Goal: Task Accomplishment & Management: Complete application form

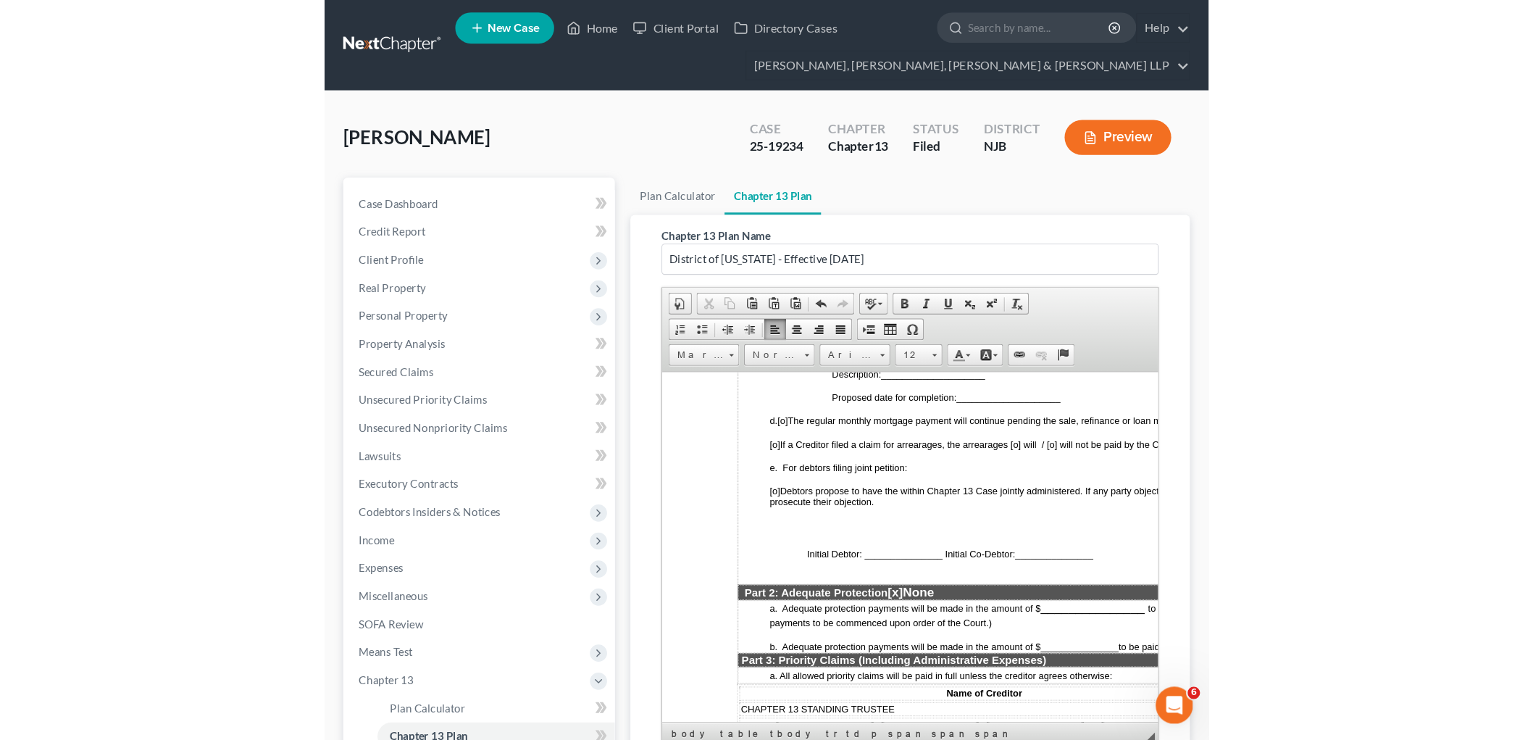
scroll to position [725, 0]
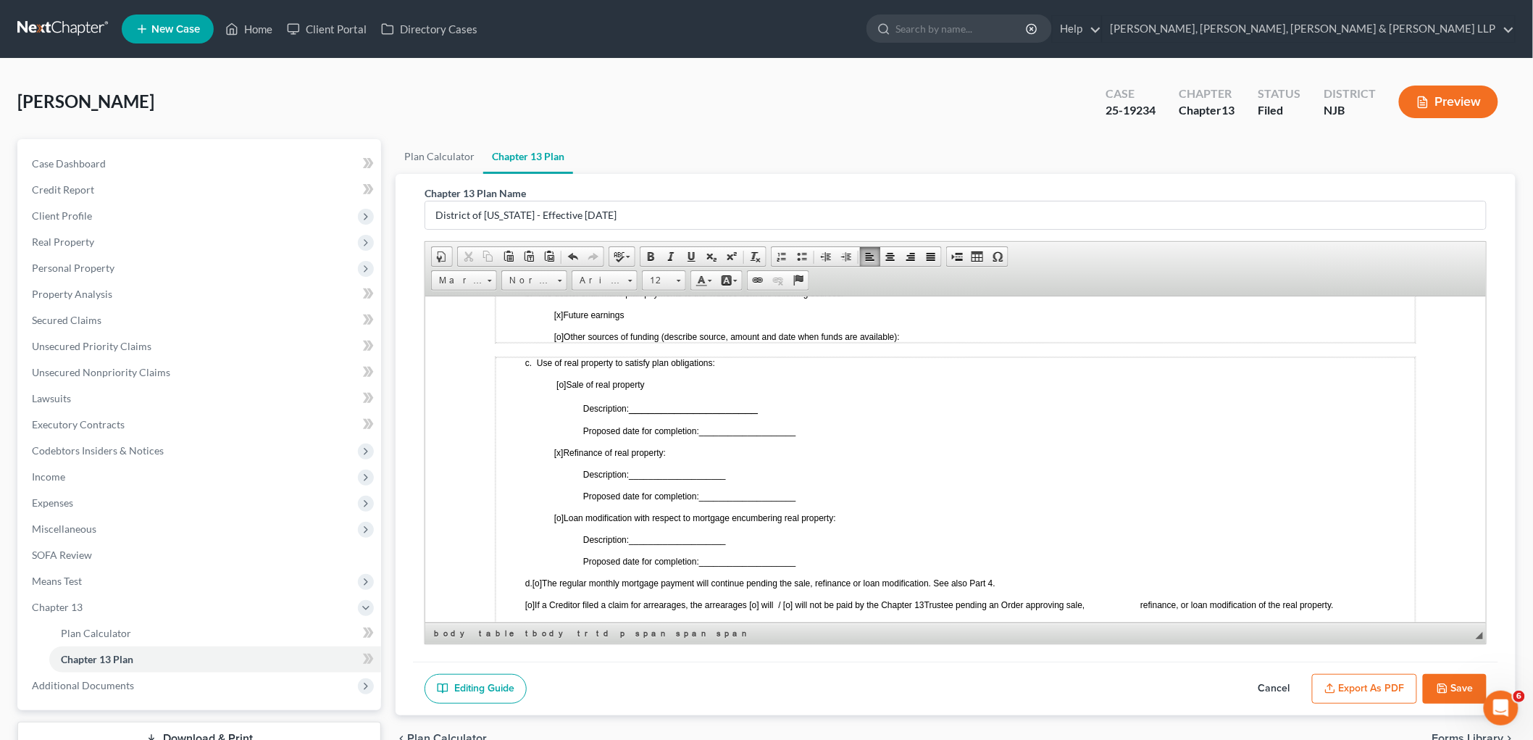
click at [823, 683] on button "Save" at bounding box center [1455, 689] width 64 height 30
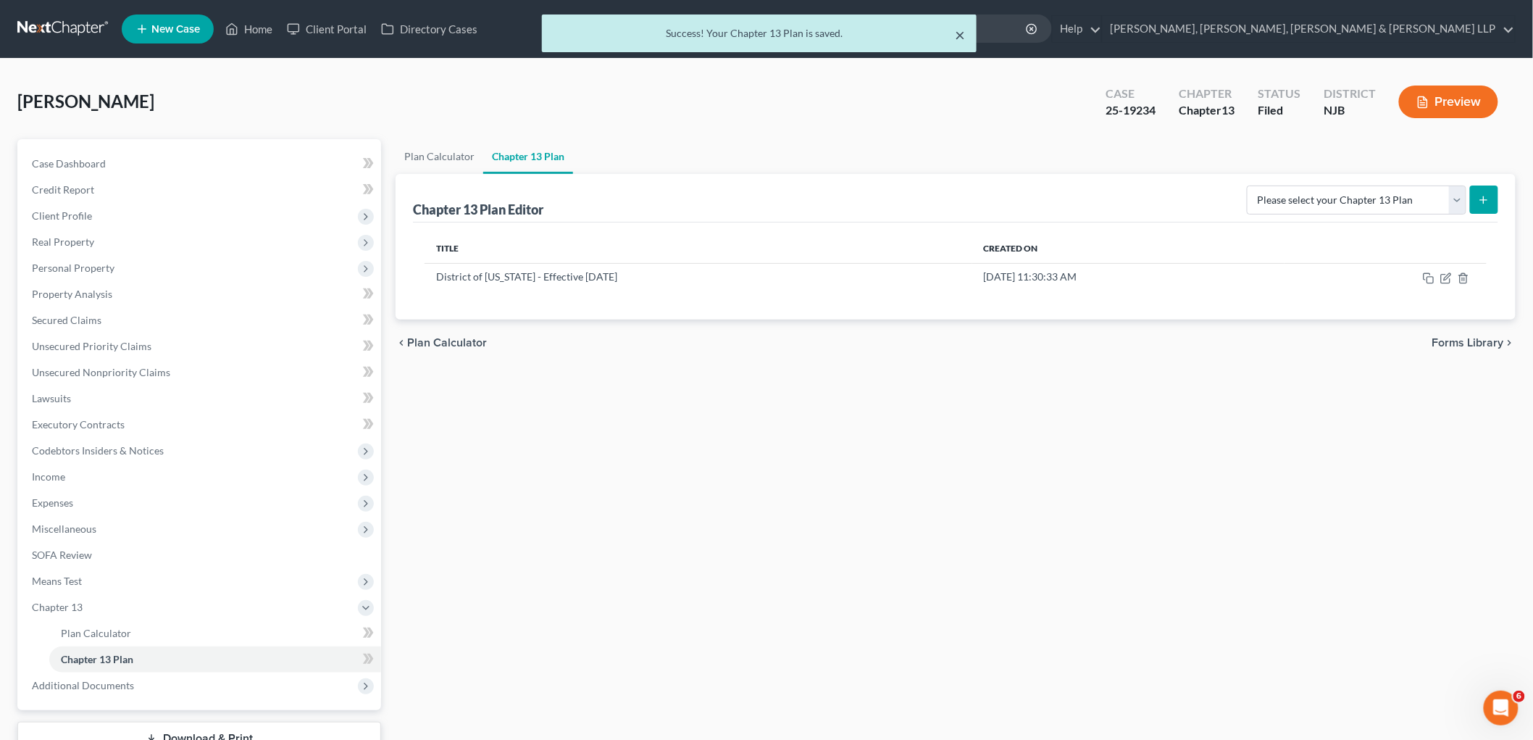
click at [823, 30] on button "×" at bounding box center [960, 34] width 10 height 17
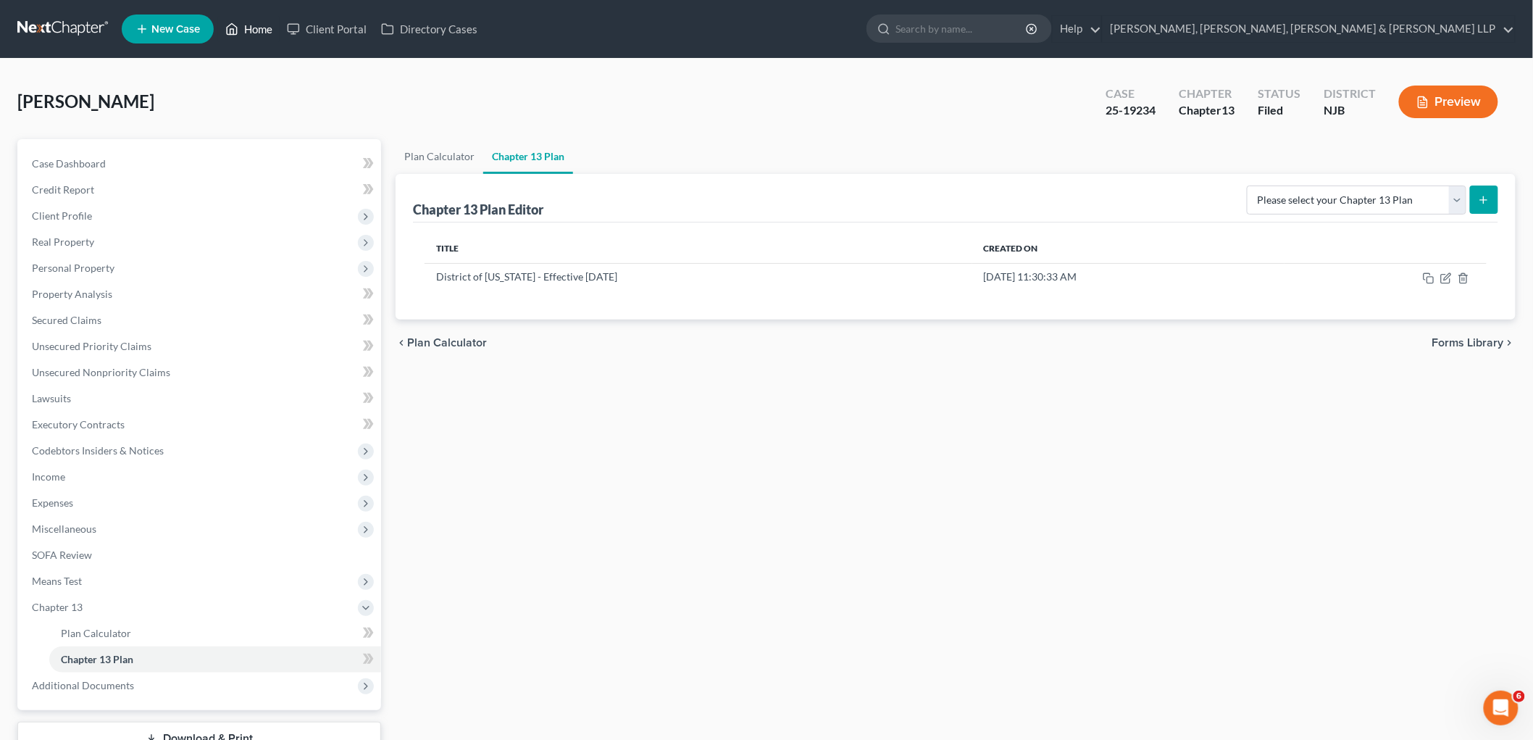
click at [257, 26] on link "Home" at bounding box center [249, 29] width 62 height 26
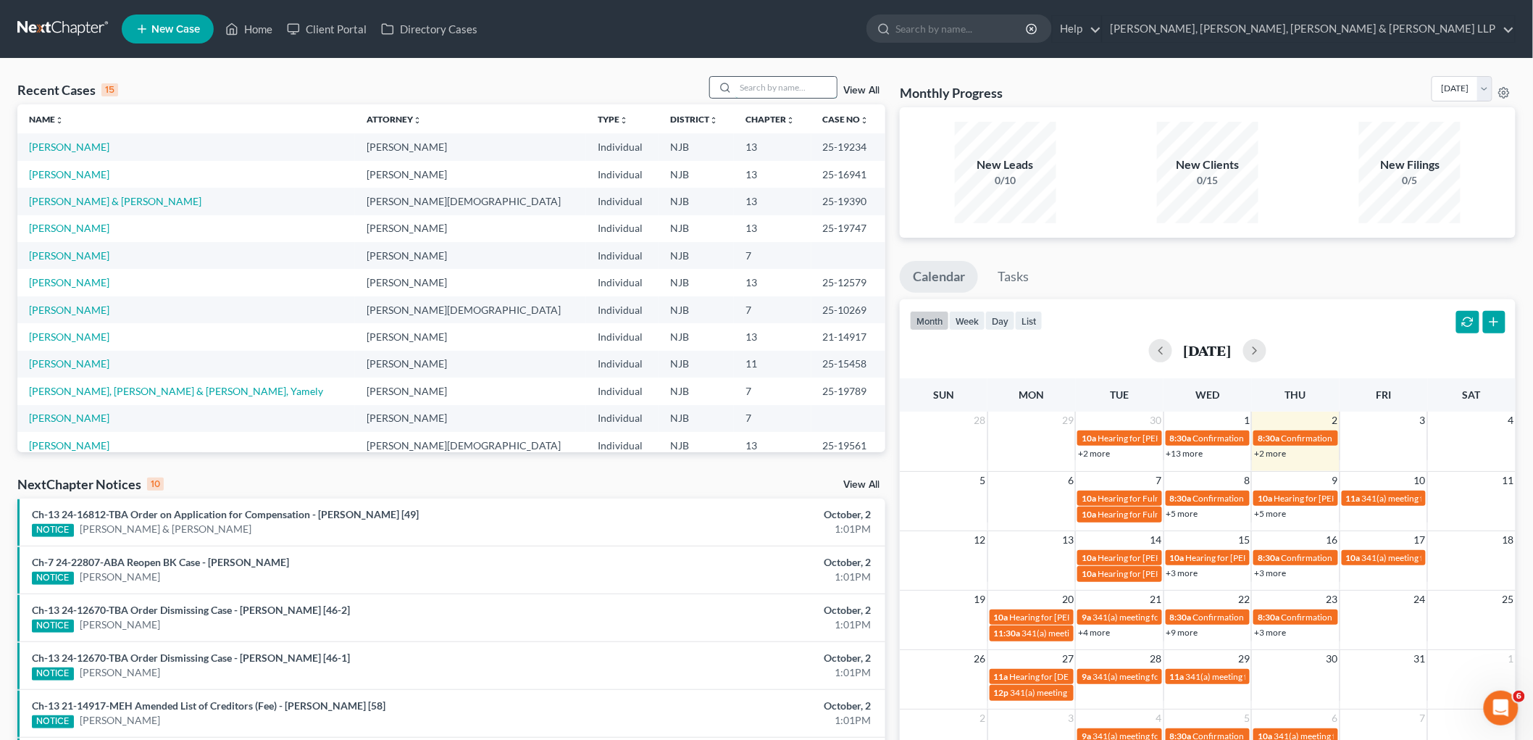
click at [773, 82] on input "search" at bounding box center [786, 87] width 101 height 21
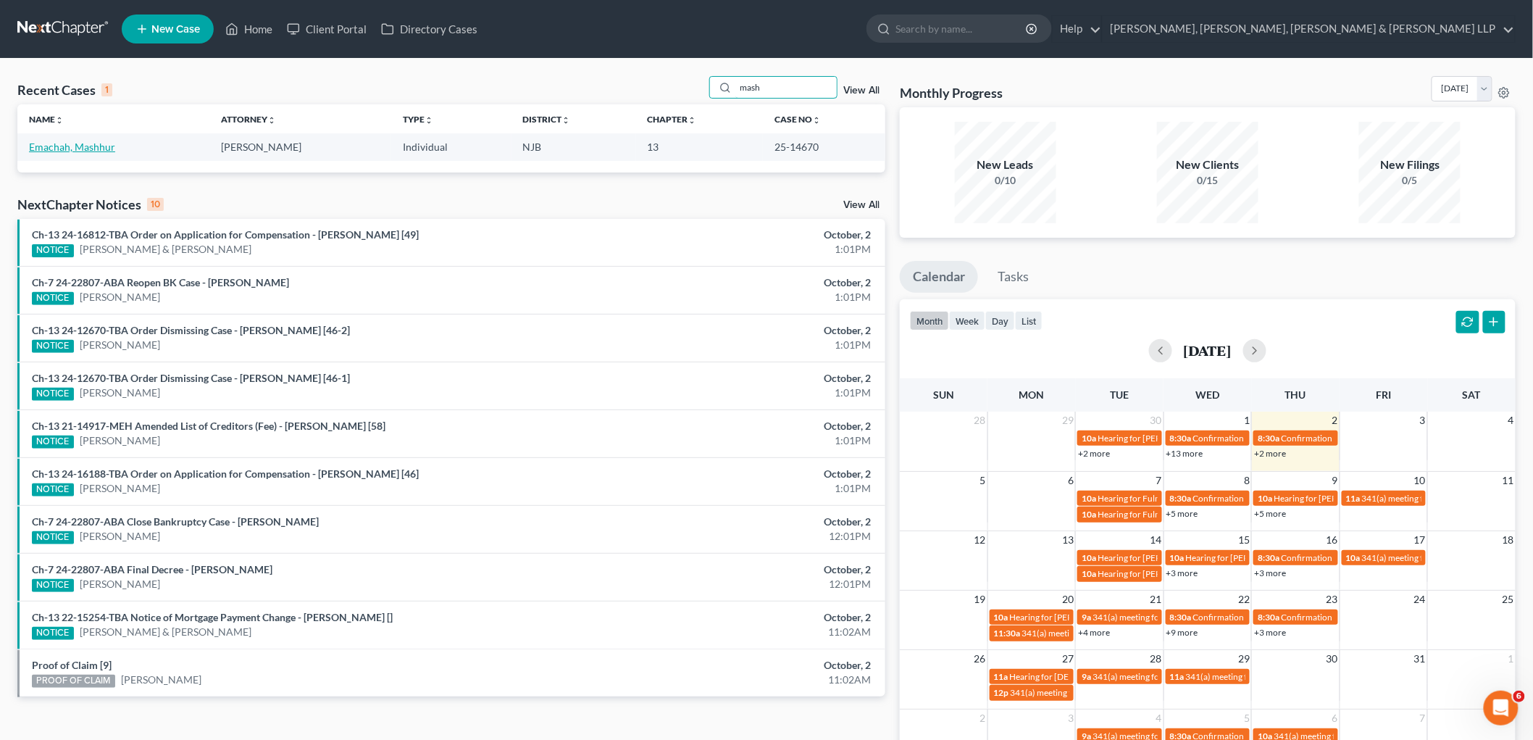
type input "mash"
click at [75, 146] on link "Emachah, Mashhur" at bounding box center [72, 147] width 86 height 12
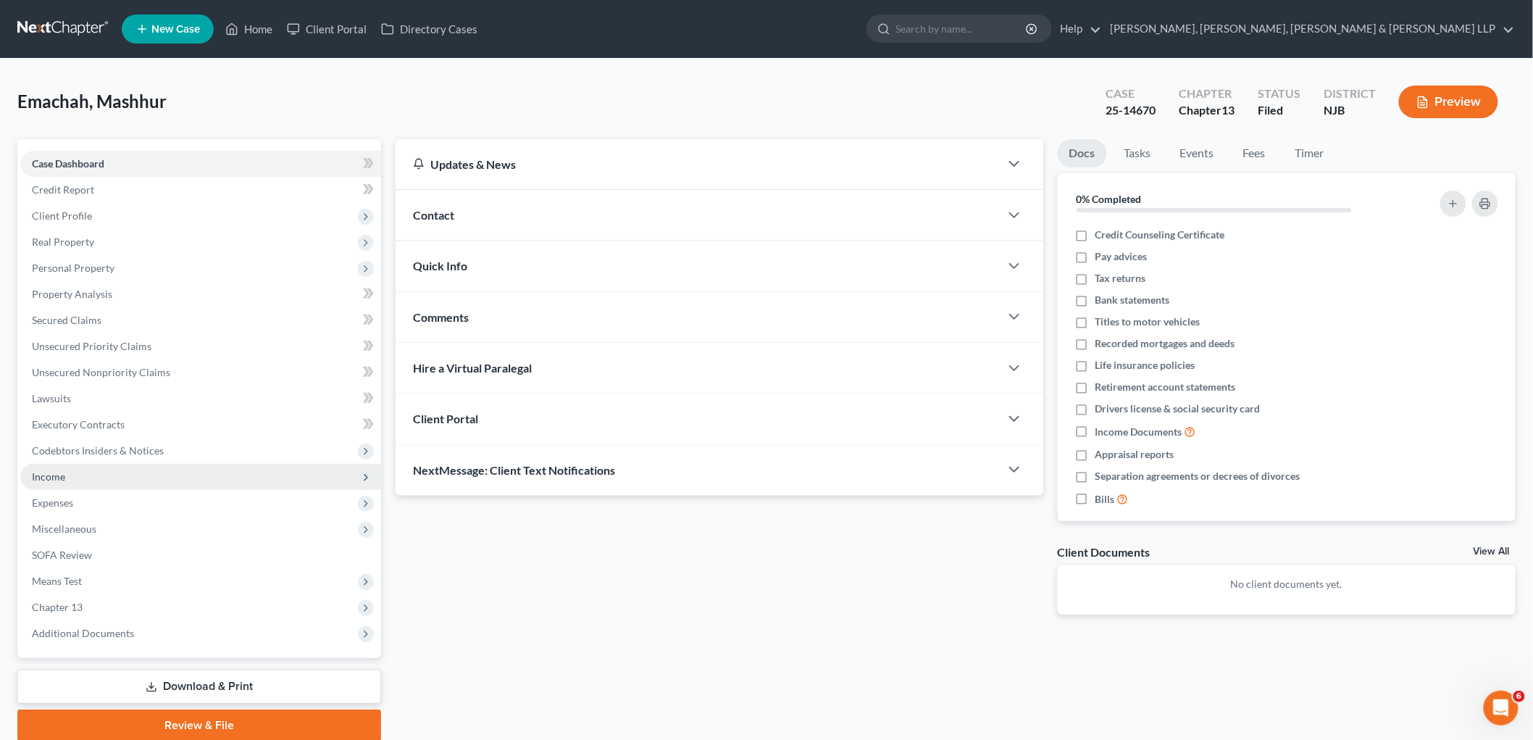
click at [49, 470] on span "Income" at bounding box center [48, 476] width 33 height 12
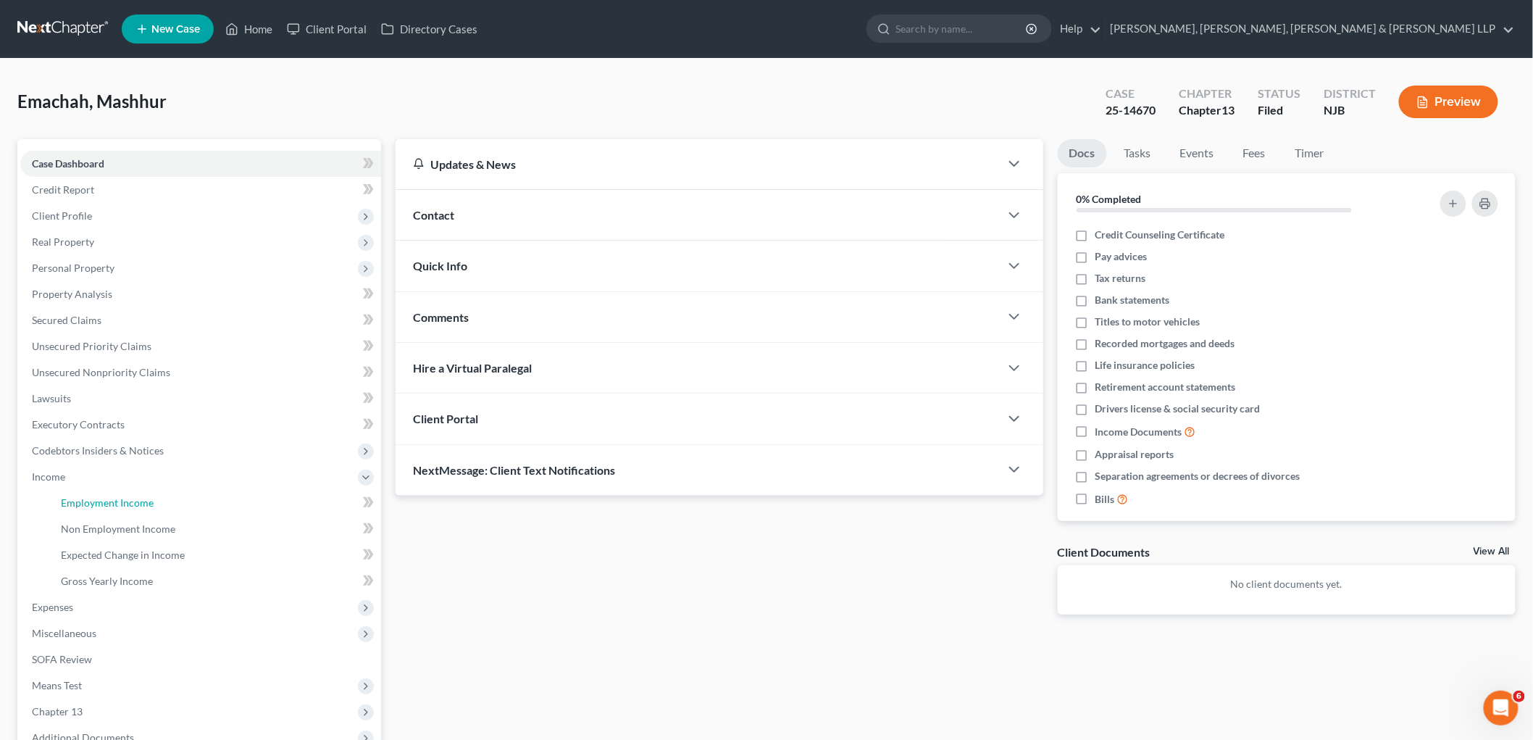
drag, startPoint x: 64, startPoint y: 501, endPoint x: 718, endPoint y: 575, distance: 658.5
click at [64, 501] on span "Employment Income" at bounding box center [107, 502] width 93 height 12
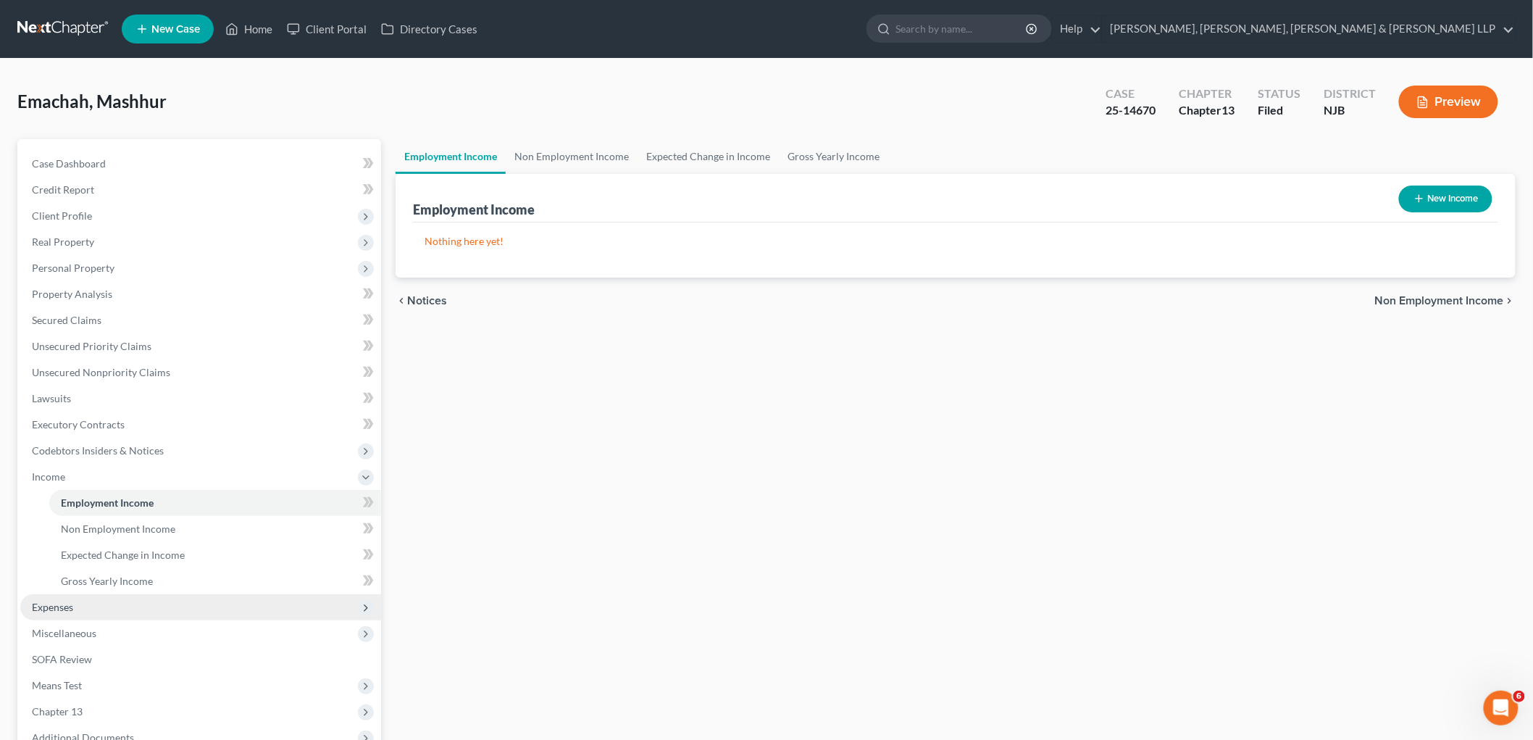
click at [59, 604] on span "Expenses" at bounding box center [52, 607] width 41 height 12
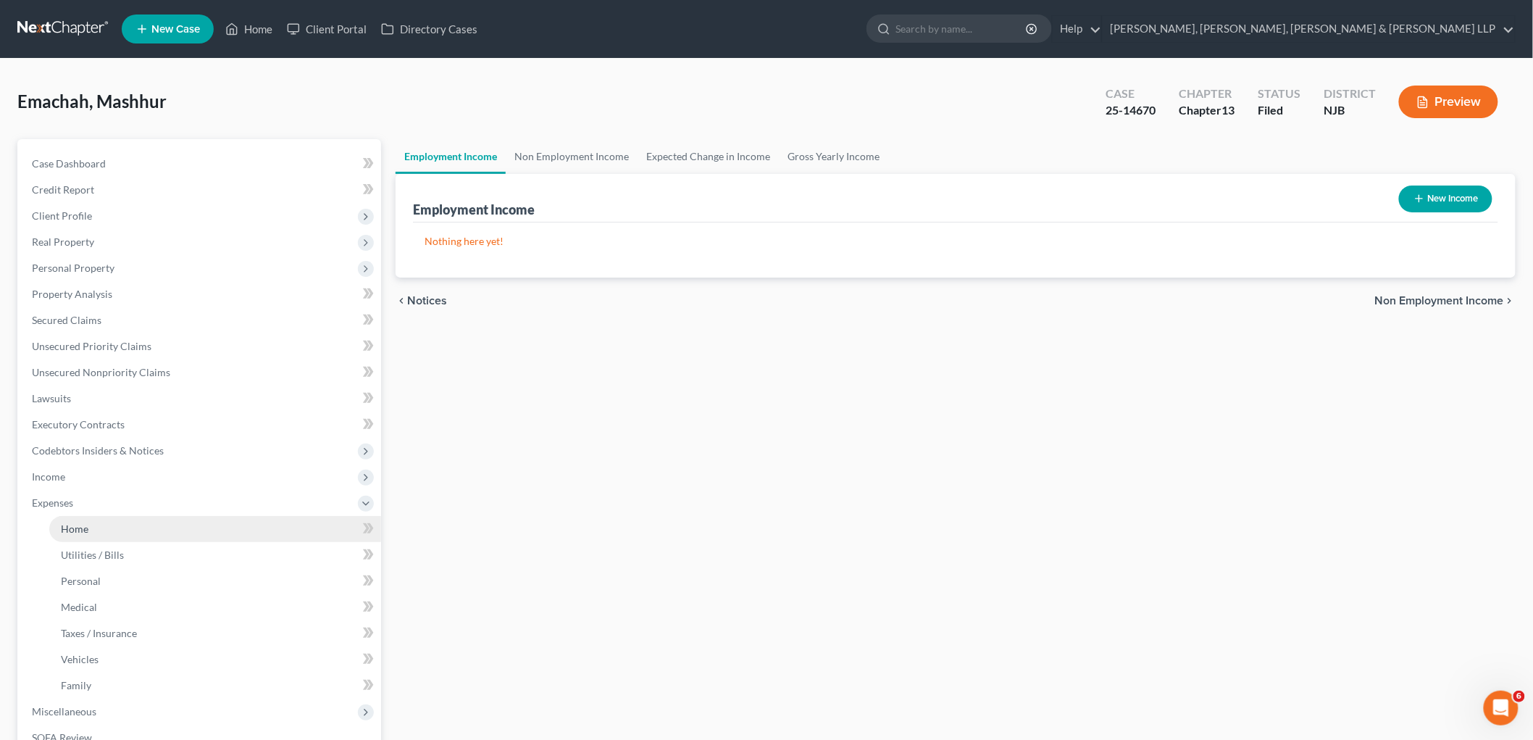
click at [74, 523] on span "Home" at bounding box center [75, 529] width 28 height 12
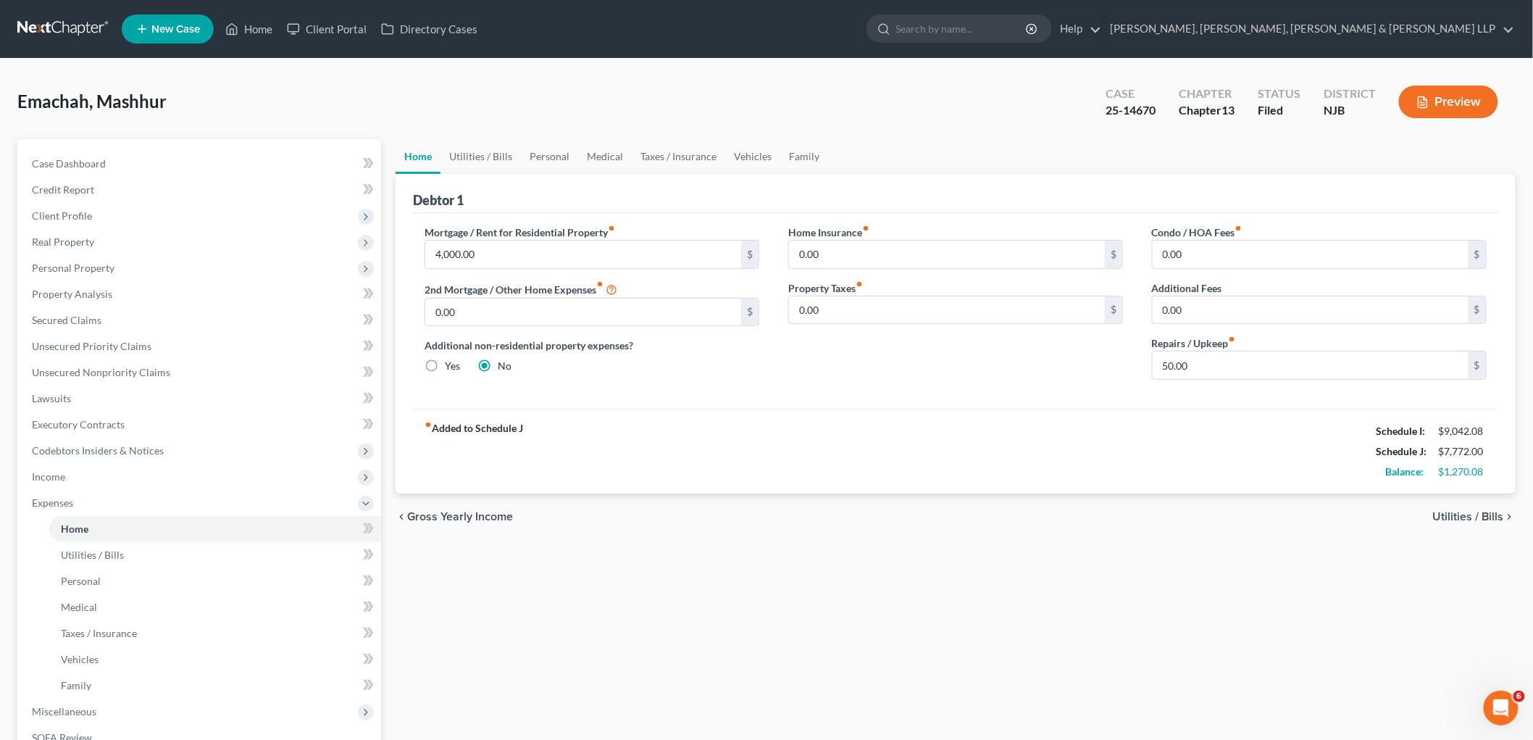
click at [582, 667] on div "Home Utilities / Bills Personal Medical Taxes / Insurance Vehicles Family Debto…" at bounding box center [955, 531] width 1135 height 785
click at [49, 472] on span "Income" at bounding box center [48, 476] width 33 height 12
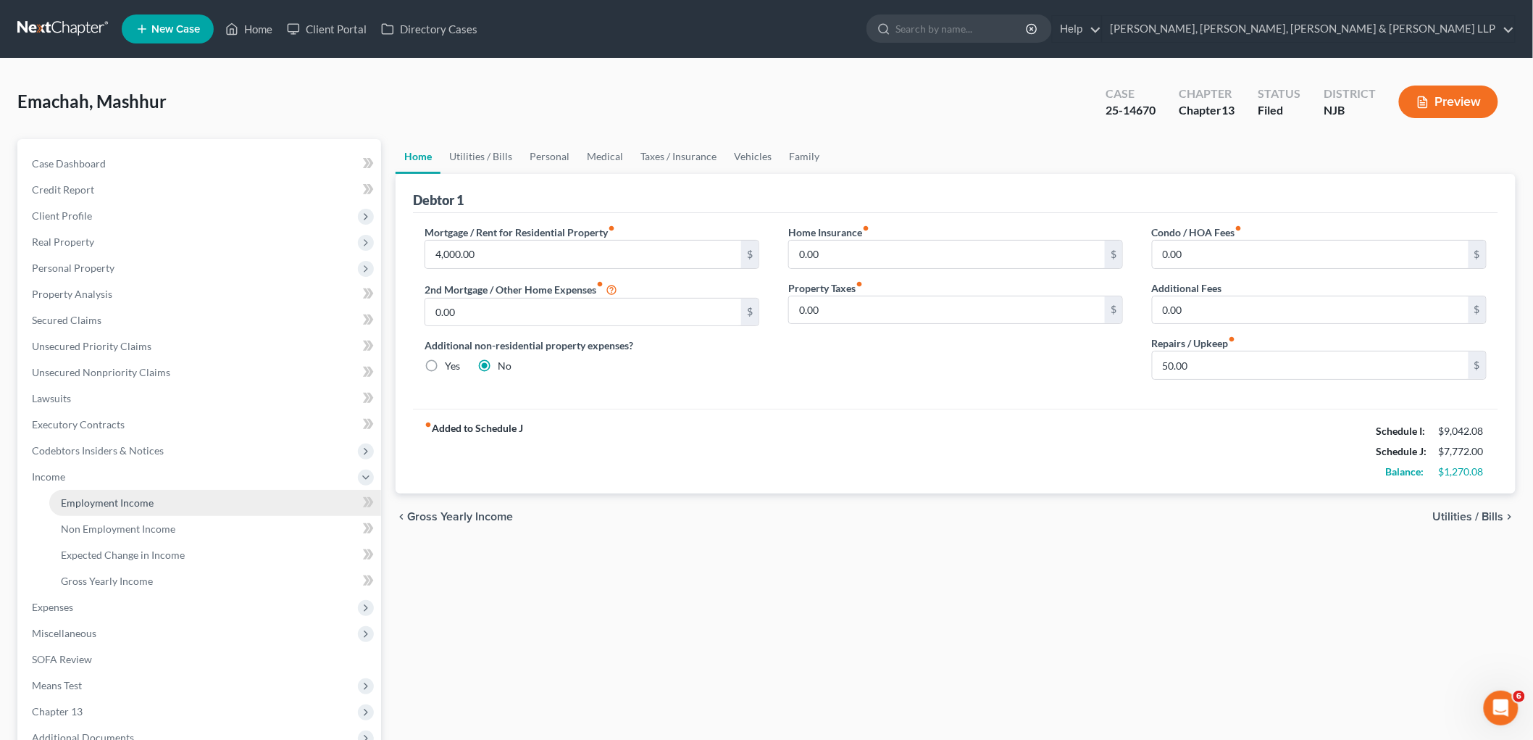
click at [67, 496] on span "Employment Income" at bounding box center [107, 502] width 93 height 12
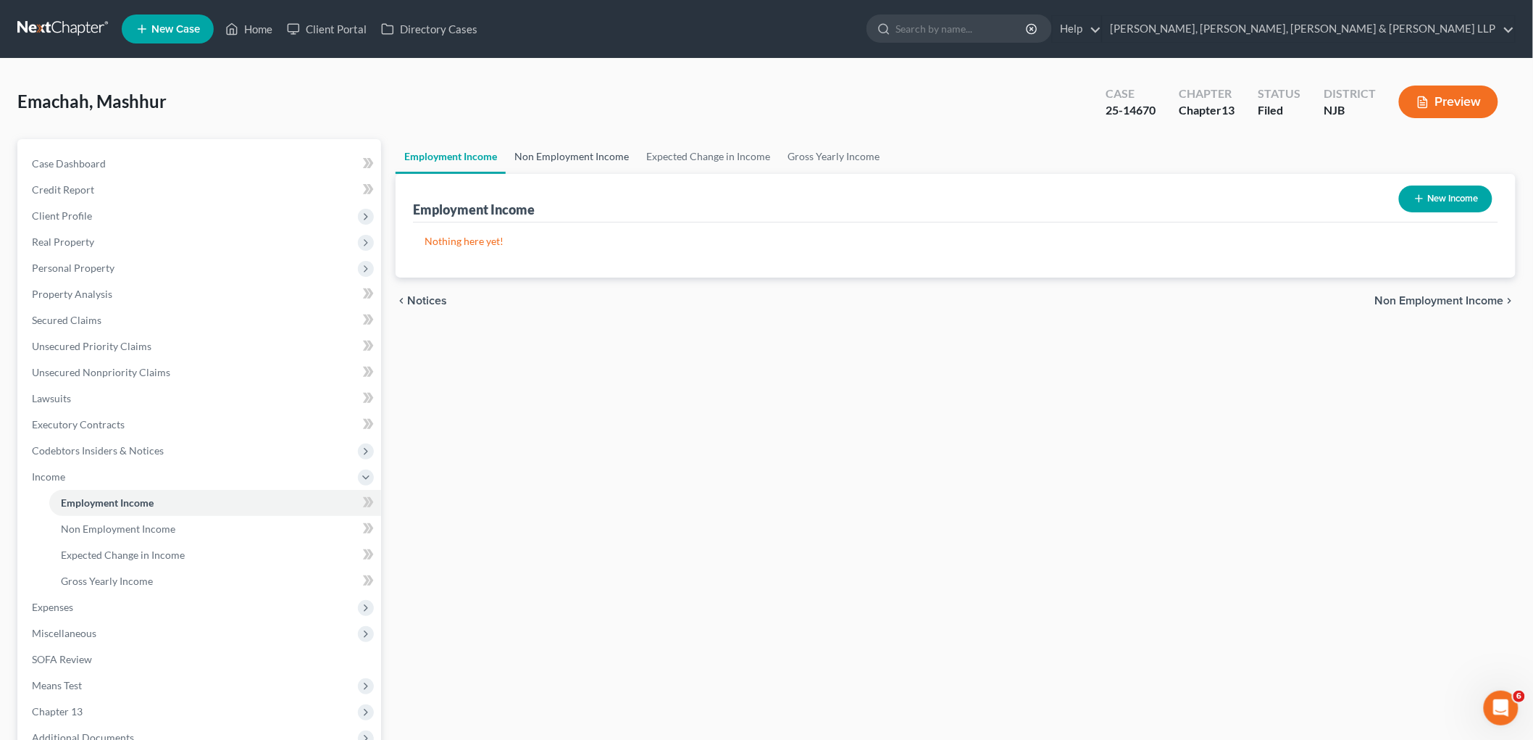
click at [554, 157] on link "Non Employment Income" at bounding box center [572, 156] width 132 height 35
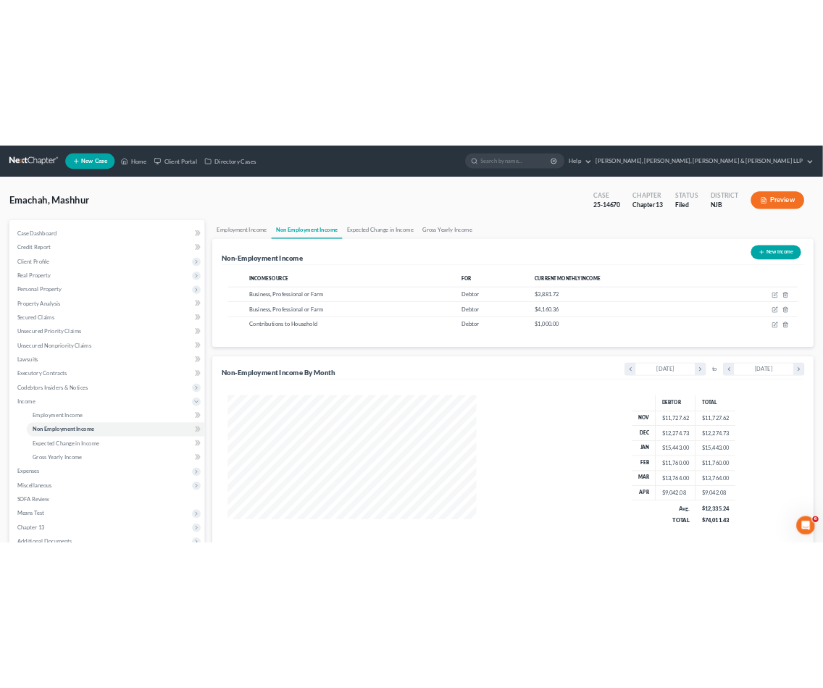
scroll to position [724475, 724214]
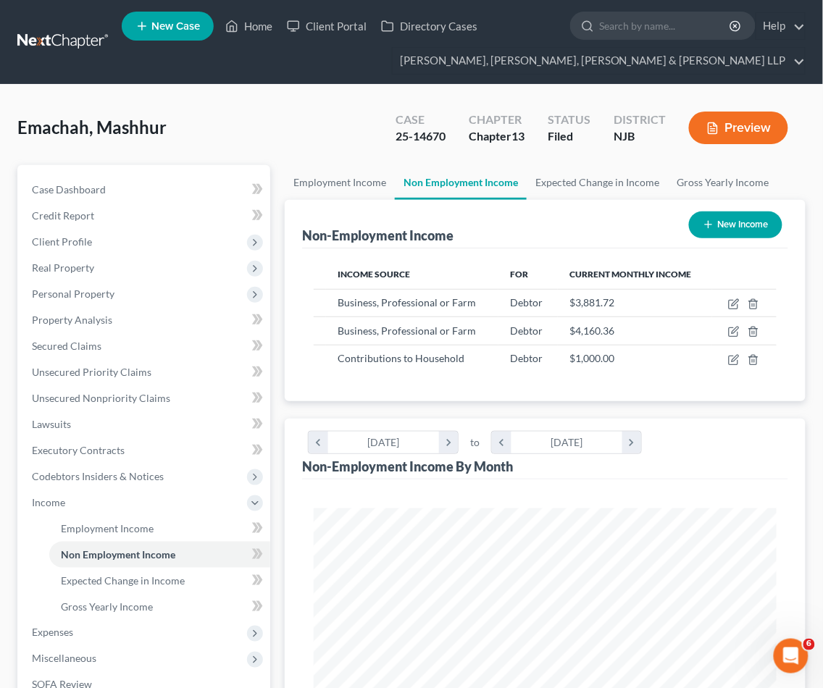
click at [428, 91] on div "Emachah, Mashhur Upgraded Case 25-14670 Chapter Chapter 13 Status Filed Distric…" at bounding box center [411, 597] width 823 height 1025
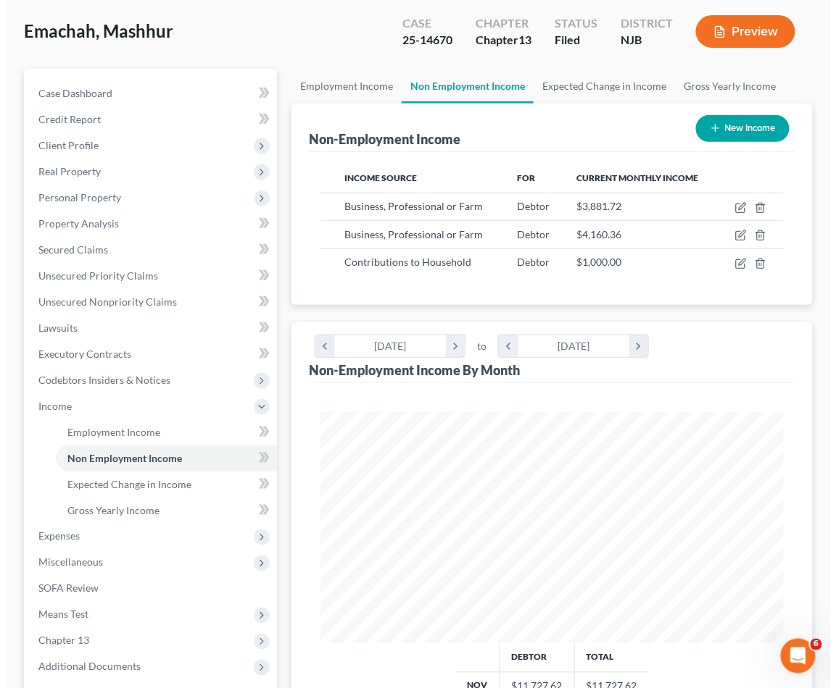
scroll to position [80, 0]
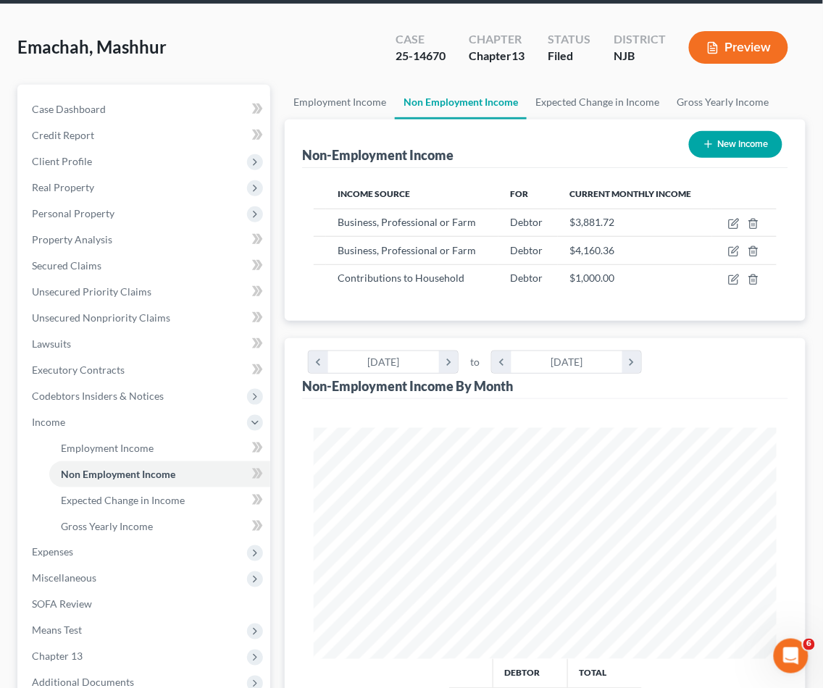
click at [486, 135] on div "Non-Employment Income New Income" at bounding box center [545, 144] width 486 height 49
click at [509, 131] on div "Non-Employment Income New Income" at bounding box center [545, 144] width 486 height 49
click at [730, 278] on icon "button" at bounding box center [733, 279] width 9 height 9
select select "8"
select select "0"
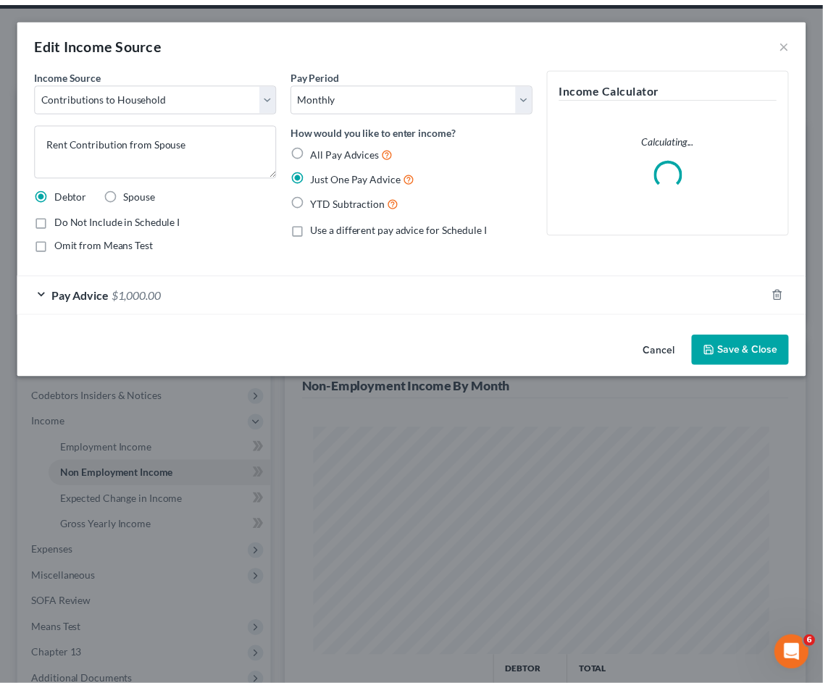
scroll to position [235, 500]
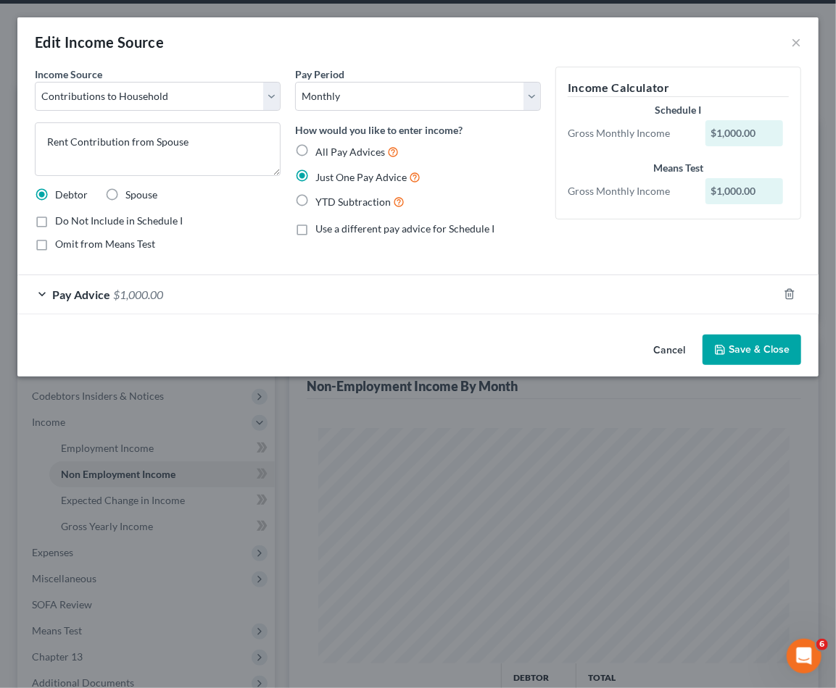
drag, startPoint x: 41, startPoint y: 220, endPoint x: 41, endPoint y: 236, distance: 15.9
click at [55, 220] on label "Do Not Include in Schedule I" at bounding box center [119, 221] width 128 height 14
click at [61, 220] on input "Do Not Include in Schedule I" at bounding box center [65, 218] width 9 height 9
checkbox input "true"
drag, startPoint x: 746, startPoint y: 359, endPoint x: 515, endPoint y: 218, distance: 271.0
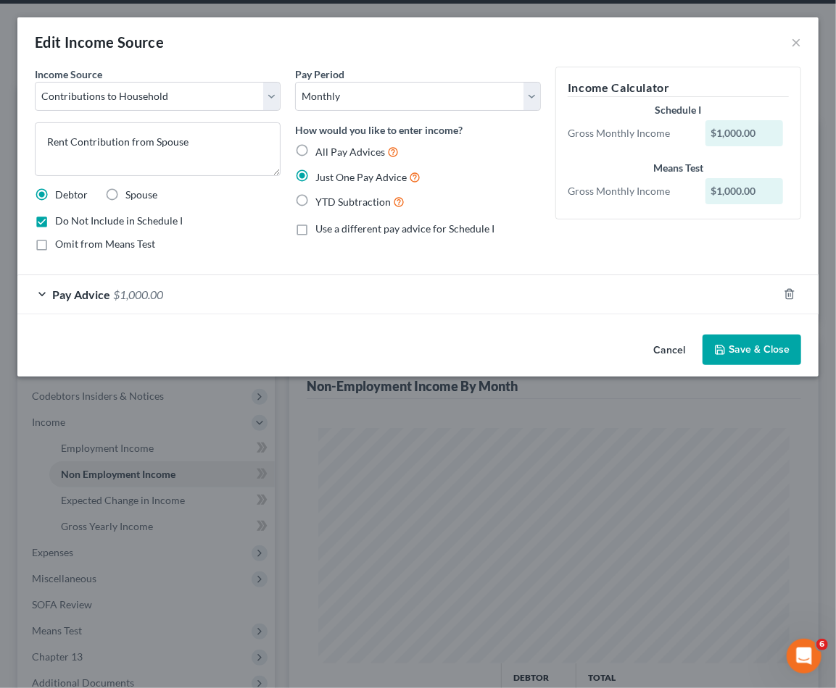
click at [746, 359] on button "Save & Close" at bounding box center [751, 350] width 99 height 30
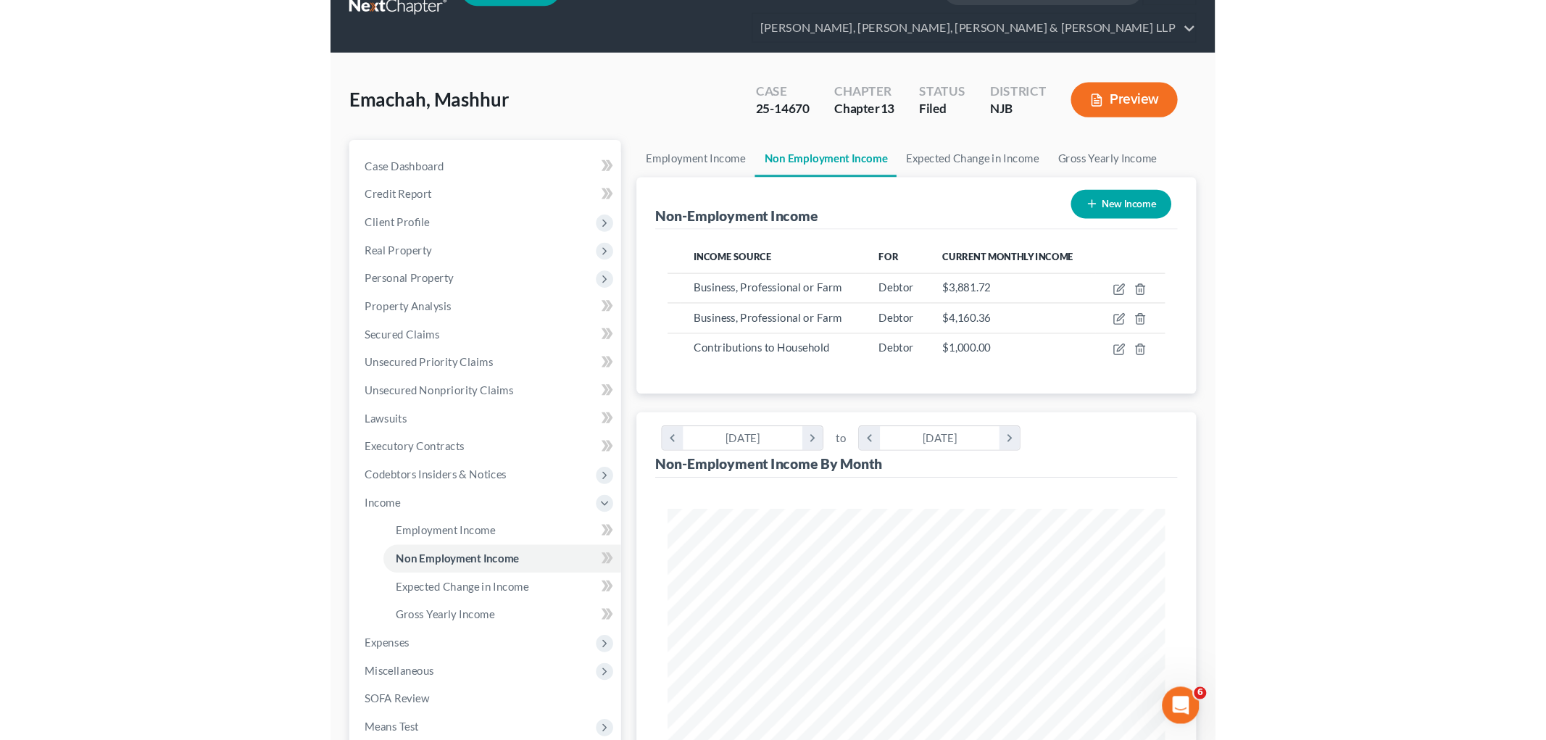
scroll to position [0, 0]
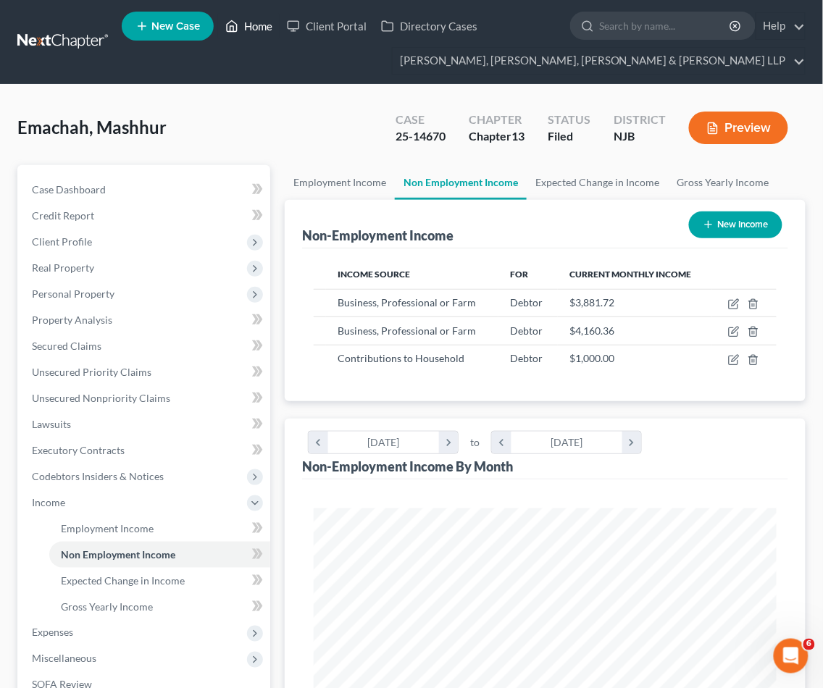
click at [257, 20] on link "Home" at bounding box center [249, 26] width 62 height 26
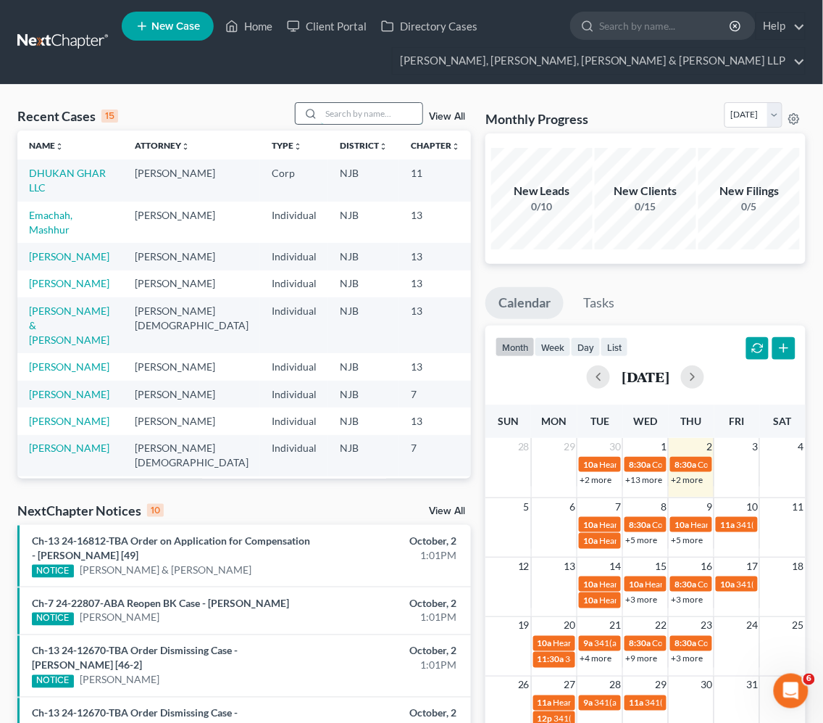
click at [378, 115] on input "search" at bounding box center [371, 113] width 101 height 21
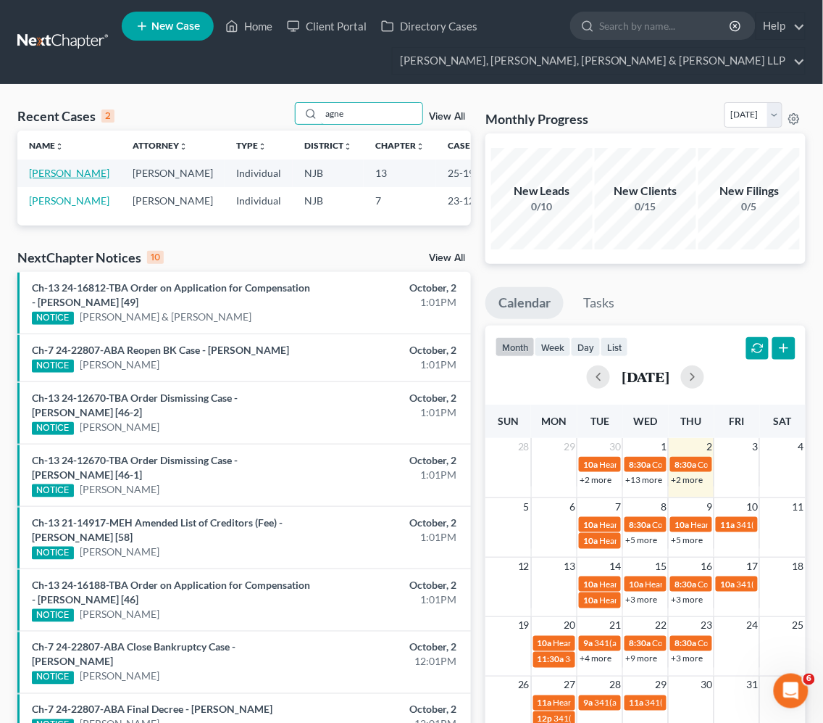
type input "agne"
click at [72, 176] on link "[PERSON_NAME]" at bounding box center [69, 173] width 80 height 12
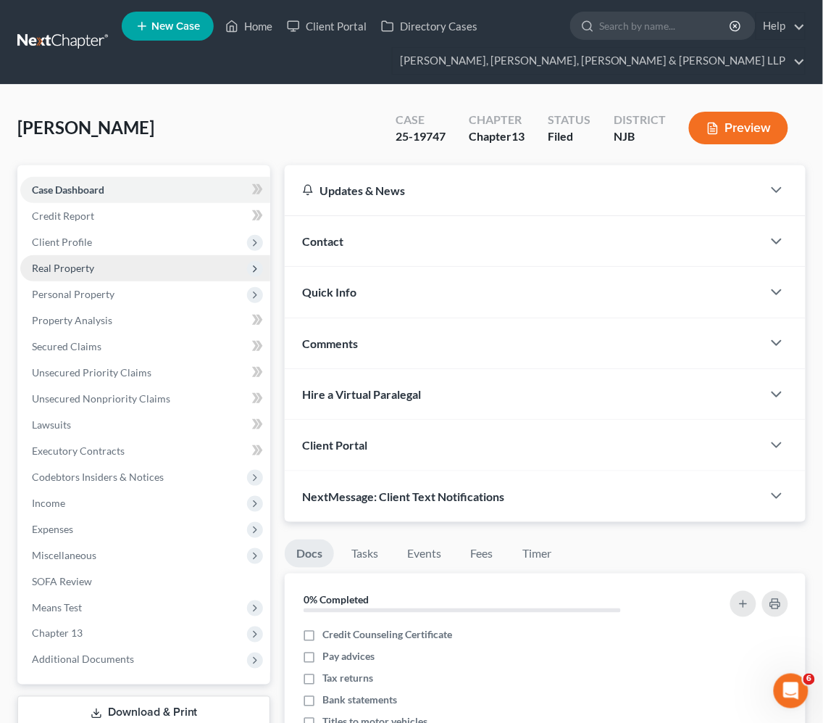
click at [84, 270] on span "Real Property" at bounding box center [63, 268] width 62 height 12
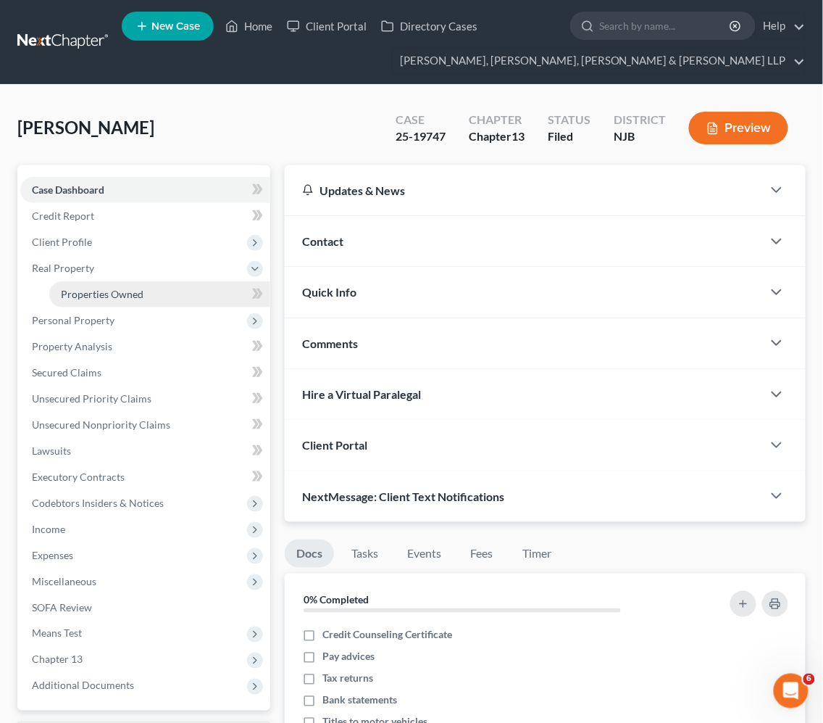
click at [101, 301] on link "Properties Owned" at bounding box center [159, 294] width 221 height 26
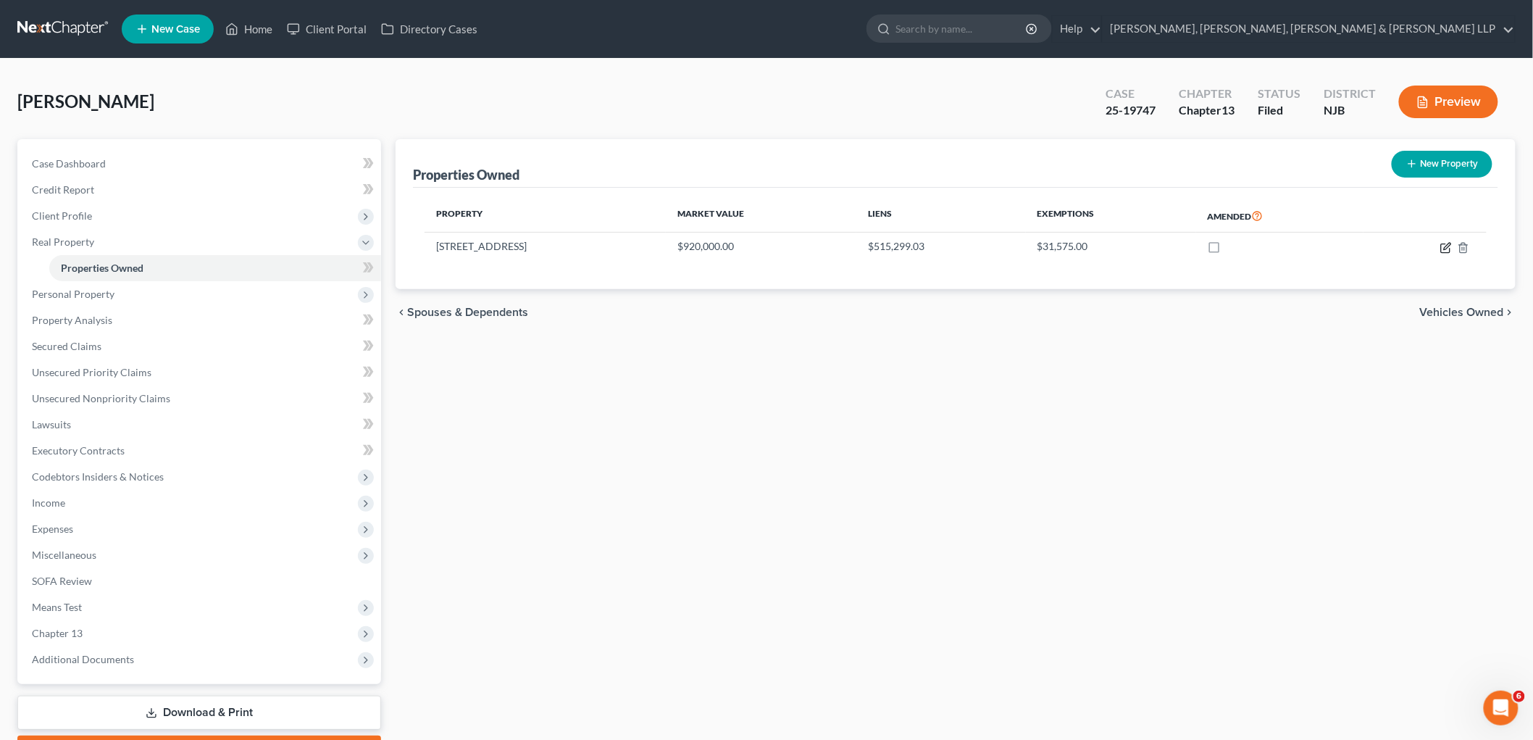
click at [823, 245] on icon "button" at bounding box center [1447, 246] width 7 height 7
select select "33"
select select "0"
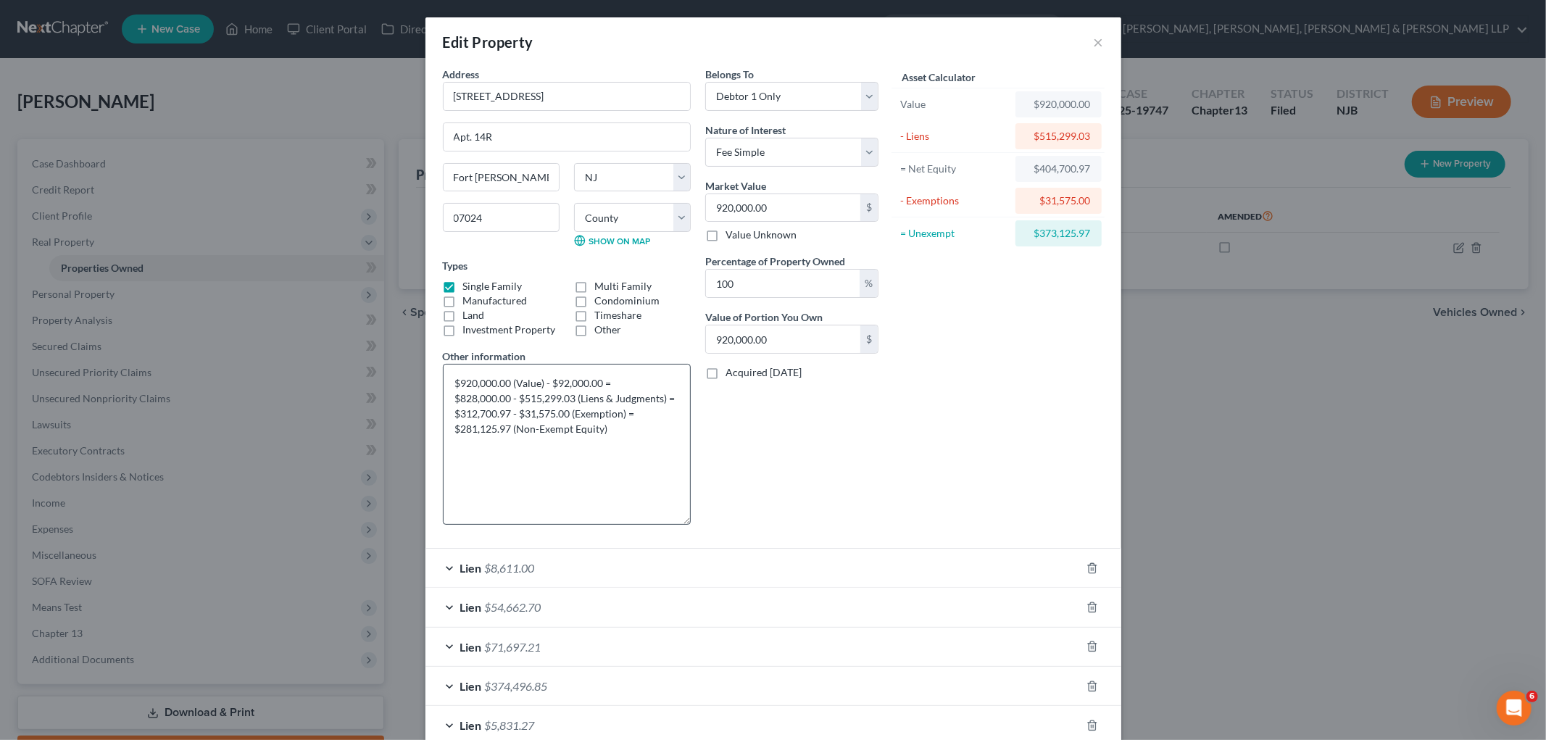
drag, startPoint x: 678, startPoint y: 414, endPoint x: 679, endPoint y: 539, distance: 125.4
click at [679, 525] on textarea "$920,000.00 (Value) - $92,000.00 = $828,000.00 - $515,299.03 (Liens & Judgments…" at bounding box center [567, 444] width 248 height 161
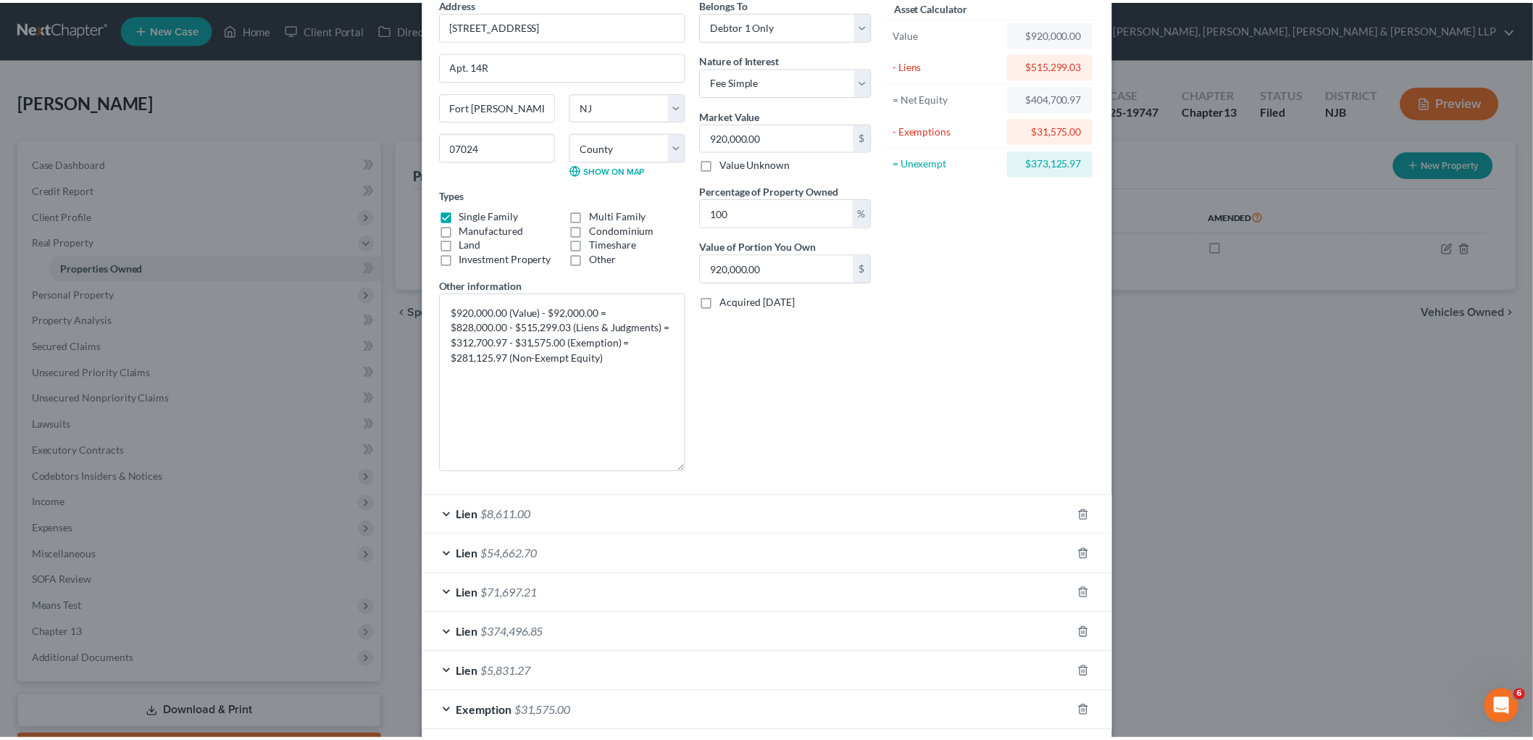
scroll to position [143, 0]
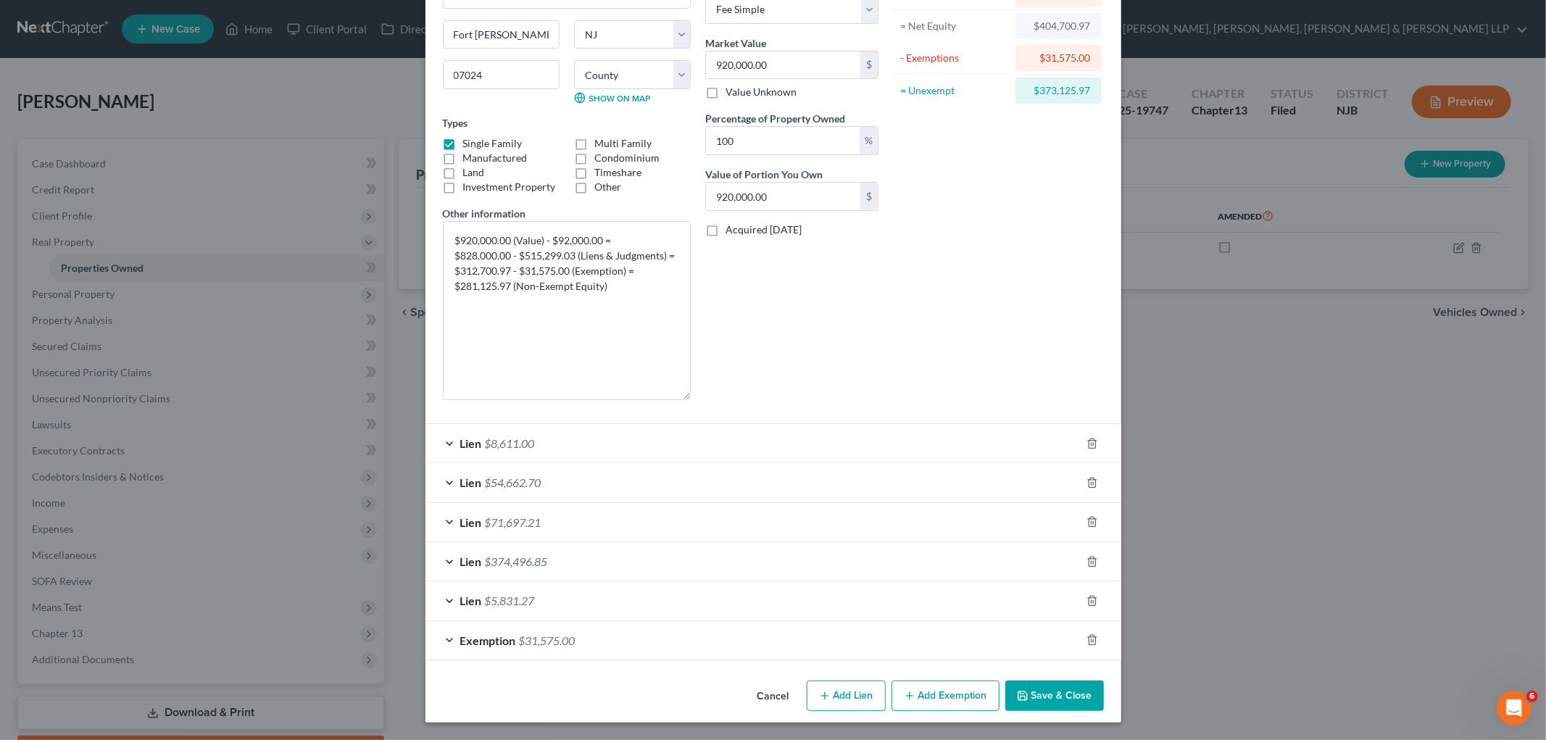
click at [770, 688] on button "Cancel" at bounding box center [773, 696] width 55 height 29
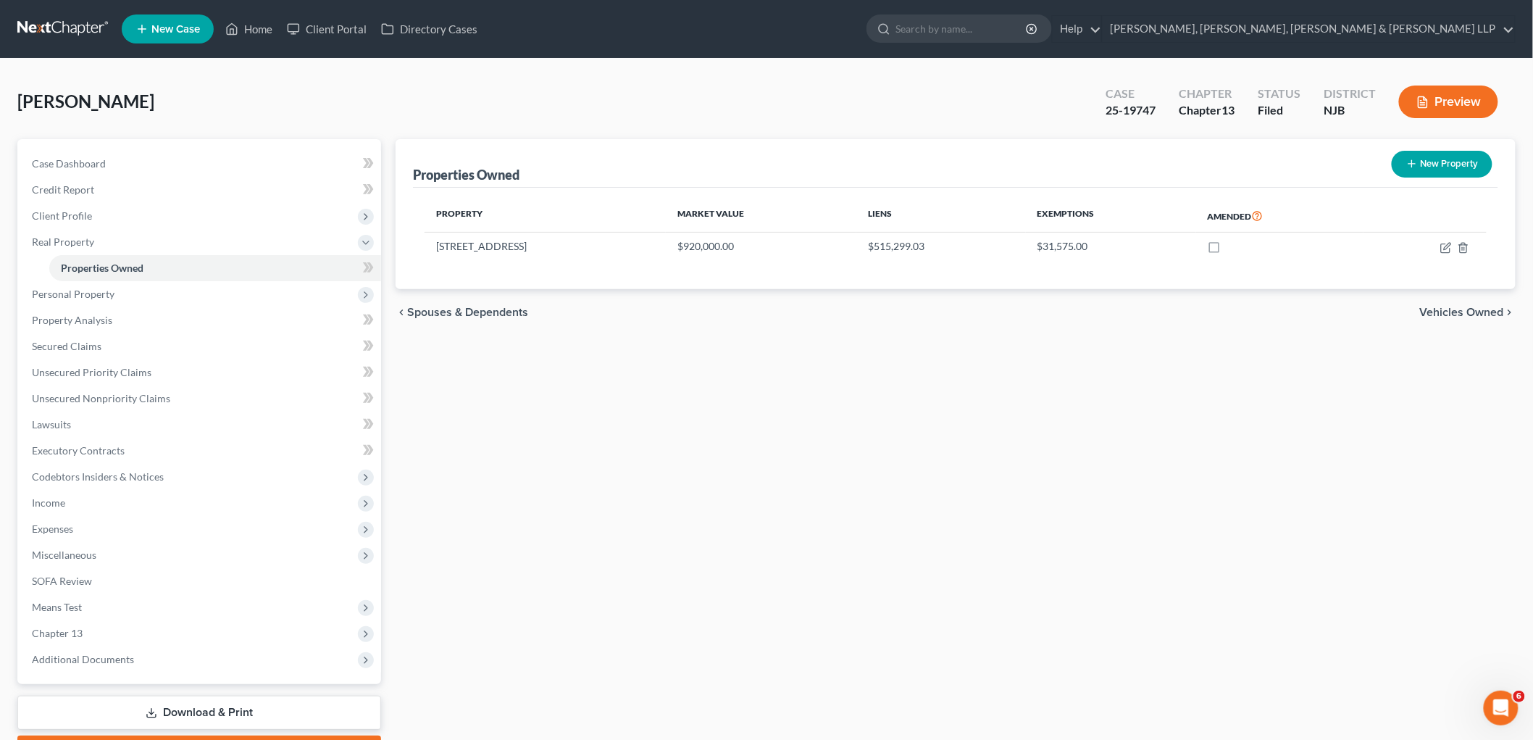
click at [823, 313] on span "Vehicles Owned" at bounding box center [1462, 313] width 84 height 12
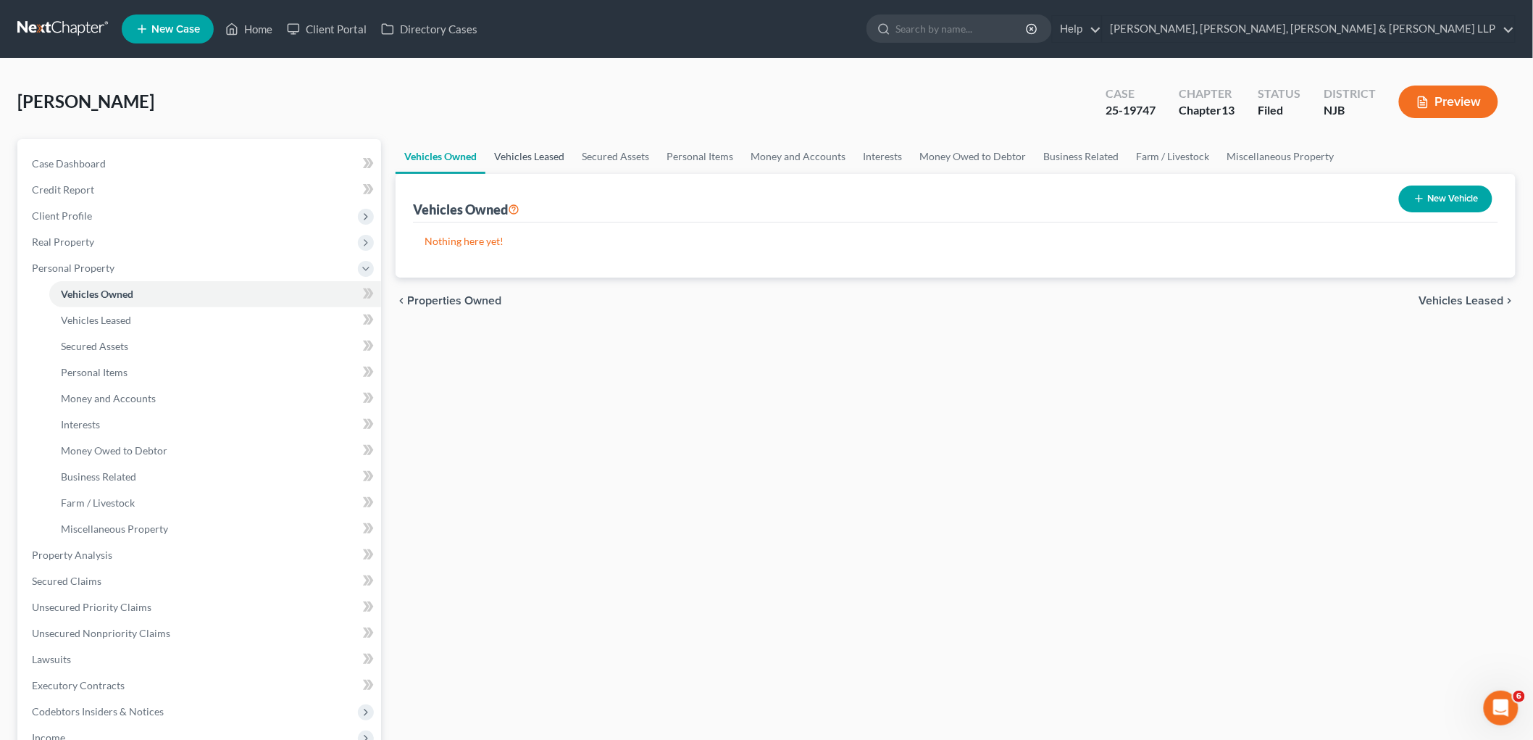
click at [527, 157] on link "Vehicles Leased" at bounding box center [530, 156] width 88 height 35
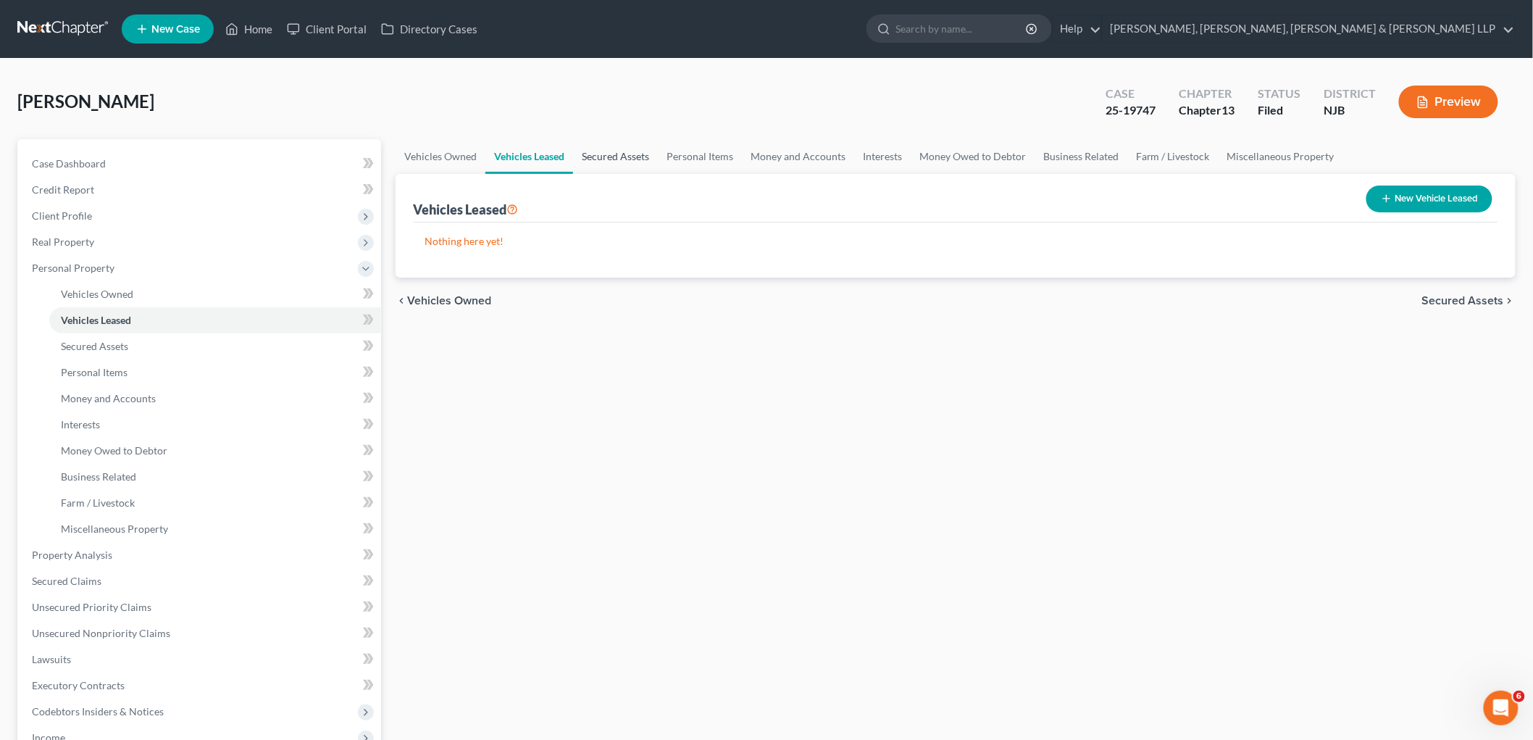
click at [598, 154] on link "Secured Assets" at bounding box center [615, 156] width 85 height 35
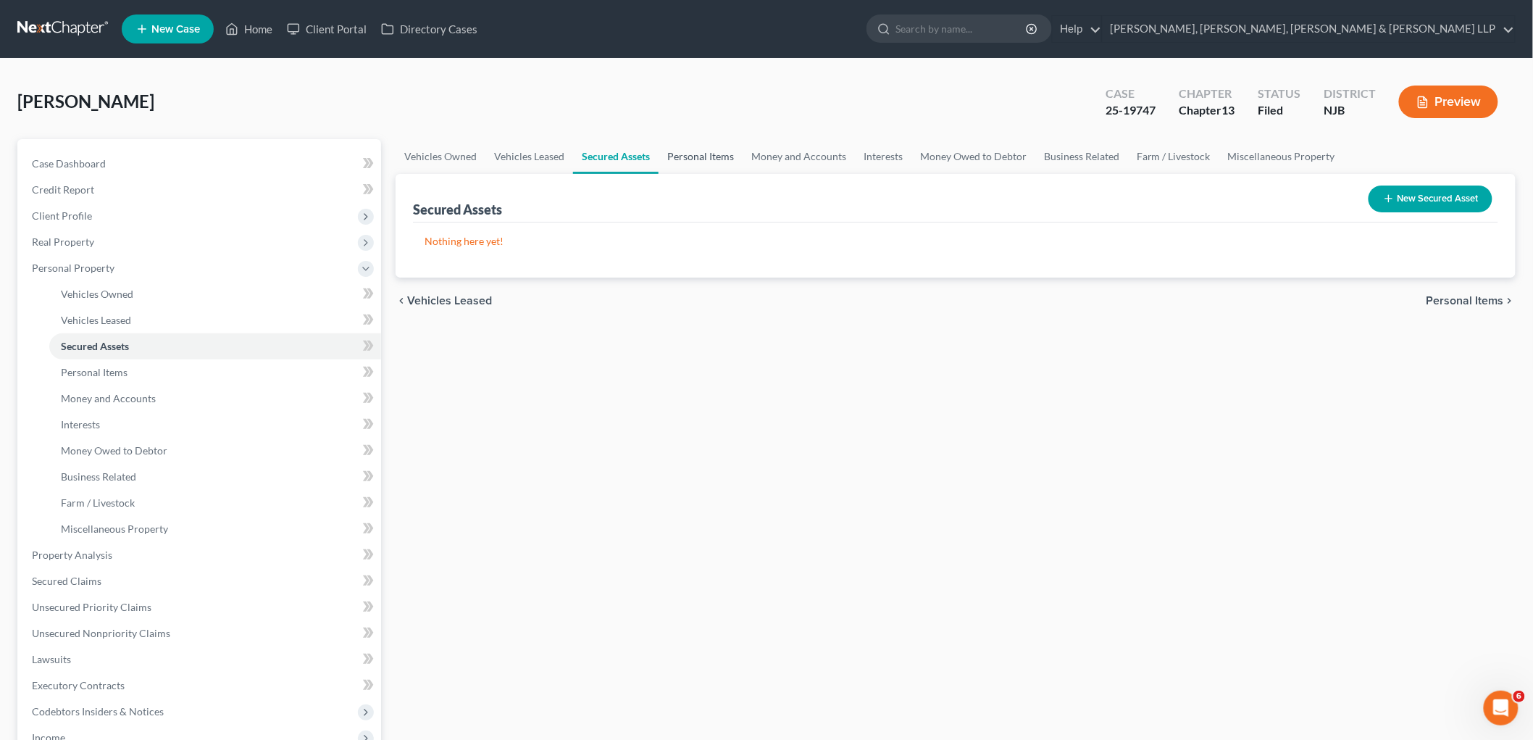
click at [690, 154] on link "Personal Items" at bounding box center [701, 156] width 84 height 35
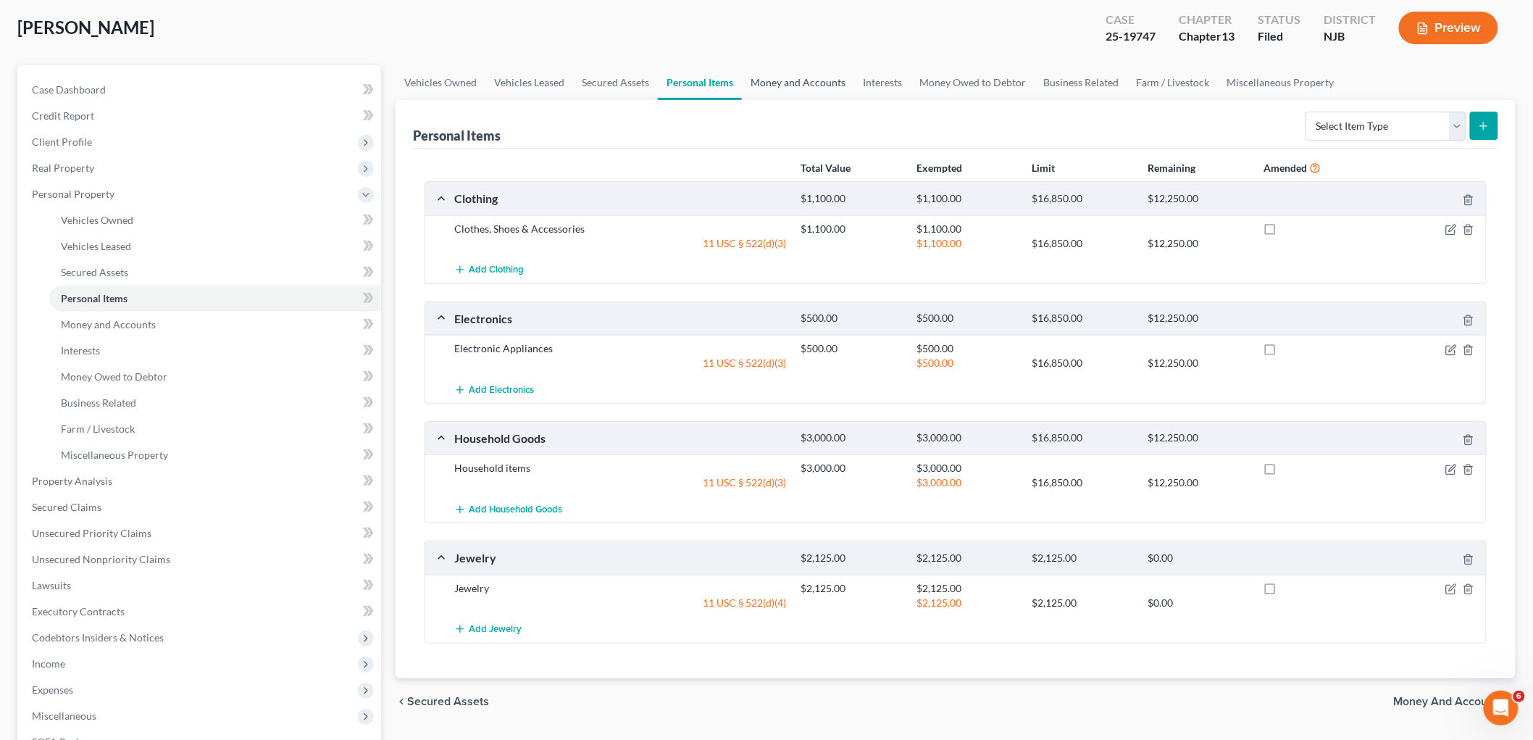
click at [808, 70] on link "Money and Accounts" at bounding box center [798, 82] width 112 height 35
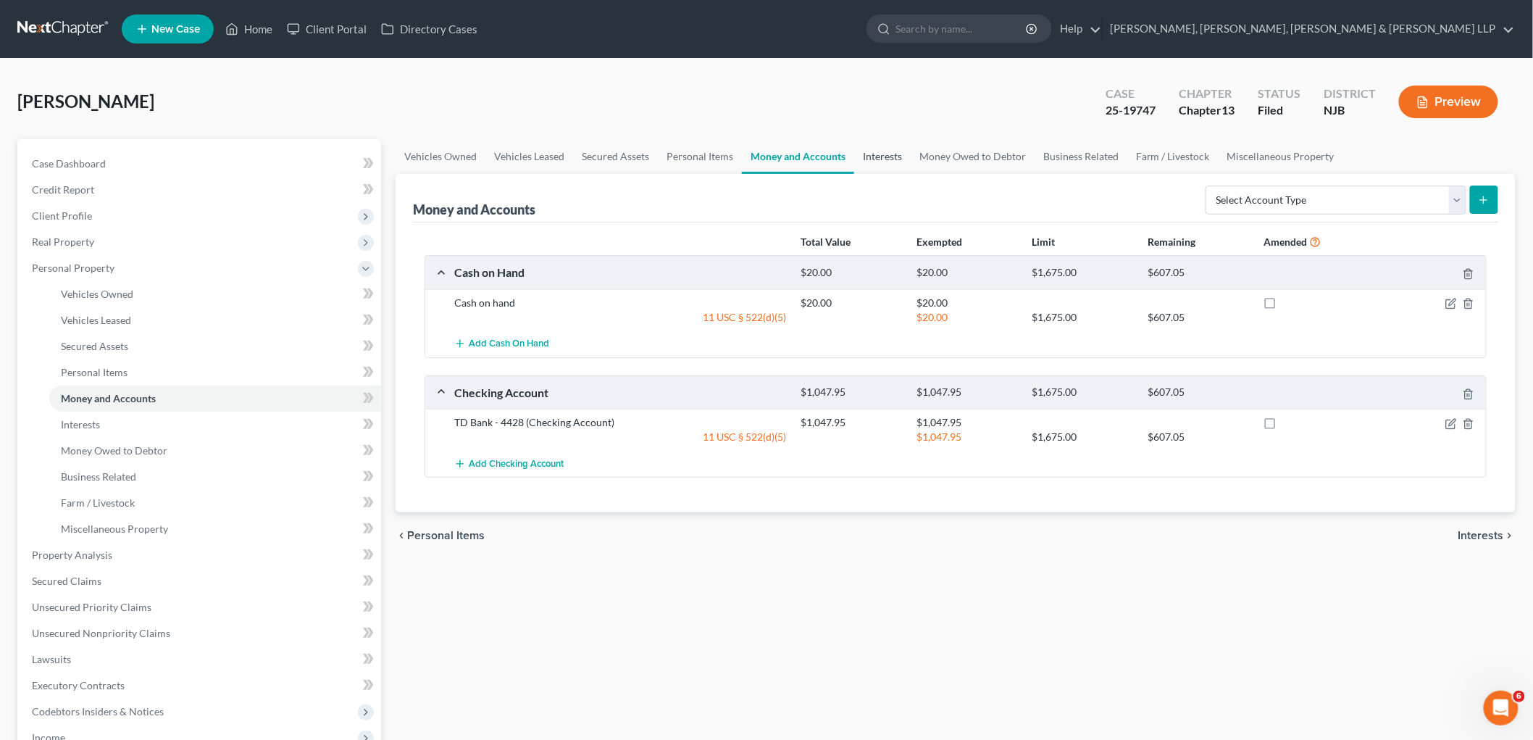
click at [823, 152] on link "Interests" at bounding box center [882, 156] width 57 height 35
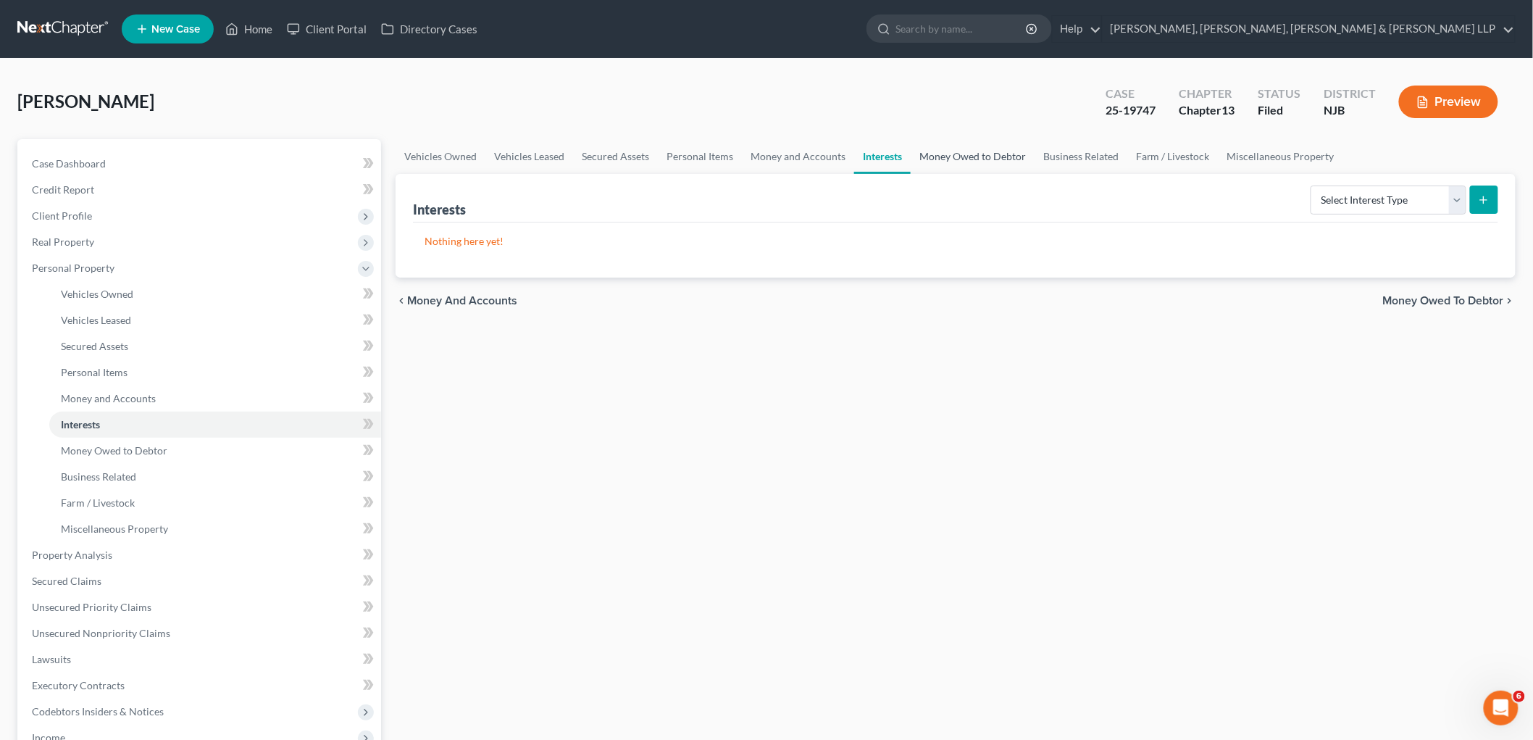
click at [823, 154] on link "Money Owed to Debtor" at bounding box center [973, 156] width 124 height 35
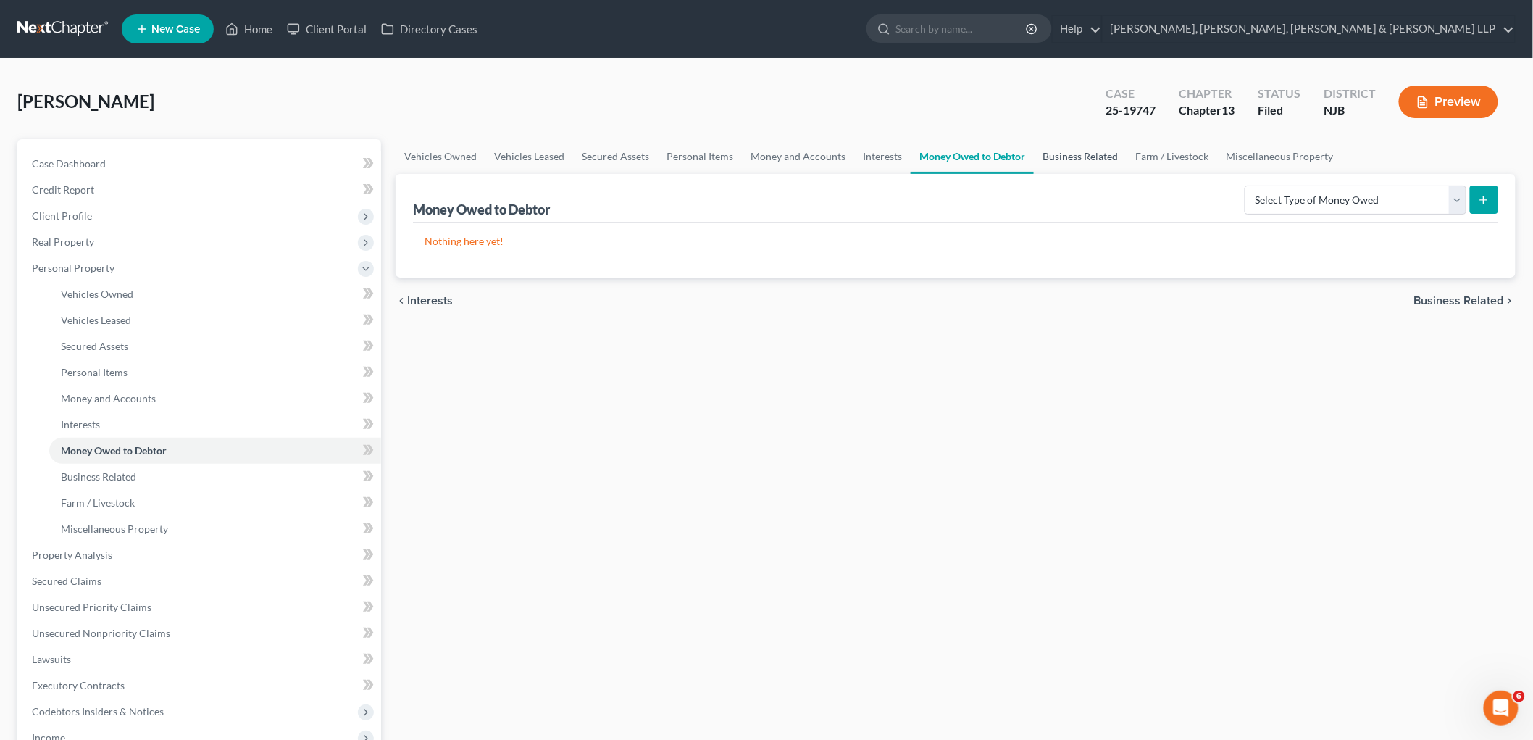
click at [823, 156] on link "Business Related" at bounding box center [1080, 156] width 93 height 35
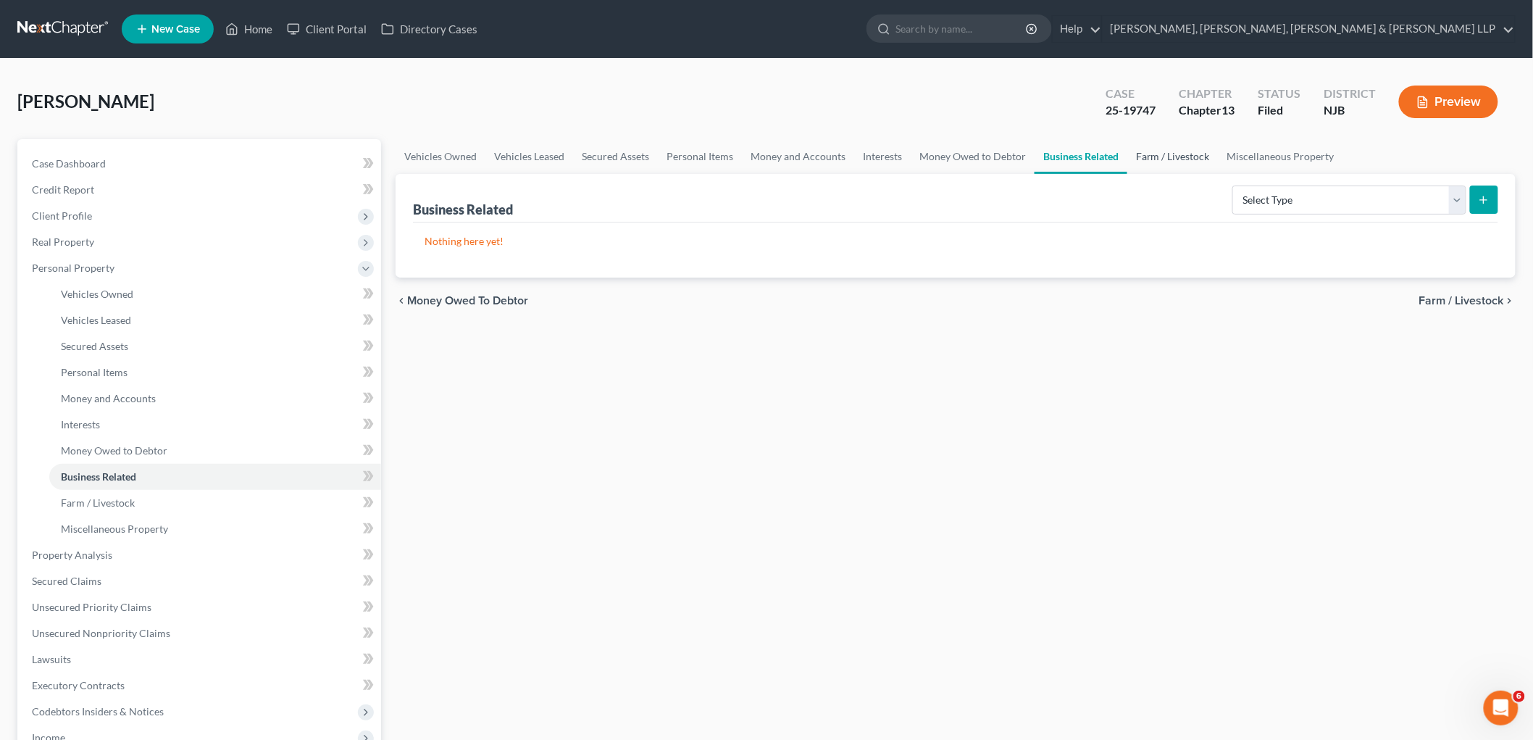
click at [823, 154] on link "Farm / Livestock" at bounding box center [1173, 156] width 91 height 35
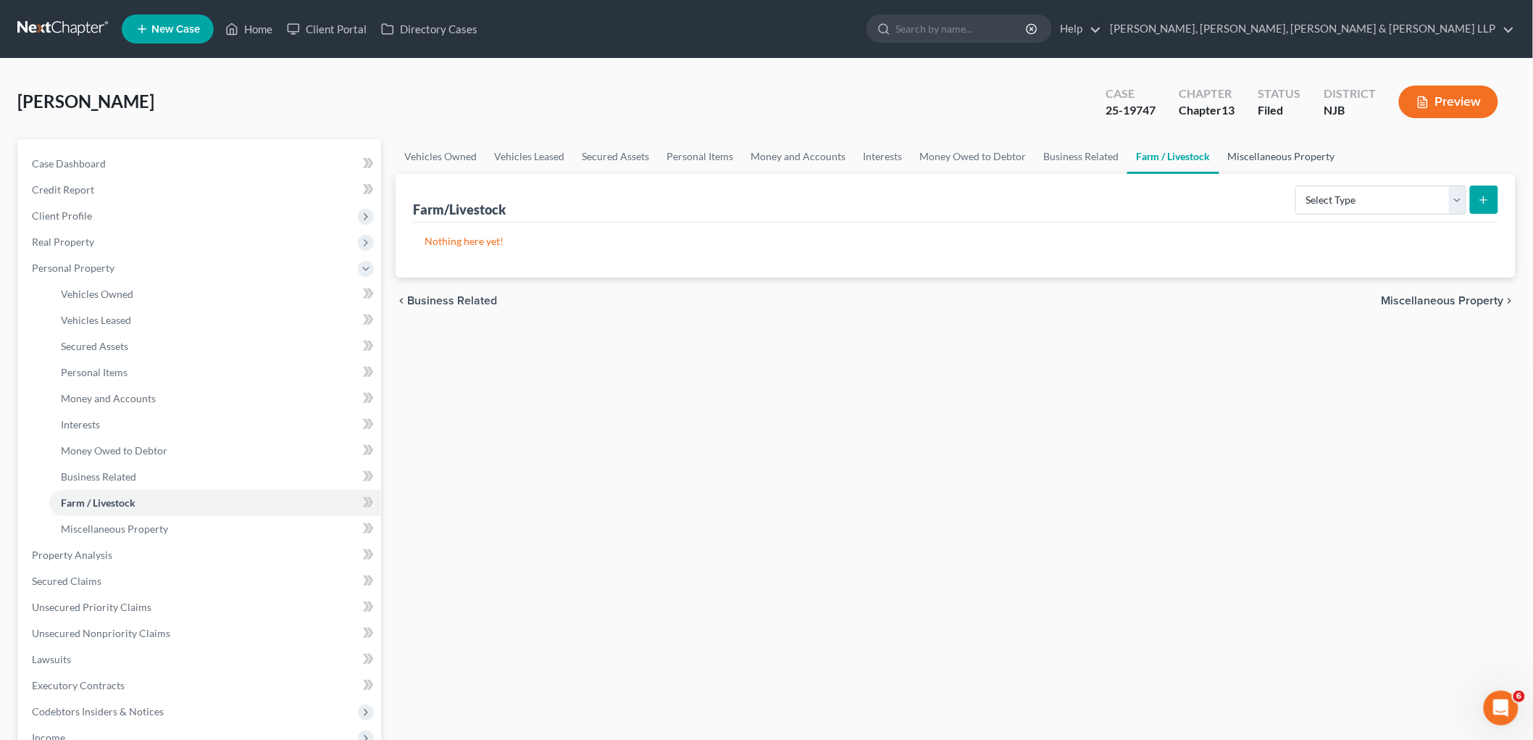
click at [823, 151] on link "Miscellaneous Property" at bounding box center [1282, 156] width 125 height 35
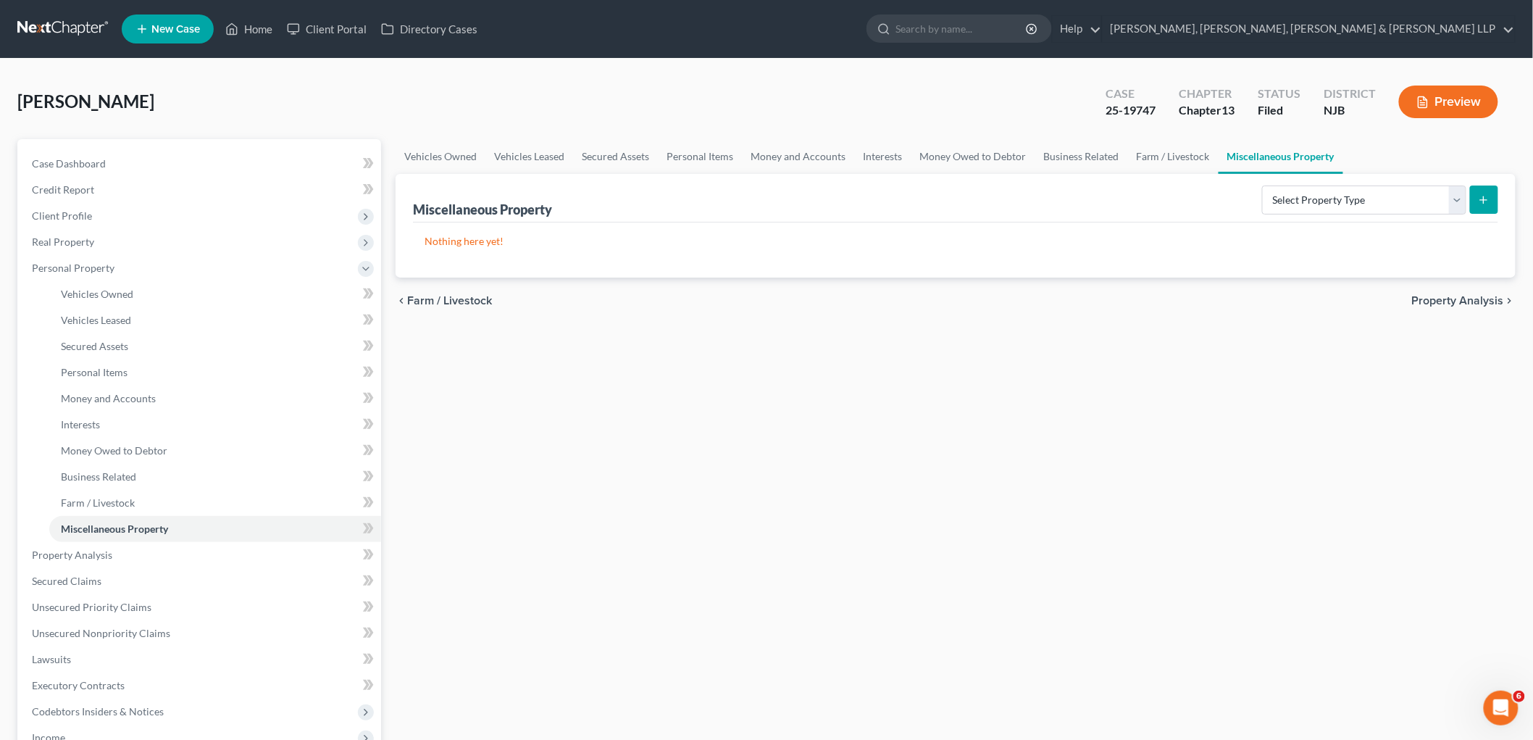
click at [823, 295] on span "Property Analysis" at bounding box center [1458, 301] width 92 height 12
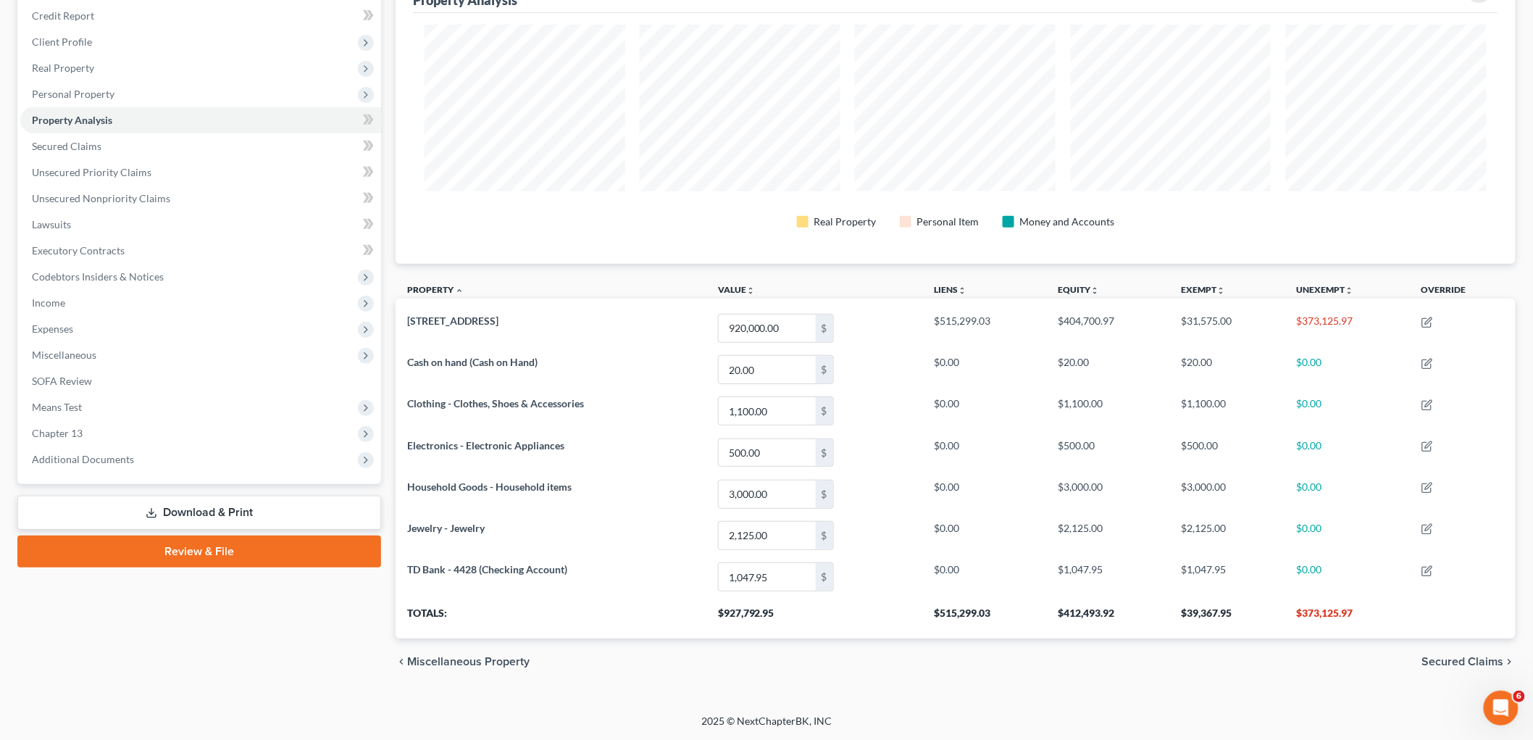
click at [823, 663] on span "Secured Claims" at bounding box center [1464, 662] width 82 height 12
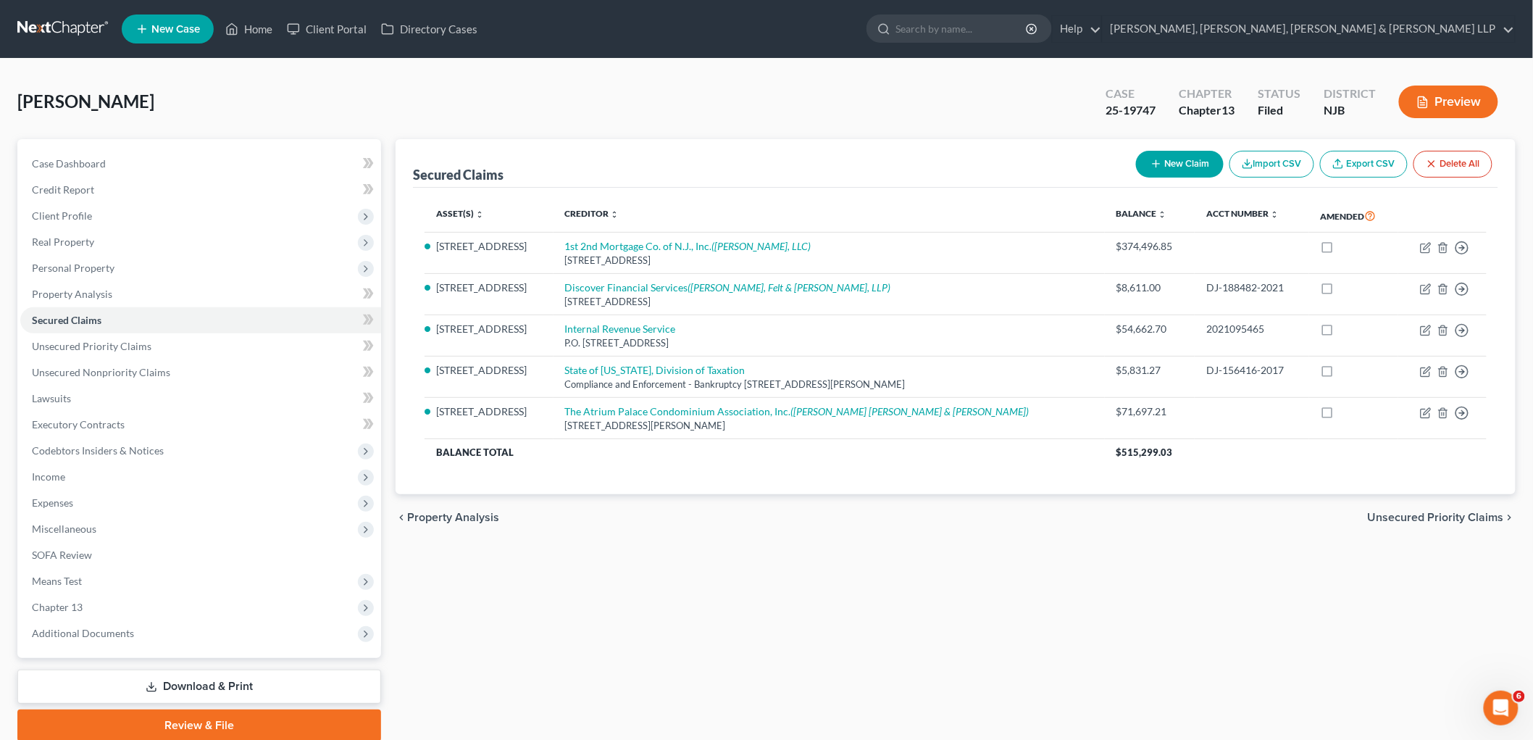
click at [823, 512] on span "Unsecured Priority Claims" at bounding box center [1436, 518] width 136 height 12
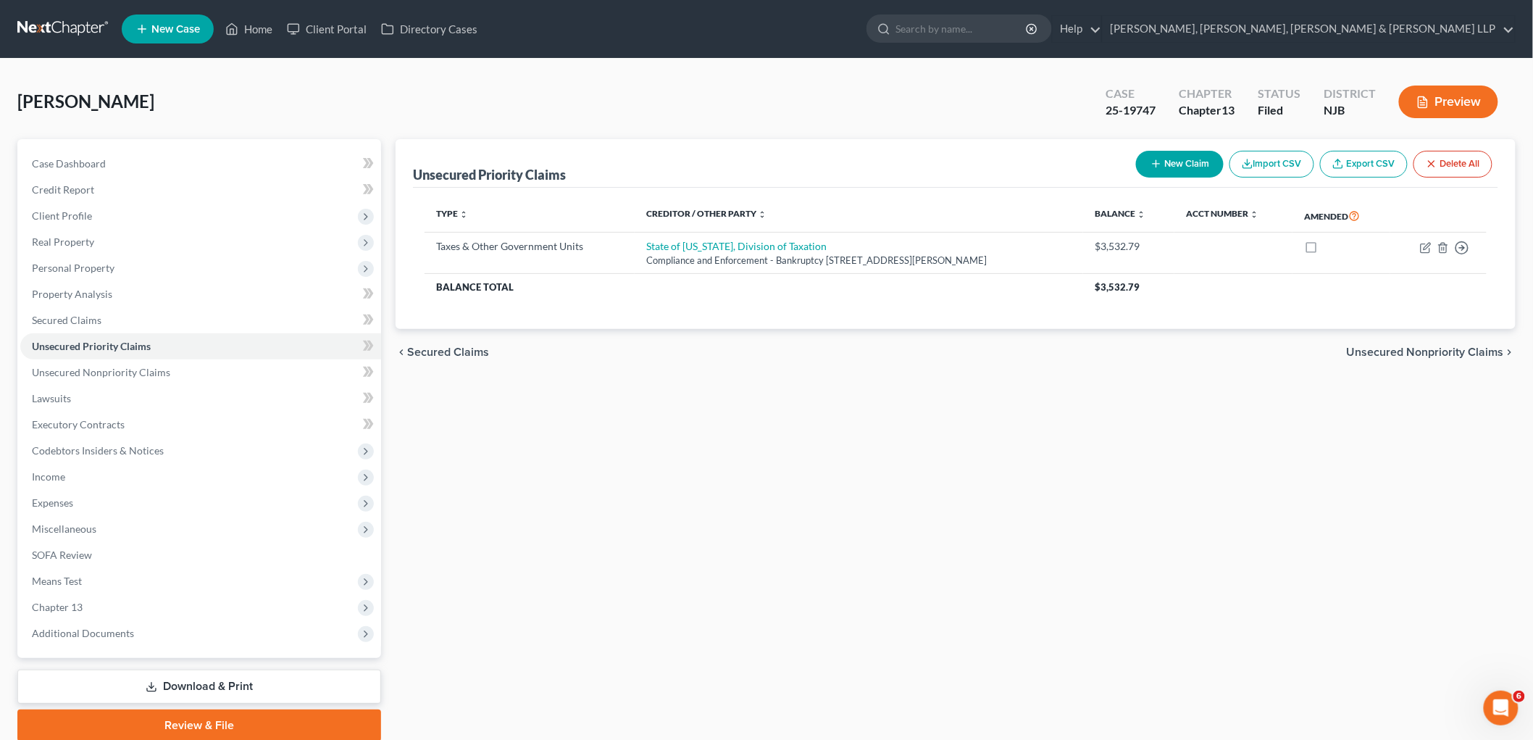
click at [823, 349] on span "Unsecured Nonpriority Claims" at bounding box center [1425, 352] width 157 height 12
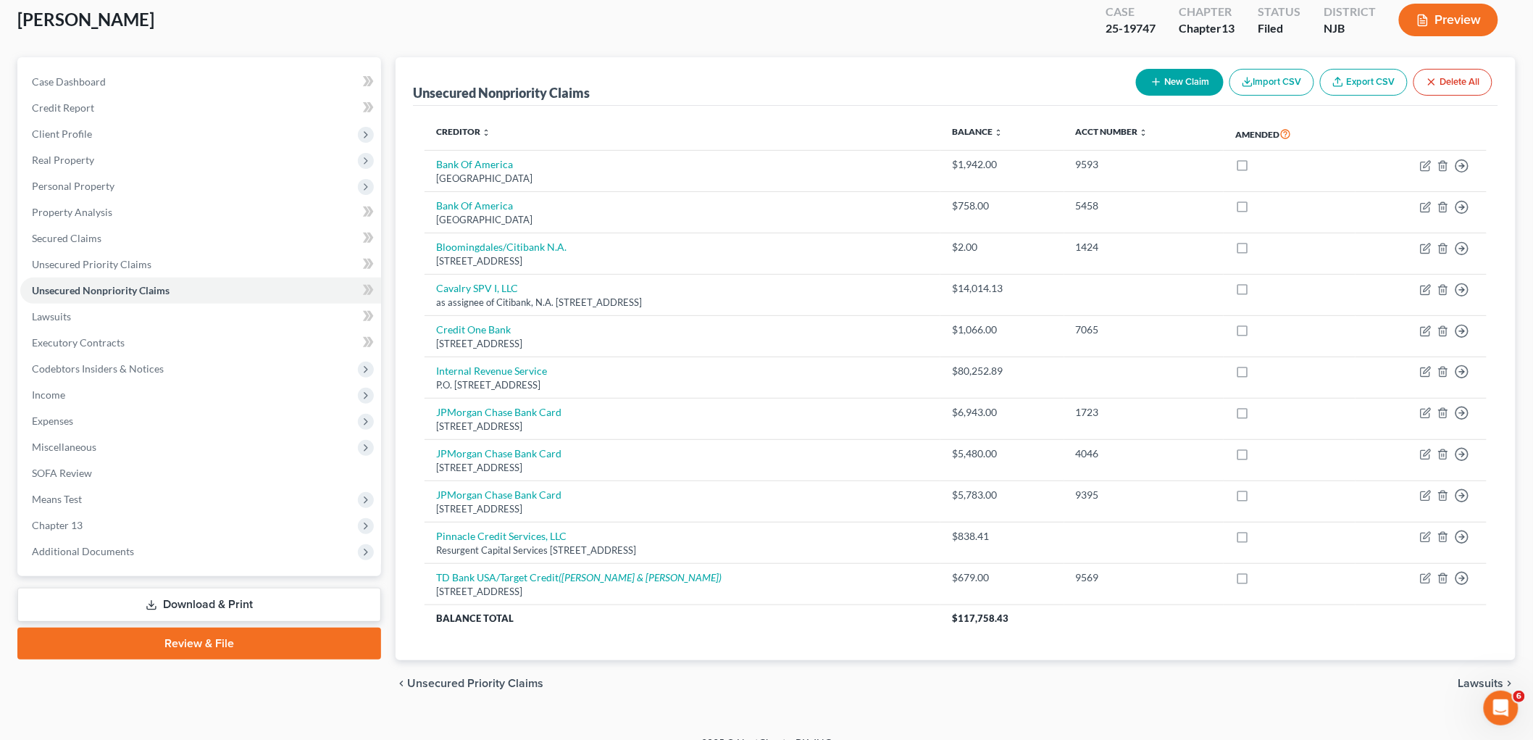
scroll to position [104, 0]
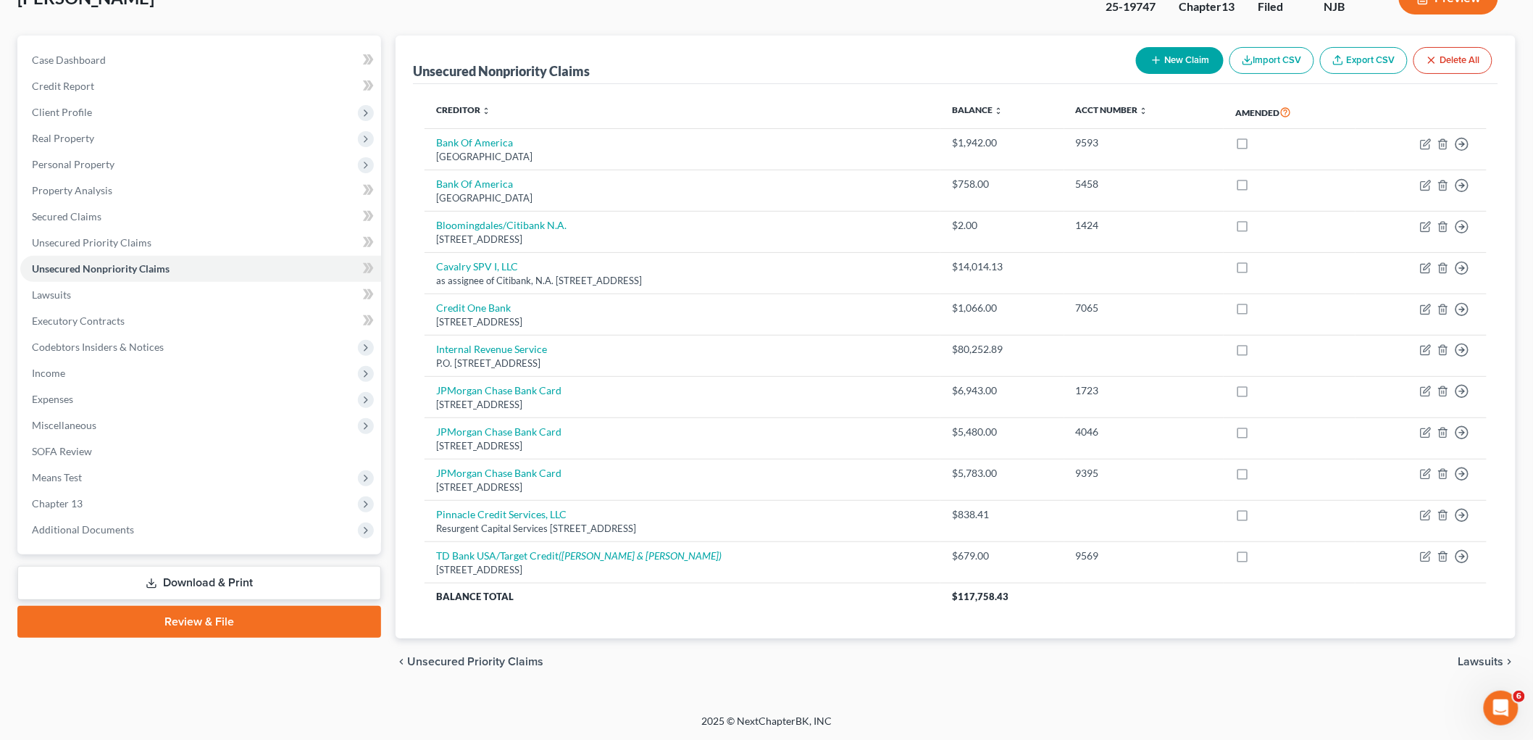
click at [823, 662] on span "Lawsuits" at bounding box center [1482, 662] width 46 height 12
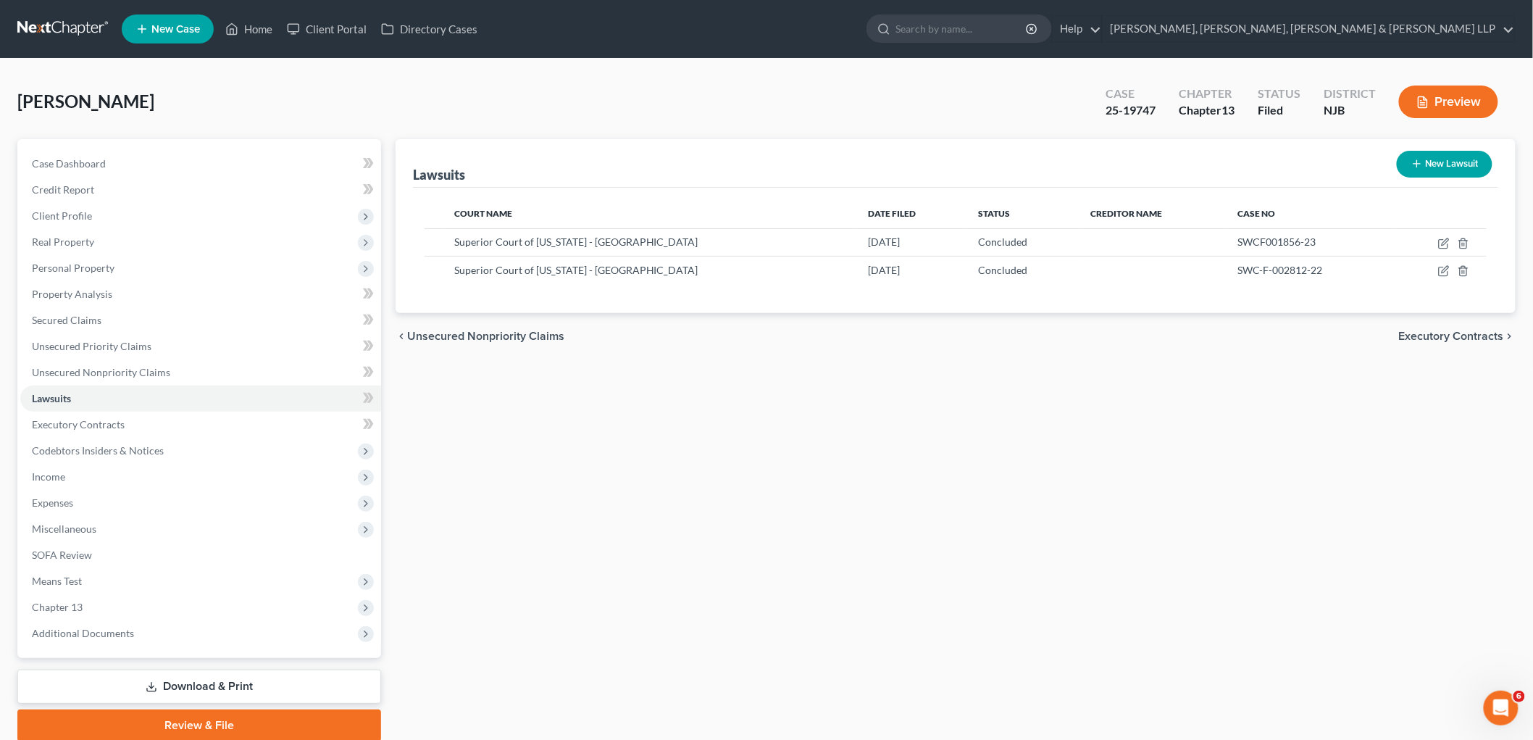
click at [823, 336] on span "Executory Contracts" at bounding box center [1451, 336] width 105 height 12
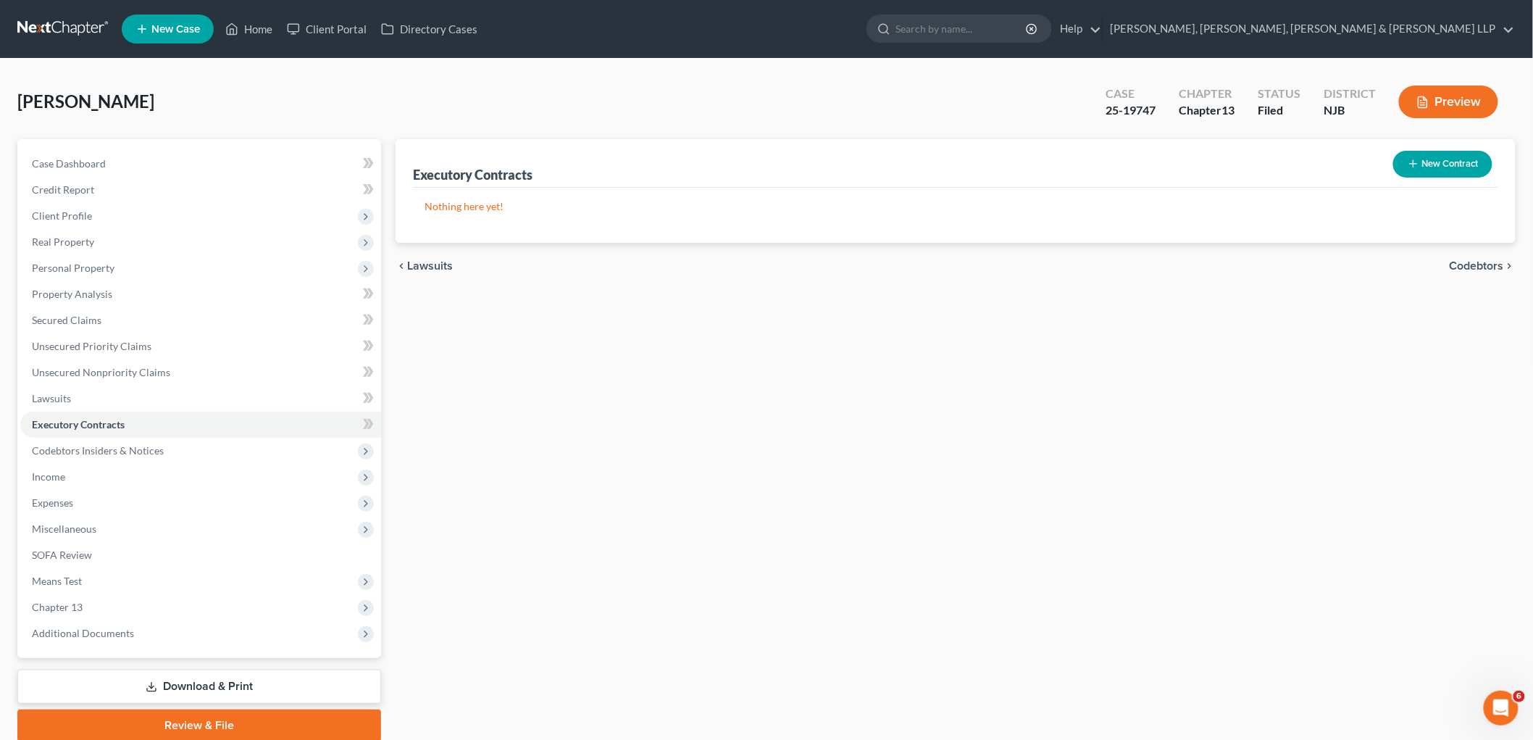
click at [823, 262] on span "Codebtors" at bounding box center [1477, 266] width 54 height 12
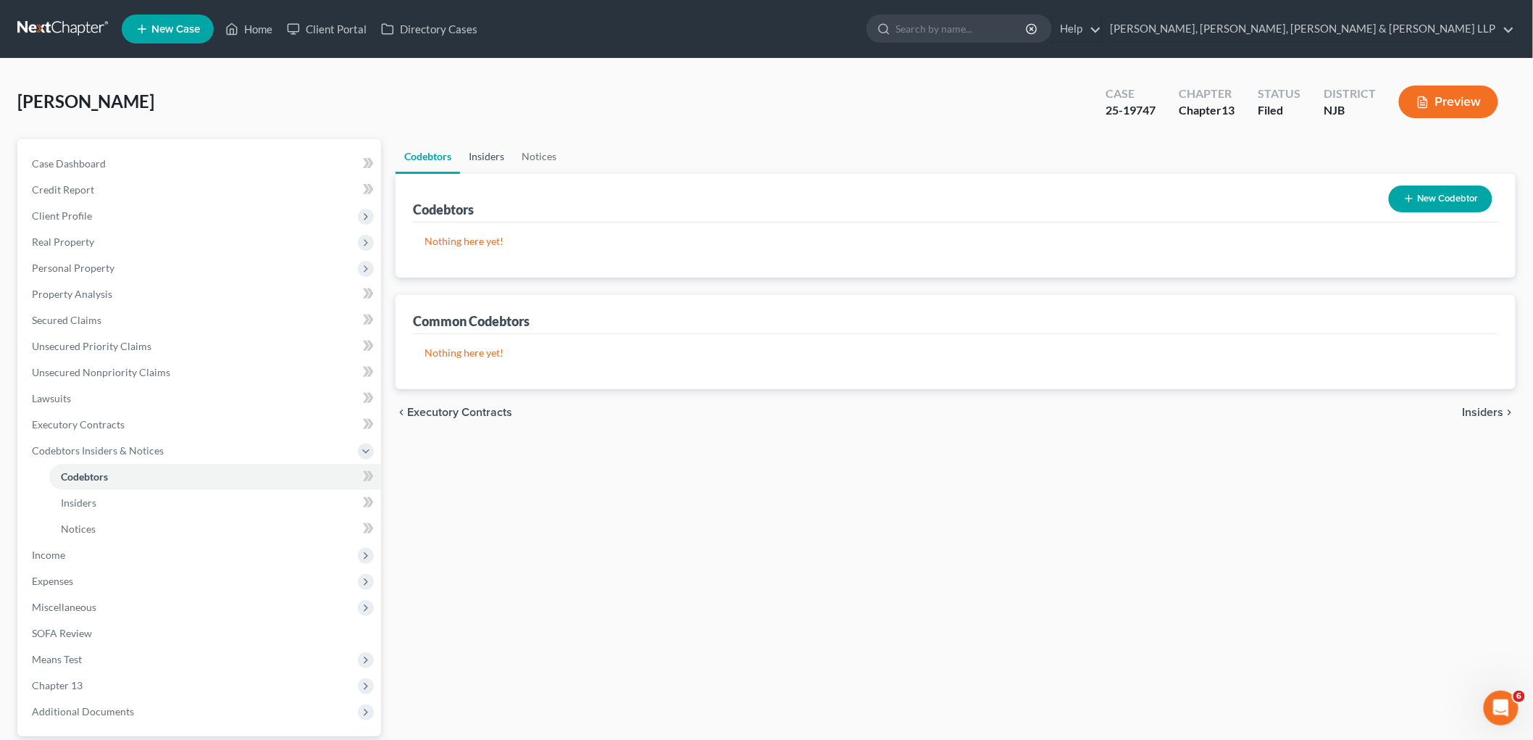
click at [475, 150] on link "Insiders" at bounding box center [486, 156] width 53 height 35
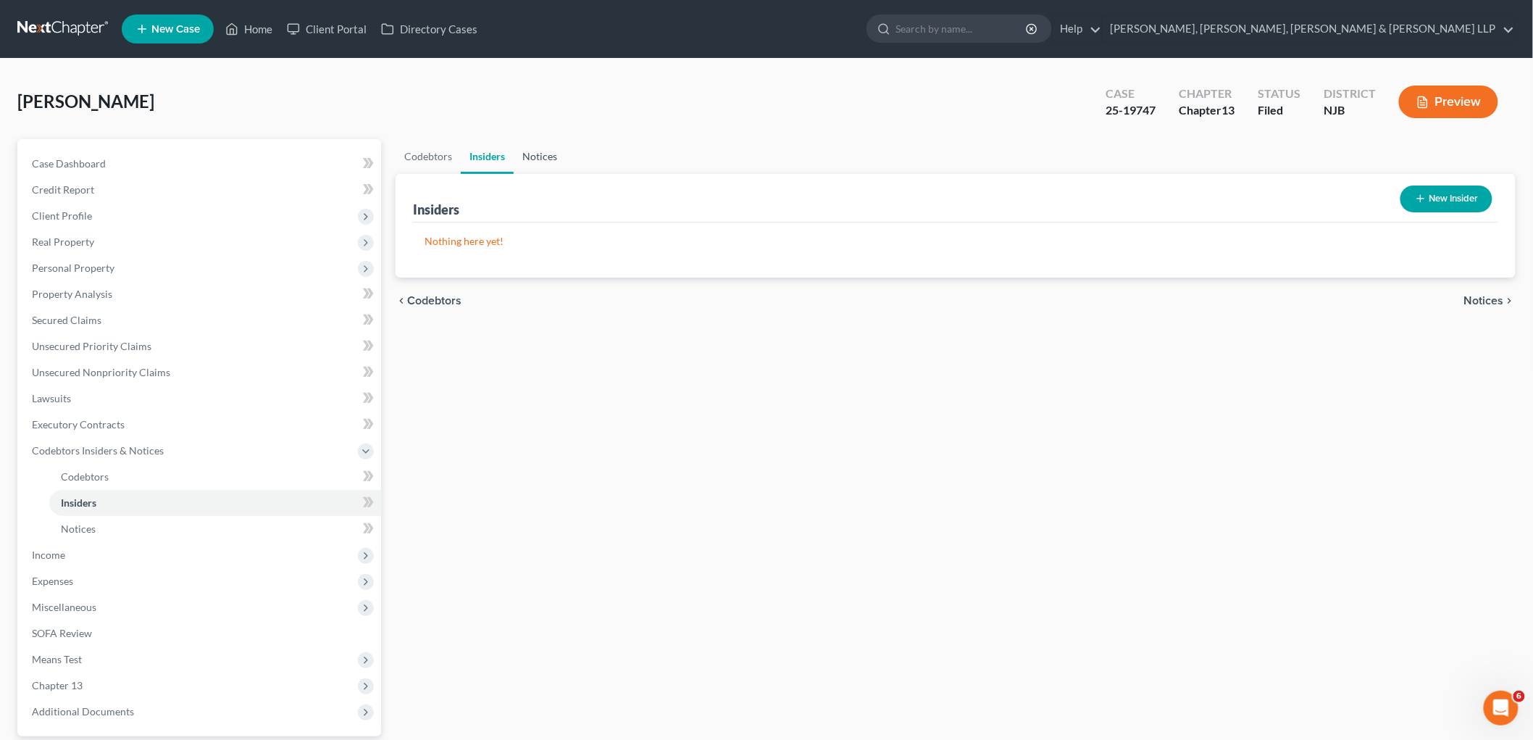
click at [537, 154] on link "Notices" at bounding box center [540, 156] width 52 height 35
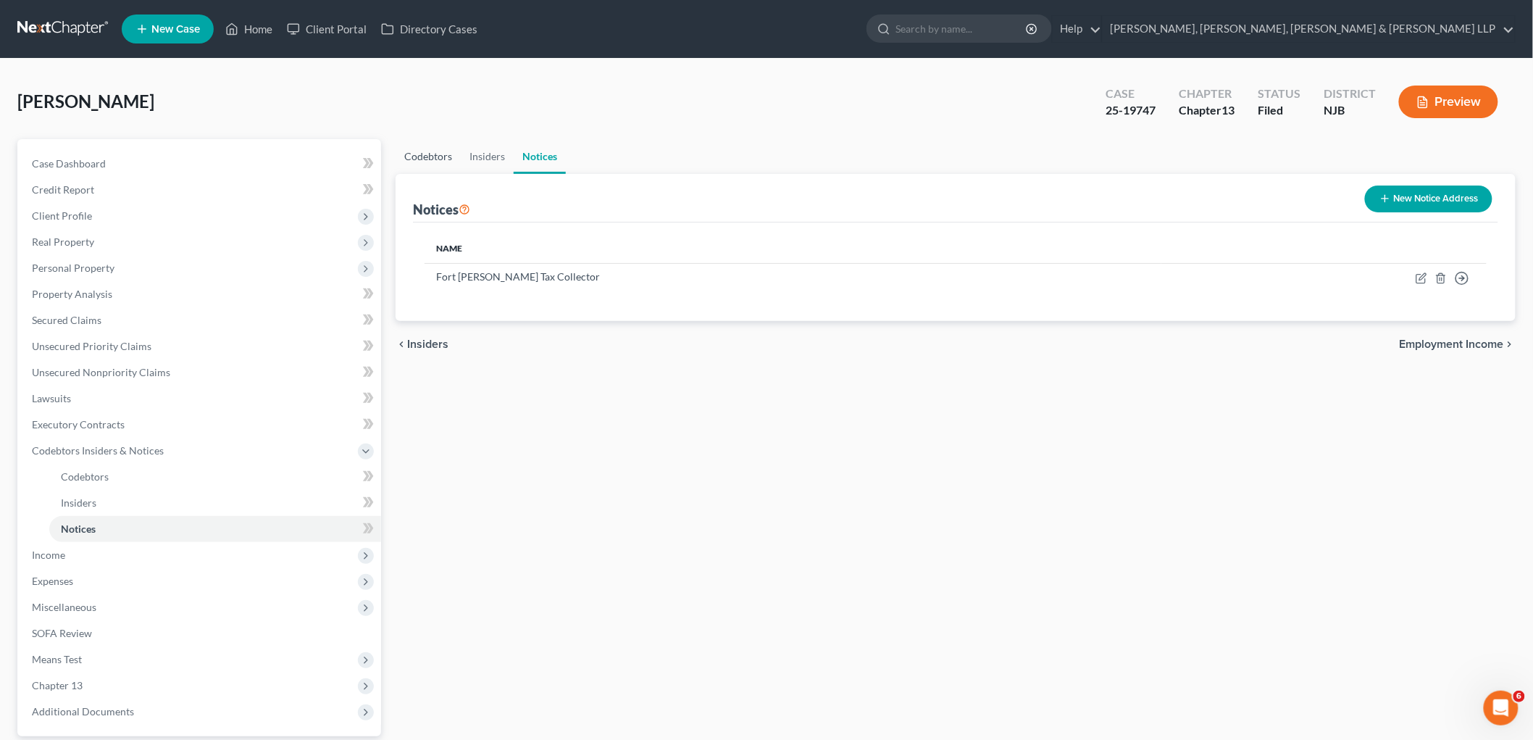
click at [430, 160] on link "Codebtors" at bounding box center [428, 156] width 65 height 35
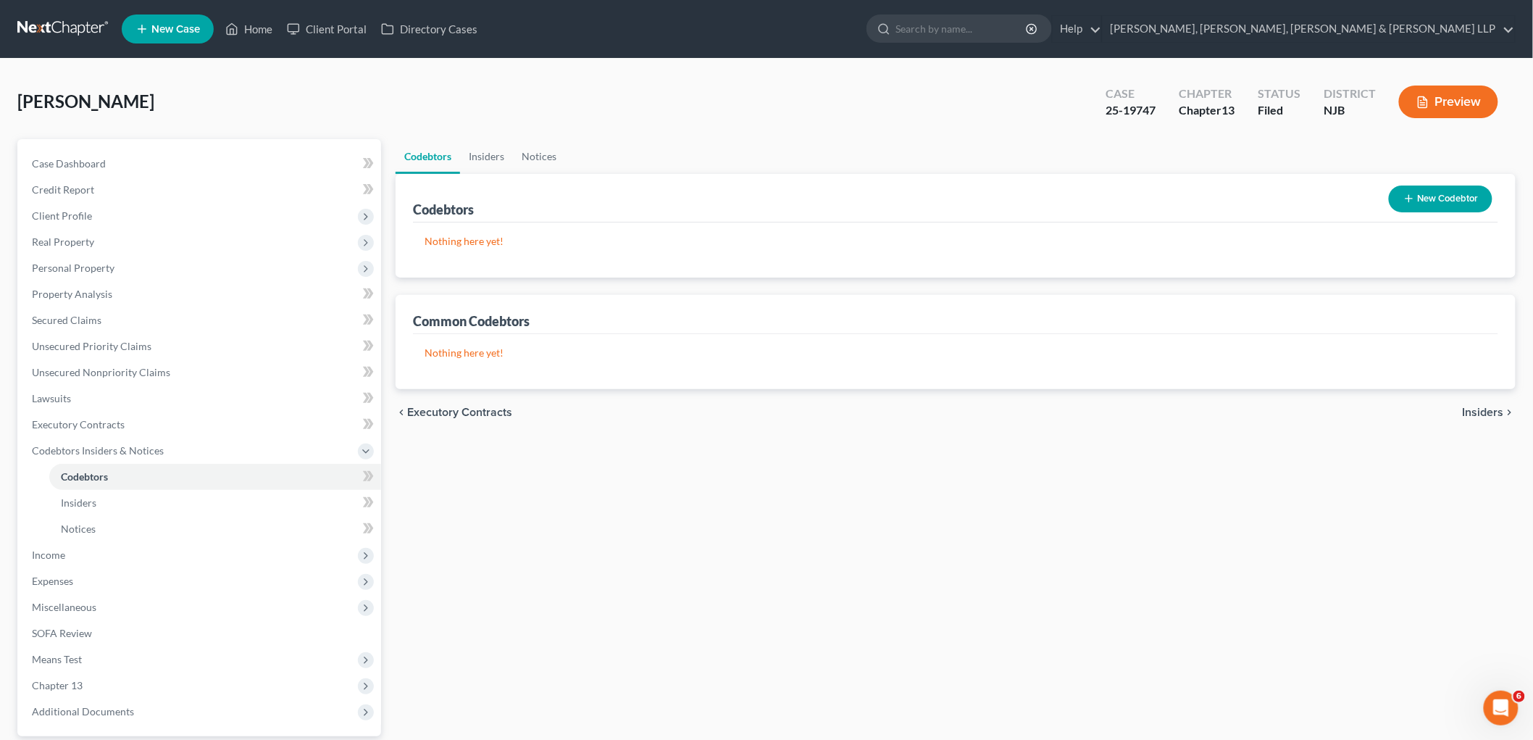
drag, startPoint x: 1241, startPoint y: 537, endPoint x: 938, endPoint y: 361, distance: 349.8
click at [823, 537] on div "Codebtors Insiders Notices Codebtors New Codebtor Nothing here yet! Name Credit…" at bounding box center [955, 479] width 1135 height 680
drag, startPoint x: 61, startPoint y: 317, endPoint x: 143, endPoint y: 336, distance: 84.6
click at [61, 317] on span "Secured Claims" at bounding box center [67, 320] width 70 height 12
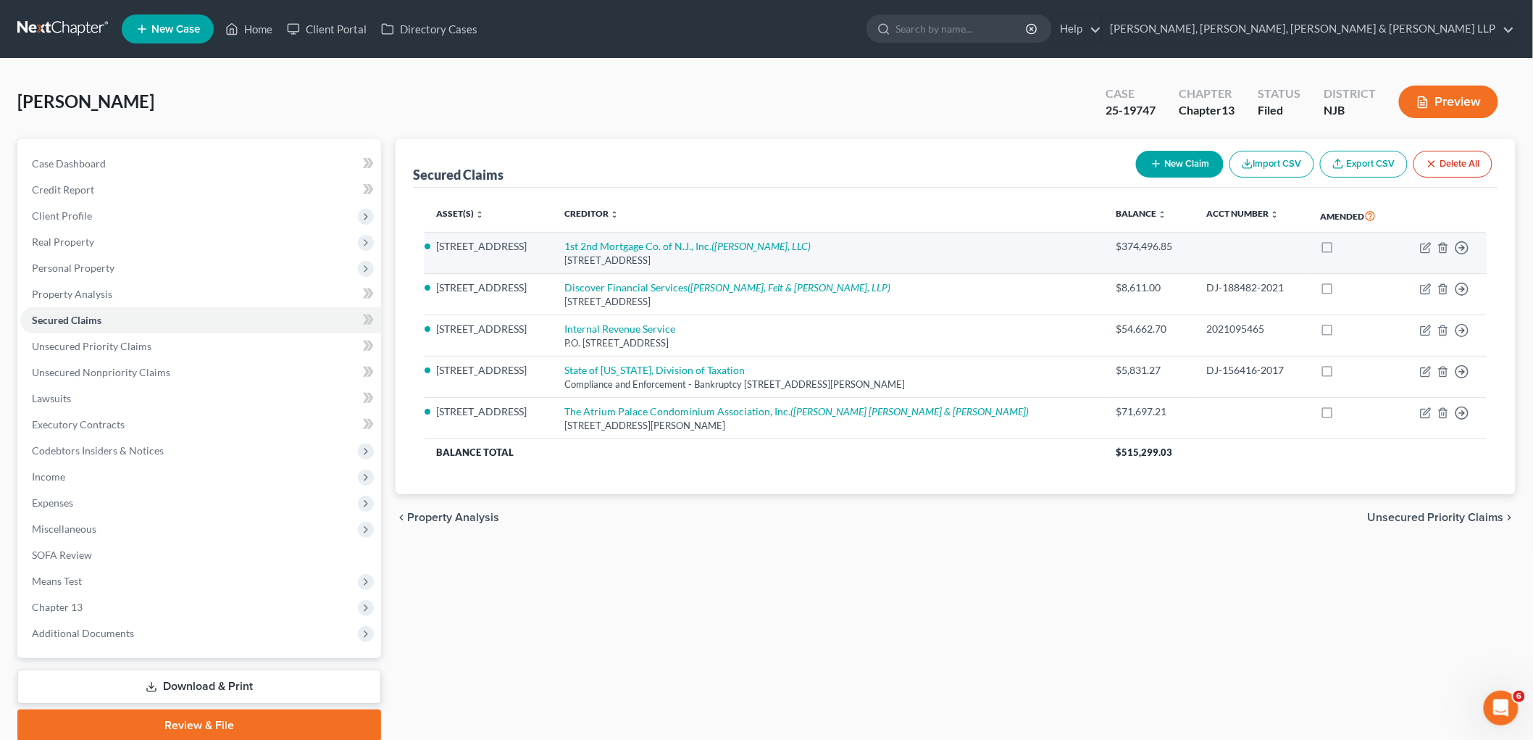
click at [823, 247] on td "Move to E Move to F Move to G Move to Notice Only" at bounding box center [1443, 253] width 88 height 41
click at [823, 247] on icon "button" at bounding box center [1426, 248] width 12 height 12
select select "33"
select select "2"
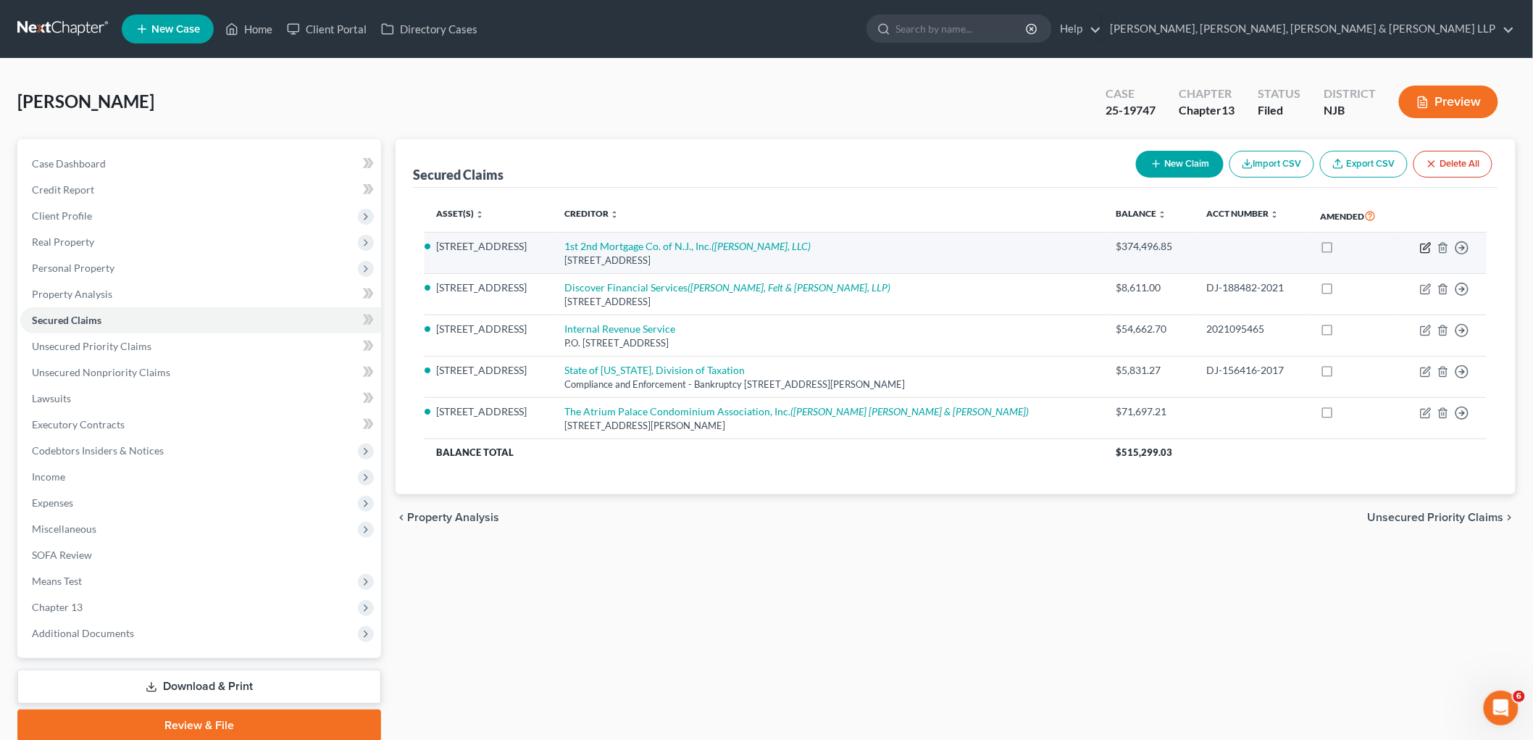
select select "0"
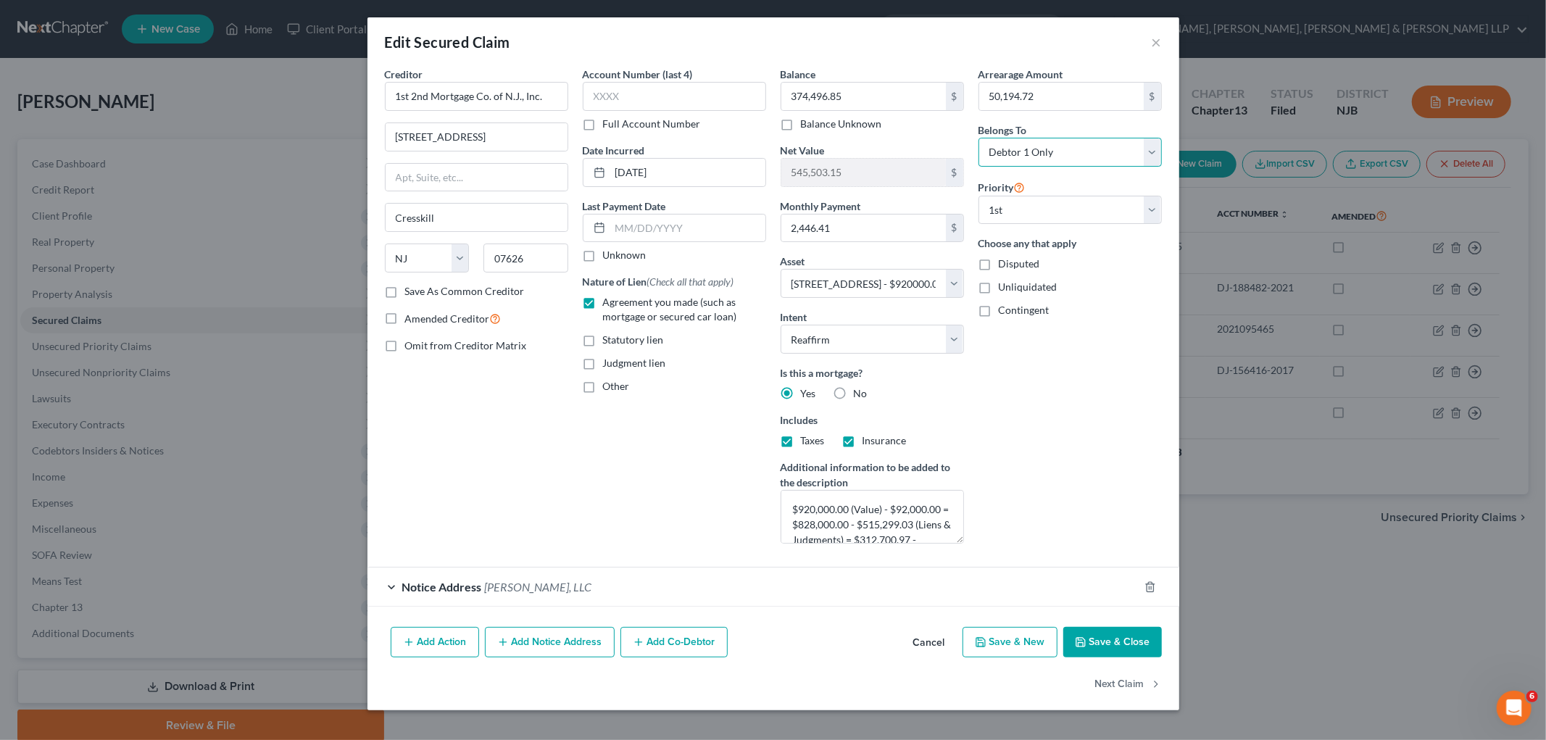
click at [823, 151] on select "Select Debtor 1 Only Debtor 2 Only Debtor 1 And Debtor 2 Only At Least One Of T…" at bounding box center [1069, 152] width 183 height 29
select select "3"
click at [823, 138] on select "Select Debtor 1 Only Debtor 2 Only Debtor 1 And Debtor 2 Only At Least One Of T…" at bounding box center [1069, 152] width 183 height 29
click at [823, 640] on button "Save & Close" at bounding box center [1112, 642] width 99 height 30
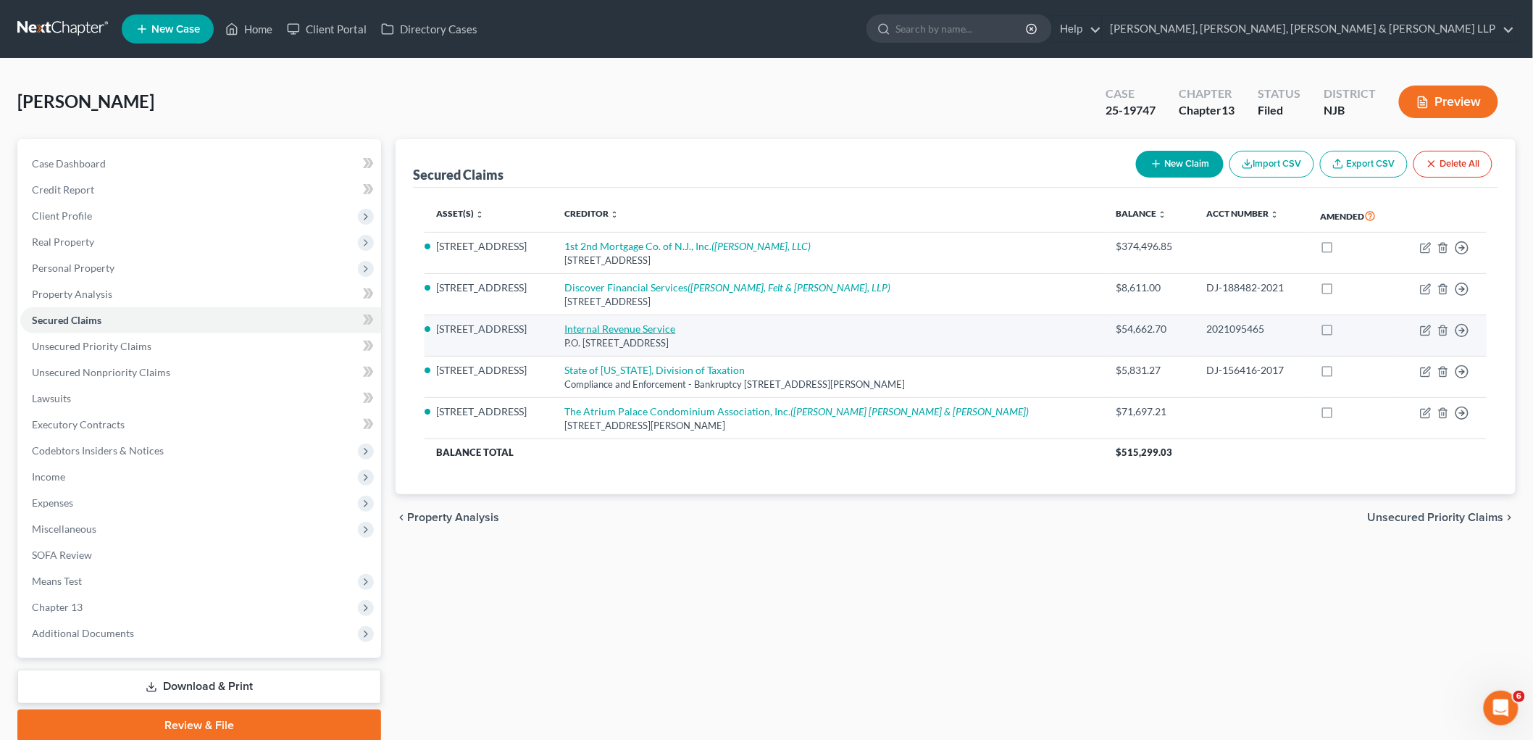
click at [667, 330] on link "Internal Revenue Service" at bounding box center [620, 328] width 111 height 12
select select "39"
select select "2"
select select "0"
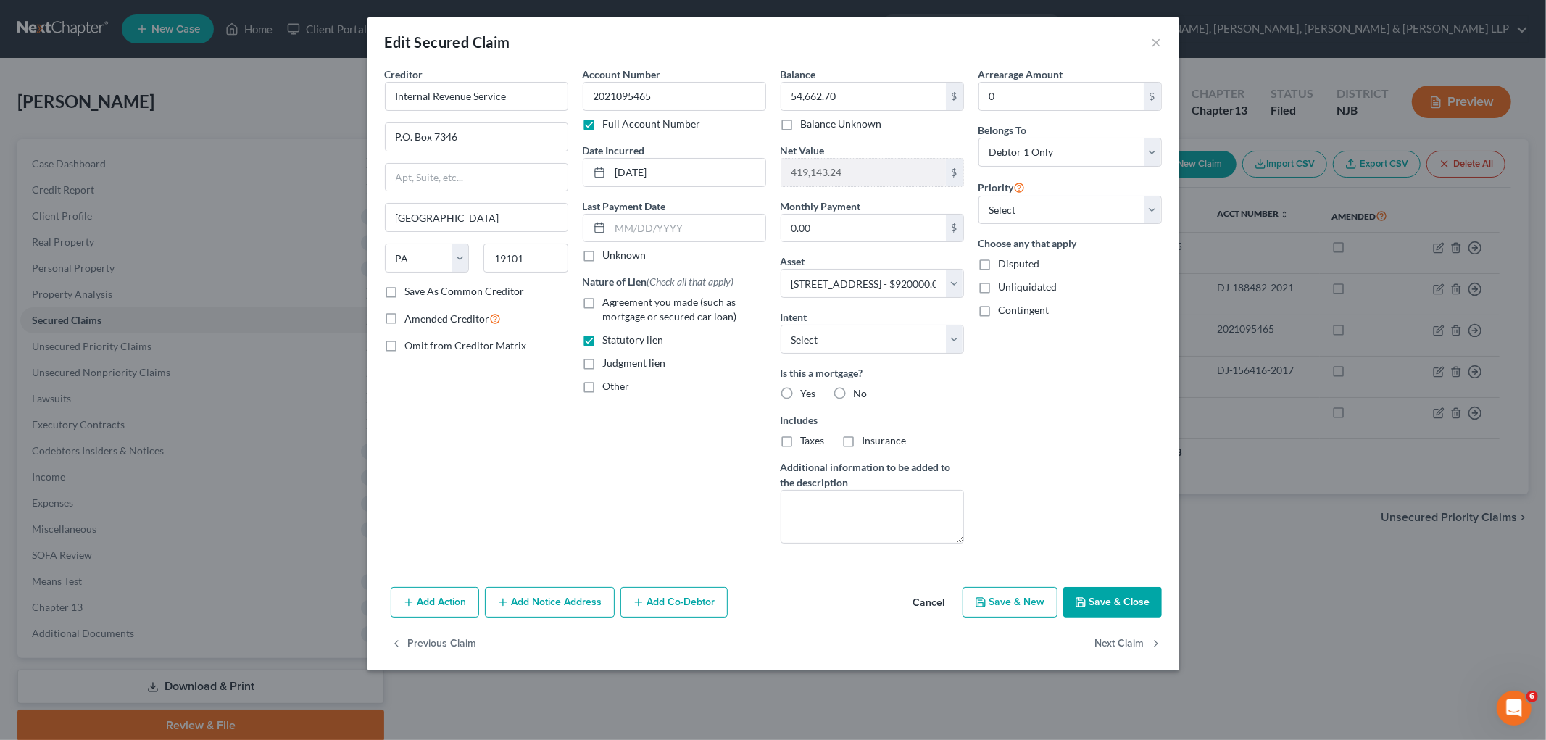
click at [538, 606] on button "Add Notice Address" at bounding box center [550, 602] width 130 height 30
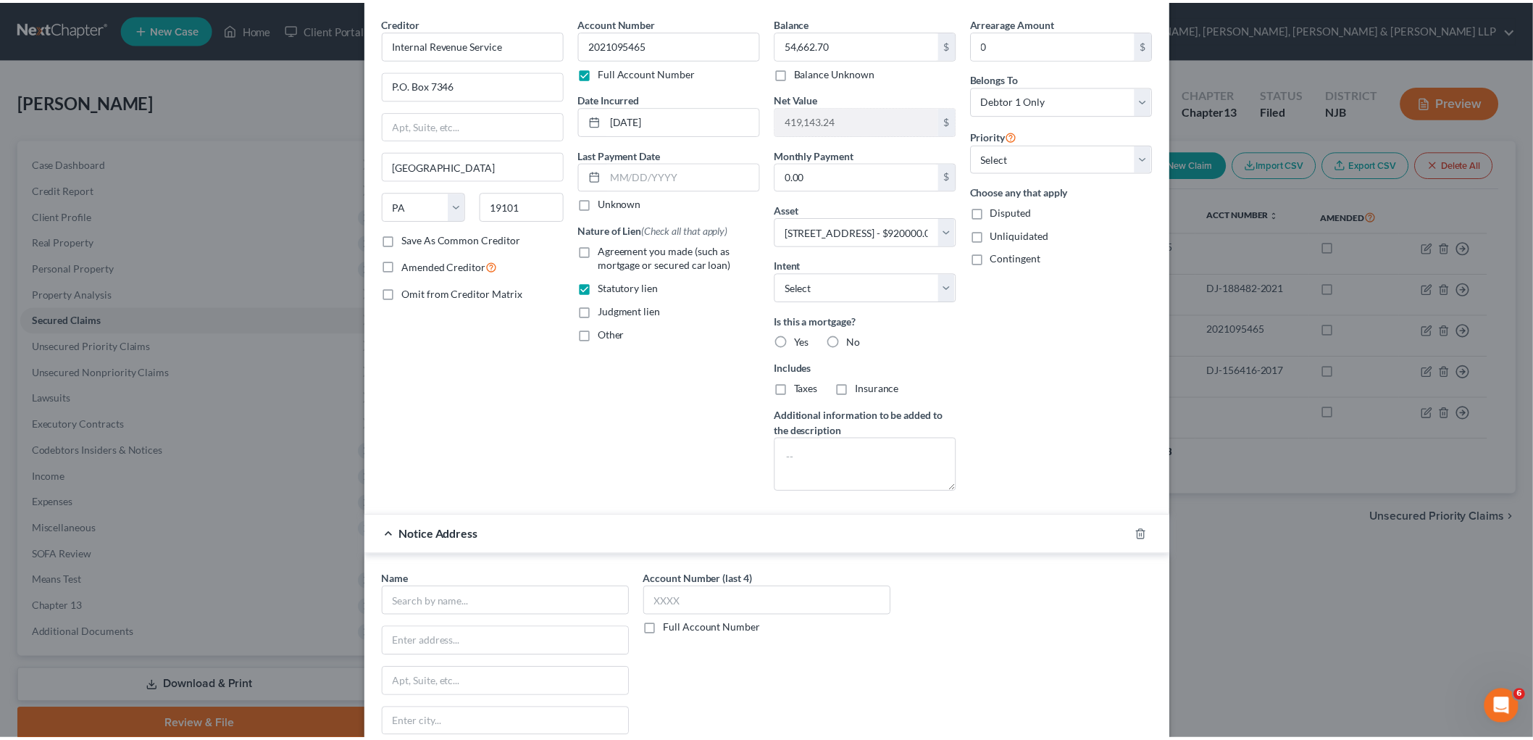
scroll to position [262, 0]
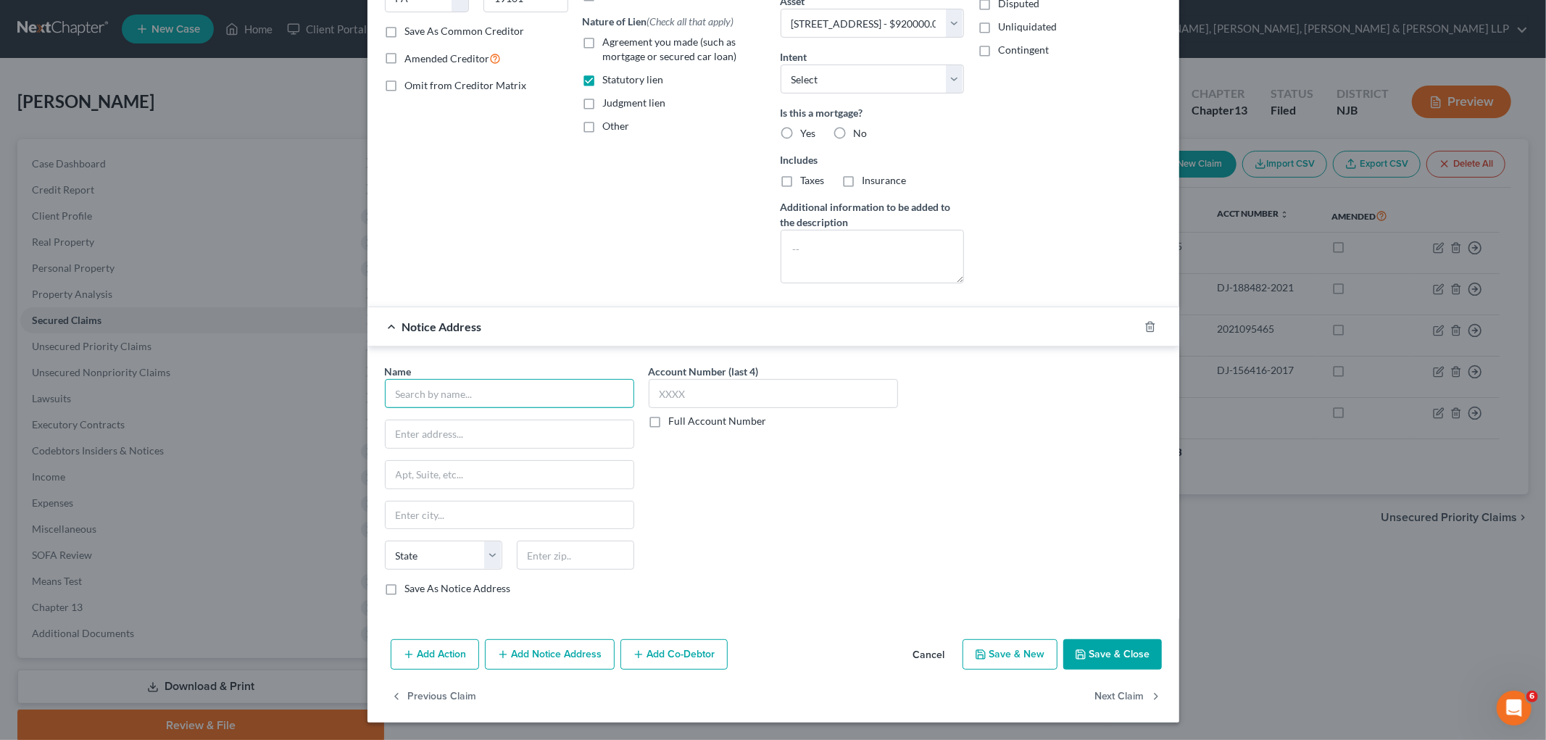
click at [503, 396] on input "text" at bounding box center [509, 393] width 249 height 29
paste input "Borough of Fort Lee"
type input "Borough of Fort Lee"
click at [467, 436] on input "text" at bounding box center [510, 434] width 248 height 28
paste input "309 Main Street"
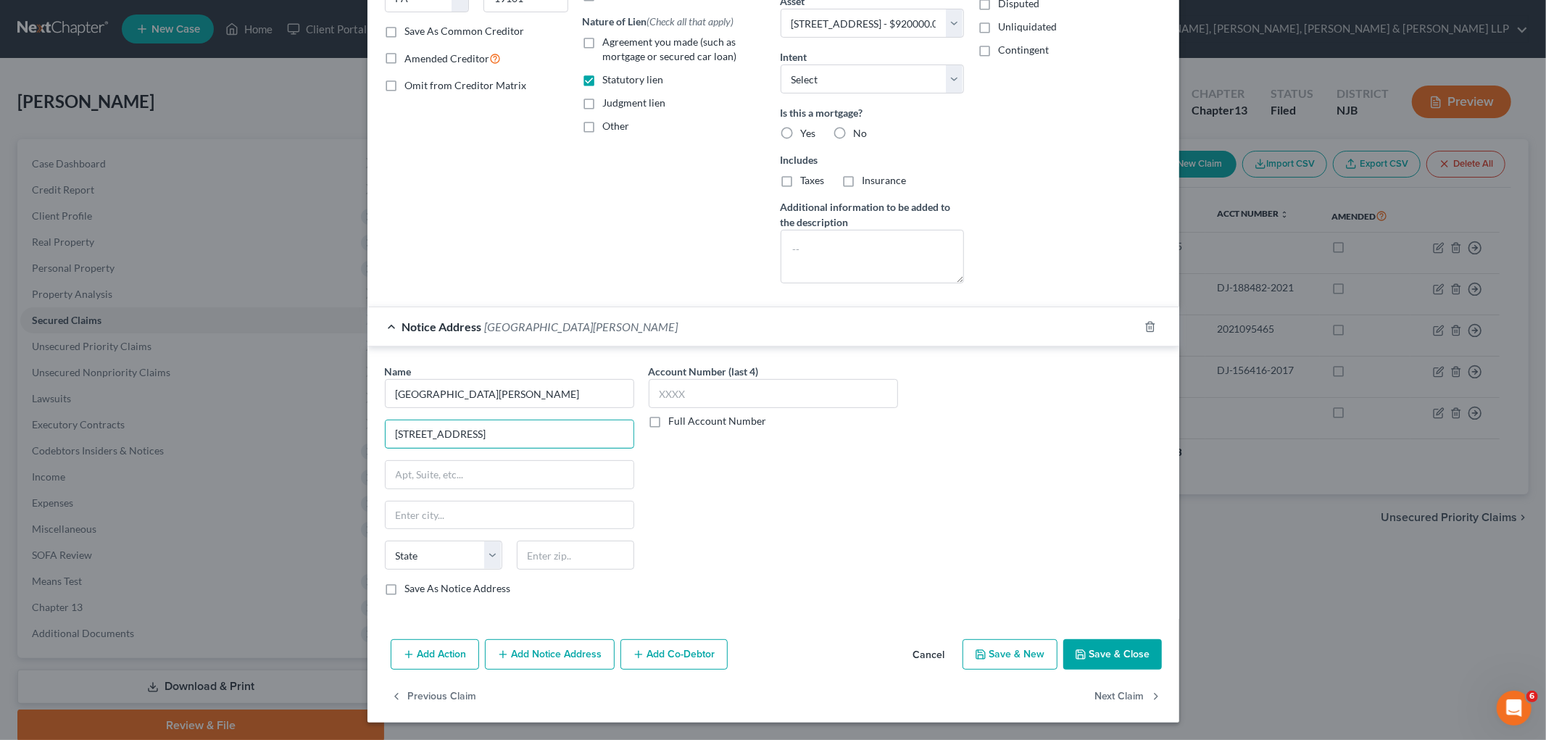
type input "309 Main Street"
click at [549, 553] on input "text" at bounding box center [575, 555] width 117 height 29
paste input "07024"
type input "07024"
type input "Fort Lee"
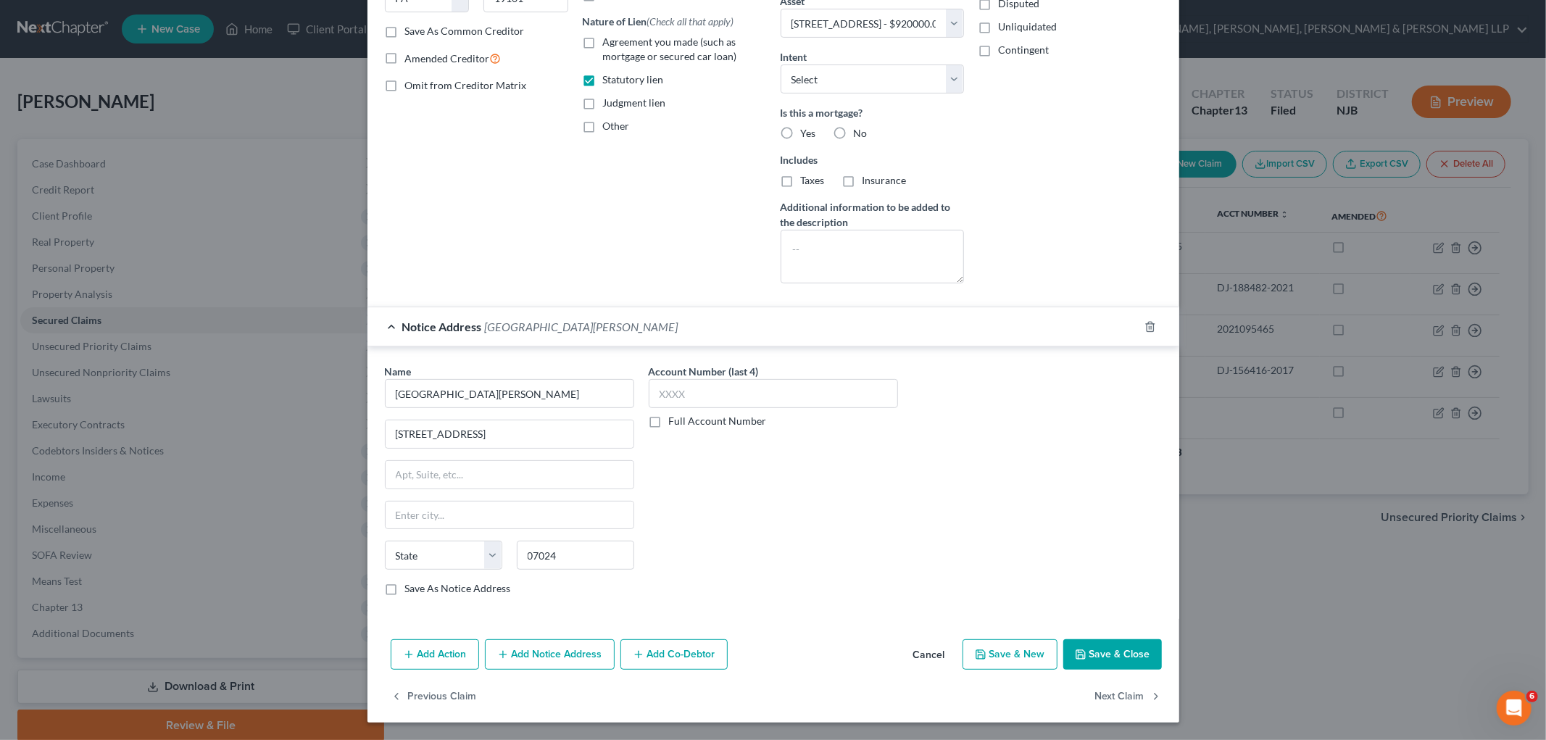
select select "33"
click at [395, 583] on div "Save As Notice Address" at bounding box center [509, 588] width 249 height 14
click at [405, 591] on label "Save As Notice Address" at bounding box center [458, 588] width 106 height 14
click at [411, 591] on input "Save As Notice Address" at bounding box center [415, 585] width 9 height 9
checkbox input "true"
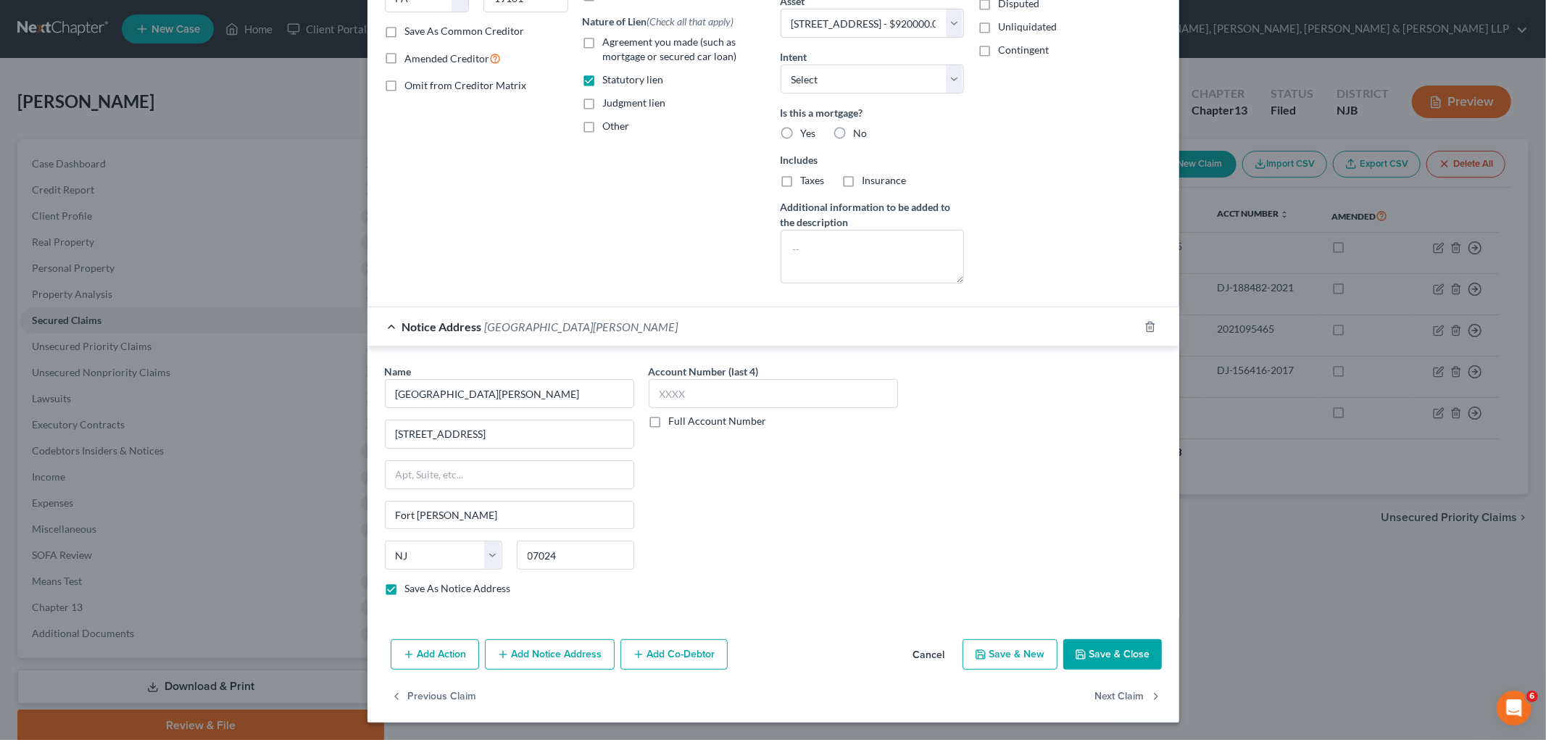
click at [823, 657] on button "Save & Close" at bounding box center [1112, 654] width 99 height 30
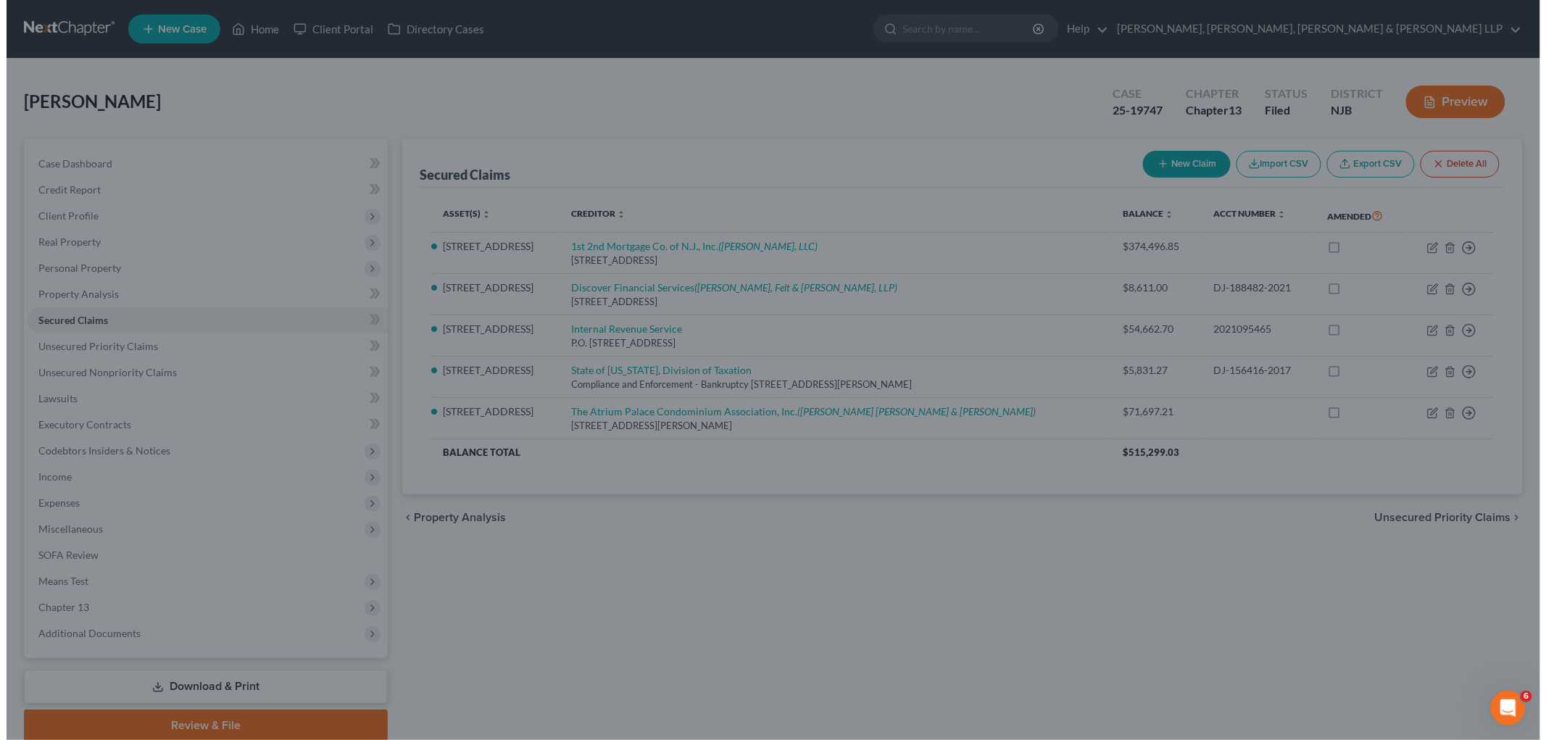
scroll to position [0, 0]
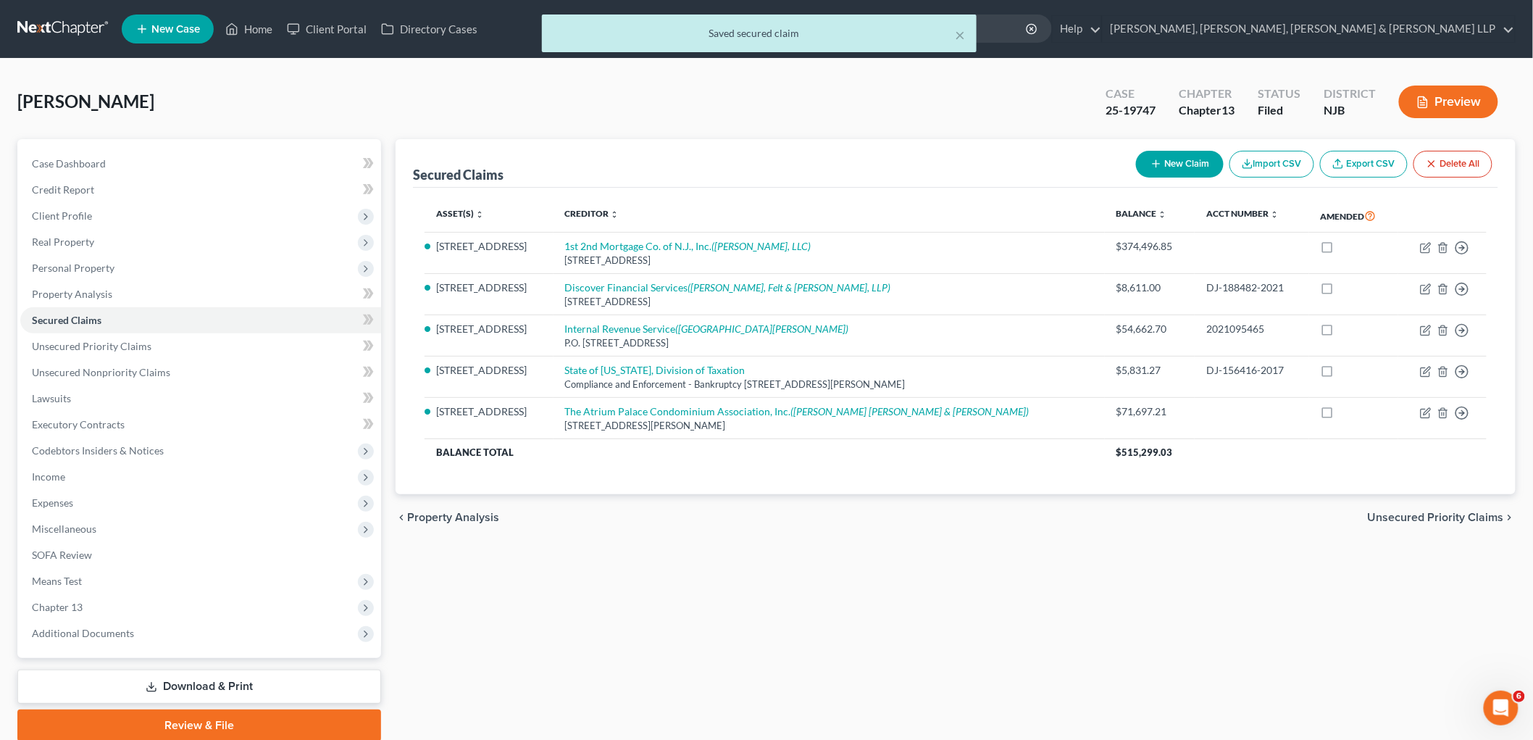
click at [823, 509] on div "chevron_left Property Analysis Unsecured Priority Claims chevron_right" at bounding box center [956, 517] width 1120 height 46
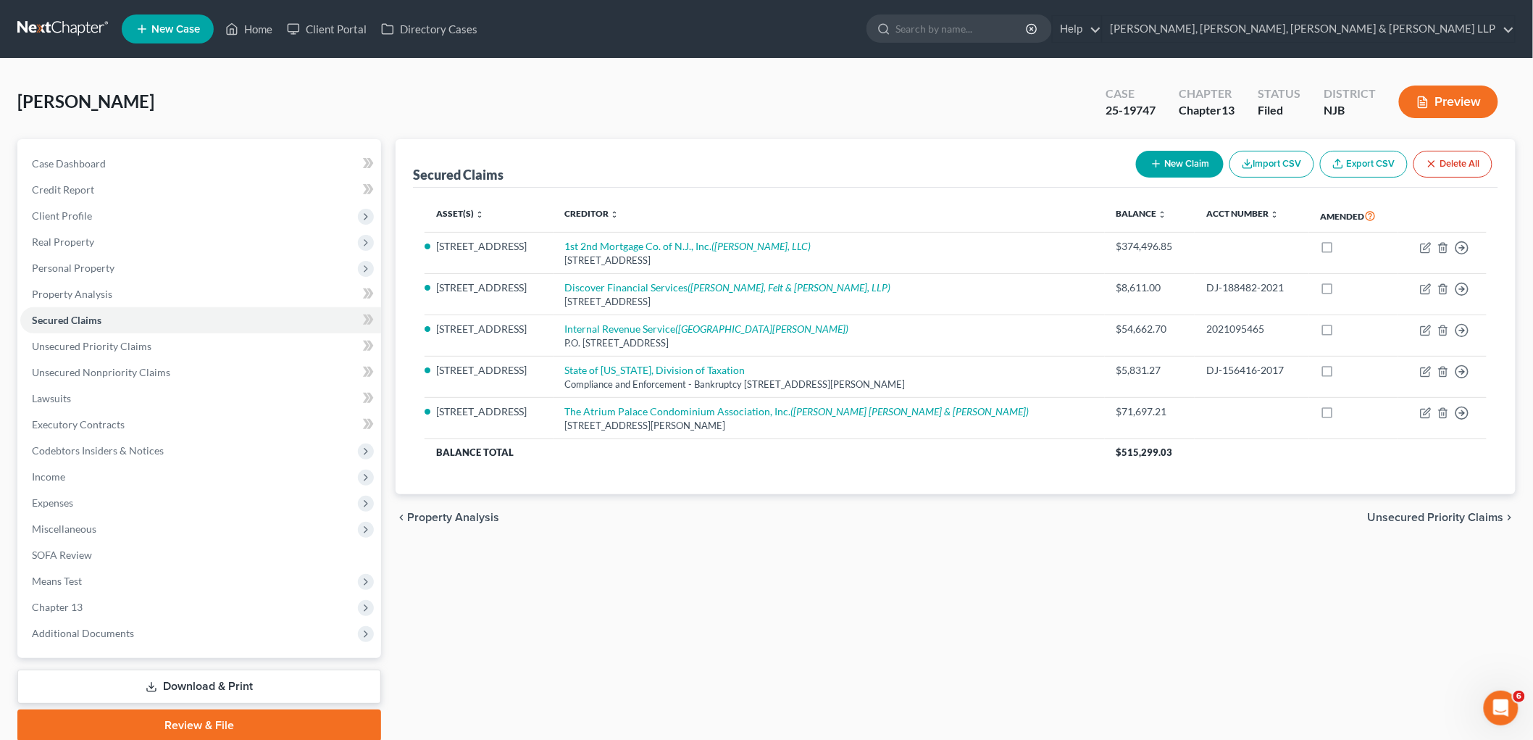
click at [823, 520] on span "Unsecured Priority Claims" at bounding box center [1436, 518] width 136 height 12
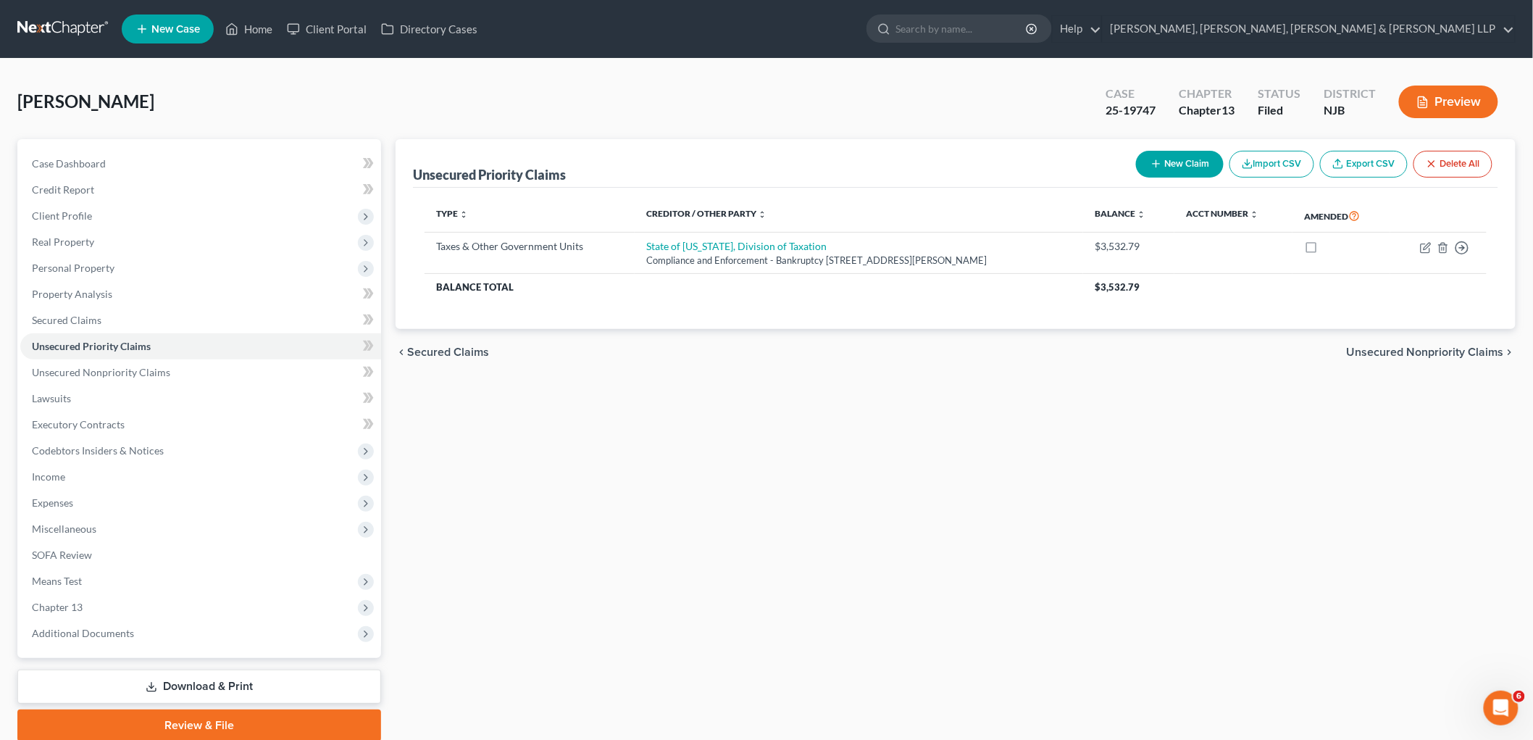
click at [823, 349] on span "Unsecured Nonpriority Claims" at bounding box center [1425, 352] width 157 height 12
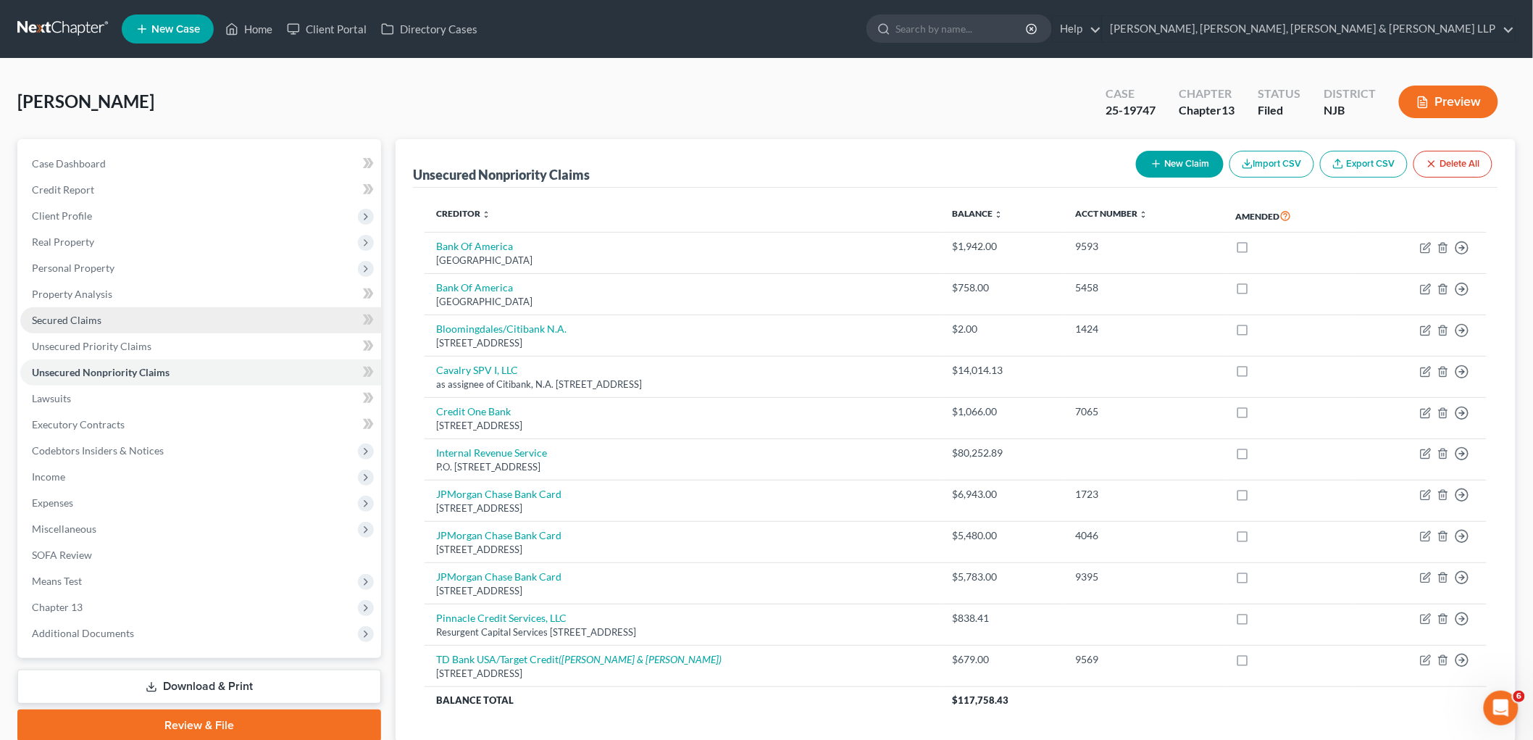
click at [78, 319] on span "Secured Claims" at bounding box center [67, 320] width 70 height 12
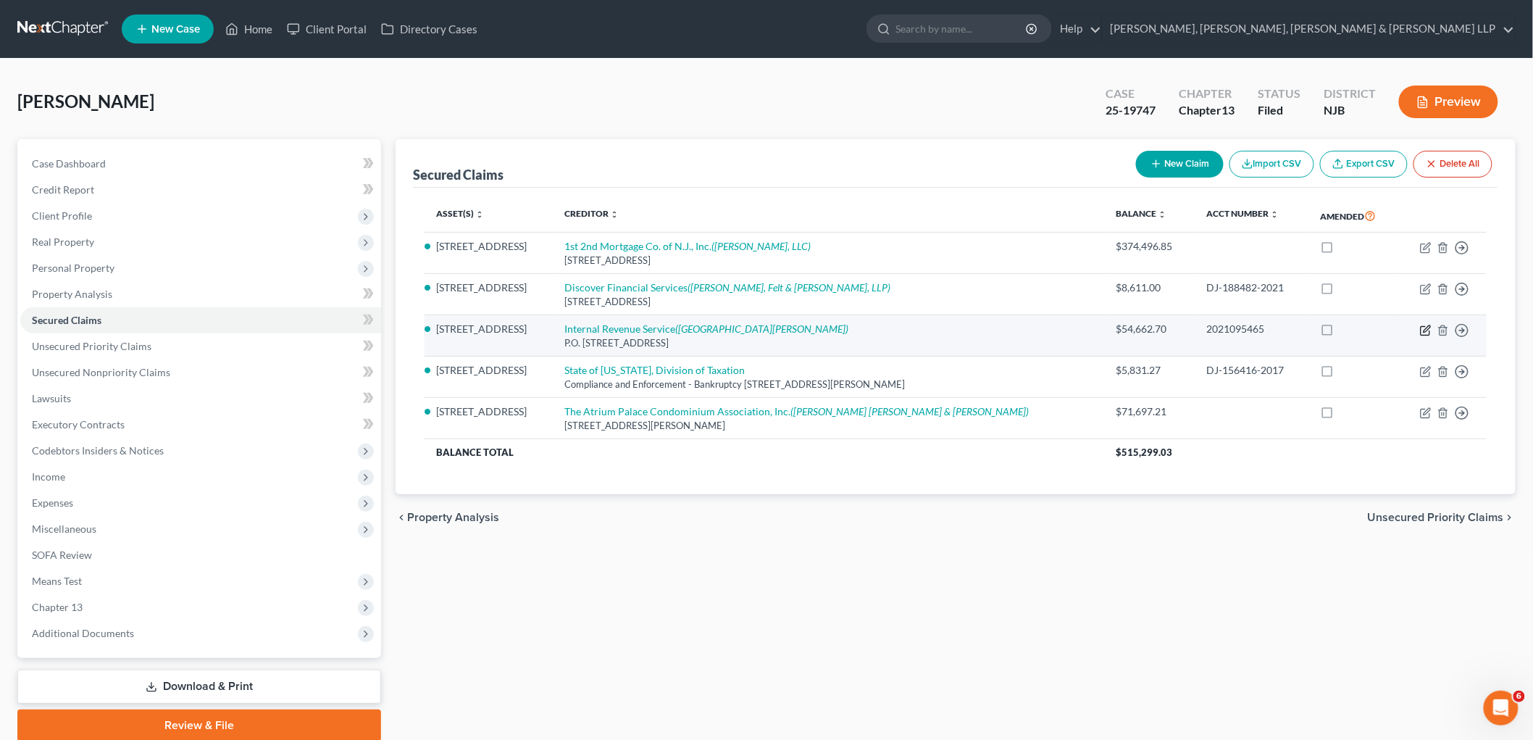
click at [823, 331] on icon "button" at bounding box center [1425, 330] width 9 height 9
select select "39"
select select "2"
select select "0"
select select "33"
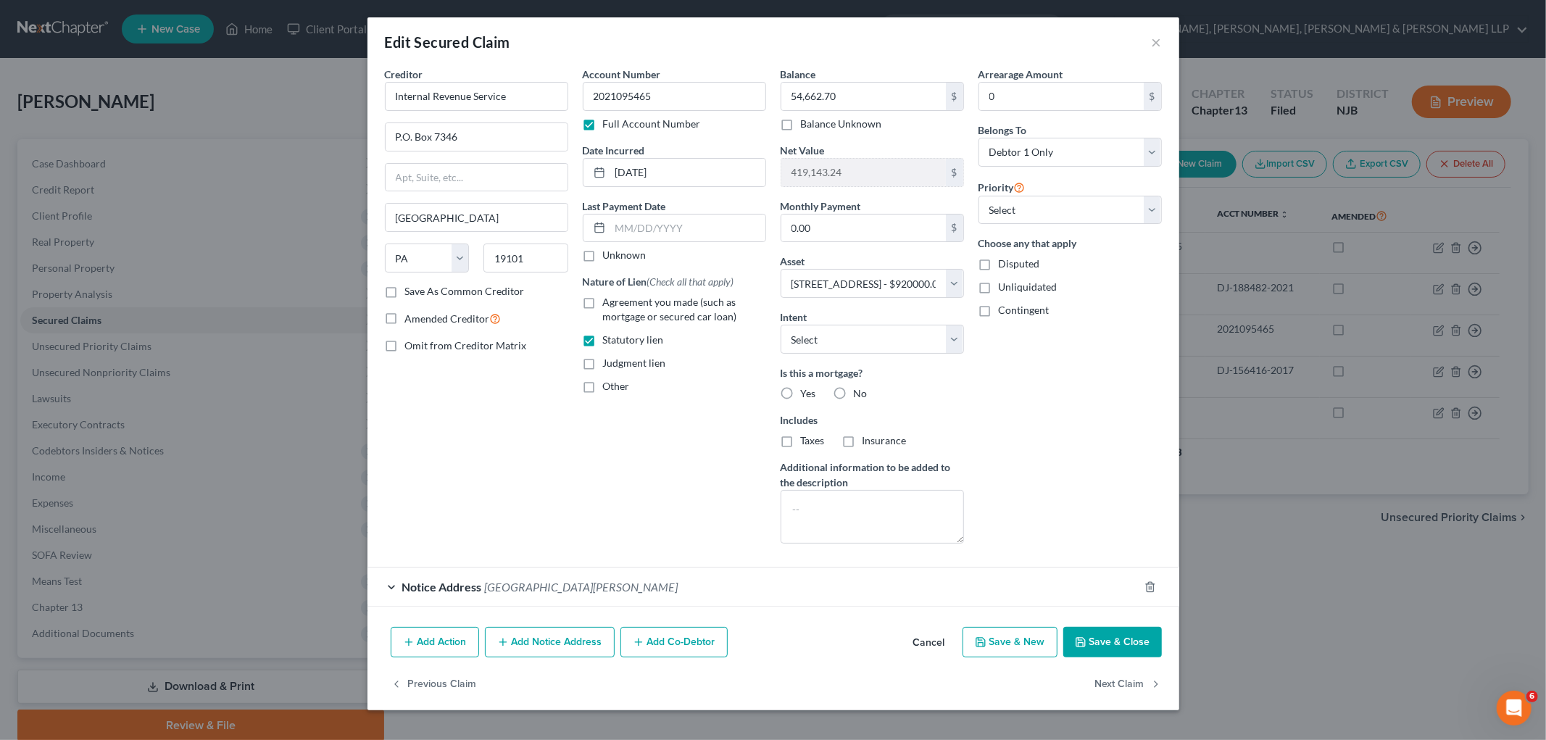
click at [596, 587] on div "Notice Address Borough of Fort Lee" at bounding box center [752, 586] width 771 height 38
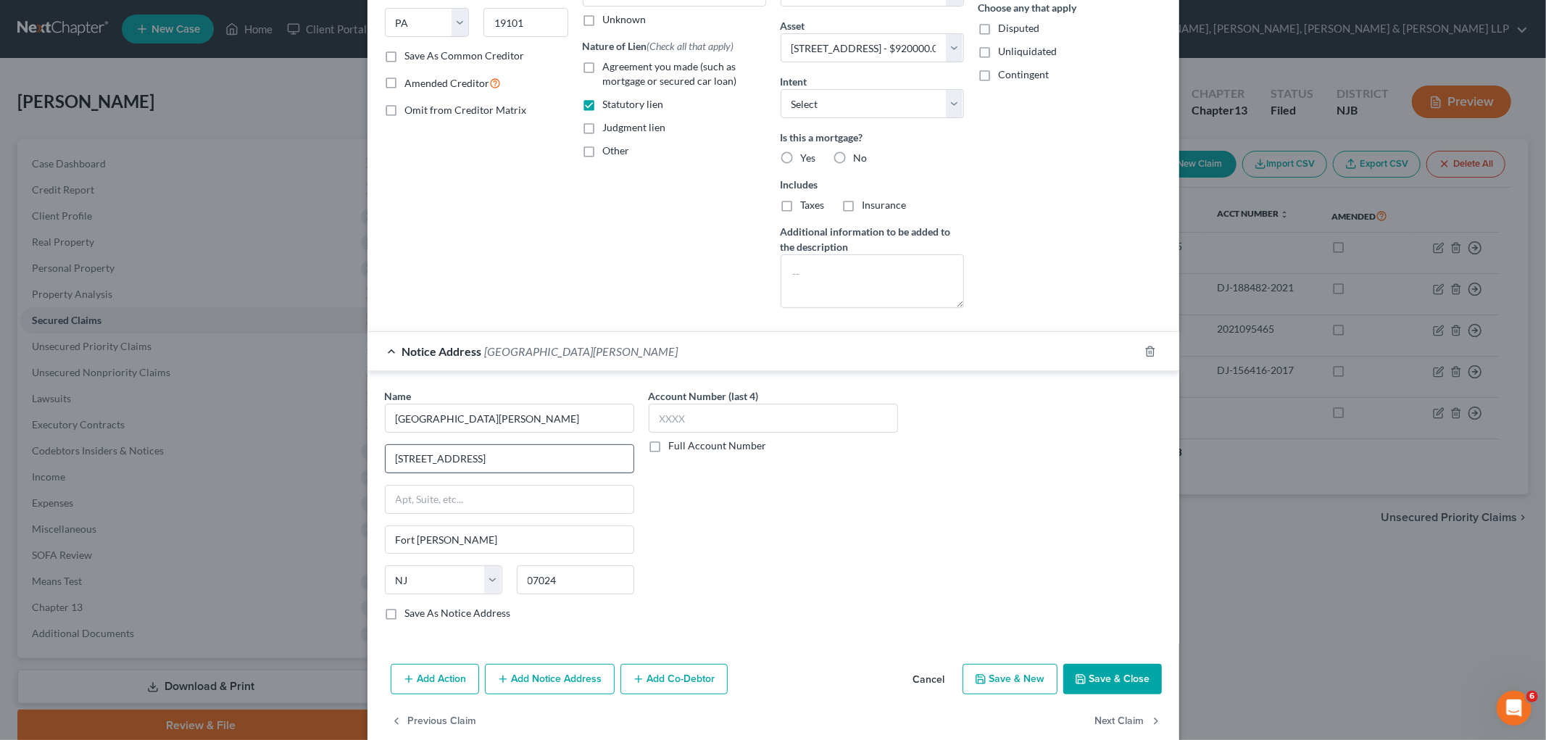
scroll to position [241, 0]
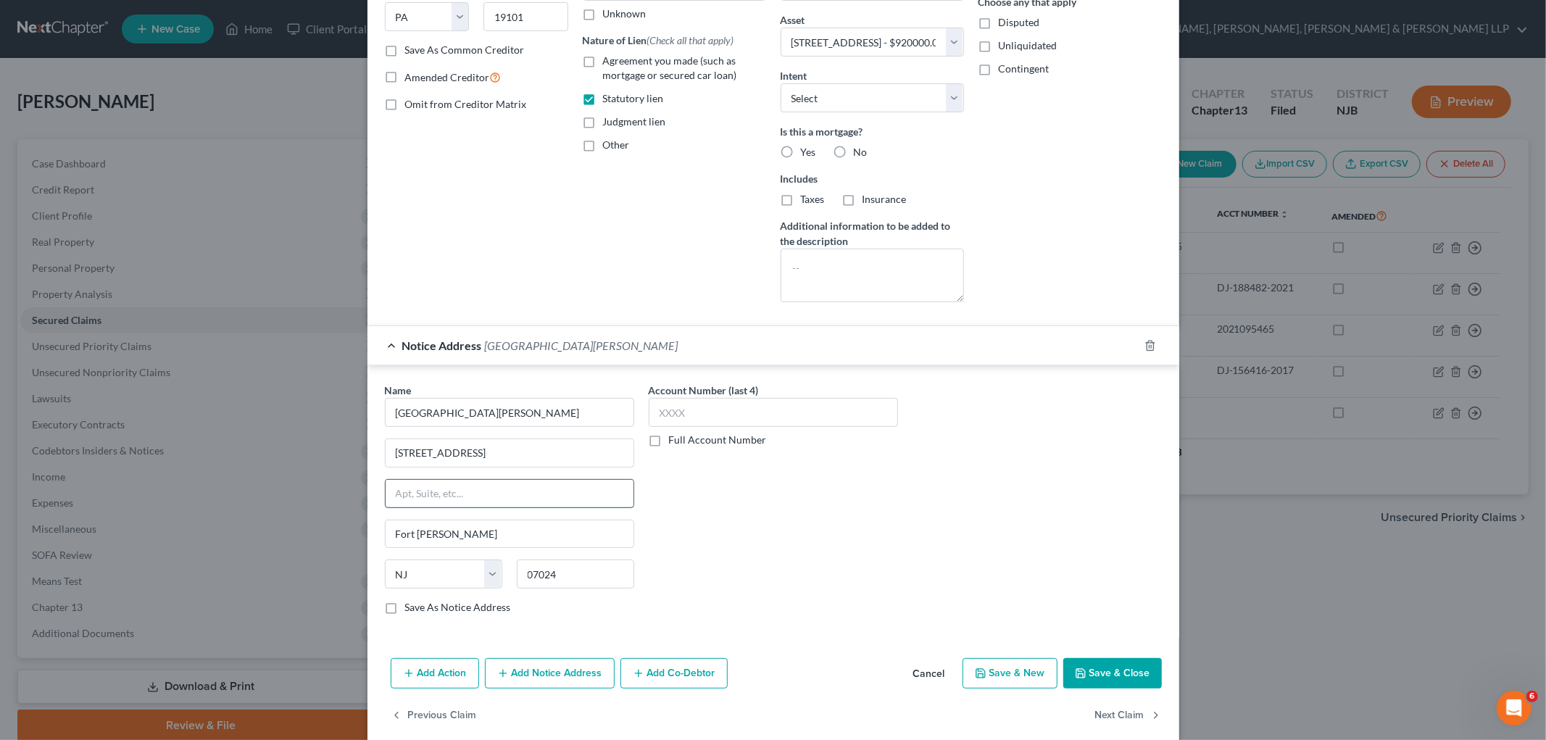
click at [450, 500] on input "text" at bounding box center [510, 494] width 248 height 28
paste input "Room 208"
type input "Room 208"
click at [823, 515] on div "Account Number (last 4) Full Account Number" at bounding box center [773, 505] width 264 height 244
click at [823, 670] on button "Save & Close" at bounding box center [1112, 673] width 99 height 30
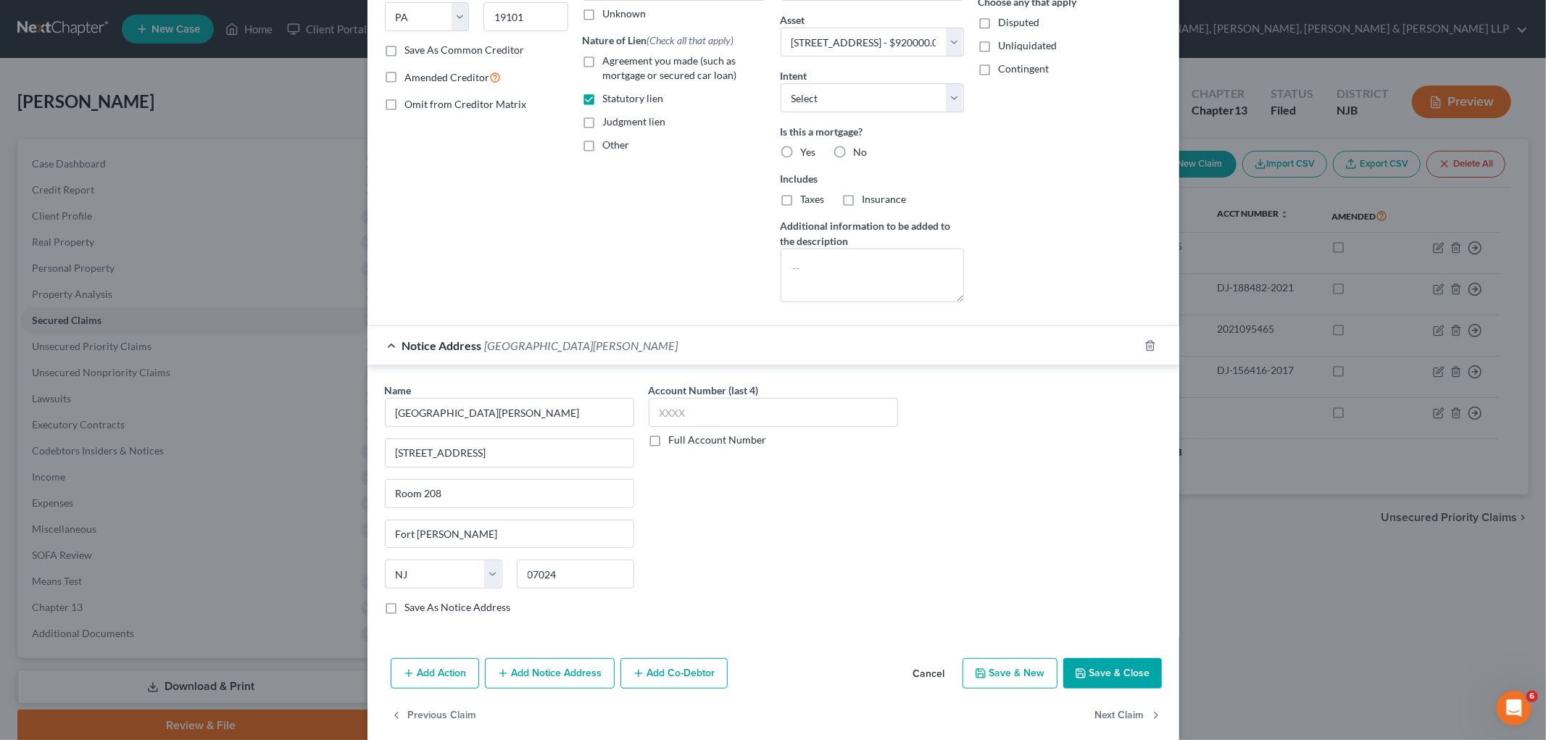
select select
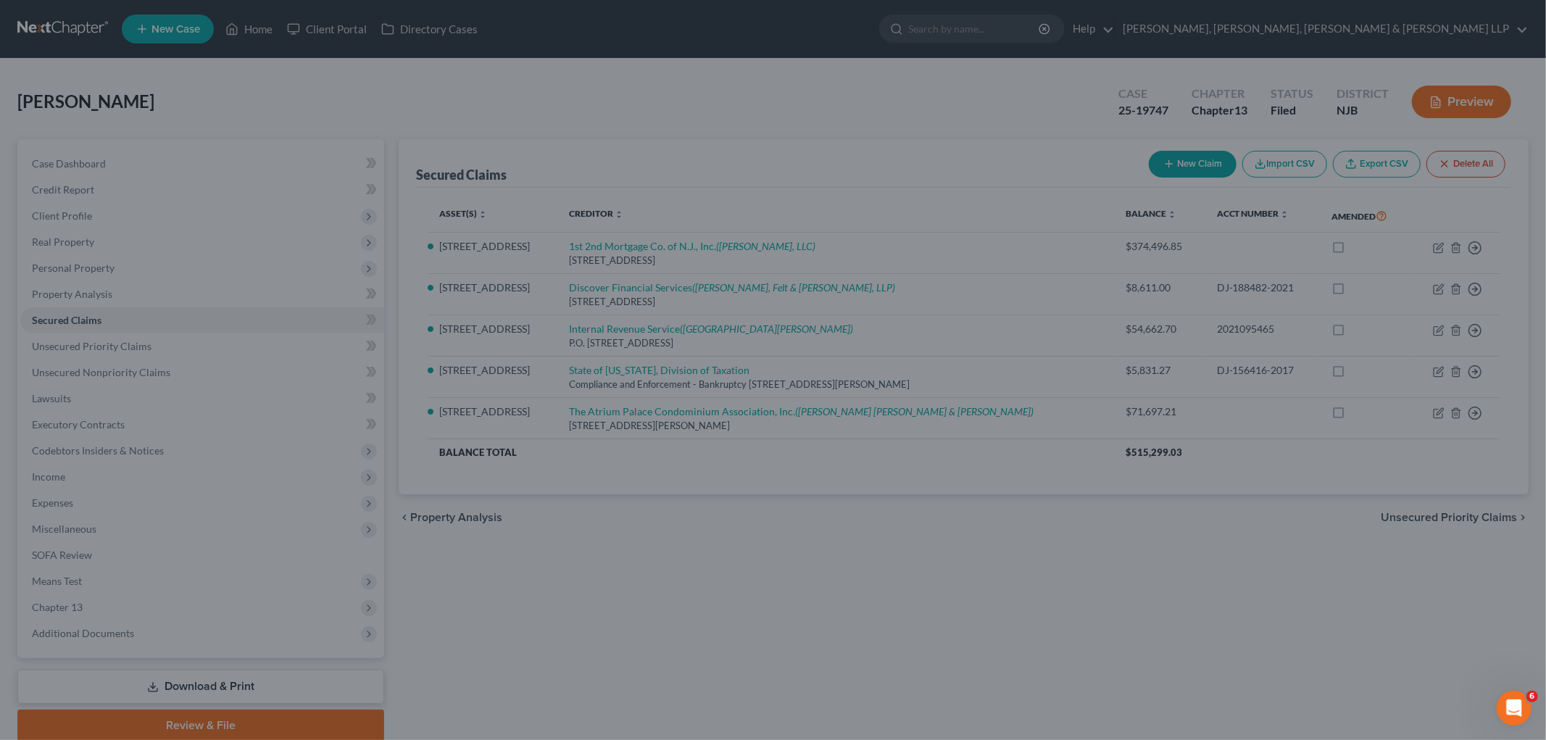
scroll to position [0, 0]
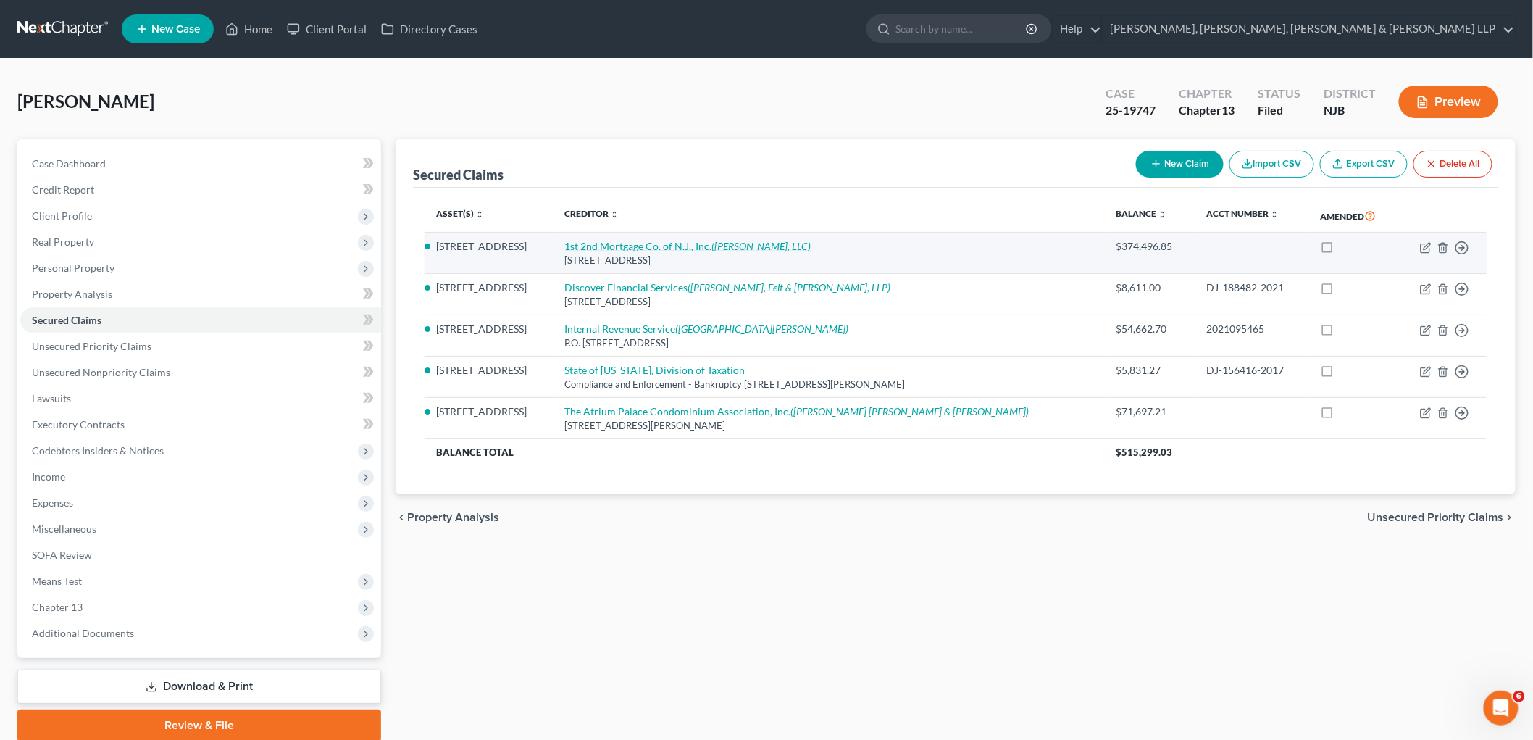
click at [707, 241] on link "1st 2nd Mortgage Co. of N.J., Inc. (Powers Kirn, LLC)" at bounding box center [688, 246] width 246 height 12
select select "33"
select select "2"
select select "3"
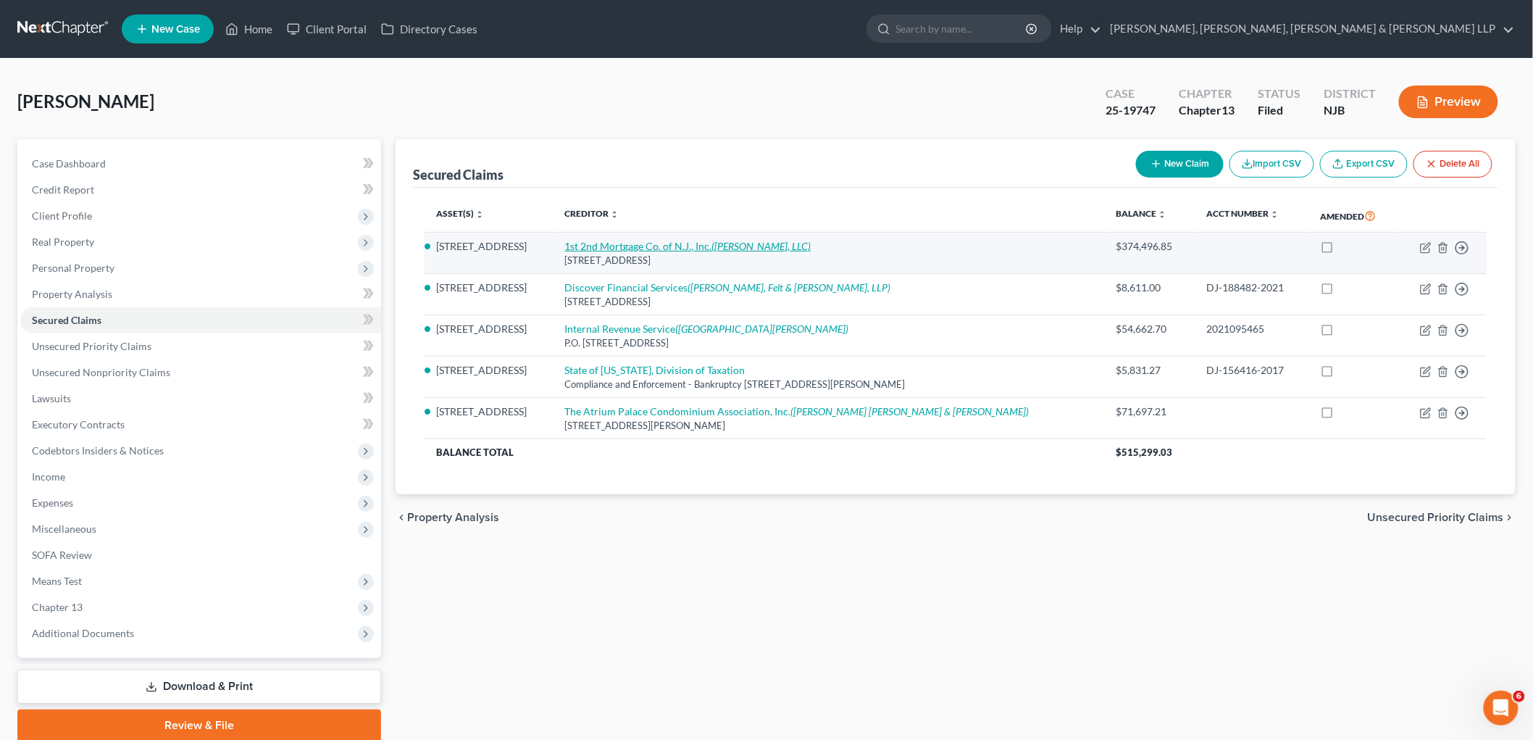
select select "0"
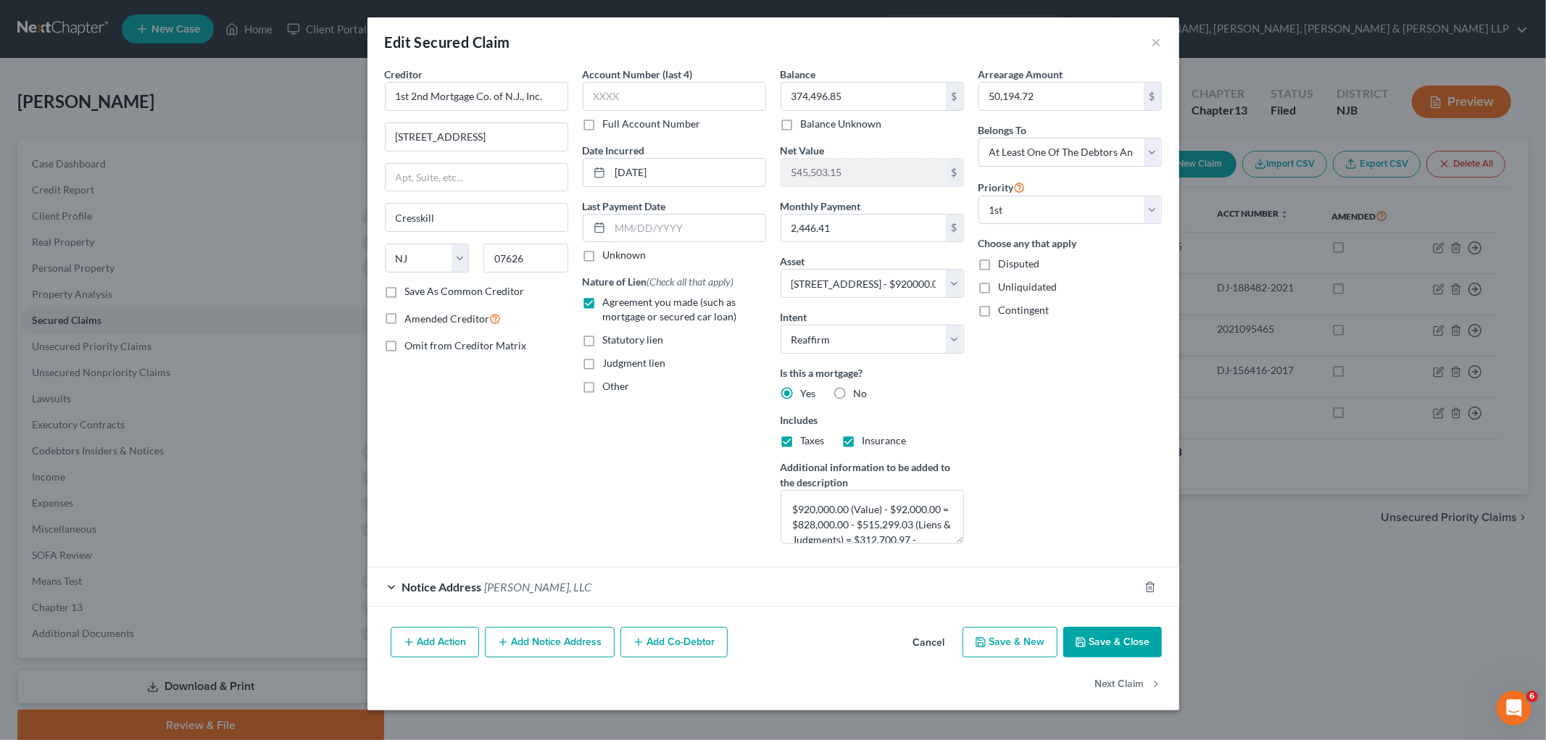
click at [672, 643] on button "Add Co-Debtor" at bounding box center [673, 642] width 107 height 30
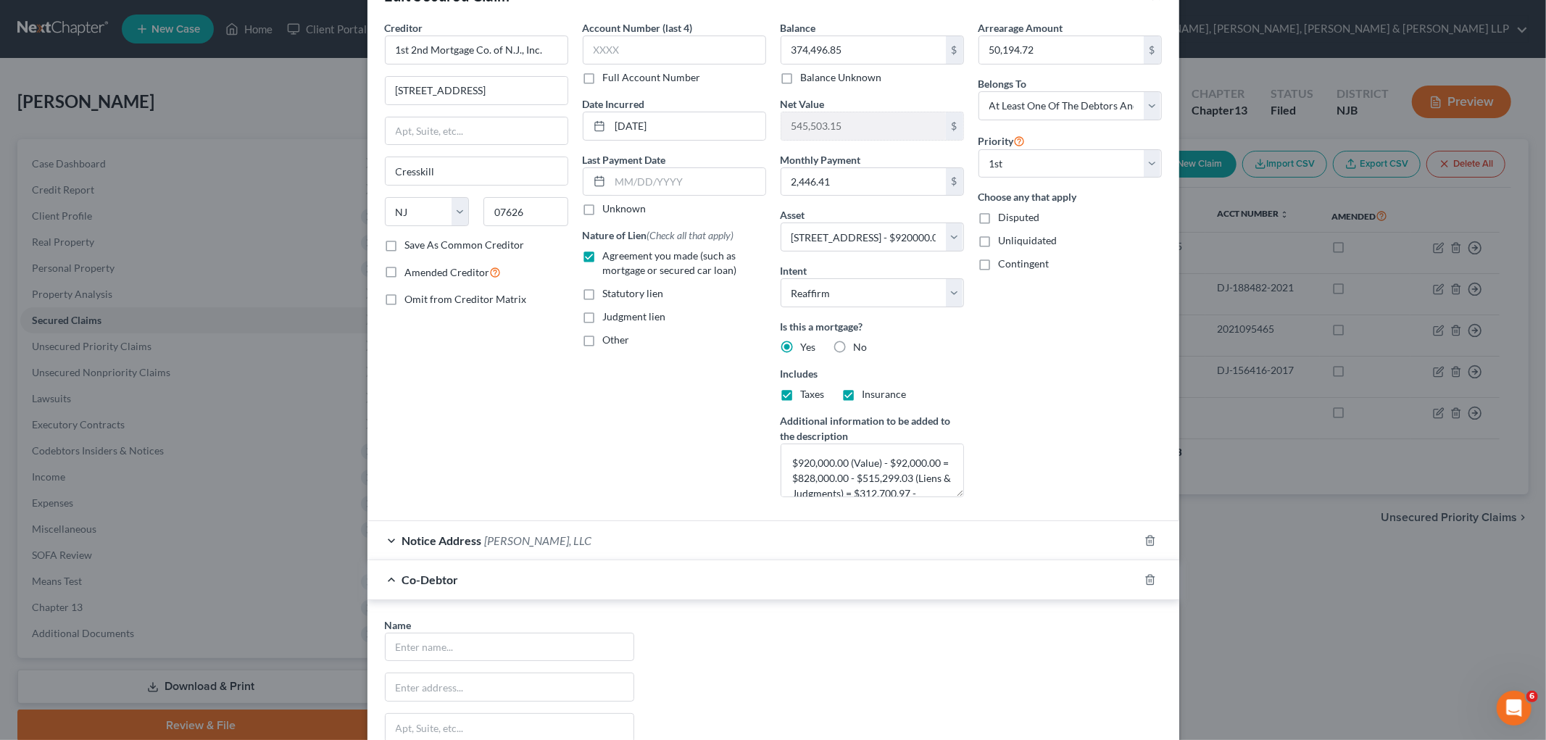
scroll to position [322, 0]
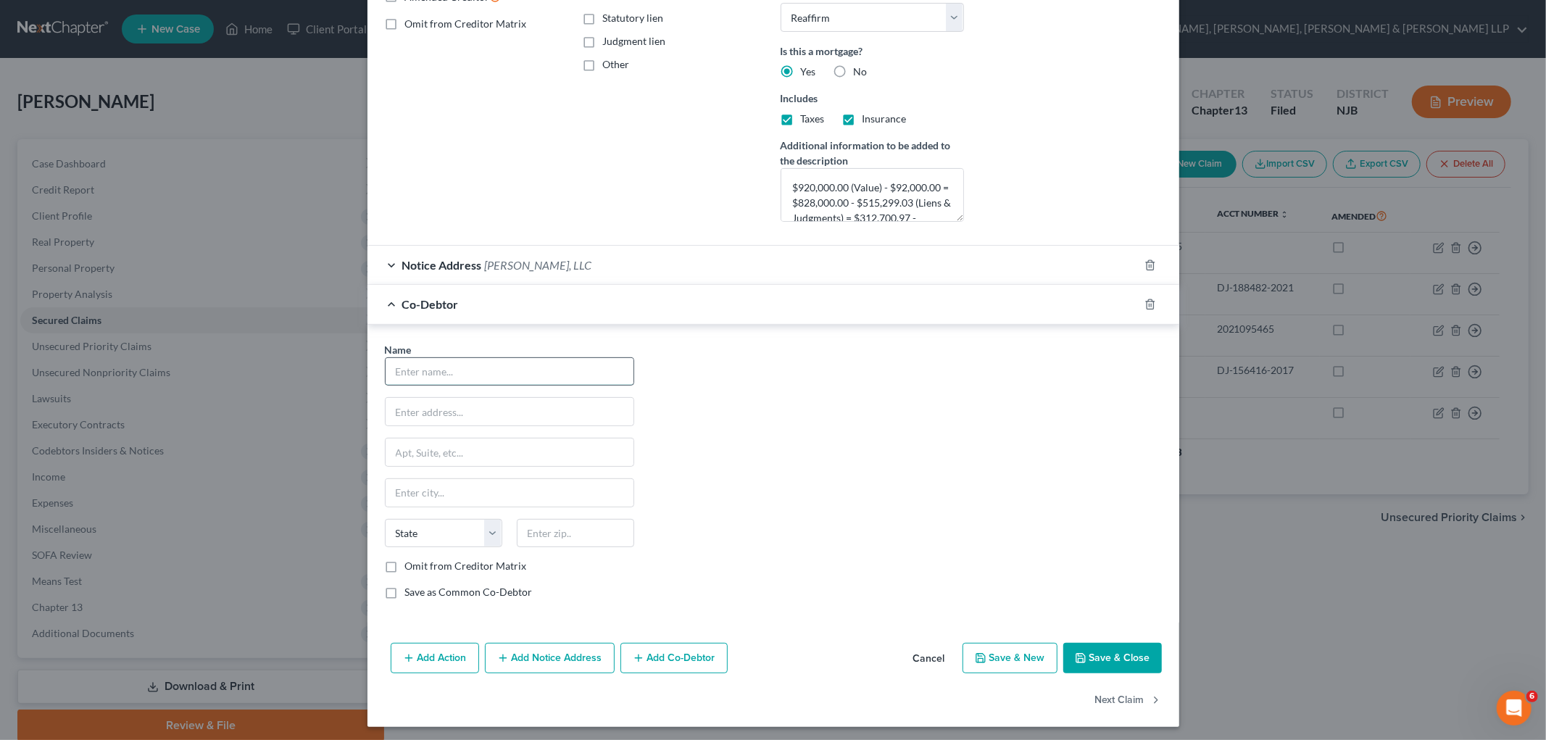
click at [498, 372] on input "text" at bounding box center [510, 372] width 248 height 28
click at [515, 371] on input "Noah" at bounding box center [510, 372] width 248 height 28
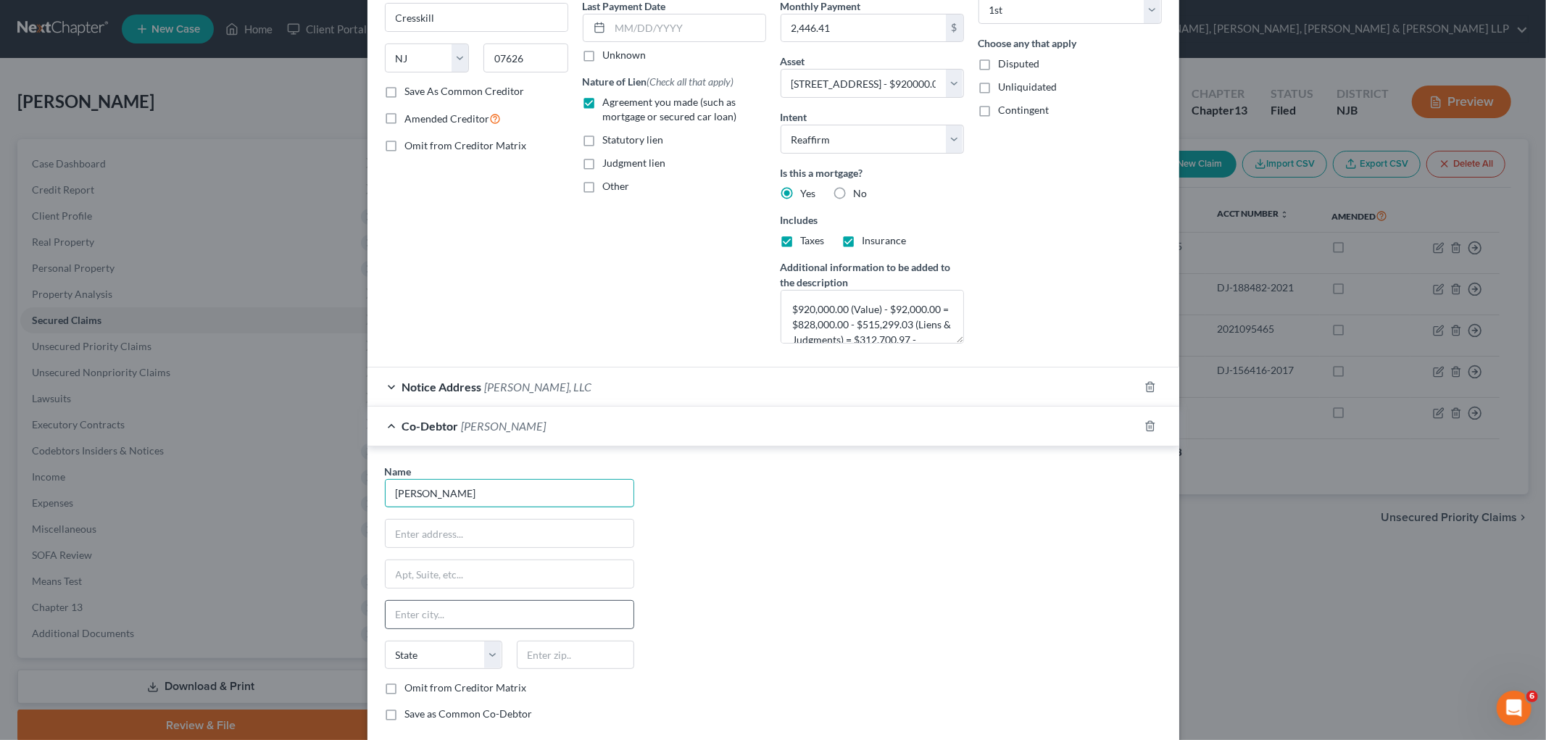
scroll to position [328, 0]
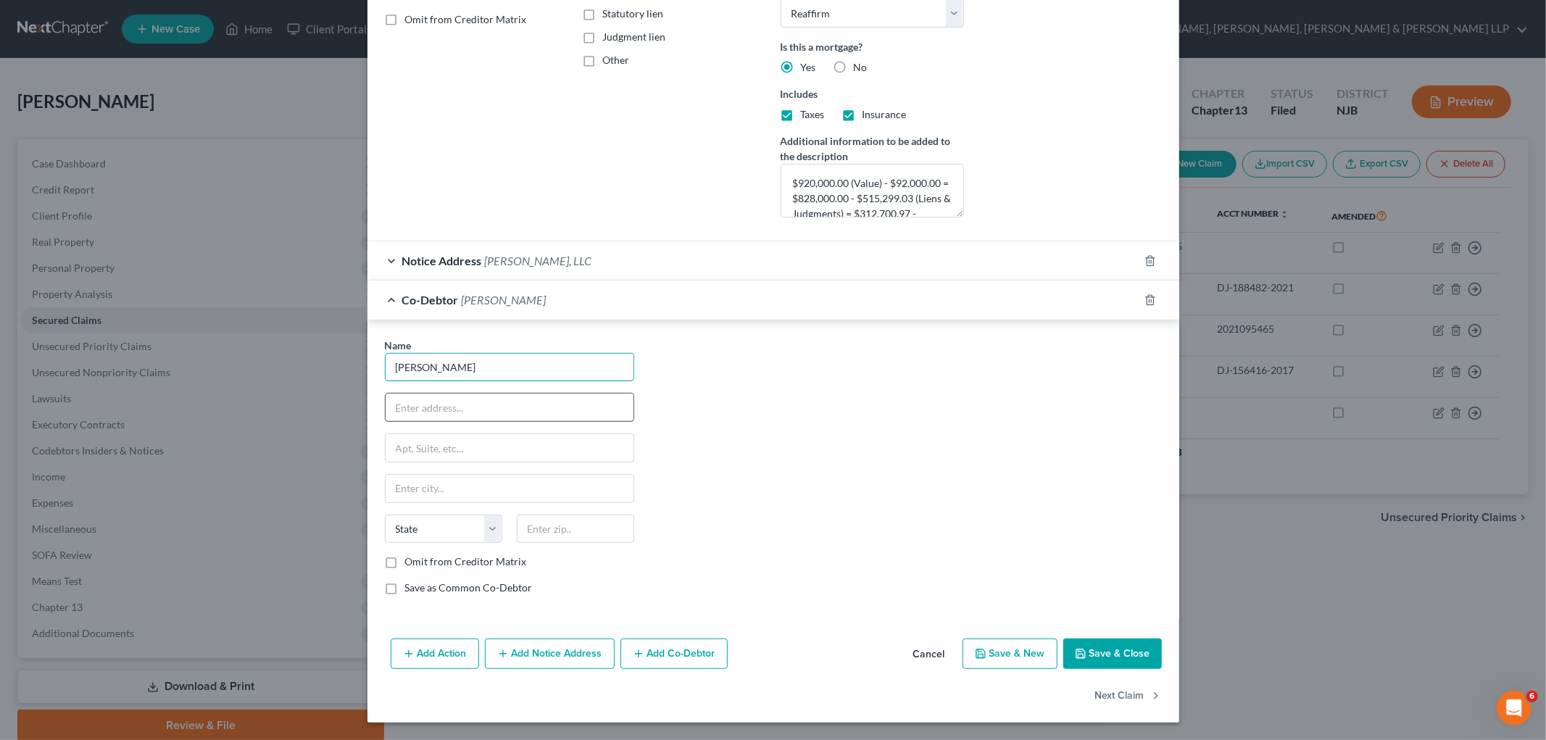
type input "Noah Perlis"
click at [466, 401] on input "text" at bounding box center [510, 408] width 248 height 28
type input "[STREET_ADDRESS]"
click at [823, 648] on button "Save & Close" at bounding box center [1112, 653] width 99 height 30
select select
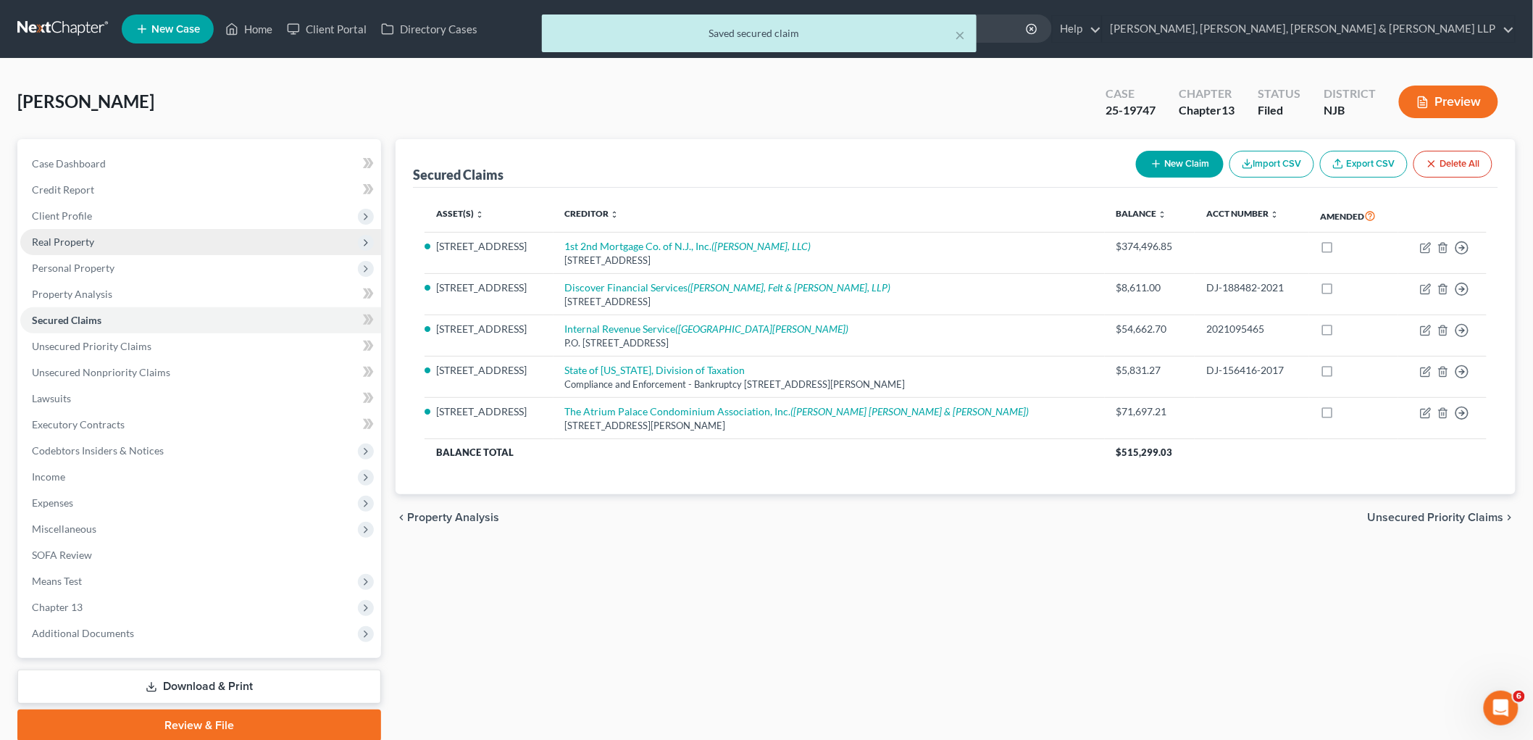
click at [84, 240] on span "Real Property" at bounding box center [63, 242] width 62 height 12
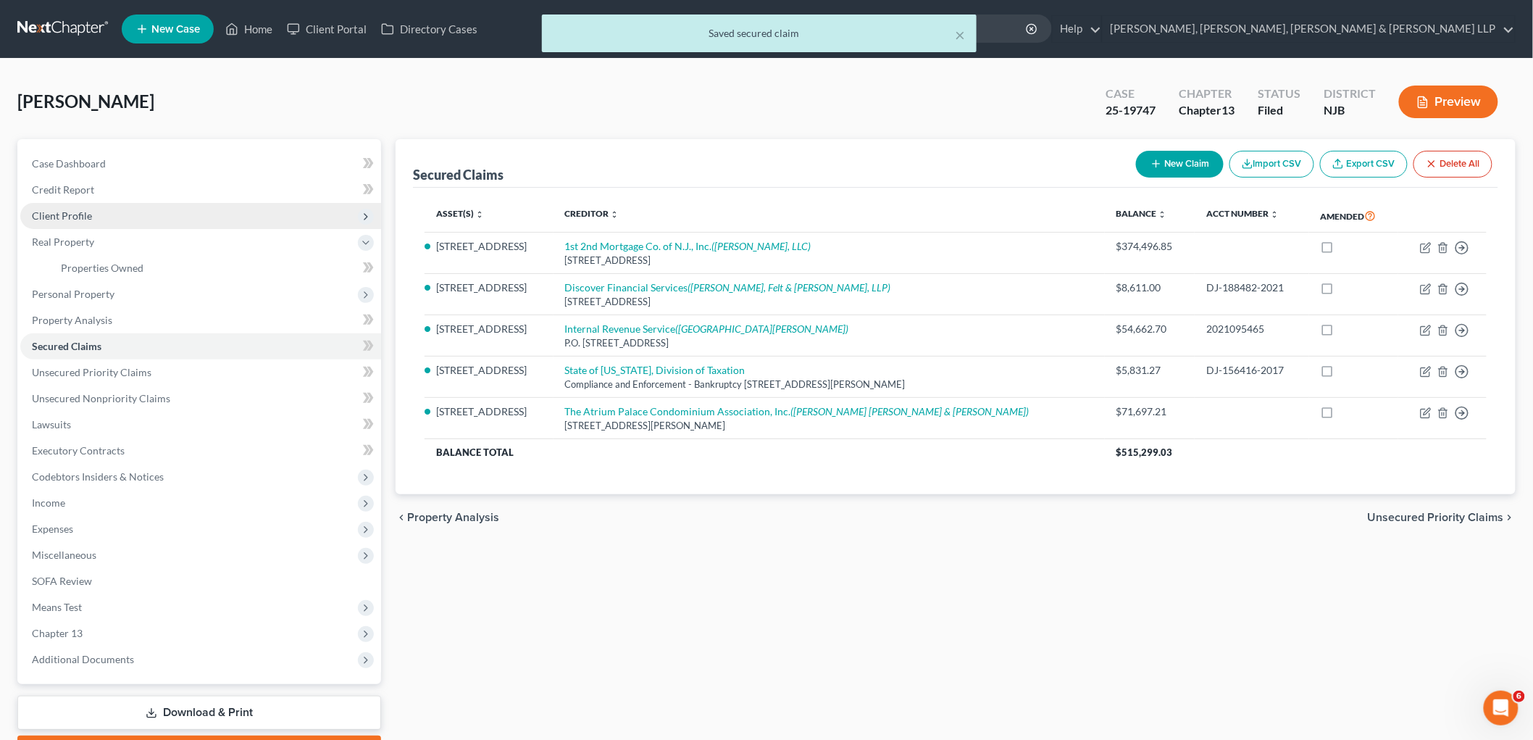
click at [78, 211] on span "Client Profile" at bounding box center [62, 215] width 60 height 12
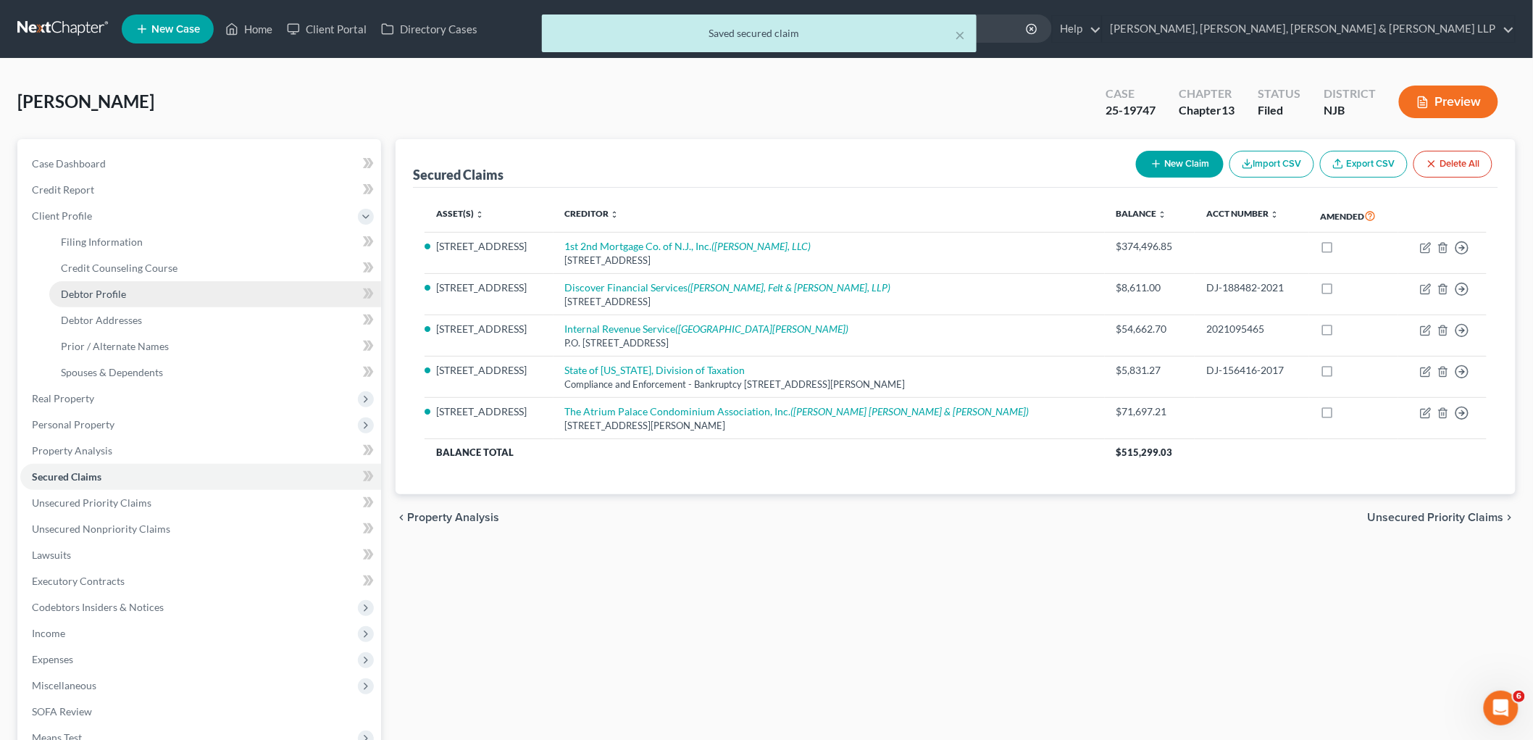
click at [103, 294] on span "Debtor Profile" at bounding box center [93, 294] width 65 height 12
select select "0"
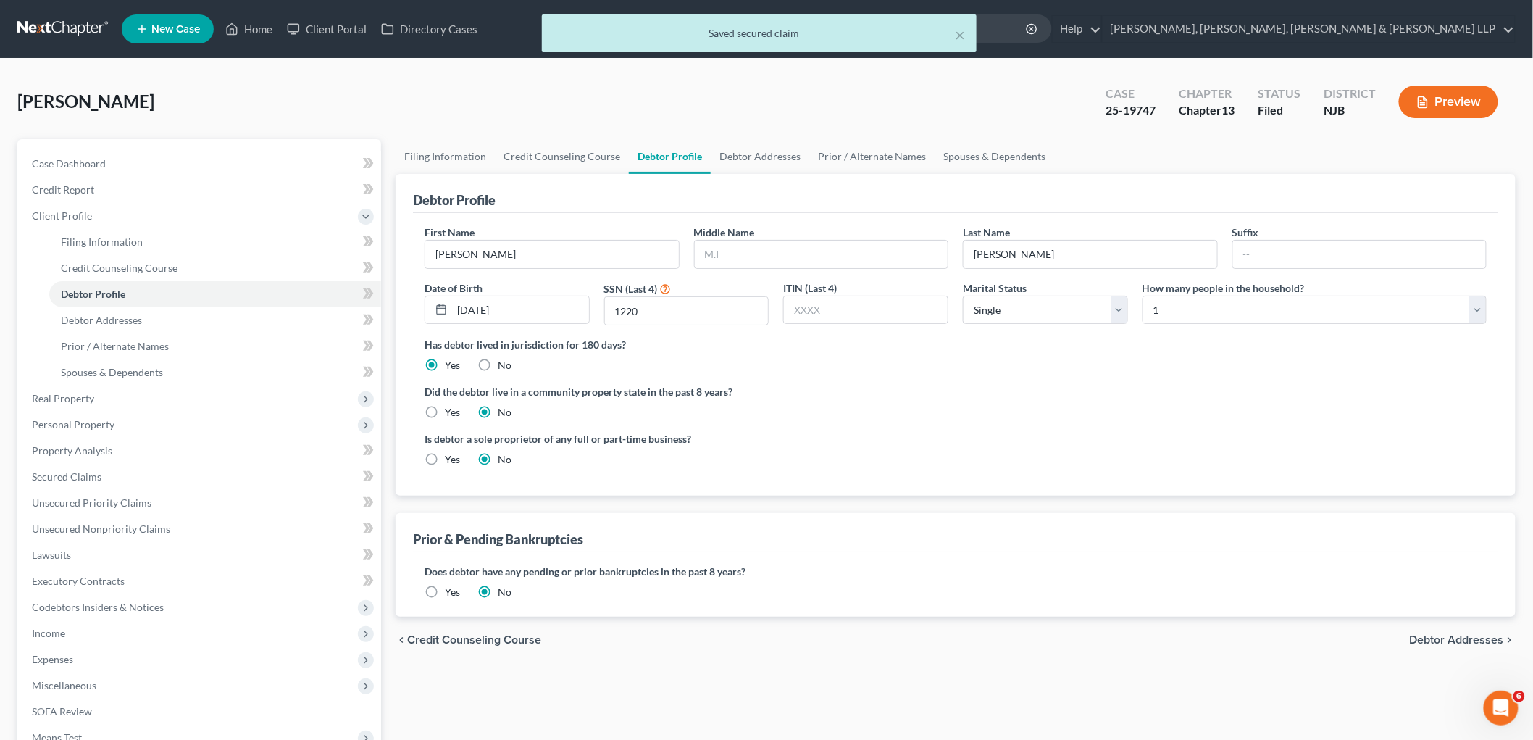
radio input "true"
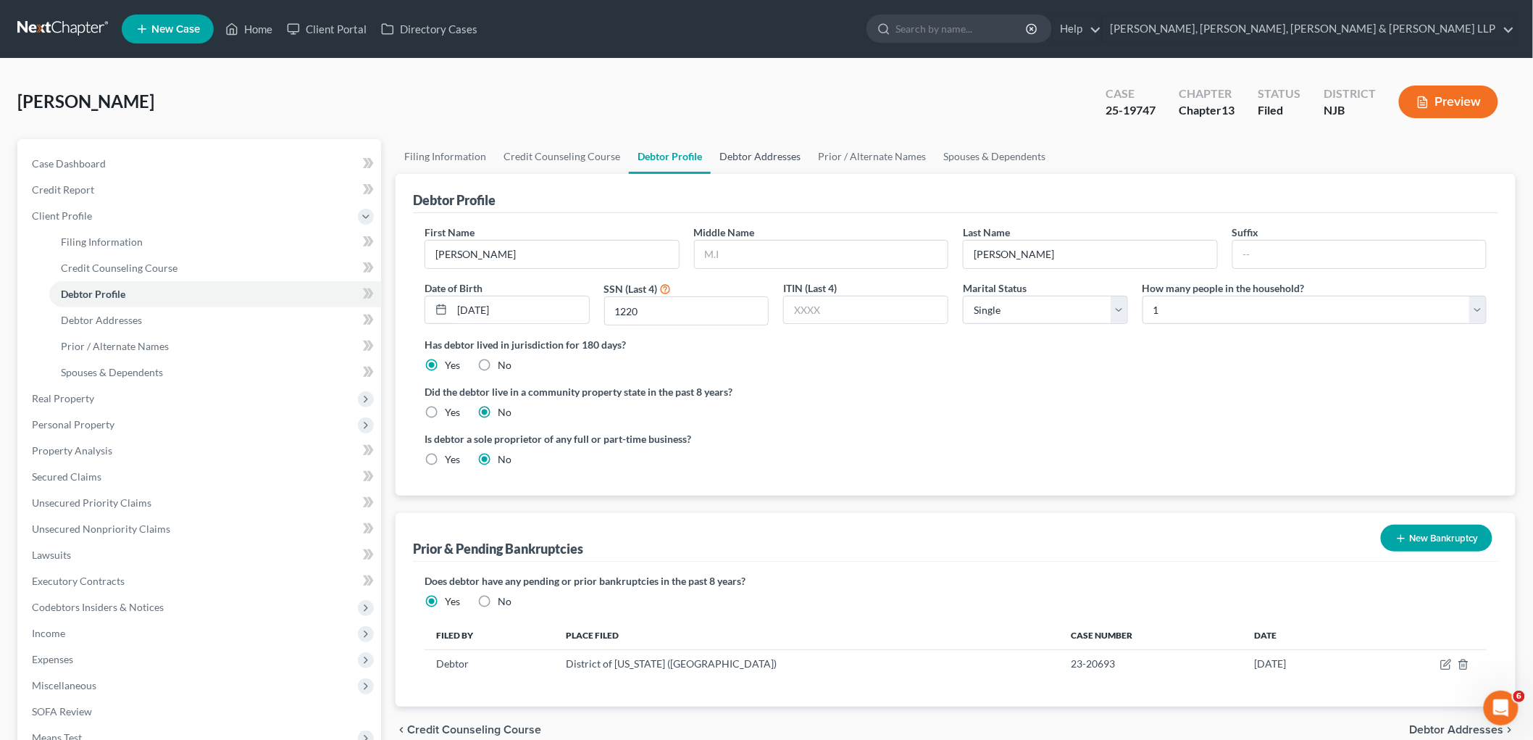
click at [761, 165] on link "Debtor Addresses" at bounding box center [760, 156] width 99 height 35
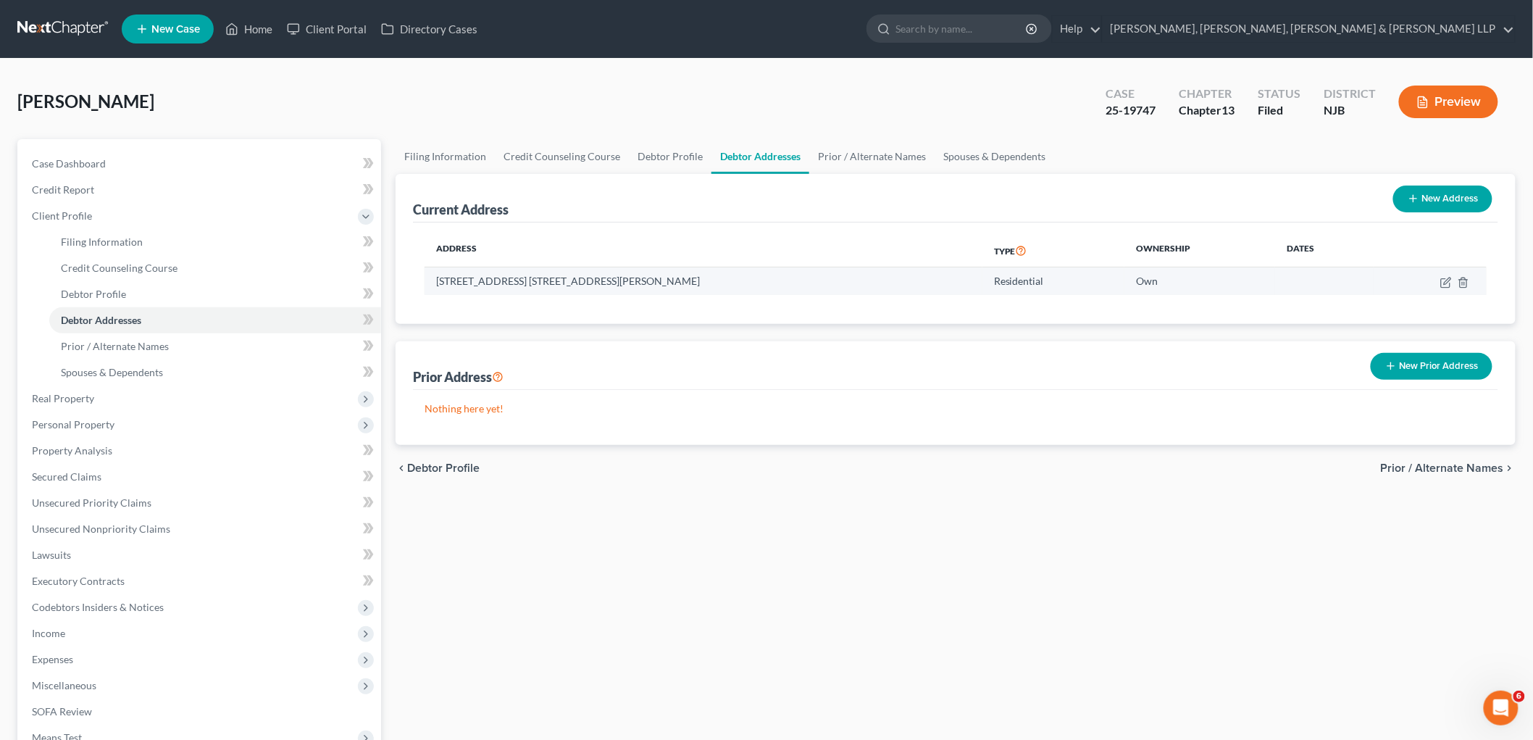
drag, startPoint x: 658, startPoint y: 280, endPoint x: 540, endPoint y: 278, distance: 118.2
click at [540, 278] on td "[STREET_ADDRESS] [STREET_ADDRESS][PERSON_NAME]" at bounding box center [704, 281] width 558 height 28
copy td "Apt. 14R, Fort Lee, NJ 07024"
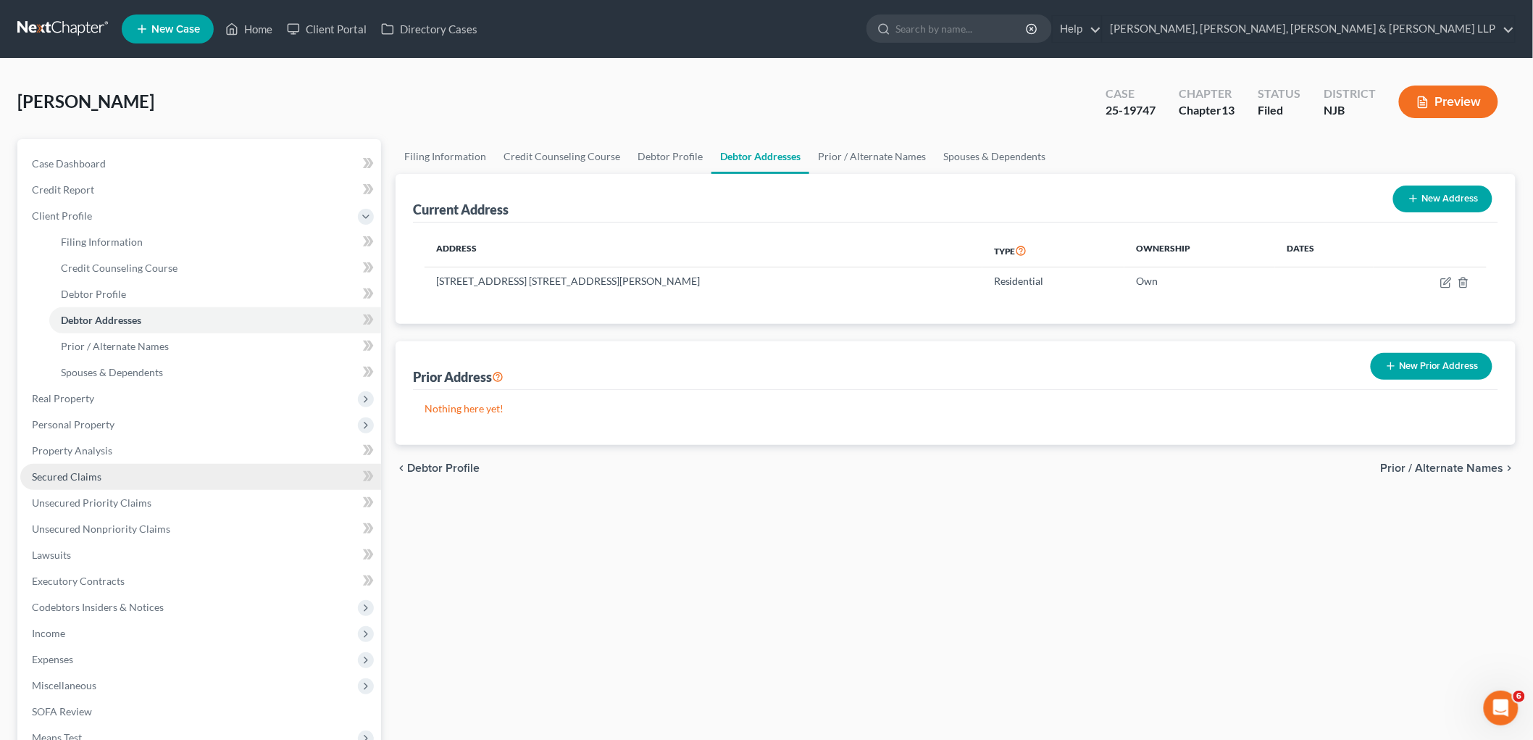
click at [75, 475] on span "Secured Claims" at bounding box center [67, 476] width 70 height 12
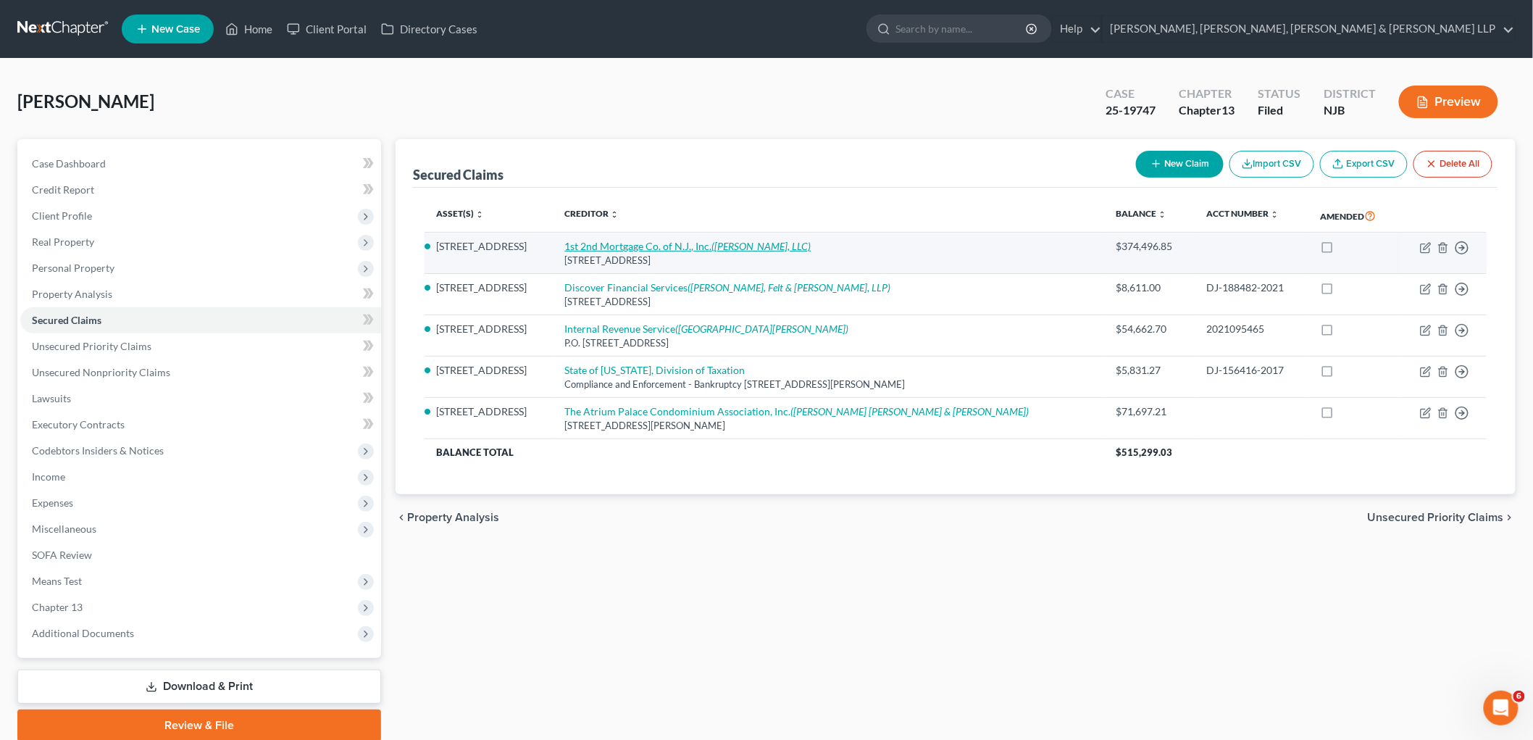
click at [699, 248] on link "1st 2nd Mortgage Co. of N.J., Inc. (Powers Kirn, LLC)" at bounding box center [688, 246] width 246 height 12
select select "33"
select select "2"
select select "3"
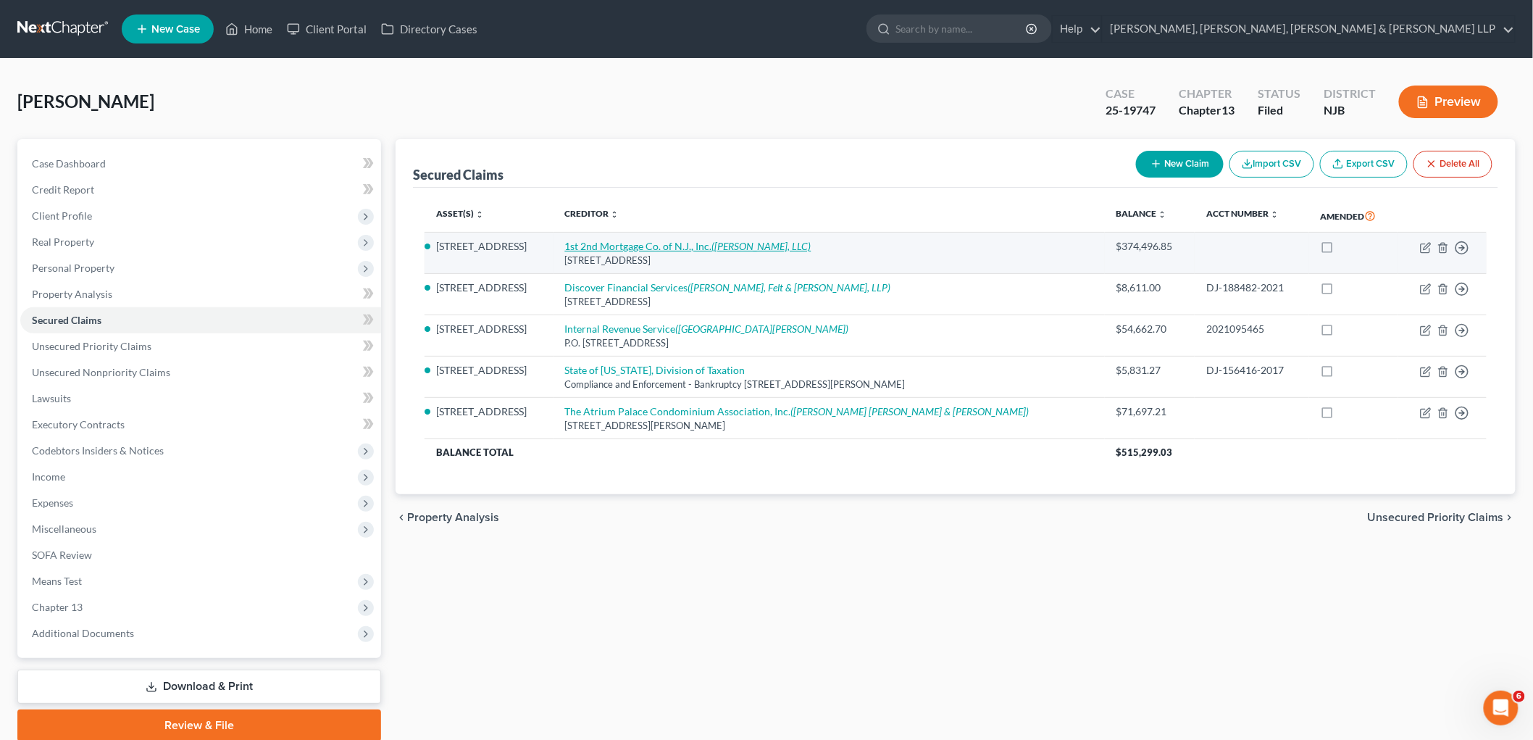
select select "0"
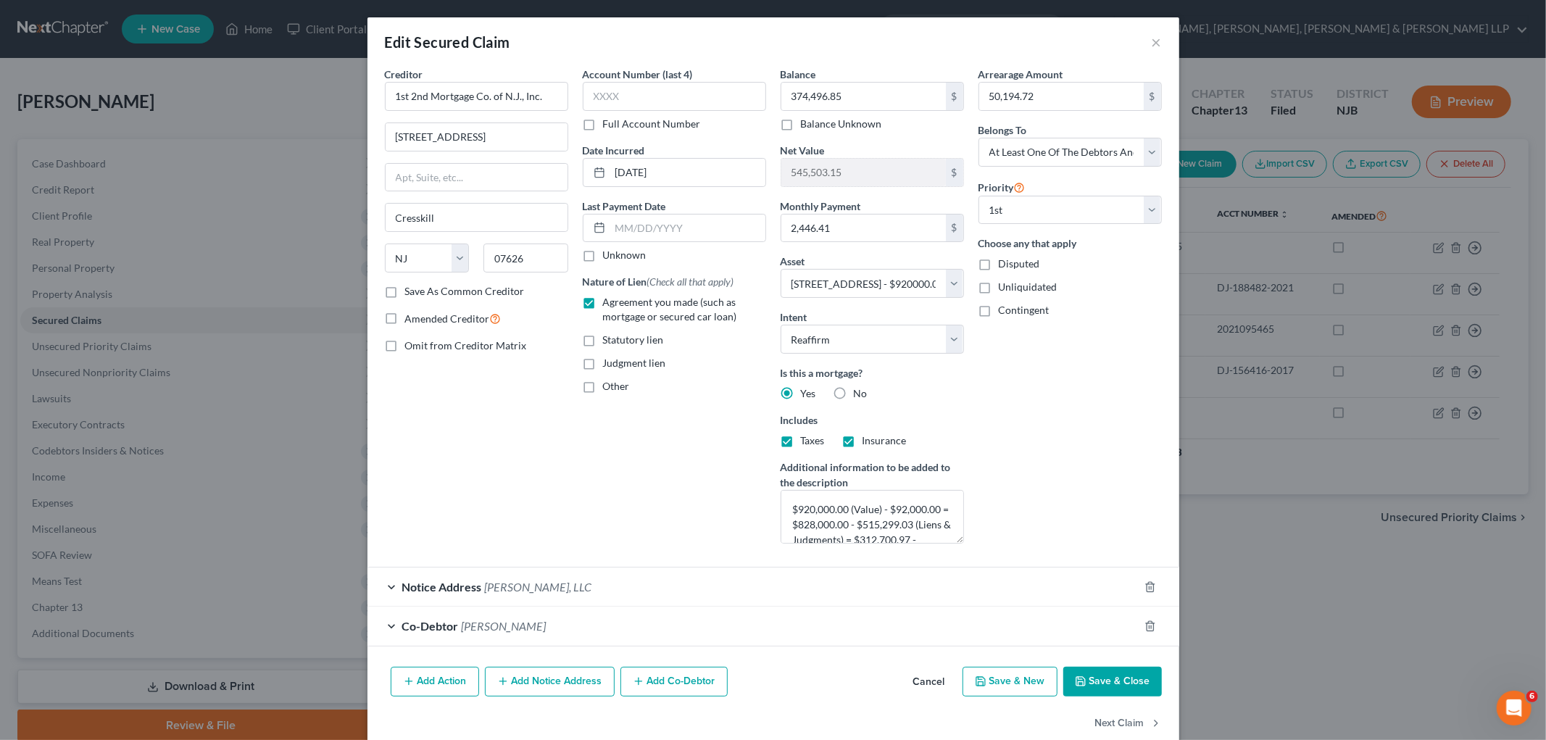
click at [653, 628] on div "Co-Debtor Noah Perlis" at bounding box center [752, 626] width 771 height 38
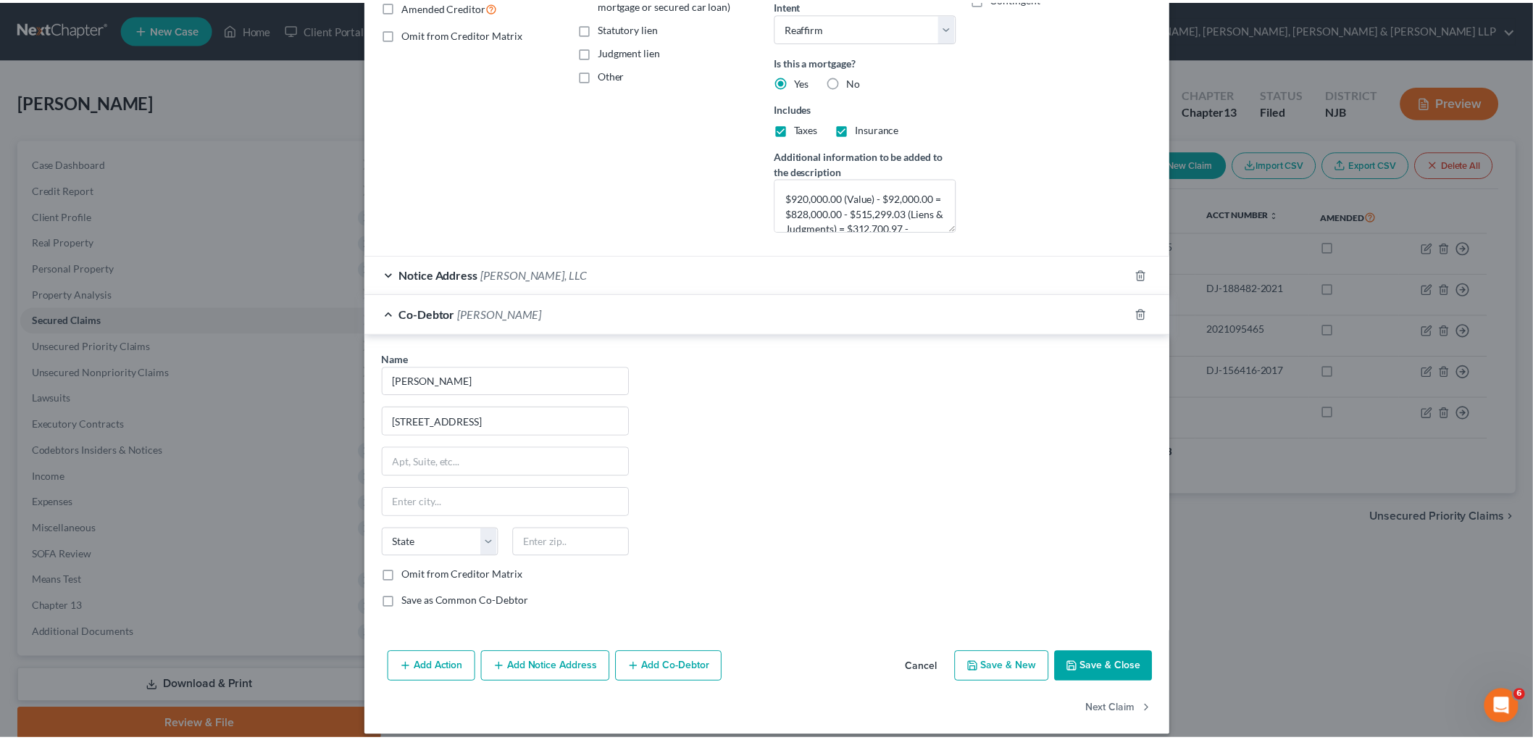
scroll to position [328, 0]
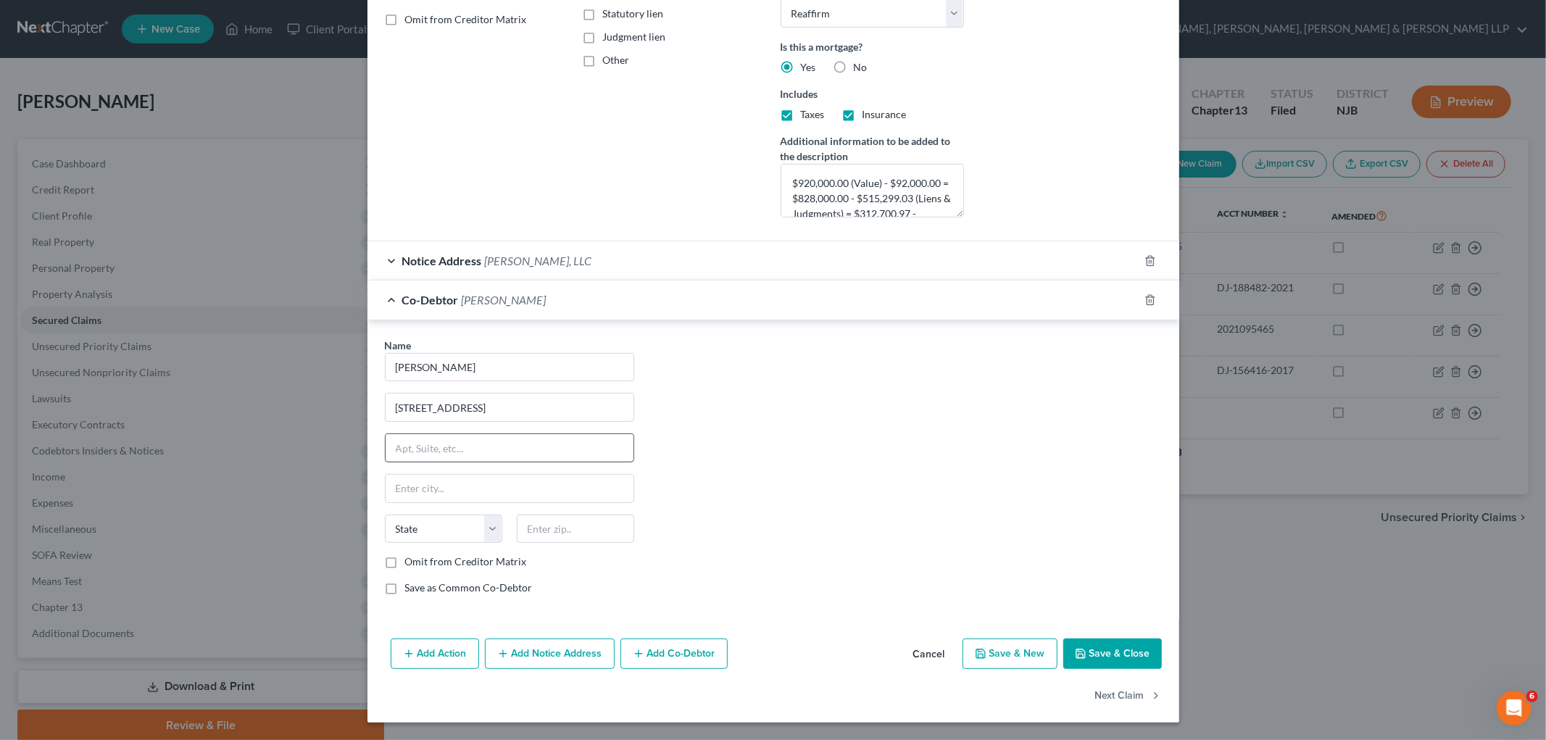
click at [459, 438] on input "text" at bounding box center [510, 448] width 248 height 28
paste input "Apt. 14R, Fort Lee, NJ 07024"
type input "Apt. 14R, Fort Lee, NJ 07024"
click at [578, 526] on input "text" at bounding box center [575, 529] width 117 height 29
type input "07024"
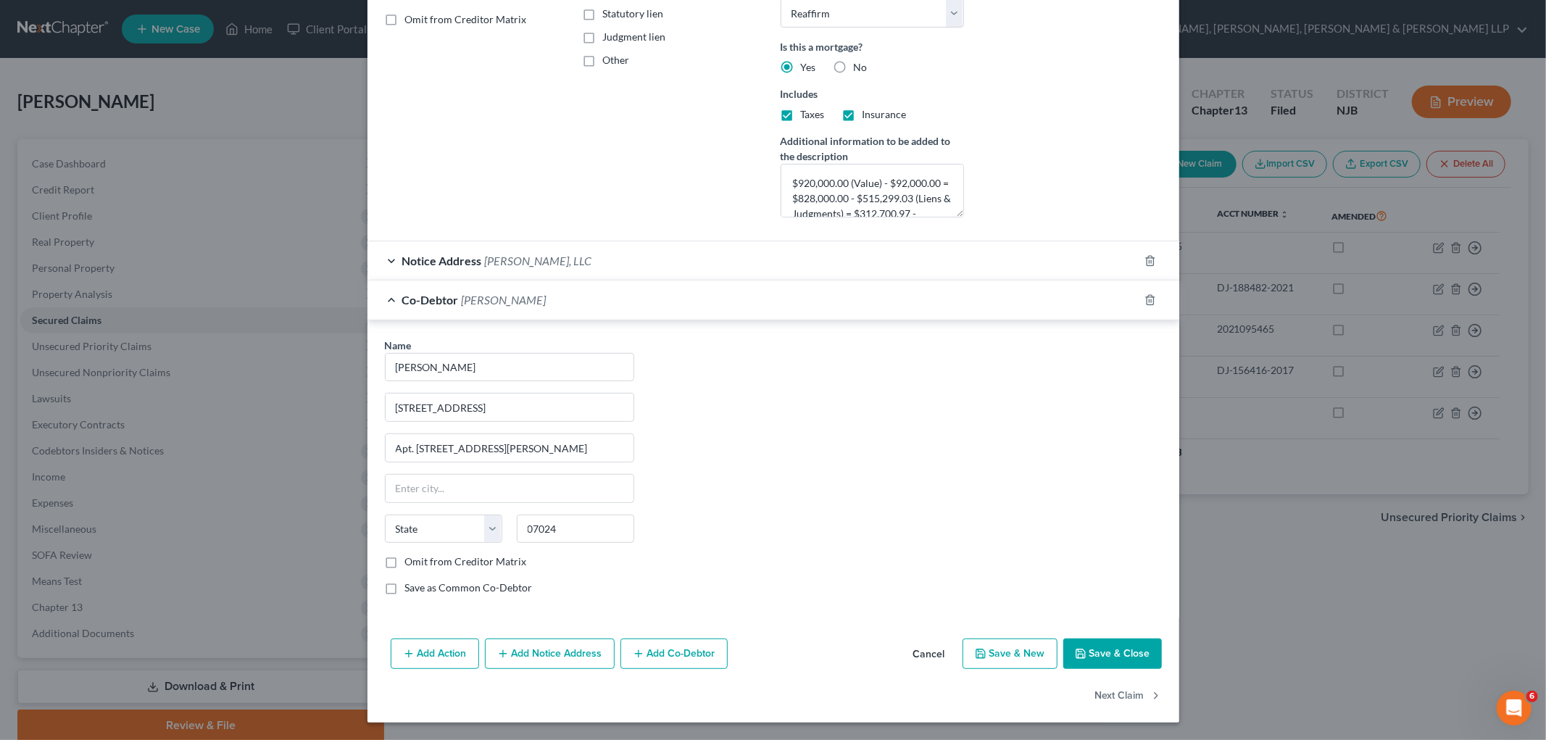
type input "Fort Lee"
select select "33"
click at [696, 495] on div "Name * Noah Perlis 1512 Palisade Avenue Apt. 14R, Fort Lee, NJ 07024 Fort Lee S…" at bounding box center [773, 473] width 791 height 270
drag, startPoint x: 530, startPoint y: 449, endPoint x: 431, endPoint y: 454, distance: 98.7
click at [431, 454] on input "Apt. 14R, Fort Lee, NJ 07024" at bounding box center [510, 448] width 248 height 28
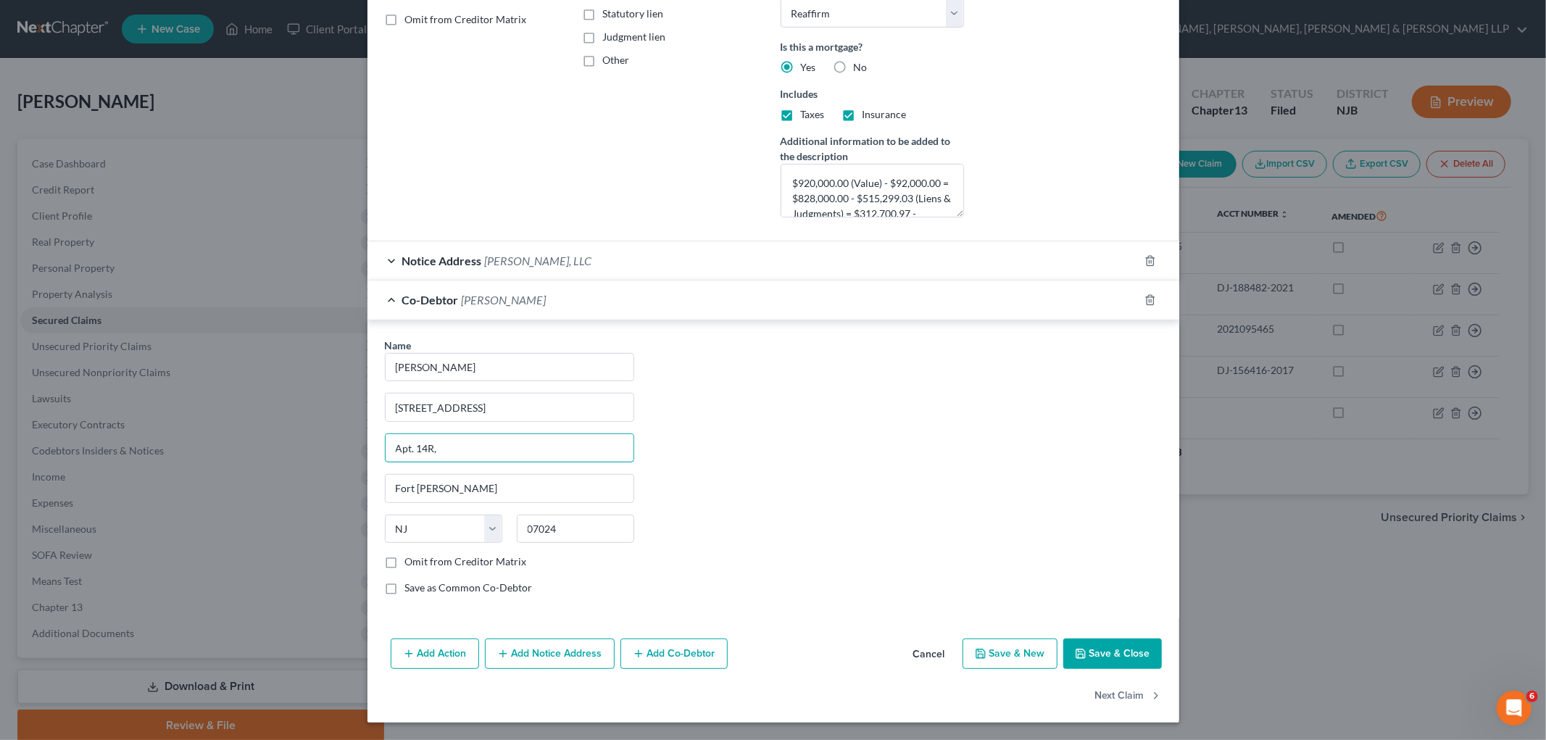
type input "Apt. 14R,"
click at [823, 655] on button "Save & Close" at bounding box center [1112, 653] width 99 height 30
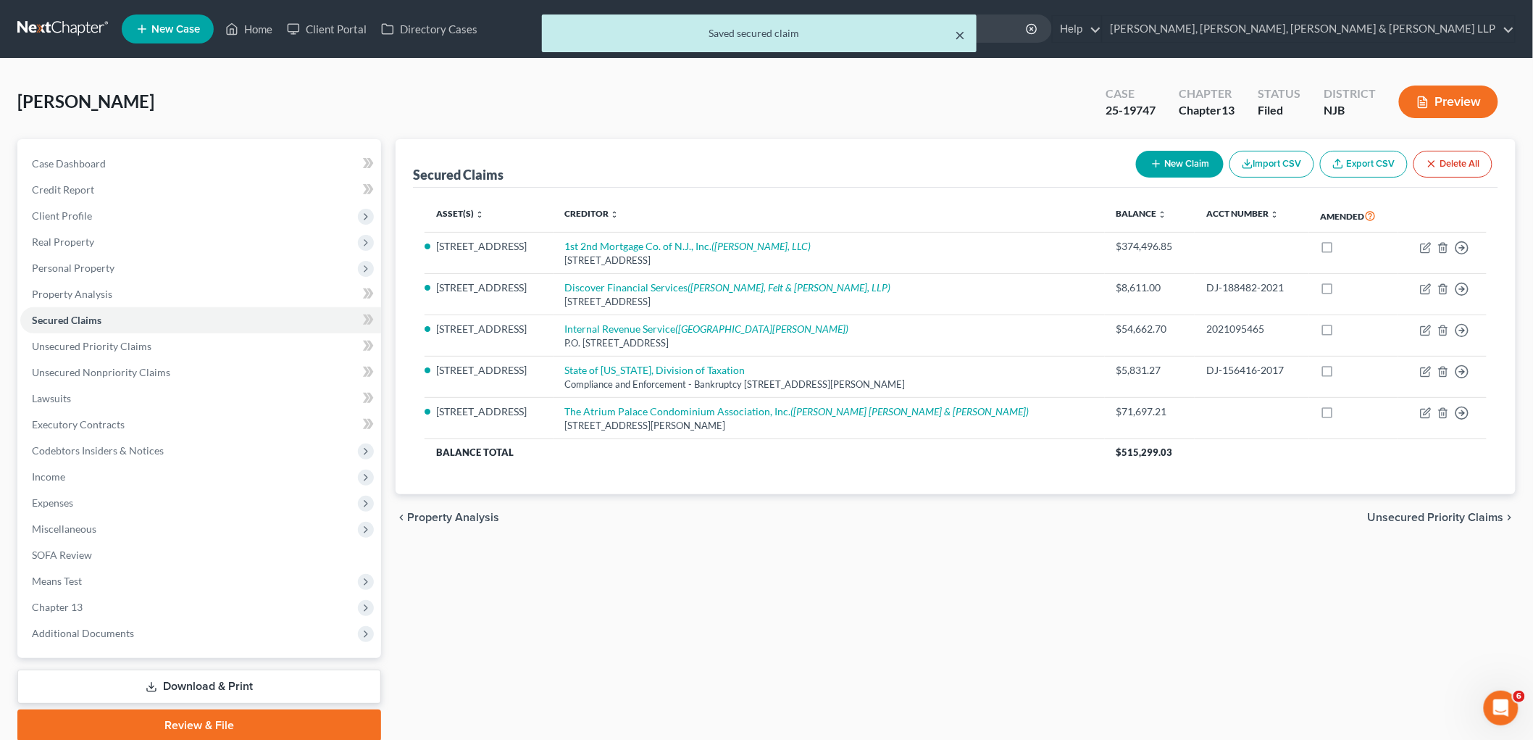
click at [823, 31] on button "×" at bounding box center [960, 34] width 10 height 17
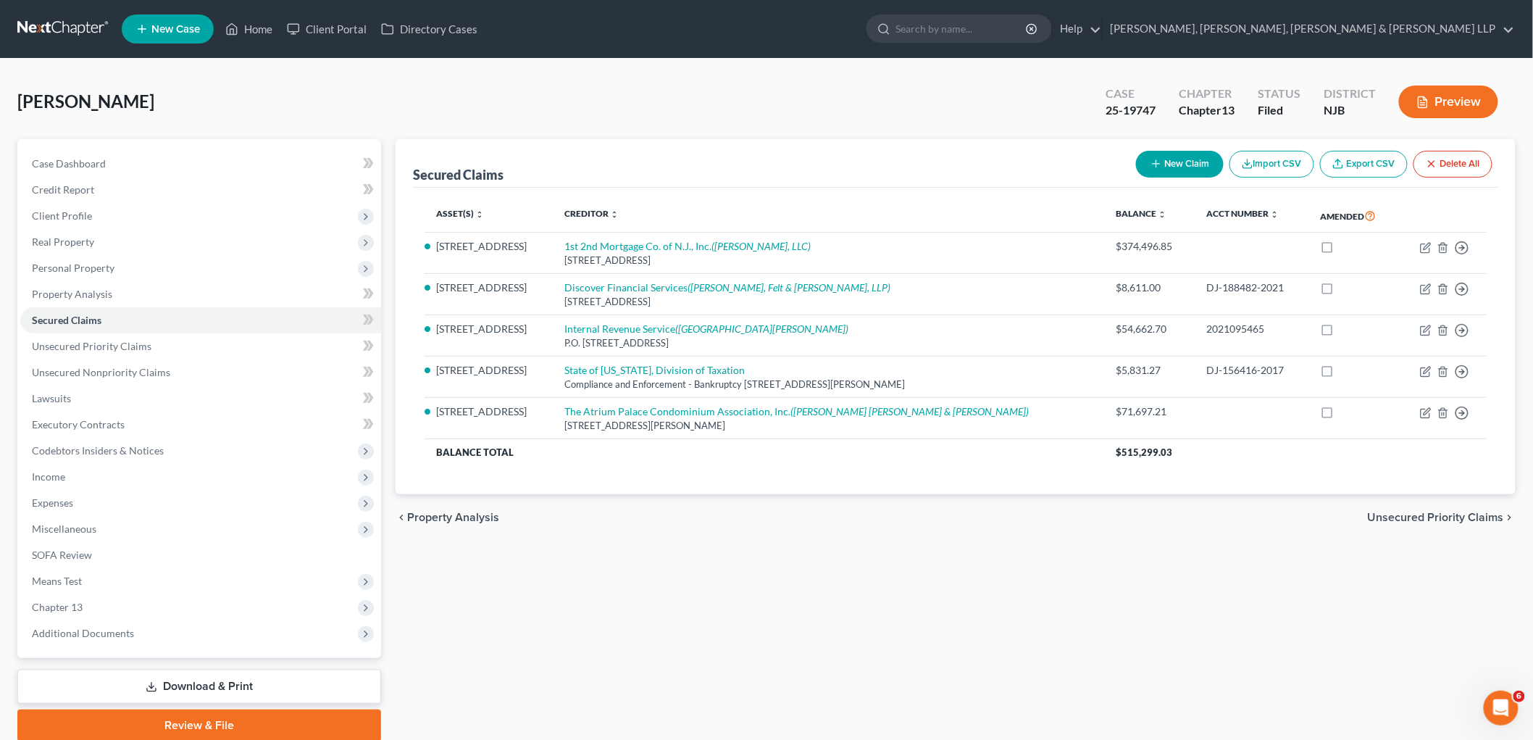
click at [823, 518] on span "Unsecured Priority Claims" at bounding box center [1436, 518] width 136 height 12
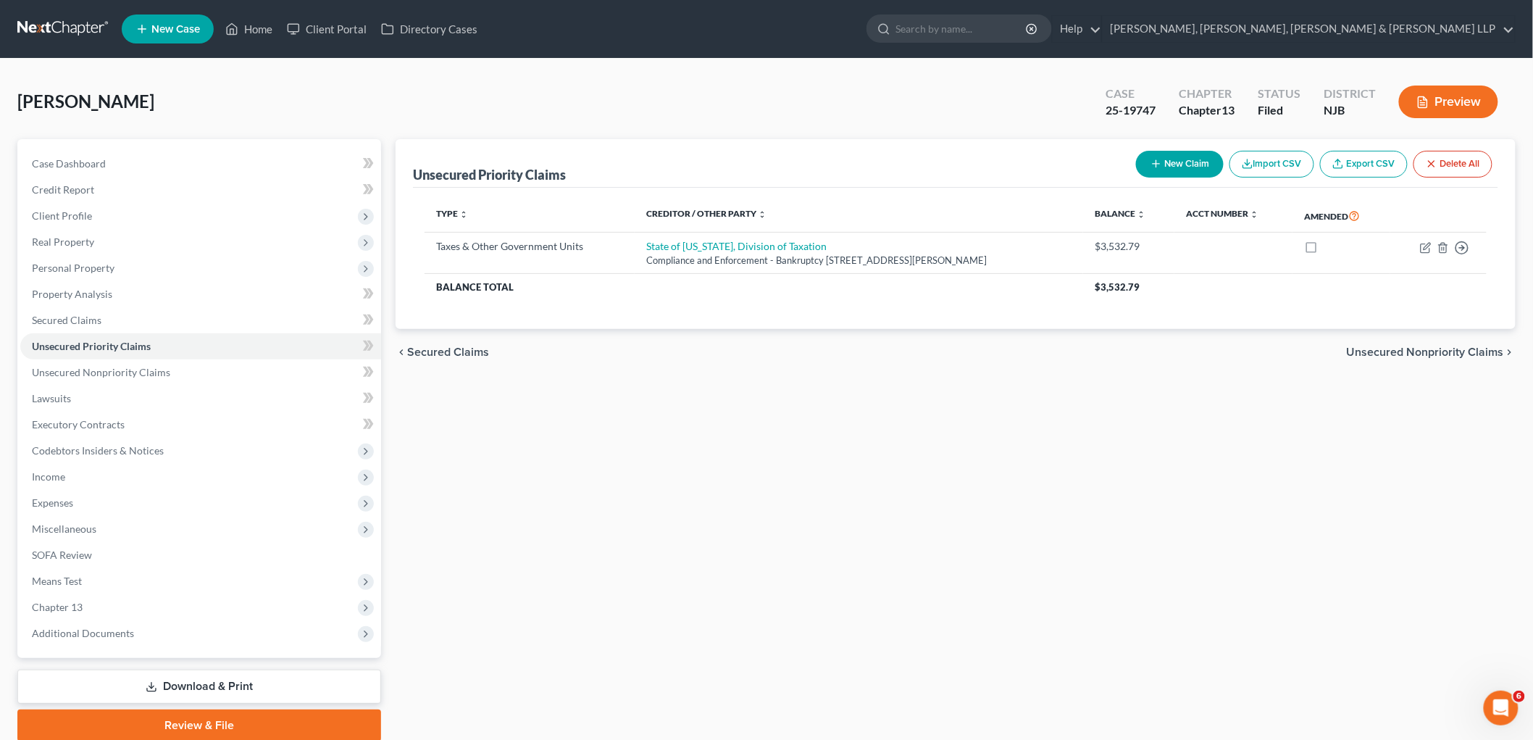
click at [823, 349] on span "Unsecured Nonpriority Claims" at bounding box center [1425, 352] width 157 height 12
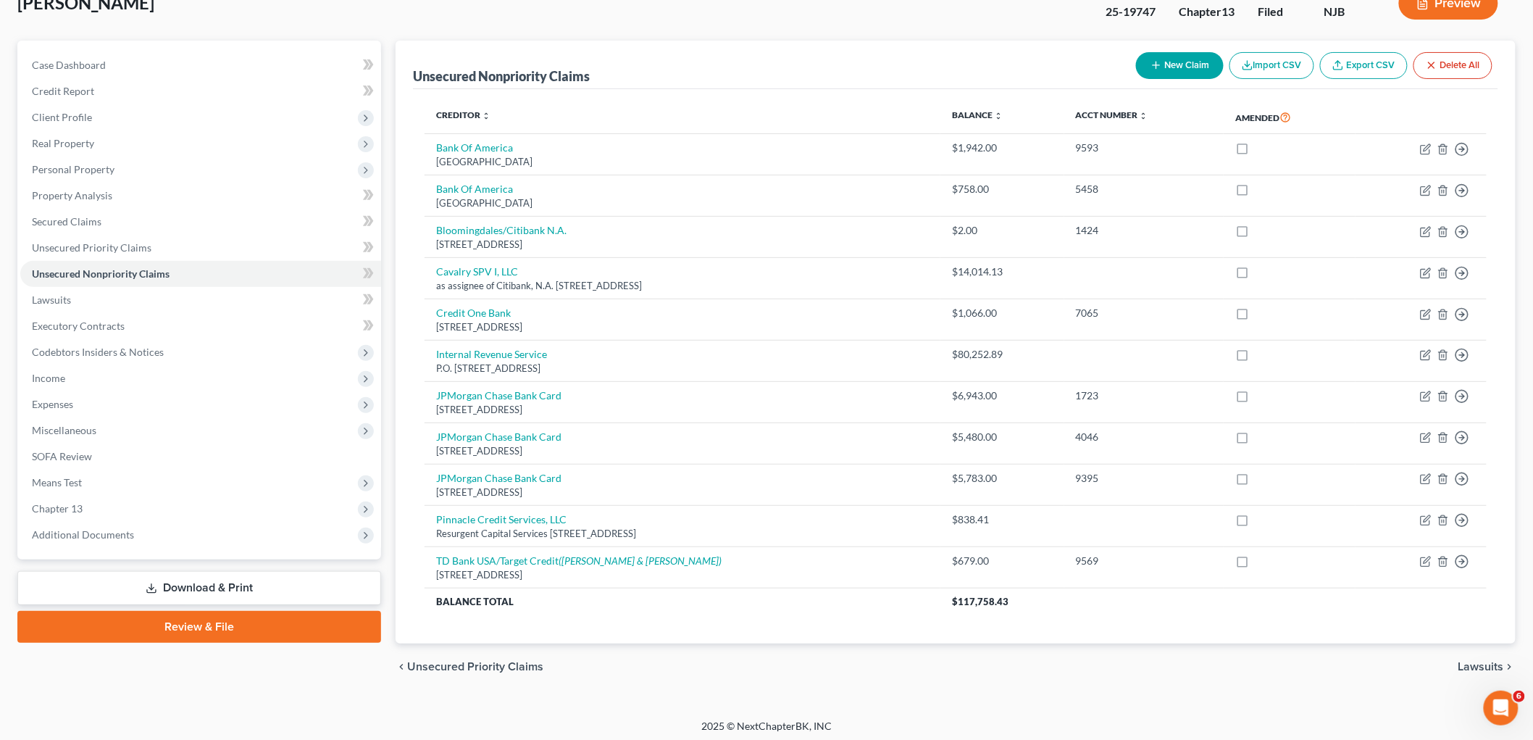
scroll to position [104, 0]
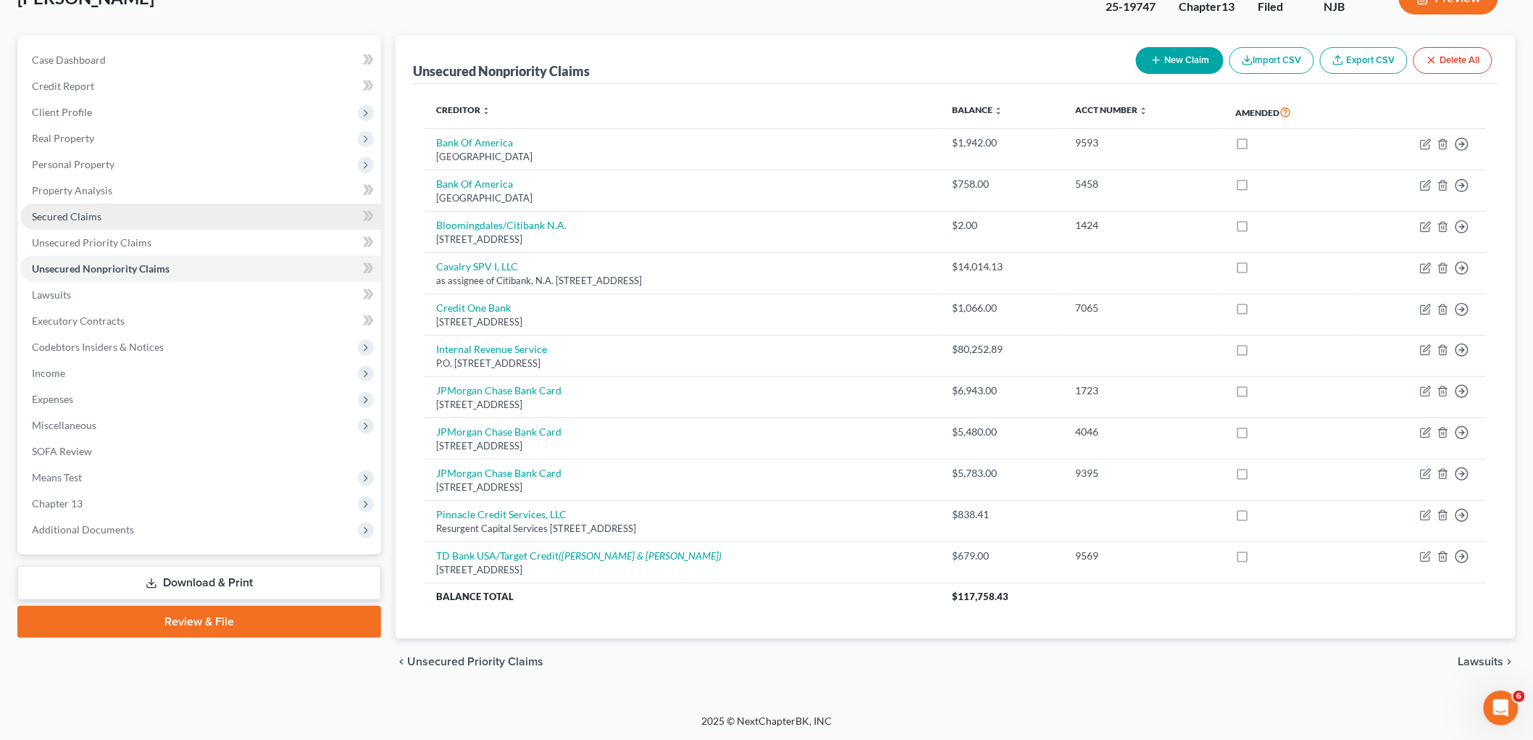
click at [67, 220] on span "Secured Claims" at bounding box center [67, 216] width 70 height 12
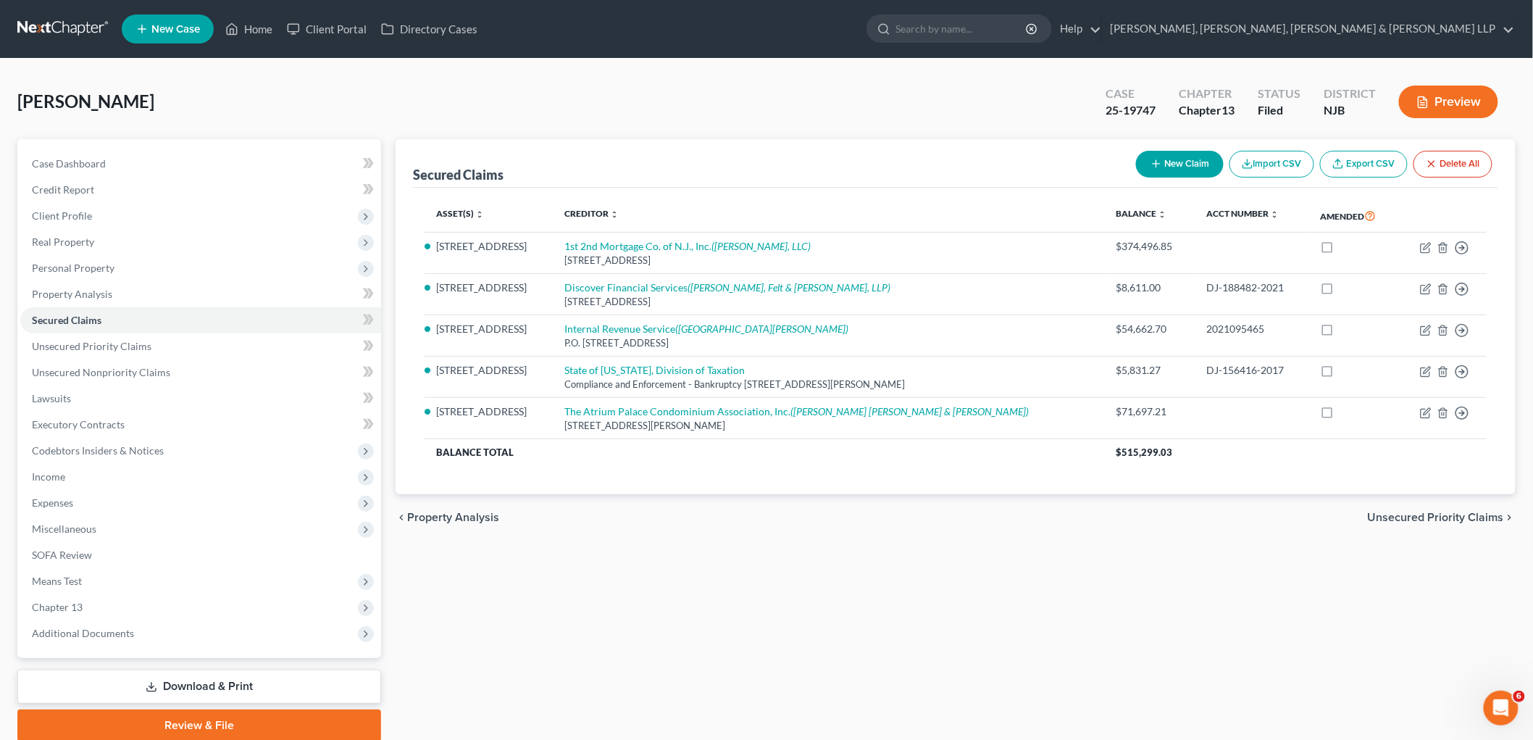
click at [823, 515] on span "Unsecured Priority Claims" at bounding box center [1436, 518] width 136 height 12
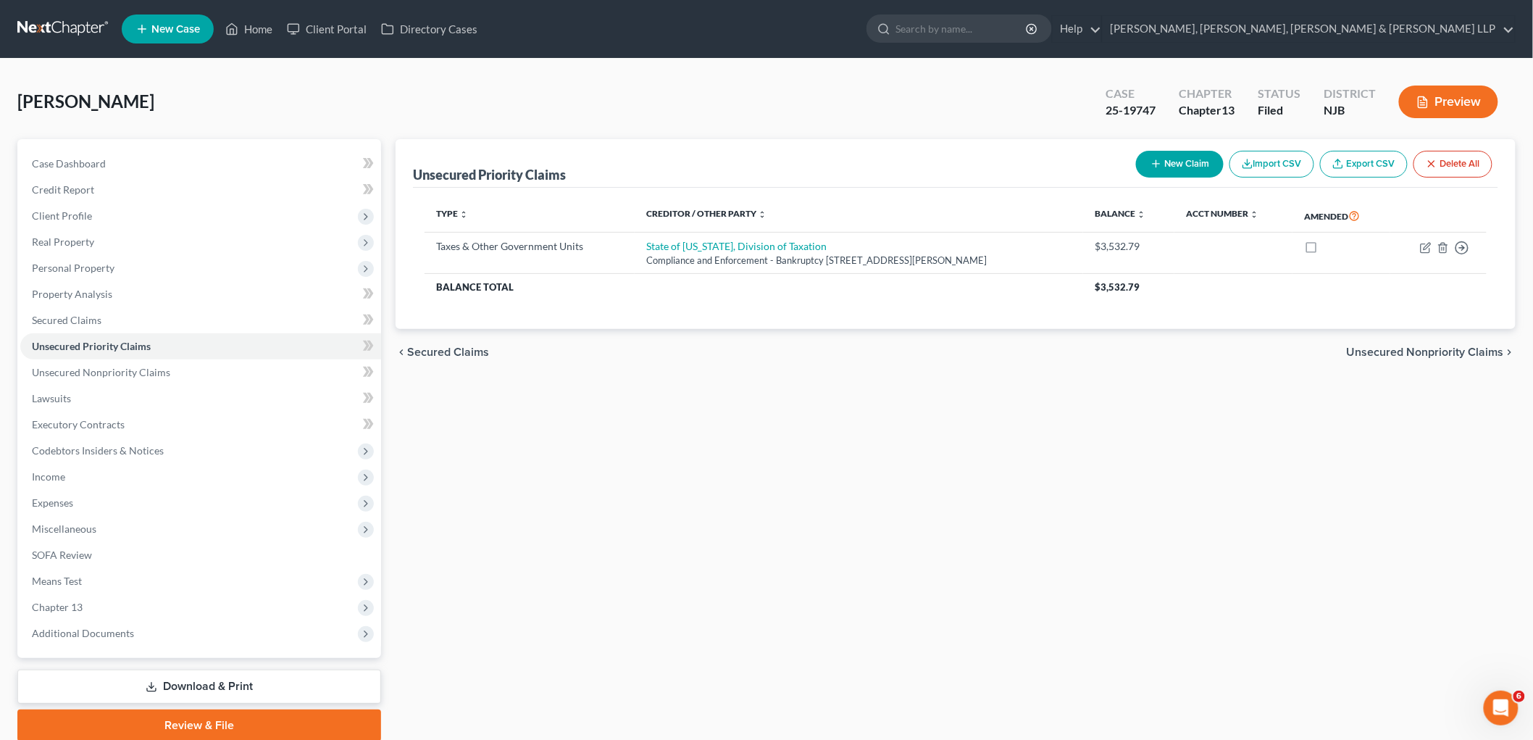
click at [823, 357] on span "Unsecured Nonpriority Claims" at bounding box center [1425, 352] width 157 height 12
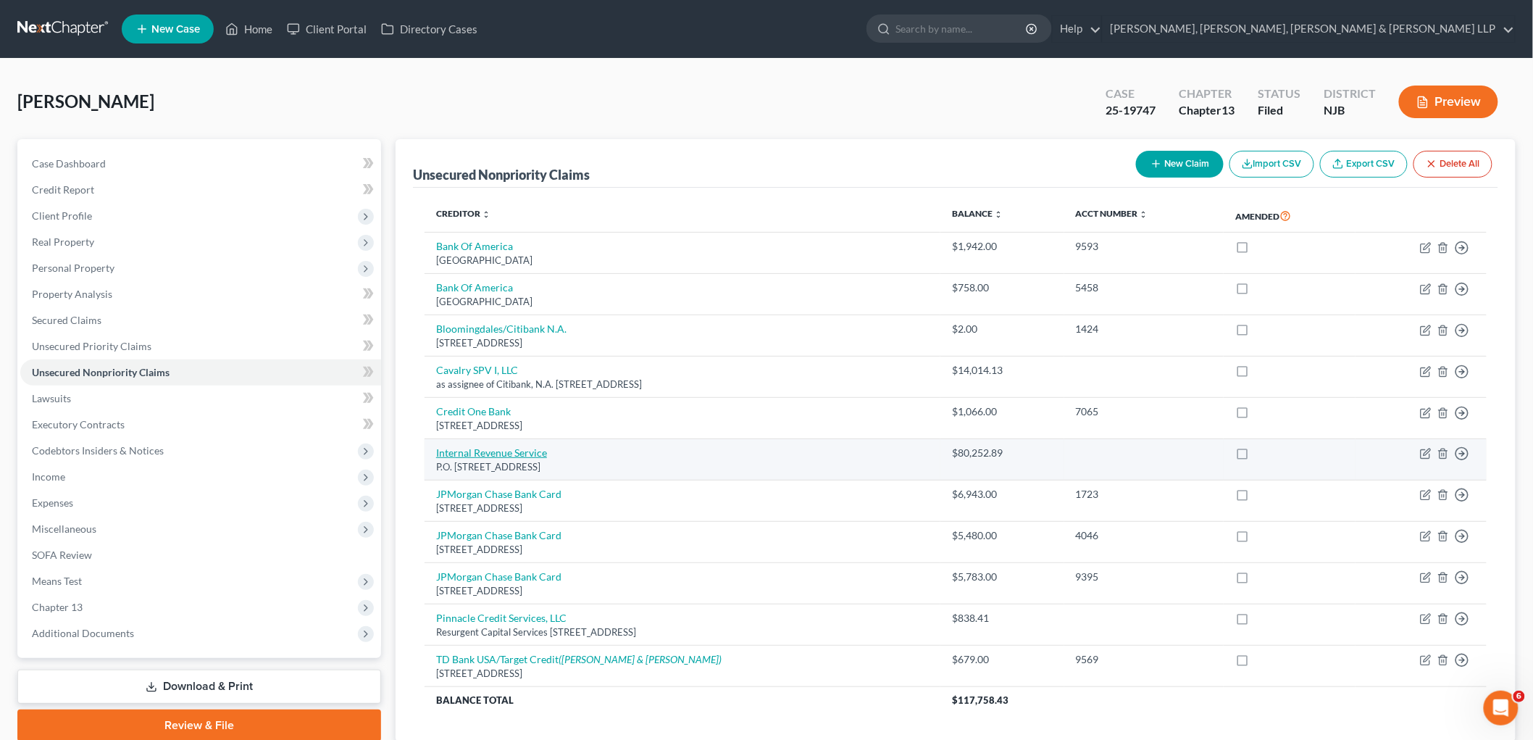
click at [517, 453] on link "Internal Revenue Service" at bounding box center [491, 452] width 111 height 12
select select "39"
select select "14"
select select "0"
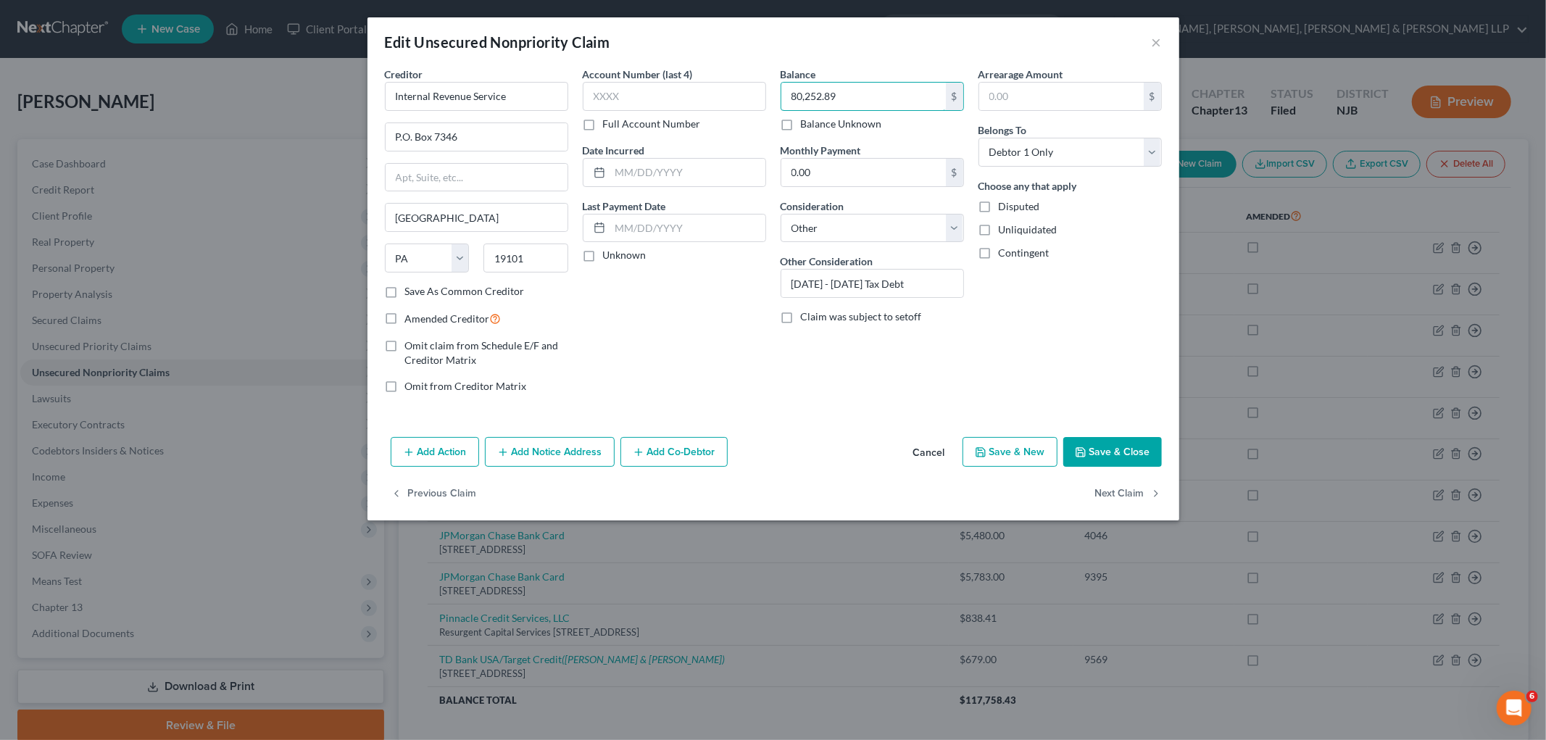
paste input "$27,817.17"
type input "27,817.17"
click at [625, 383] on div "Account Number (last 4) Full Account Number Date Incurred Last Payment Date Unk…" at bounding box center [674, 236] width 198 height 338
click at [823, 444] on button "Save & Close" at bounding box center [1112, 452] width 99 height 30
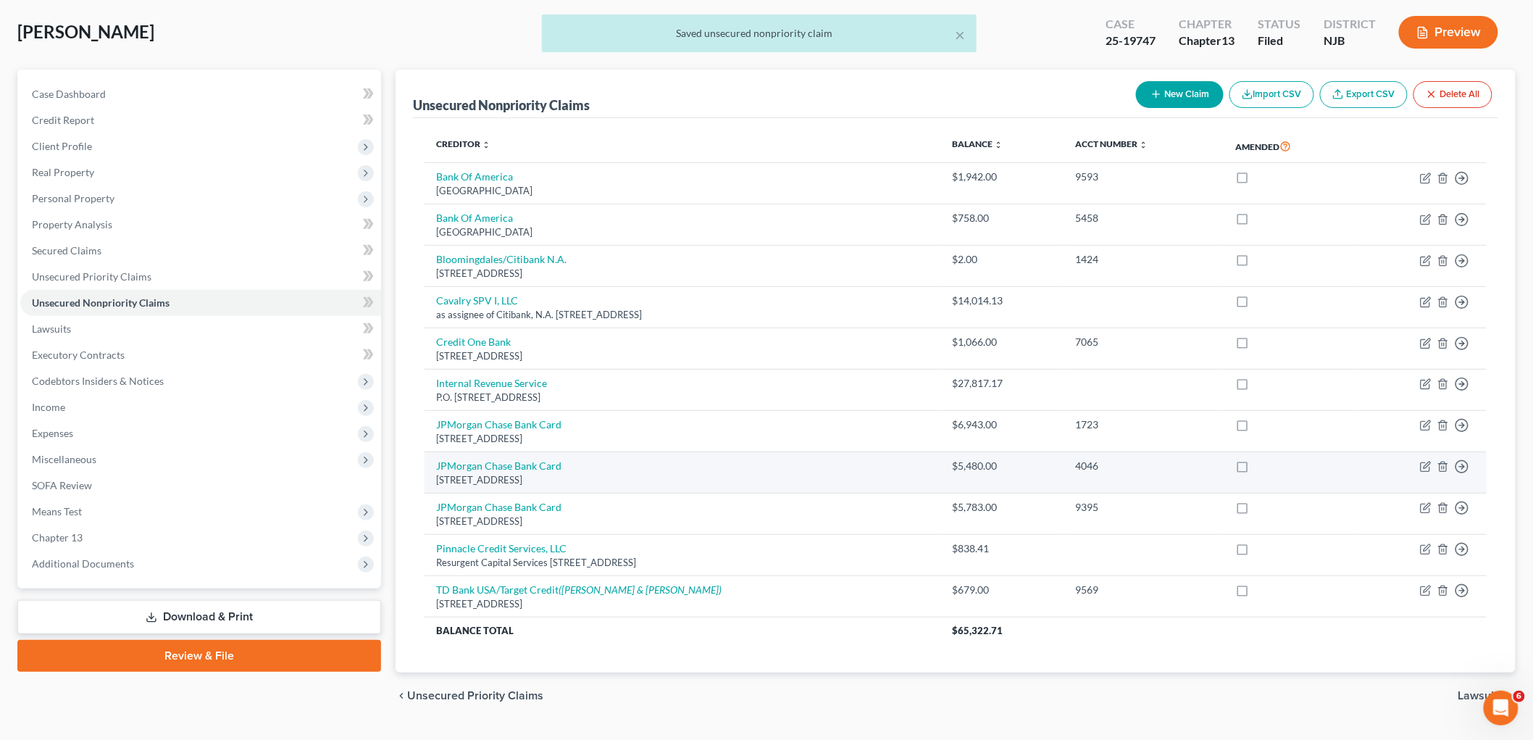
scroll to position [104, 0]
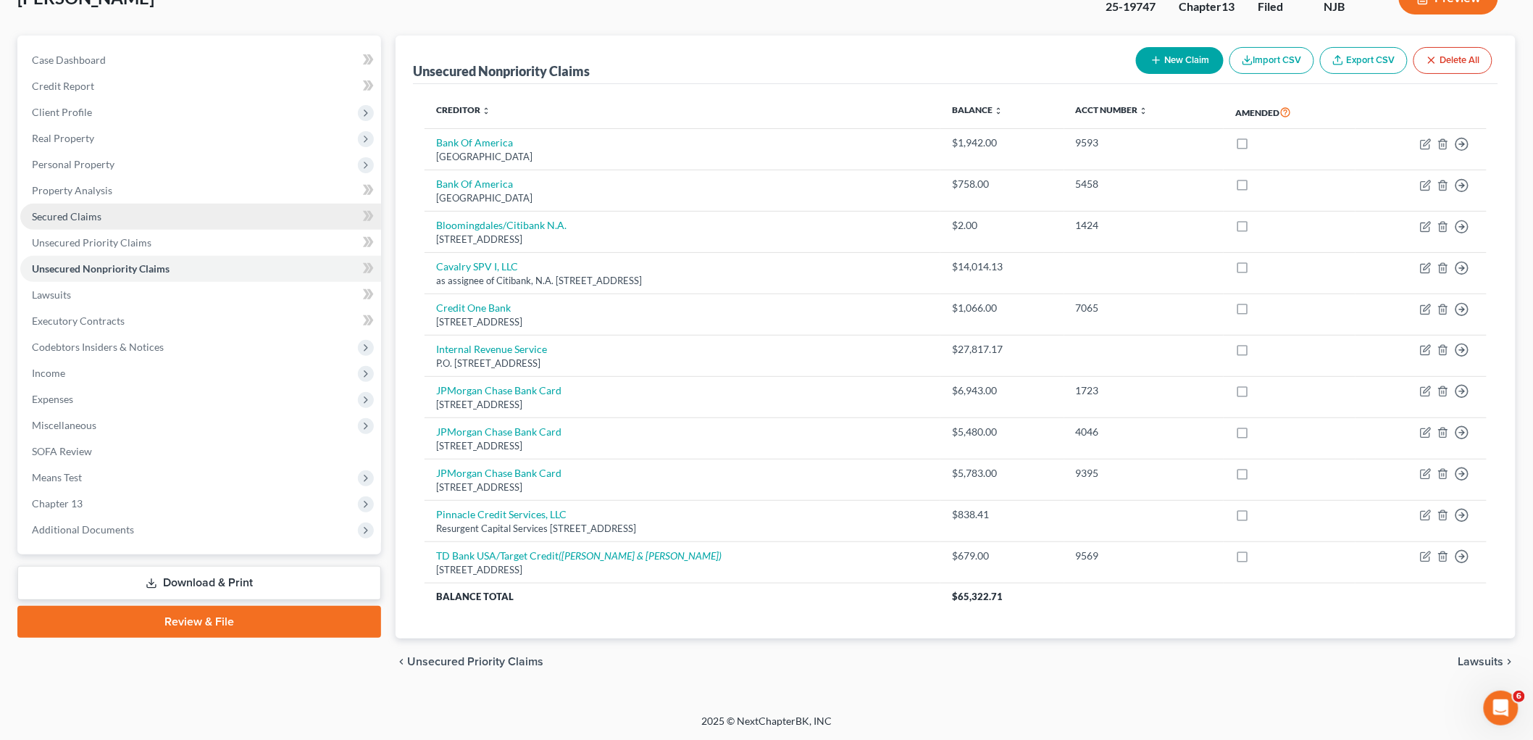
click at [83, 212] on span "Secured Claims" at bounding box center [67, 216] width 70 height 12
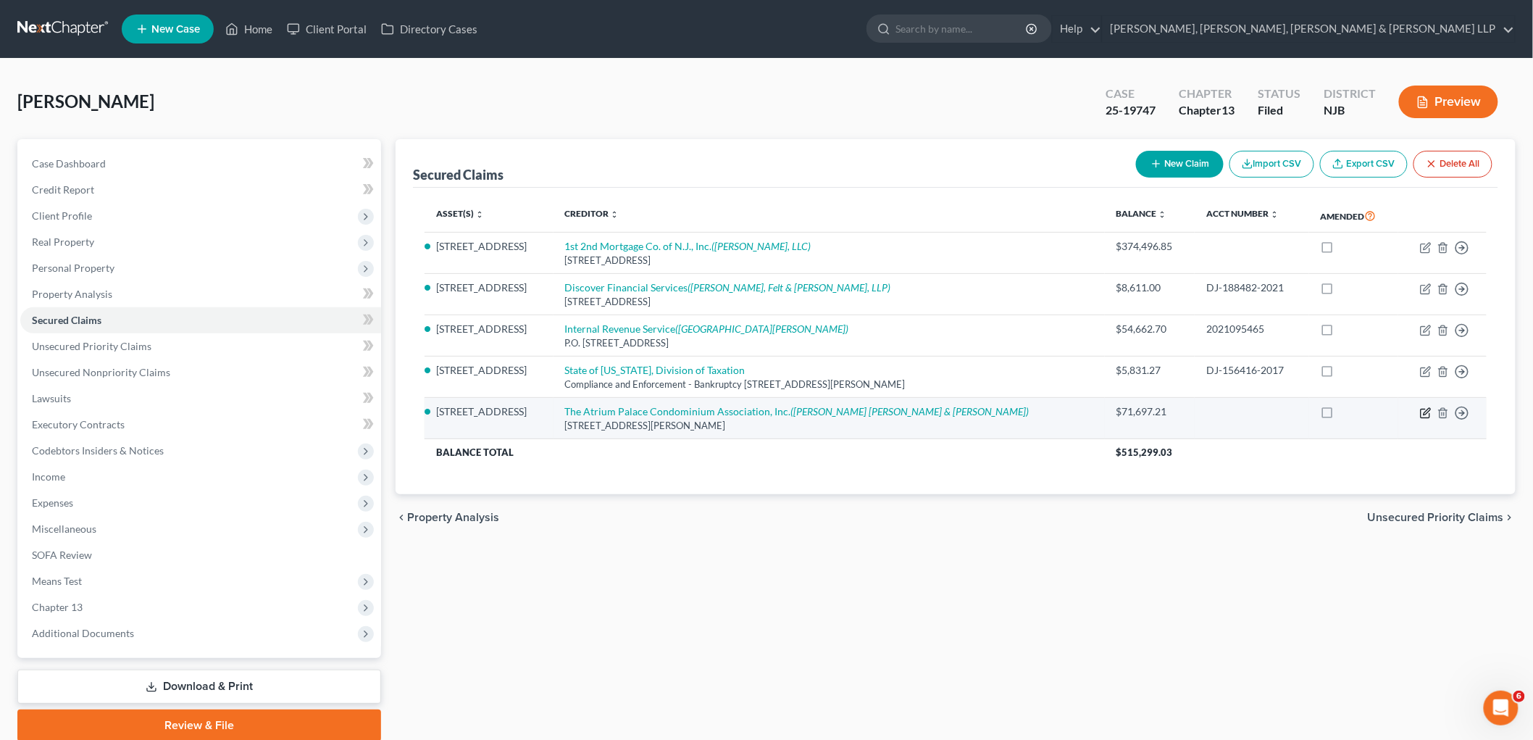
click at [823, 410] on icon "button" at bounding box center [1426, 413] width 12 height 12
select select "33"
select select "0"
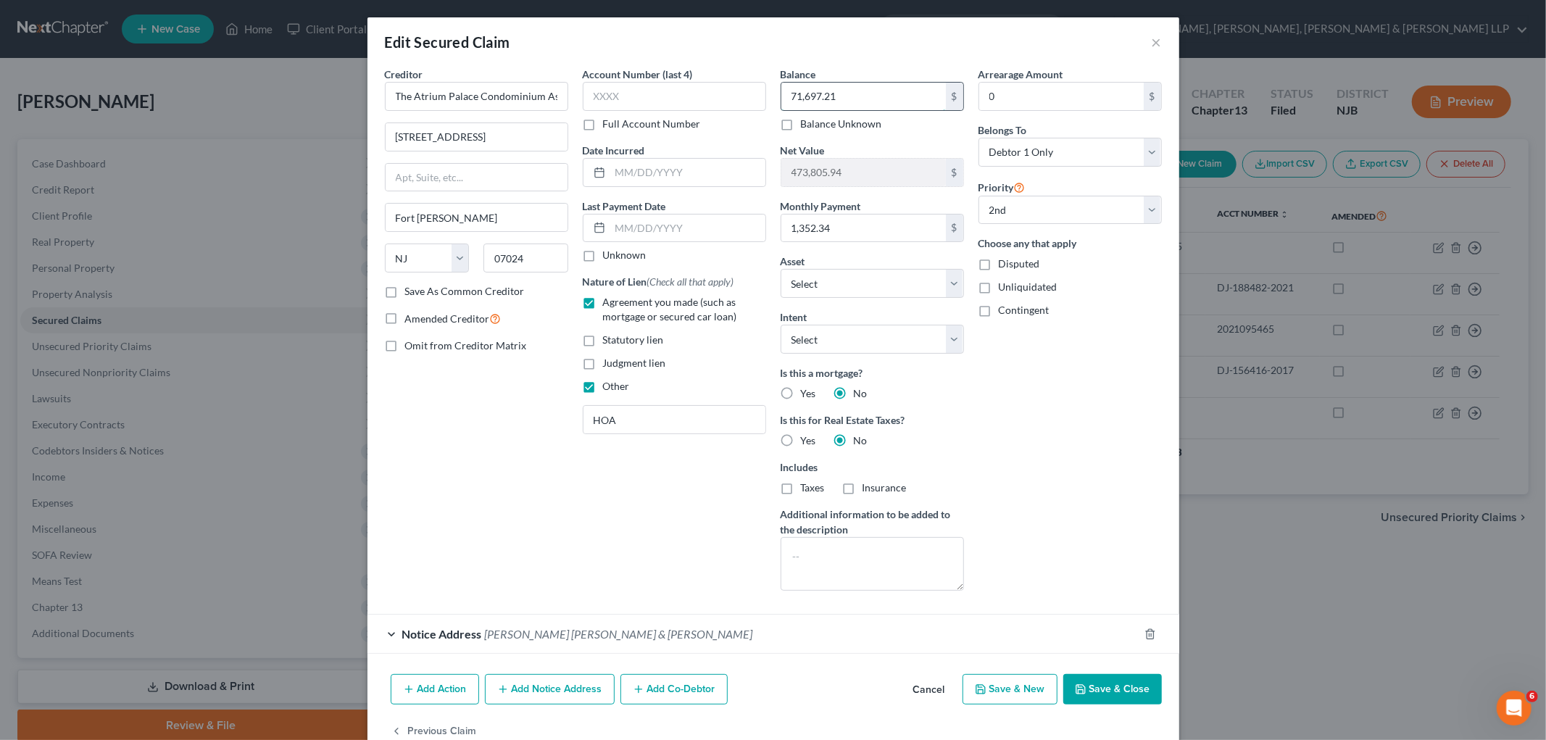
click at [823, 92] on input "71,697.21" at bounding box center [863, 97] width 165 height 28
paste input "88,106.94"
type input "88,106.94"
click at [823, 382] on div "Arrearage Amount 0 $ Belongs To * Select Debtor 1 Only Debtor 2 Only Debtor 1 A…" at bounding box center [1070, 335] width 198 height 536
click at [823, 100] on input "0" at bounding box center [1061, 97] width 165 height 28
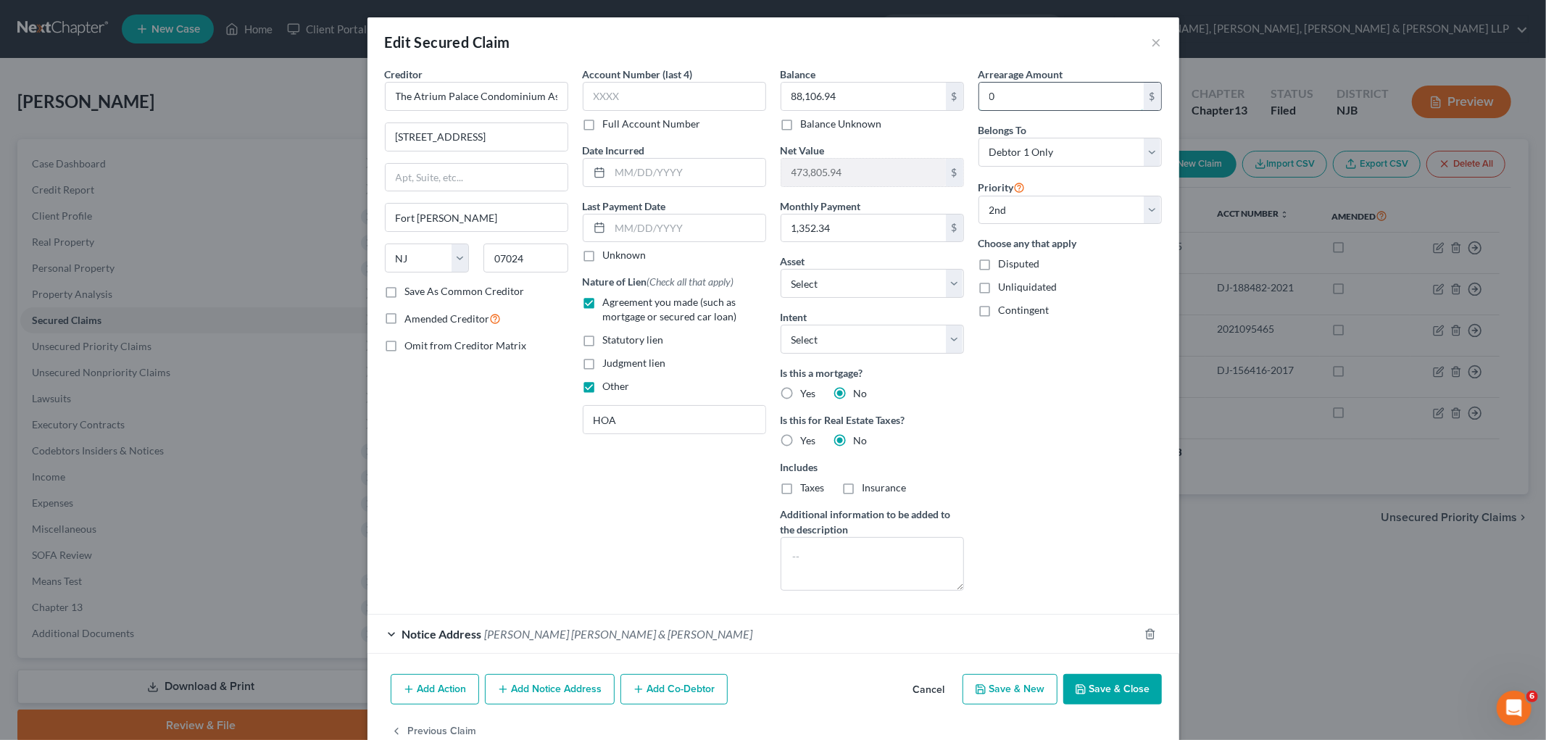
paste input "88,106.94"
type input "88,106.94"
click at [823, 368] on div "Arrearage Amount 88,106.94 $ Belongs To * Select Debtor 1 Only Debtor 2 Only De…" at bounding box center [1070, 335] width 198 height 536
drag, startPoint x: 1126, startPoint y: 691, endPoint x: 1473, endPoint y: 566, distance: 369.1
click at [823, 688] on button "Save & Close" at bounding box center [1112, 689] width 99 height 30
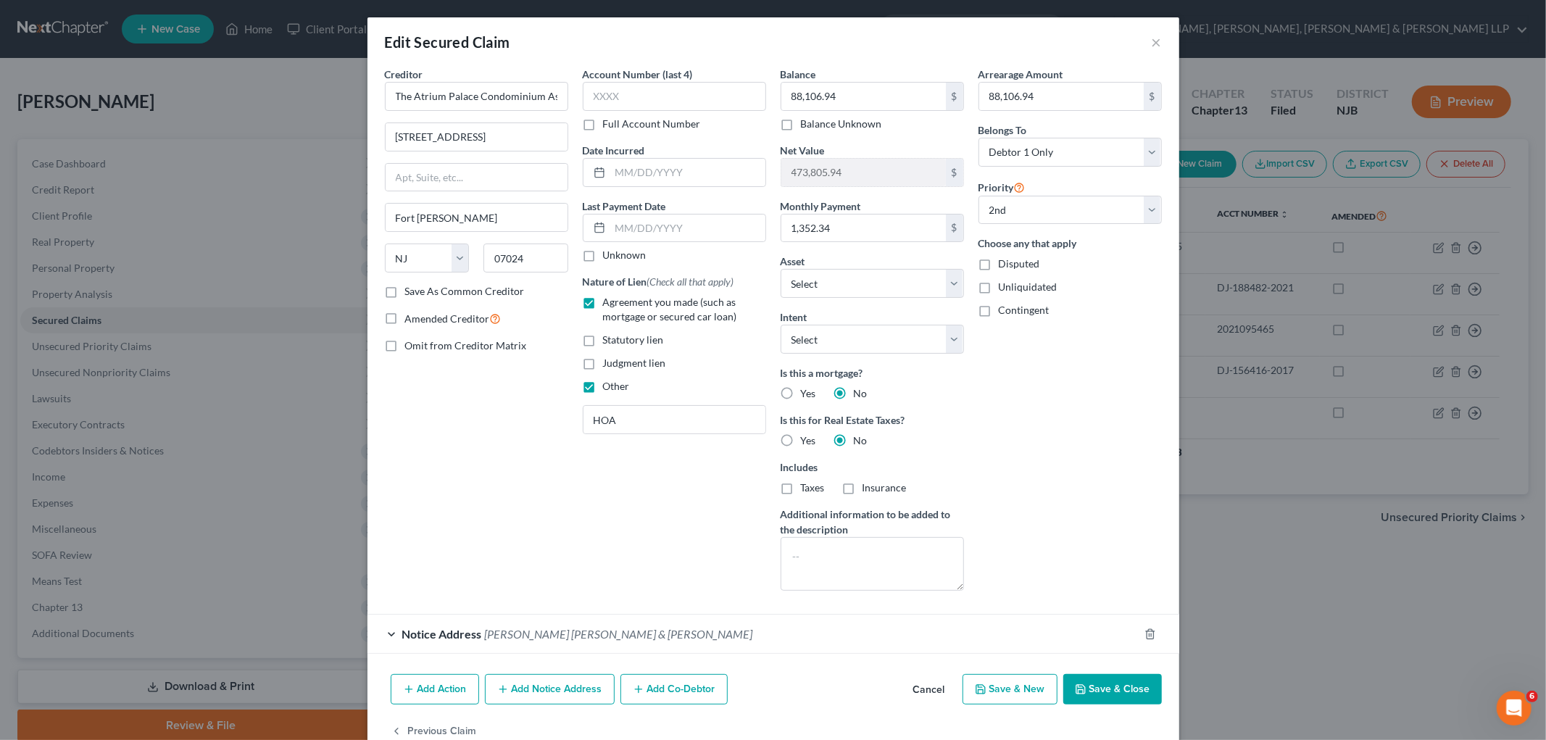
select select "1"
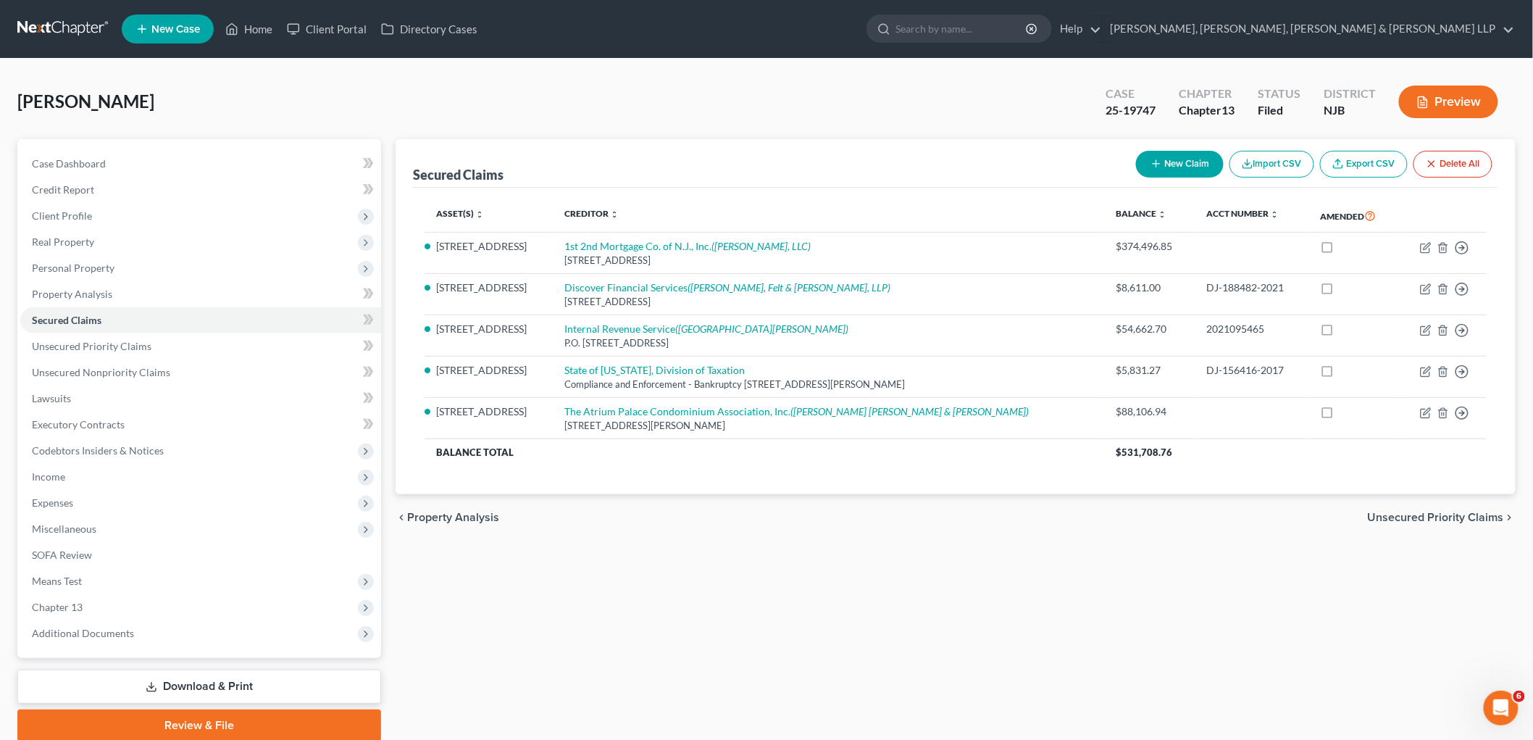
click at [823, 515] on span "Unsecured Priority Claims" at bounding box center [1436, 518] width 136 height 12
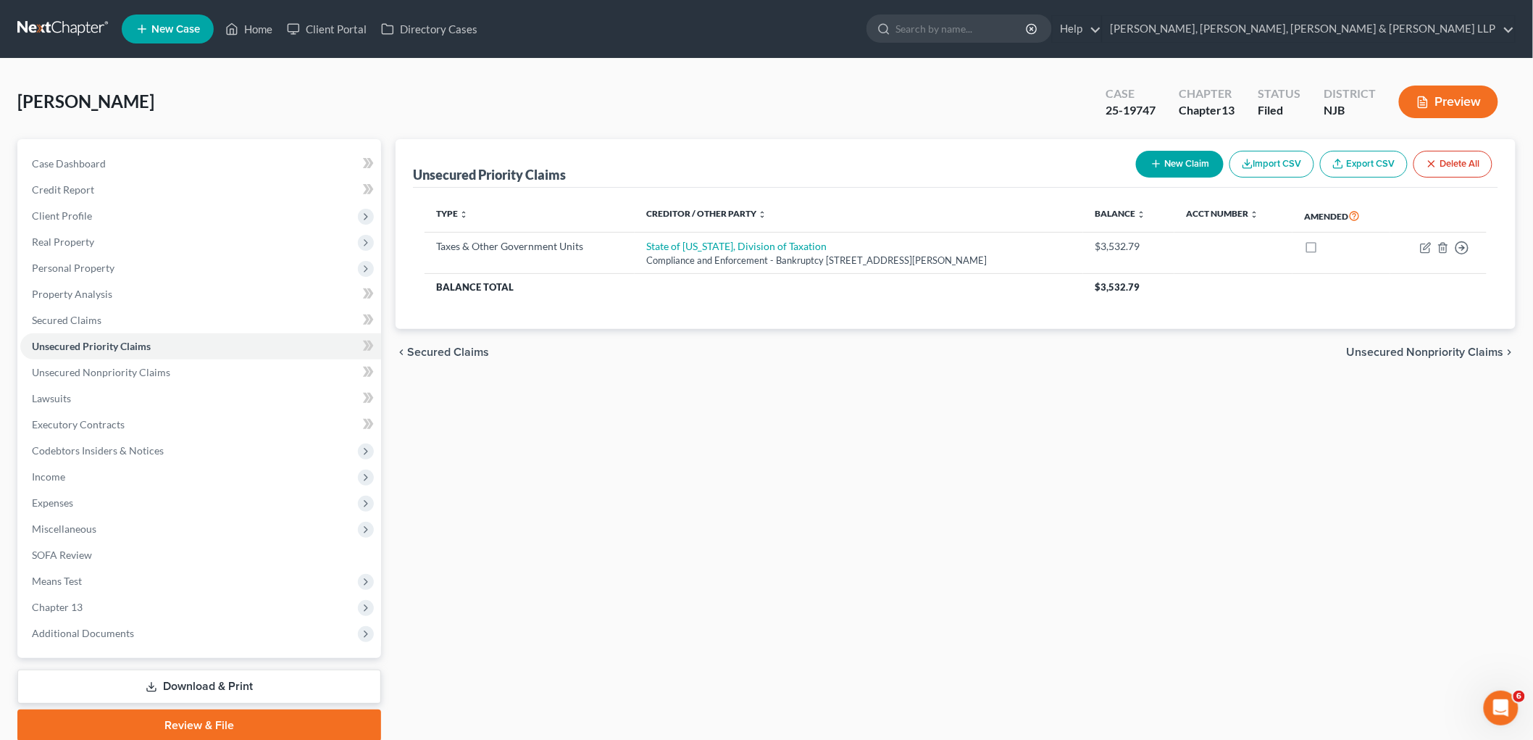
click at [823, 349] on span "Unsecured Nonpriority Claims" at bounding box center [1425, 352] width 157 height 12
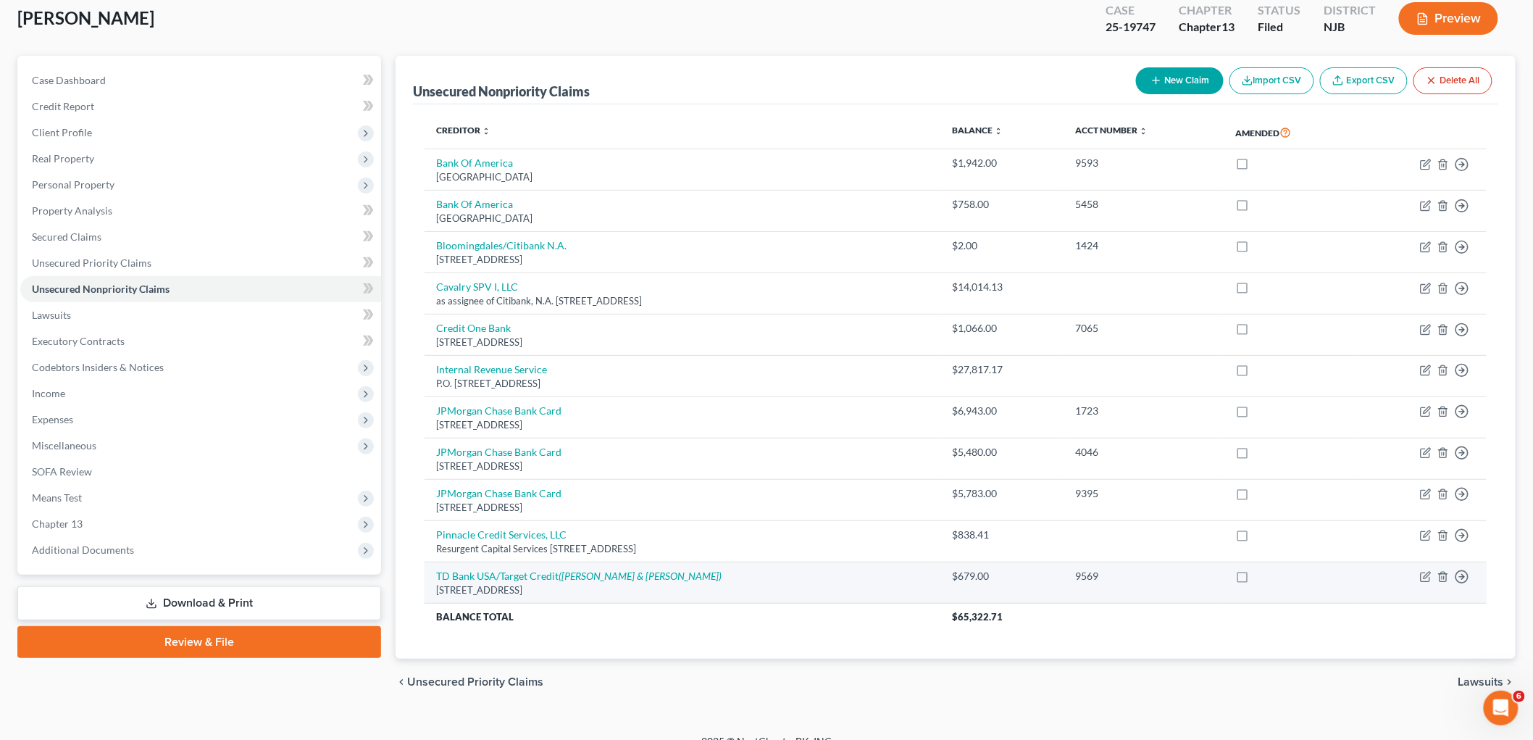
scroll to position [104, 0]
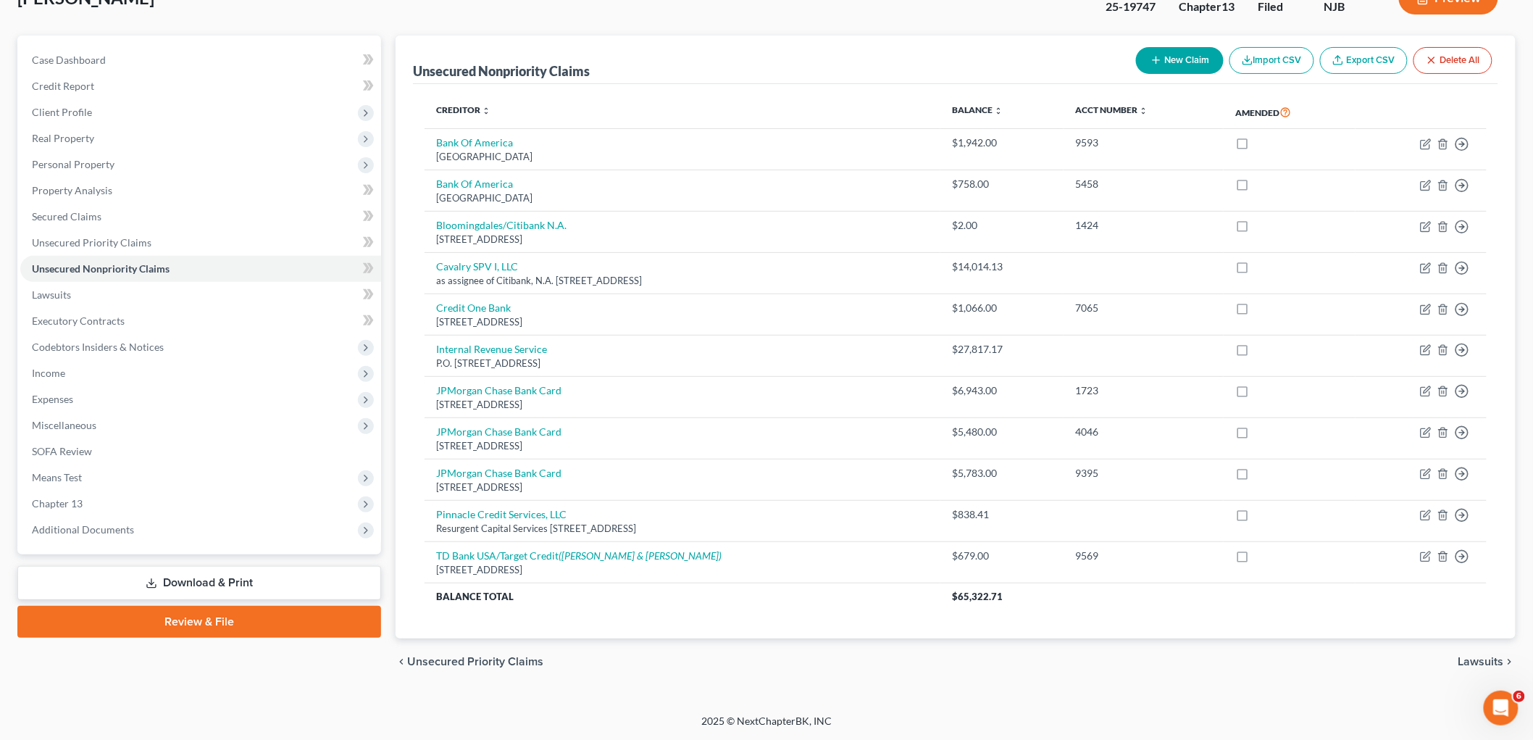
click at [823, 656] on span "Lawsuits" at bounding box center [1482, 662] width 46 height 12
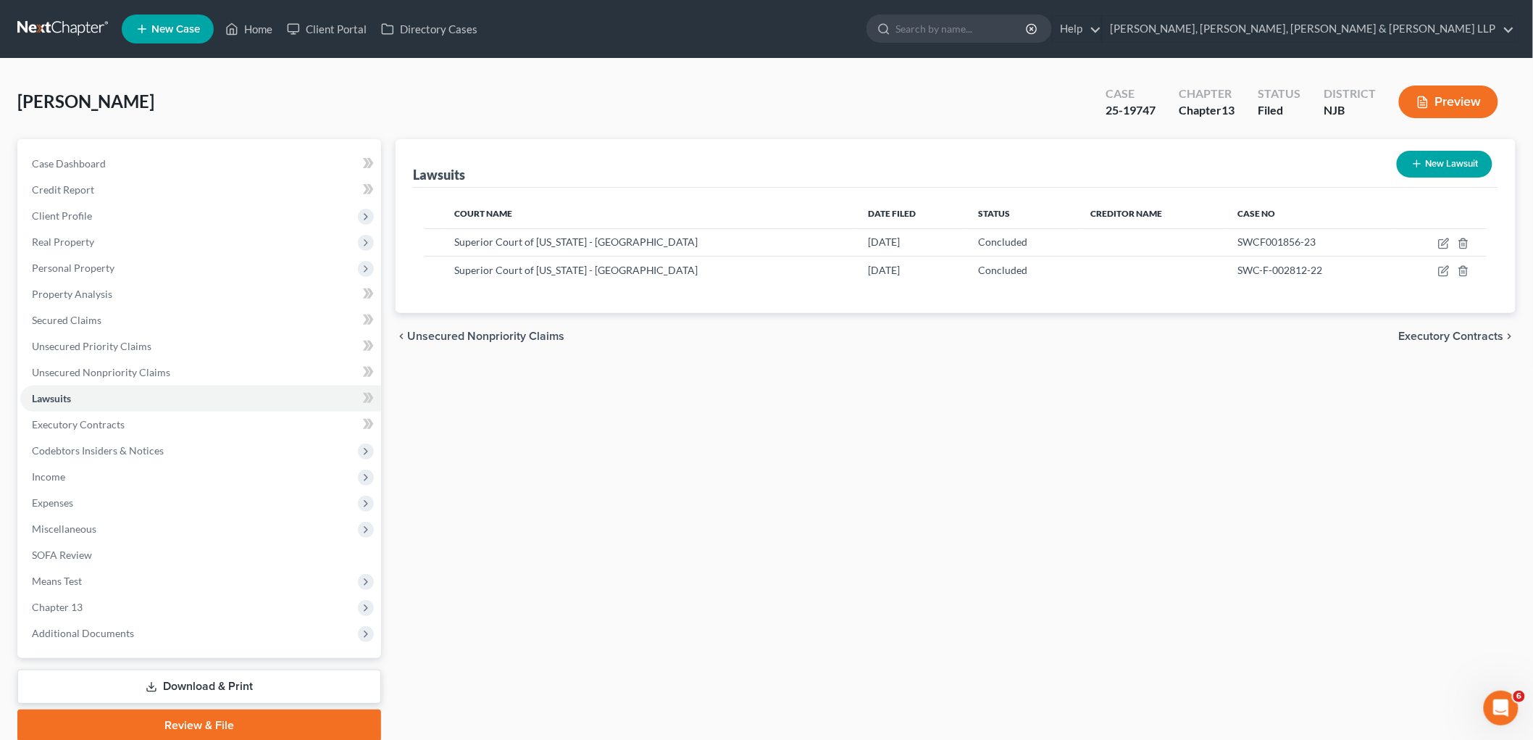
click at [823, 330] on span "Executory Contracts" at bounding box center [1451, 336] width 105 height 12
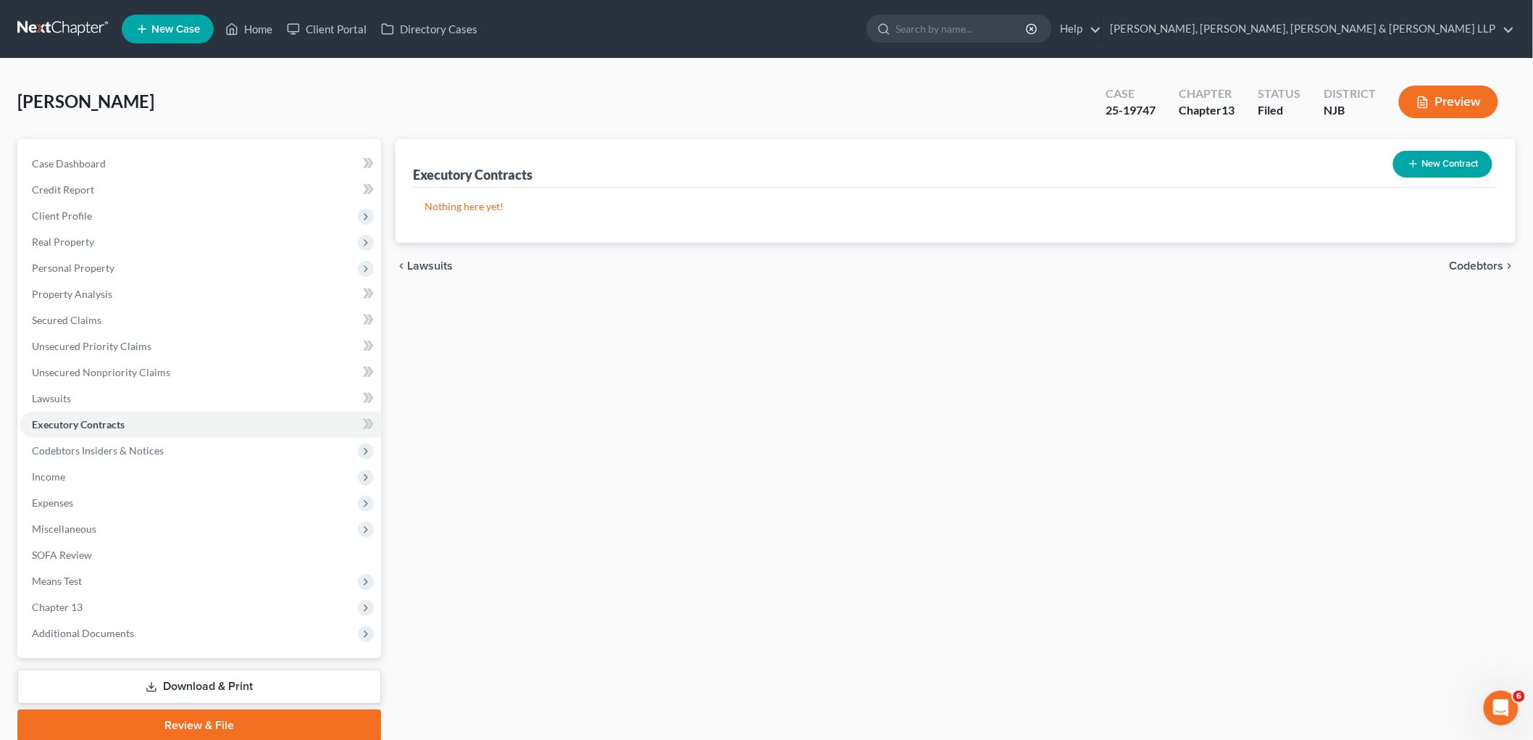
click at [823, 260] on span "Codebtors" at bounding box center [1477, 266] width 54 height 12
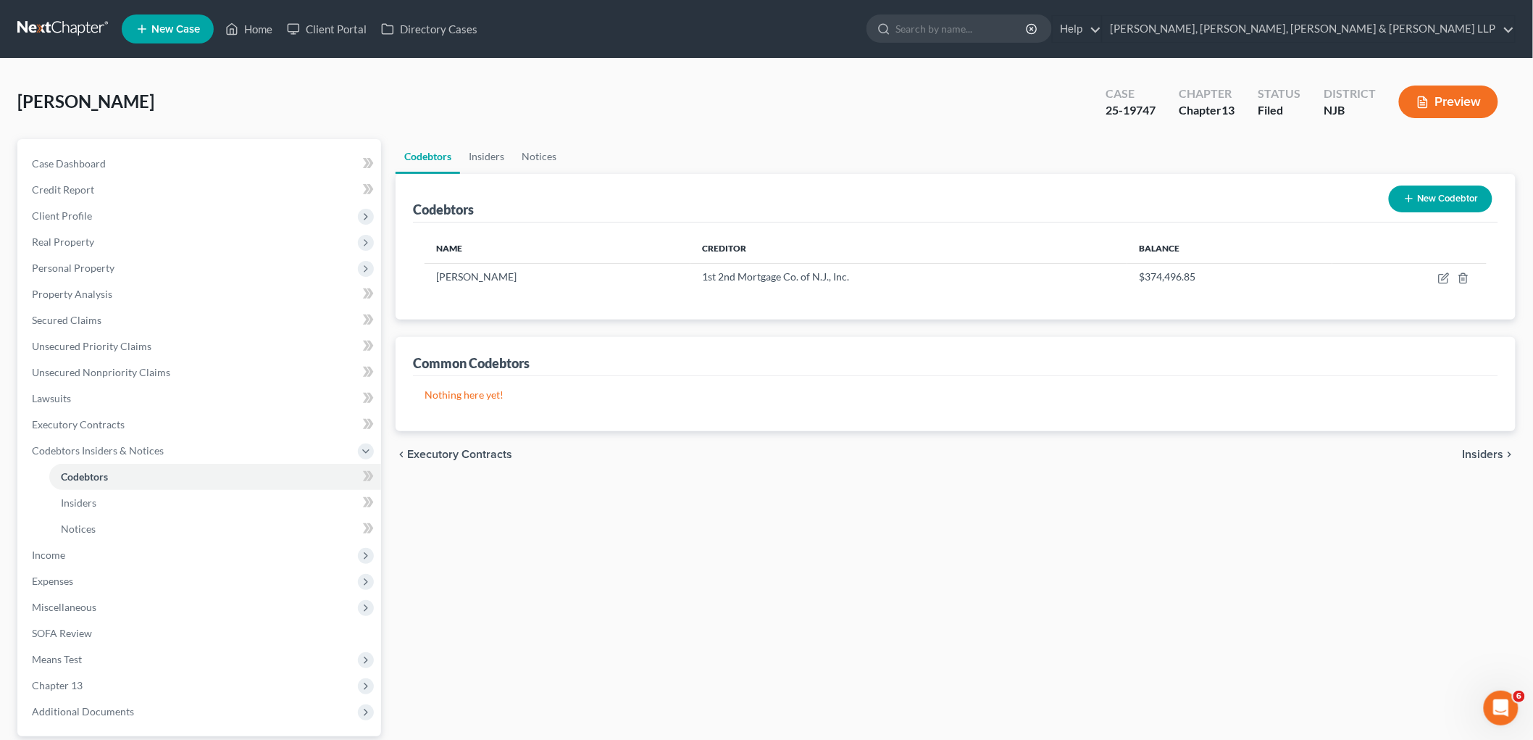
click at [823, 453] on span "Insiders" at bounding box center [1483, 455] width 41 height 12
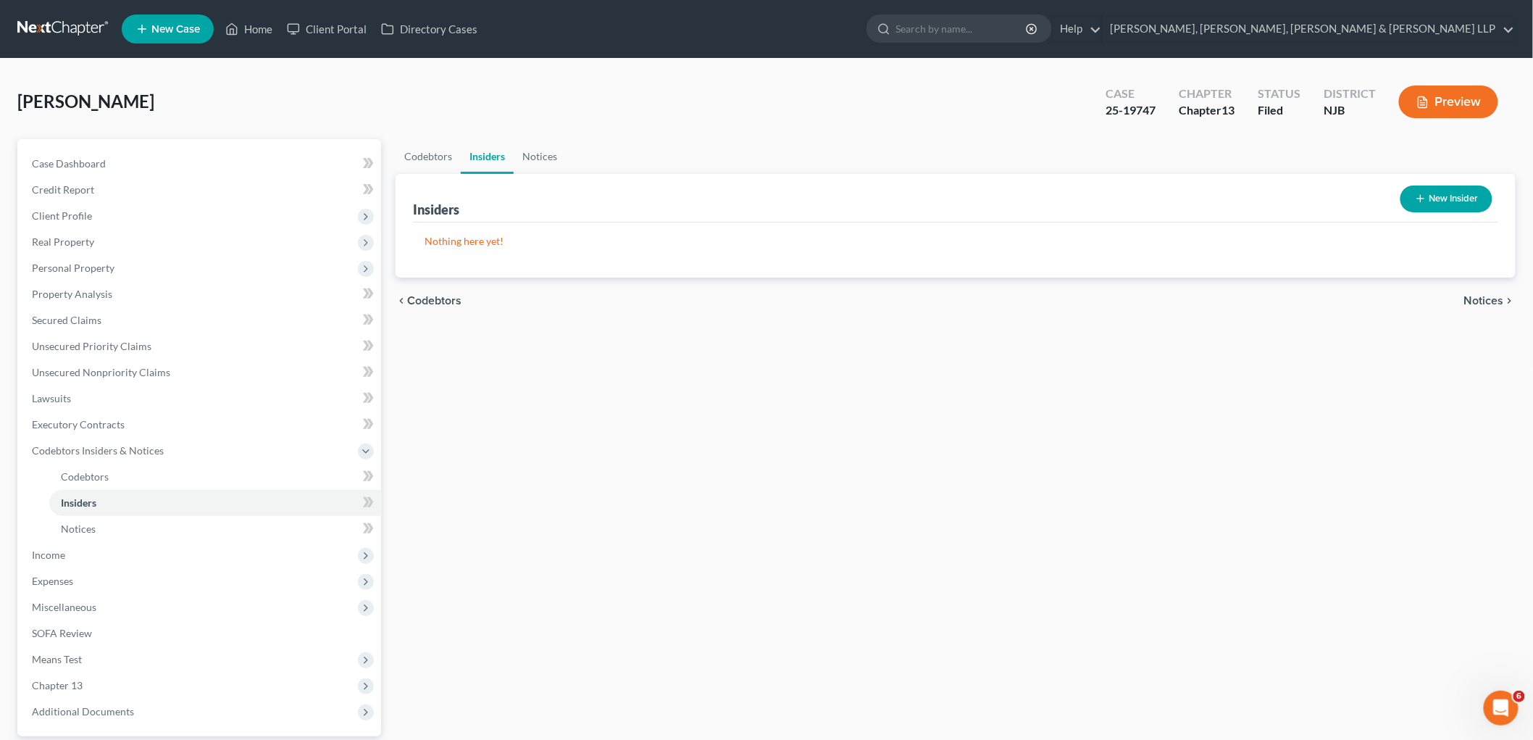
click at [823, 297] on span "Notices" at bounding box center [1485, 301] width 40 height 12
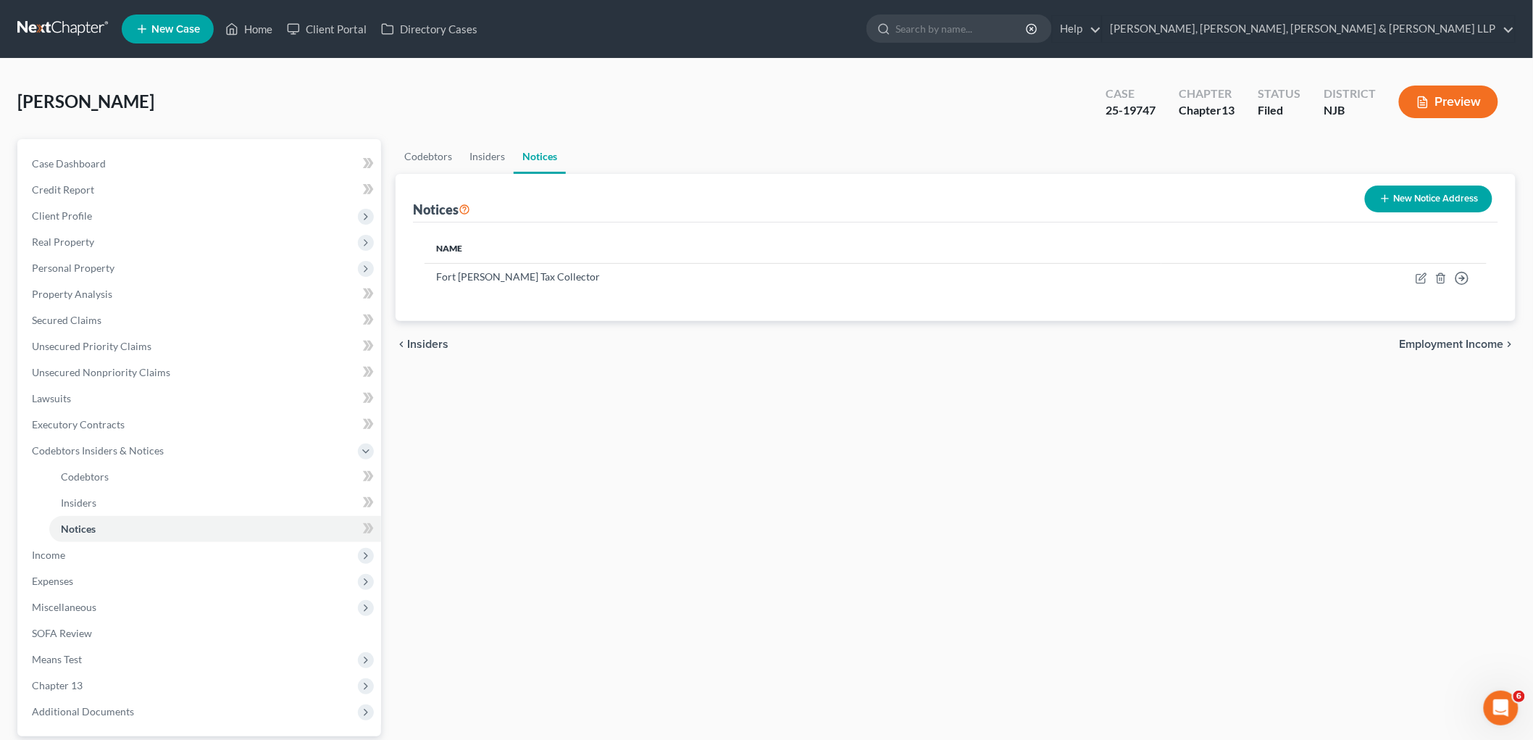
click at [823, 349] on span "Employment Income" at bounding box center [1452, 344] width 104 height 12
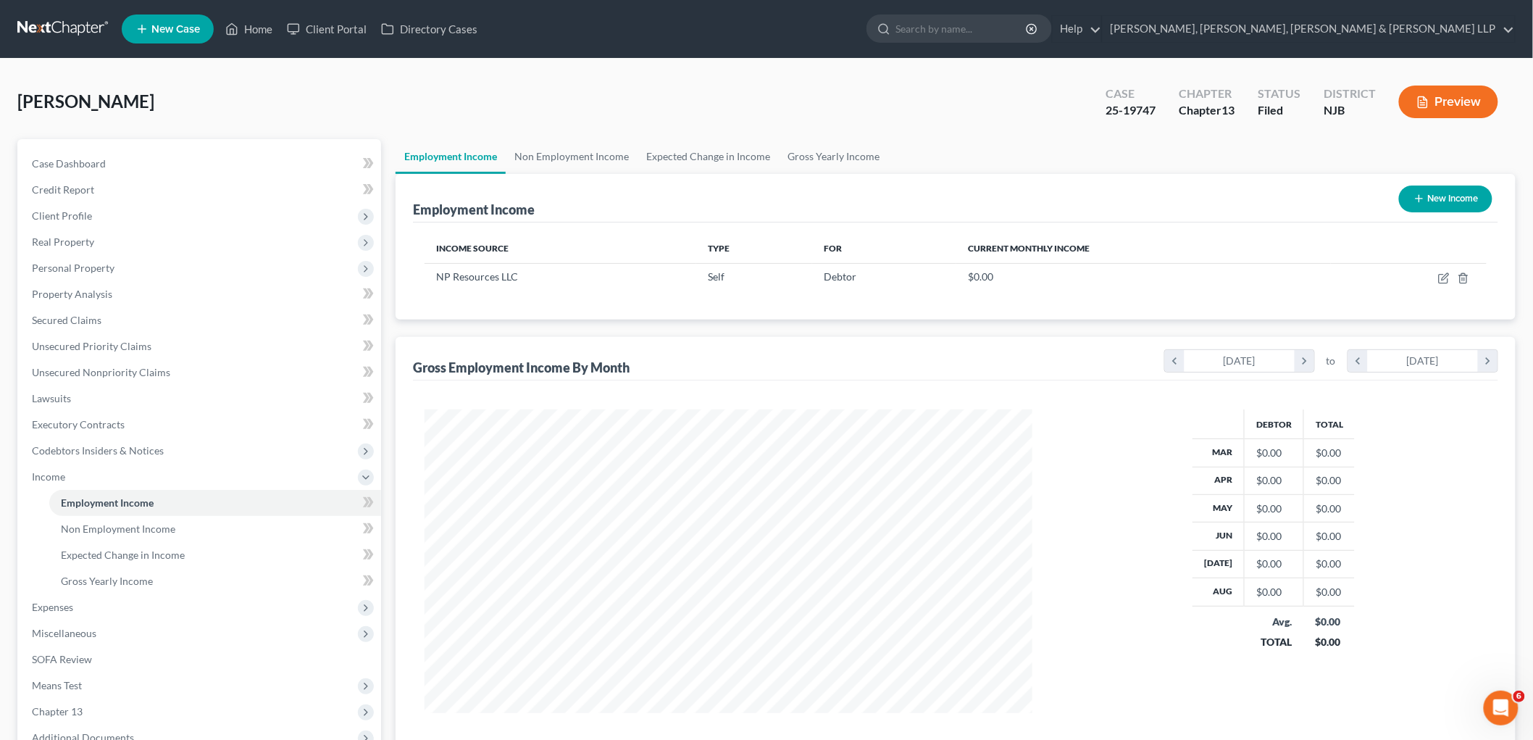
scroll to position [303, 636]
click at [570, 162] on link "Non Employment Income" at bounding box center [572, 156] width 132 height 35
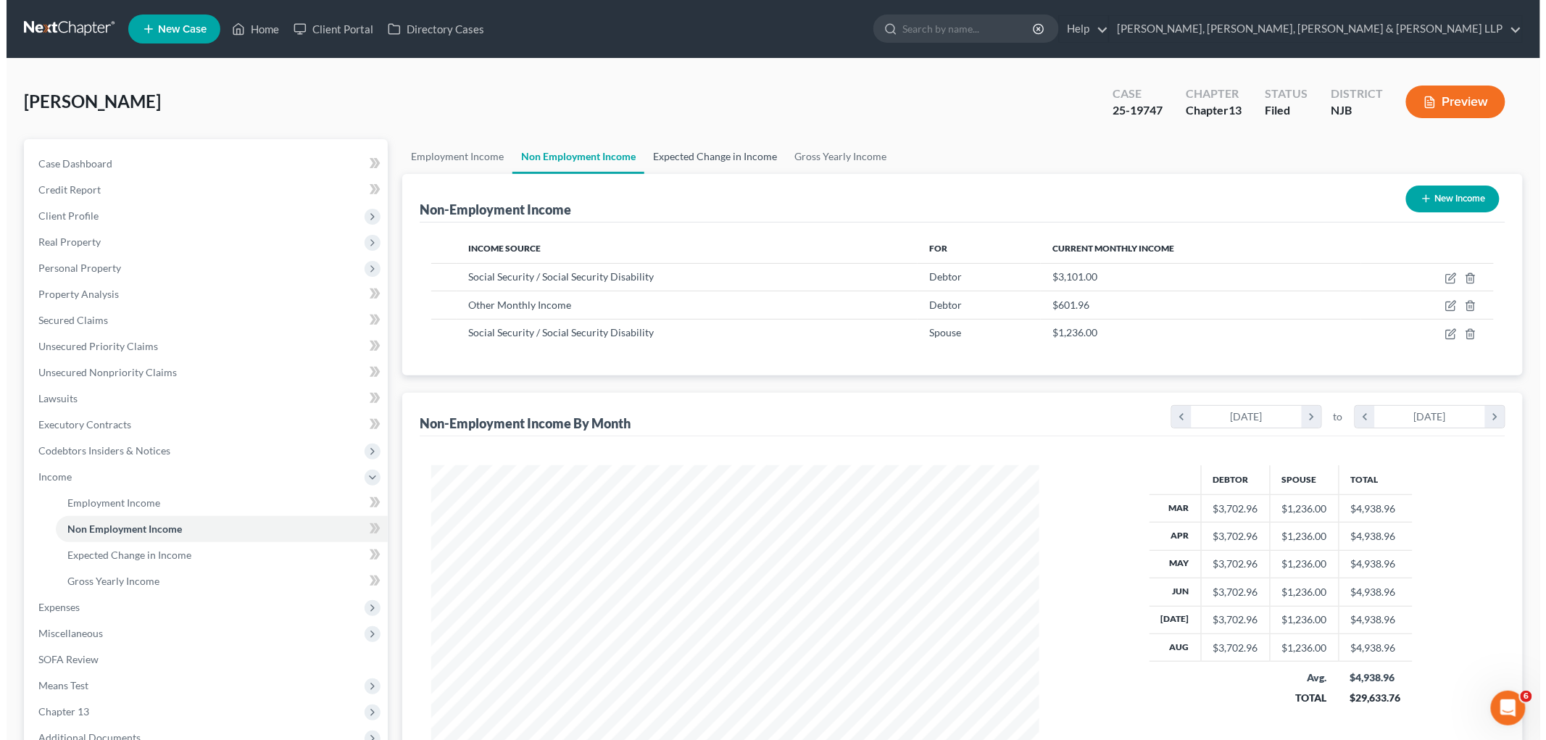
scroll to position [303, 636]
click at [667, 159] on link "Expected Change in Income" at bounding box center [708, 156] width 141 height 35
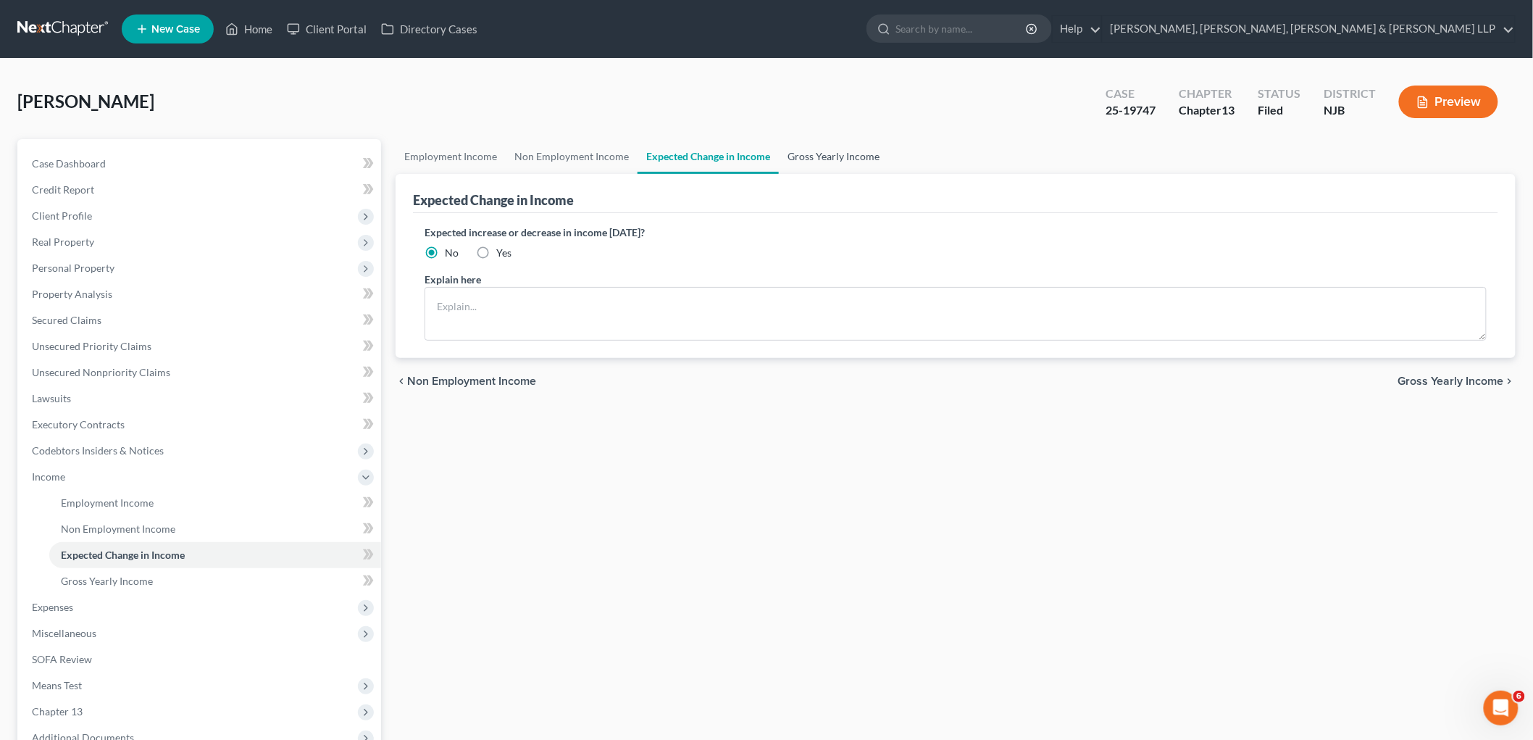
click at [820, 159] on link "Gross Yearly Income" at bounding box center [833, 156] width 109 height 35
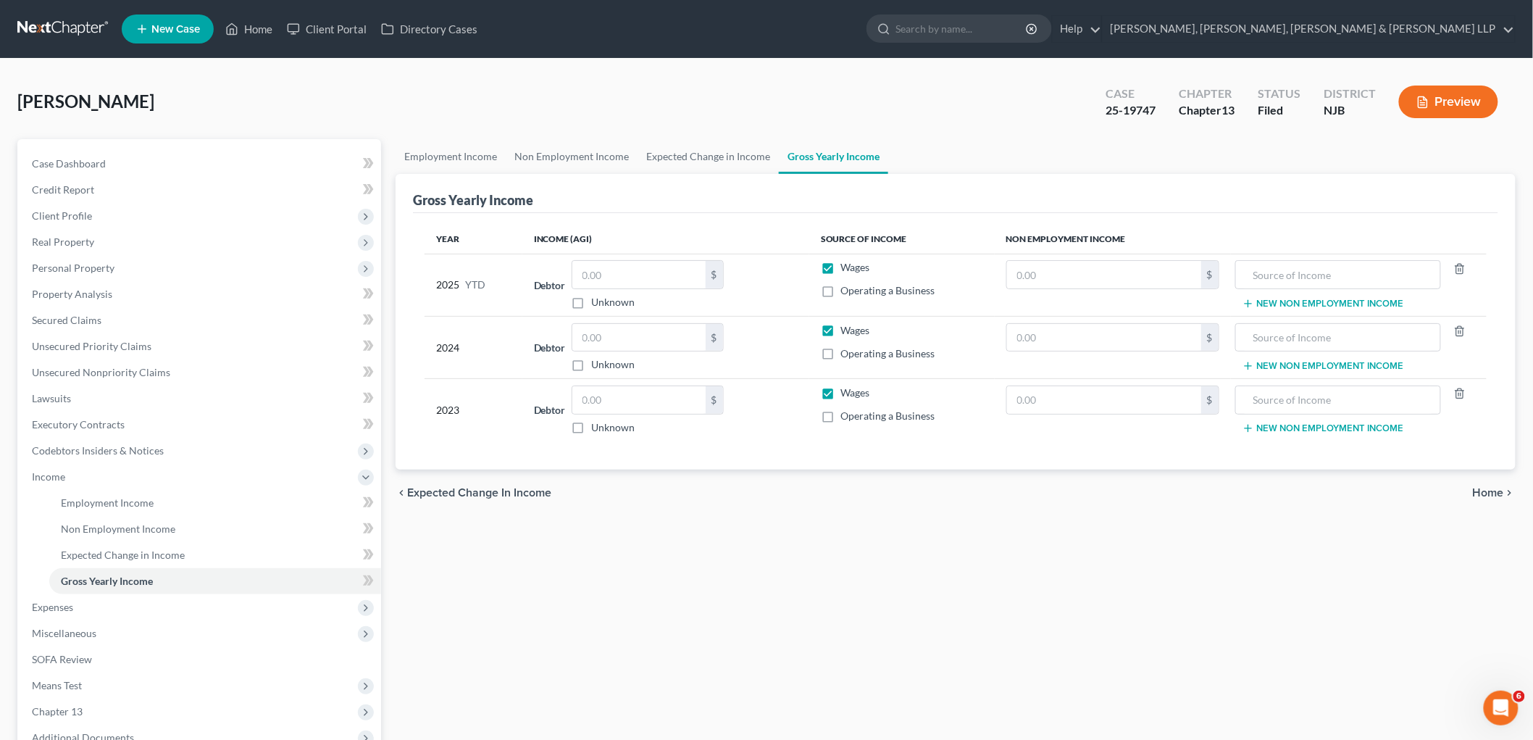
click at [823, 324] on label "Wages" at bounding box center [855, 330] width 29 height 14
click at [823, 324] on input "Wages" at bounding box center [851, 327] width 9 height 9
checkbox input "false"
click at [823, 389] on label "Wages" at bounding box center [855, 393] width 29 height 14
click at [823, 389] on input "Wages" at bounding box center [851, 390] width 9 height 9
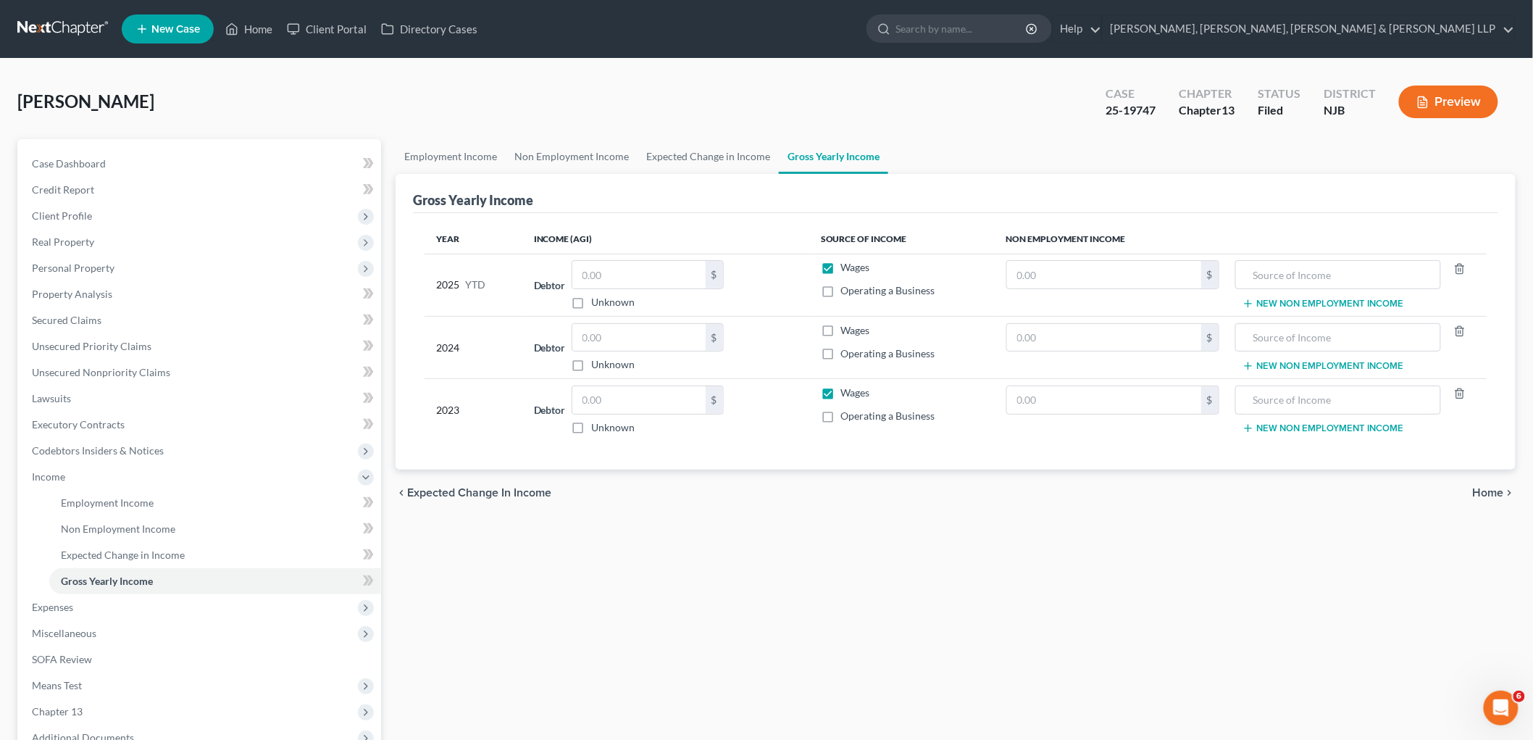
checkbox input "false"
click at [823, 339] on input "text" at bounding box center [1339, 338] width 190 height 28
type input "Social Security"
click at [823, 399] on input "text" at bounding box center [1339, 400] width 190 height 28
type input "Social Security"
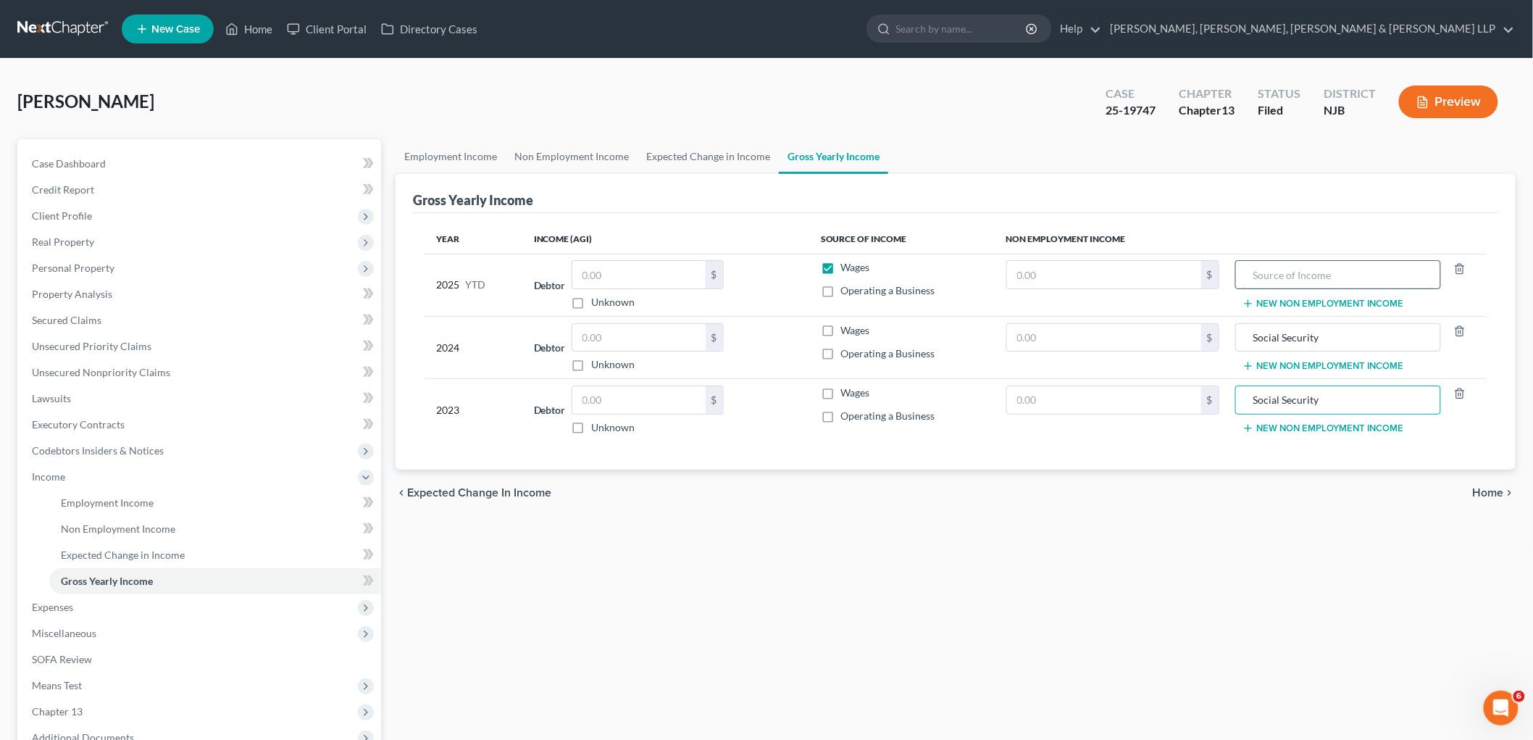
click at [823, 277] on input "text" at bounding box center [1339, 275] width 190 height 28
type input "Social Security"
click at [823, 299] on button "New Non Employment Income" at bounding box center [1324, 304] width 162 height 12
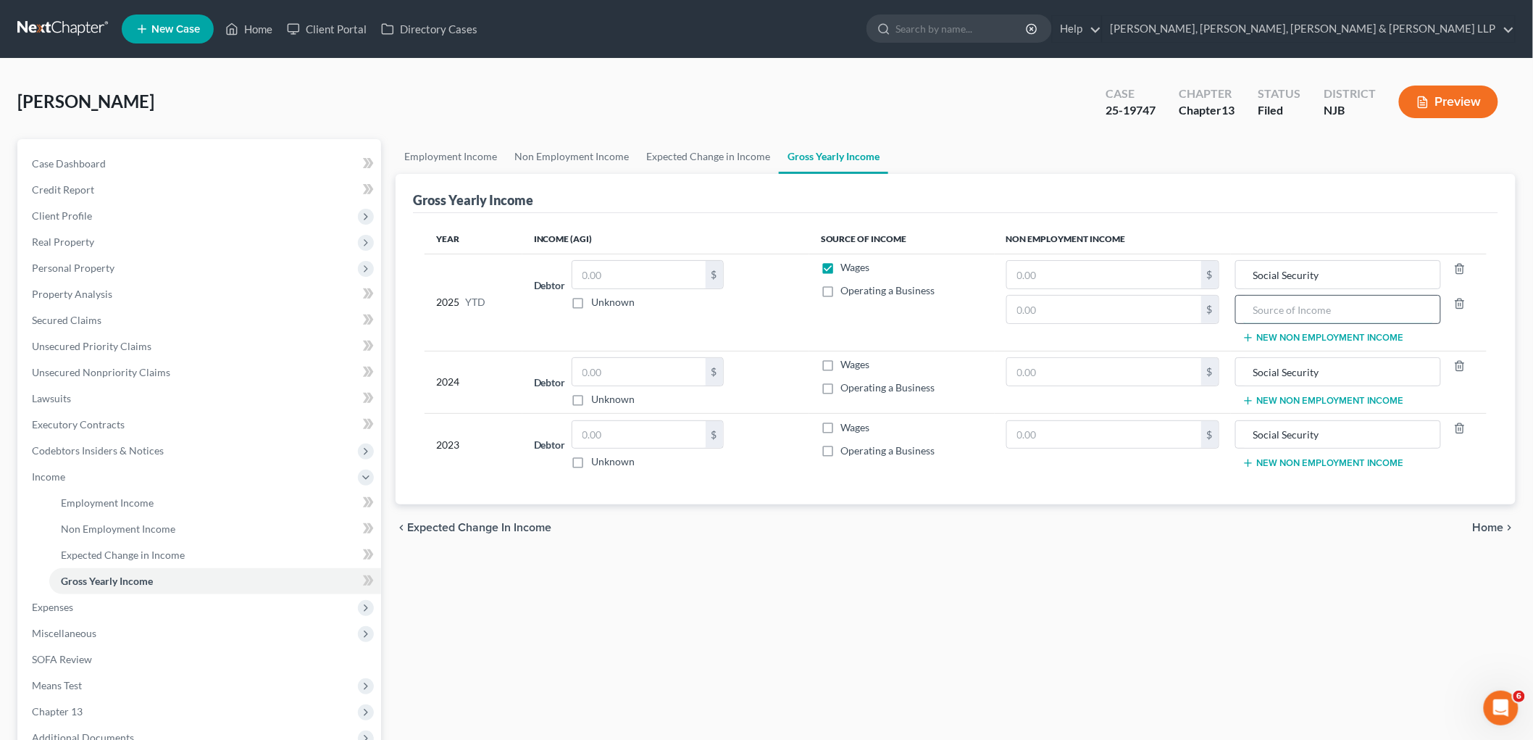
click at [823, 300] on input "text" at bounding box center [1339, 310] width 190 height 28
type input "Pension"
click at [823, 516] on div "chevron_left Expected Change in Income Home chevron_right" at bounding box center [956, 527] width 1120 height 46
click at [823, 529] on span "Home" at bounding box center [1488, 528] width 31 height 12
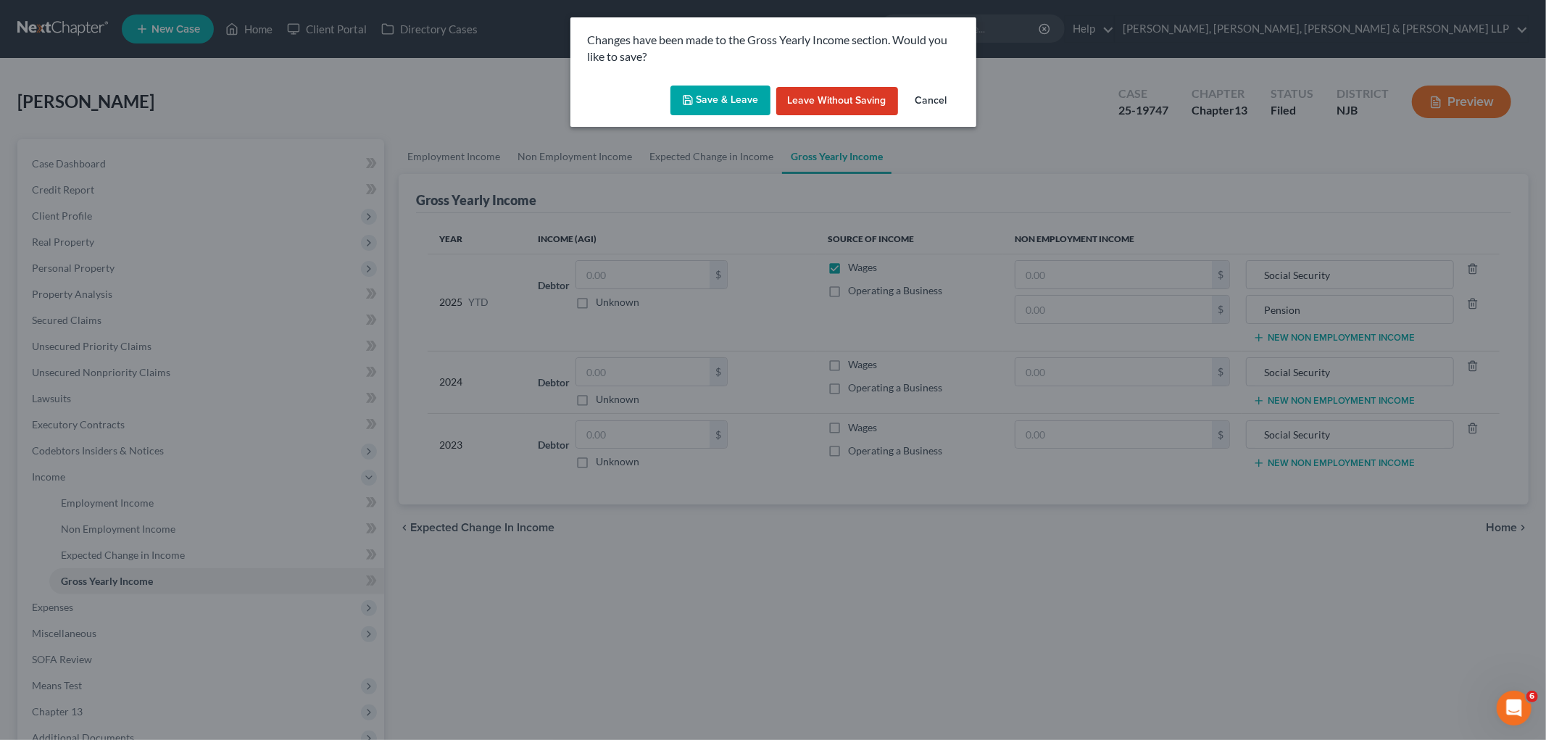
click at [692, 88] on button "Save & Leave" at bounding box center [720, 101] width 100 height 30
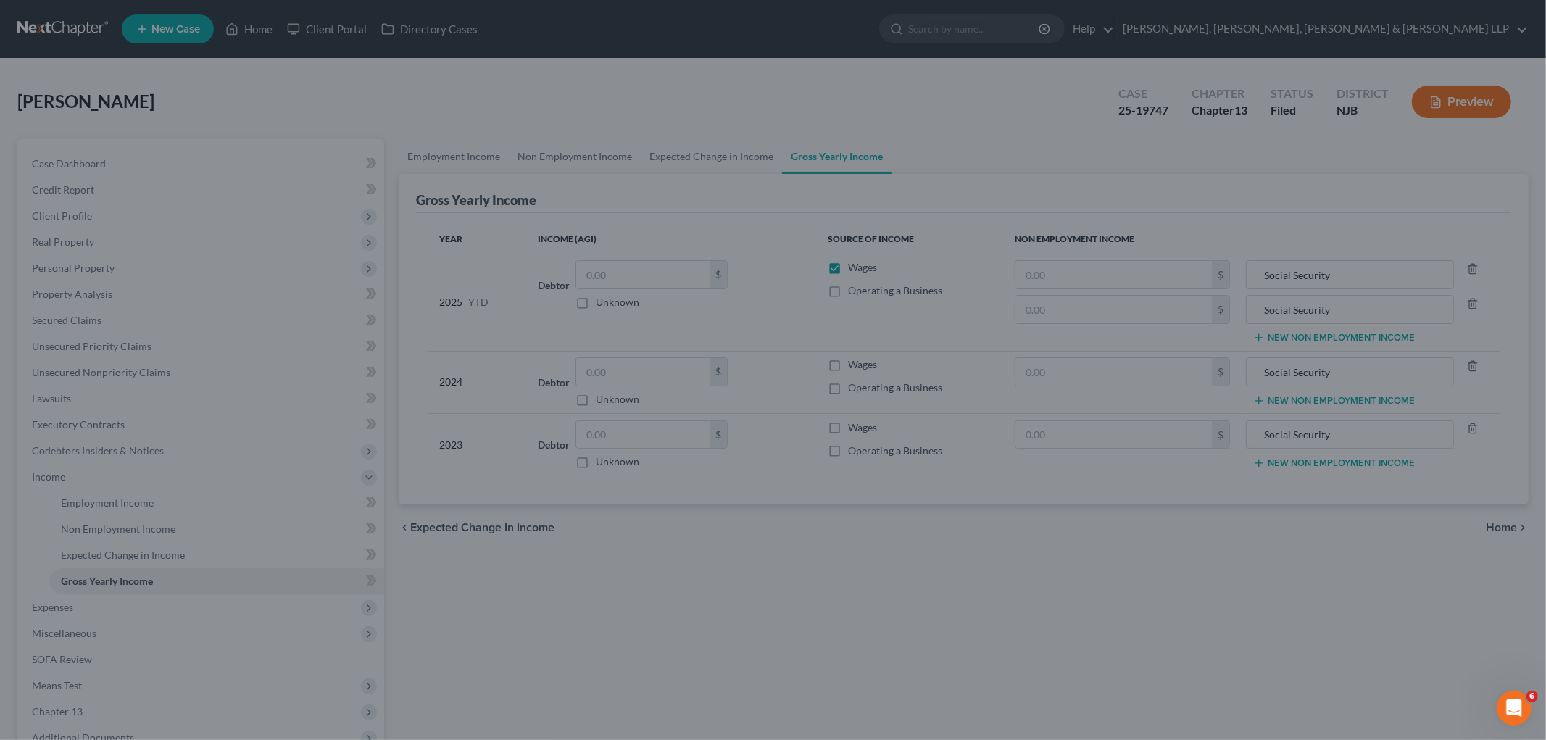
type input "Pension"
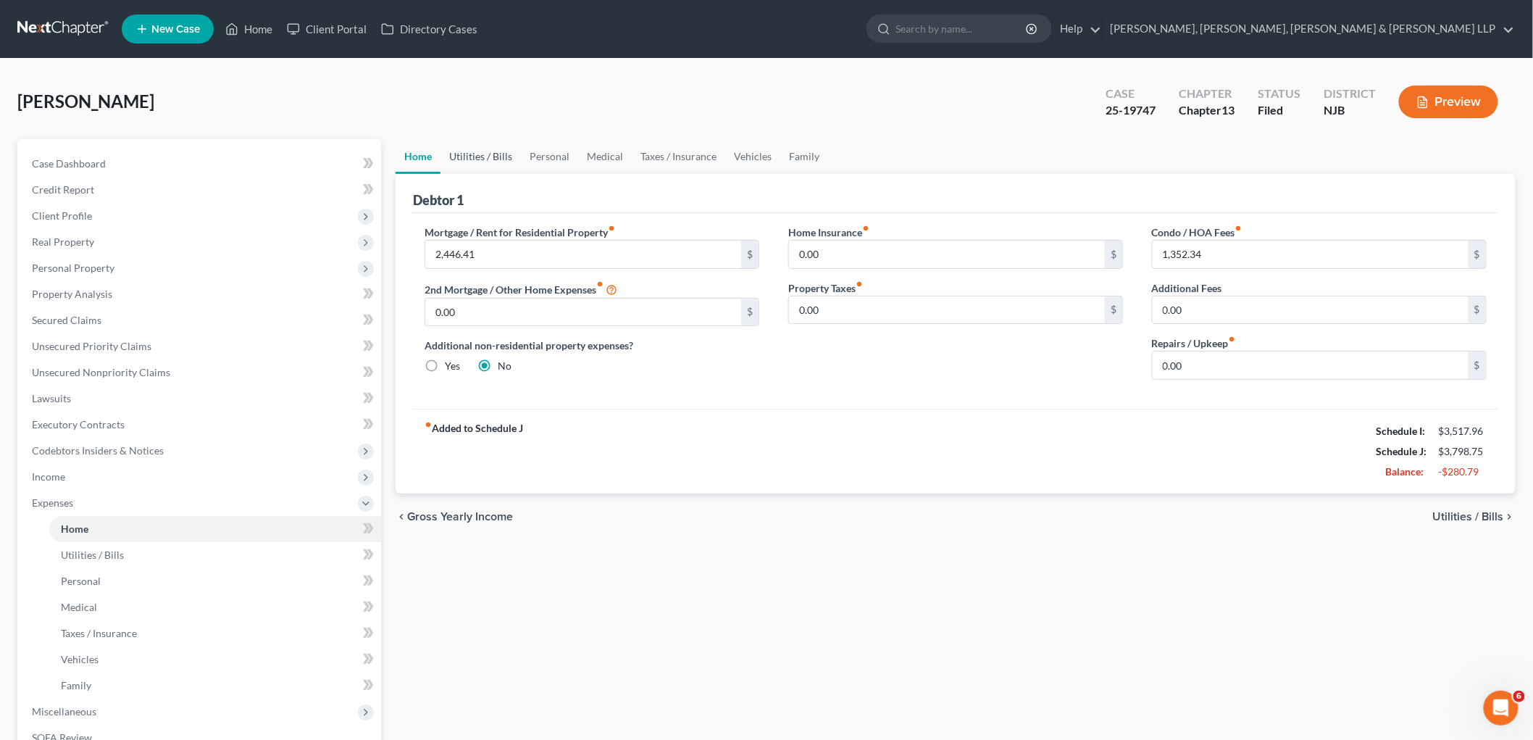
click at [479, 158] on link "Utilities / Bills" at bounding box center [481, 156] width 80 height 35
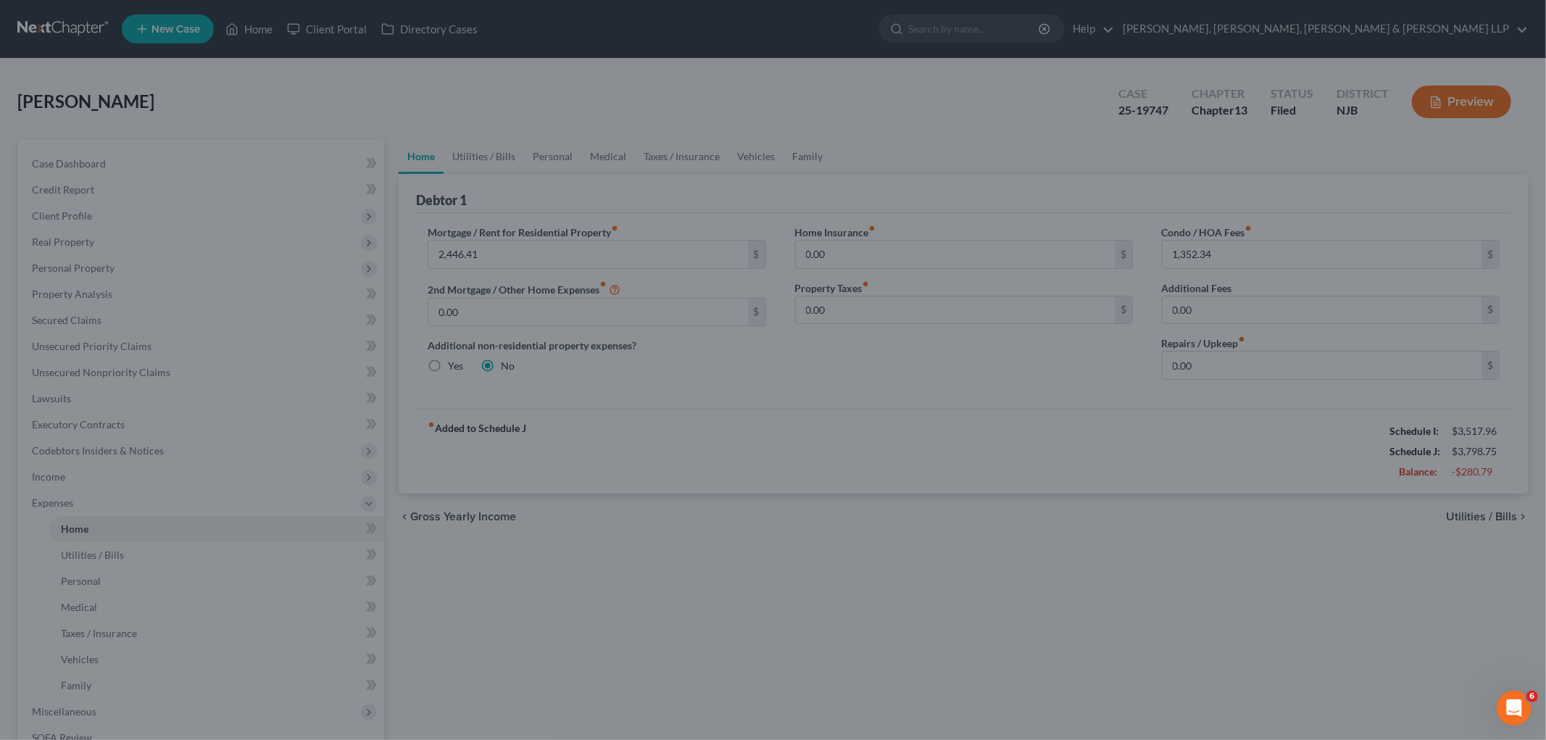
click at [628, 667] on div at bounding box center [773, 370] width 1546 height 740
click at [696, 232] on div at bounding box center [773, 370] width 1546 height 740
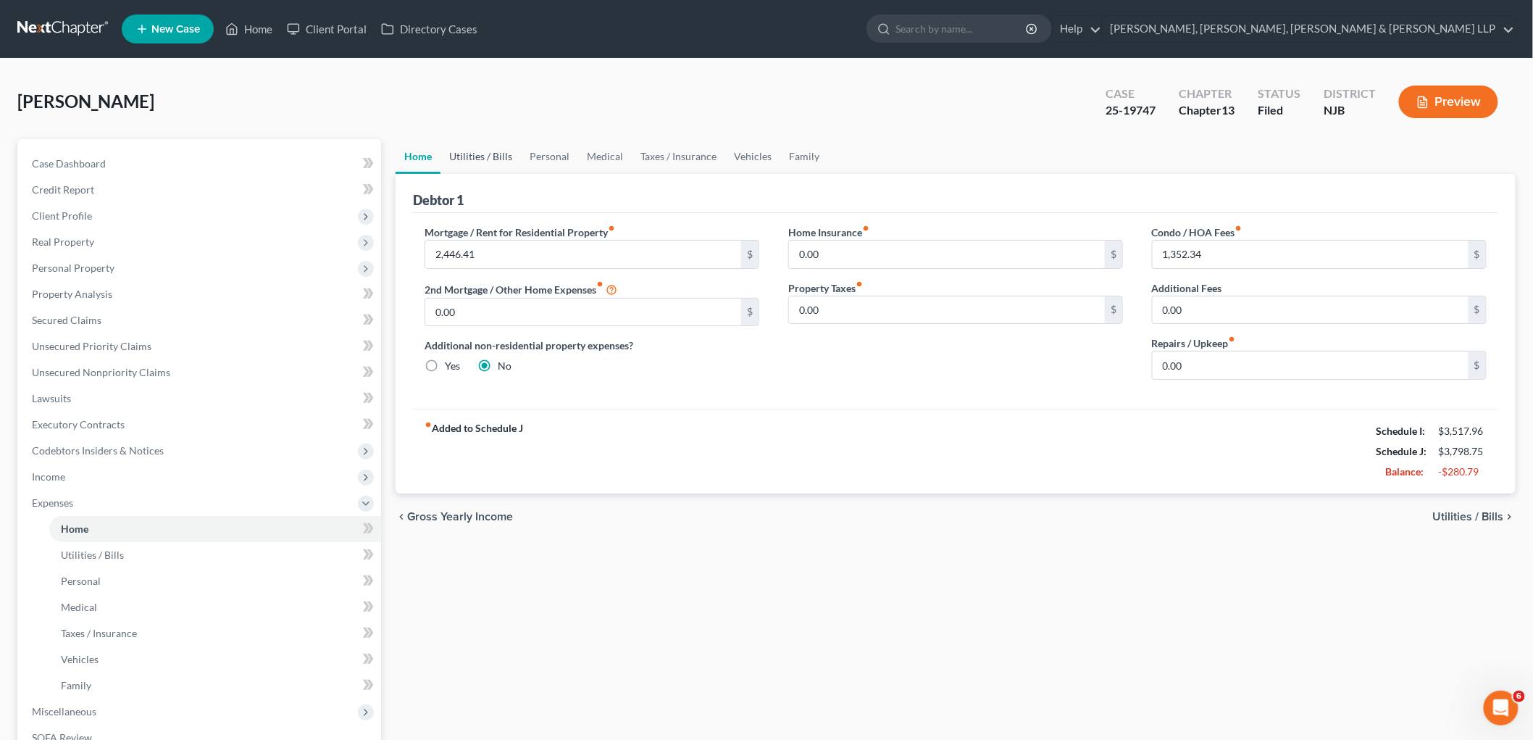
click at [473, 151] on link "Utilities / Bills" at bounding box center [481, 156] width 80 height 35
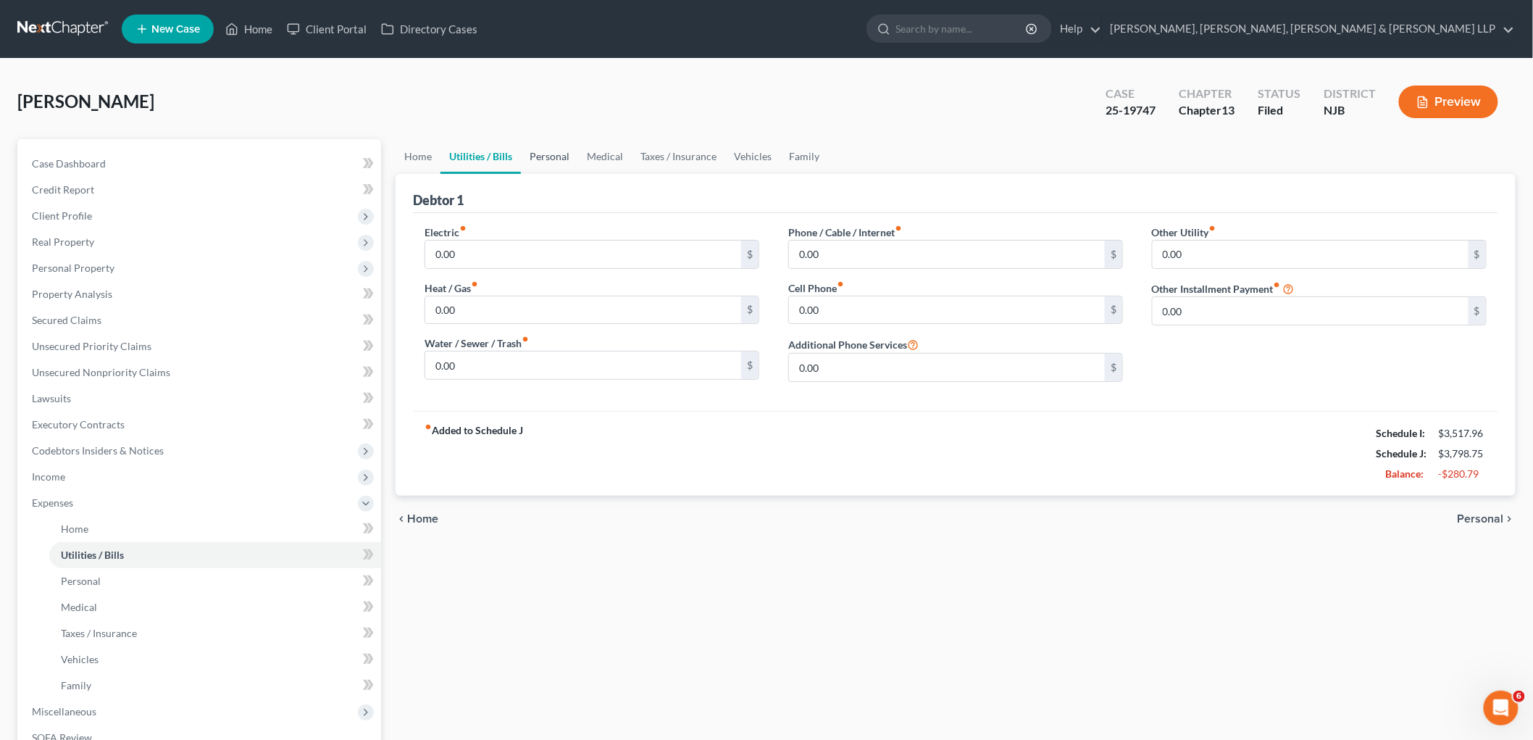
click at [554, 154] on link "Personal" at bounding box center [549, 156] width 57 height 35
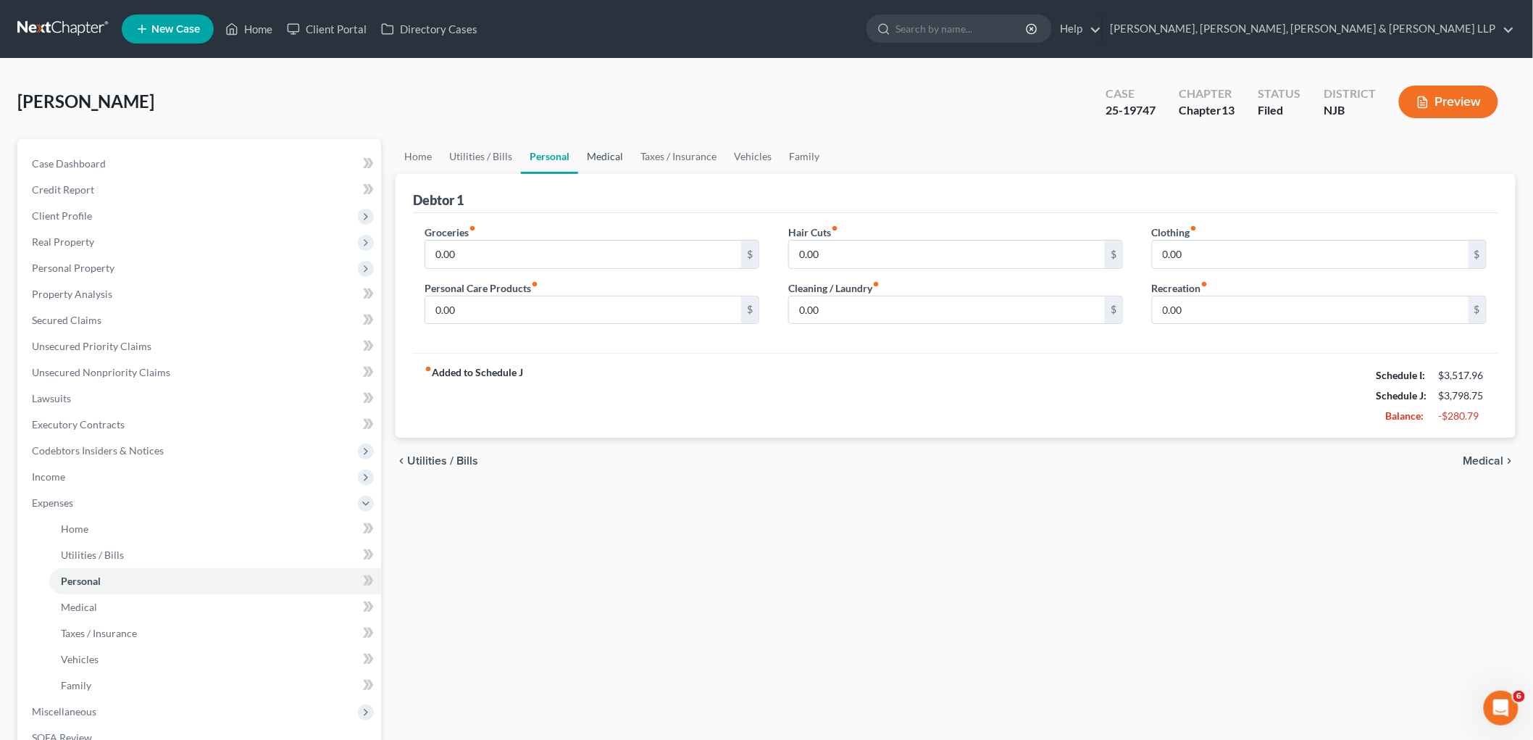
click at [611, 149] on link "Medical" at bounding box center [605, 156] width 54 height 35
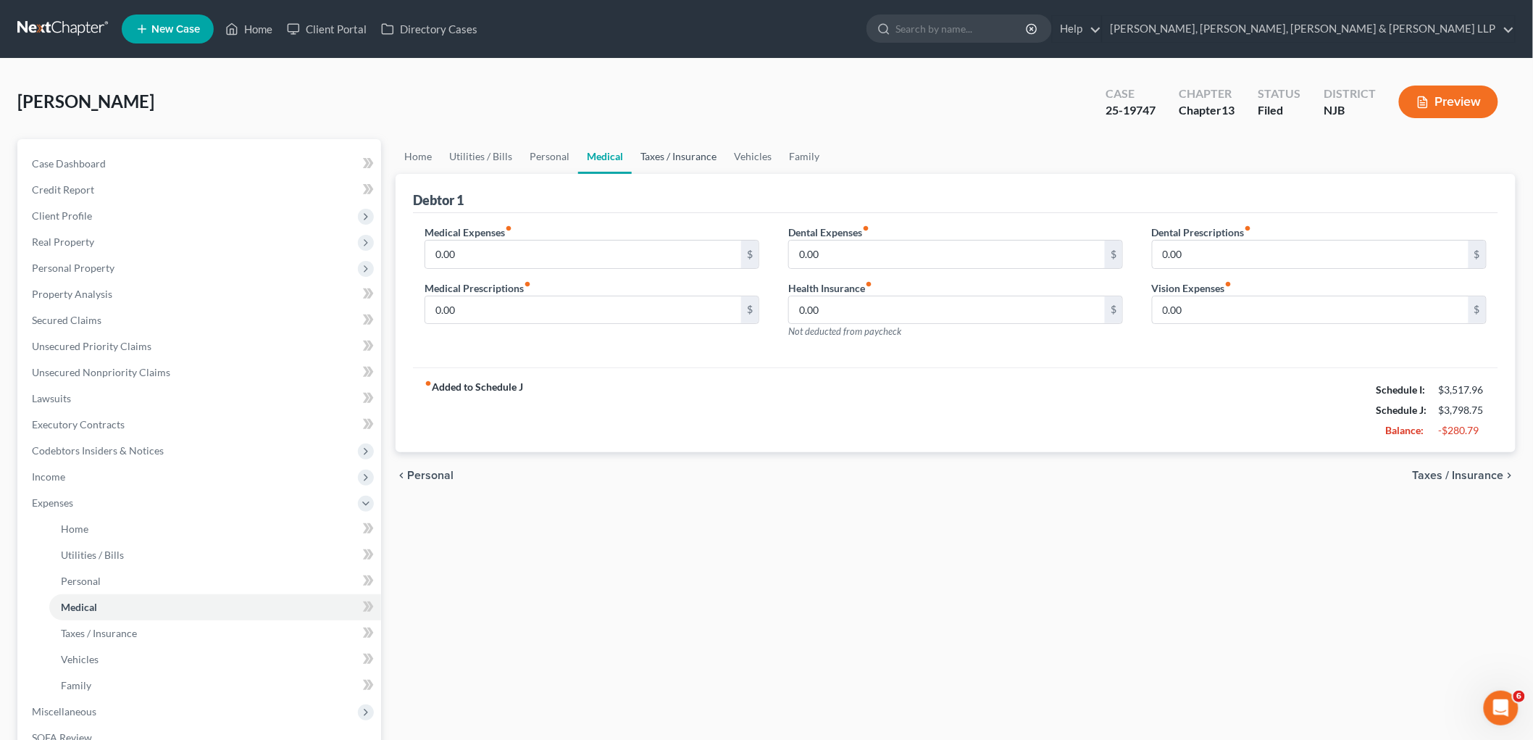
click at [668, 153] on link "Taxes / Insurance" at bounding box center [678, 156] width 93 height 35
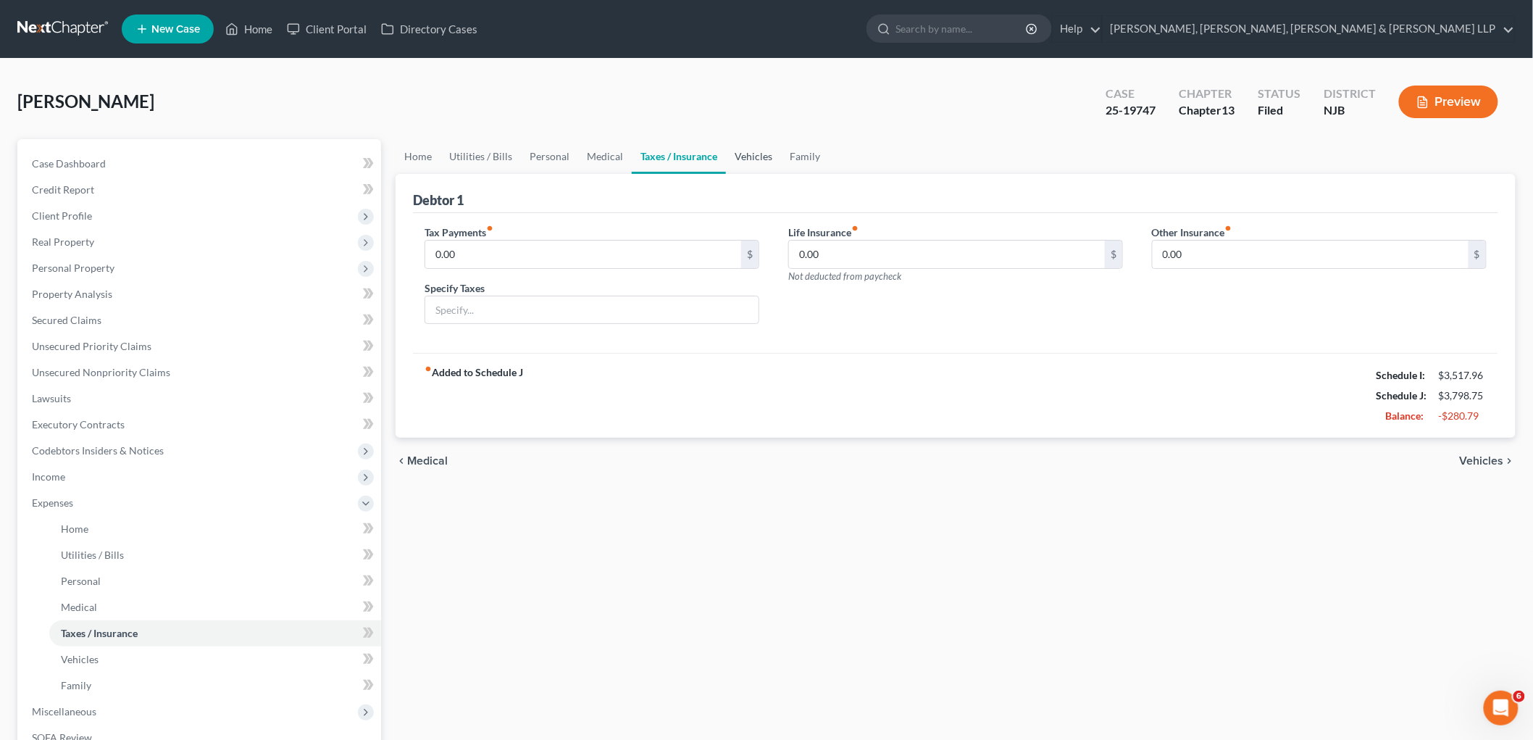
click at [749, 157] on link "Vehicles" at bounding box center [753, 156] width 55 height 35
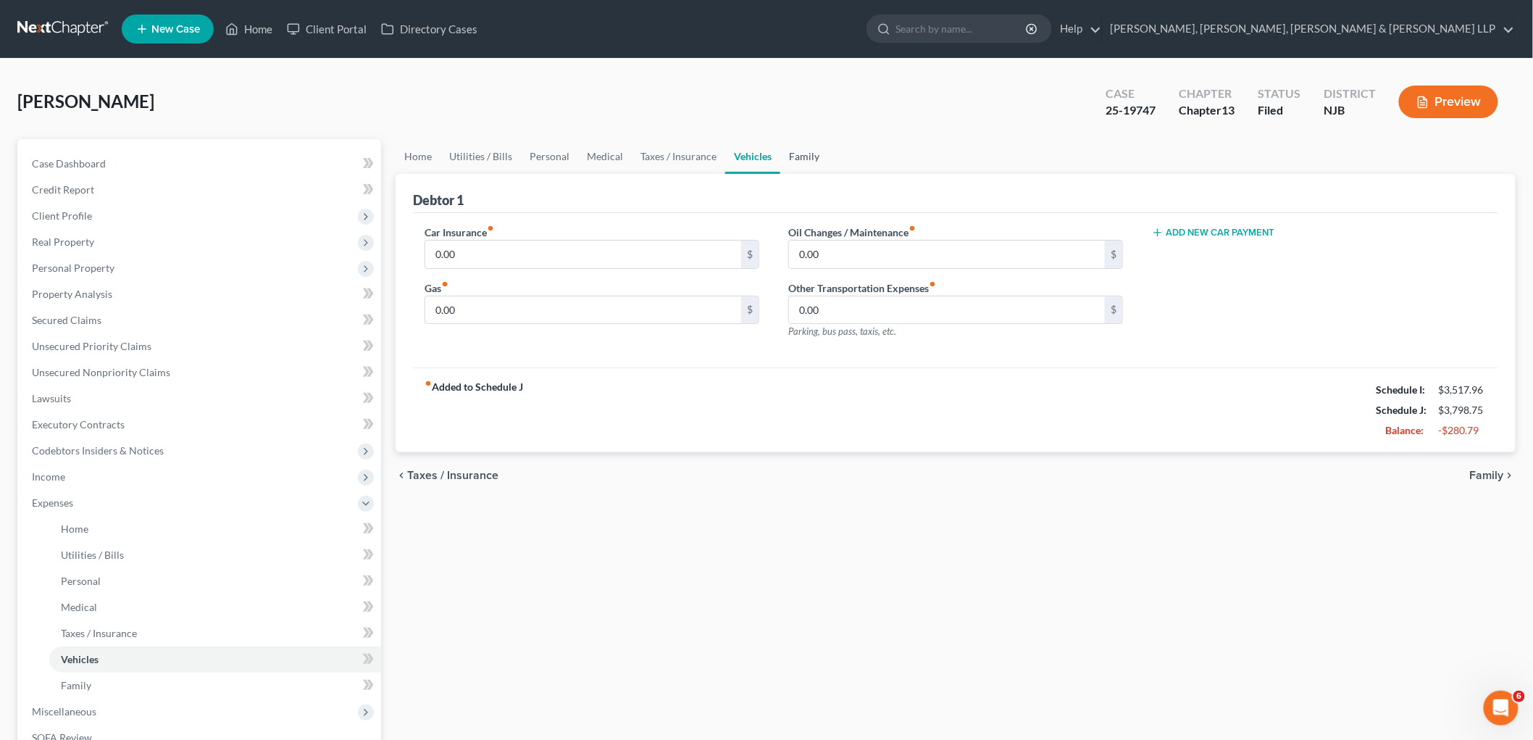
click at [796, 157] on link "Family" at bounding box center [805, 156] width 48 height 35
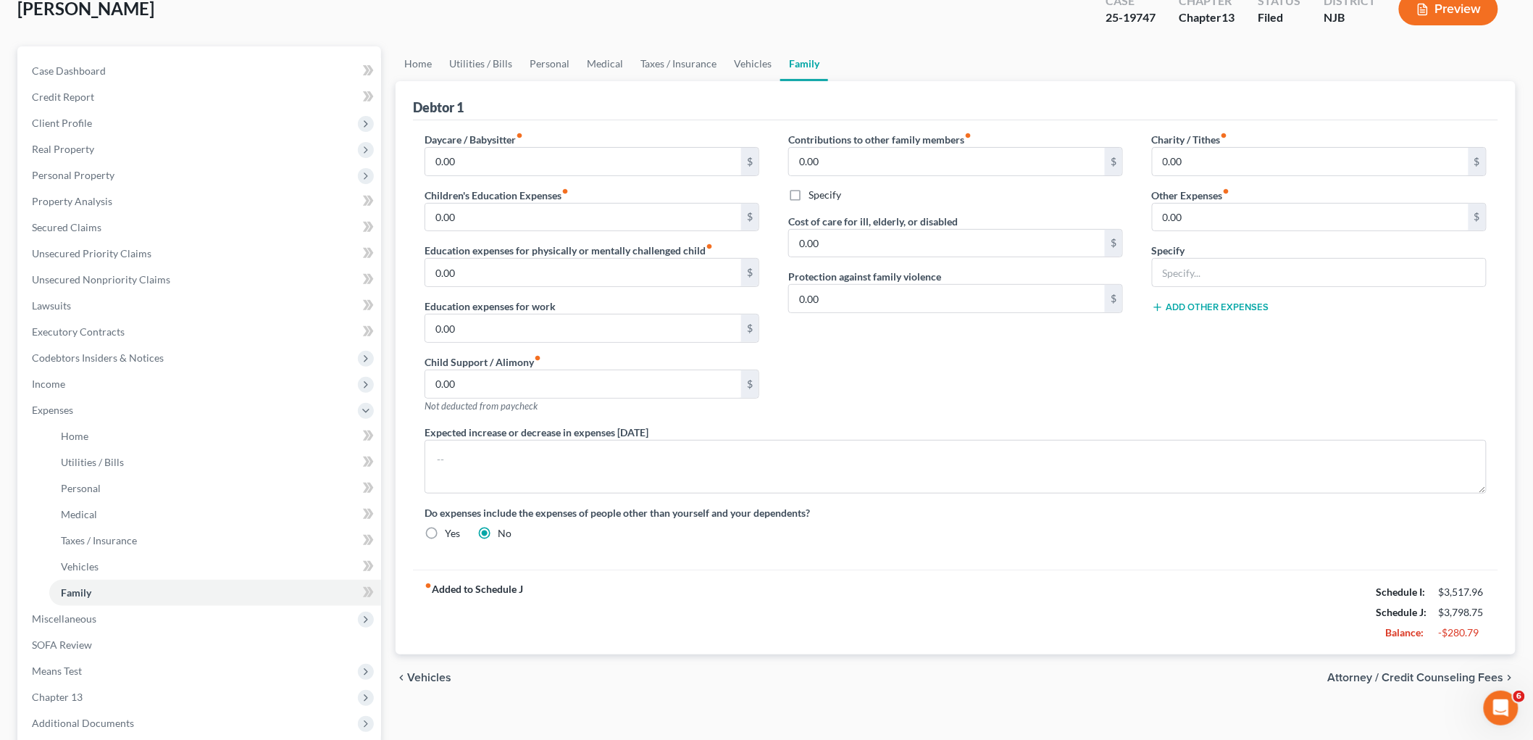
scroll to position [237, 0]
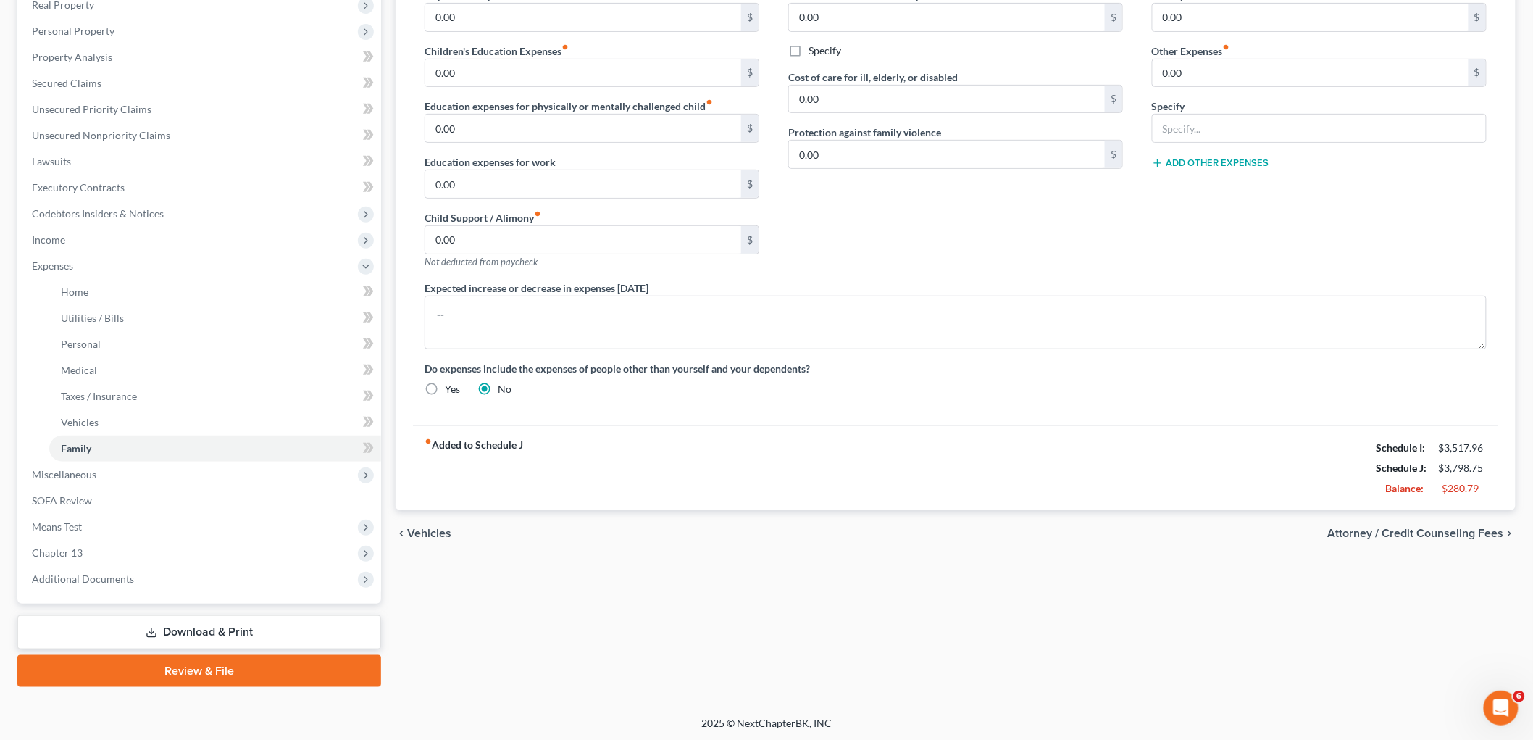
click at [1428, 528] on span "Attorney / Credit Counseling Fees" at bounding box center [1416, 534] width 176 height 12
select select "0"
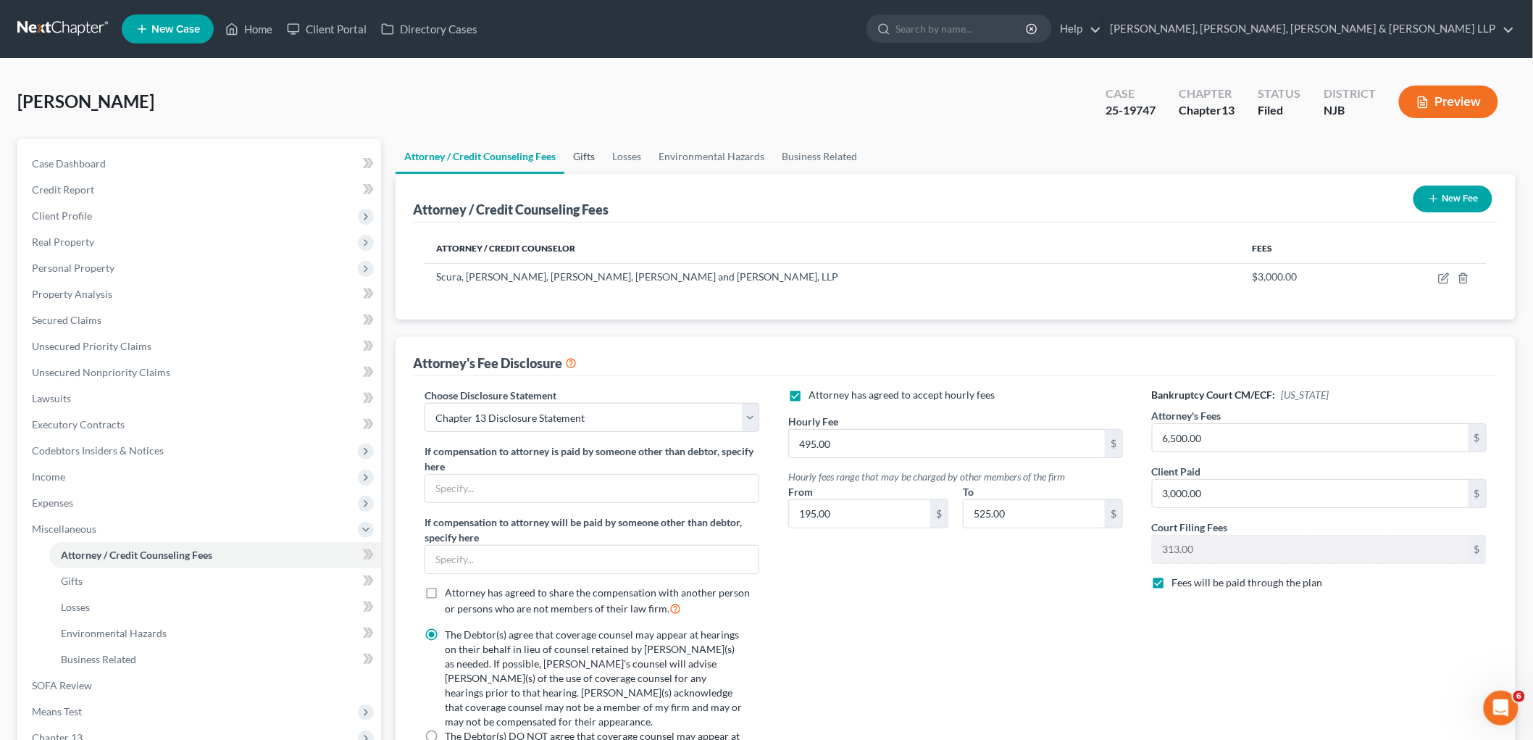
click at [583, 154] on link "Gifts" at bounding box center [584, 156] width 39 height 35
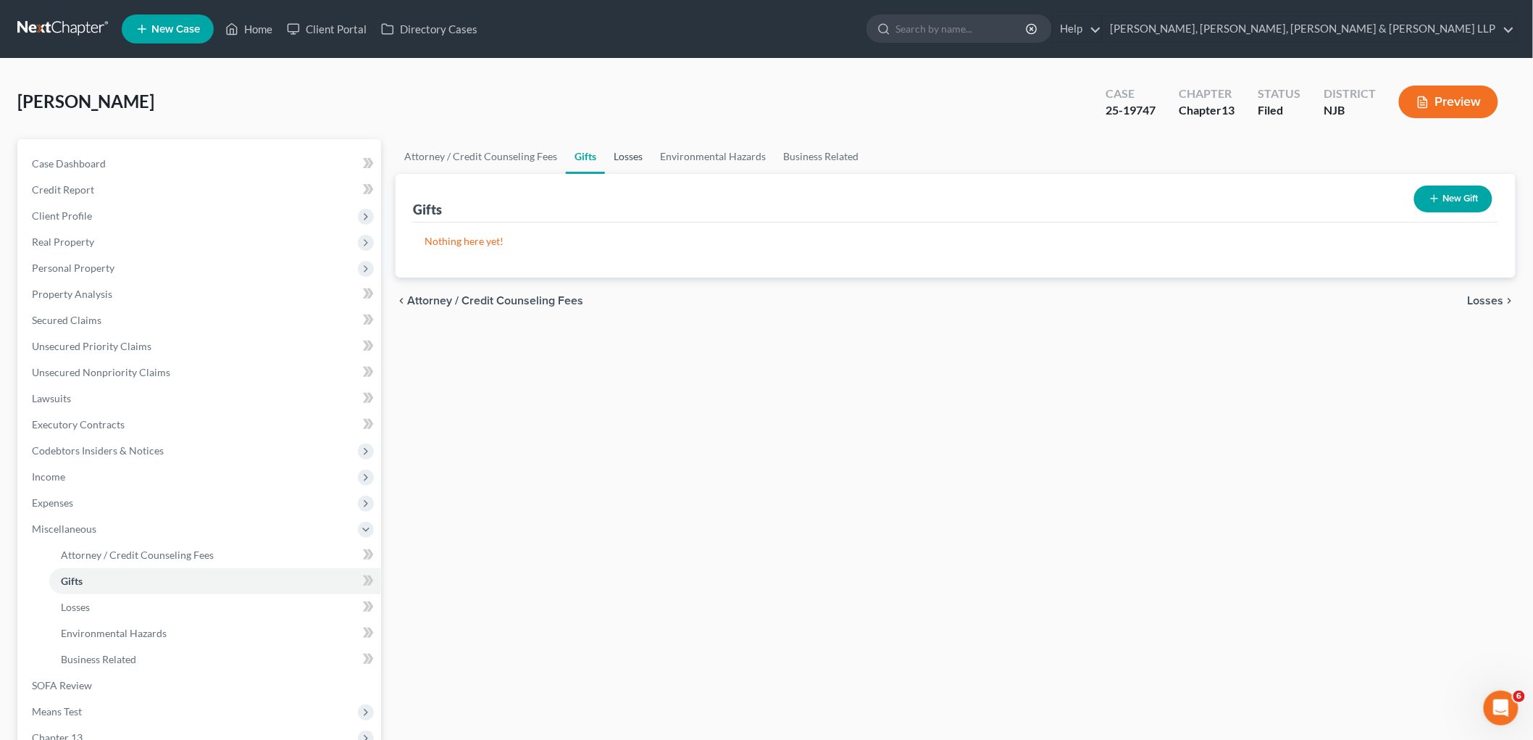
click at [612, 154] on link "Losses" at bounding box center [628, 156] width 46 height 35
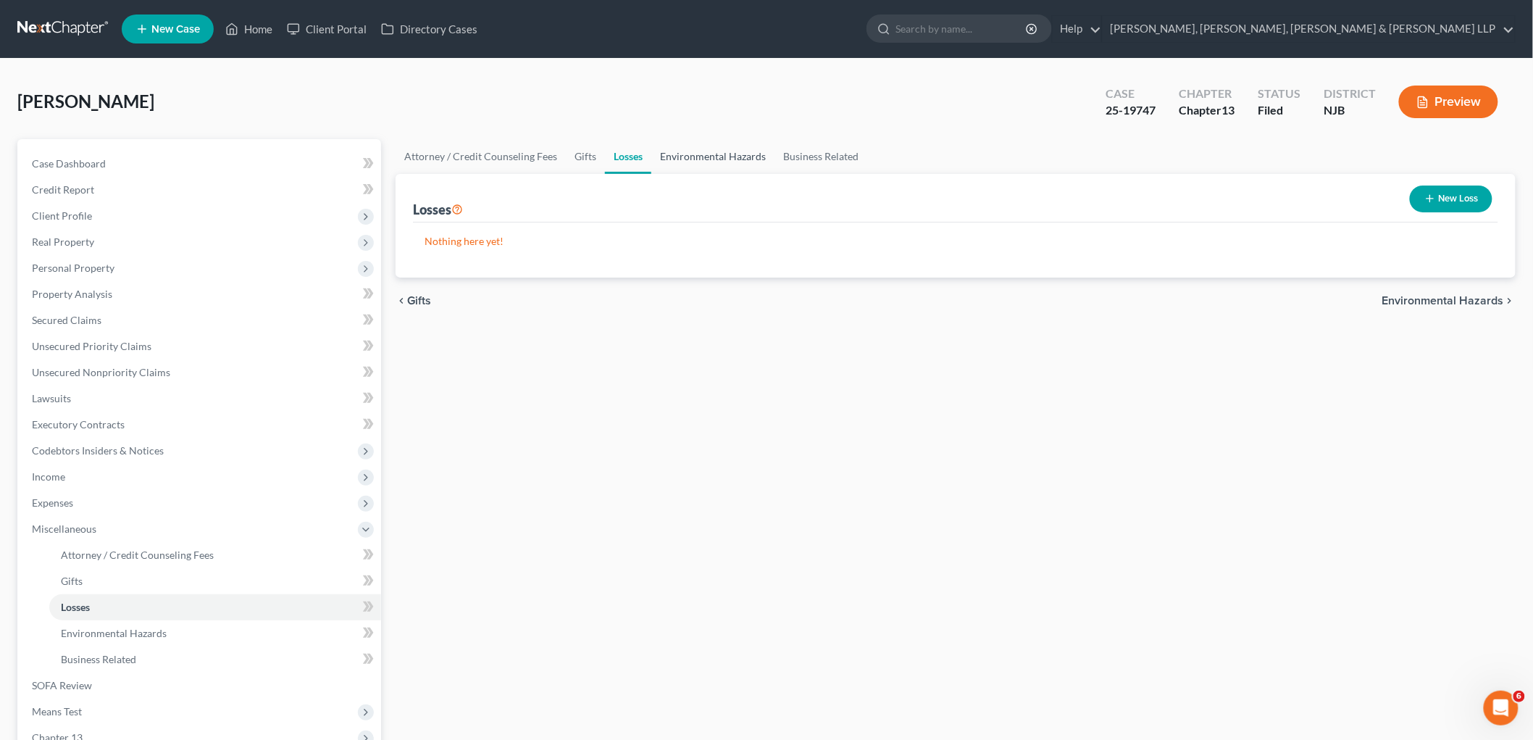
click at [673, 153] on link "Environmental Hazards" at bounding box center [713, 156] width 123 height 35
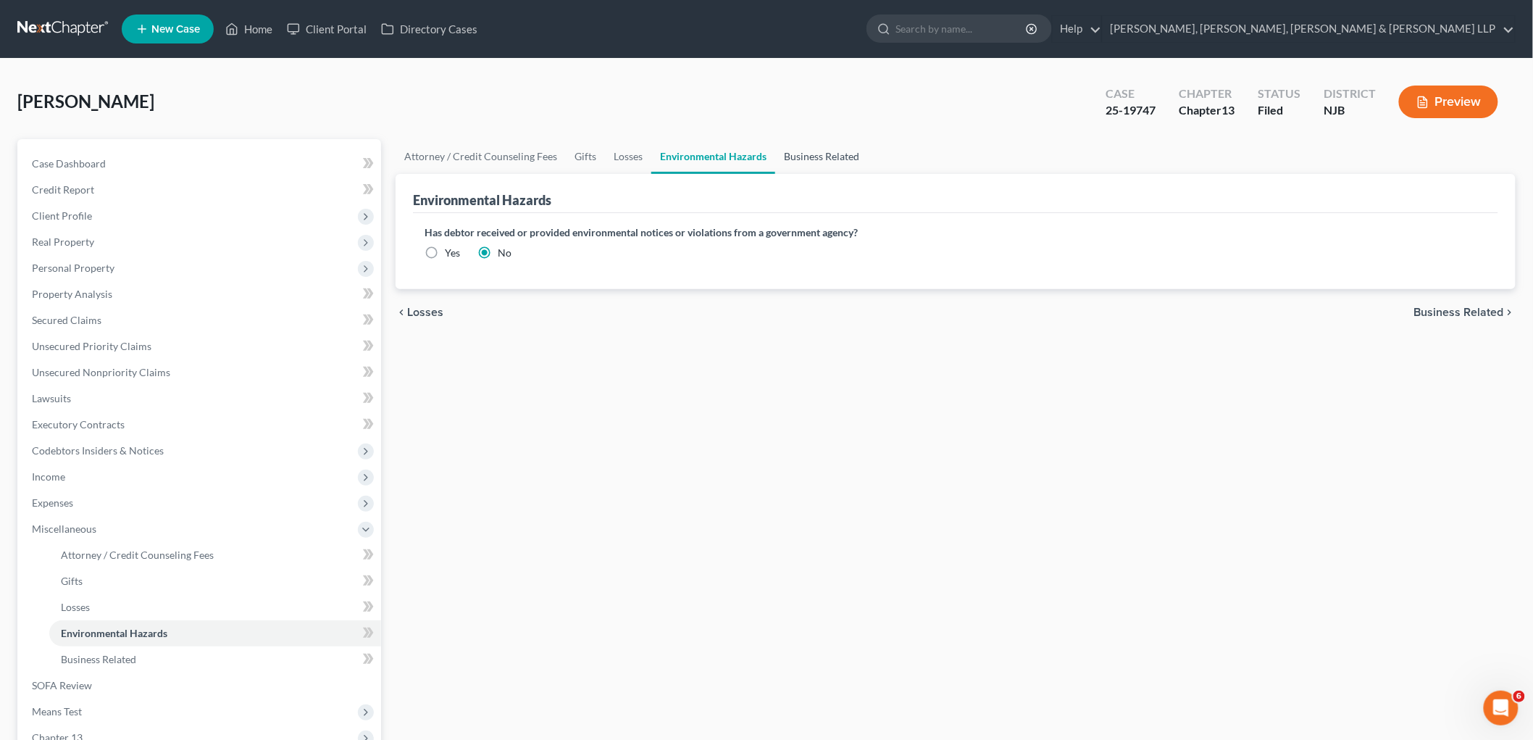
click at [802, 152] on link "Business Related" at bounding box center [821, 156] width 93 height 35
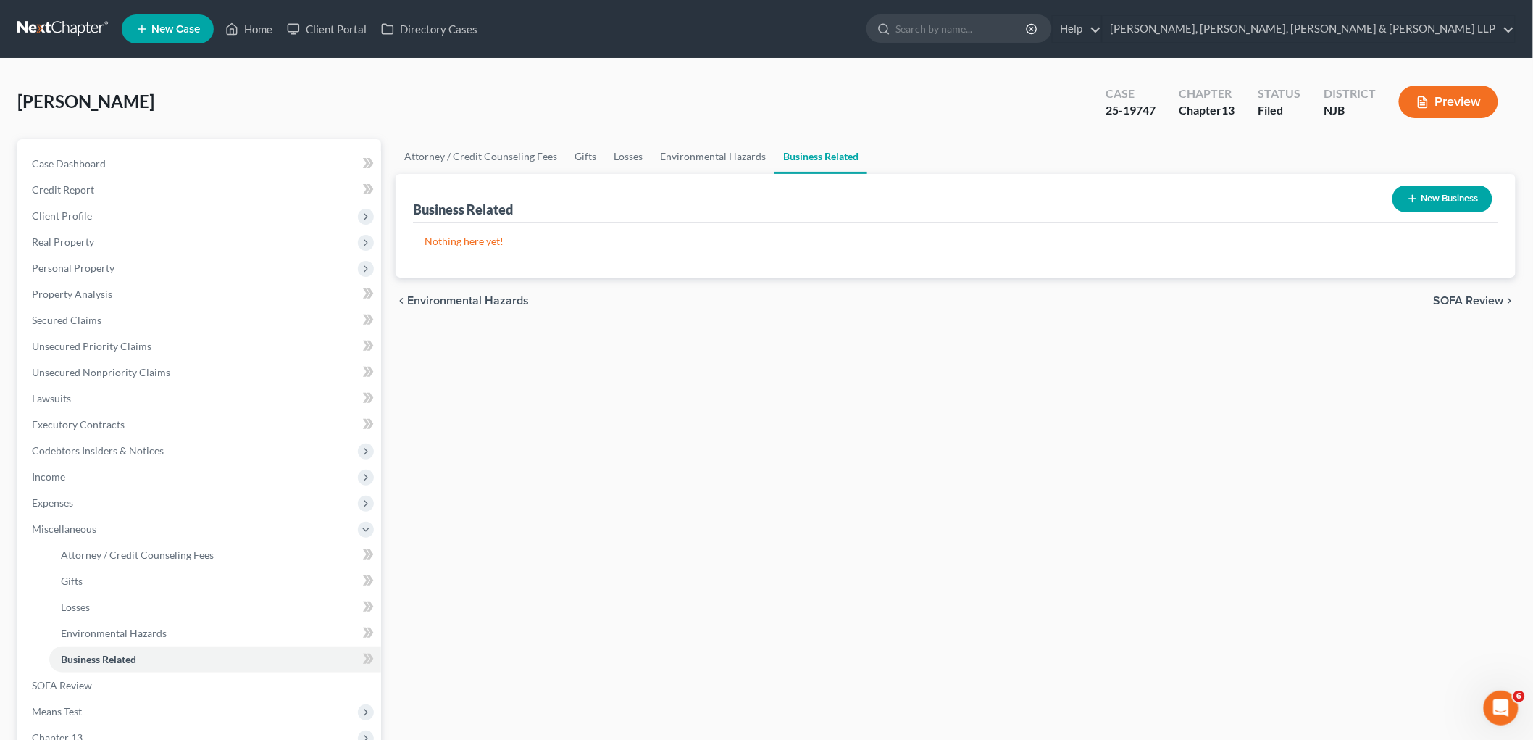
click at [1481, 304] on span "SOFA Review" at bounding box center [1469, 301] width 70 height 12
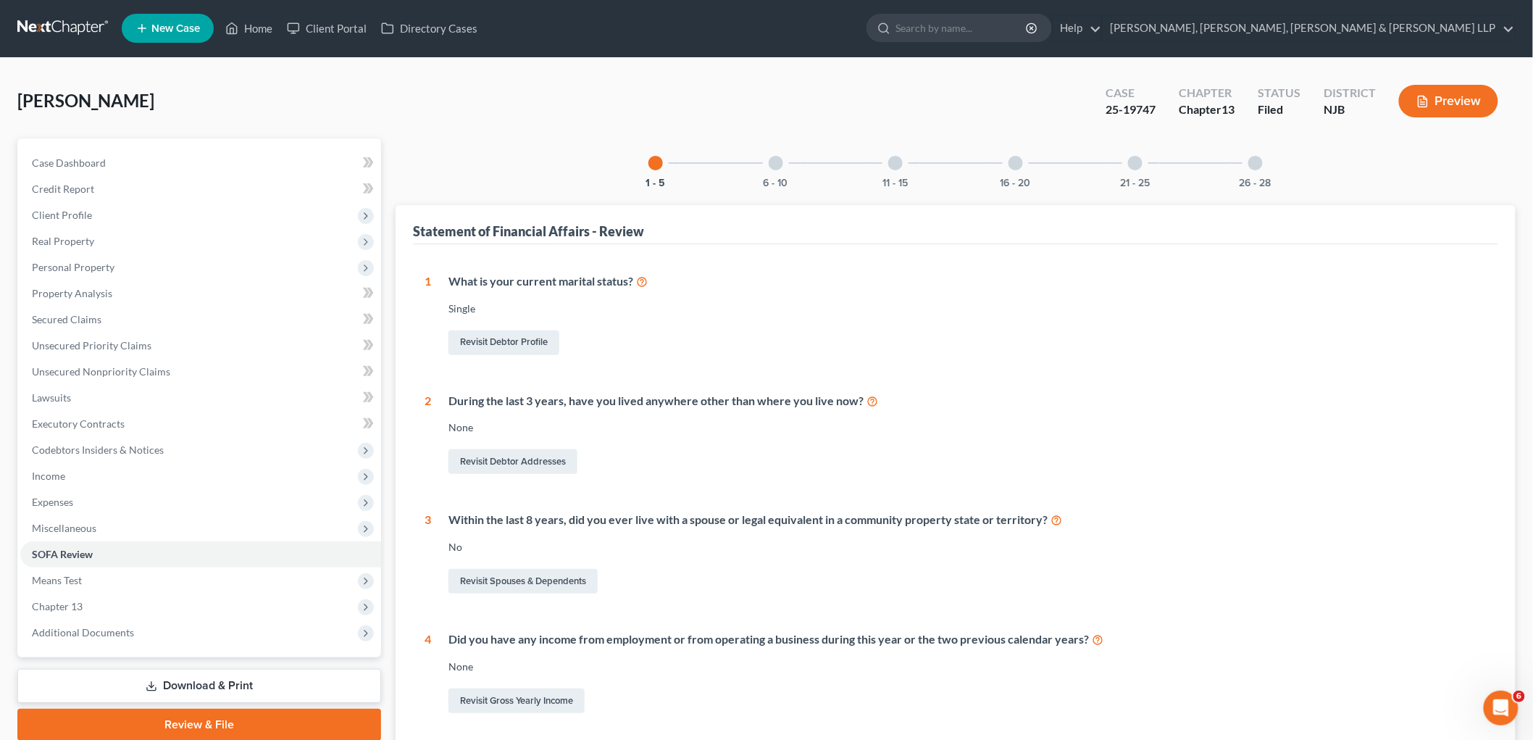
scroll to position [378, 0]
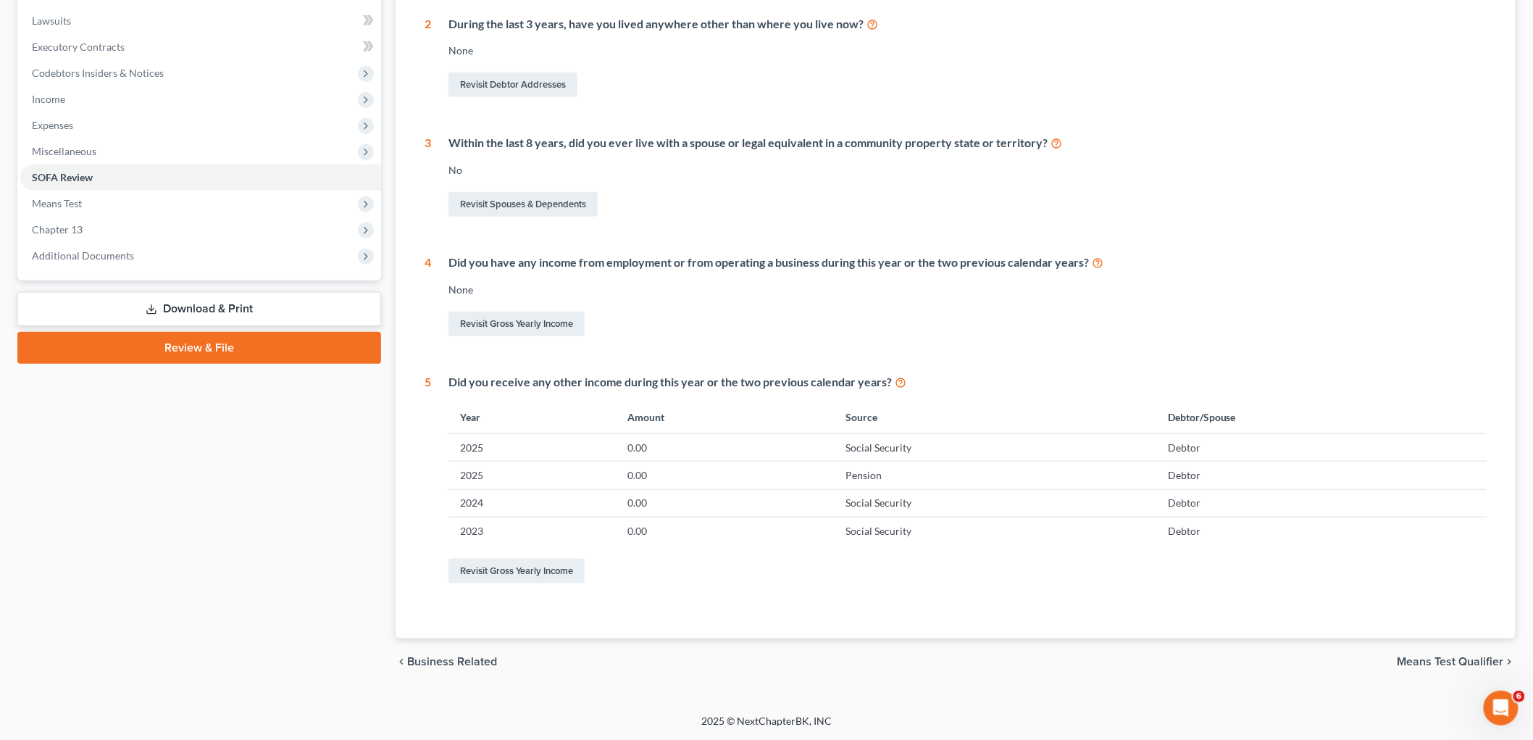
click at [1435, 658] on span "Means Test Qualifier" at bounding box center [1451, 662] width 107 height 12
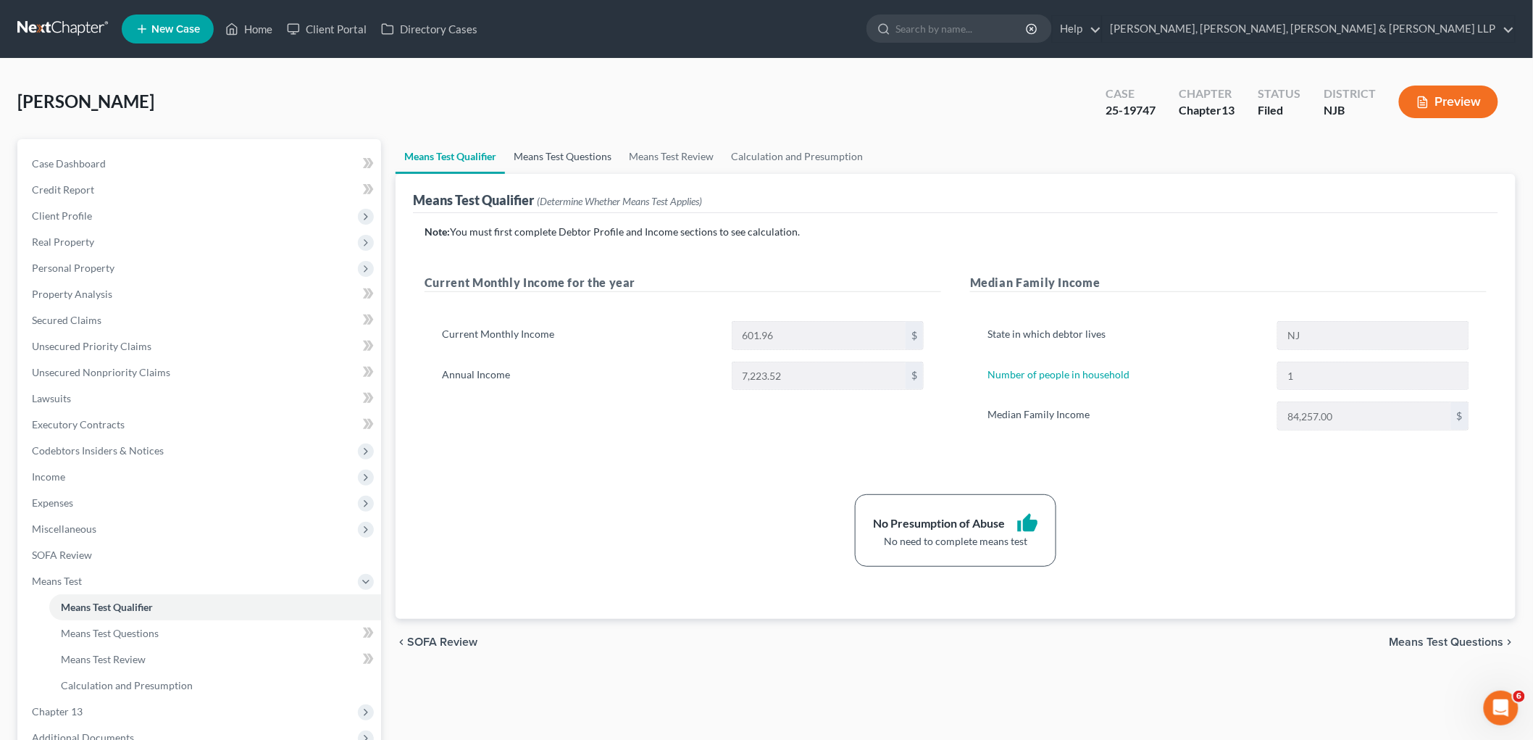
click at [577, 152] on link "Means Test Questions" at bounding box center [562, 156] width 115 height 35
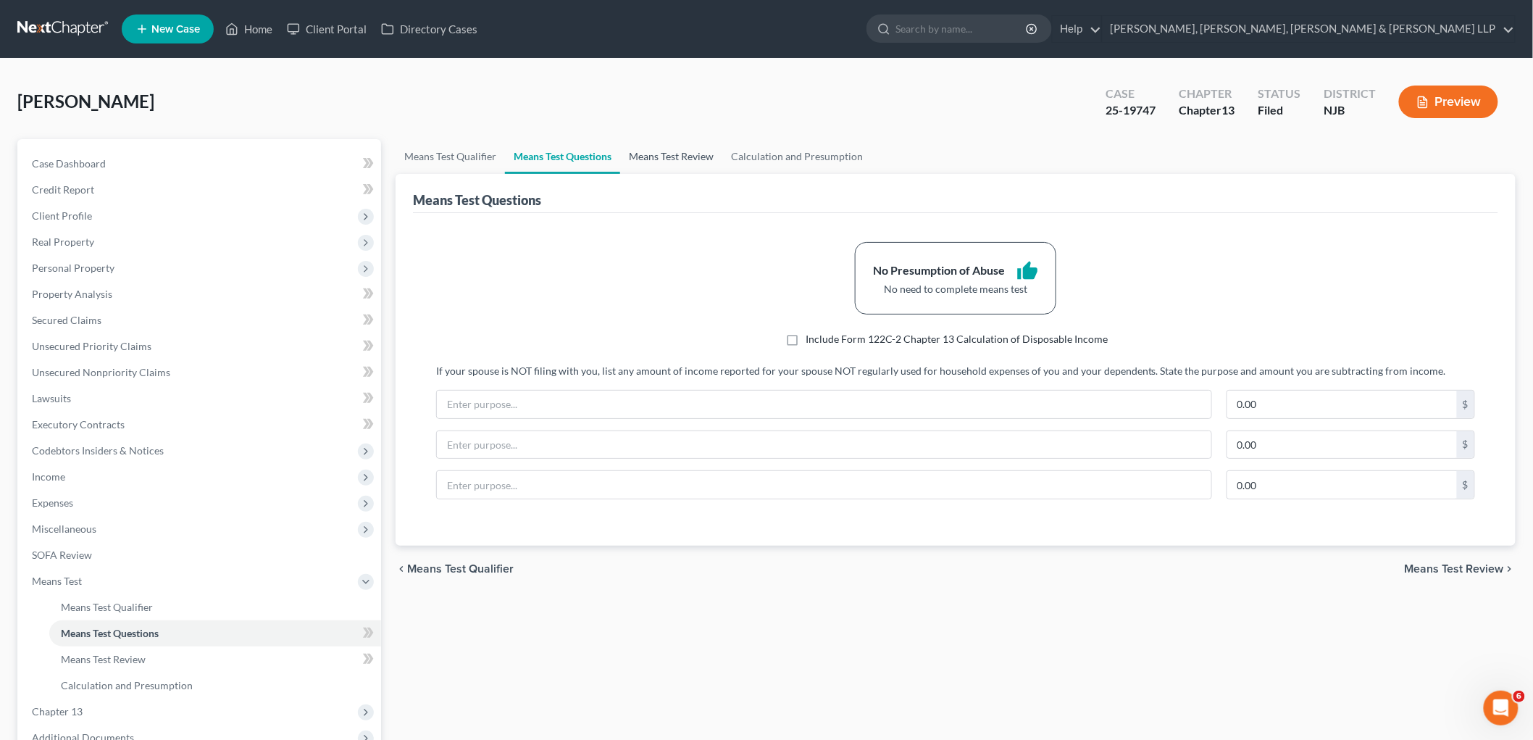
click at [654, 149] on link "Means Test Review" at bounding box center [671, 156] width 102 height 35
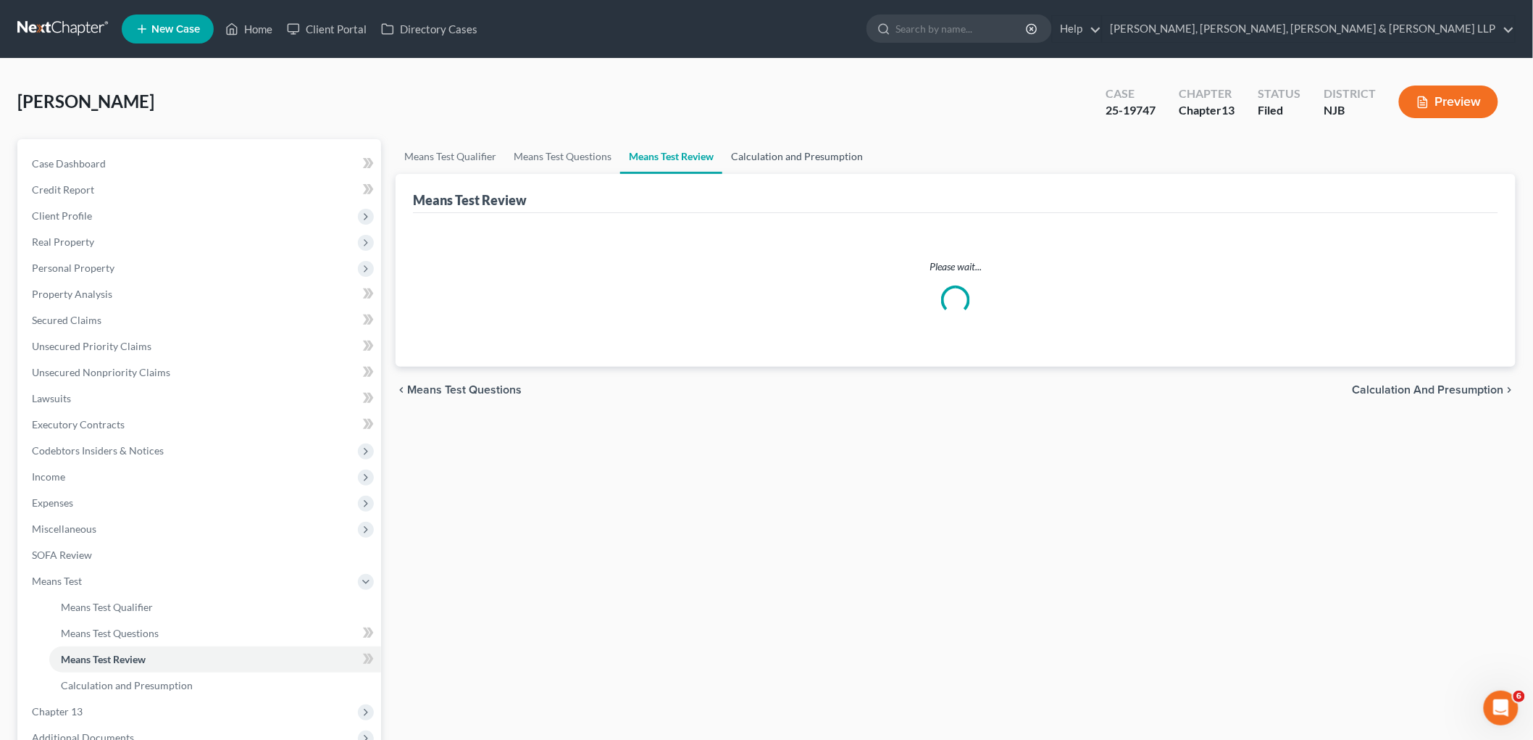
click at [817, 157] on link "Calculation and Presumption" at bounding box center [797, 156] width 149 height 35
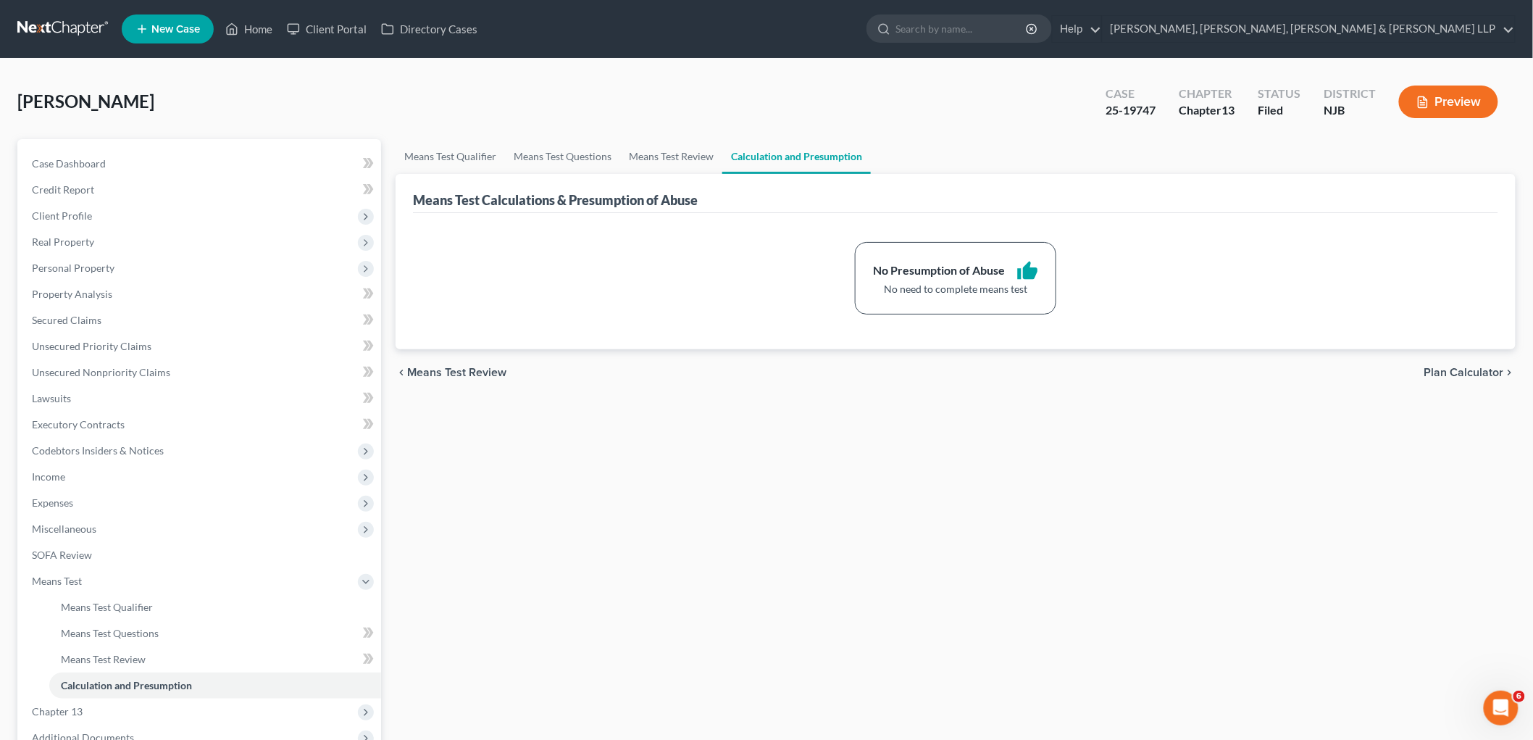
click at [1452, 374] on span "Plan Calculator" at bounding box center [1465, 373] width 80 height 12
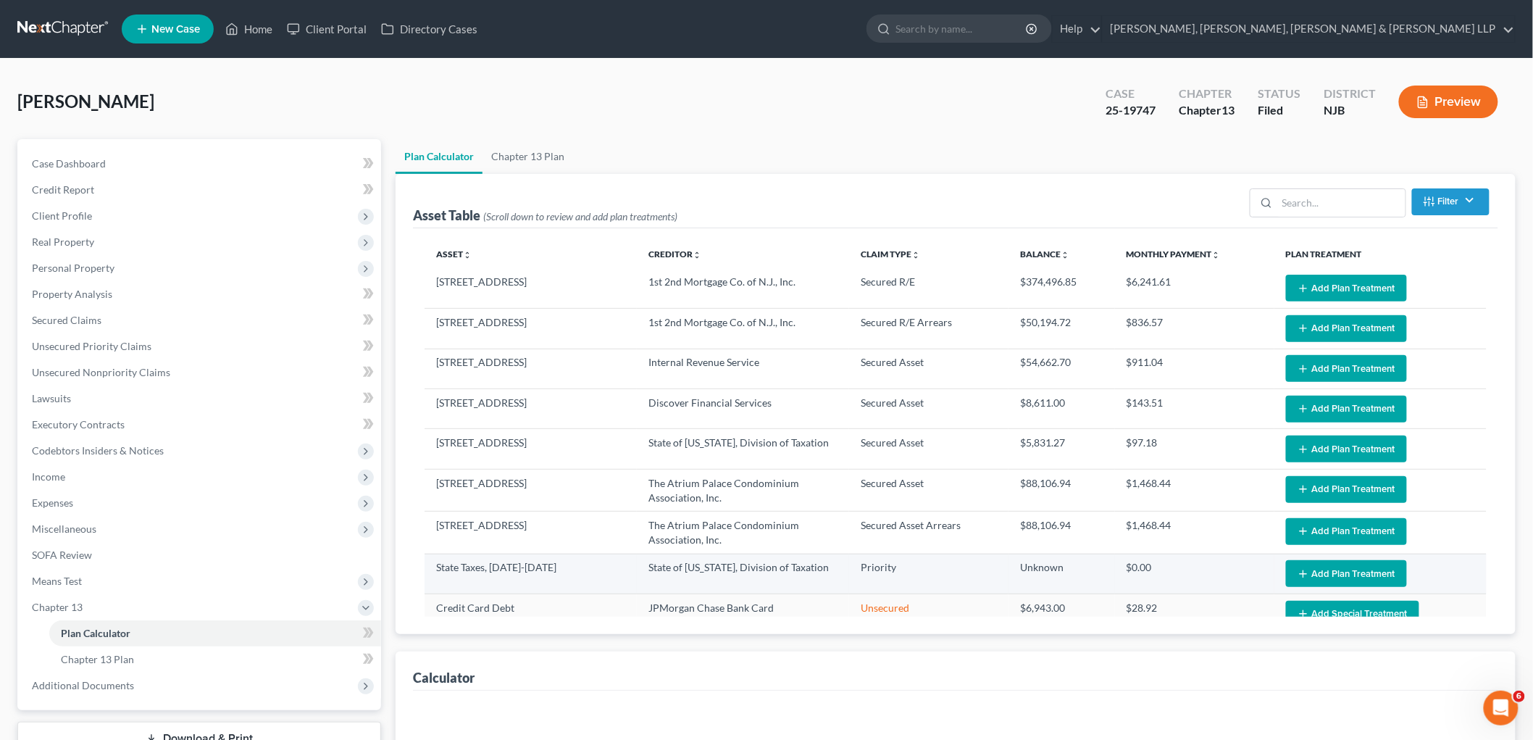
select select "59"
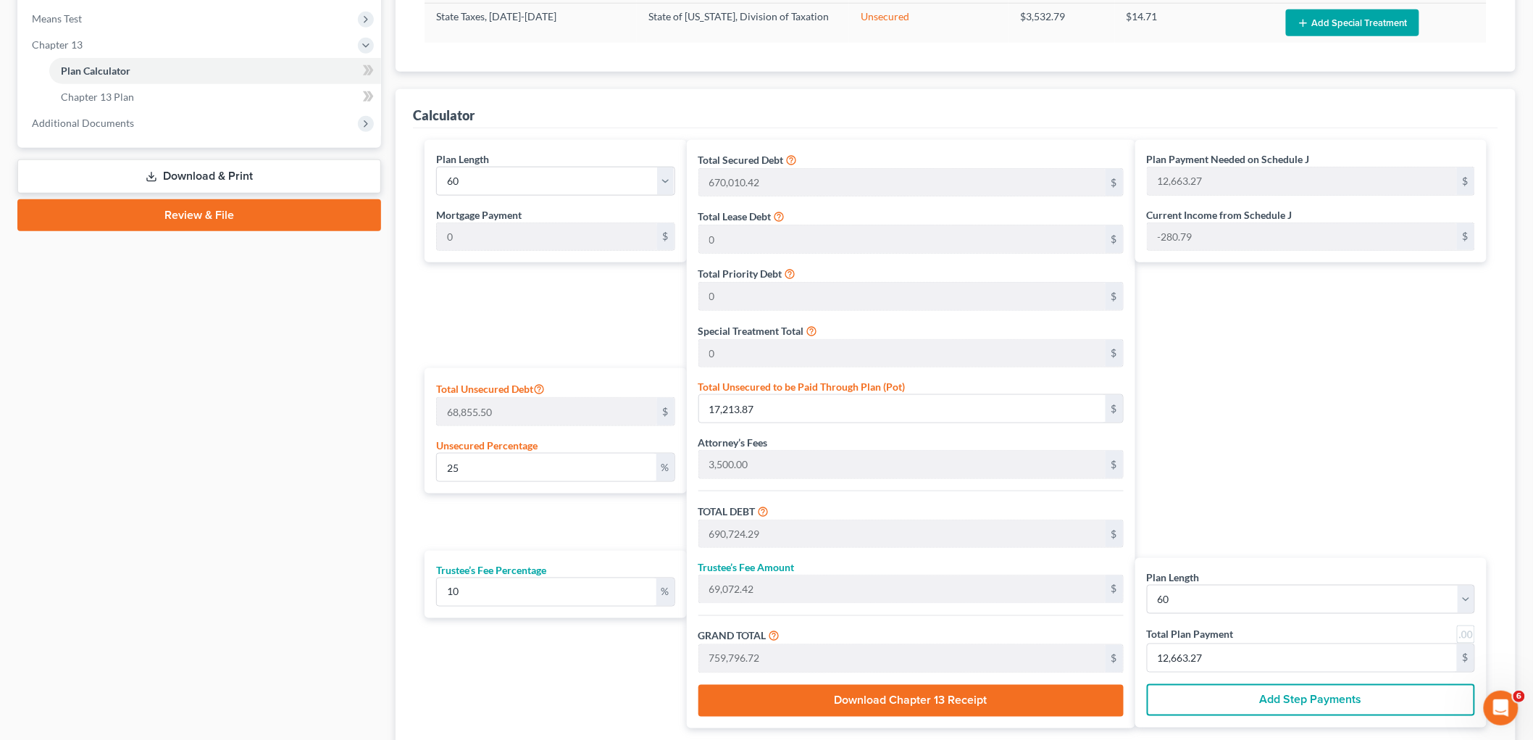
scroll to position [672, 0]
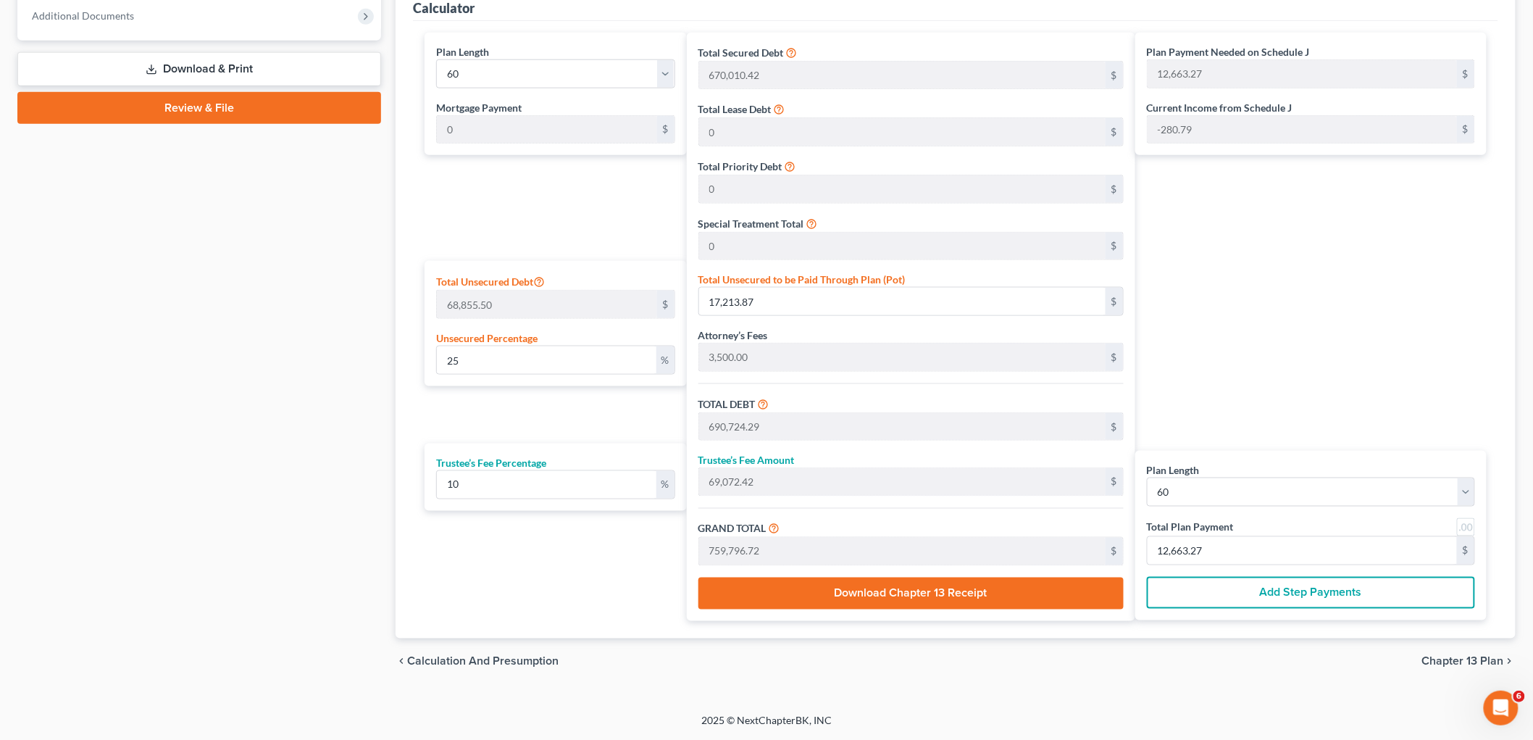
click at [1476, 661] on span "Chapter 13 Plan" at bounding box center [1464, 662] width 82 height 12
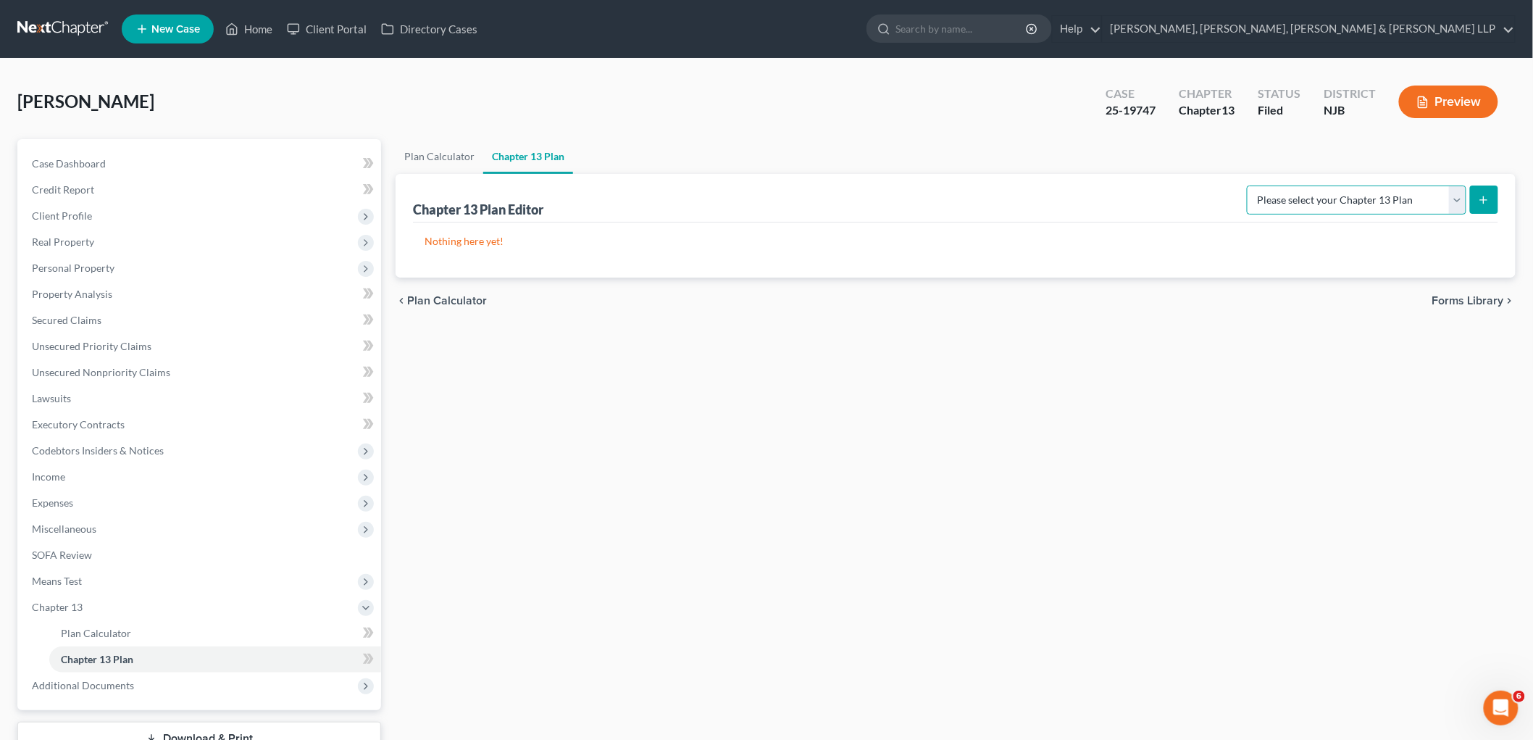
click at [1278, 196] on select "Please select your Chapter 13 Plan District of [US_STATE] - Effective [DATE] Di…" at bounding box center [1357, 200] width 220 height 29
select select "0"
click at [1247, 186] on select "Please select your Chapter 13 Plan District of [US_STATE] - Effective [DATE] Di…" at bounding box center [1357, 200] width 220 height 29
click at [1481, 194] on icon "submit" at bounding box center [1484, 200] width 12 height 12
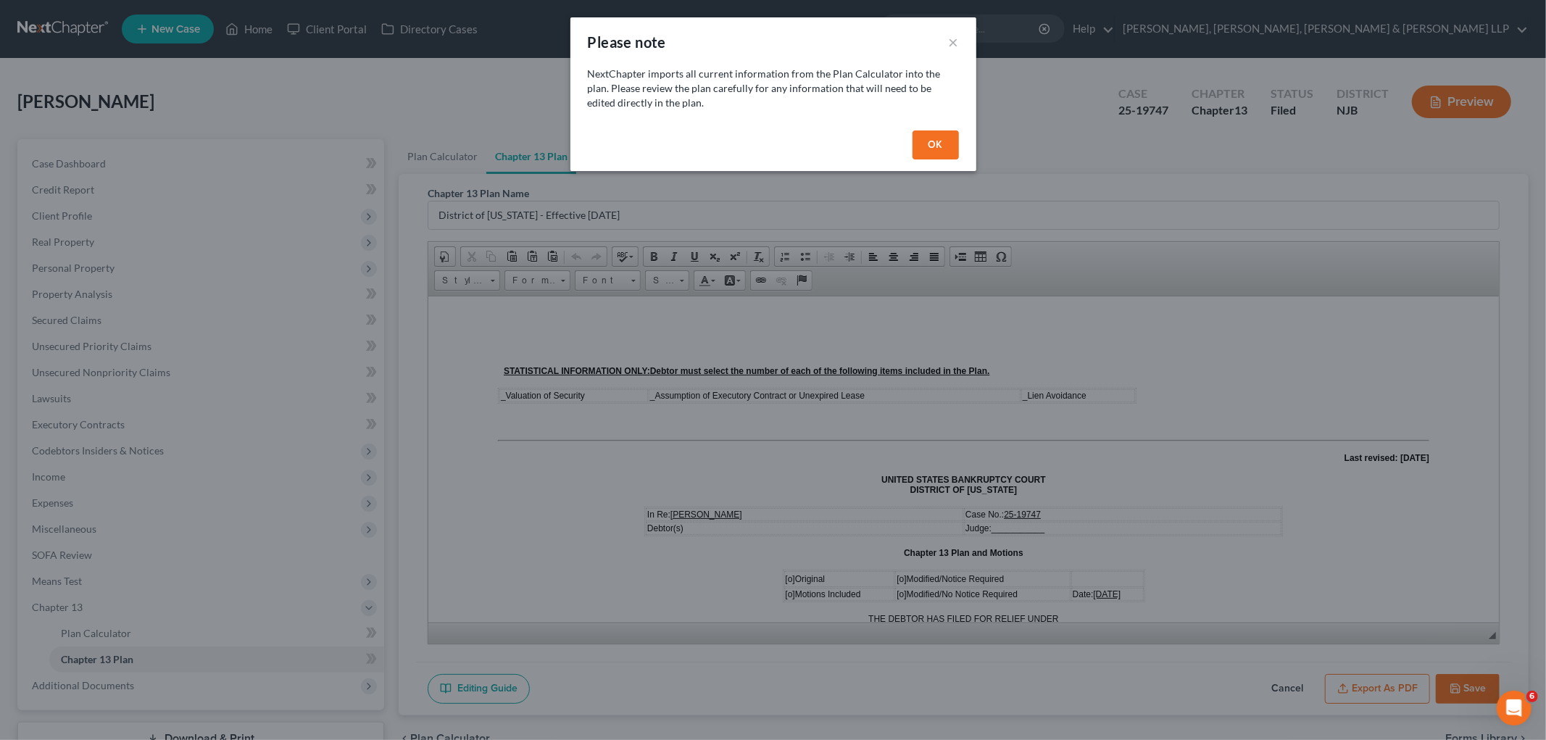
click at [933, 135] on button "OK" at bounding box center [935, 144] width 46 height 29
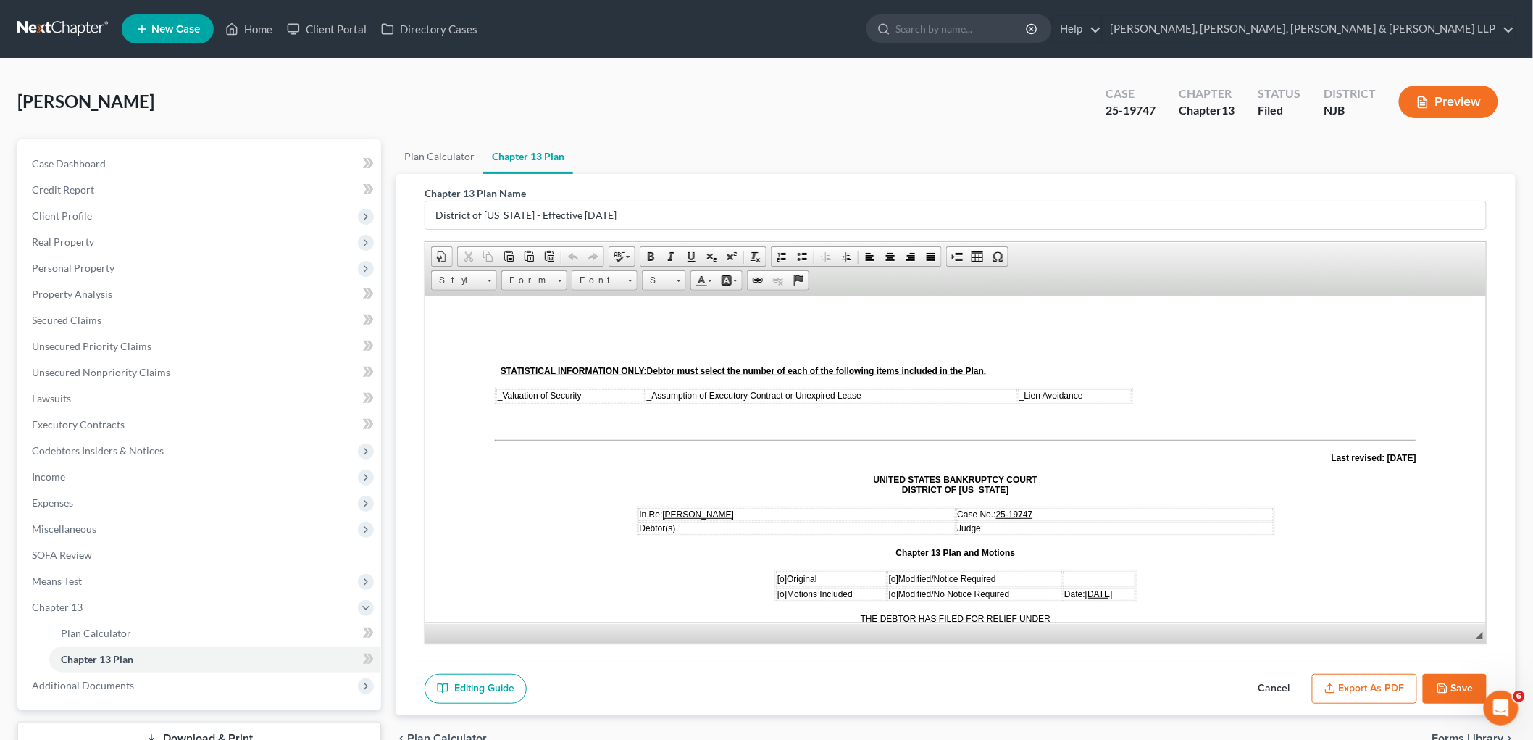
click at [777, 573] on span "[o]" at bounding box center [781, 578] width 9 height 10
click at [497, 398] on span "_" at bounding box center [499, 395] width 5 height 10
click at [654, 396] on span "_" at bounding box center [654, 395] width 5 height 10
click at [1020, 395] on td "_ Lien Avoidance" at bounding box center [1075, 394] width 111 height 13
click at [1153, 107] on div "25-19747" at bounding box center [1131, 110] width 50 height 17
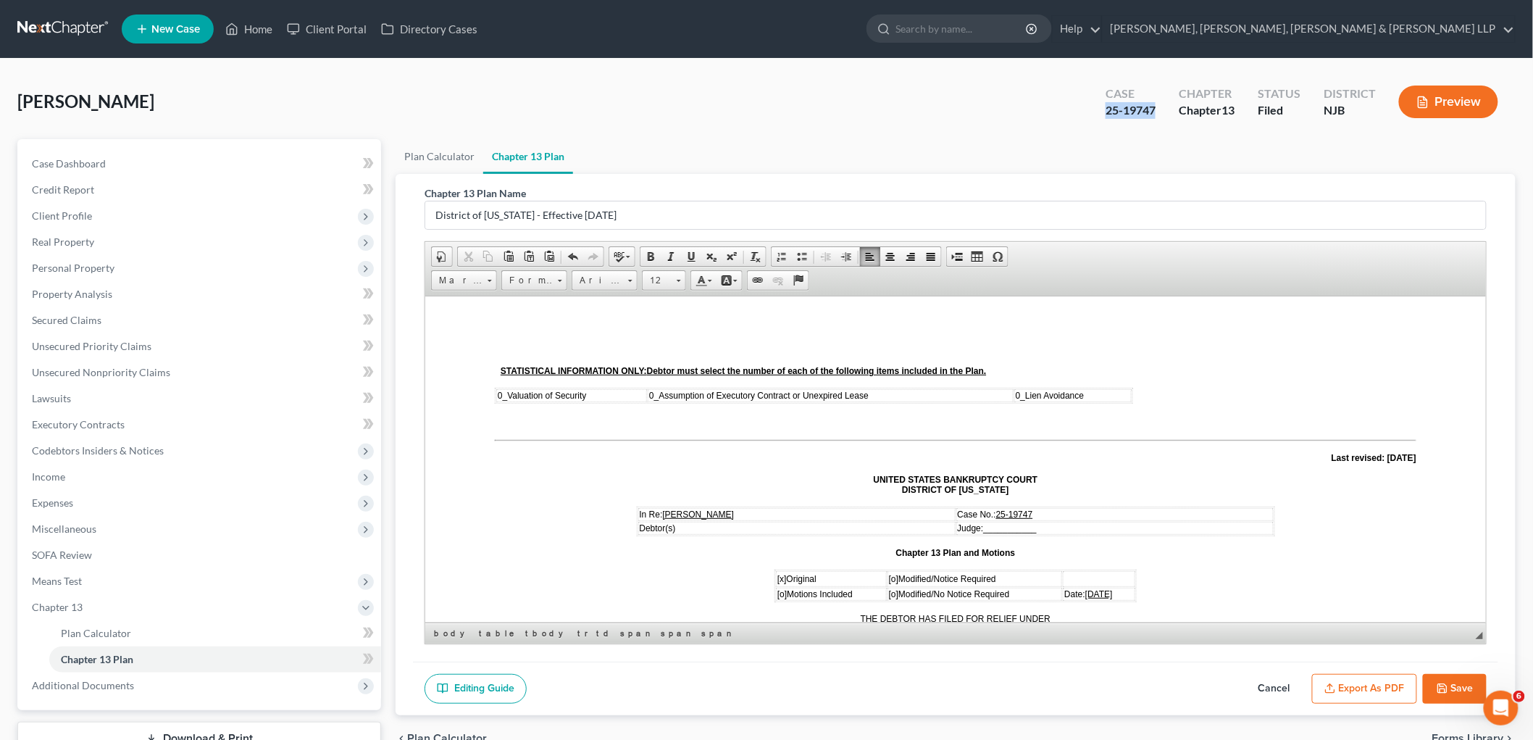
drag, startPoint x: 1160, startPoint y: 110, endPoint x: 1102, endPoint y: 110, distance: 58.0
click at [1102, 110] on div "Case 25-19747" at bounding box center [1130, 103] width 73 height 43
copy div "25-19747"
drag, startPoint x: 1046, startPoint y: 525, endPoint x: 1012, endPoint y: 528, distance: 34.2
click at [989, 521] on td "Judge: ___________" at bounding box center [1114, 527] width 317 height 13
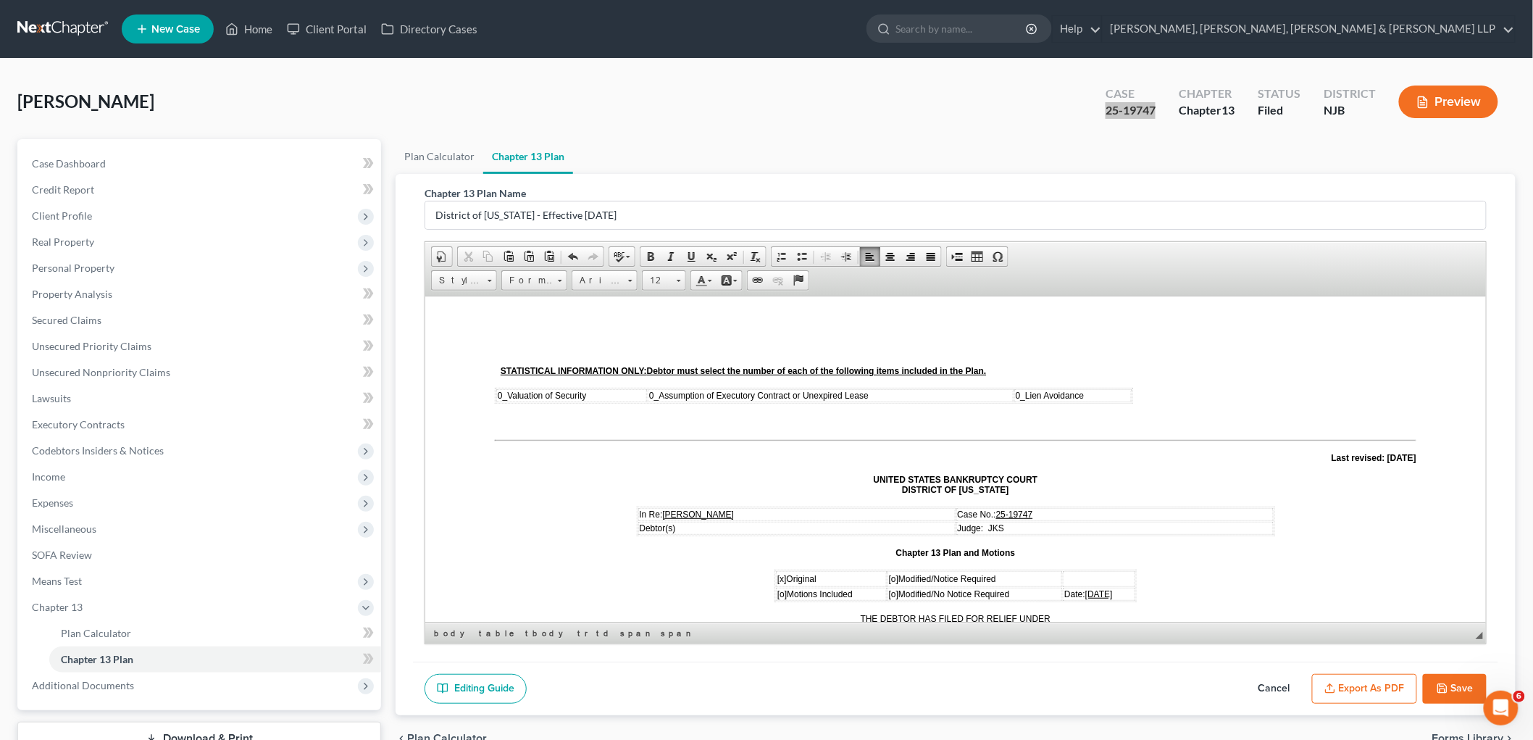
drag, startPoint x: 1006, startPoint y: 525, endPoint x: 988, endPoint y: 523, distance: 18.2
click at [988, 523] on td "Judge: JKS" at bounding box center [1114, 527] width 317 height 13
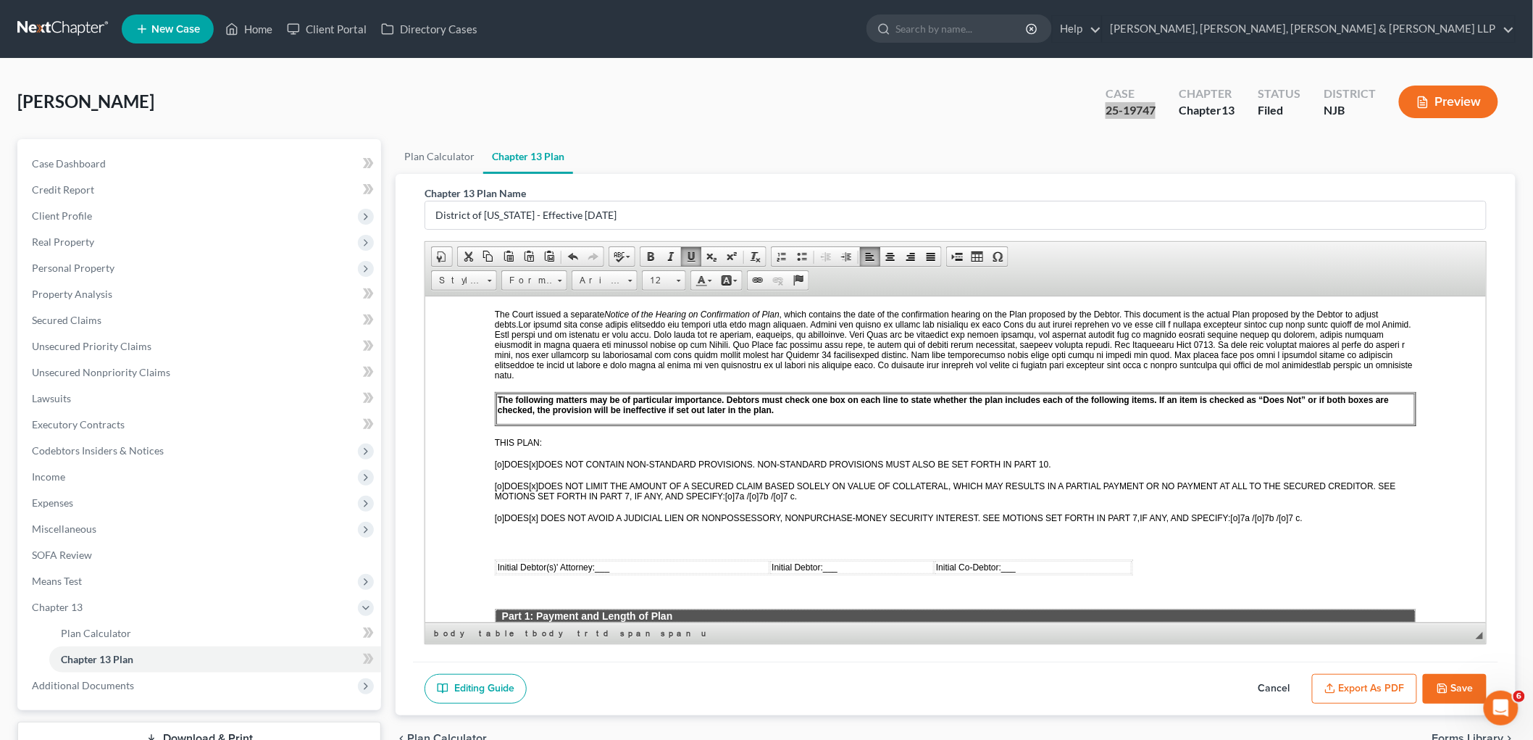
scroll to position [402, 0]
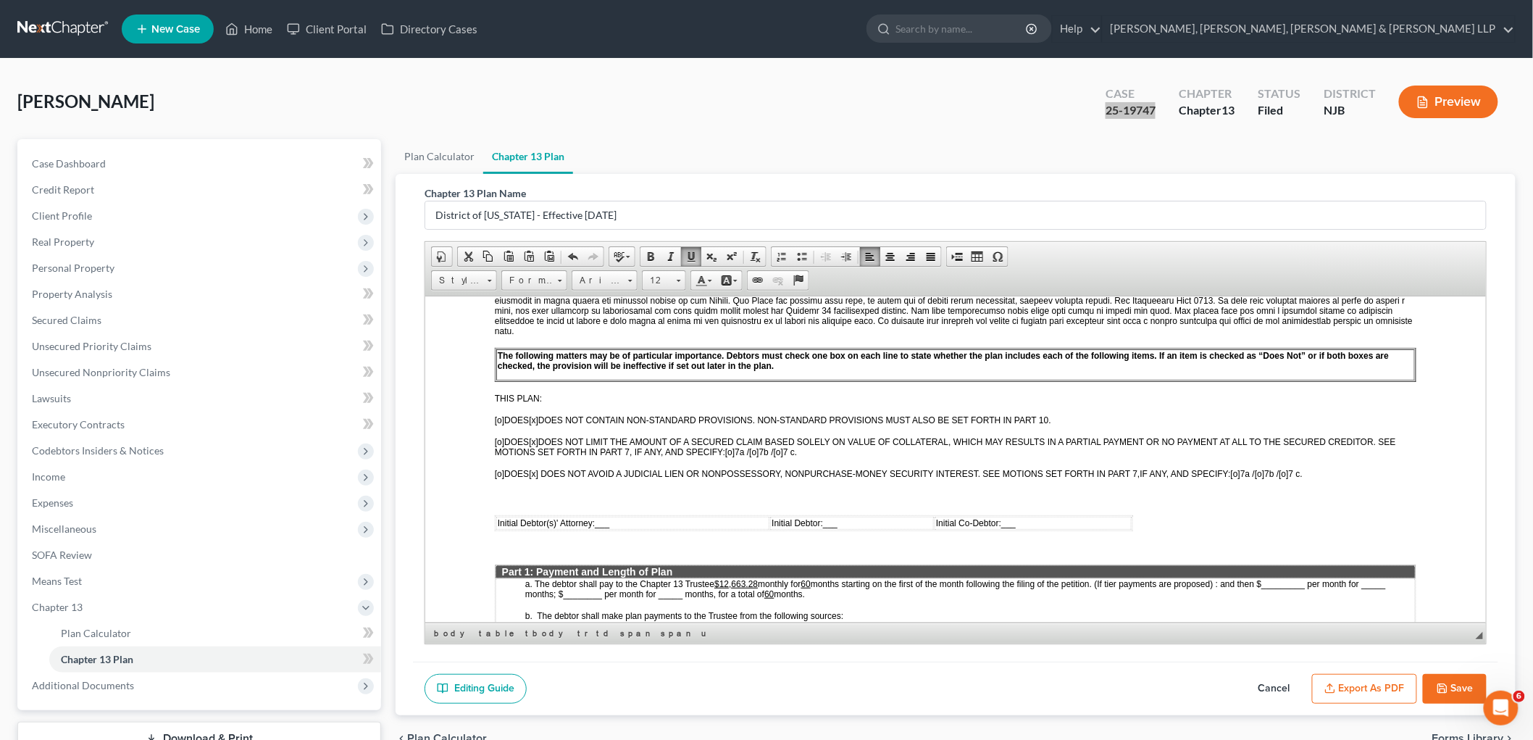
drag, startPoint x: 617, startPoint y: 495, endPoint x: 651, endPoint y: 497, distance: 33.4
click at [619, 516] on td "Initial Debtor(s)' Attorney: ___" at bounding box center [632, 522] width 273 height 13
click at [861, 516] on td "Initial Debtor: ___" at bounding box center [865, 522] width 155 height 13
click at [759, 578] on span "monthly for" at bounding box center [778, 583] width 43 height 10
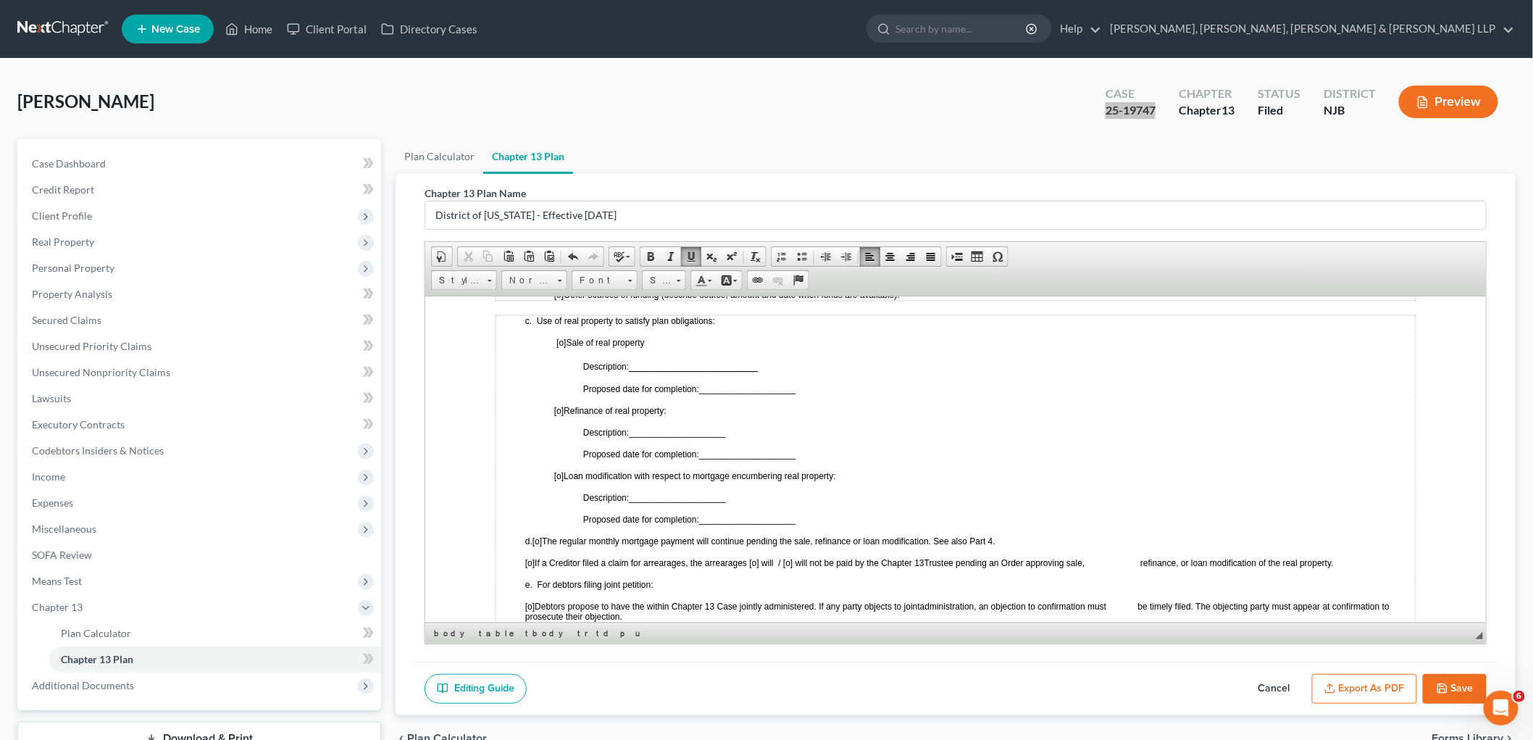
scroll to position [966, 0]
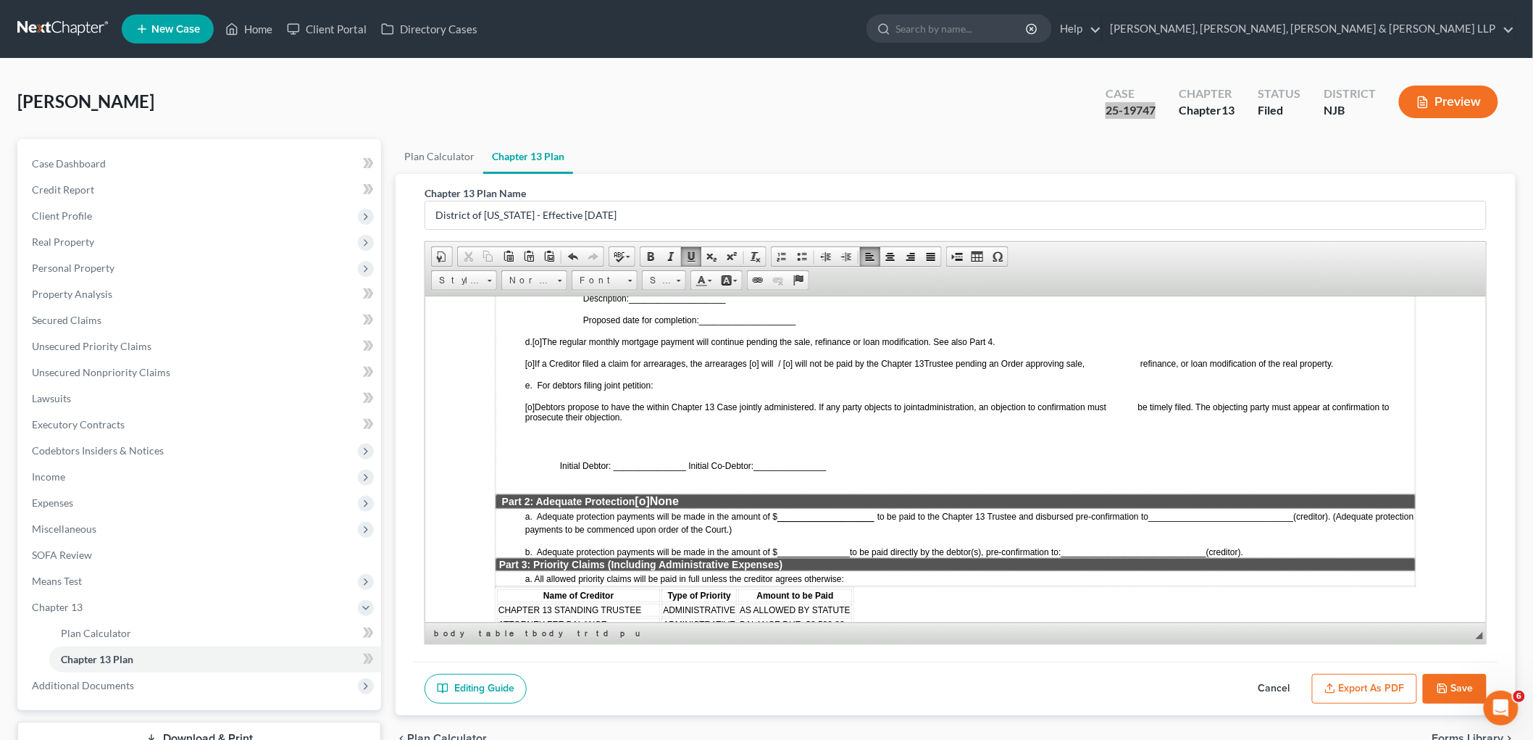
click at [648, 494] on span "[o]" at bounding box center [642, 500] width 14 height 12
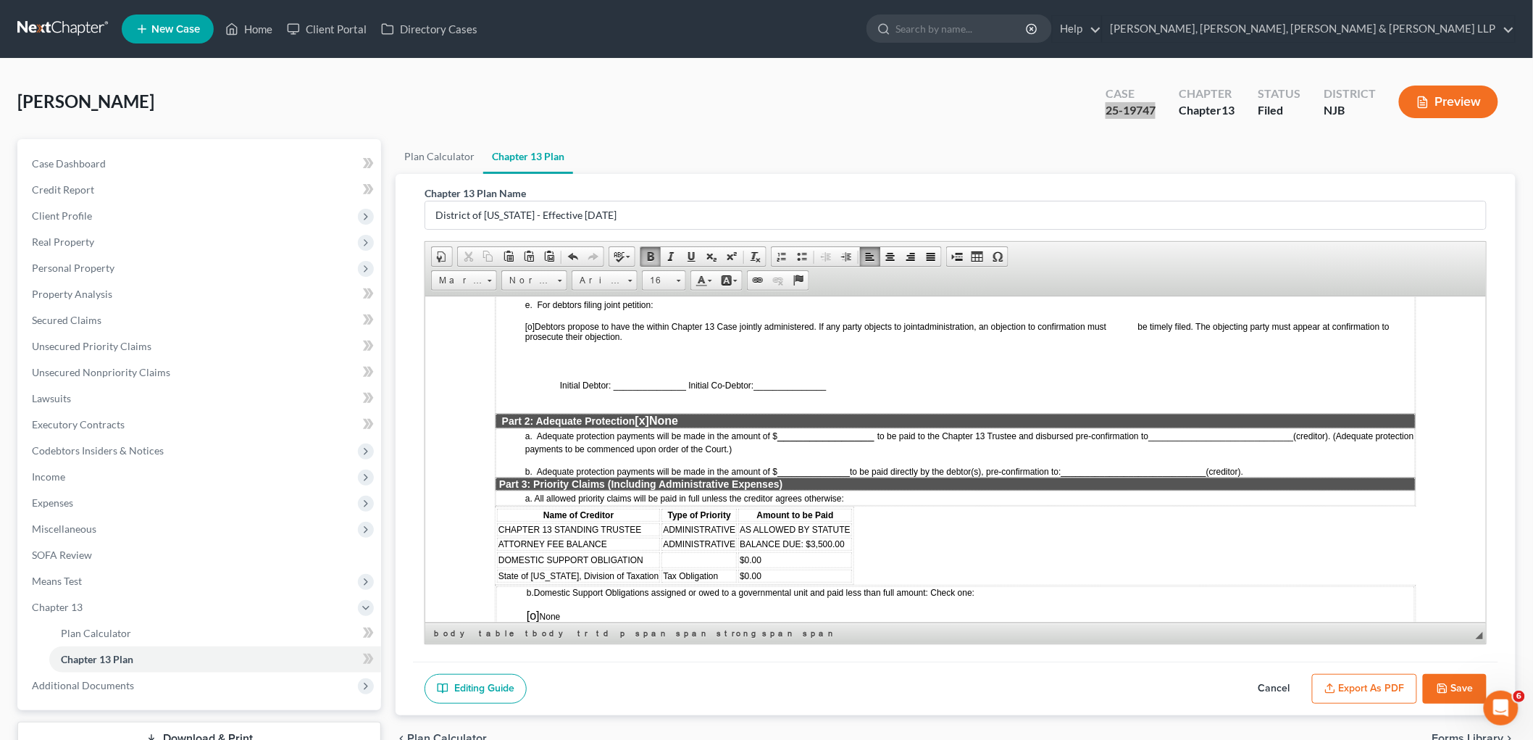
click at [641, 554] on span "DOMESTIC SUPPORT OBLIGATION" at bounding box center [570, 559] width 145 height 10
click at [812, 598] on span "Delete Rows" at bounding box center [796, 607] width 84 height 18
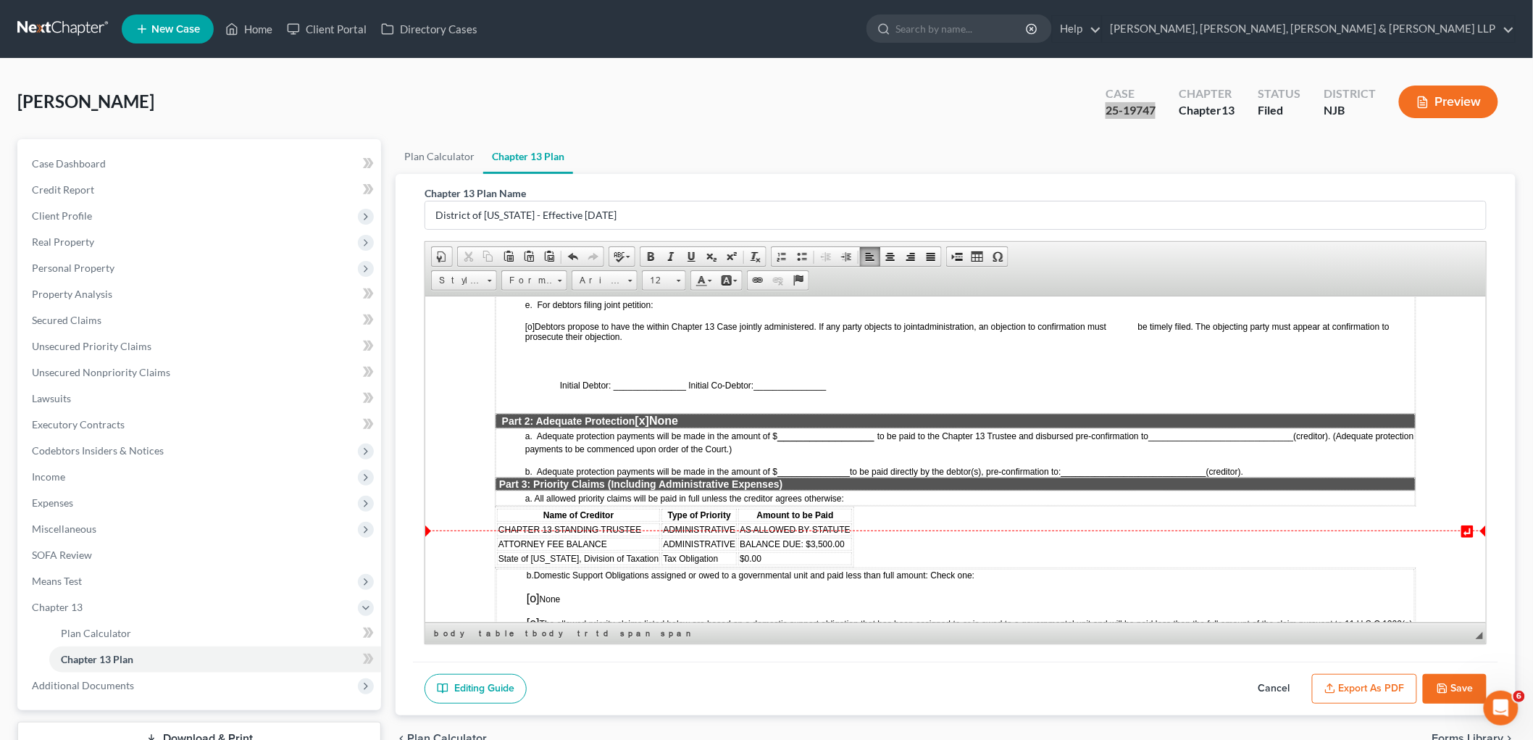
click at [778, 552] on td "$0.00" at bounding box center [795, 558] width 114 height 13
click at [963, 591] on span "Insert Row After" at bounding box center [986, 589] width 84 height 18
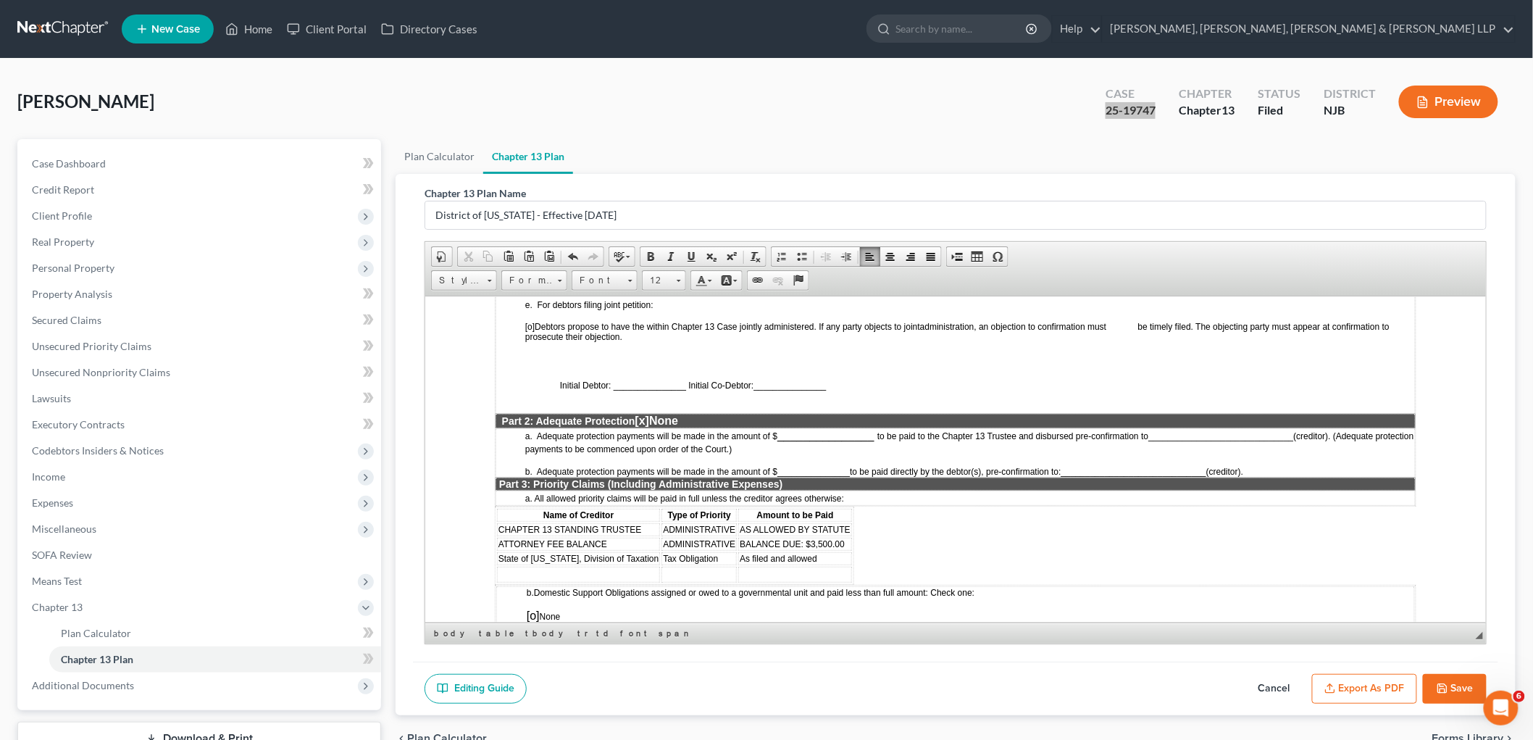
click at [606, 566] on td at bounding box center [577, 574] width 163 height 16
click at [727, 552] on td "Tax Obligation" at bounding box center [706, 558] width 90 height 13
click at [778, 566] on td at bounding box center [809, 574] width 114 height 16
click at [1465, 685] on button "Save" at bounding box center [1455, 689] width 64 height 30
select select "0"
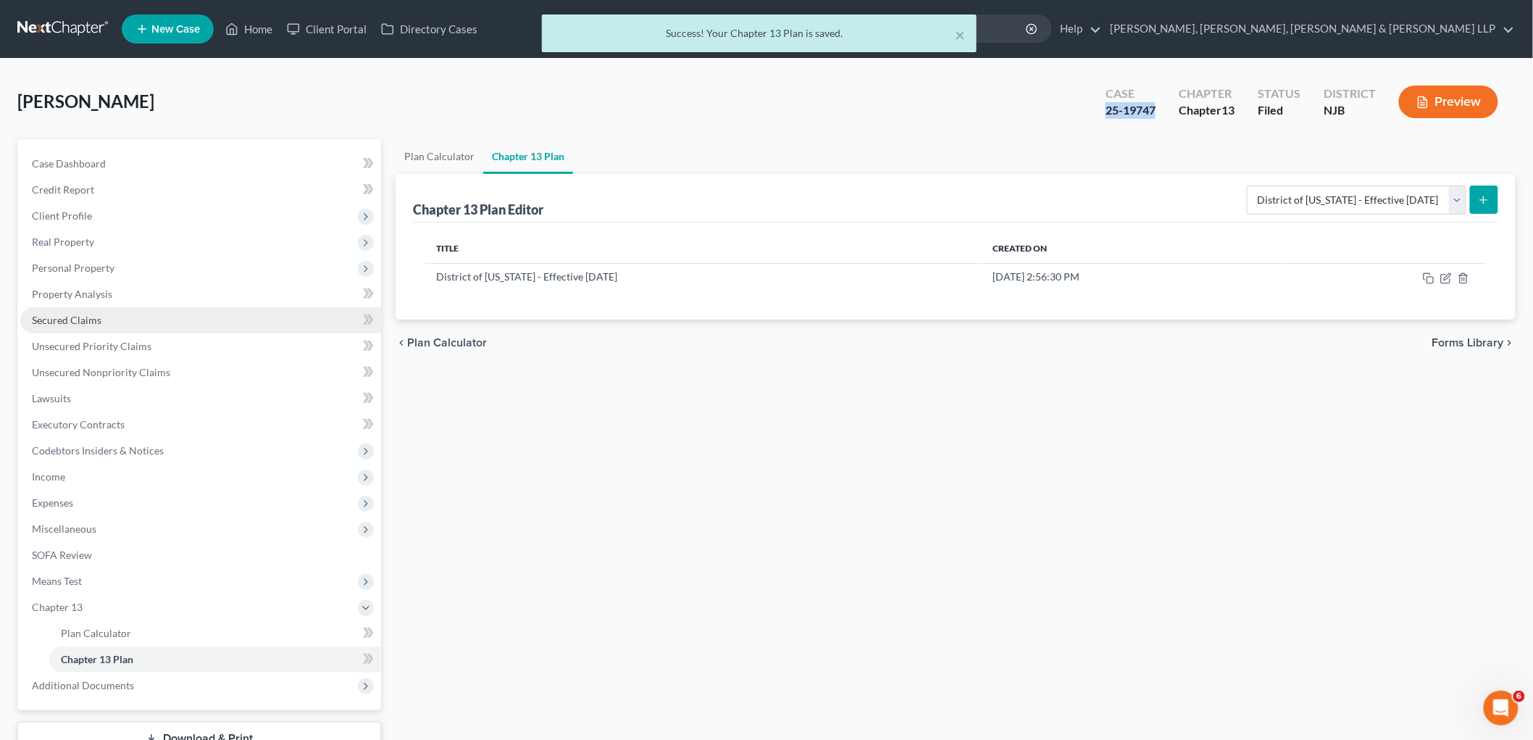
click at [67, 315] on span "Secured Claims" at bounding box center [67, 320] width 70 height 12
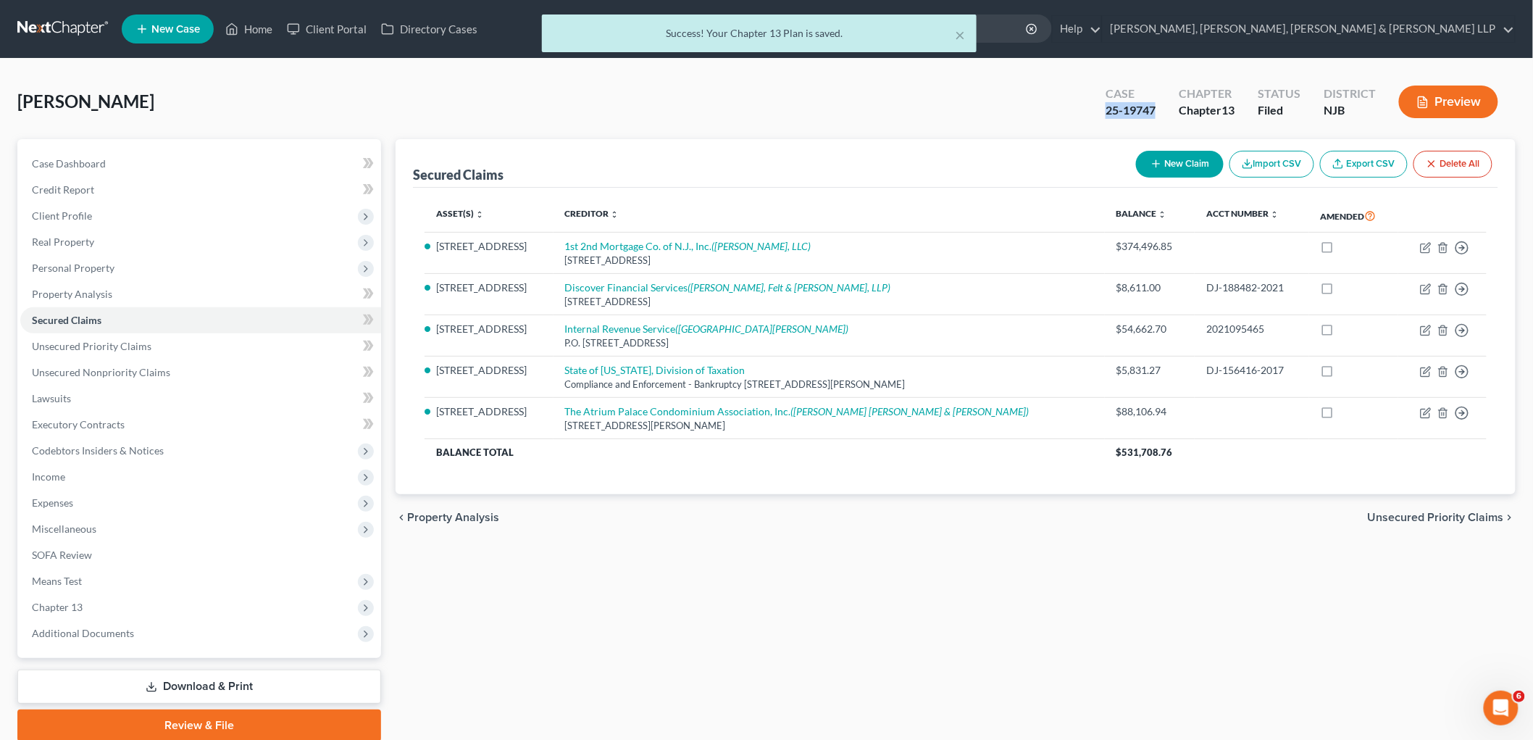
click at [1401, 512] on span "Unsecured Priority Claims" at bounding box center [1436, 518] width 136 height 12
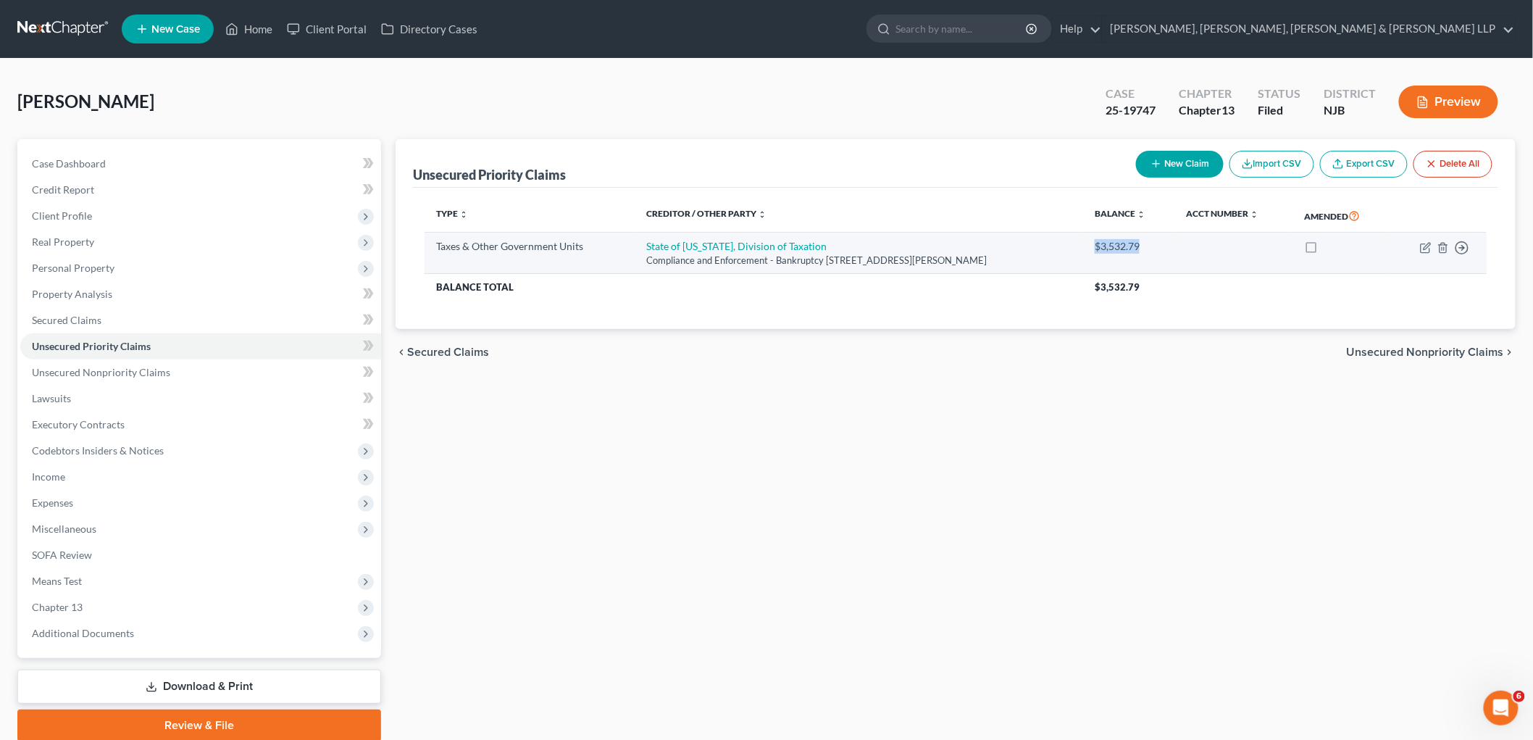
drag, startPoint x: 1178, startPoint y: 249, endPoint x: 1136, endPoint y: 248, distance: 42.8
click at [1136, 248] on td "$3,532.79" at bounding box center [1128, 253] width 91 height 41
copy div "$3,532.79"
click at [1430, 244] on icon "button" at bounding box center [1427, 246] width 7 height 7
select select "2"
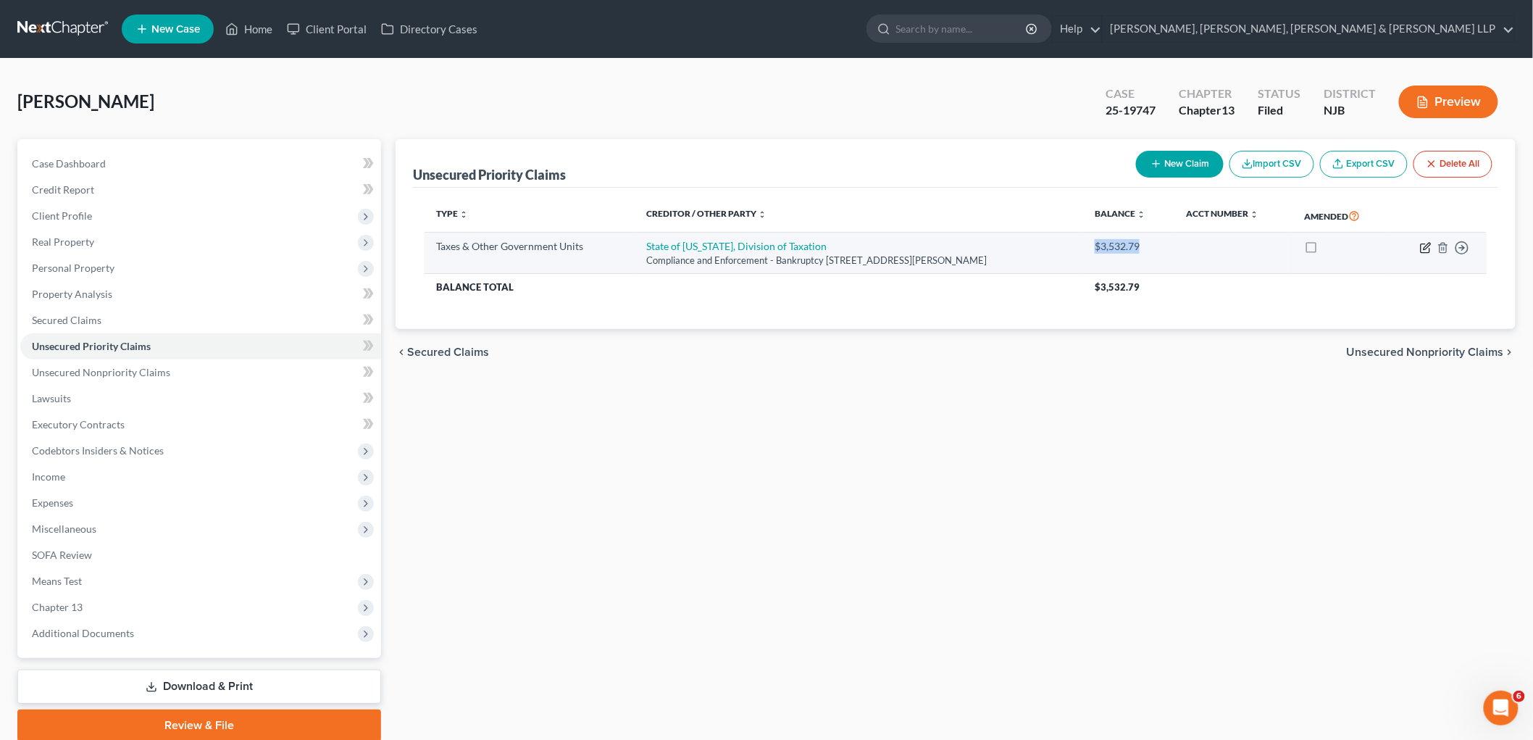
select select "33"
select select "0"
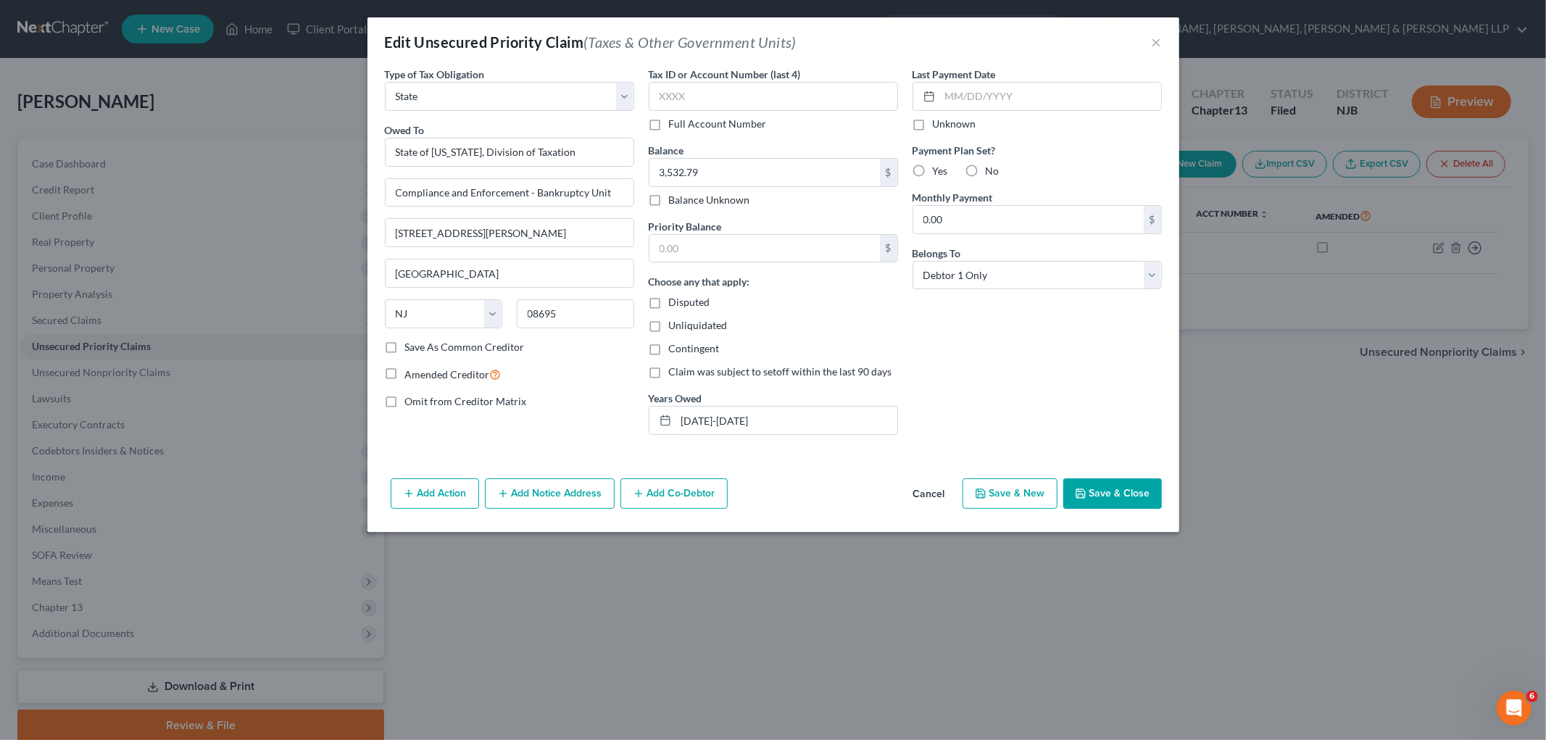
click at [925, 491] on button "Cancel" at bounding box center [929, 494] width 55 height 29
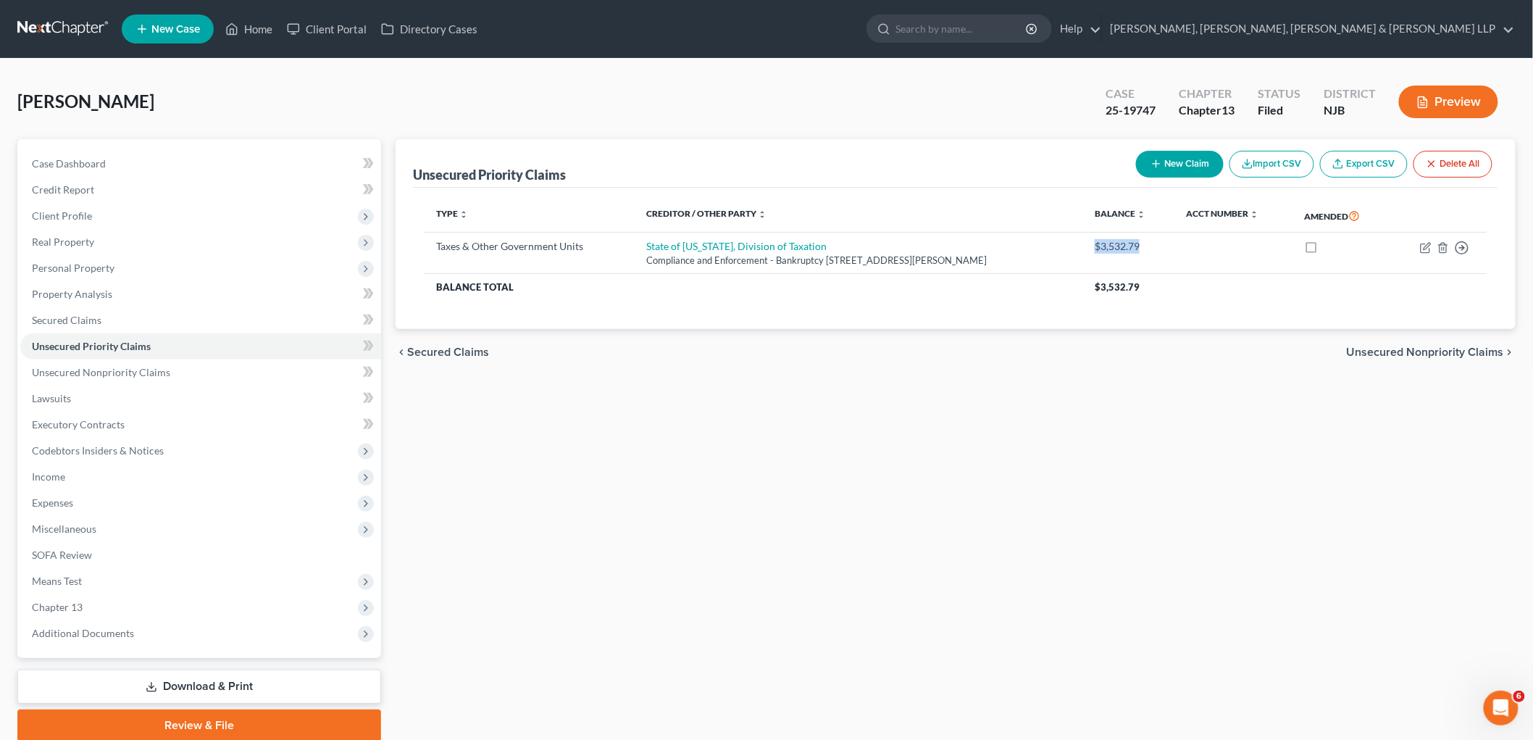
copy div "$3,532.79"
click at [107, 602] on span "Chapter 13" at bounding box center [200, 607] width 361 height 26
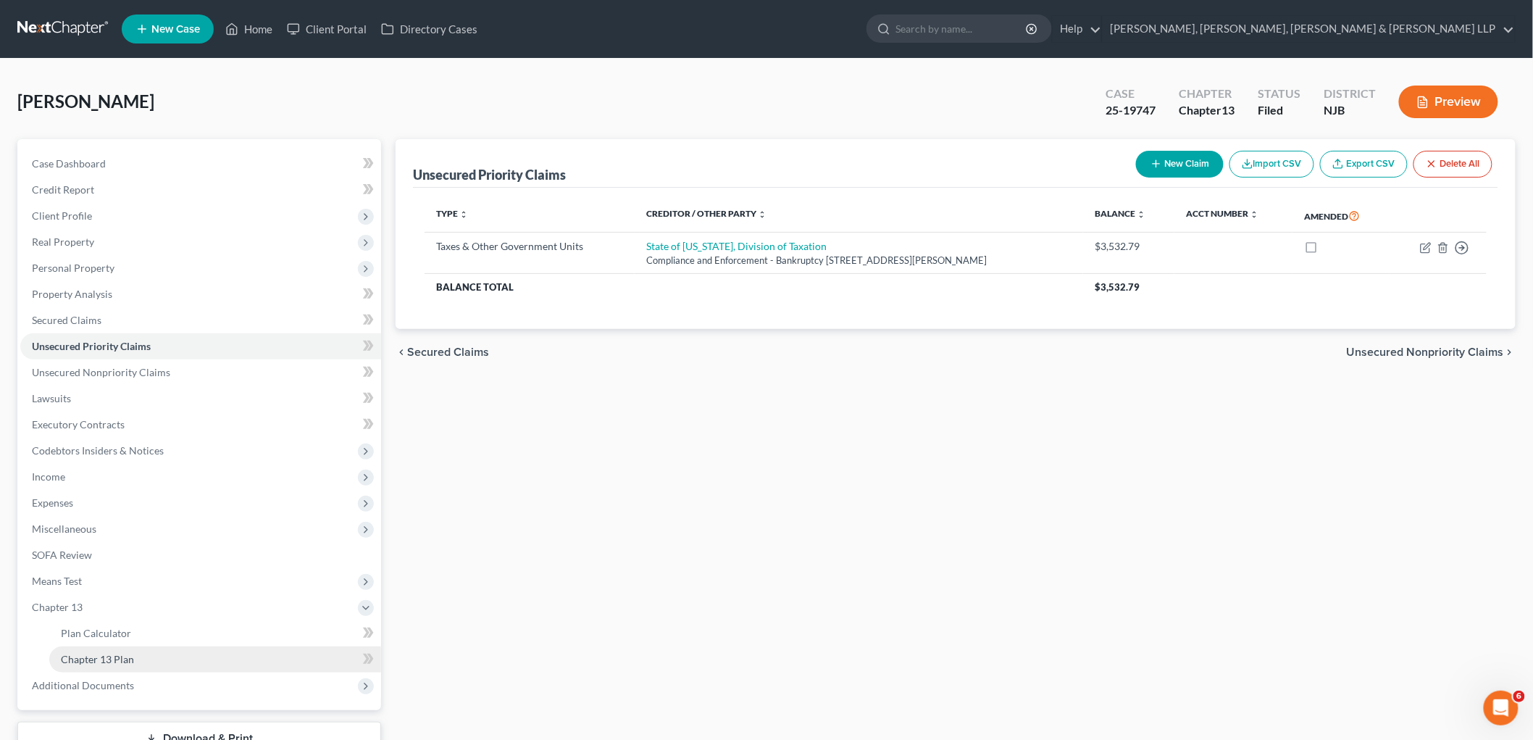
click at [107, 646] on link "Chapter 13 Plan" at bounding box center [215, 659] width 332 height 26
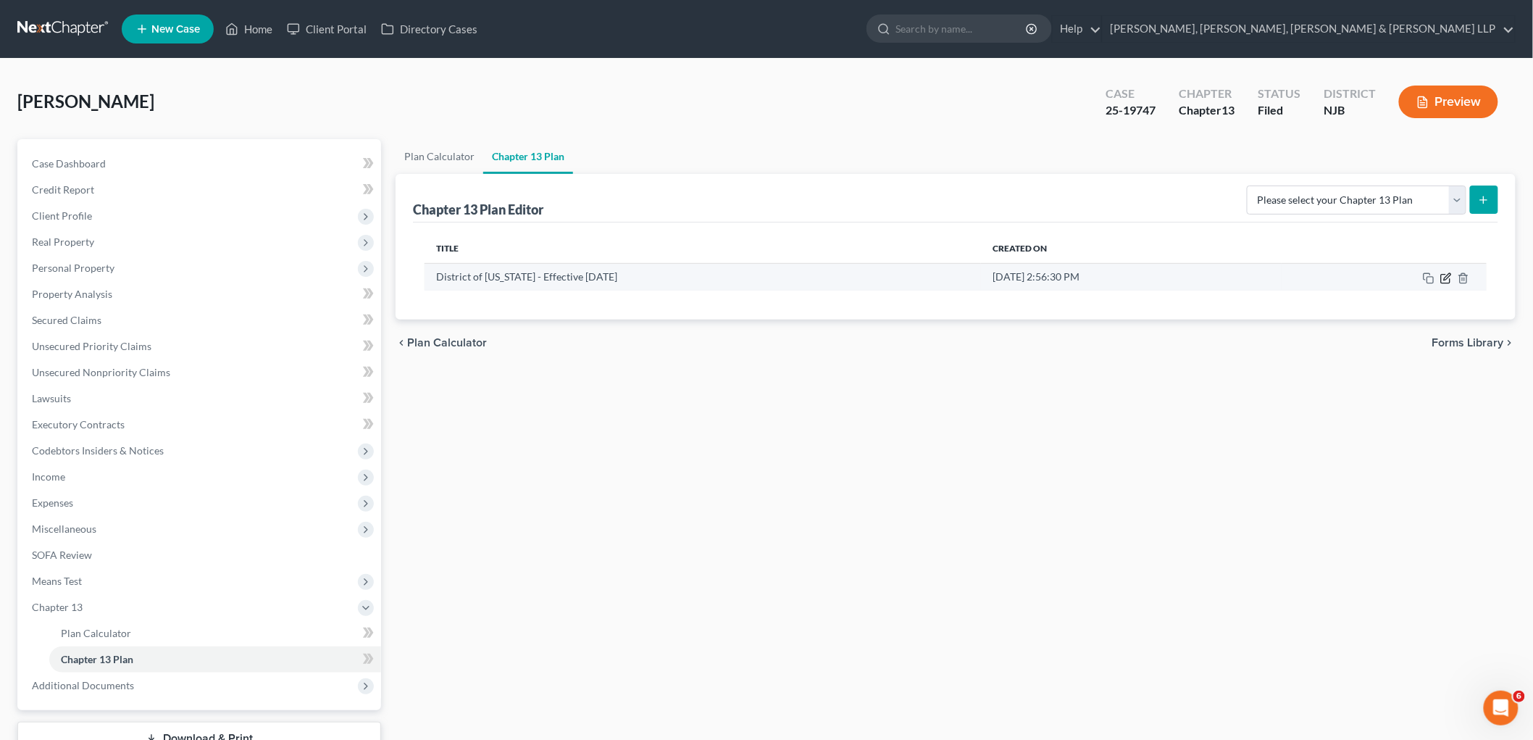
click at [1444, 277] on icon "button" at bounding box center [1447, 278] width 12 height 12
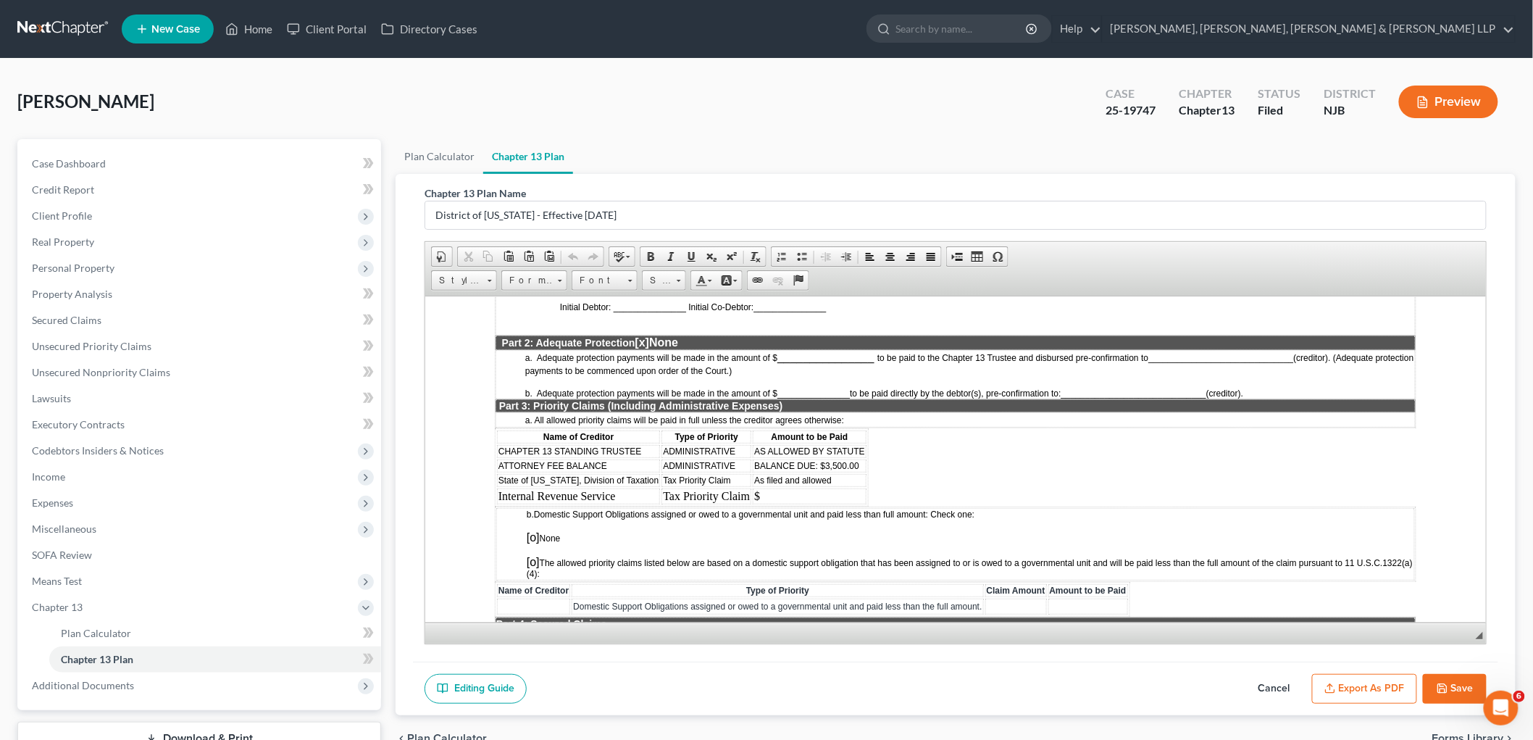
scroll to position [1127, 0]
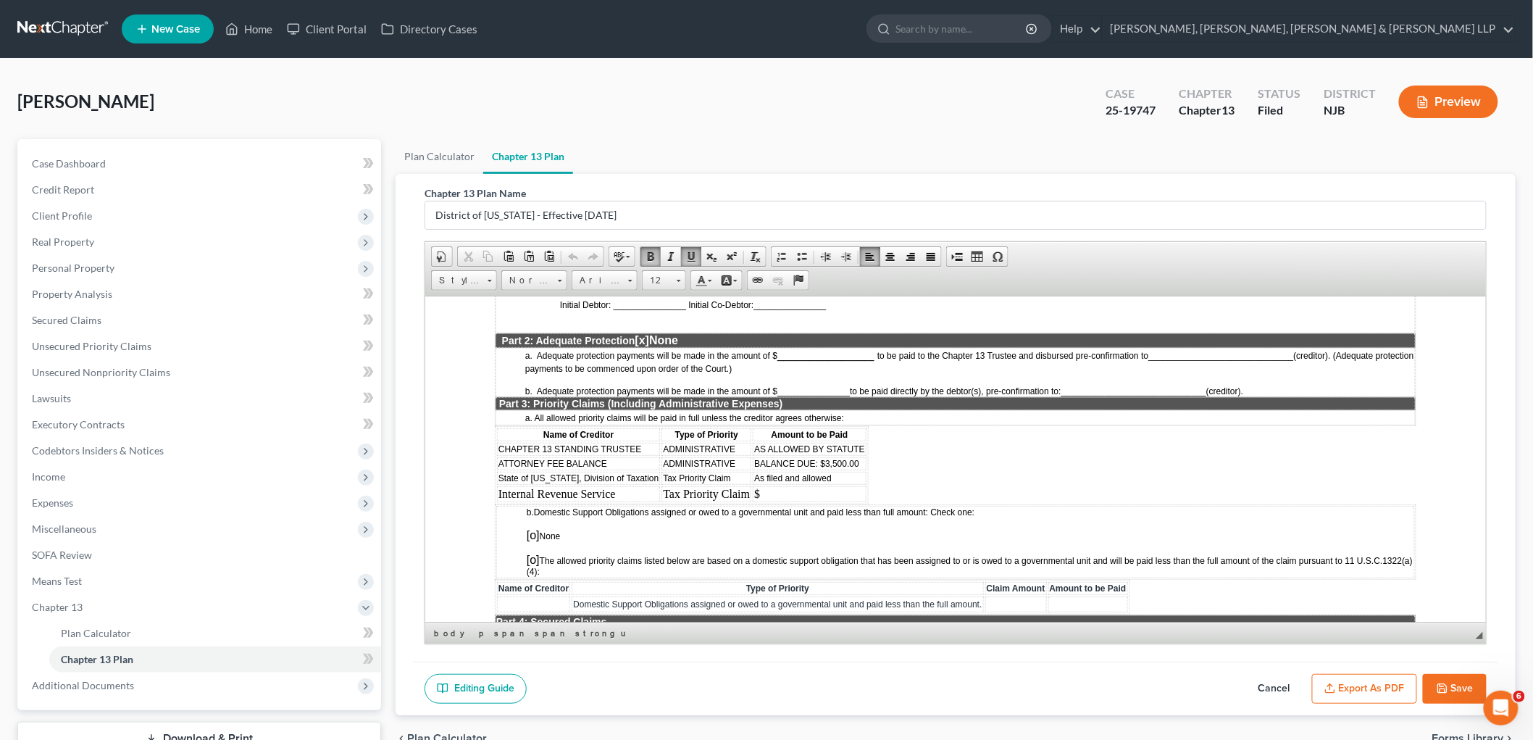
drag, startPoint x: 838, startPoint y: 439, endPoint x: 752, endPoint y: 436, distance: 86.3
click at [752, 471] on td "As filed and allowed" at bounding box center [809, 477] width 114 height 13
paste body
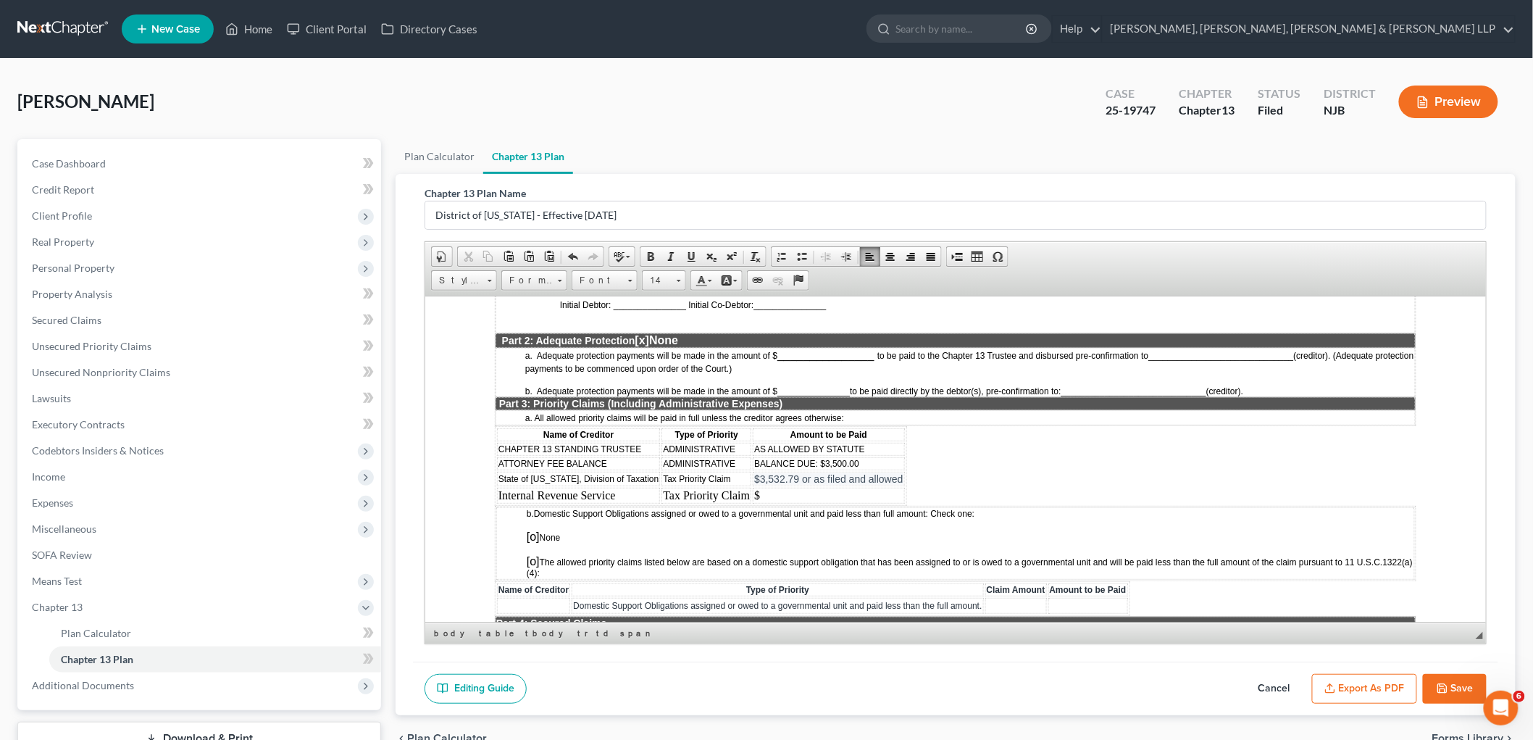
click at [754, 473] on span "$3,532.79 or as filed and allowed" at bounding box center [828, 479] width 149 height 12
click at [533, 530] on span "[o]" at bounding box center [532, 536] width 13 height 12
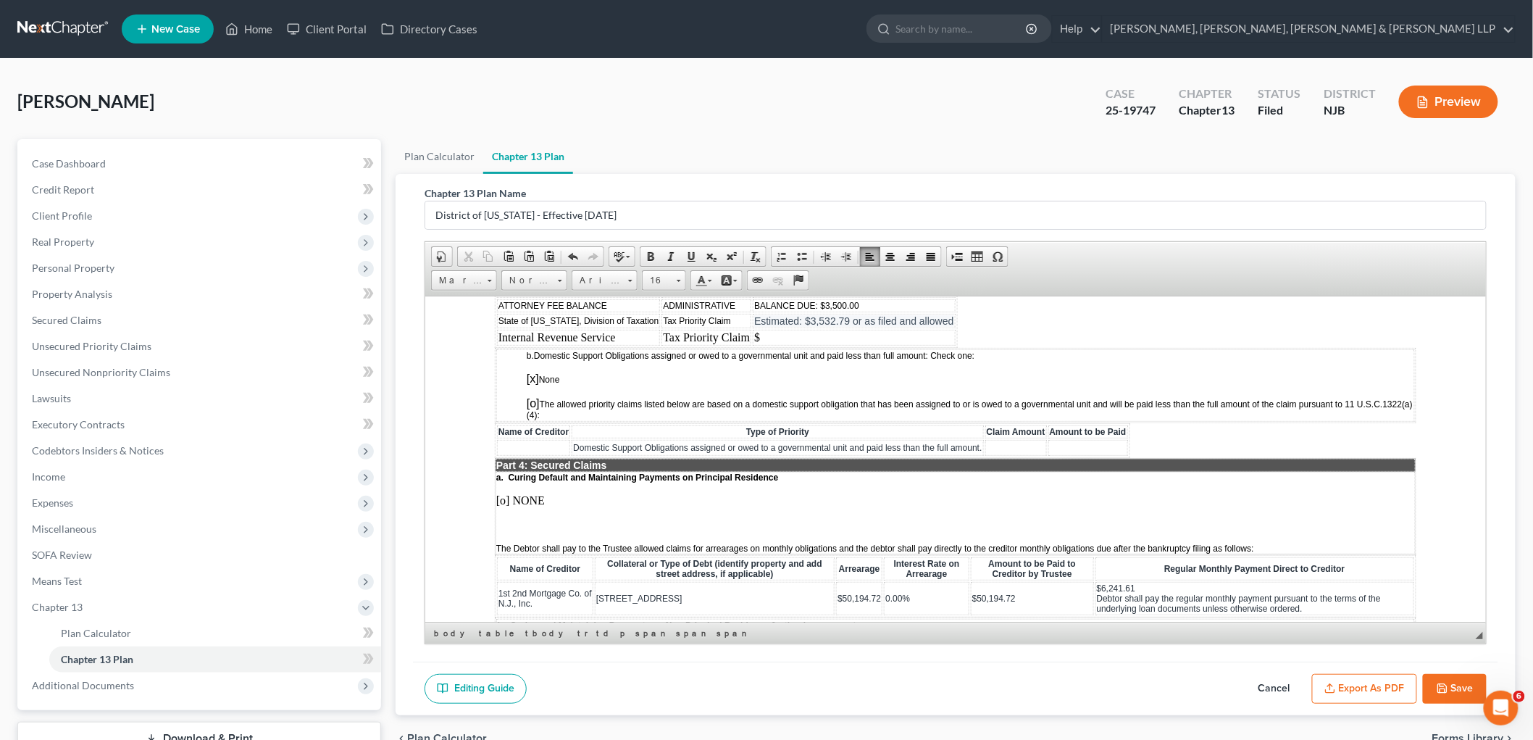
scroll to position [1288, 0]
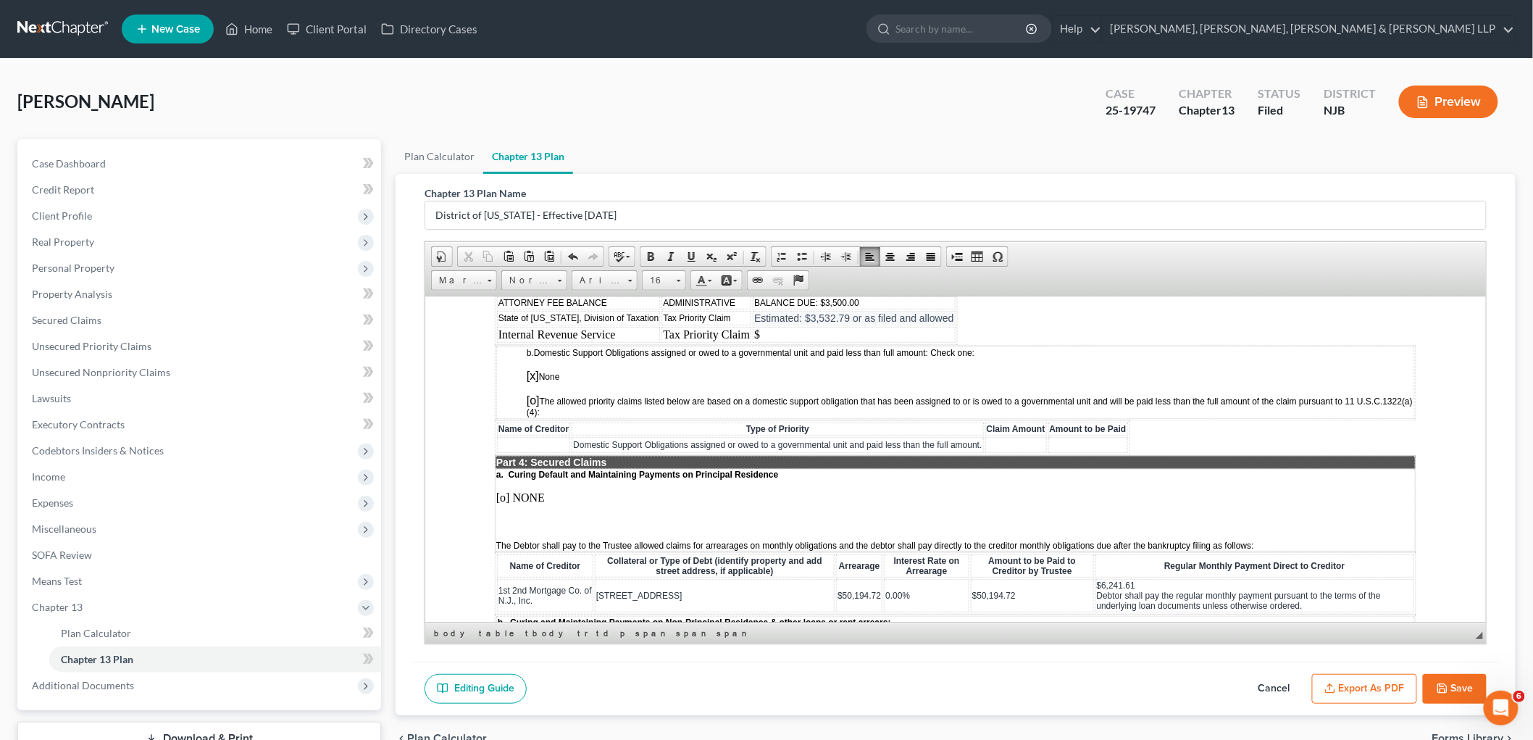
click at [524, 515] on p at bounding box center [955, 521] width 919 height 13
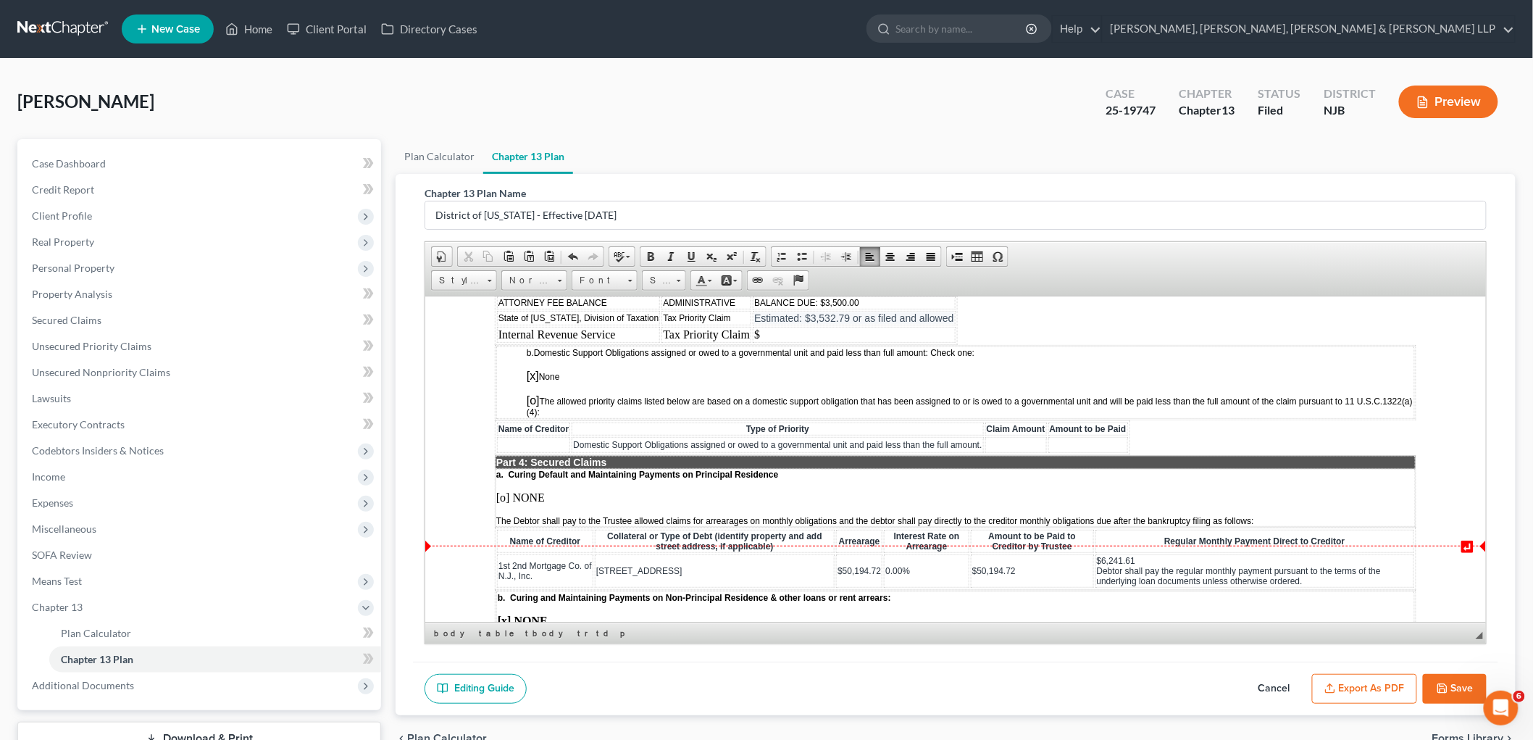
click at [906, 554] on td "0.00%" at bounding box center [926, 570] width 86 height 33
click at [837, 565] on span "$50,194.72" at bounding box center [858, 570] width 43 height 10
click at [986, 565] on span "$50,194.72" at bounding box center [1007, 570] width 43 height 10
drag, startPoint x: 1134, startPoint y: 517, endPoint x: 1093, endPoint y: 516, distance: 41.3
click at [1107, 554] on td "$6,241.61 Debtor shall pay the regular monthly payment pursuant to the terms of…" at bounding box center [1260, 570] width 307 height 33
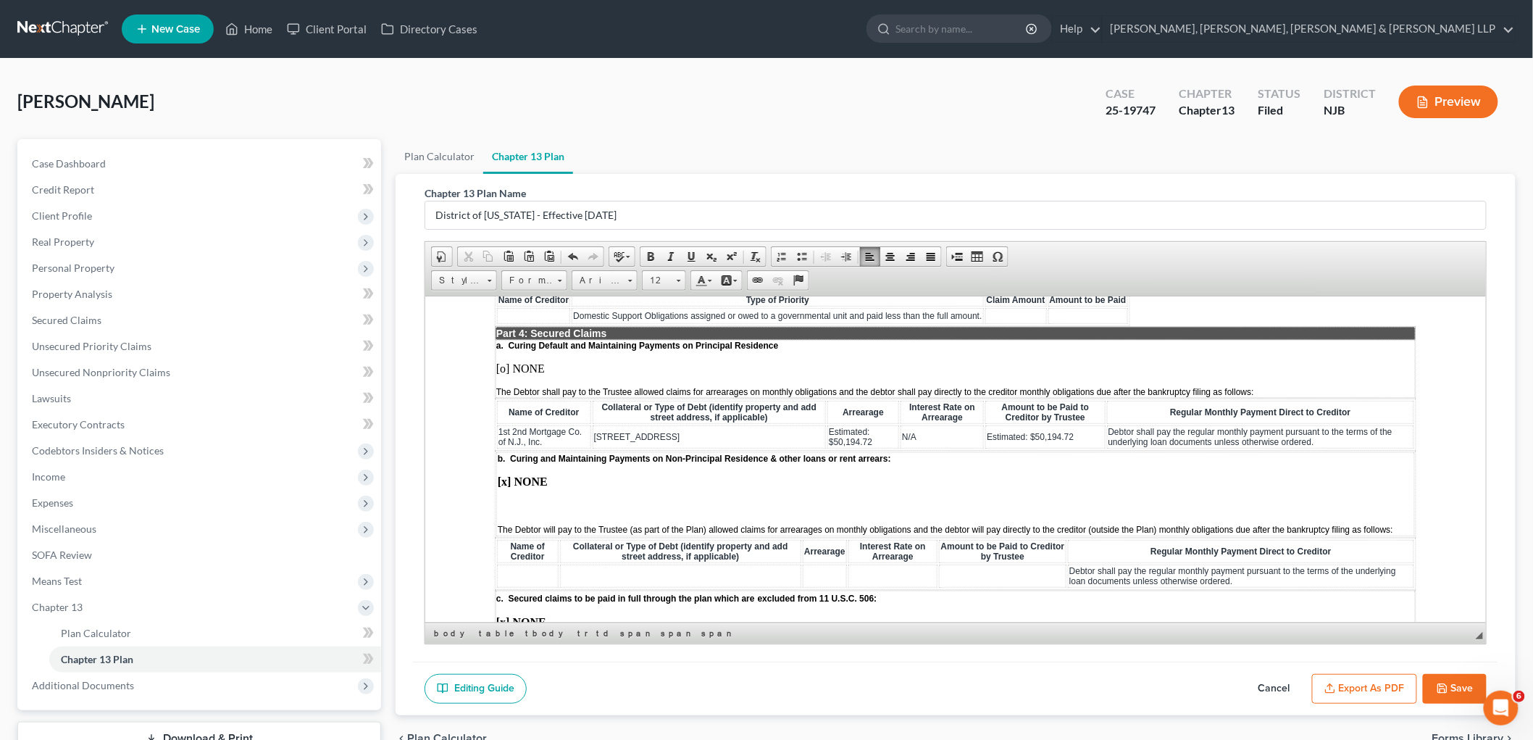
scroll to position [1449, 0]
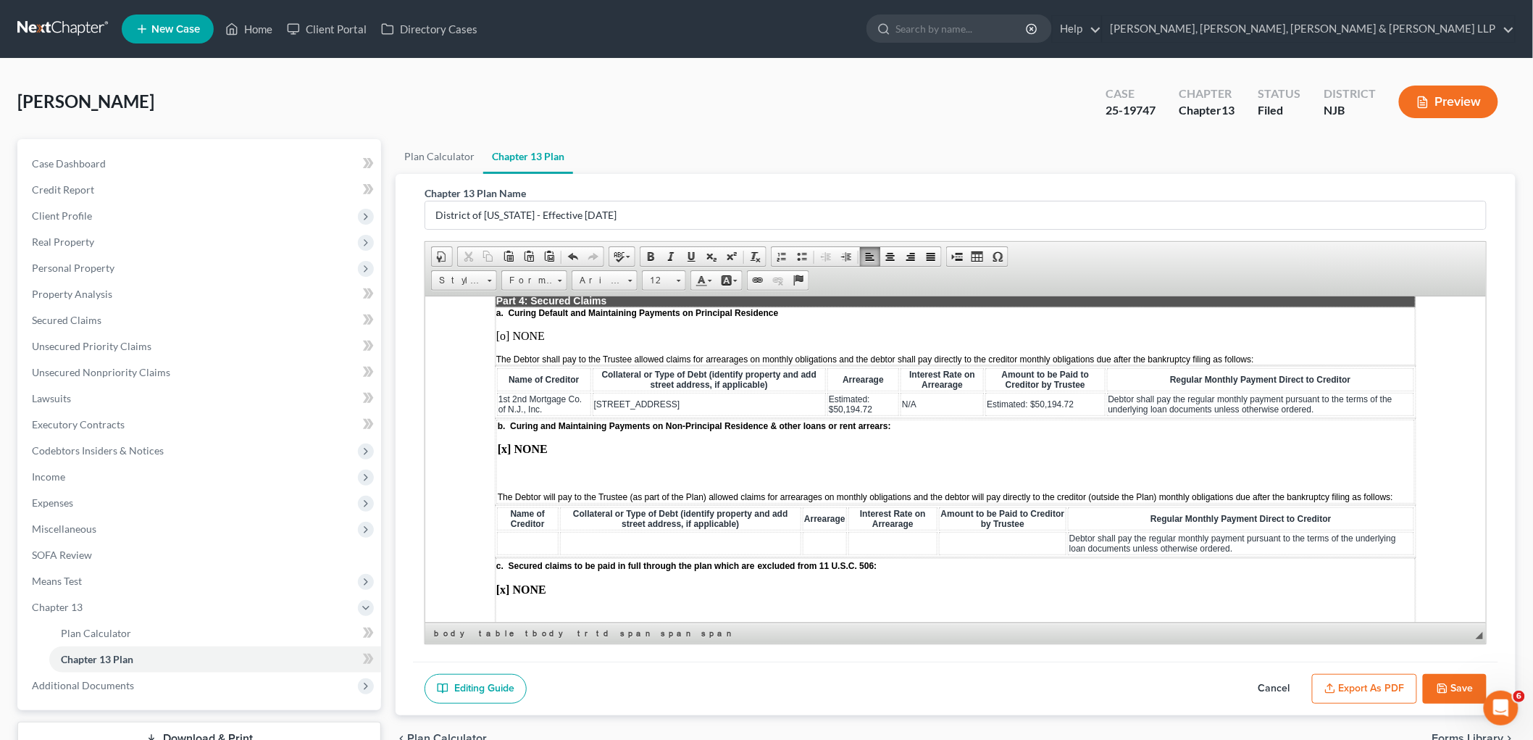
click at [511, 467] on p at bounding box center [955, 473] width 916 height 13
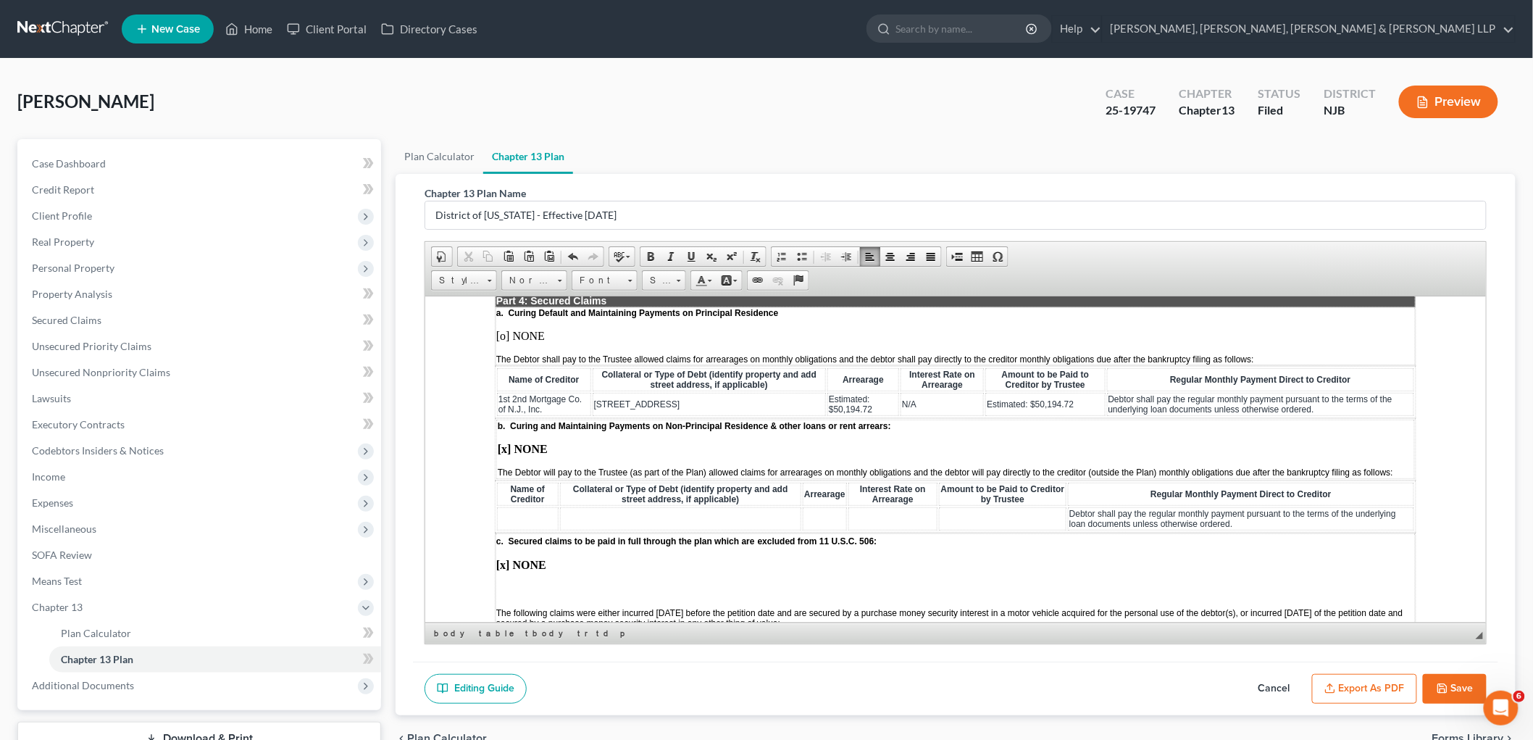
click at [514, 583] on p at bounding box center [955, 589] width 919 height 13
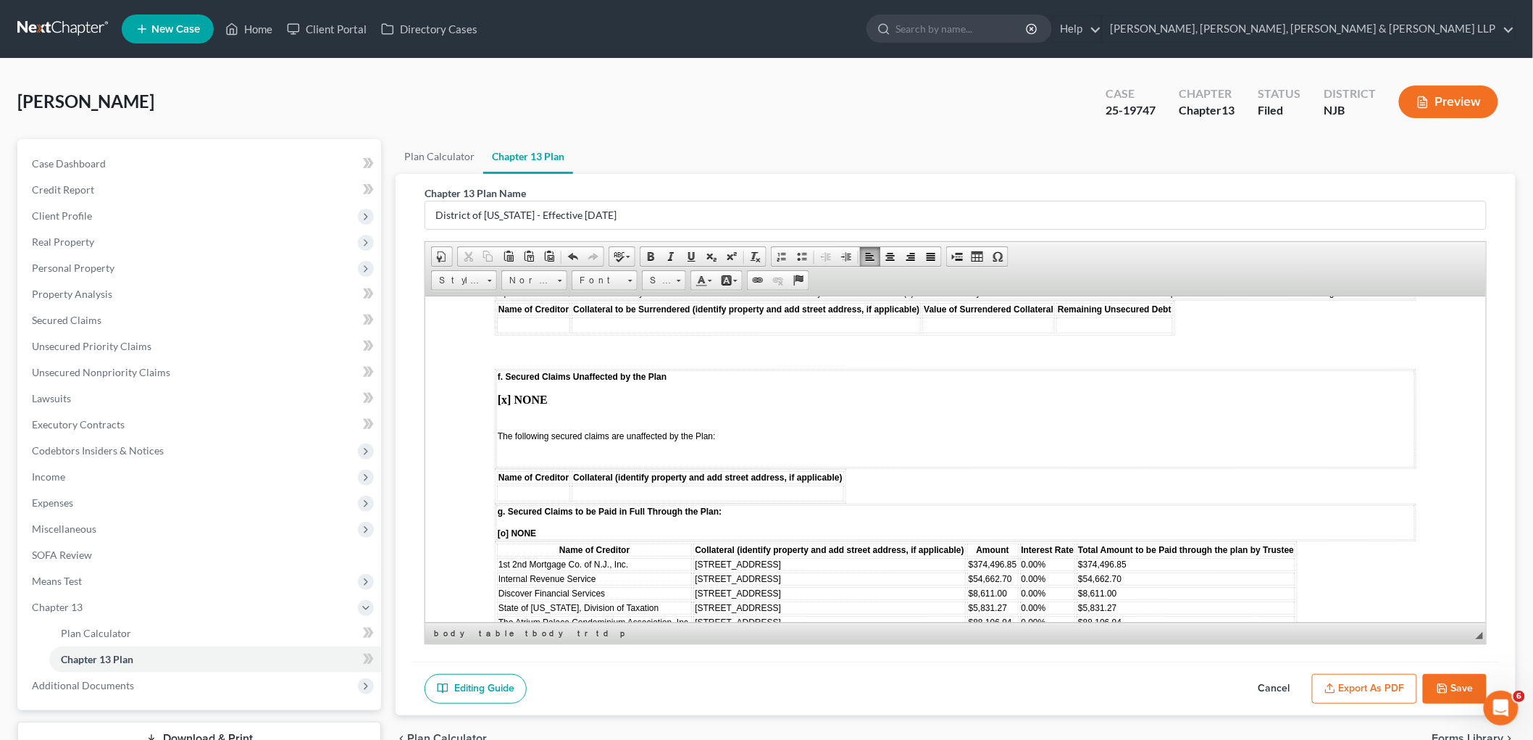
scroll to position [2013, 0]
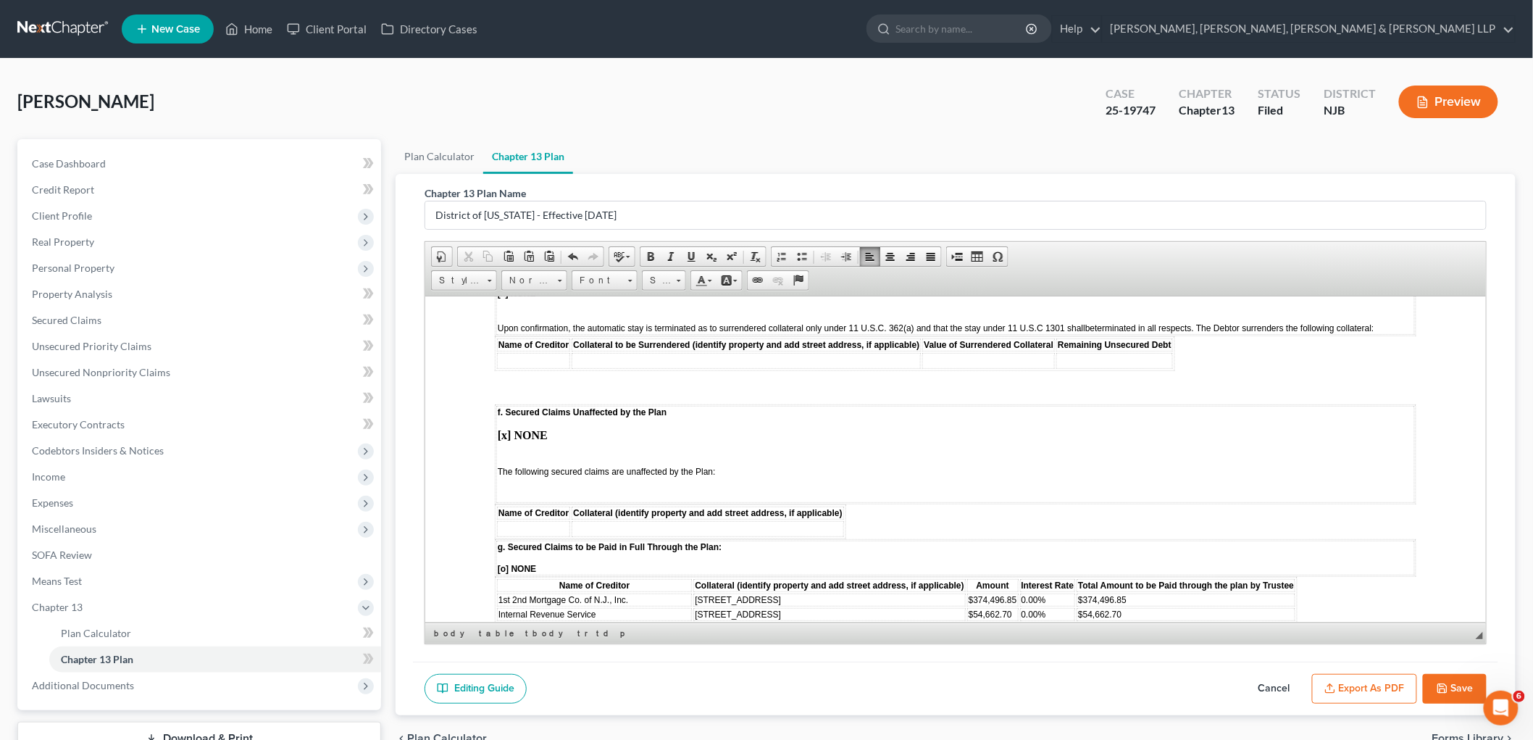
click at [526, 405] on td "f. Secured Claims Unaffected by the Plan [x] NONE The following secured claims …" at bounding box center [955, 453] width 919 height 97
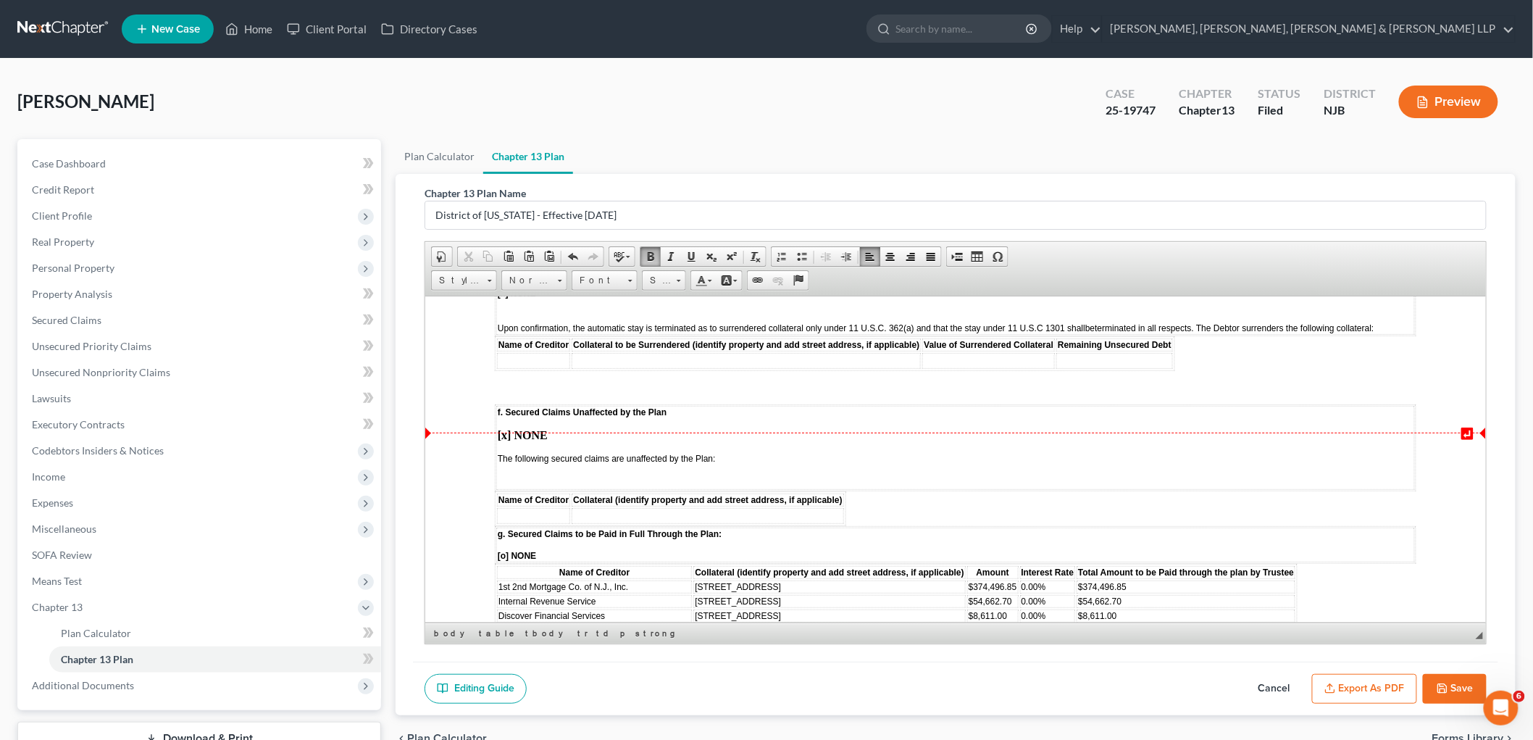
click at [522, 414] on td "f. Secured Claims Unaffected by the Plan [x] NONE The following secured claims …" at bounding box center [955, 447] width 919 height 84
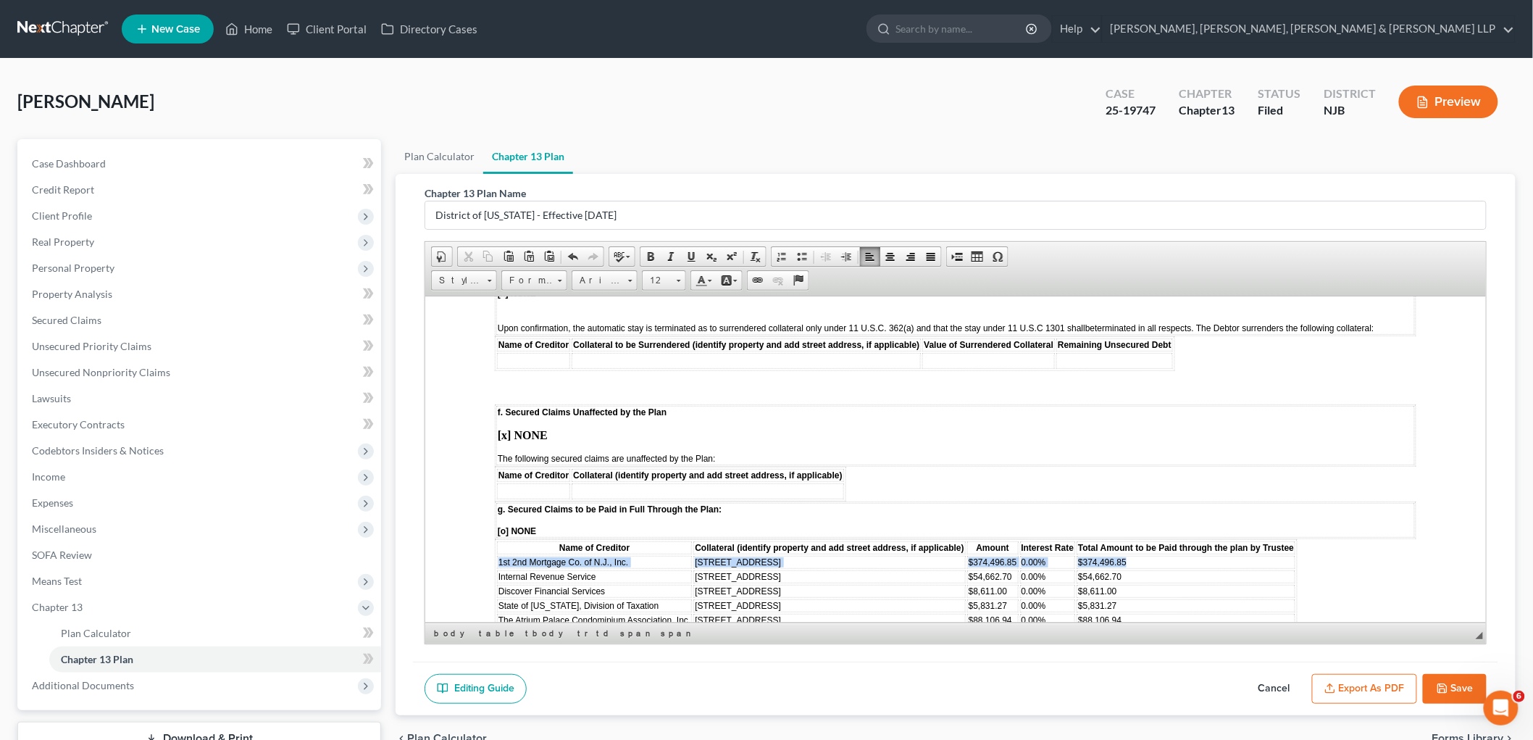
drag, startPoint x: 499, startPoint y: 494, endPoint x: 1149, endPoint y: 497, distance: 650.1
click at [1149, 555] on tr "1st 2nd Mortgage Co. of N.J., Inc. [STREET_ADDRESS] $374,496.85 0.00% $374,496.…" at bounding box center [895, 561] width 799 height 13
drag, startPoint x: 498, startPoint y: 554, endPoint x: 690, endPoint y: 554, distance: 192.0
click at [690, 616] on td "The Atrium Palace Condominium Association, Inc." at bounding box center [593, 622] width 195 height 13
copy span "The Atrium Palace Condominium Association, Inc."
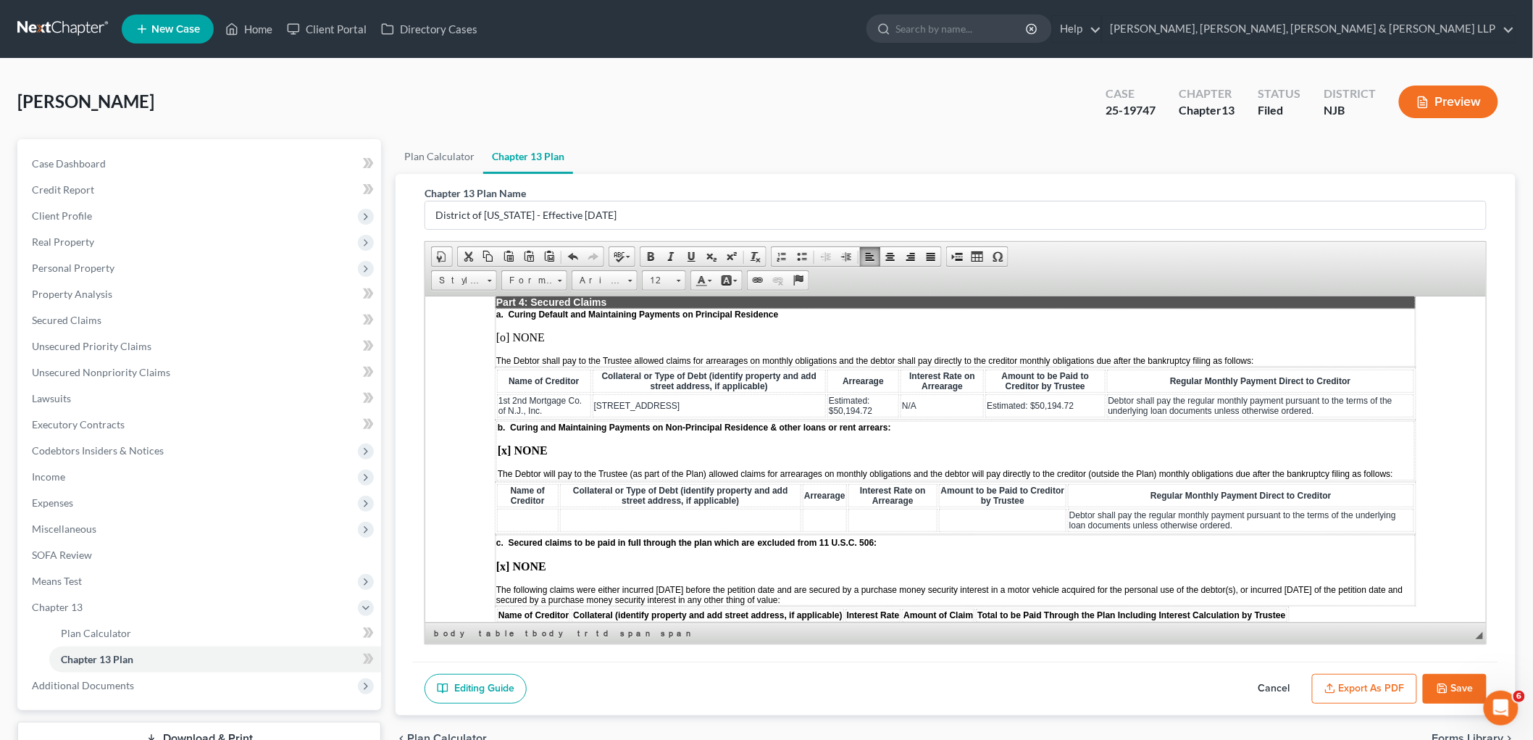
scroll to position [1449, 0]
click at [504, 442] on strong "[x] NONE" at bounding box center [522, 448] width 50 height 12
click at [530, 507] on td at bounding box center [527, 518] width 62 height 23
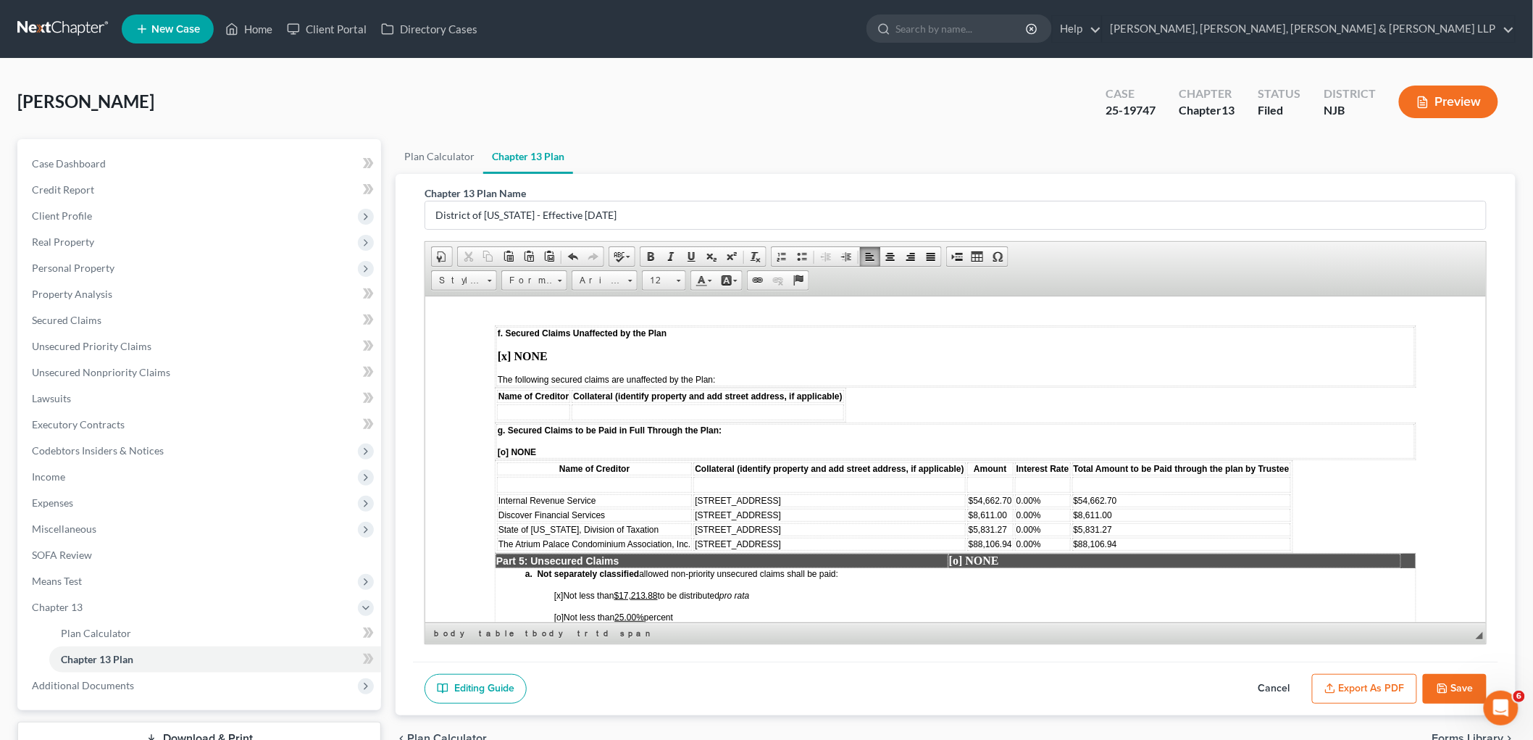
scroll to position [2093, 0]
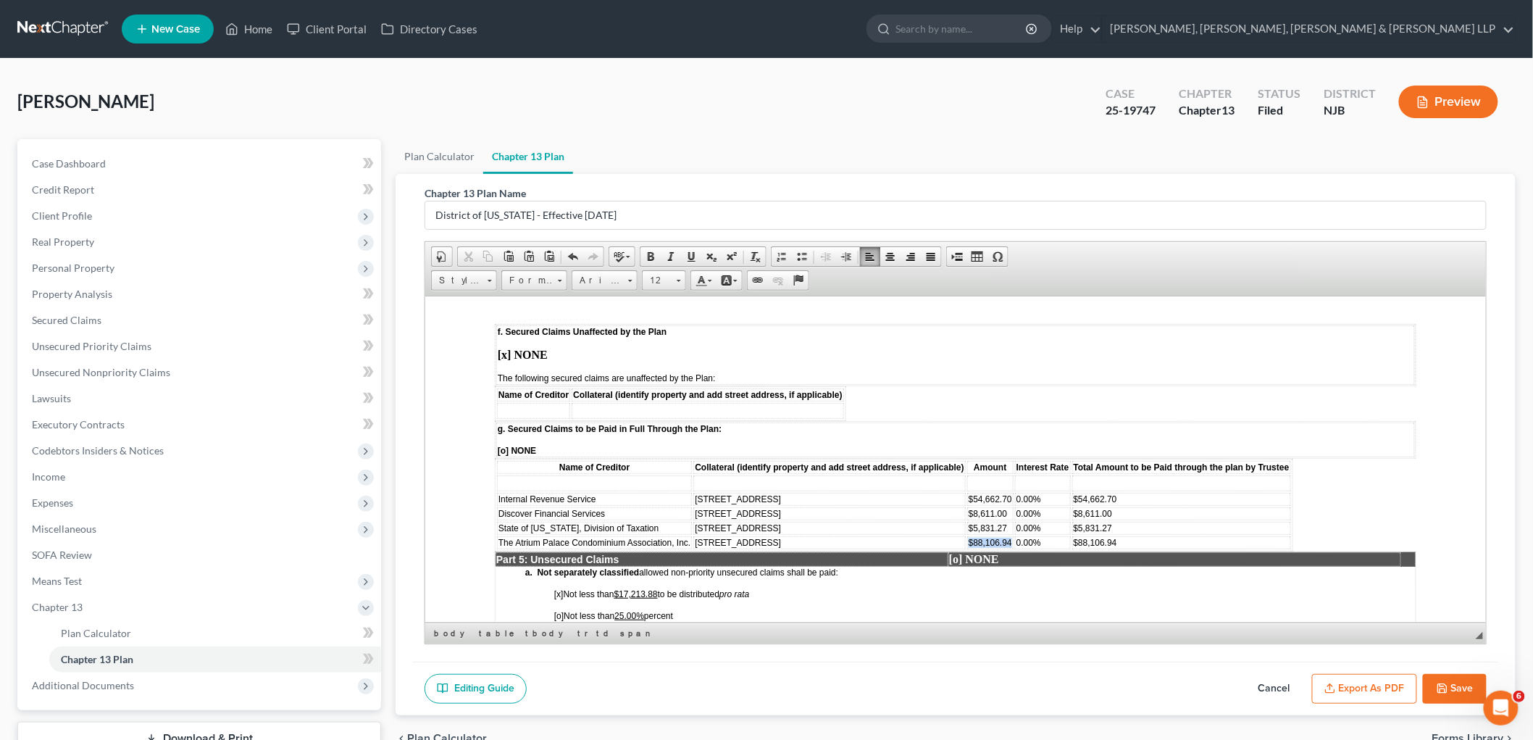
drag, startPoint x: 1009, startPoint y: 475, endPoint x: 967, endPoint y: 473, distance: 42.1
click at [968, 537] on span "$88,106.94" at bounding box center [989, 542] width 43 height 10
copy span "$88,106.94"
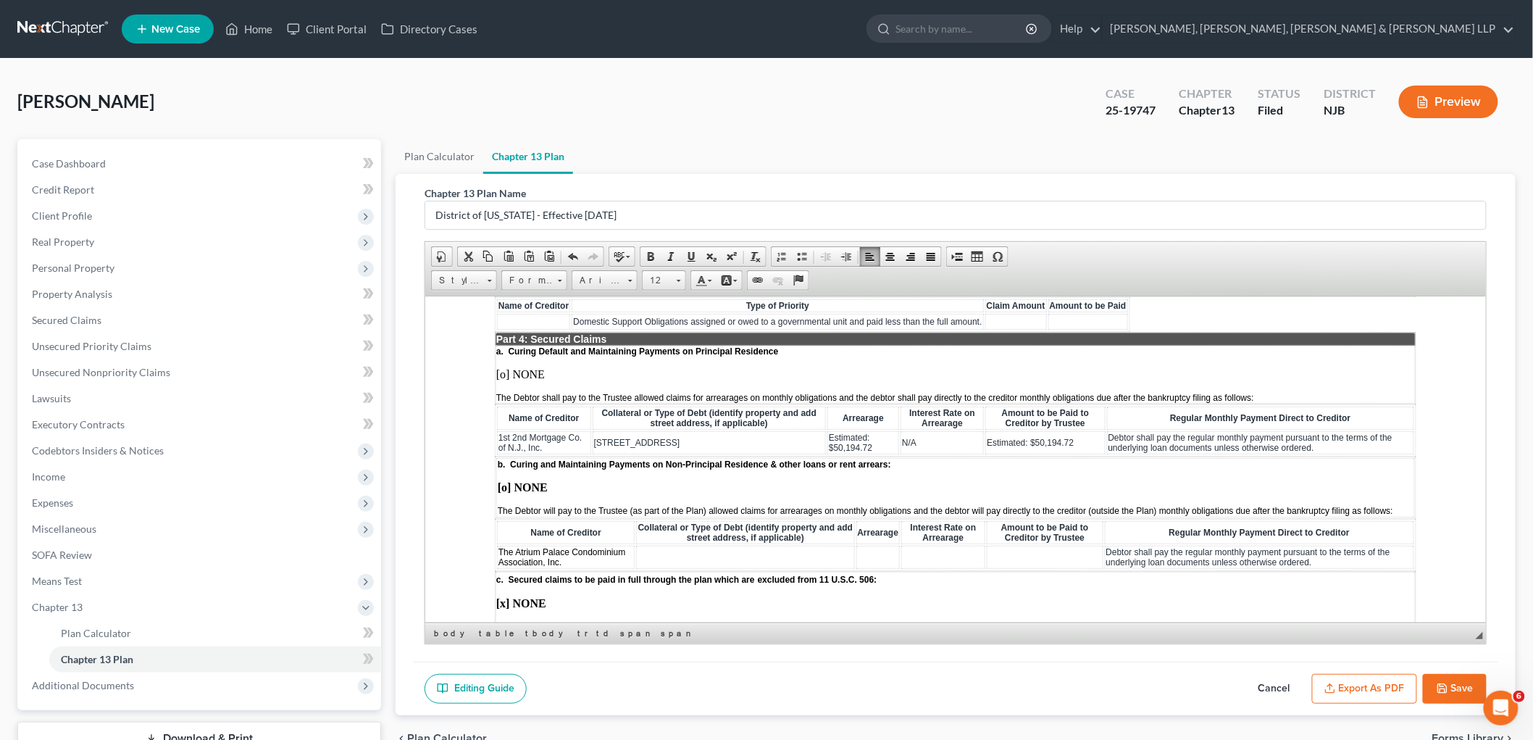
scroll to position [1368, 0]
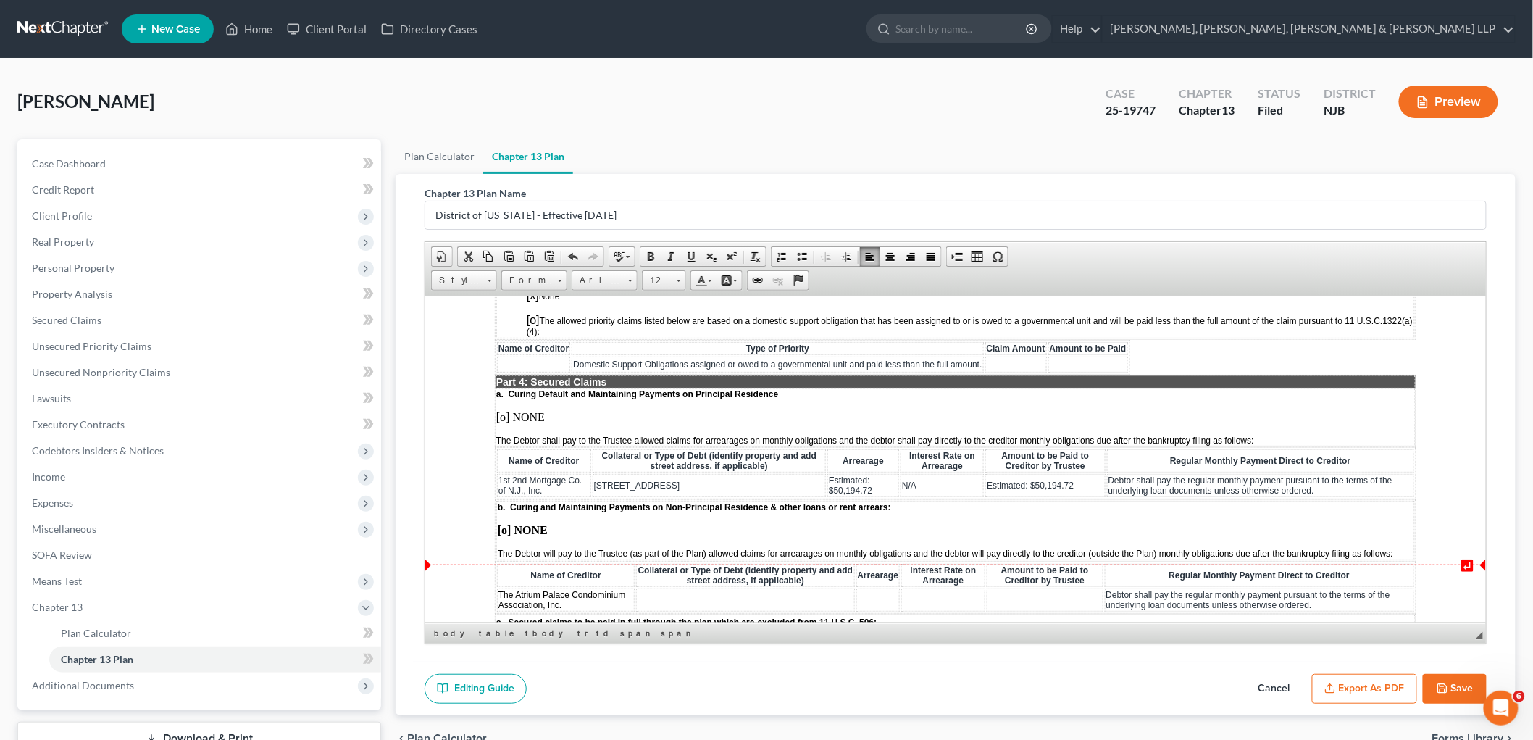
click at [866, 588] on td at bounding box center [878, 599] width 44 height 23
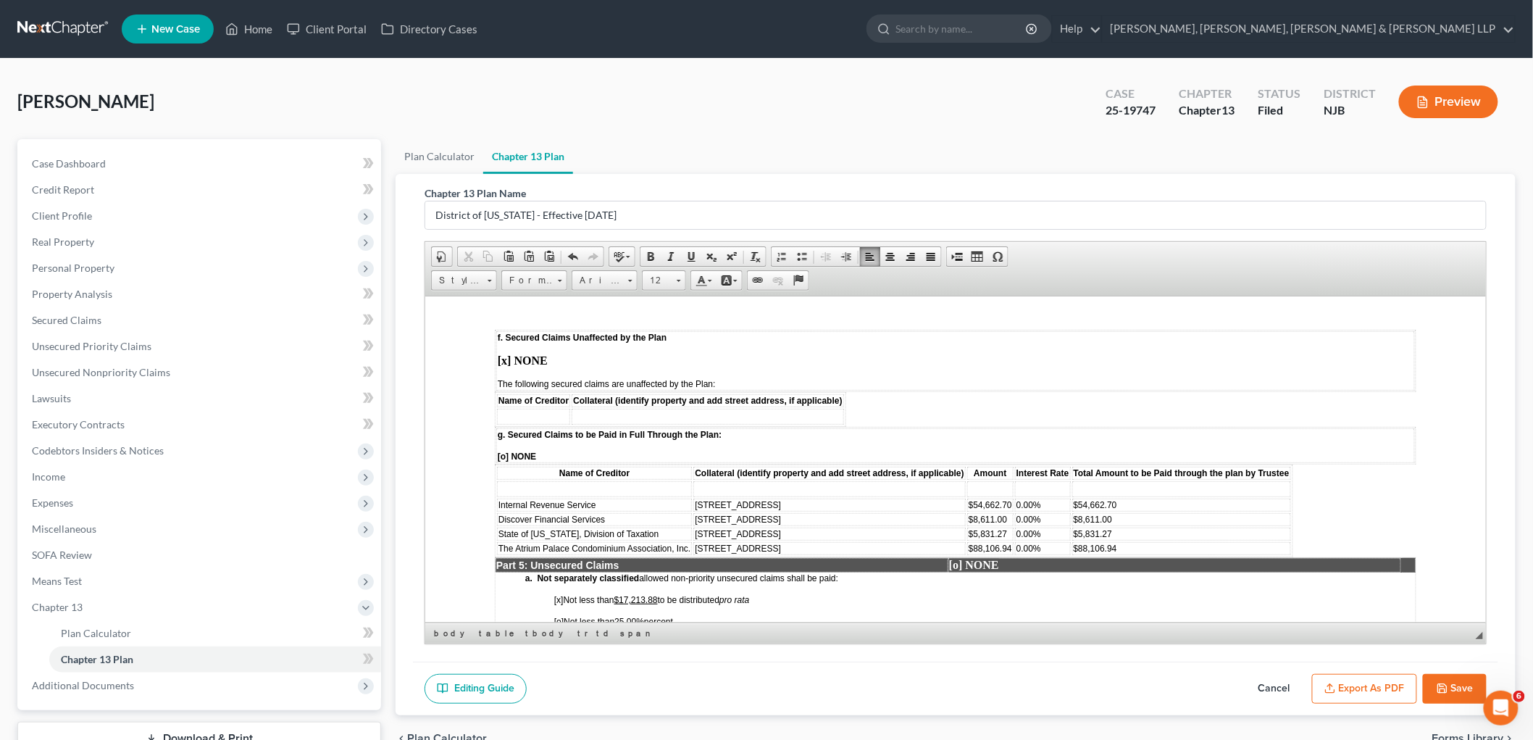
scroll to position [2093, 0]
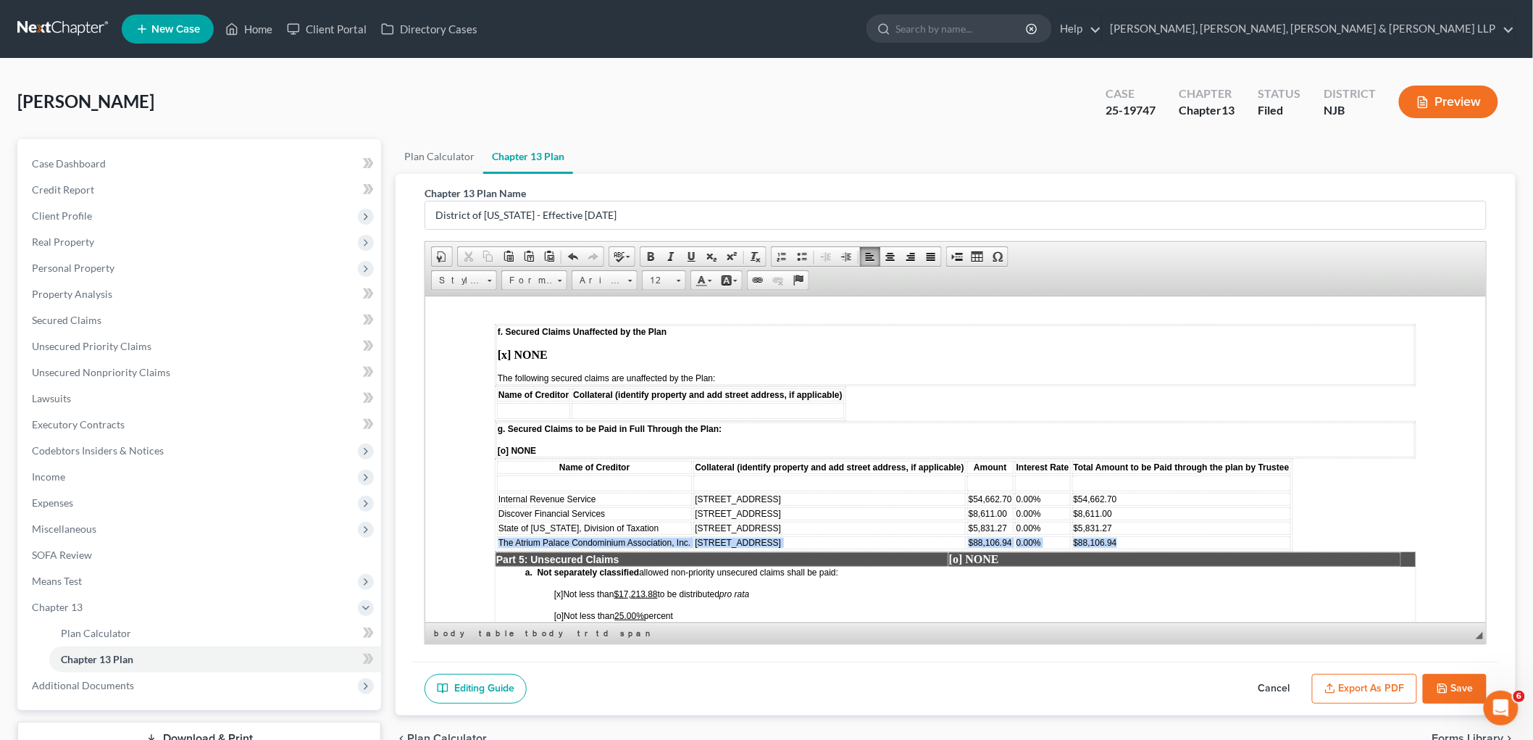
drag, startPoint x: 495, startPoint y: 474, endPoint x: 1118, endPoint y: 475, distance: 623.2
click at [1118, 536] on tr "The Atrium Palace Condominium Association, Inc. [STREET_ADDRESS] $88,106.94 0.0…" at bounding box center [893, 542] width 794 height 13
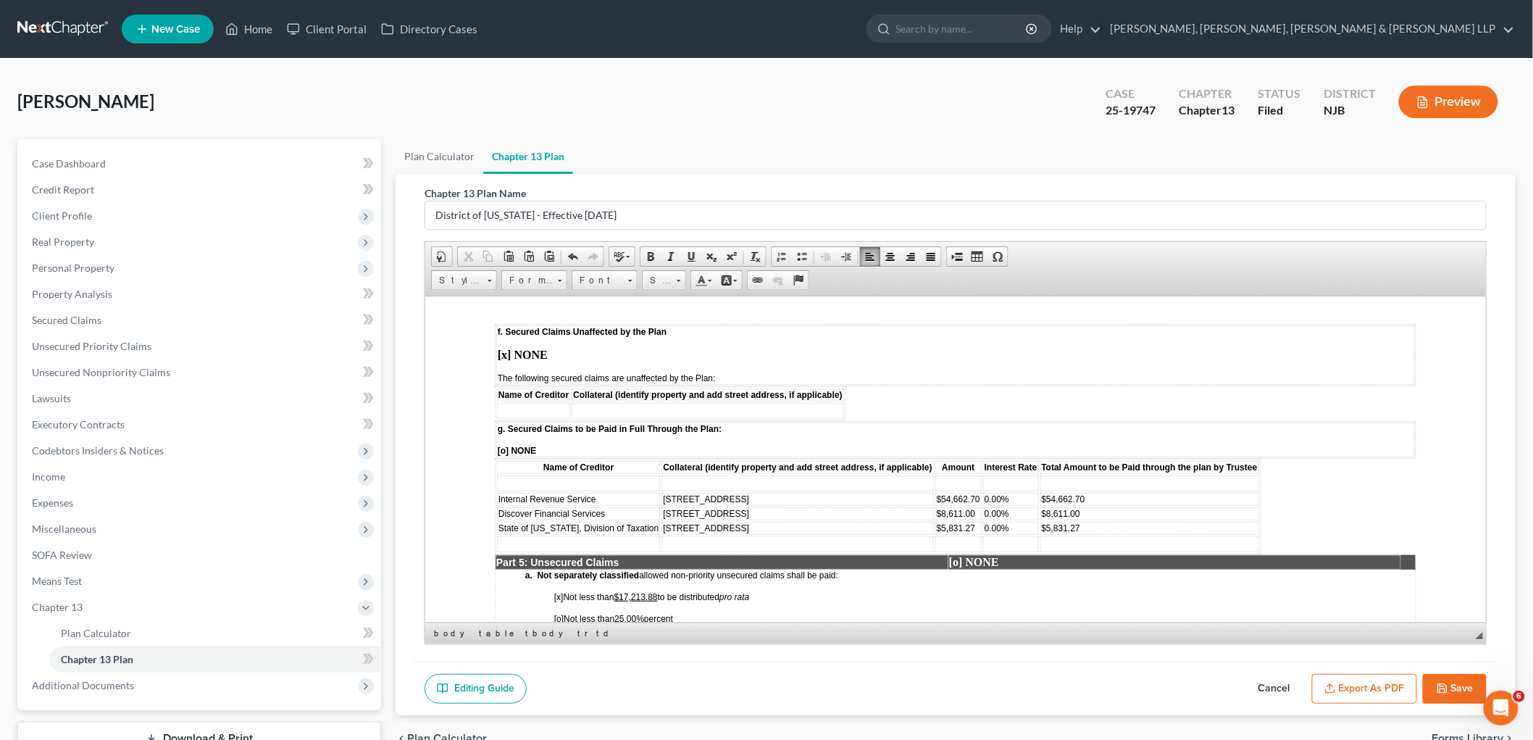
click at [641, 475] on td at bounding box center [577, 483] width 163 height 16
click at [786, 502] on span "Delete Rows" at bounding box center [796, 503] width 84 height 18
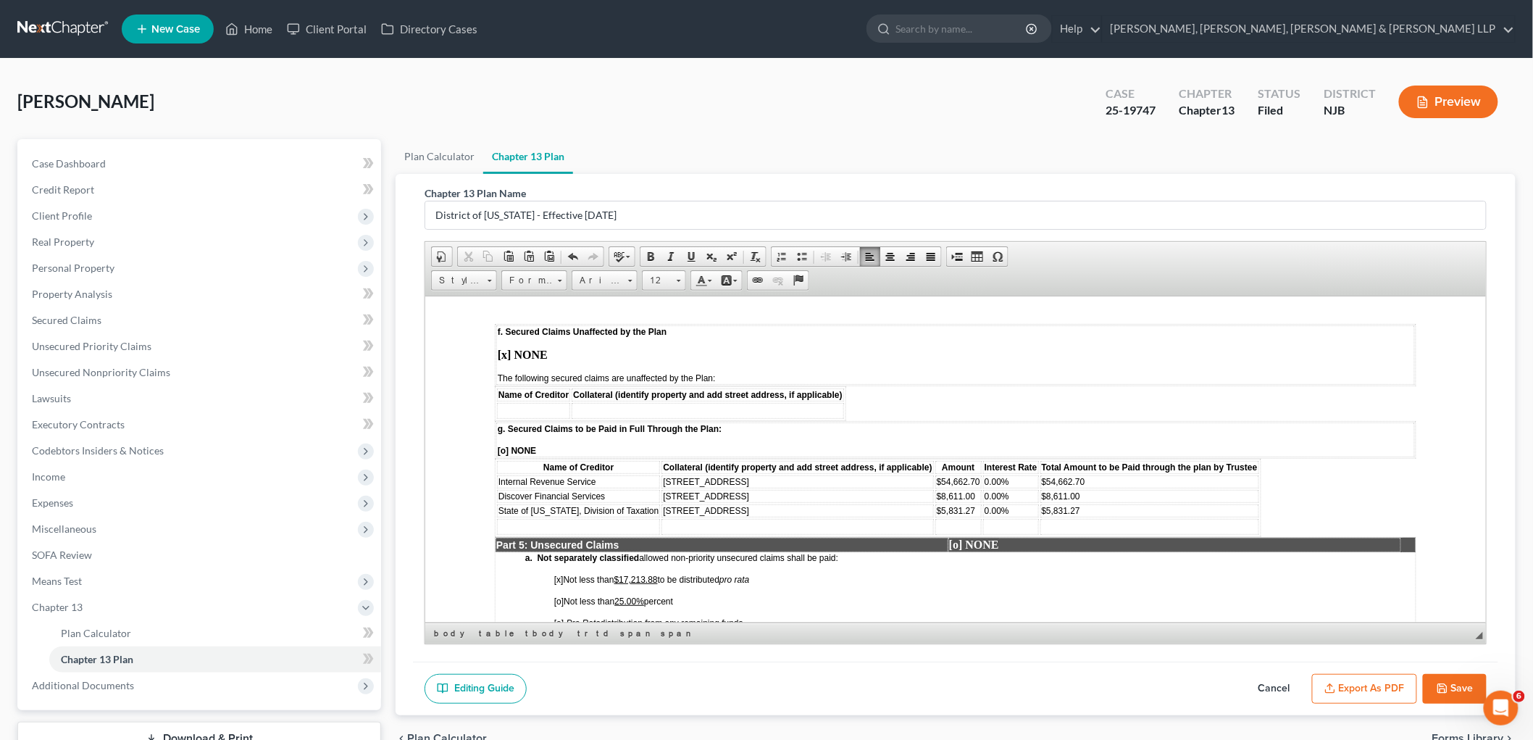
click at [605, 518] on td at bounding box center [577, 526] width 163 height 16
click at [757, 543] on span "Delete Rows" at bounding box center [762, 542] width 84 height 18
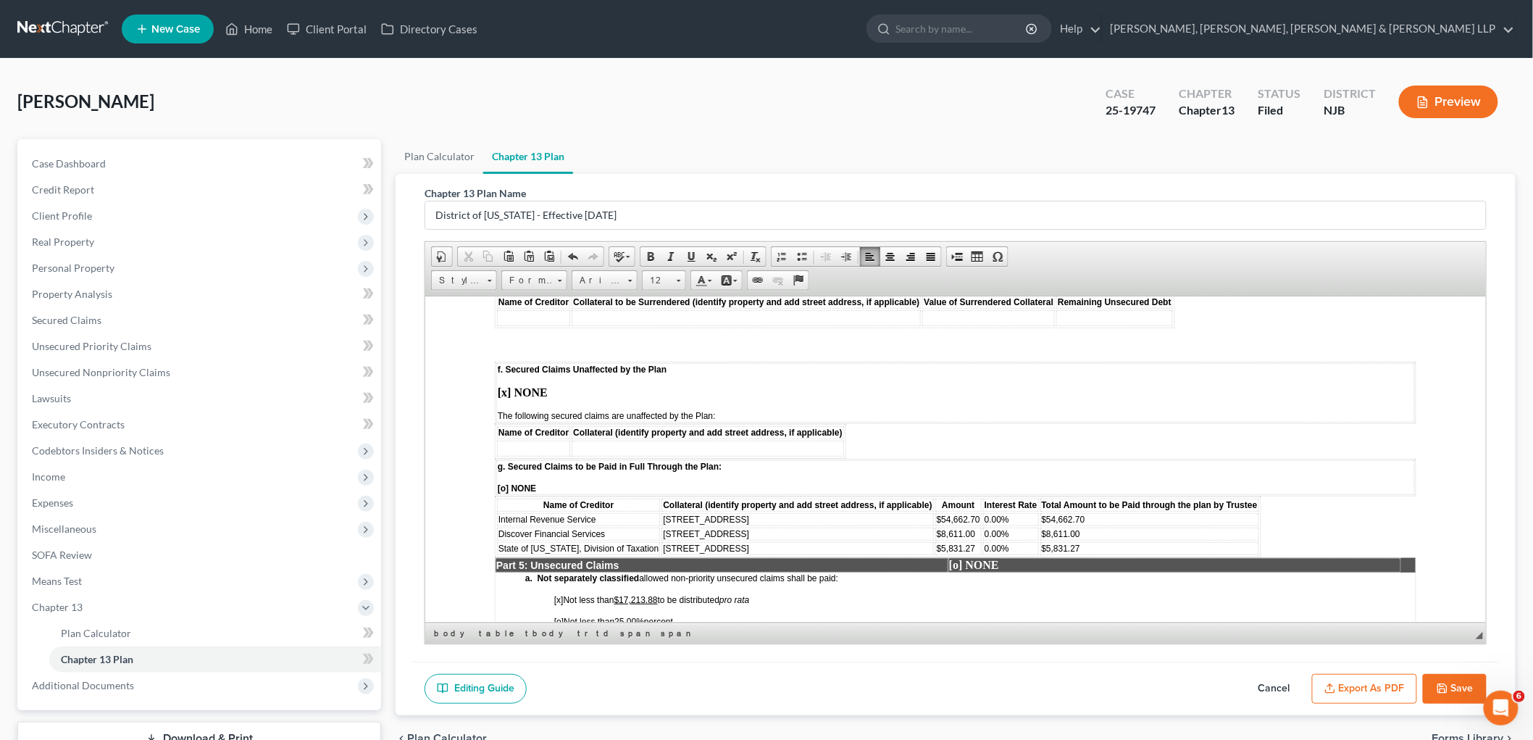
scroll to position [2013, 0]
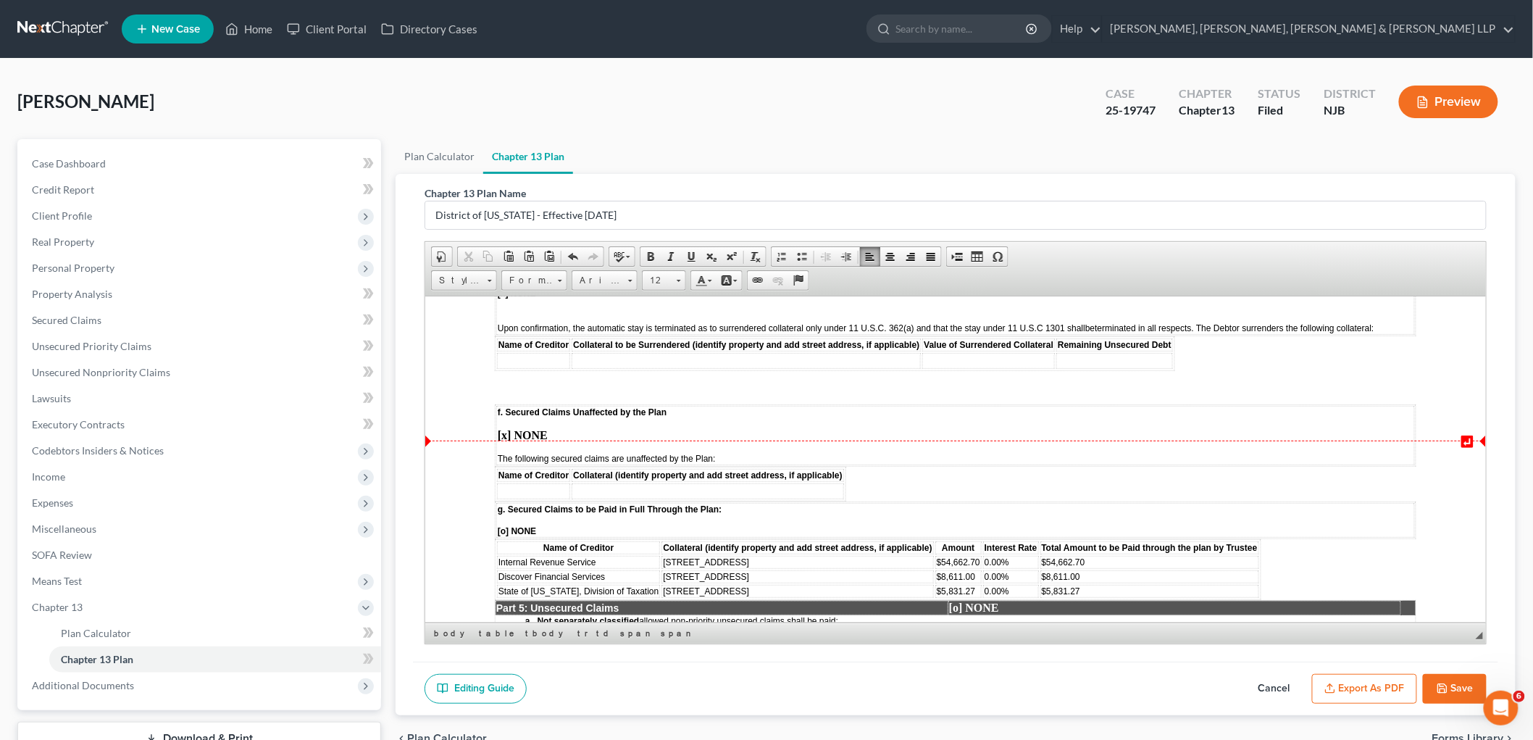
click at [873, 430] on body "↵ STATISTICAL INFORMATION ONLY: Debtor must select the number of each of the fo…" at bounding box center [955, 299] width 922 height 3892
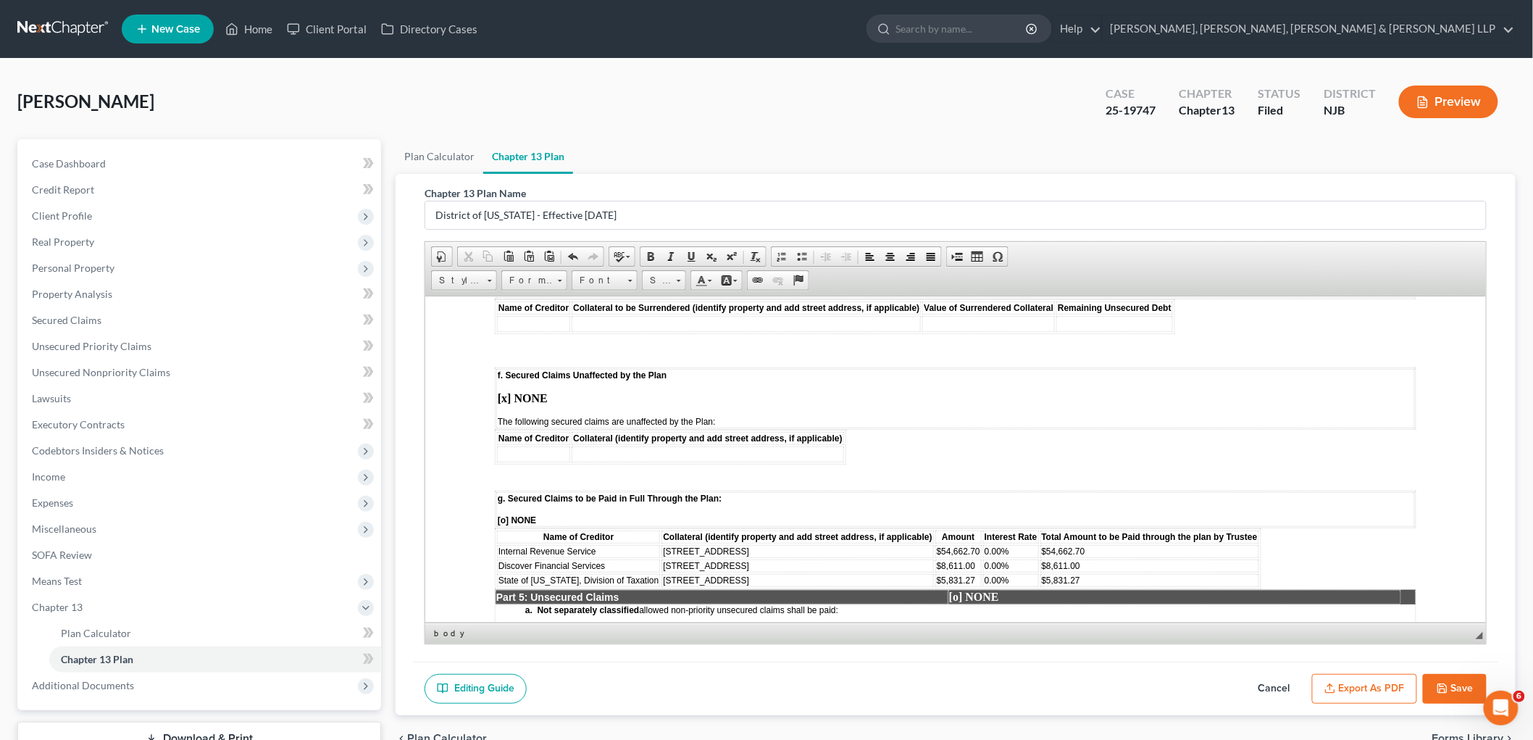
scroll to position [2093, 0]
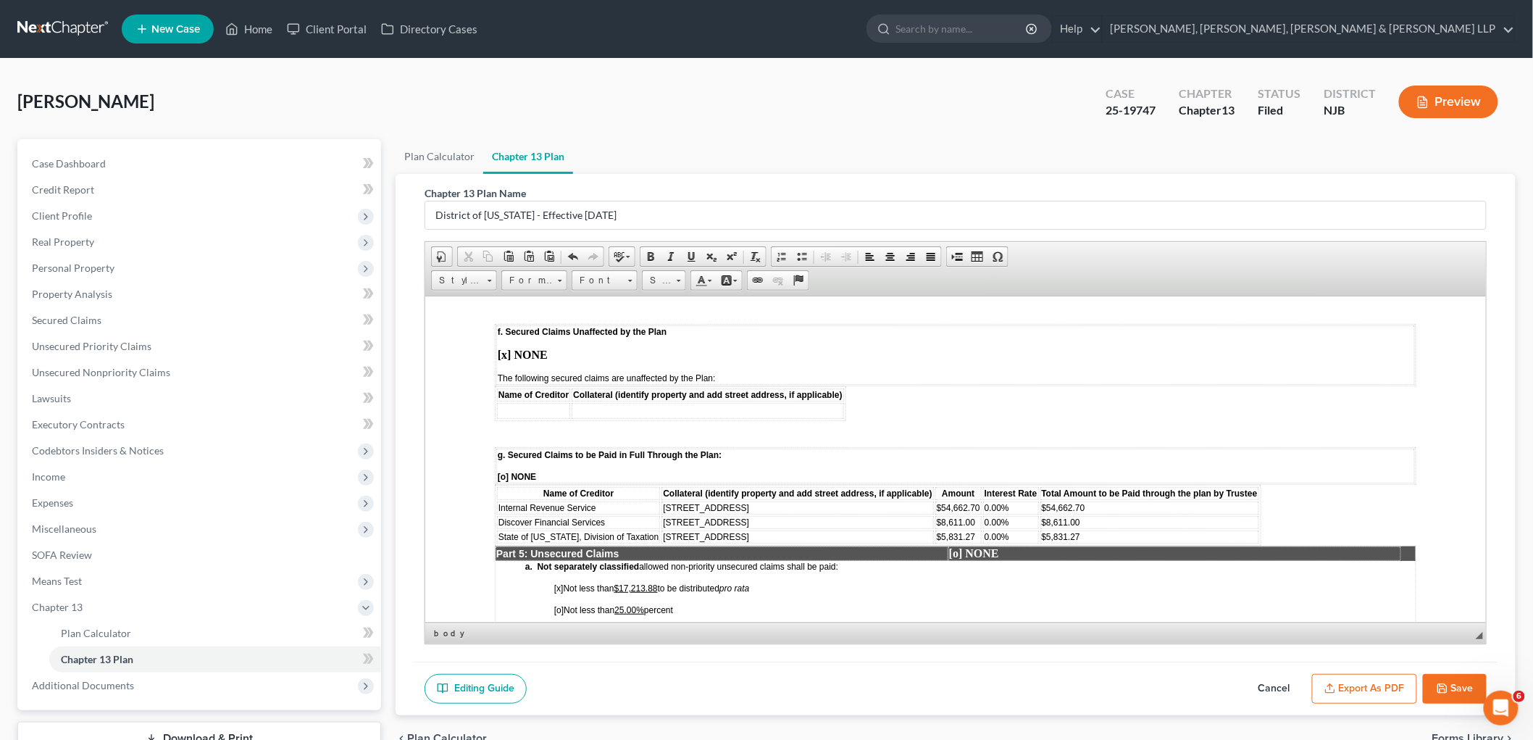
click at [657, 583] on u "$17,213.88" at bounding box center [635, 588] width 43 height 10
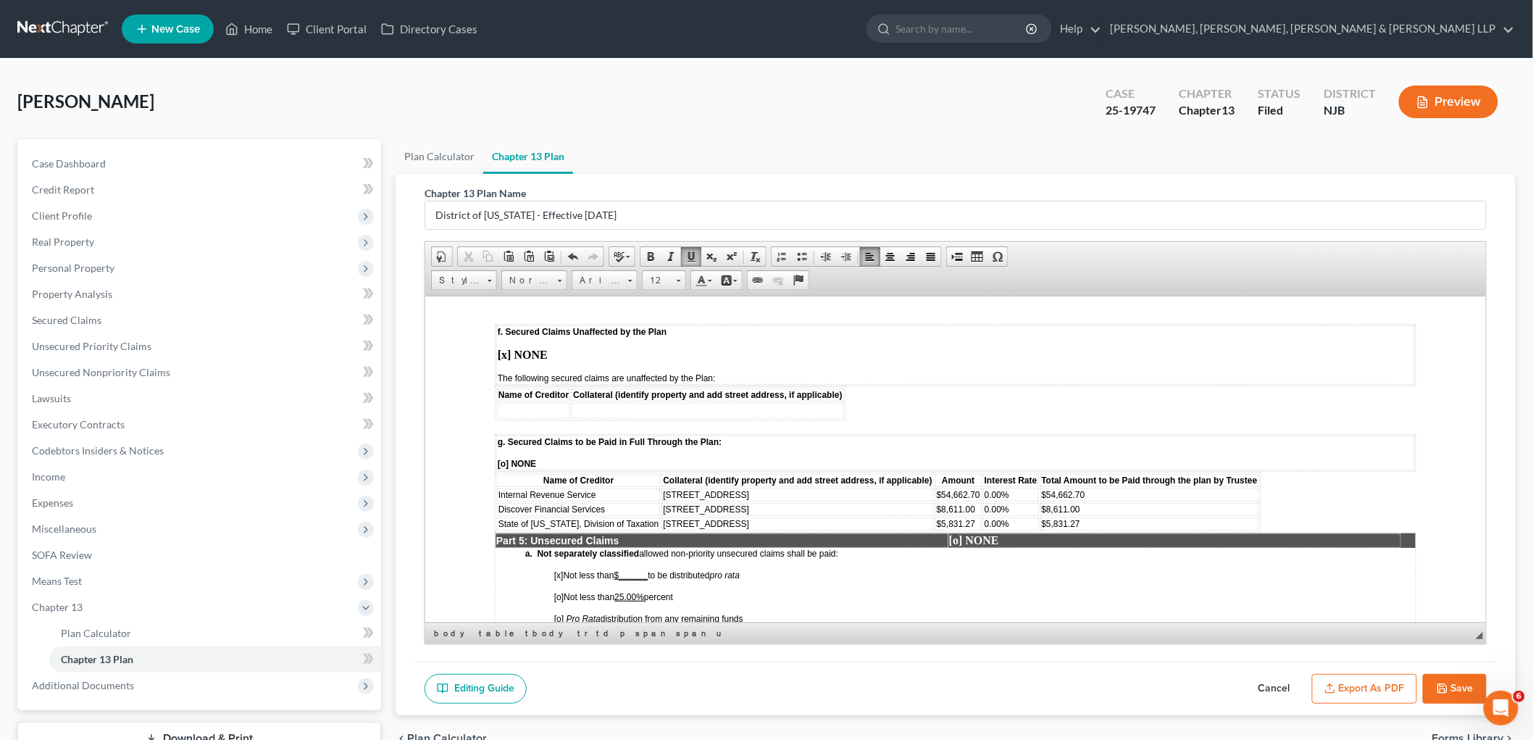
click at [557, 570] on span "[x]" at bounding box center [558, 575] width 9 height 10
click at [641, 591] on u "25.00%" at bounding box center [629, 596] width 30 height 10
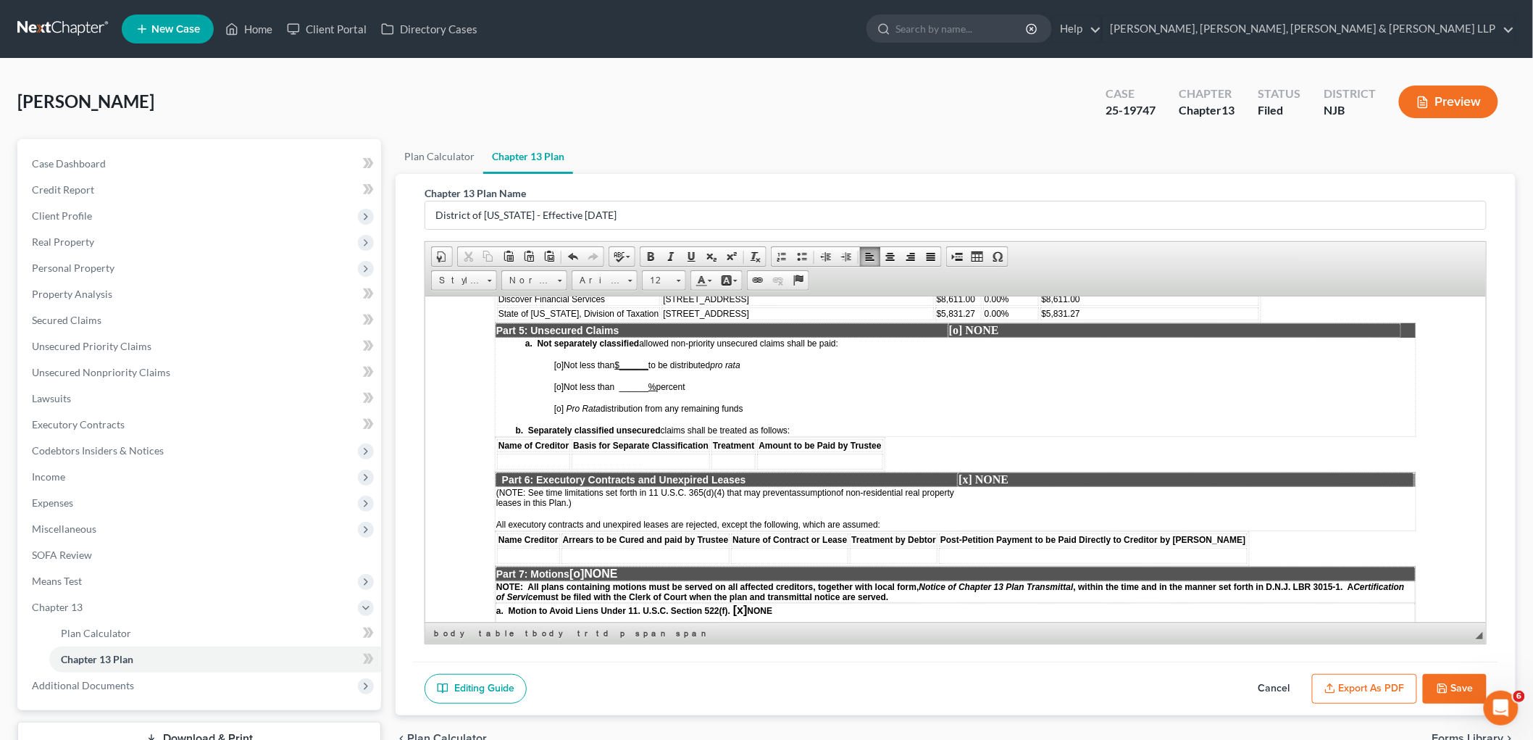
scroll to position [2335, 0]
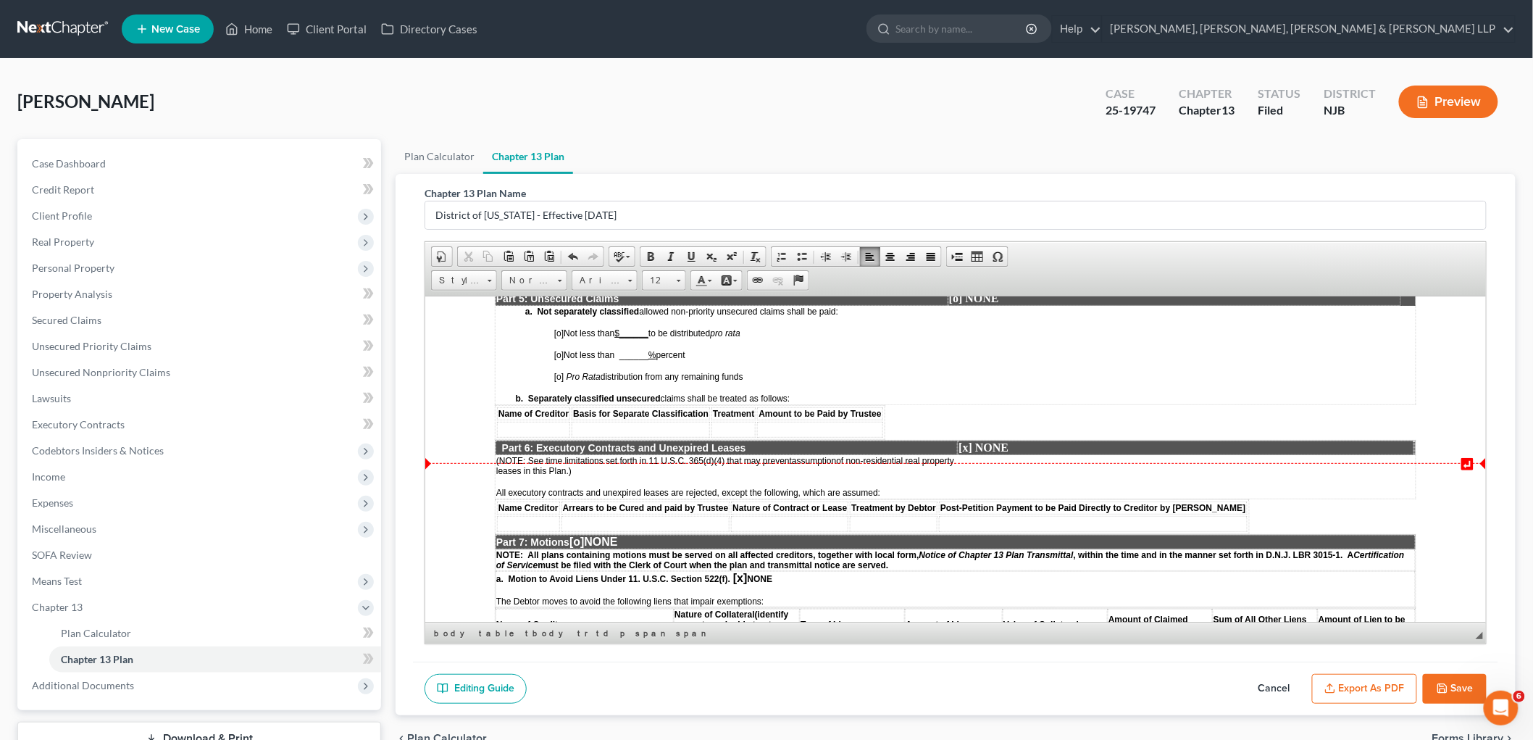
click at [583, 535] on span "[o]" at bounding box center [576, 541] width 14 height 12
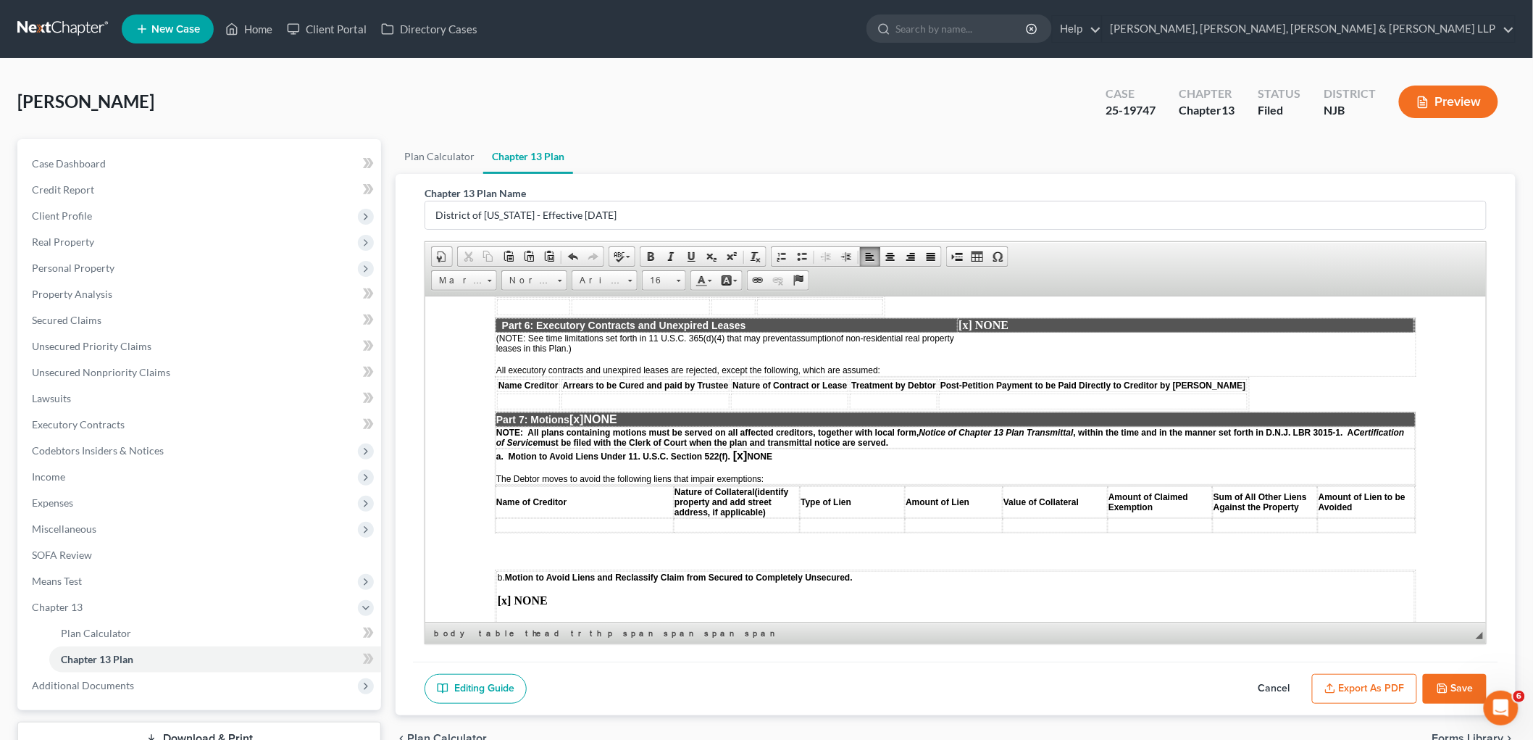
scroll to position [2496, 0]
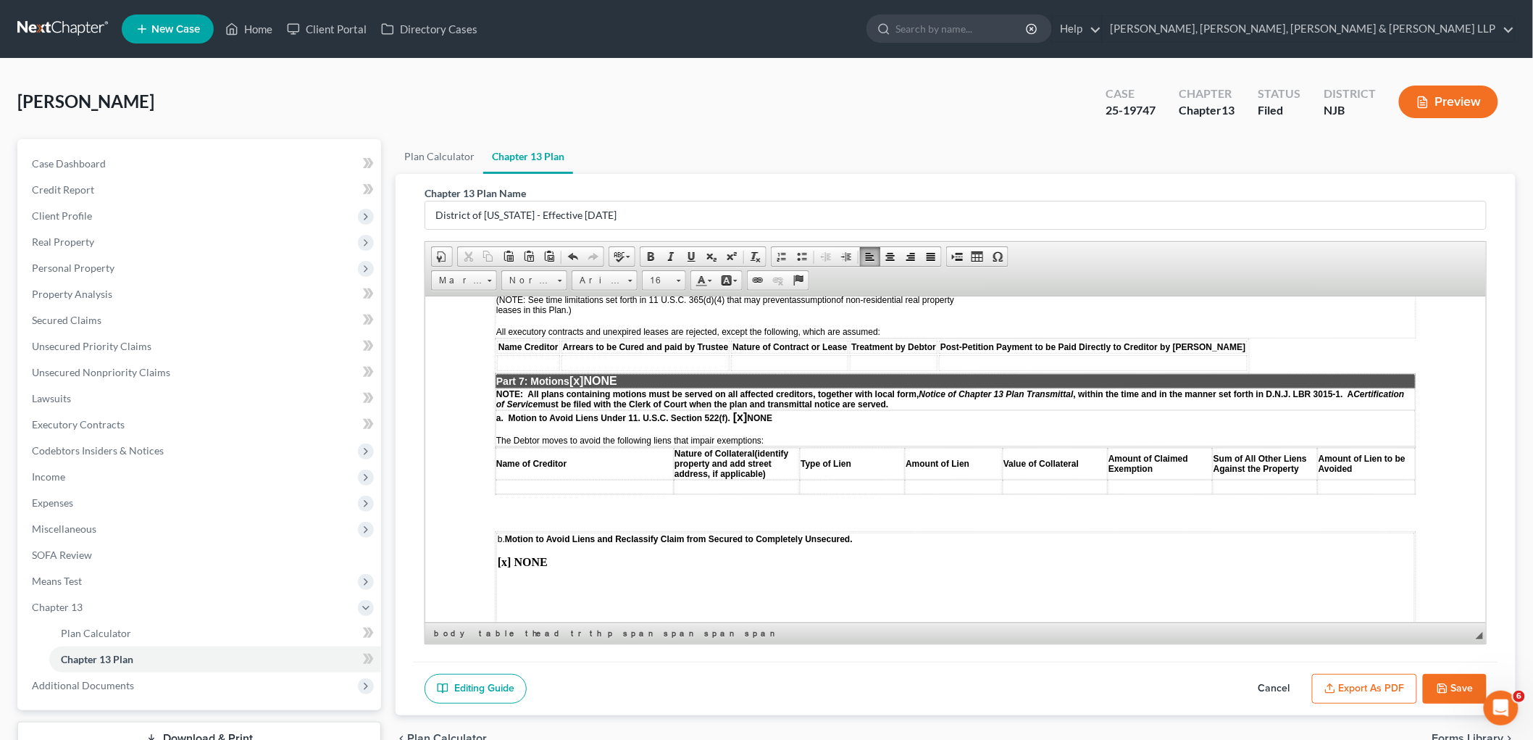
click at [524, 604] on p at bounding box center [955, 610] width 916 height 13
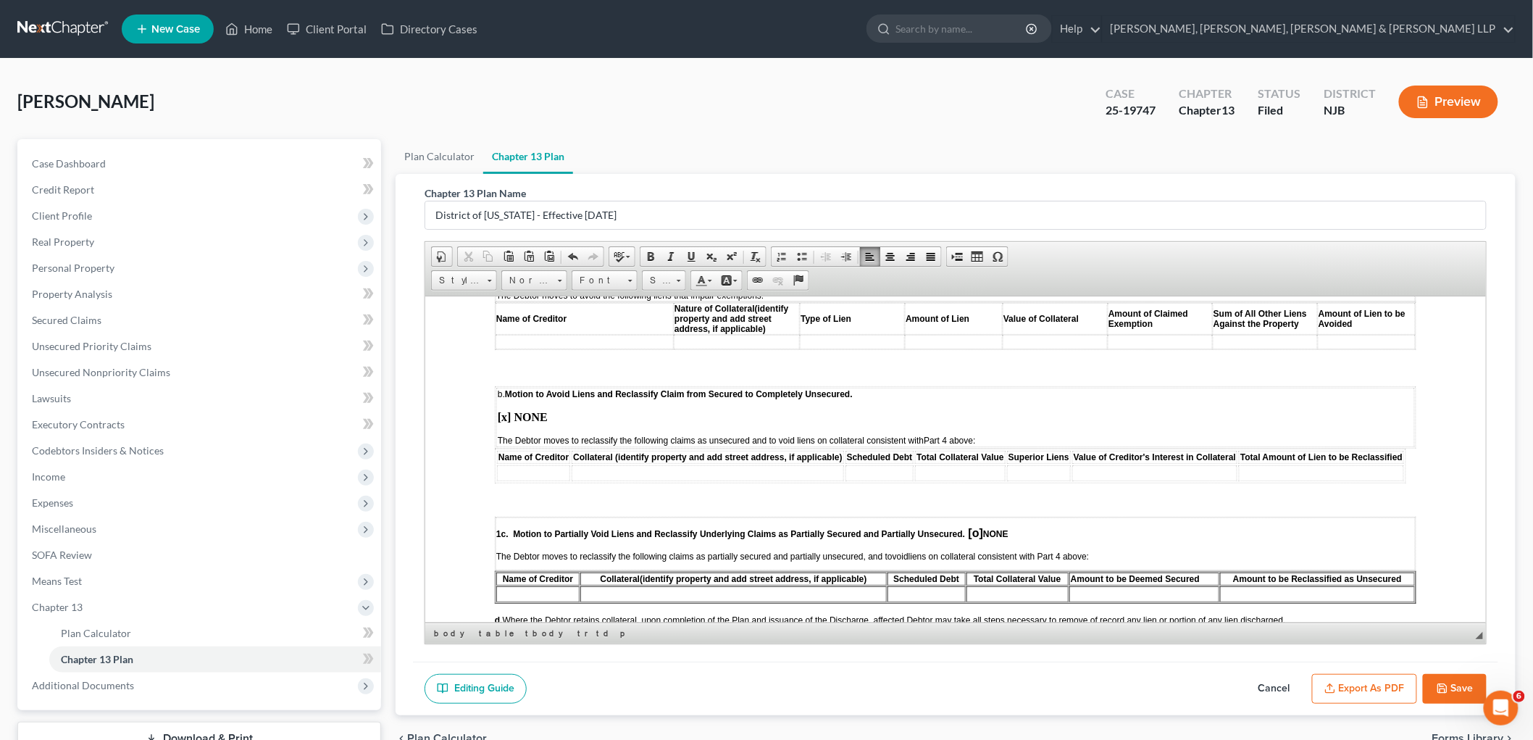
scroll to position [2657, 0]
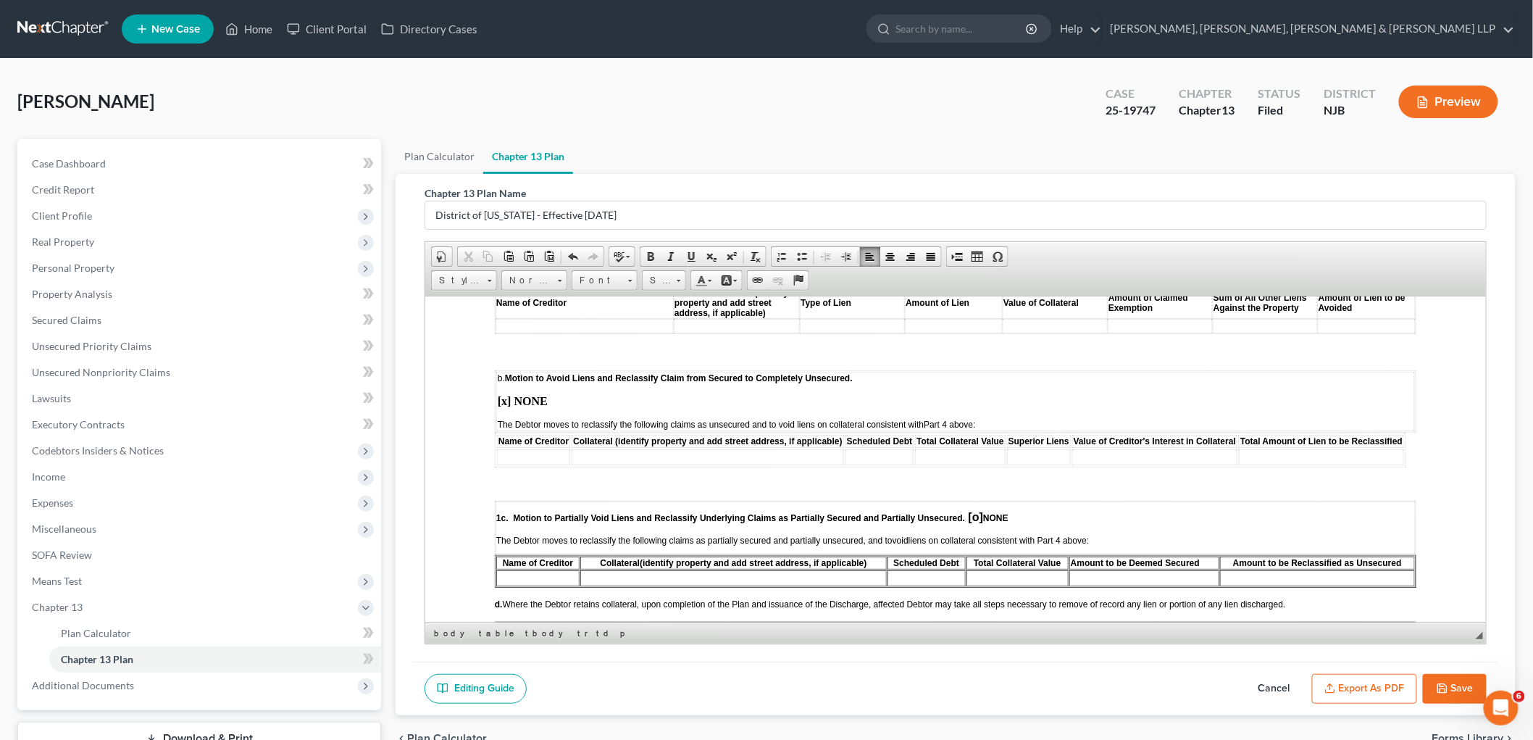
click at [976, 510] on span "[o]" at bounding box center [975, 516] width 14 height 12
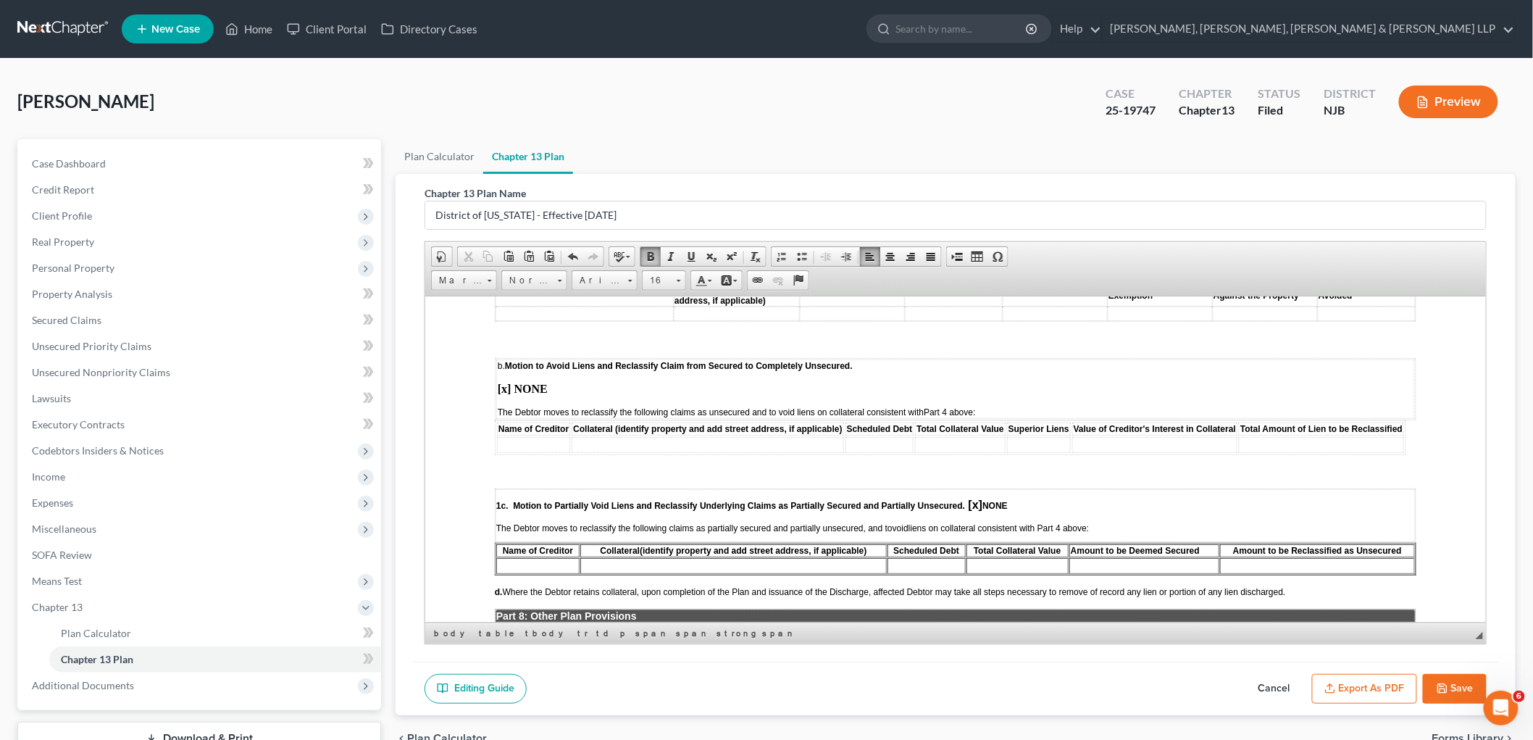
scroll to position [2737, 0]
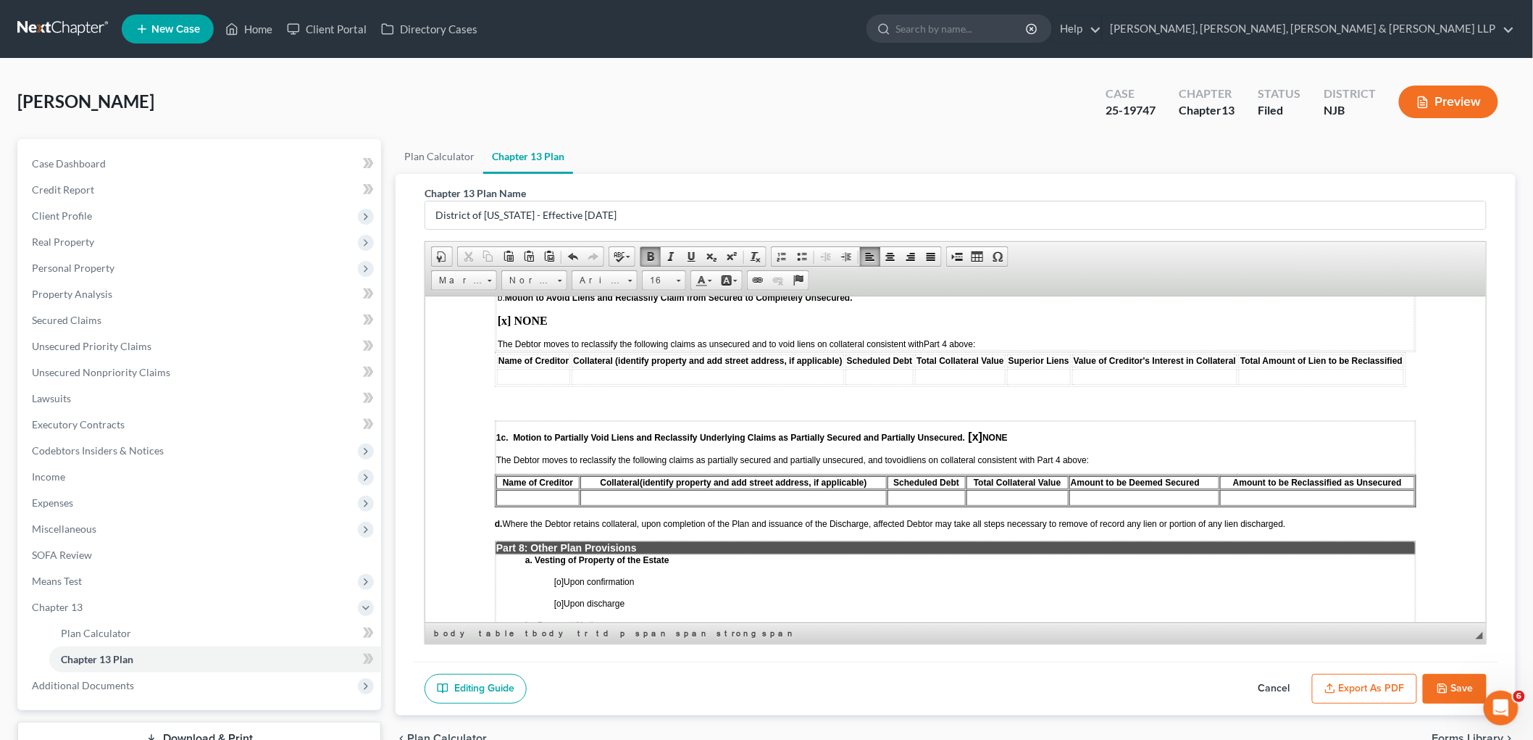
click at [557, 576] on span "[o]" at bounding box center [558, 581] width 9 height 10
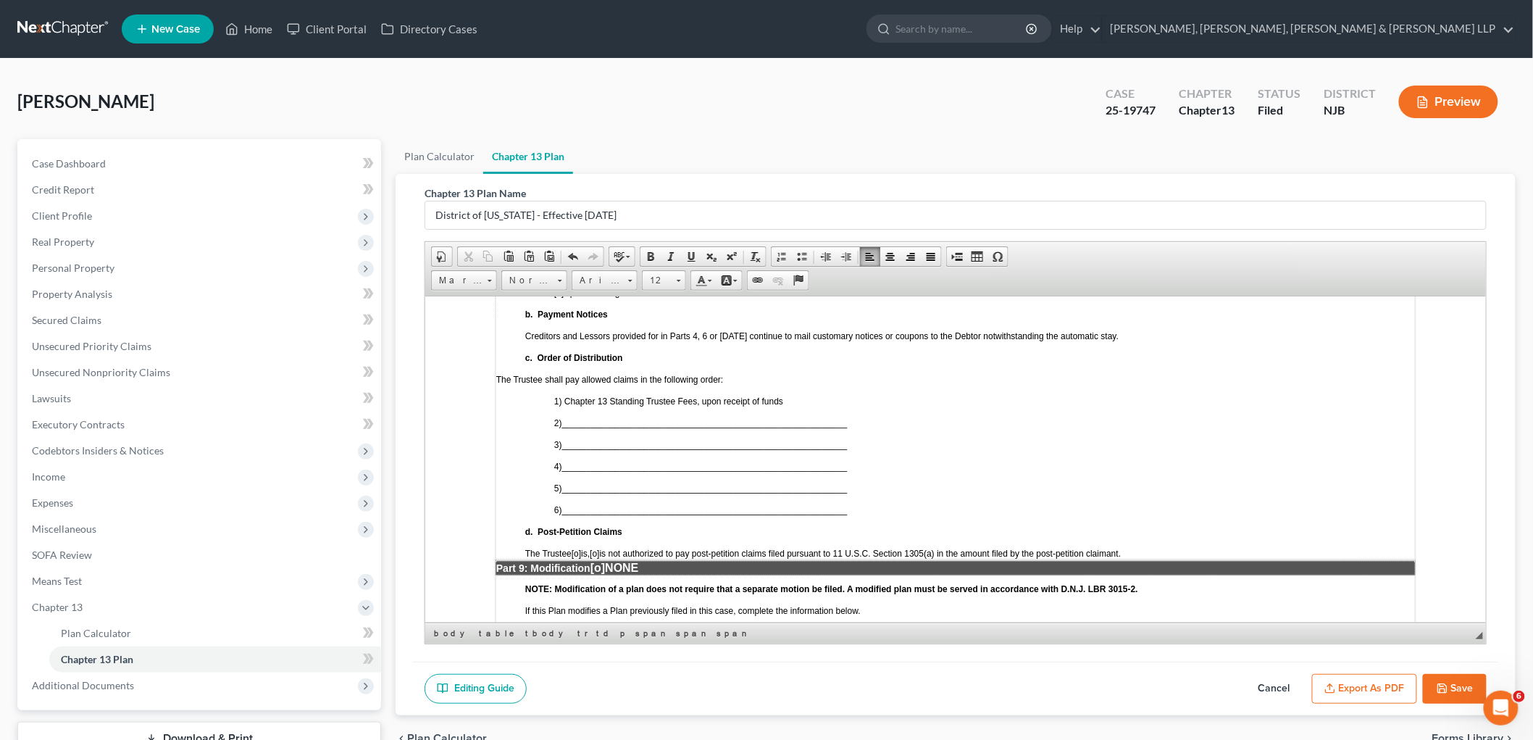
scroll to position [3060, 0]
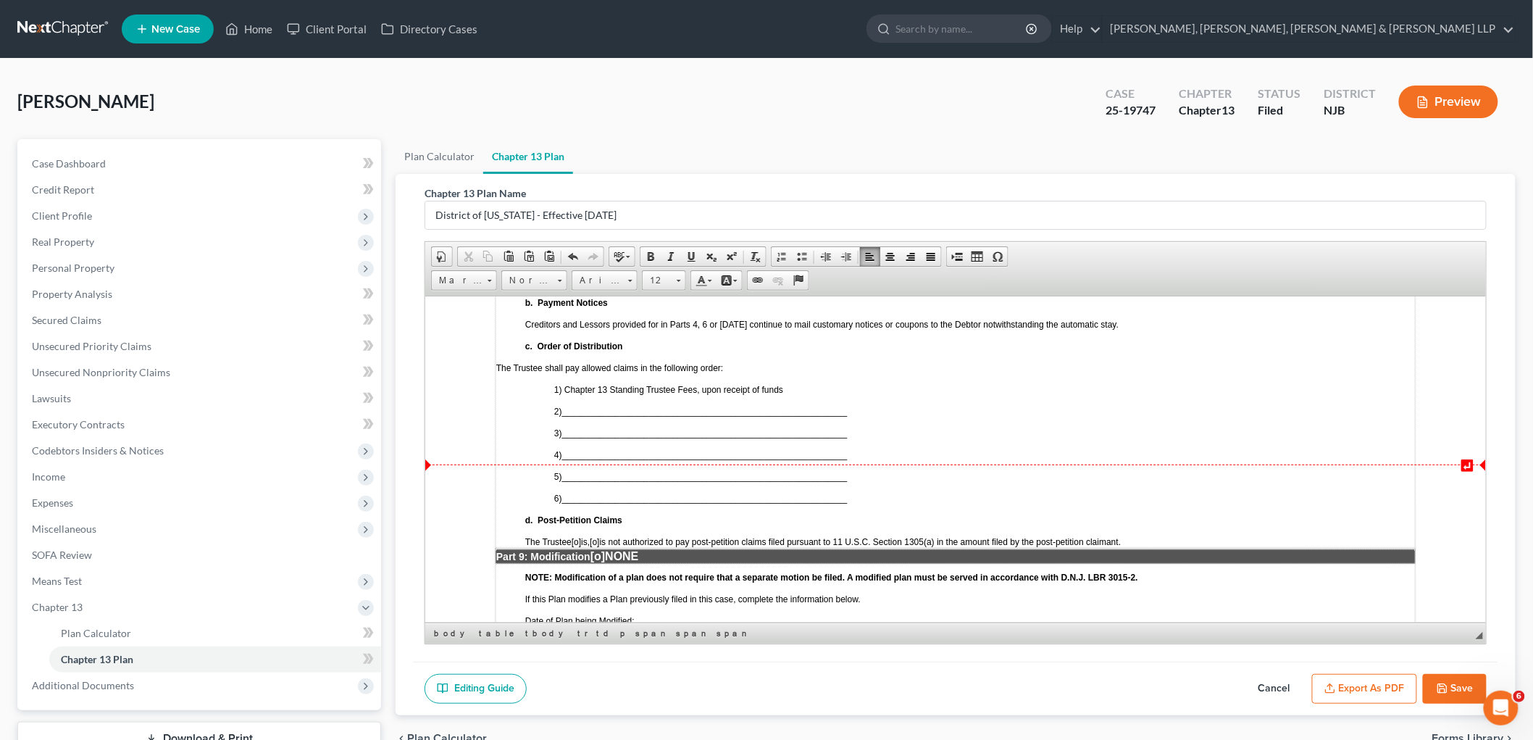
click at [599, 536] on span "[o]" at bounding box center [593, 541] width 9 height 10
click at [604, 549] on span "[o]" at bounding box center [597, 555] width 14 height 12
drag, startPoint x: 817, startPoint y: 421, endPoint x: 825, endPoint y: 420, distance: 8.0
click at [817, 420] on td "a. Vesting of Property of the Estate [x ] Upon confirmation [o] Upon discharge …" at bounding box center [955, 389] width 920 height 316
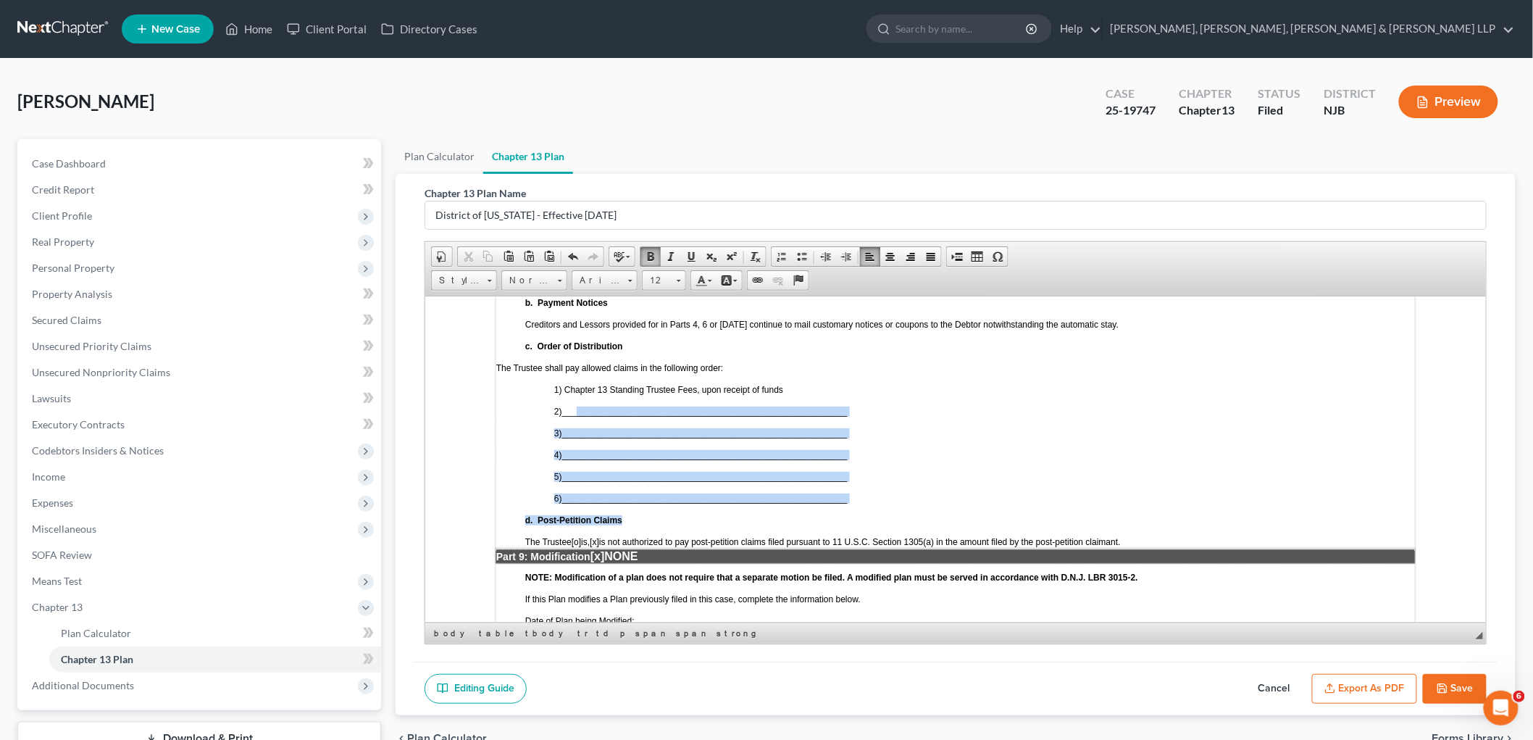
drag, startPoint x: 864, startPoint y: 423, endPoint x: 579, endPoint y: 330, distance: 299.5
click at [579, 330] on td "a. Vesting of Property of the Estate [x ] Upon confirmation [o] Upon discharge …" at bounding box center [955, 389] width 920 height 316
click at [618, 428] on span "___________________________________________________________" at bounding box center [705, 433] width 286 height 10
drag, startPoint x: 853, startPoint y: 415, endPoint x: 554, endPoint y: 333, distance: 309.6
click at [554, 333] on td "a. Vesting of Property of the Estate [x ] Upon confirmation [o] Upon discharge …" at bounding box center [955, 389] width 920 height 316
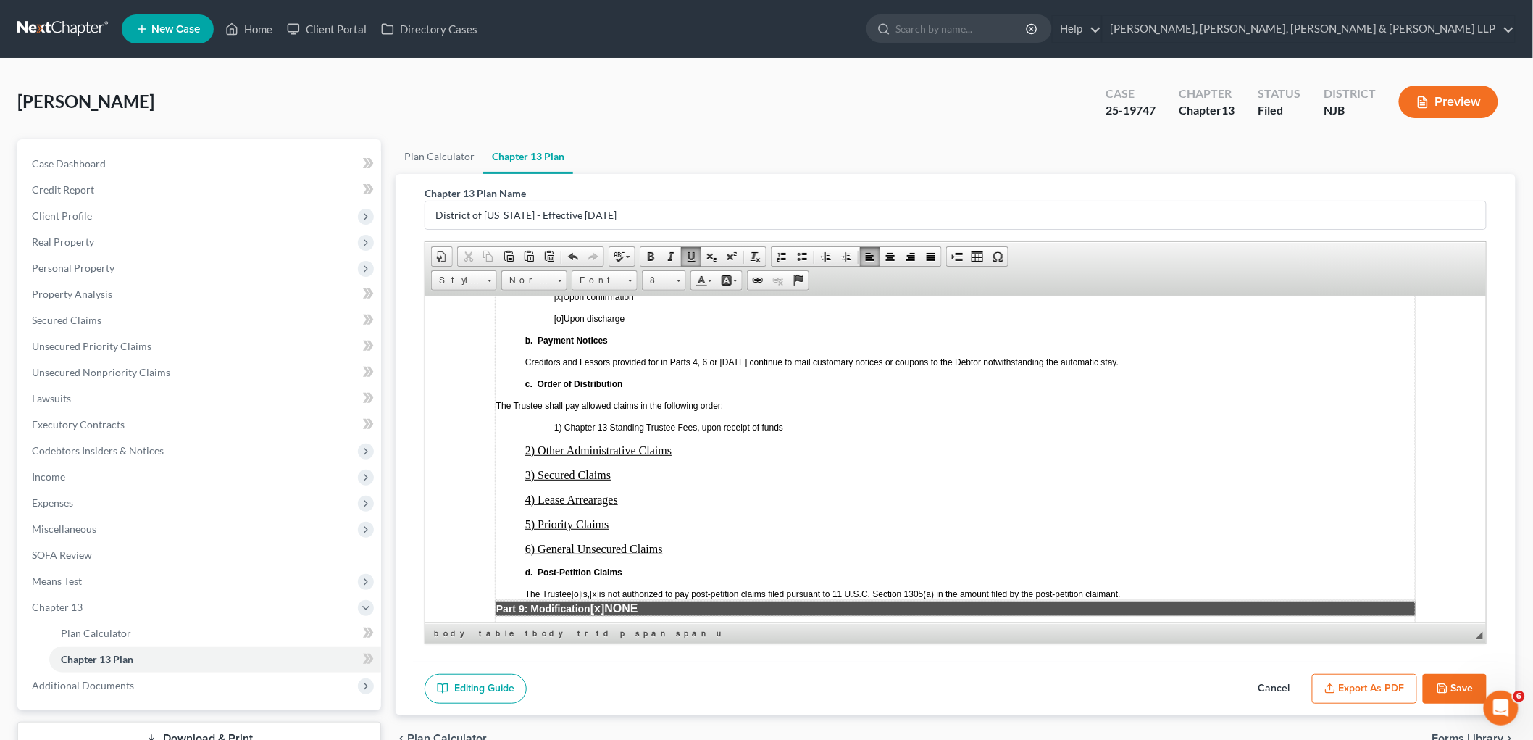
scroll to position [2979, 0]
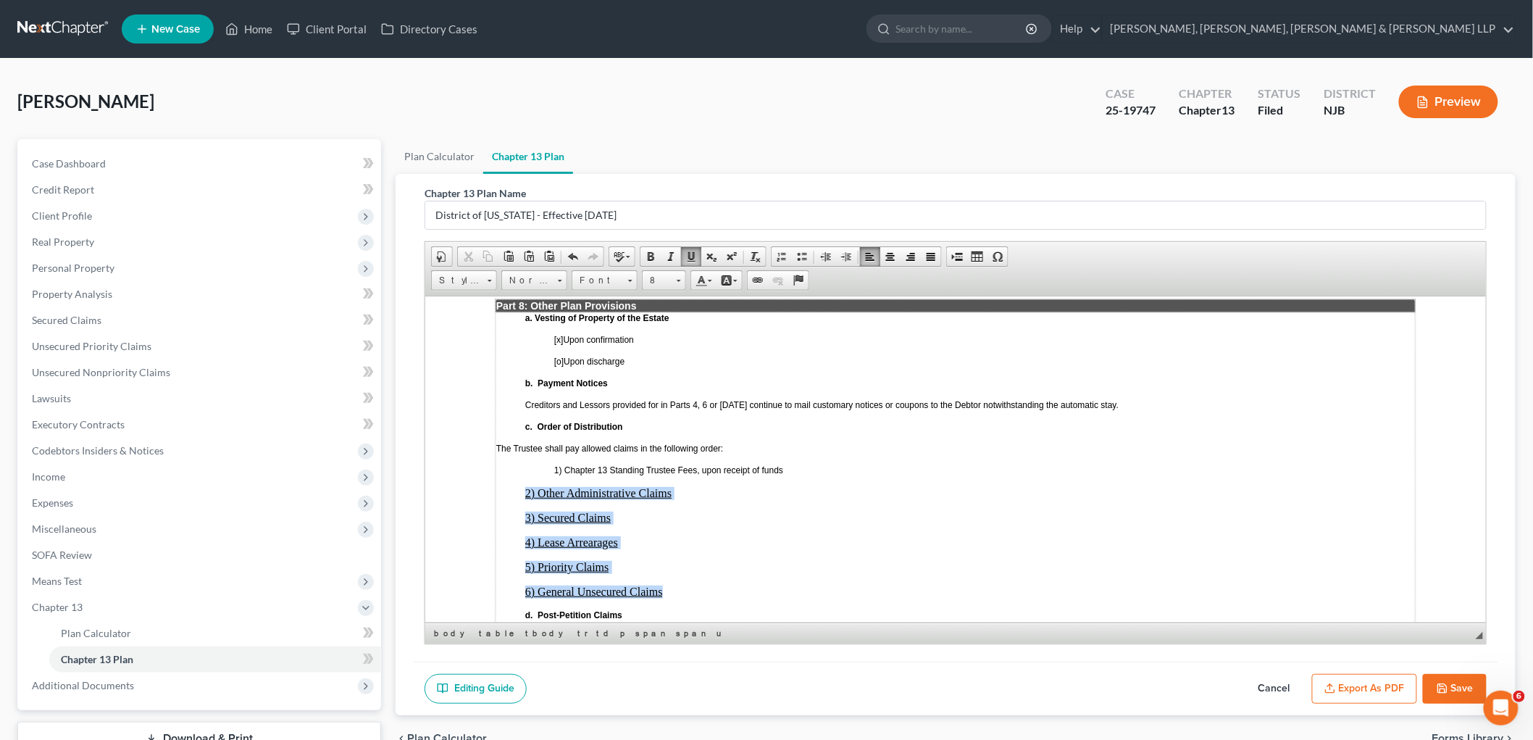
drag, startPoint x: 516, startPoint y: 408, endPoint x: 662, endPoint y: 502, distance: 174.1
click at [662, 502] on td "a. Vesting of Property of the Estate [x ] Upon confirmation [o] Upon discharge …" at bounding box center [955, 477] width 920 height 330
click at [846, 259] on span at bounding box center [847, 257] width 12 height 12
click at [790, 536] on p "4) Lease Arrearages" at bounding box center [984, 542] width 861 height 13
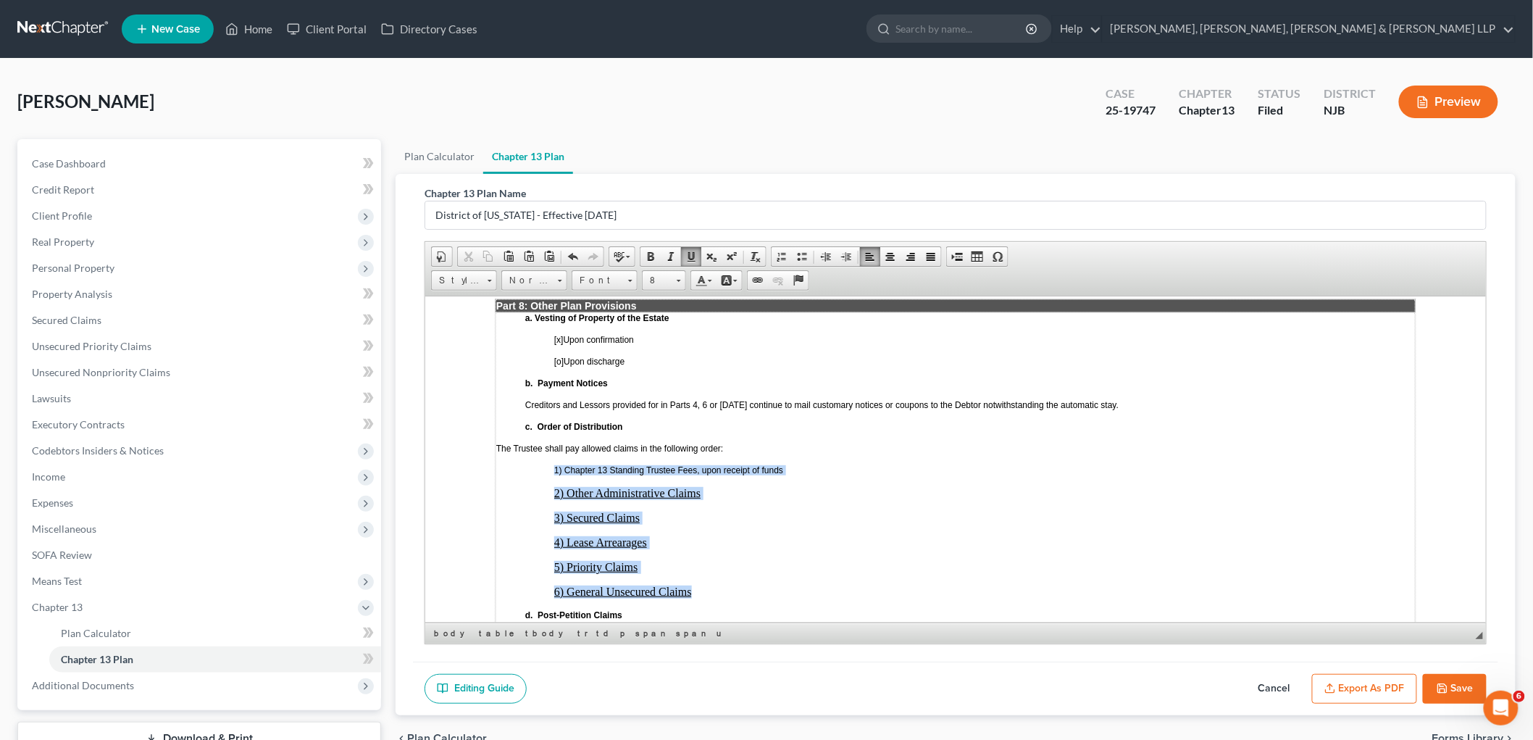
drag, startPoint x: 693, startPoint y: 514, endPoint x: 551, endPoint y: 380, distance: 194.8
click at [551, 380] on td "a. Vesting of Property of the Estate [x ] Upon confirmation [o] Upon discharge …" at bounding box center [955, 477] width 920 height 330
click at [849, 257] on span at bounding box center [847, 257] width 12 height 12
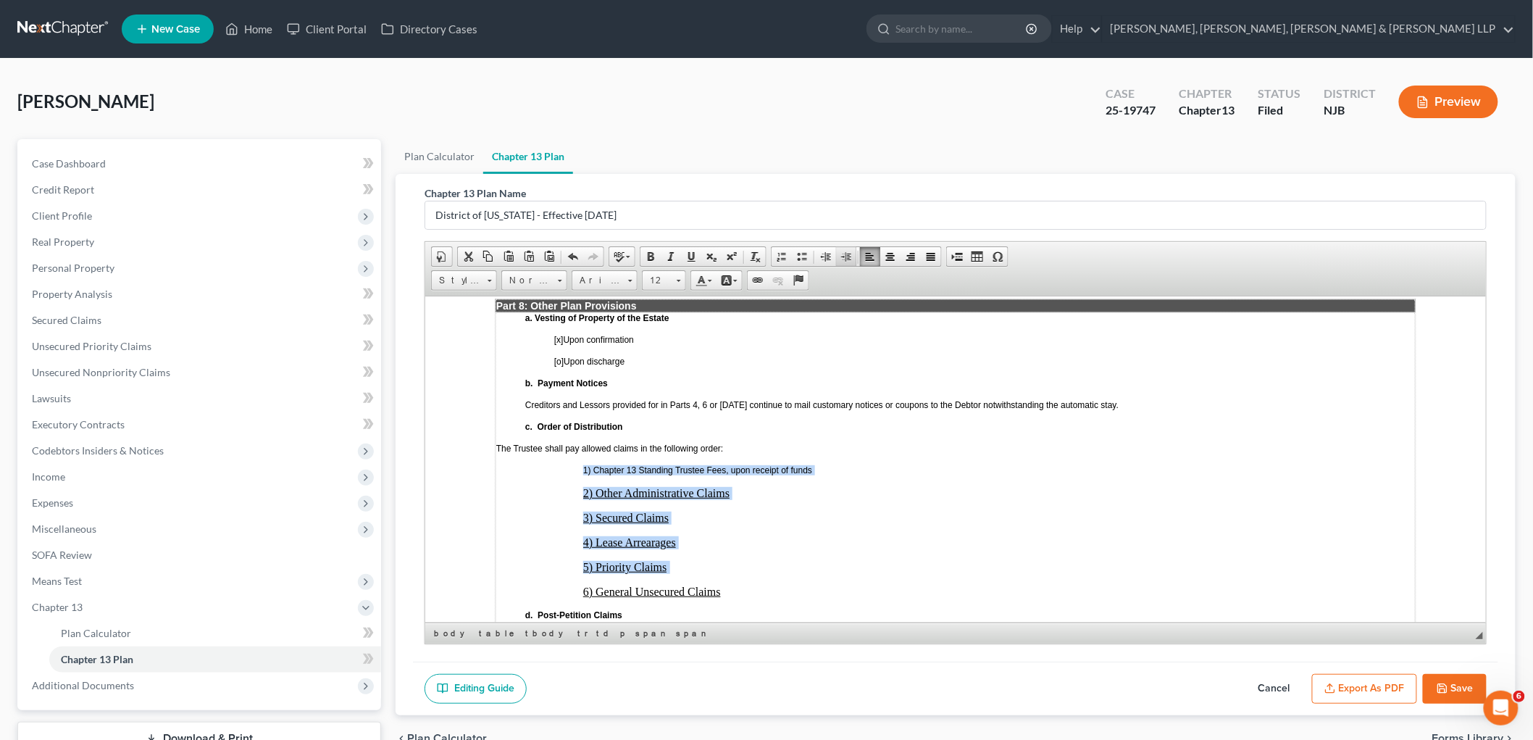
click at [849, 257] on span at bounding box center [847, 257] width 12 height 12
click at [688, 255] on span at bounding box center [692, 257] width 12 height 12
click at [673, 276] on link "12" at bounding box center [664, 280] width 44 height 20
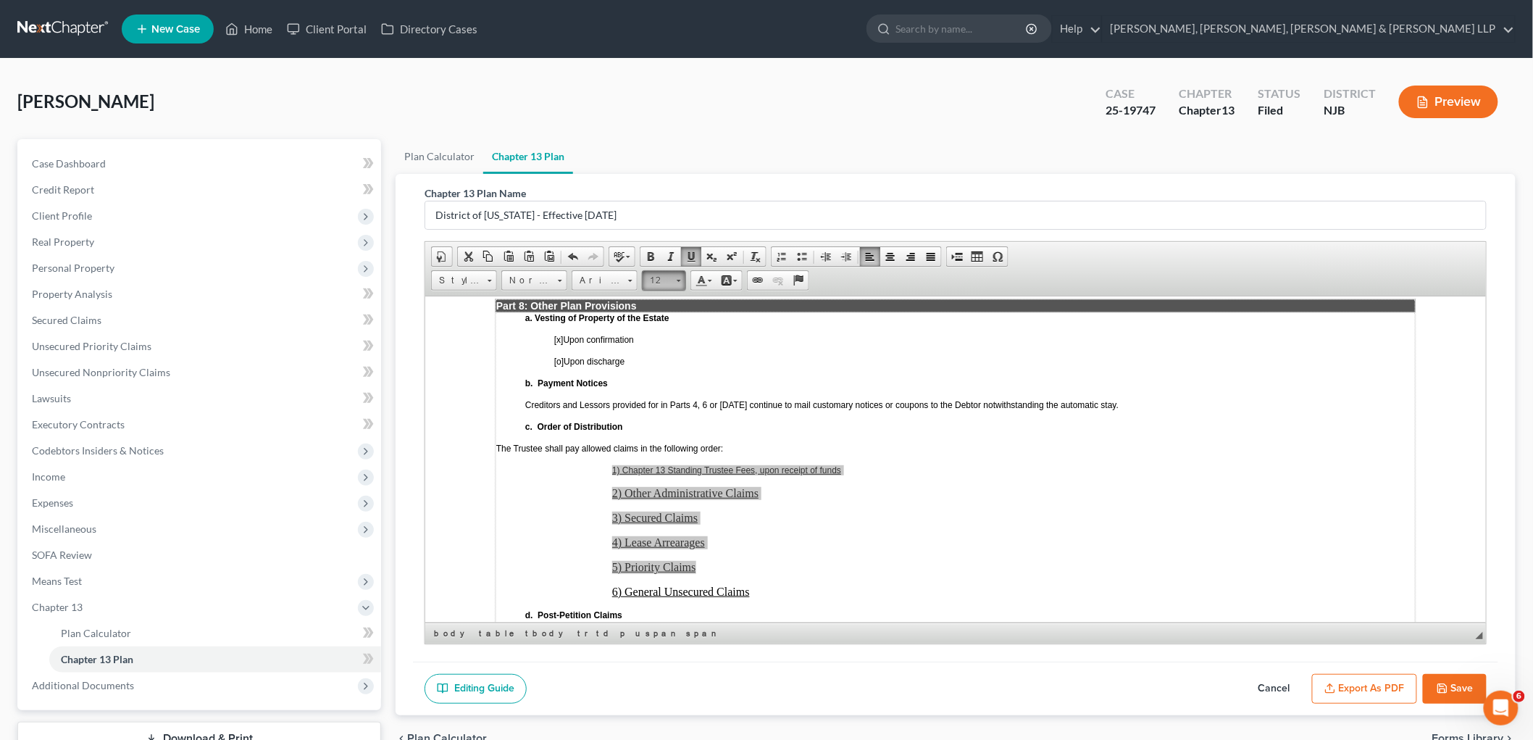
scroll to position [0, 0]
click at [662, 372] on link "11" at bounding box center [686, 375] width 83 height 19
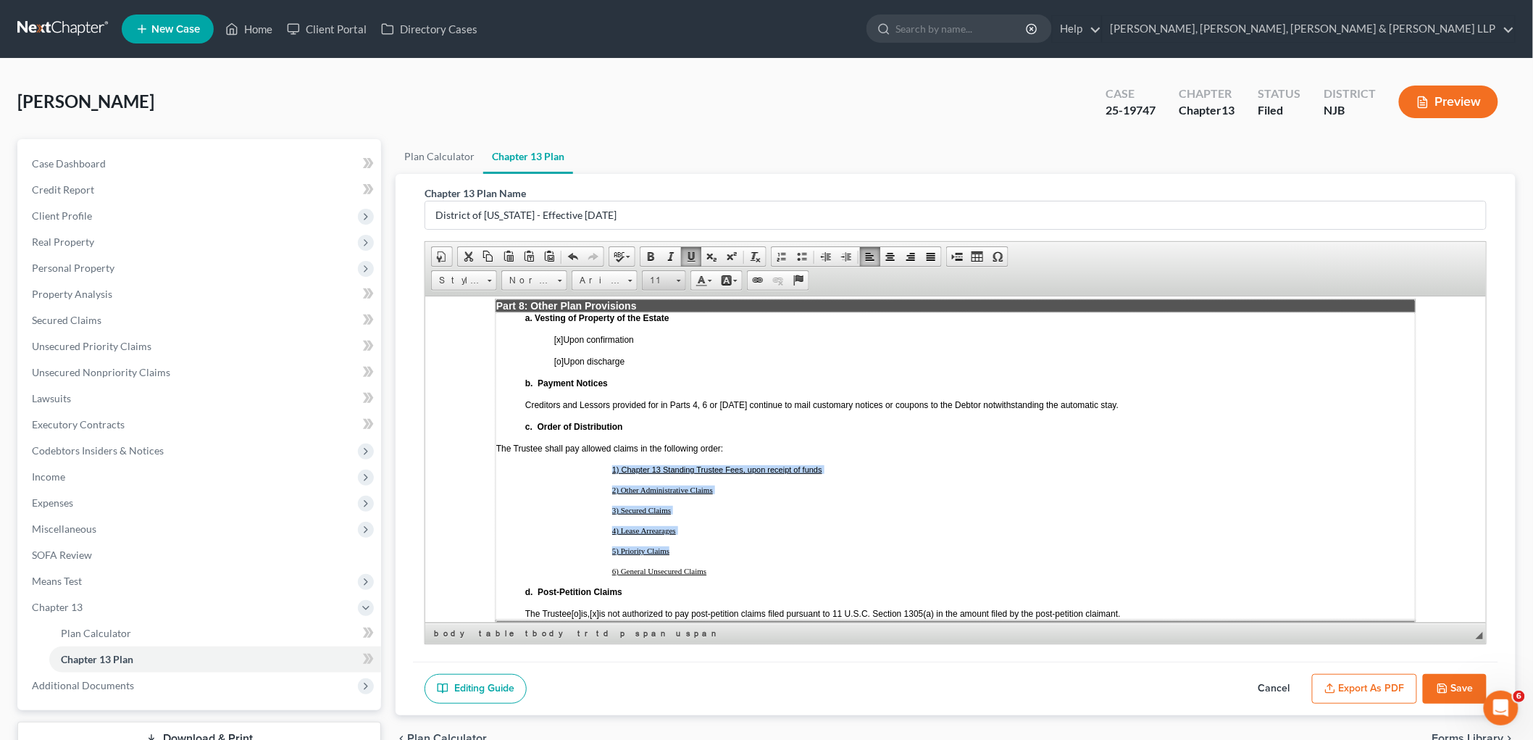
click at [674, 278] on link "11" at bounding box center [664, 280] width 44 height 20
drag, startPoint x: 669, startPoint y: 390, endPoint x: 898, endPoint y: 396, distance: 229.1
click at [669, 390] on link "12" at bounding box center [686, 395] width 83 height 19
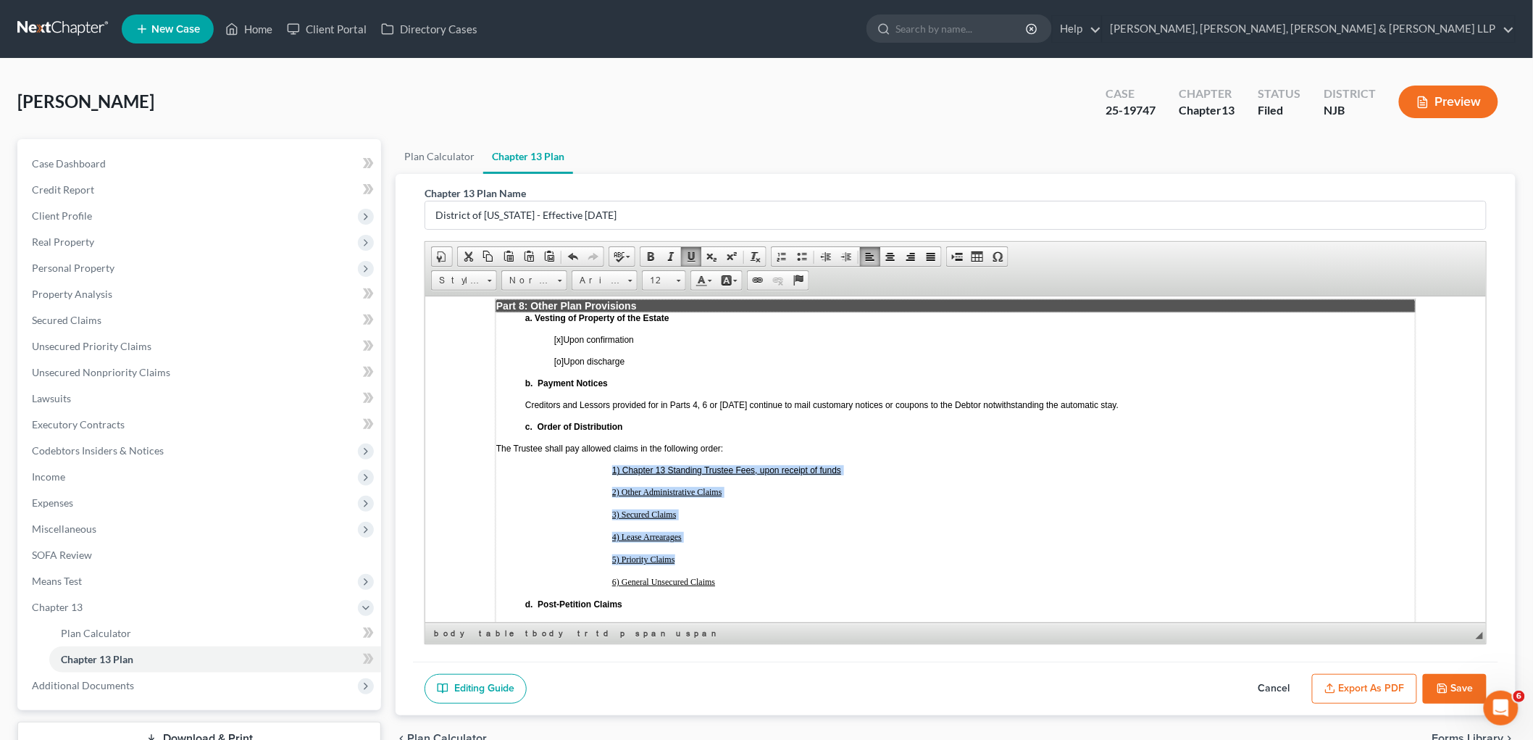
click at [724, 441] on td "a. Vesting of Property of the Estate [x ] Upon confirmation [o] Upon discharge …" at bounding box center [955, 472] width 920 height 320
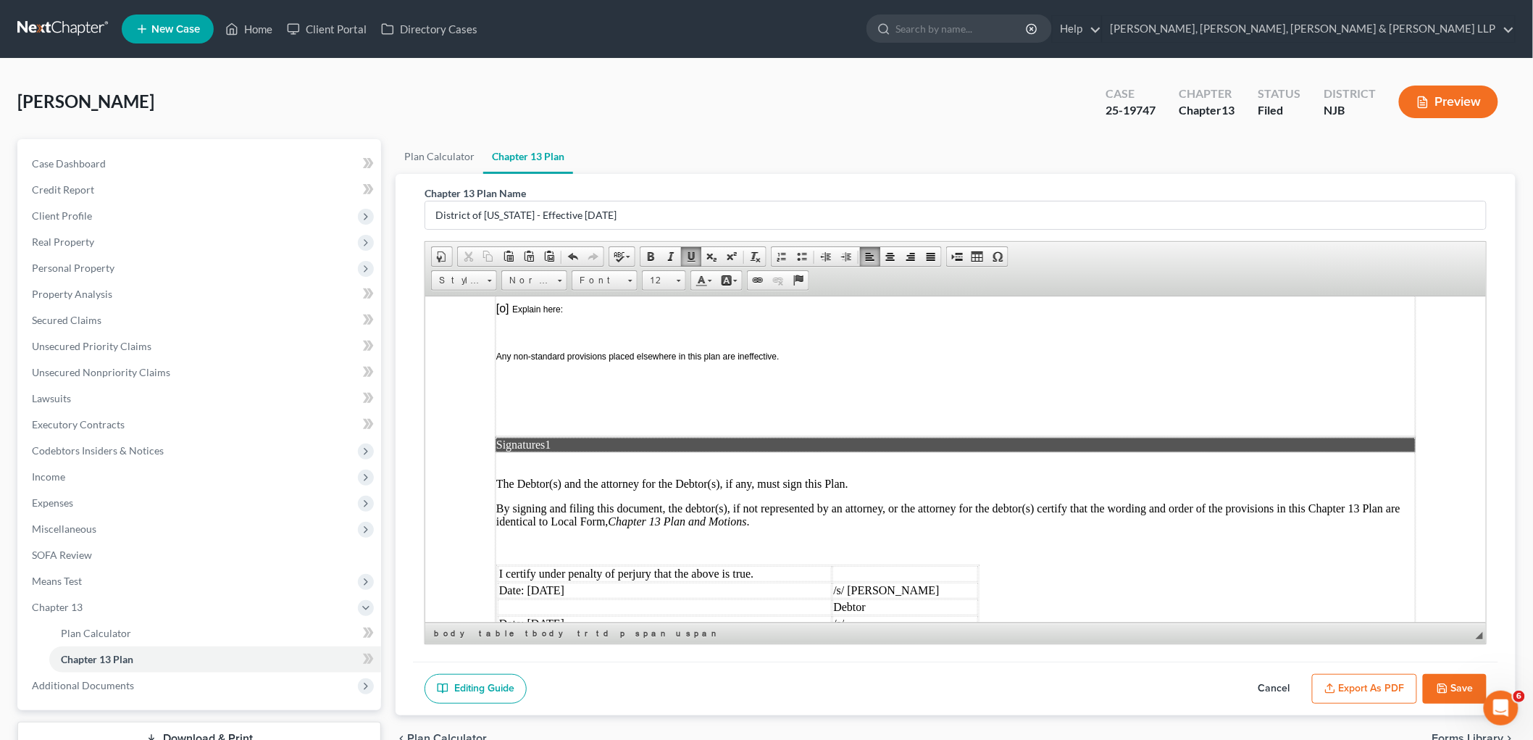
scroll to position [3542, 0]
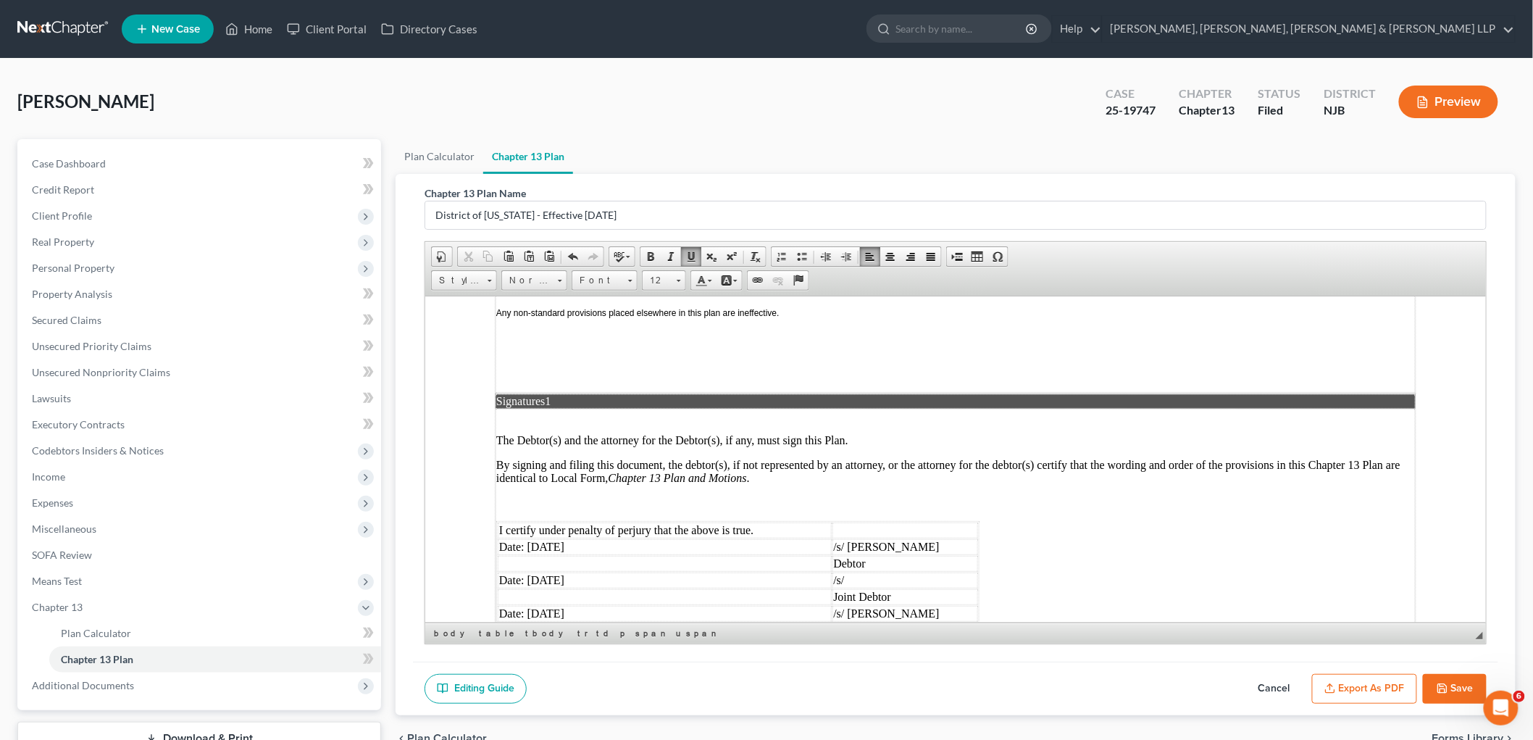
click at [876, 605] on td "/s/ [PERSON_NAME]" at bounding box center [905, 613] width 146 height 16
click at [939, 605] on td "/s/ [PERSON_NAME]" at bounding box center [905, 613] width 146 height 16
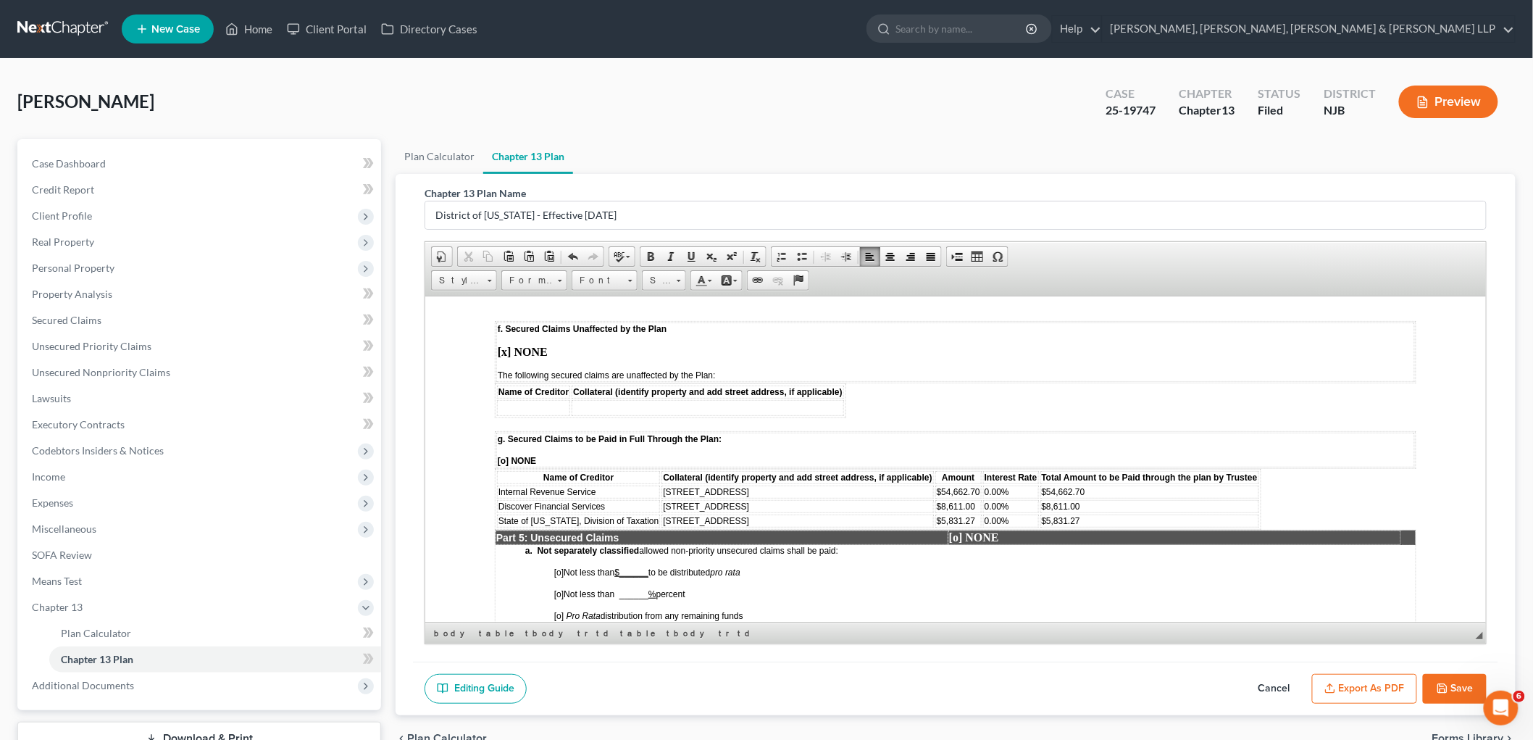
scroll to position [2093, 0]
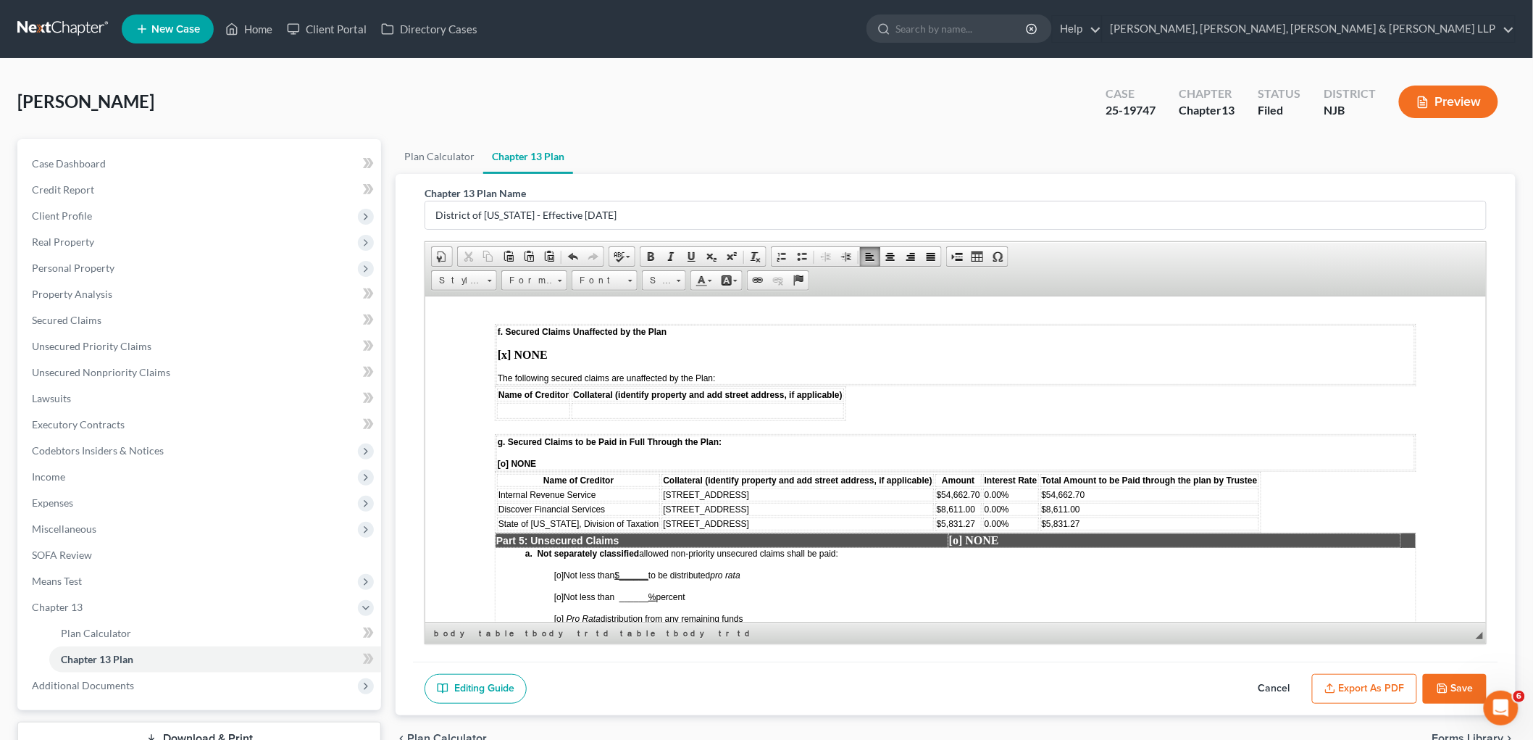
click at [1444, 687] on icon "button" at bounding box center [1443, 689] width 12 height 12
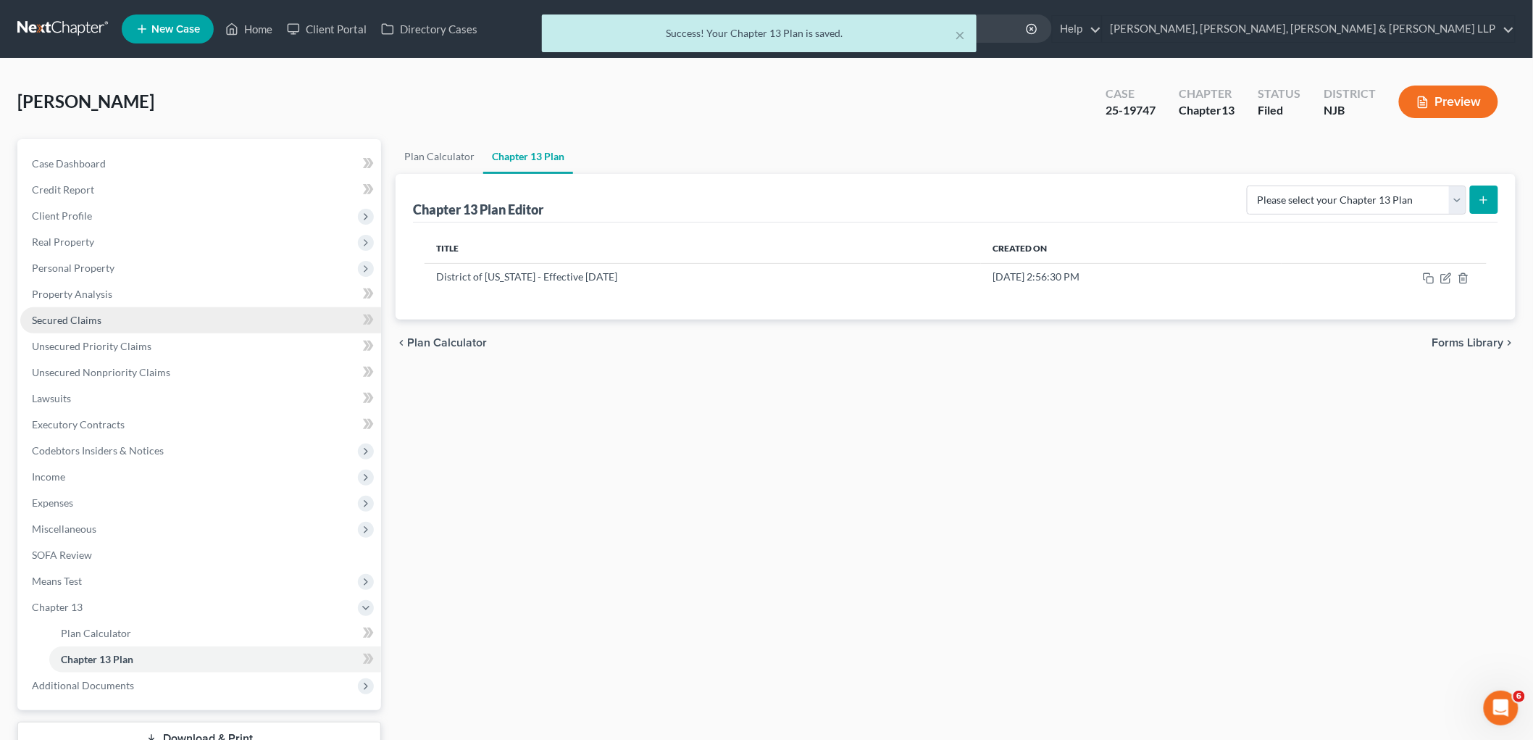
click at [75, 320] on span "Secured Claims" at bounding box center [67, 320] width 70 height 12
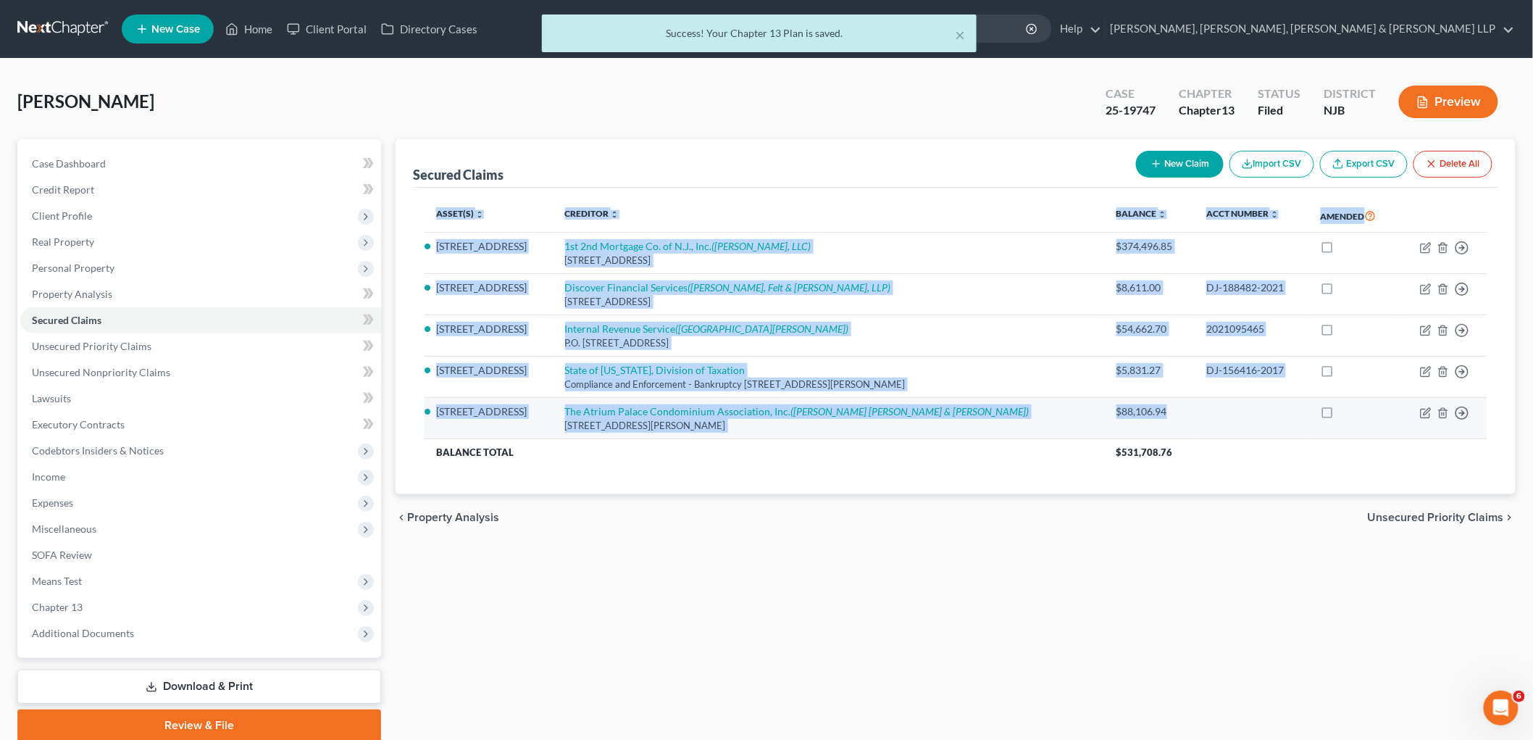
drag, startPoint x: 415, startPoint y: 237, endPoint x: 1291, endPoint y: 423, distance: 896.5
click at [1291, 423] on div "Secured Claims New Claim Import CSV Export CSV Delete All Asset(s) expand_more …" at bounding box center [956, 317] width 1120 height 356
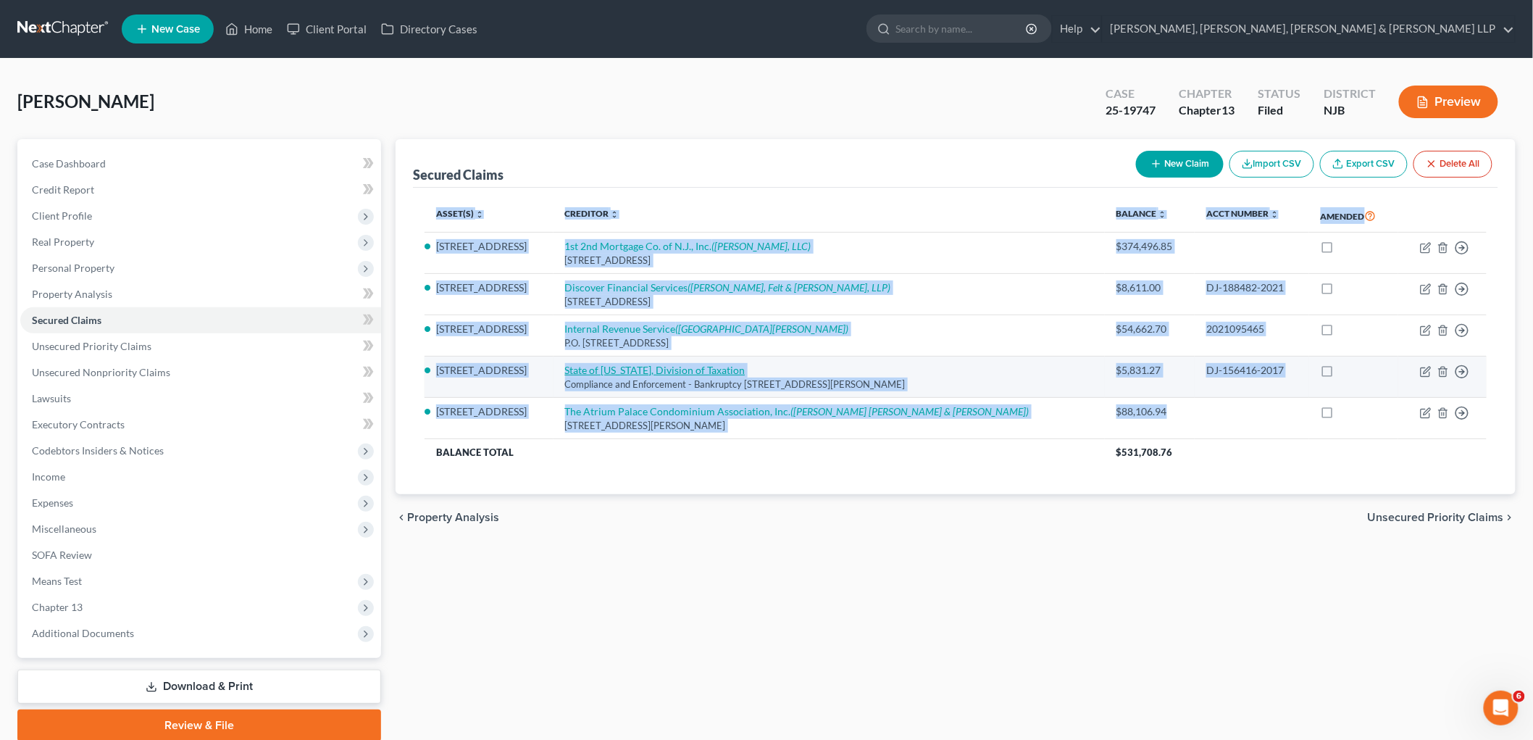
copy table "Asset(s) expand_more expand_less unfold_more Creditor expand_more expand_less u…"
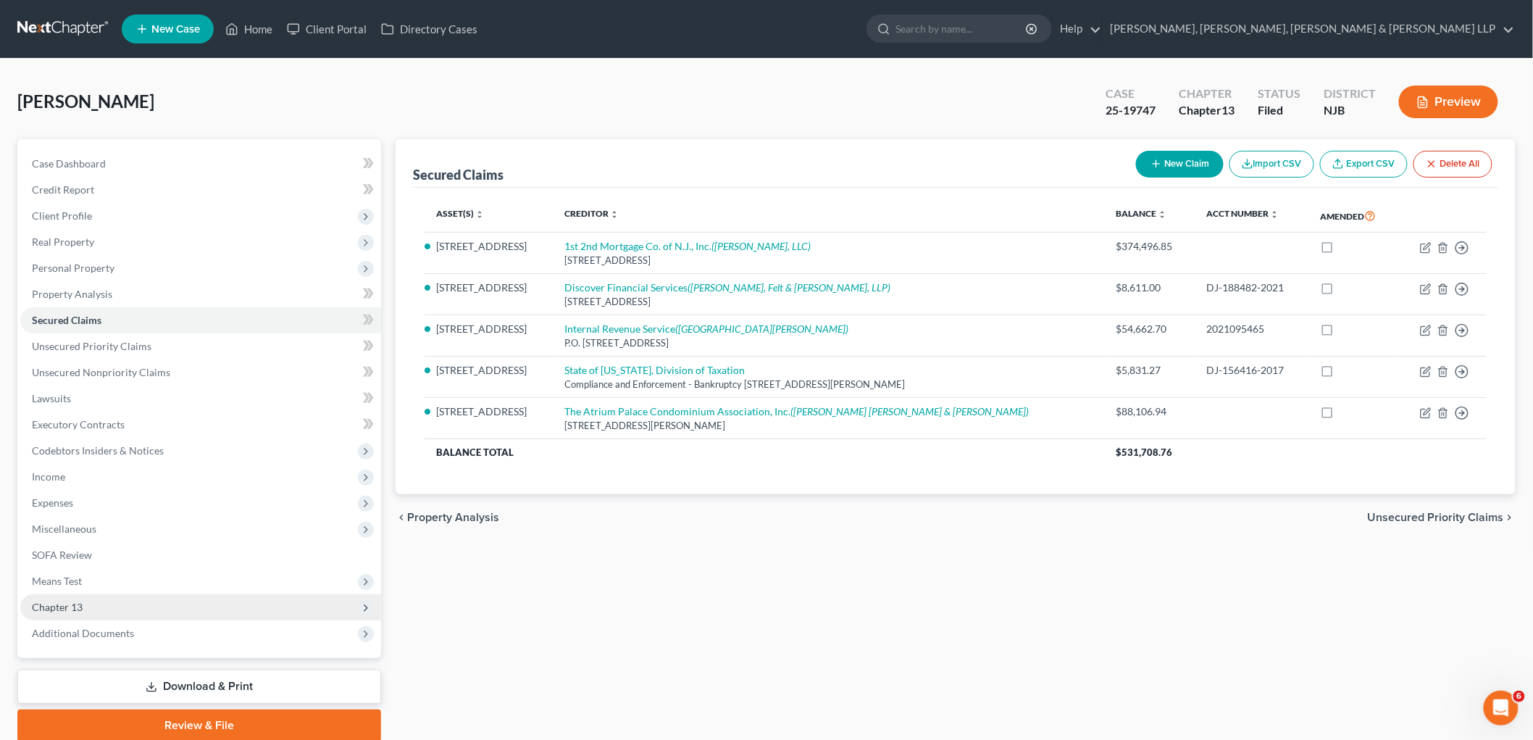
click at [62, 604] on span "Chapter 13" at bounding box center [57, 607] width 51 height 12
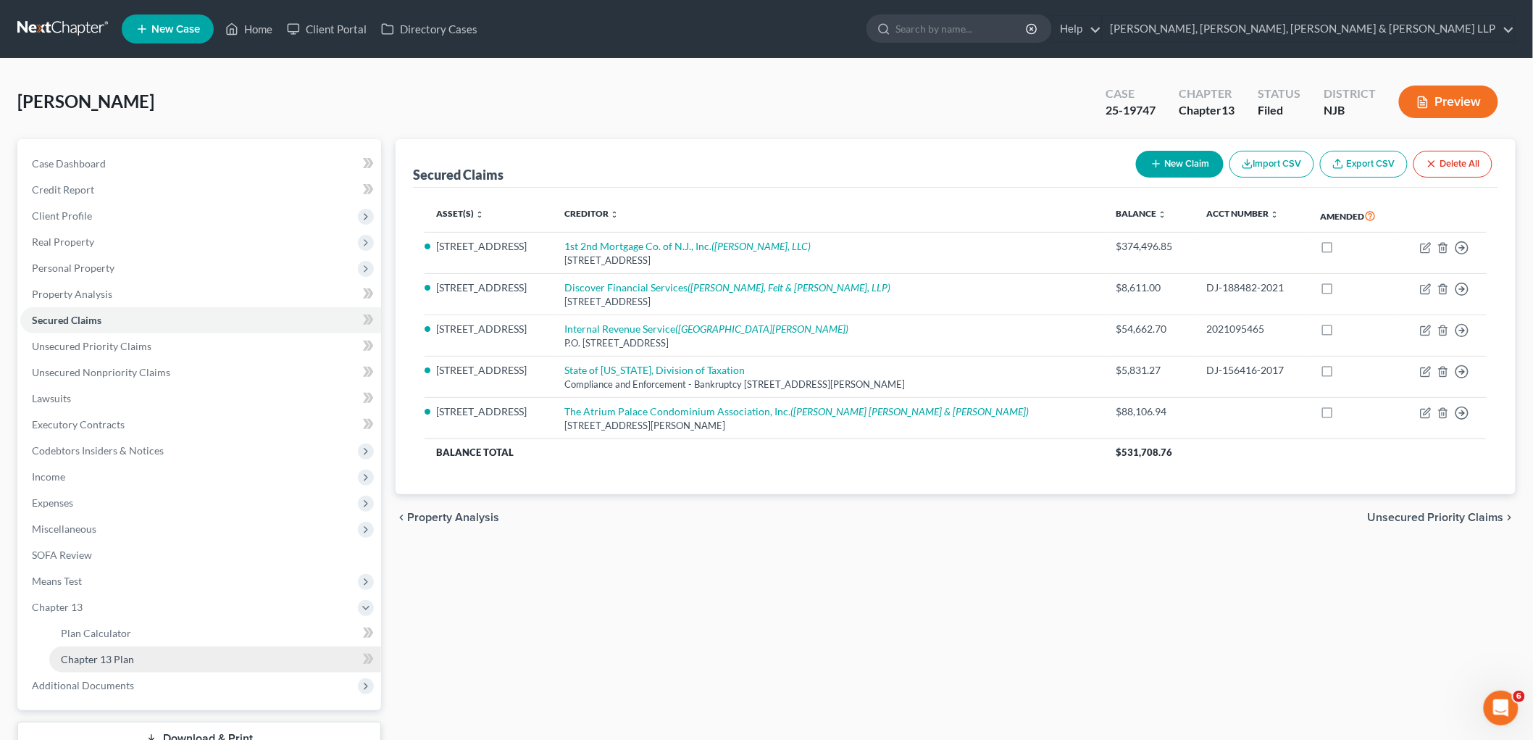
click at [77, 657] on span "Chapter 13 Plan" at bounding box center [97, 659] width 73 height 12
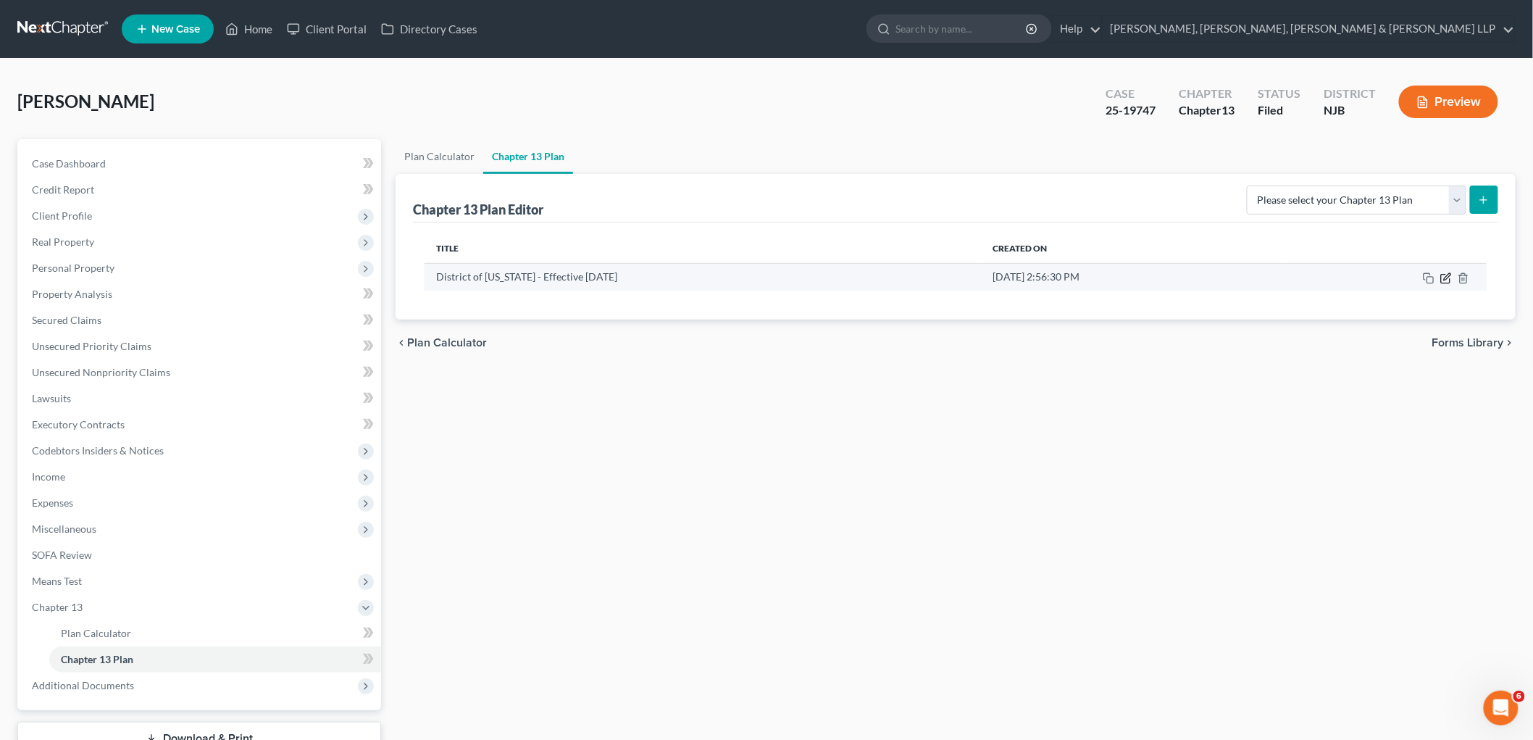
click at [1446, 278] on icon "button" at bounding box center [1447, 278] width 12 height 12
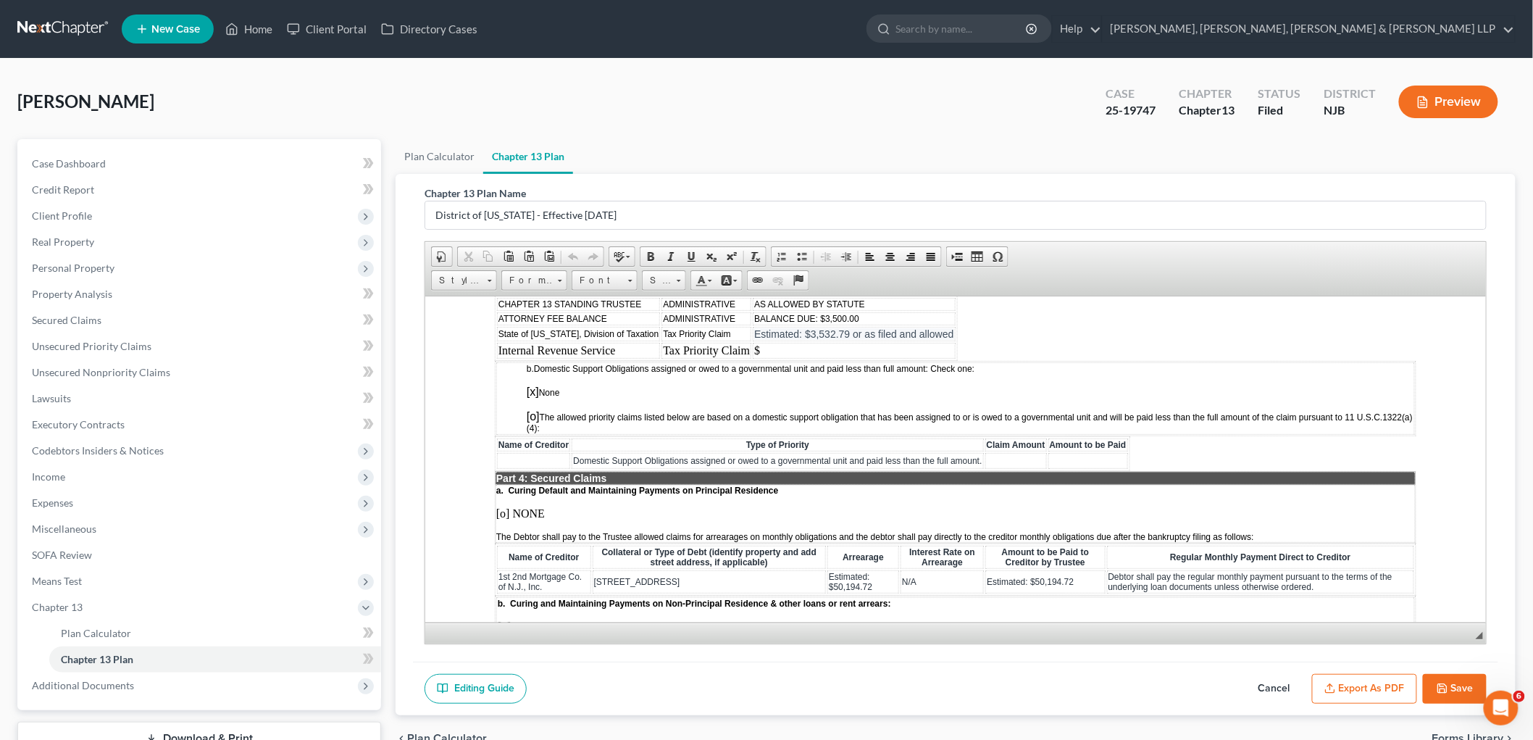
scroll to position [1288, 0]
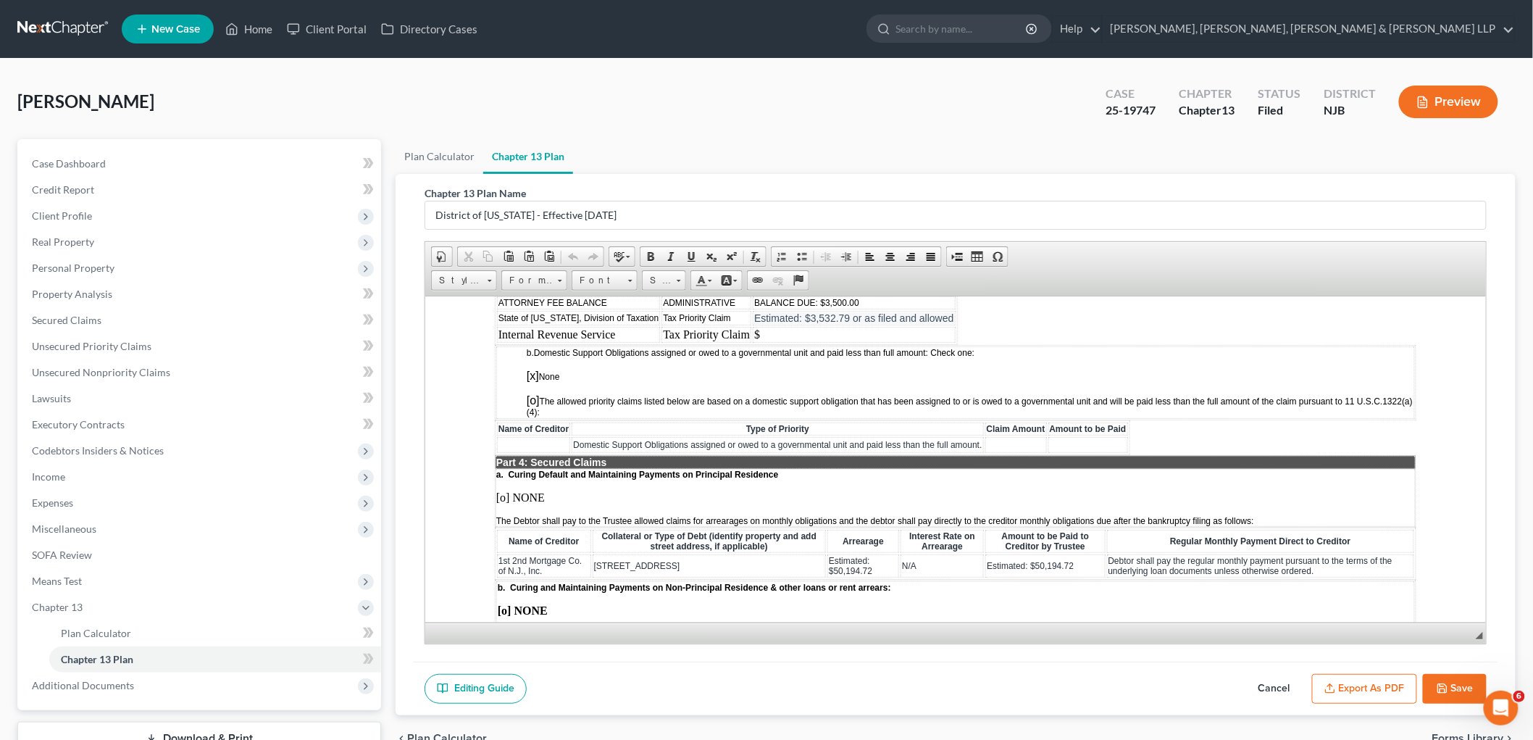
click at [1262, 688] on button "Cancel" at bounding box center [1275, 689] width 64 height 30
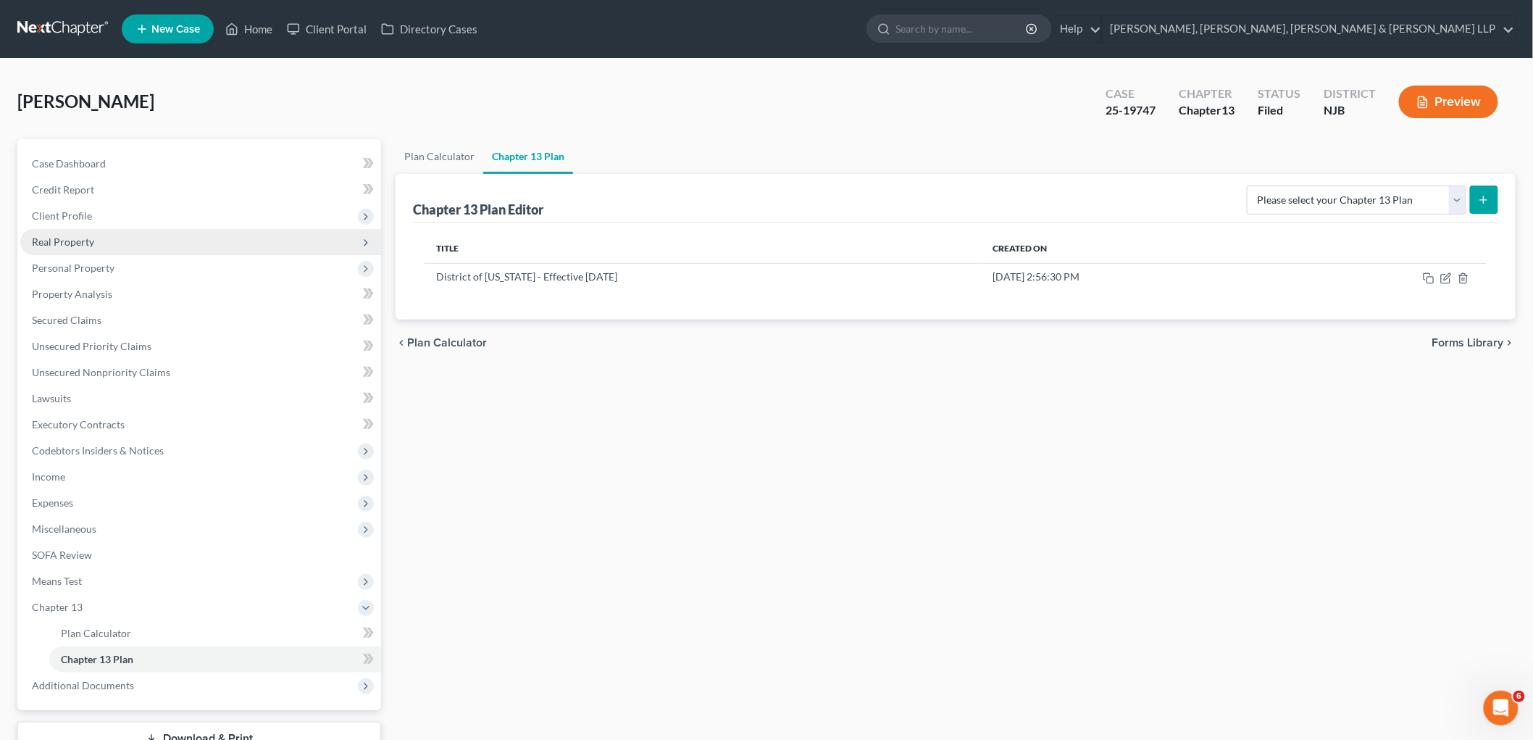
click at [67, 242] on span "Real Property" at bounding box center [63, 242] width 62 height 12
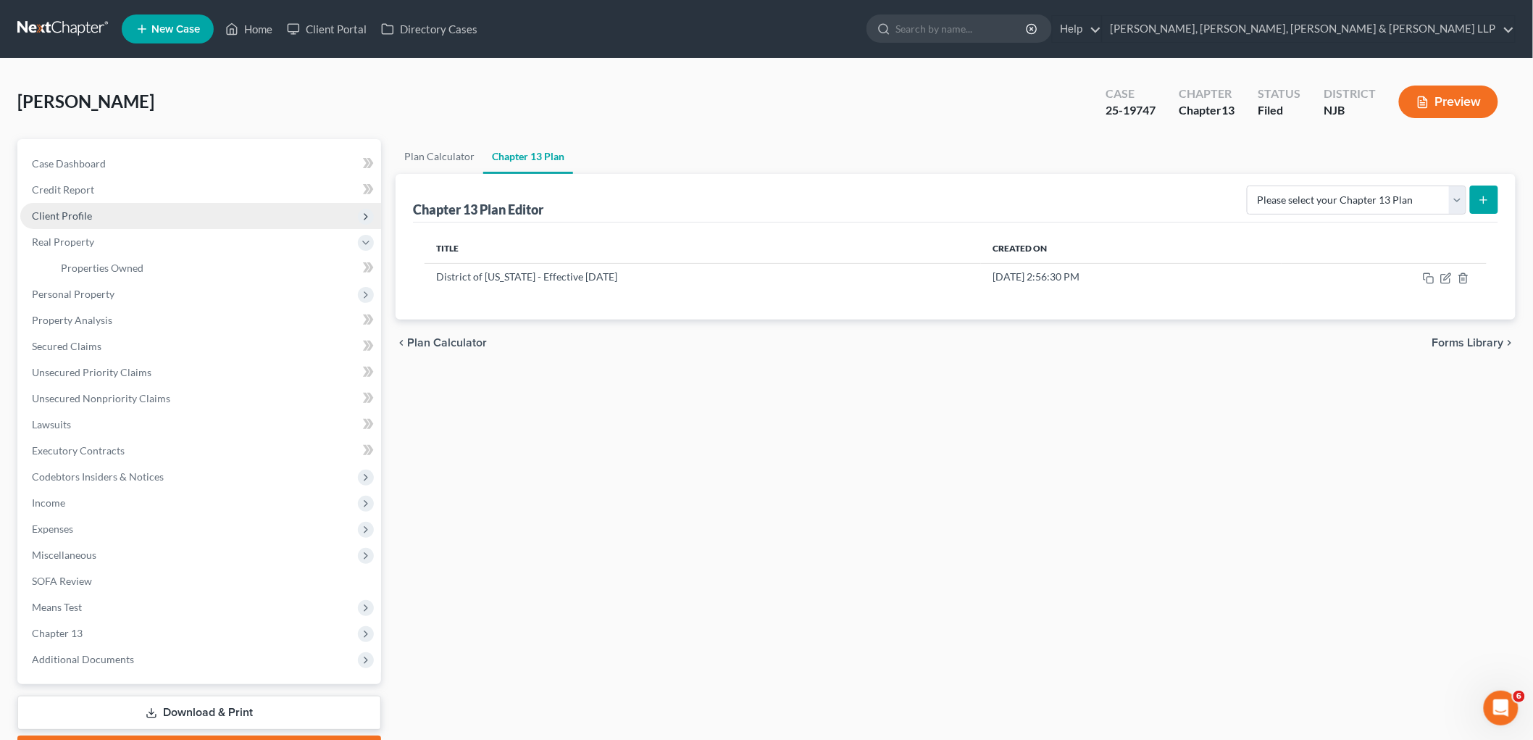
click at [68, 207] on span "Client Profile" at bounding box center [200, 216] width 361 height 26
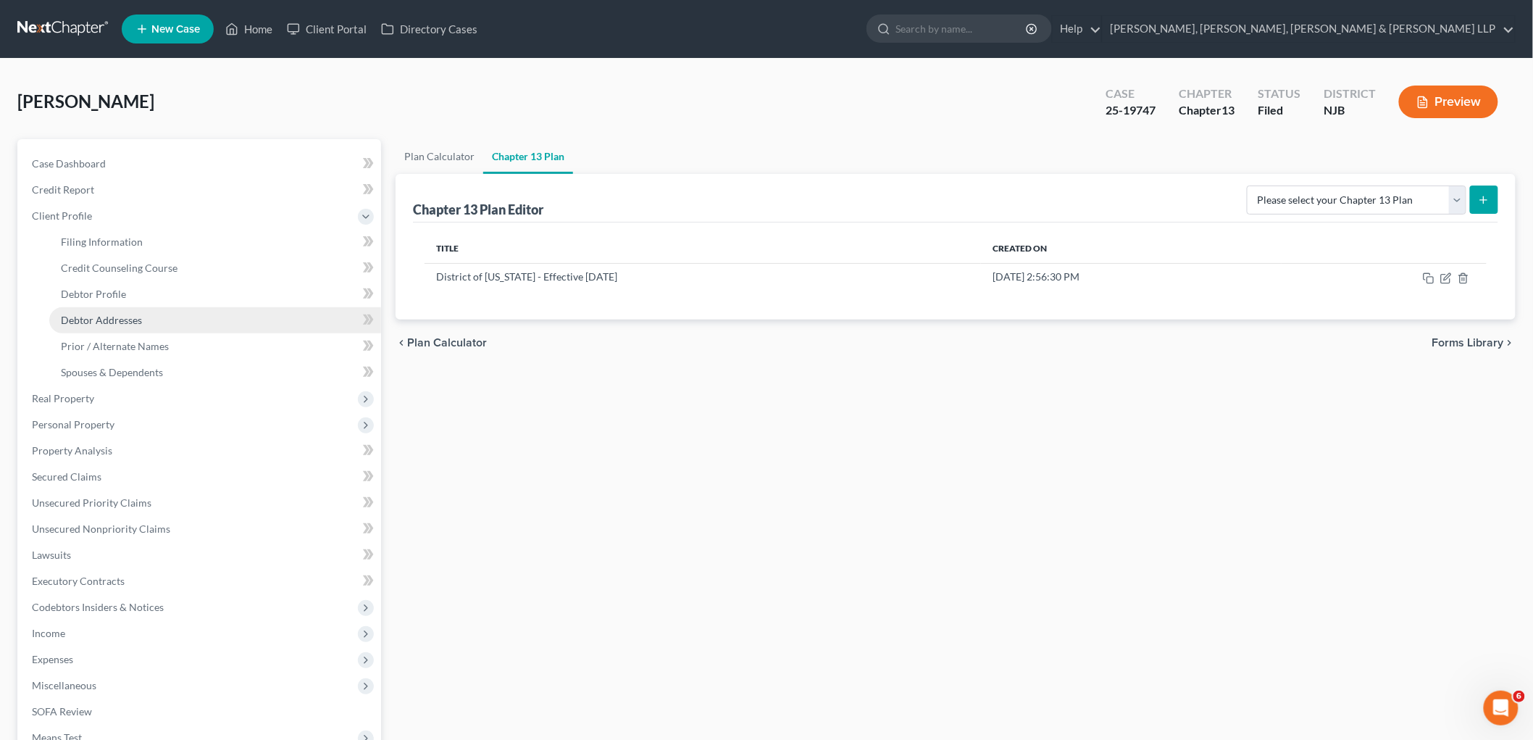
click at [81, 326] on link "Debtor Addresses" at bounding box center [215, 320] width 332 height 26
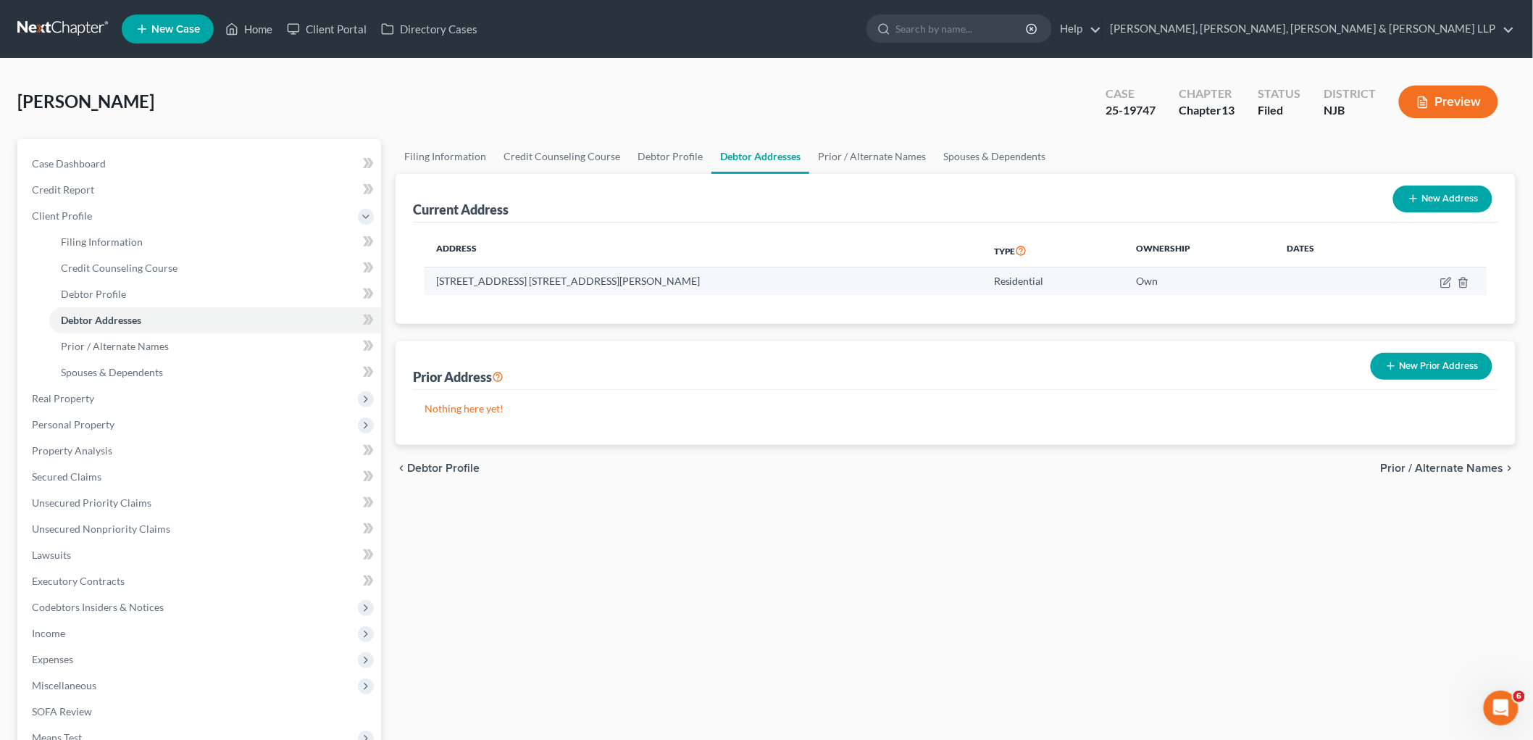
drag, startPoint x: 667, startPoint y: 283, endPoint x: 438, endPoint y: 280, distance: 229.8
click at [438, 280] on td "[STREET_ADDRESS] [STREET_ADDRESS][PERSON_NAME]" at bounding box center [704, 281] width 558 height 28
copy td "[STREET_ADDRESS] [STREET_ADDRESS][PERSON_NAME]"
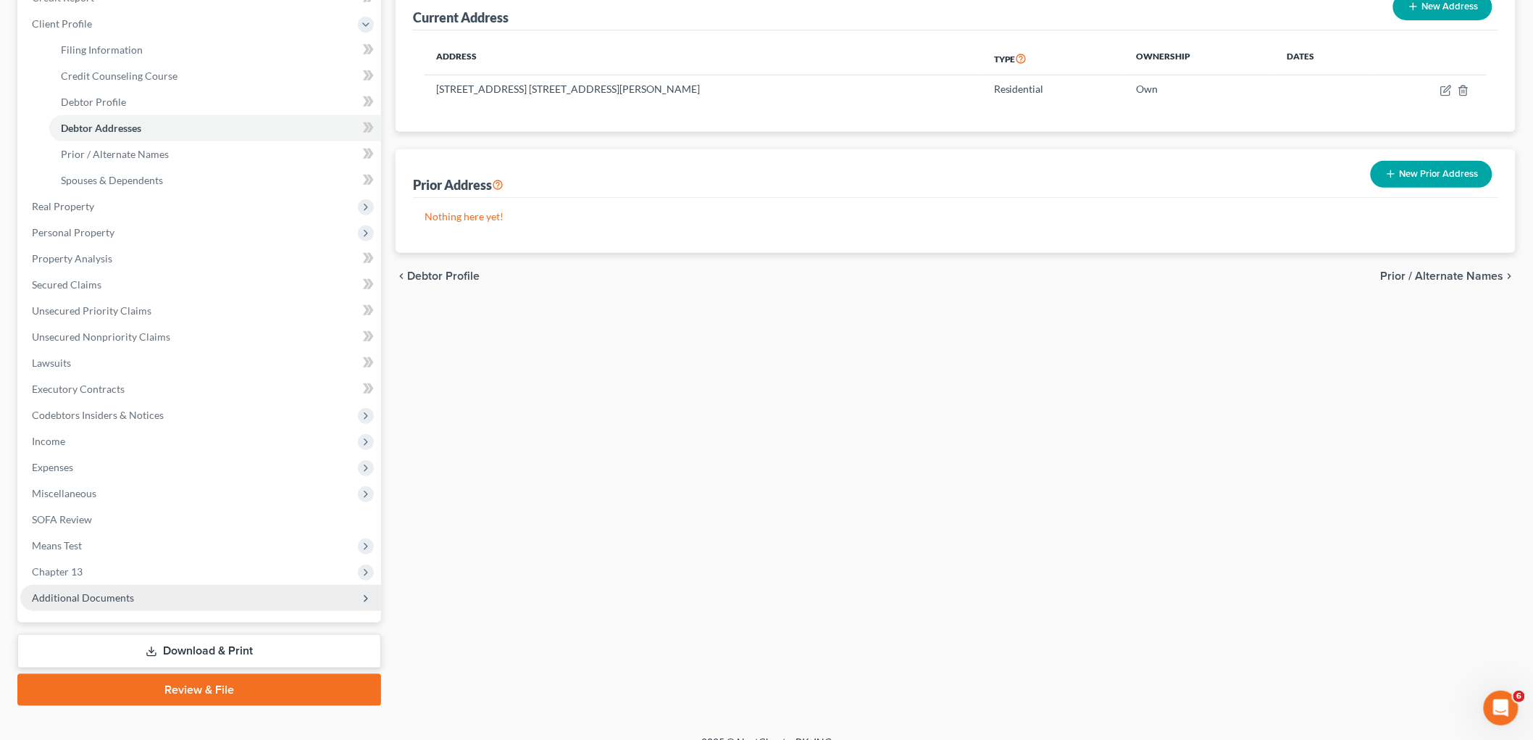
scroll to position [212, 0]
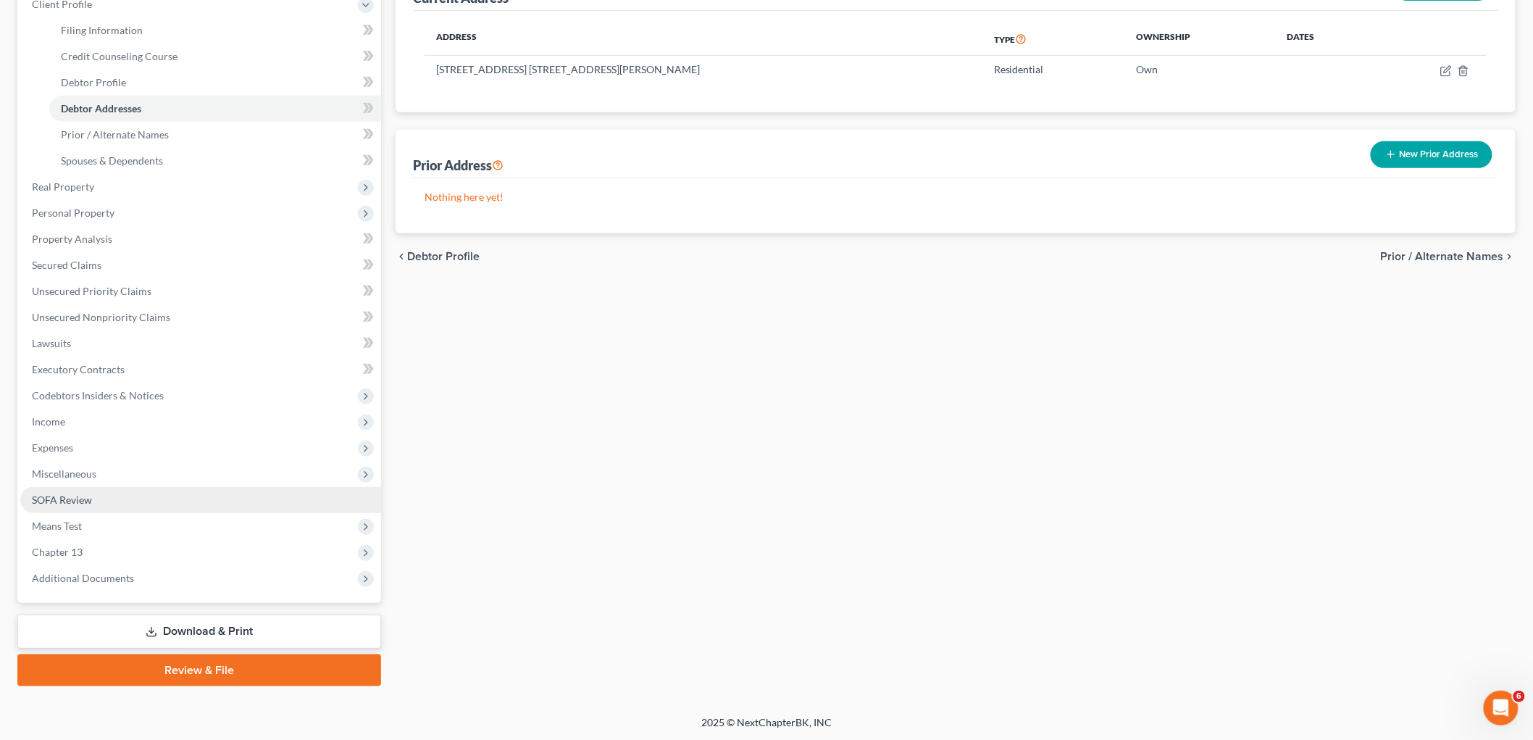
click at [77, 499] on span "SOFA Review" at bounding box center [62, 500] width 60 height 12
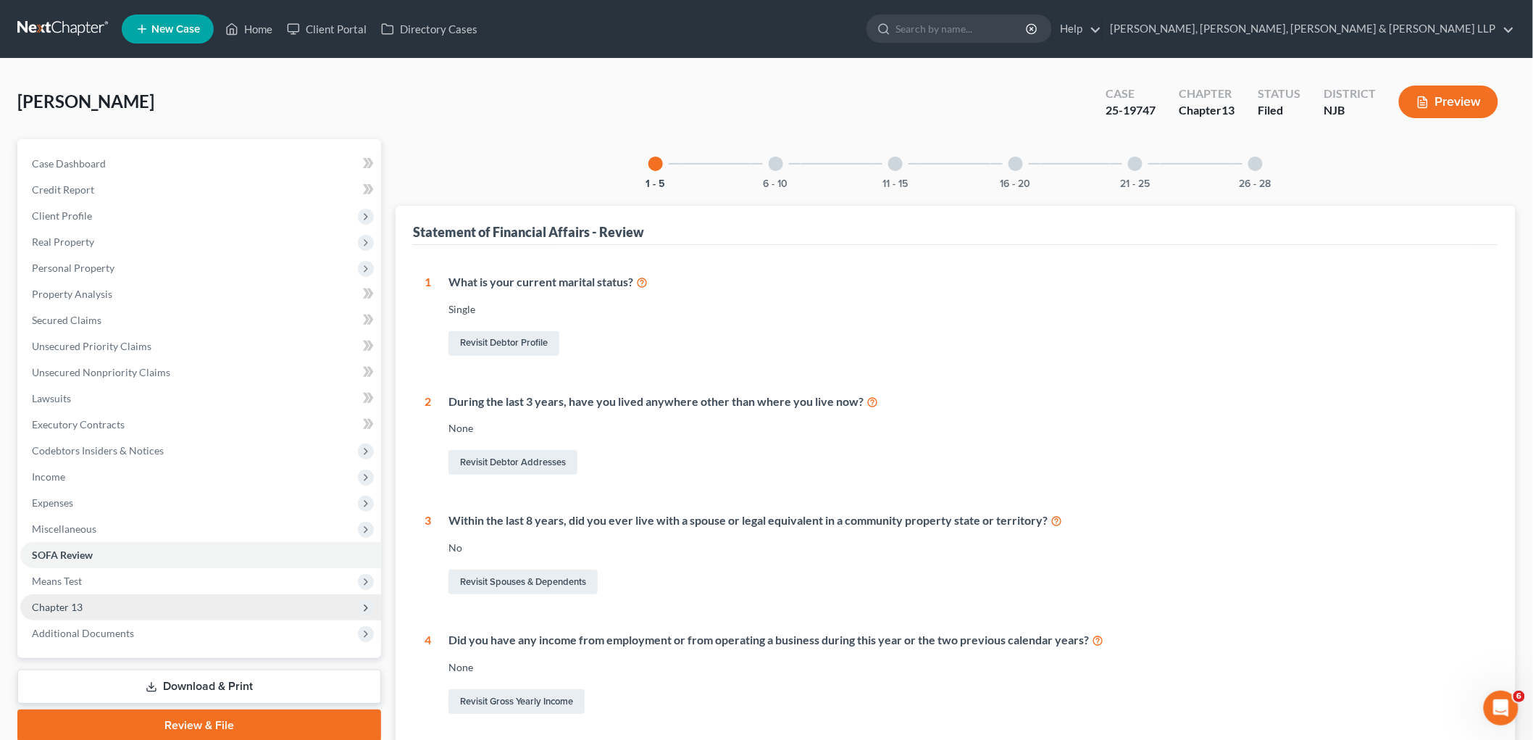
click at [73, 604] on span "Chapter 13" at bounding box center [57, 607] width 51 height 12
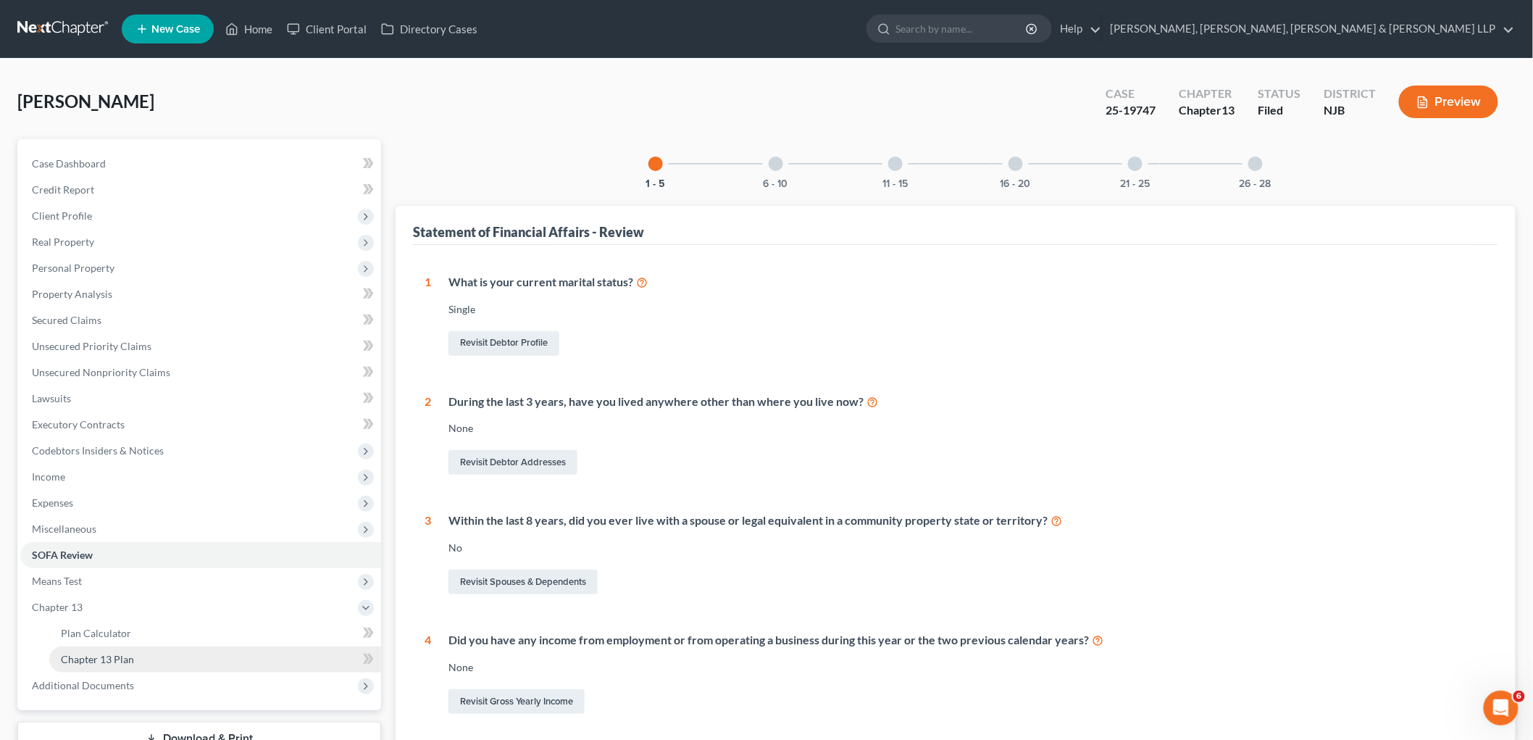
click at [86, 649] on link "Chapter 13 Plan" at bounding box center [215, 659] width 332 height 26
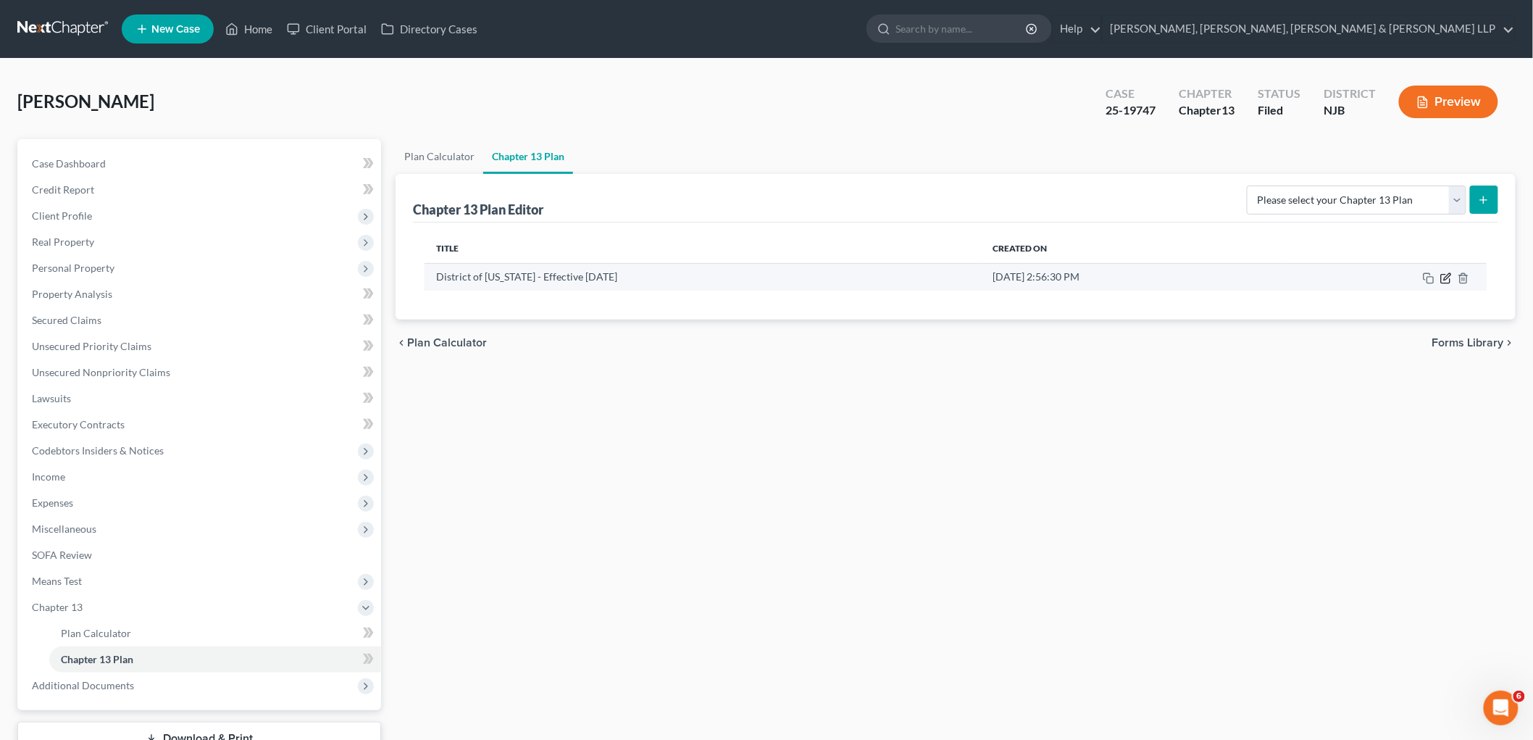
click at [1445, 275] on icon "button" at bounding box center [1447, 278] width 12 height 12
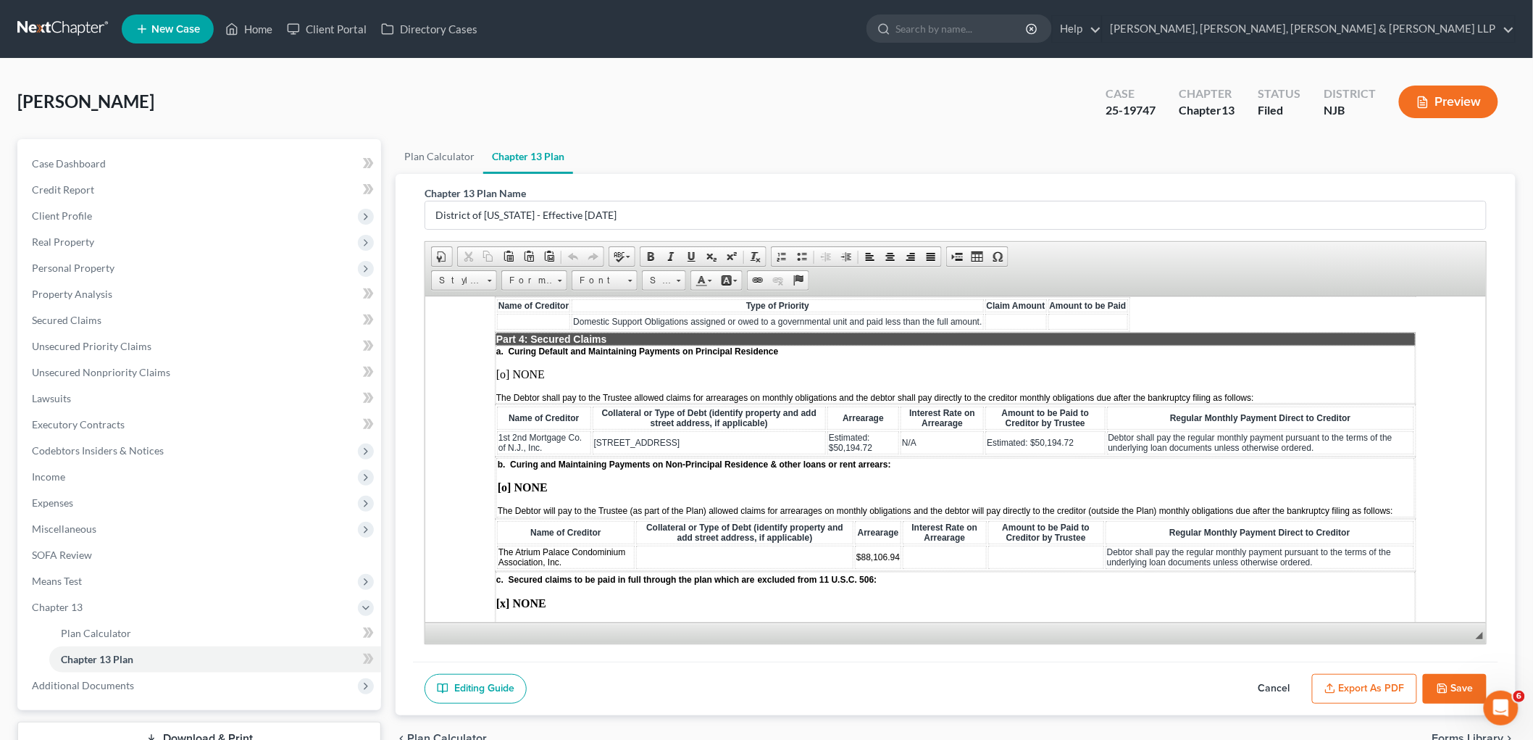
scroll to position [1368, 0]
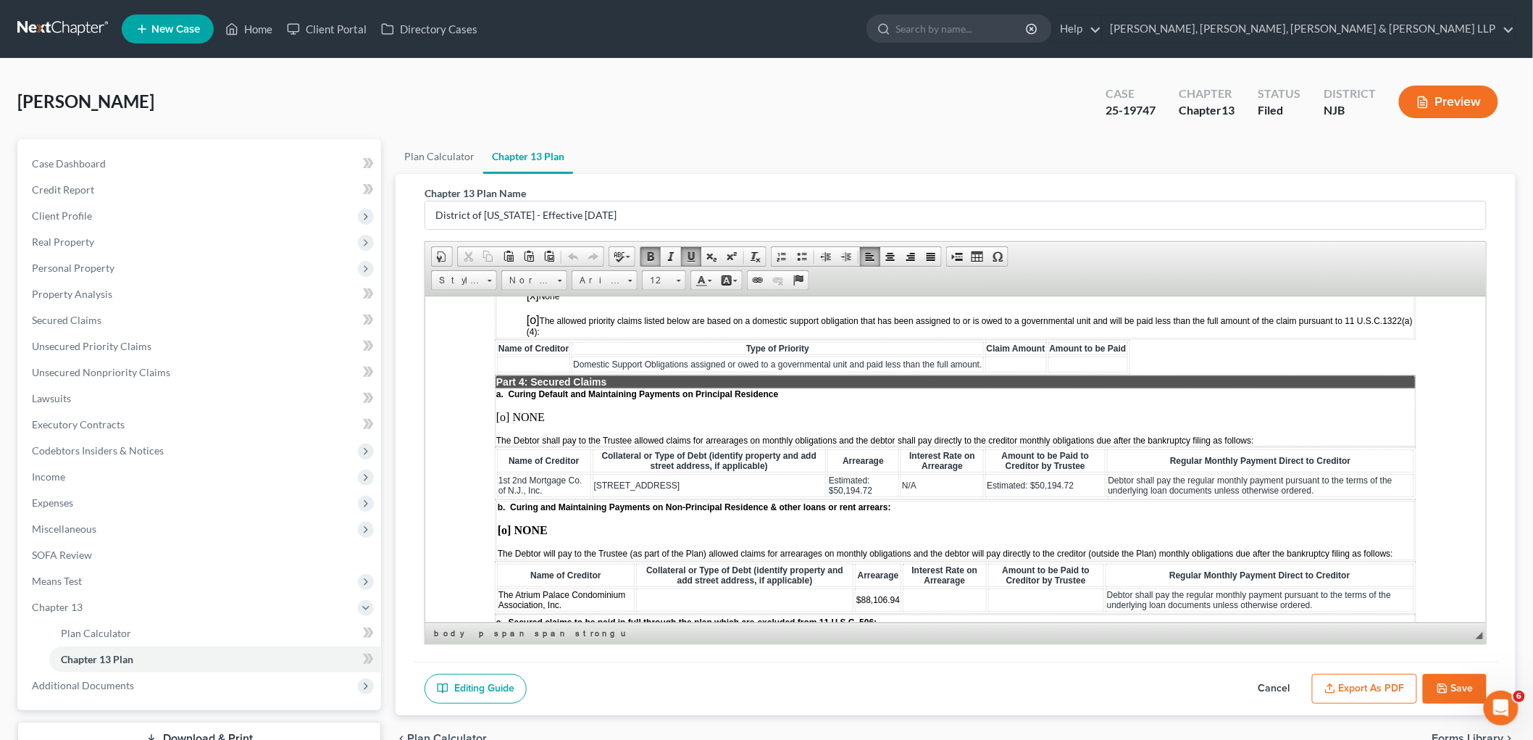
drag, startPoint x: 683, startPoint y: 436, endPoint x: 592, endPoint y: 437, distance: 90.6
click at [592, 473] on td "[STREET_ADDRESS]" at bounding box center [709, 484] width 234 height 23
paste body
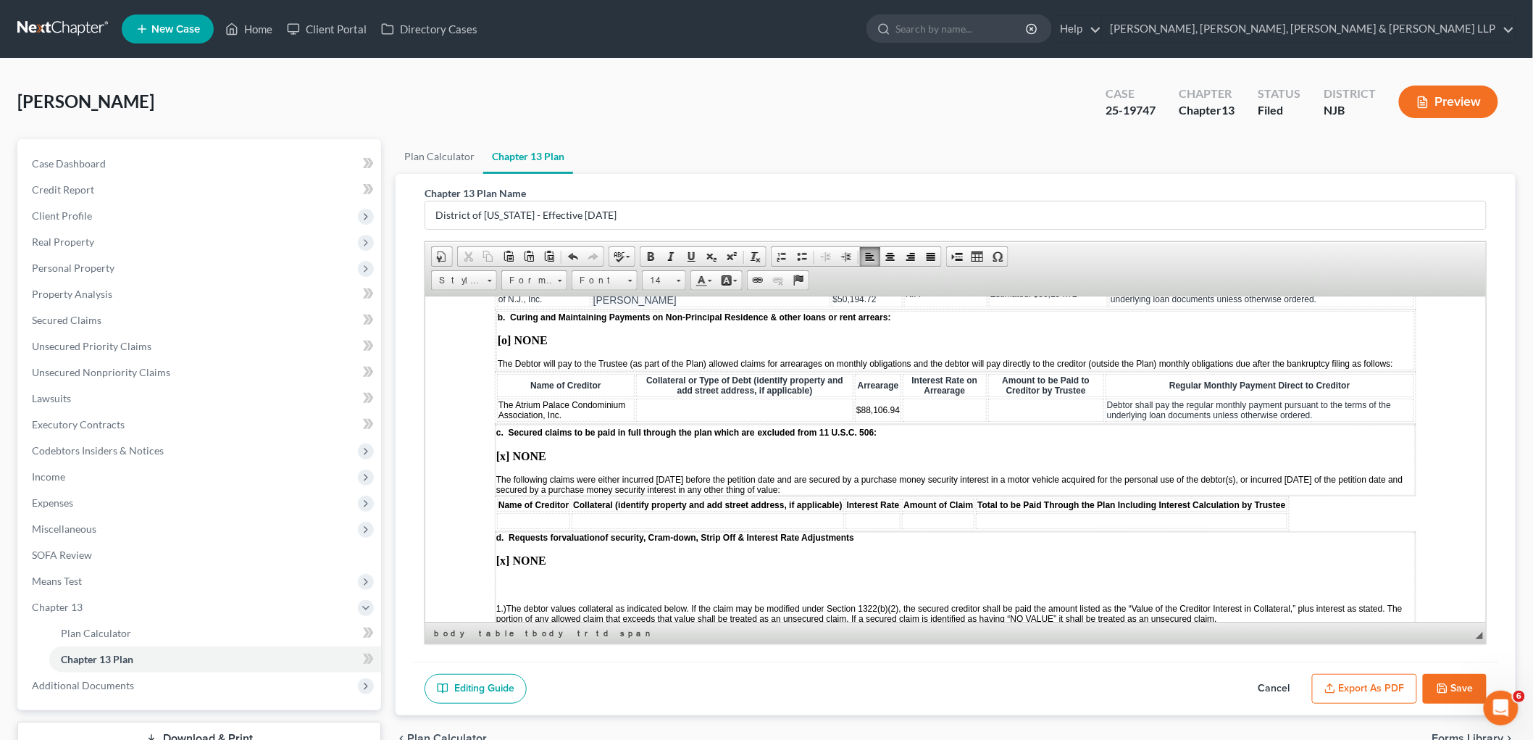
scroll to position [1449, 0]
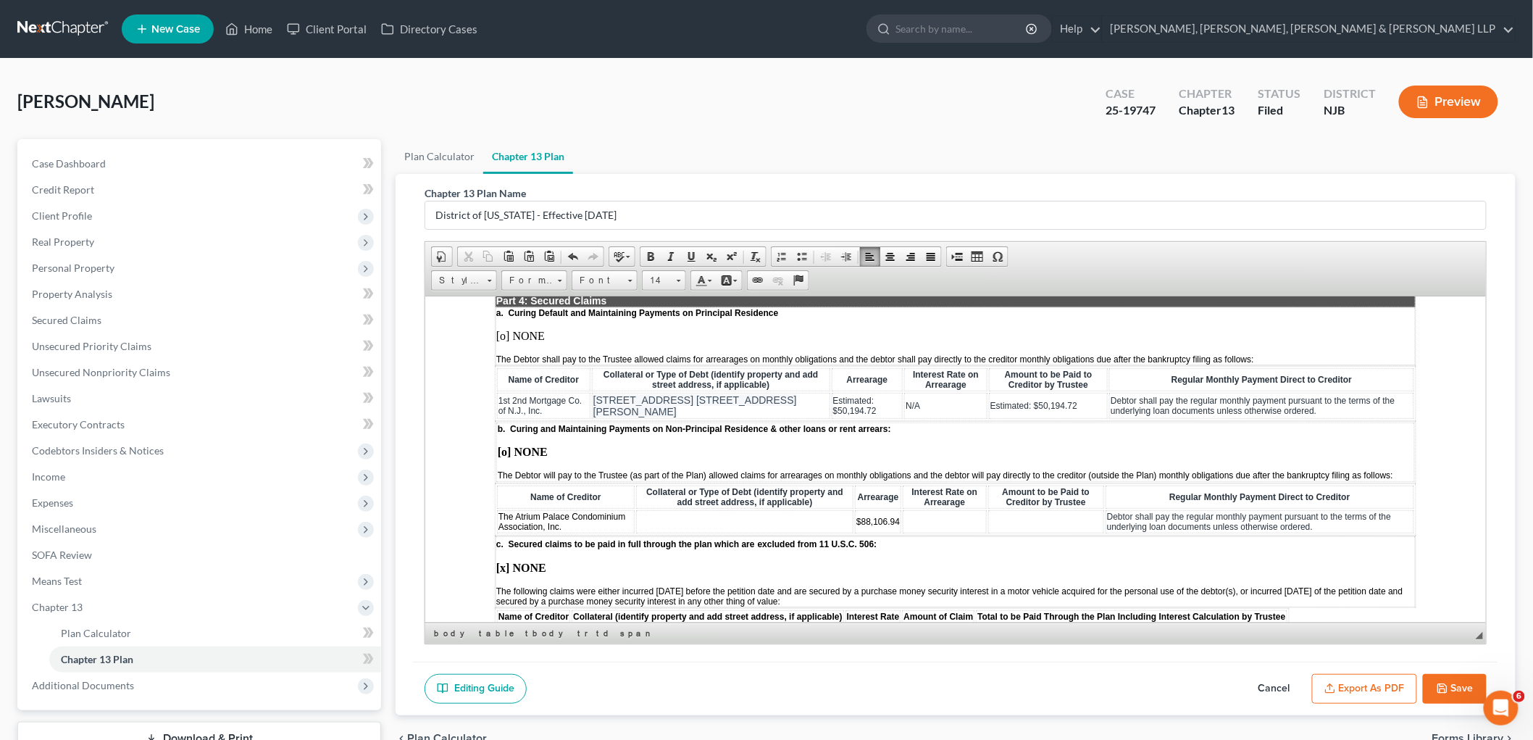
drag, startPoint x: 623, startPoint y: 365, endPoint x: 594, endPoint y: 356, distance: 31.0
click at [594, 392] on td "[STREET_ADDRESS] [STREET_ADDRESS][PERSON_NAME]" at bounding box center [710, 405] width 238 height 26
click at [674, 276] on link "14" at bounding box center [664, 280] width 44 height 20
click at [663, 383] on link "12" at bounding box center [686, 379] width 83 height 19
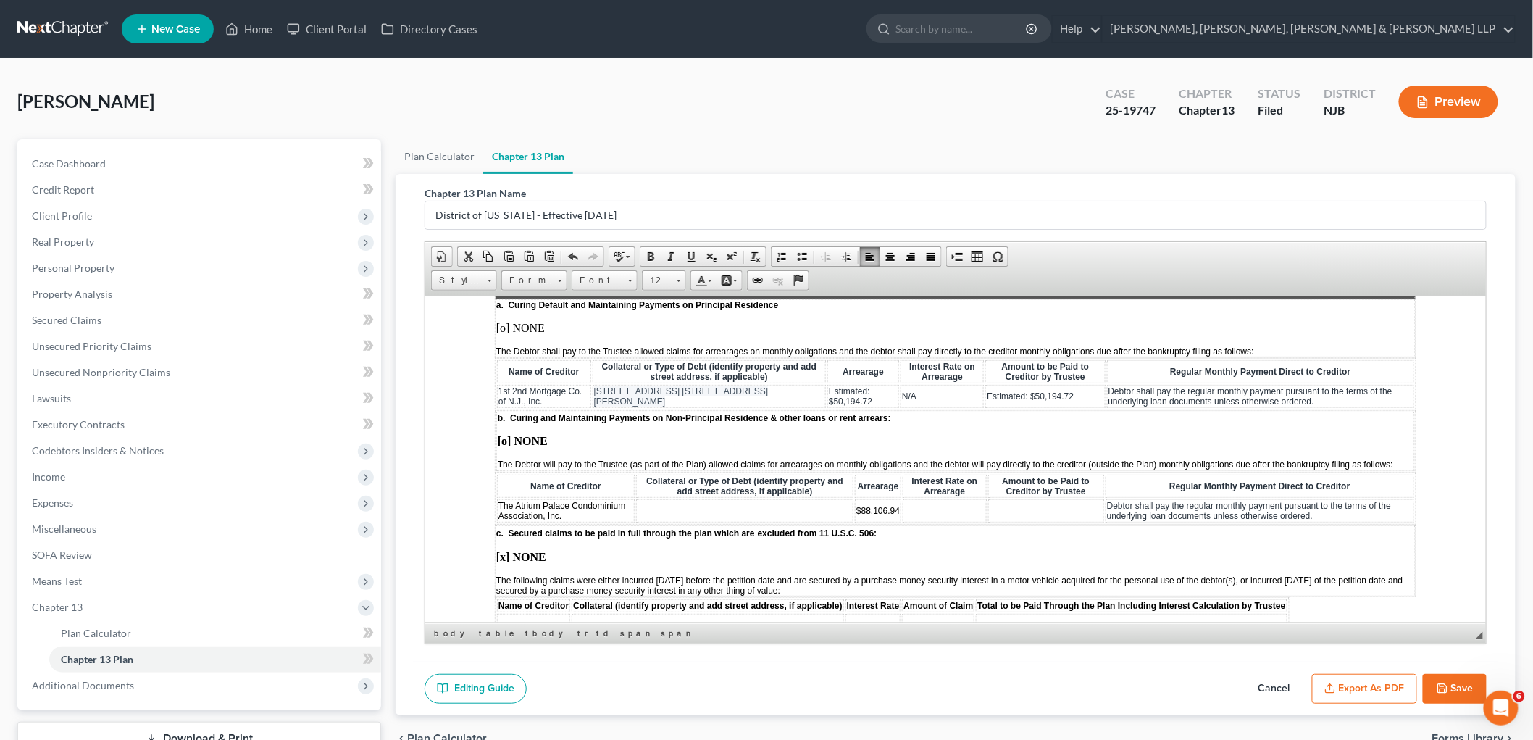
scroll to position [1449, 0]
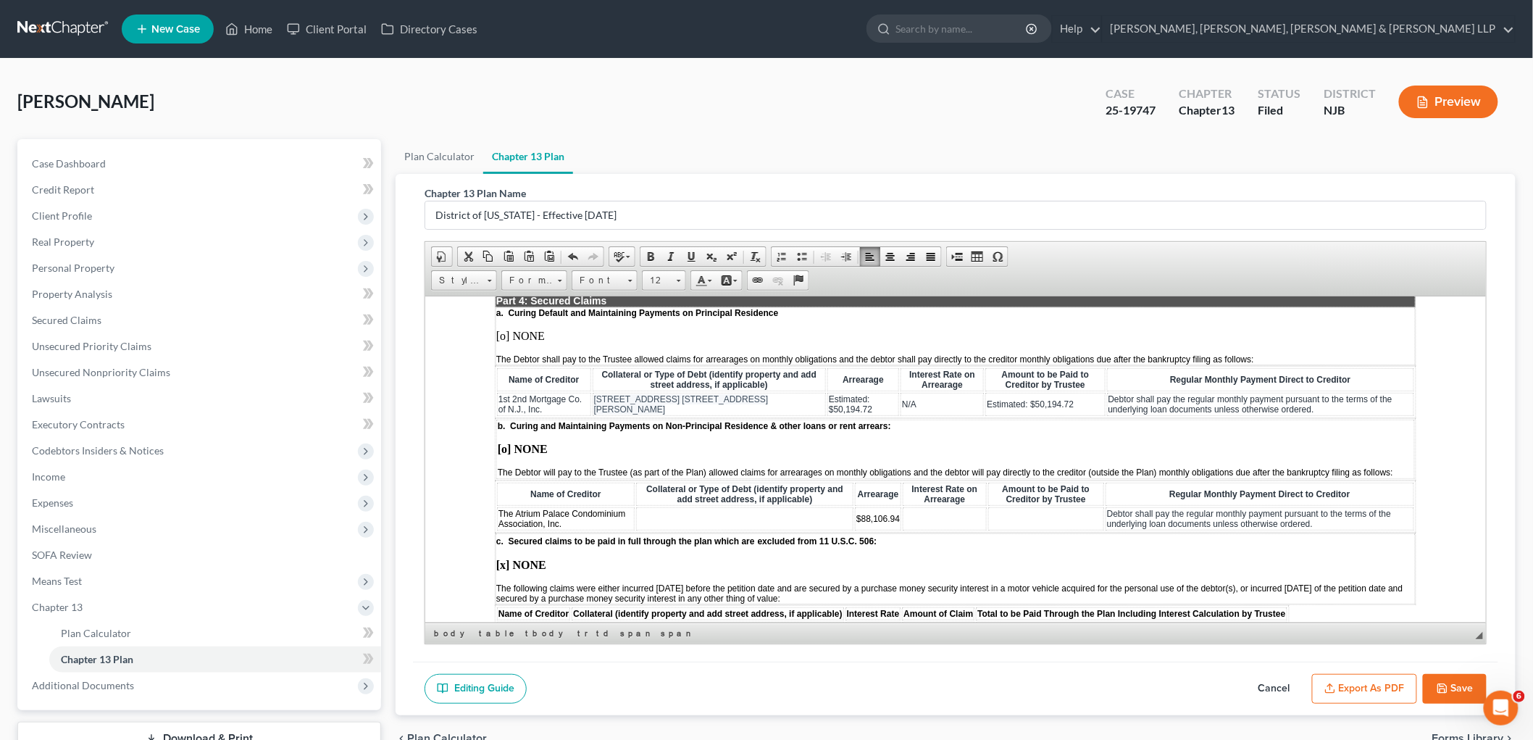
click at [676, 507] on td at bounding box center [744, 518] width 217 height 23
click at [867, 513] on span "$88,106.94" at bounding box center [888, 518] width 43 height 10
drag, startPoint x: 888, startPoint y: 475, endPoint x: 844, endPoint y: 465, distance: 46.1
click at [857, 507] on td "Estimated: $88,106.94" at bounding box center [892, 518] width 70 height 23
copy span "Estimated: $88,106.94"
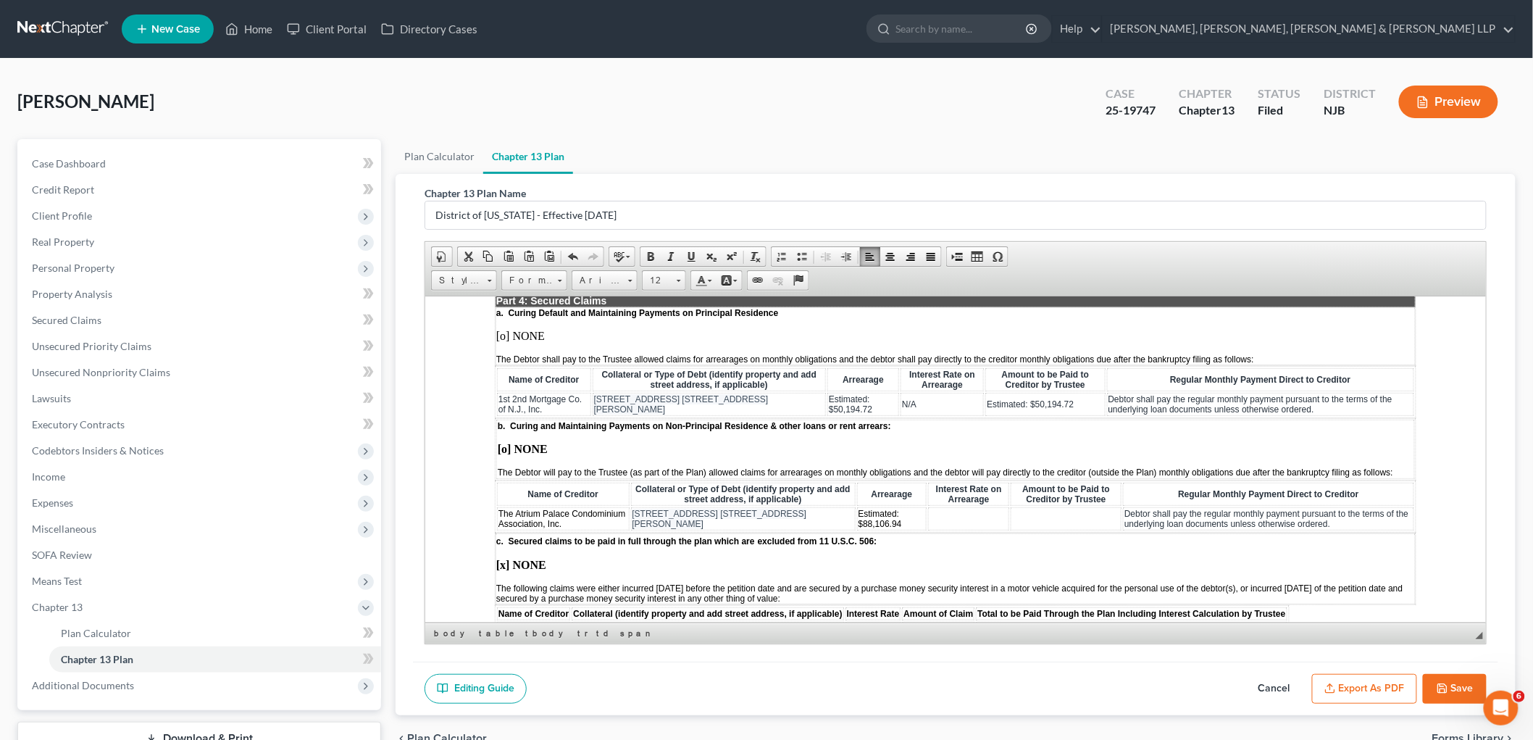
click at [1019, 507] on td at bounding box center [1065, 518] width 111 height 23
click at [940, 507] on td at bounding box center [966, 518] width 80 height 23
click at [986, 120] on div "[PERSON_NAME] Upgraded Case 25-19747 Chapter Chapter 13 Status [GEOGRAPHIC_DATA…" at bounding box center [766, 107] width 1499 height 63
click at [1448, 680] on button "Save" at bounding box center [1455, 689] width 64 height 30
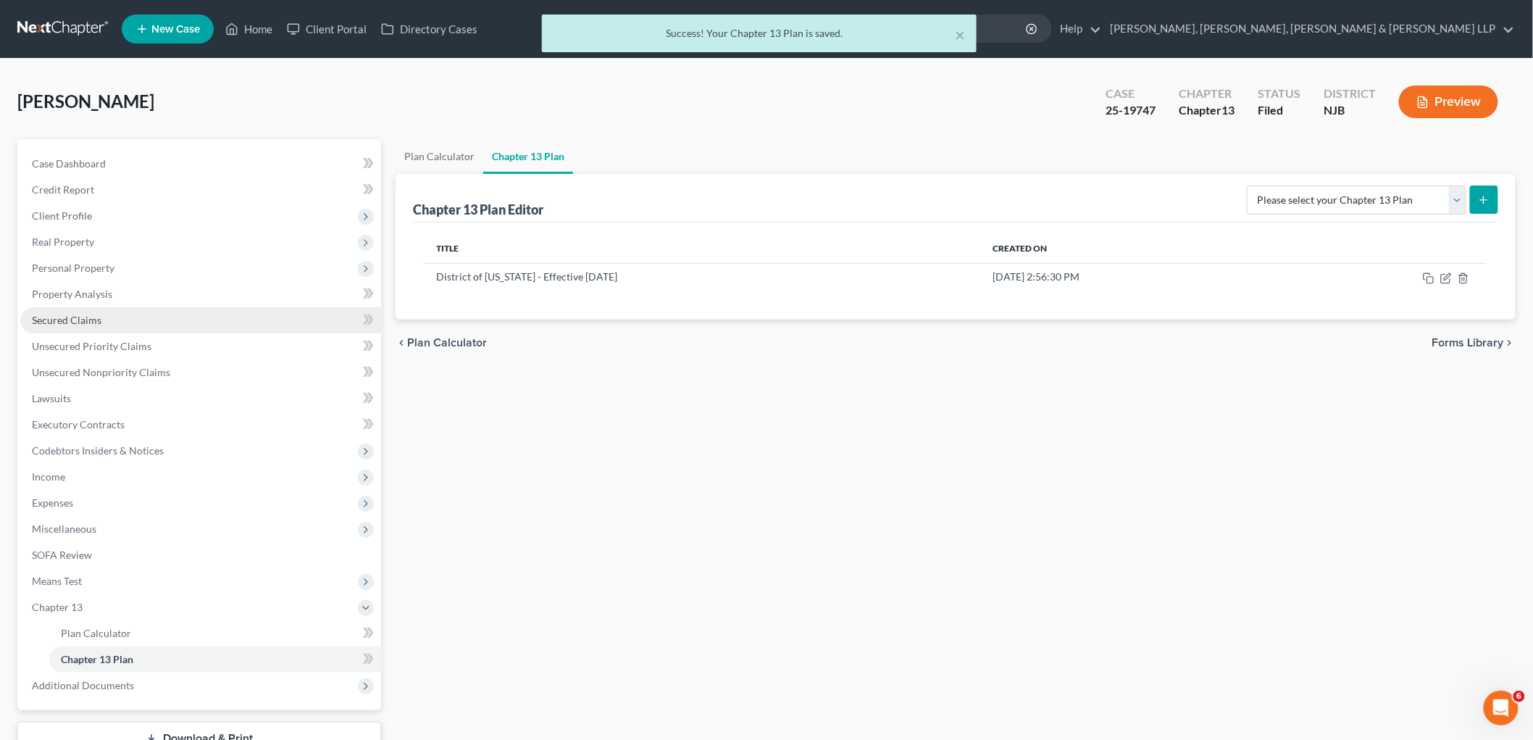
click at [84, 310] on link "Secured Claims" at bounding box center [200, 320] width 361 height 26
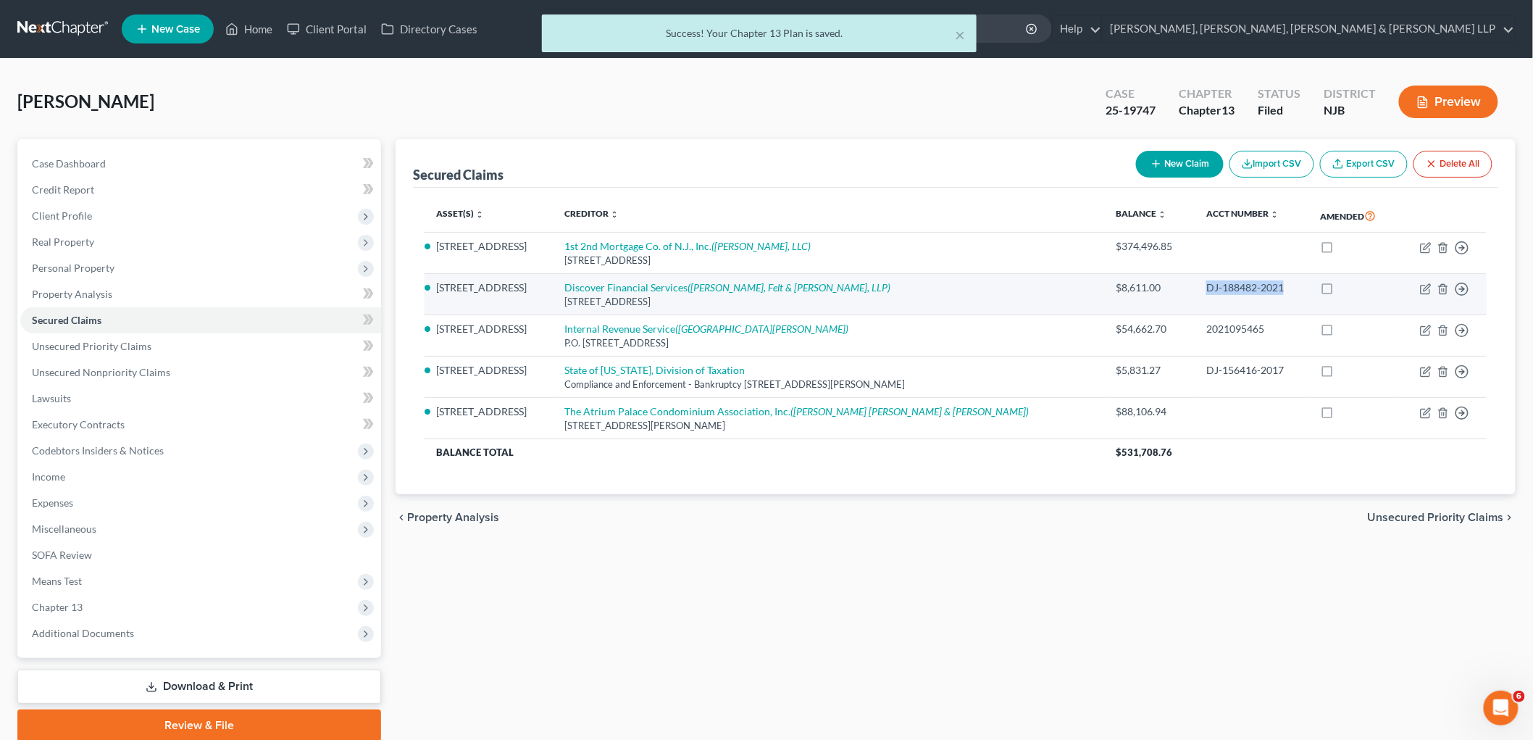
drag, startPoint x: 1194, startPoint y: 284, endPoint x: 1277, endPoint y: 285, distance: 82.6
click at [1277, 285] on td "DJ-188482-2021" at bounding box center [1252, 294] width 114 height 41
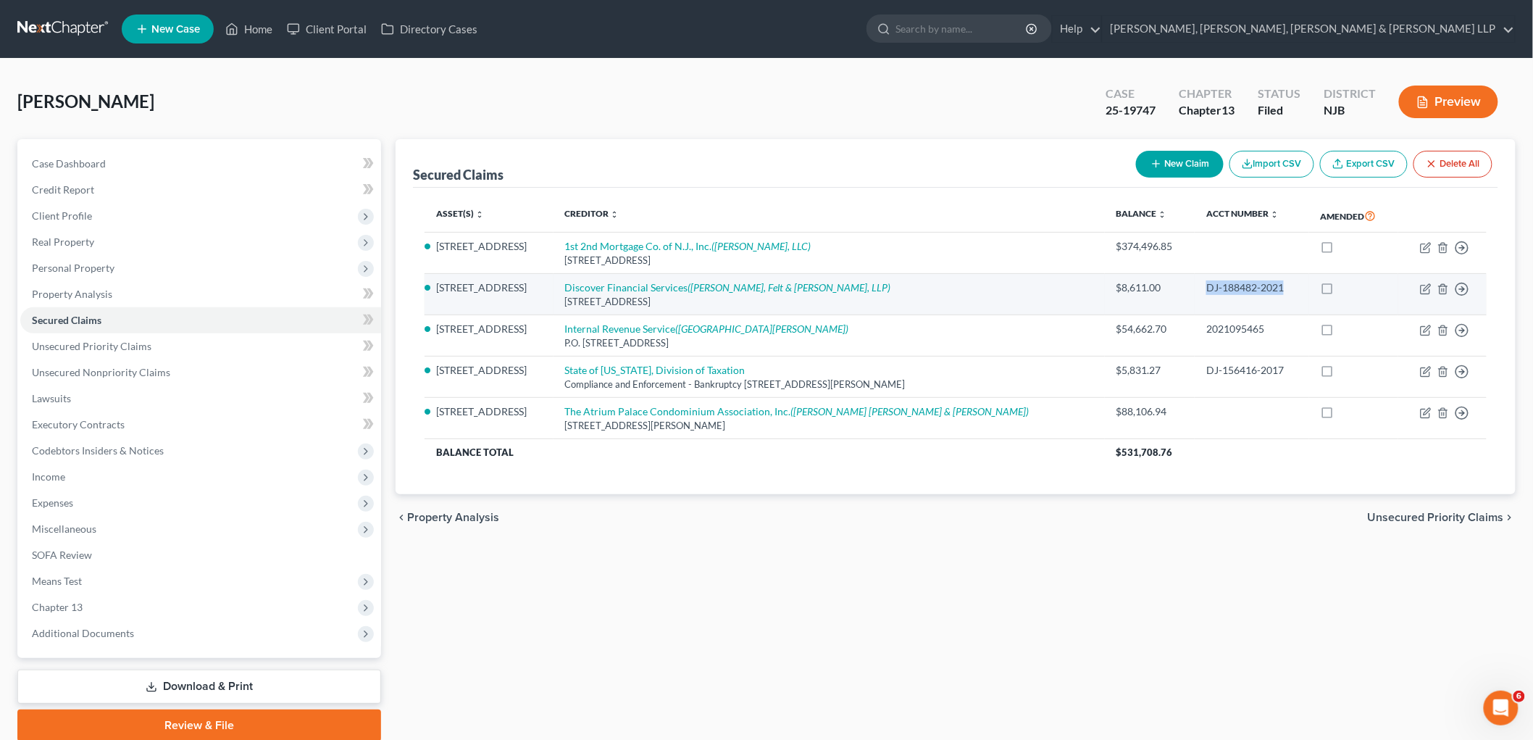
copy div "DJ-188482-2021"
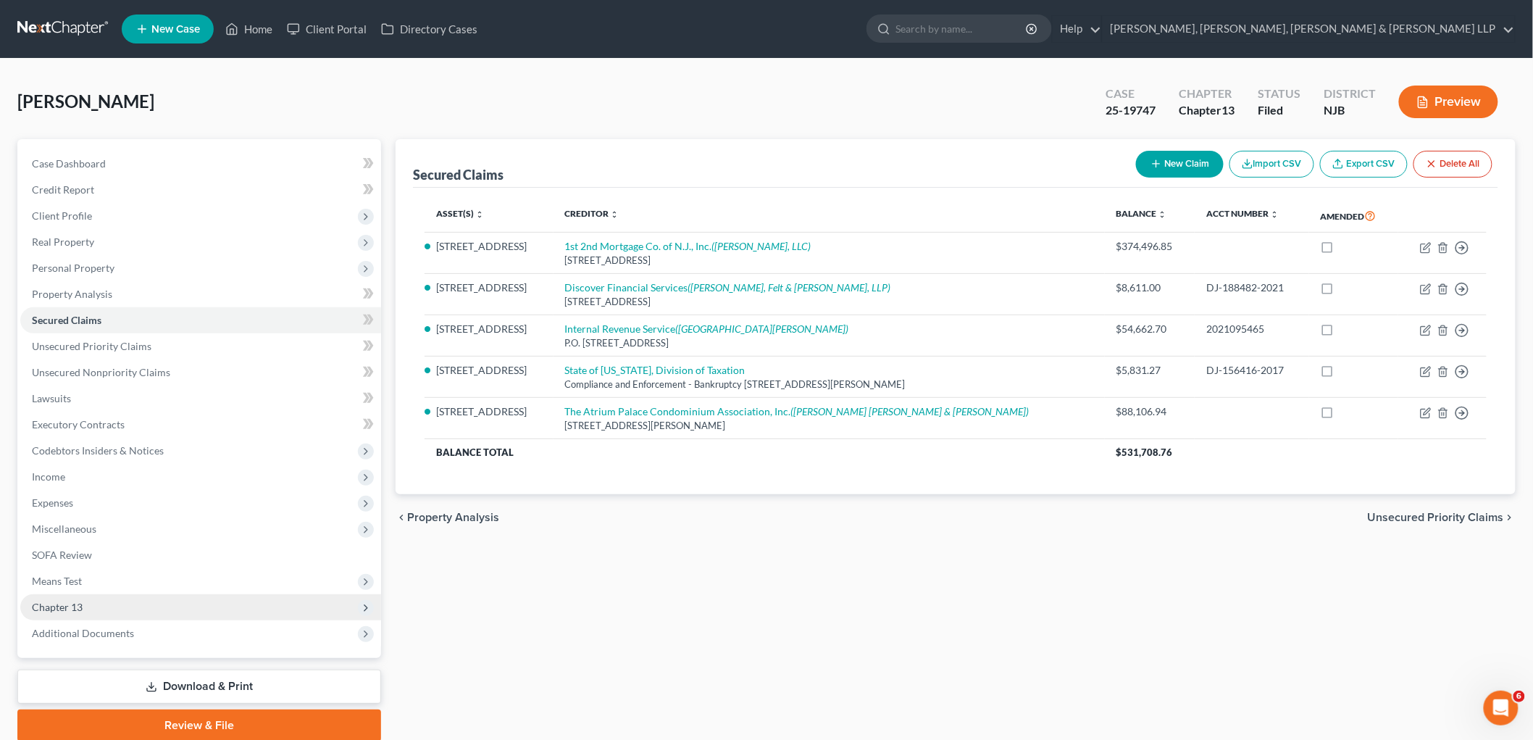
click at [56, 604] on span "Chapter 13" at bounding box center [57, 607] width 51 height 12
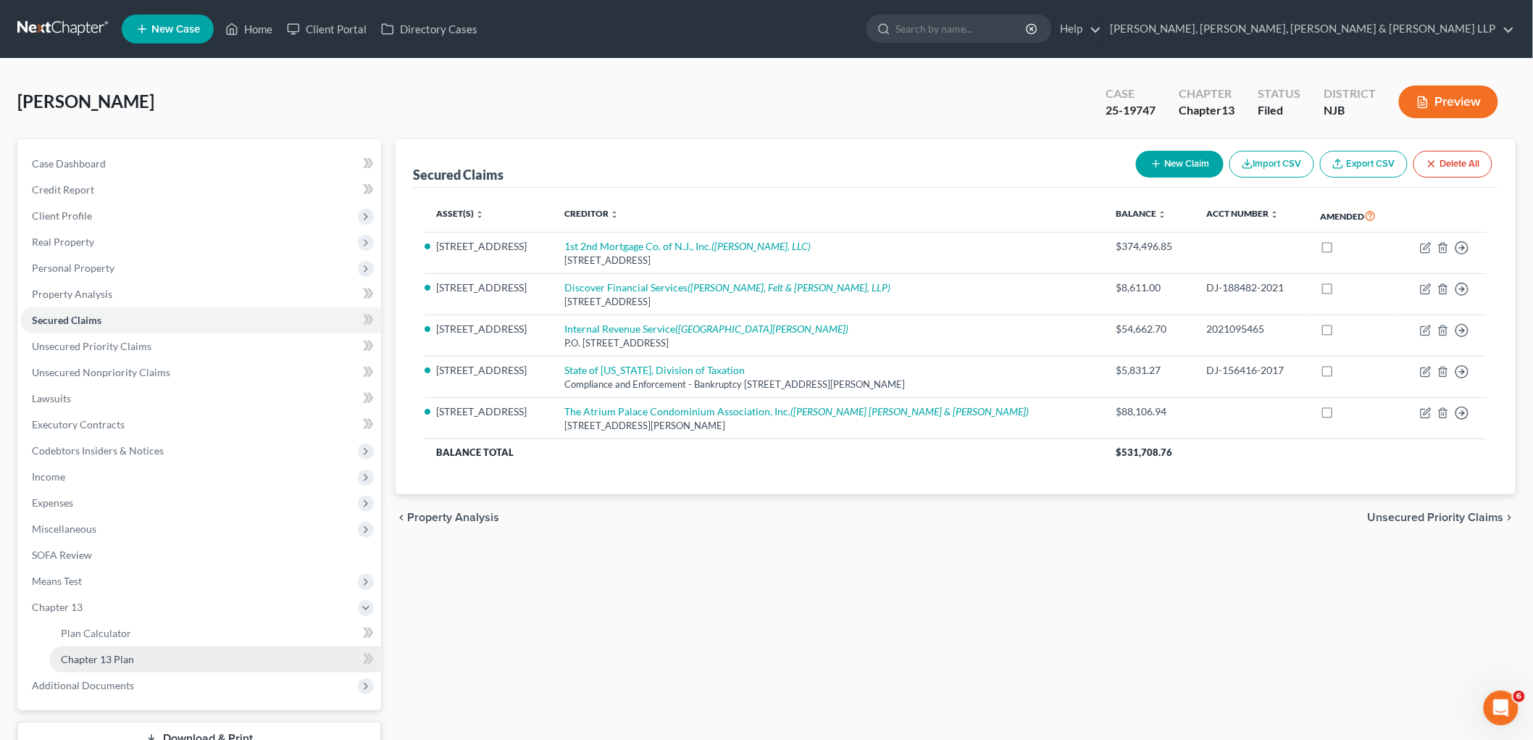
click at [80, 658] on span "Chapter 13 Plan" at bounding box center [97, 659] width 73 height 12
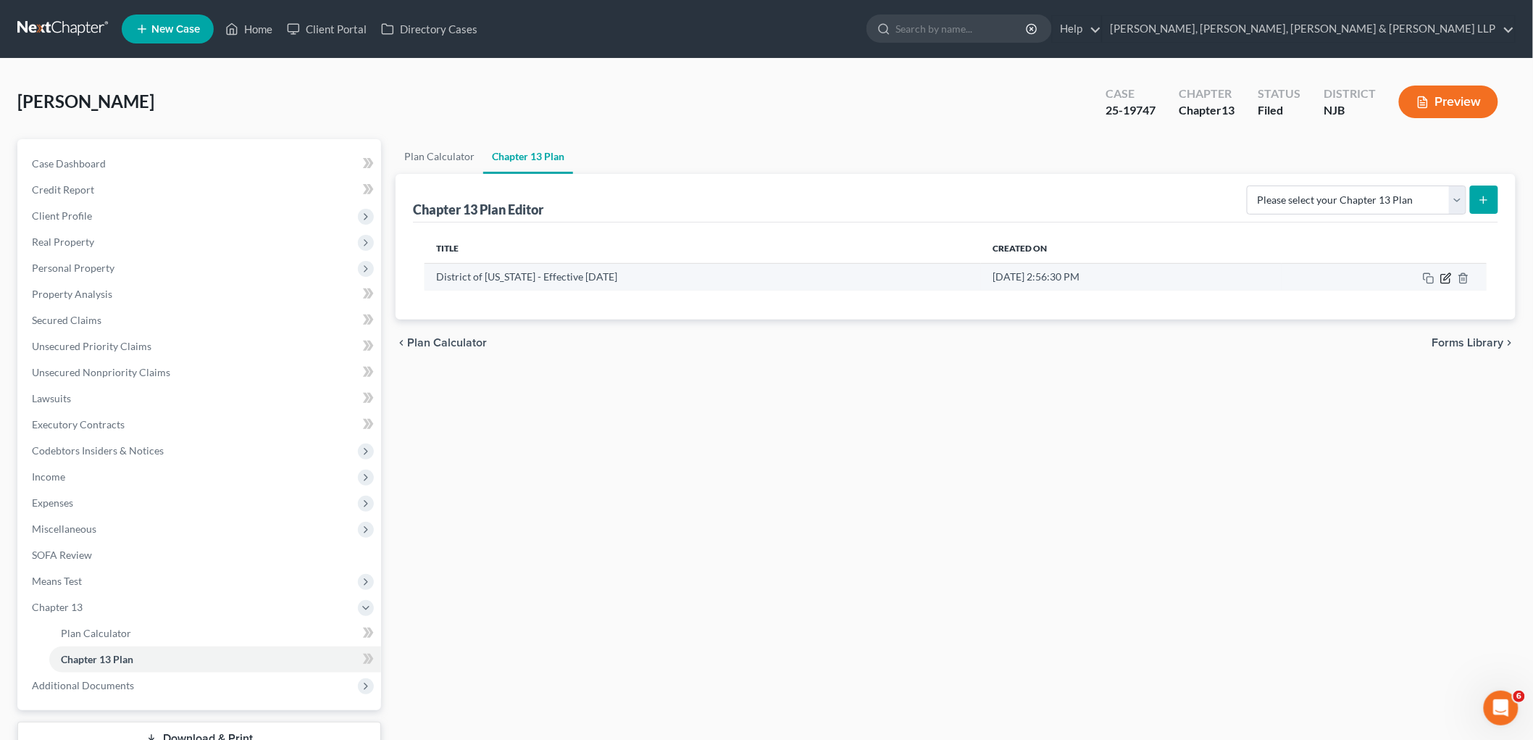
click at [1444, 277] on icon "button" at bounding box center [1447, 278] width 12 height 12
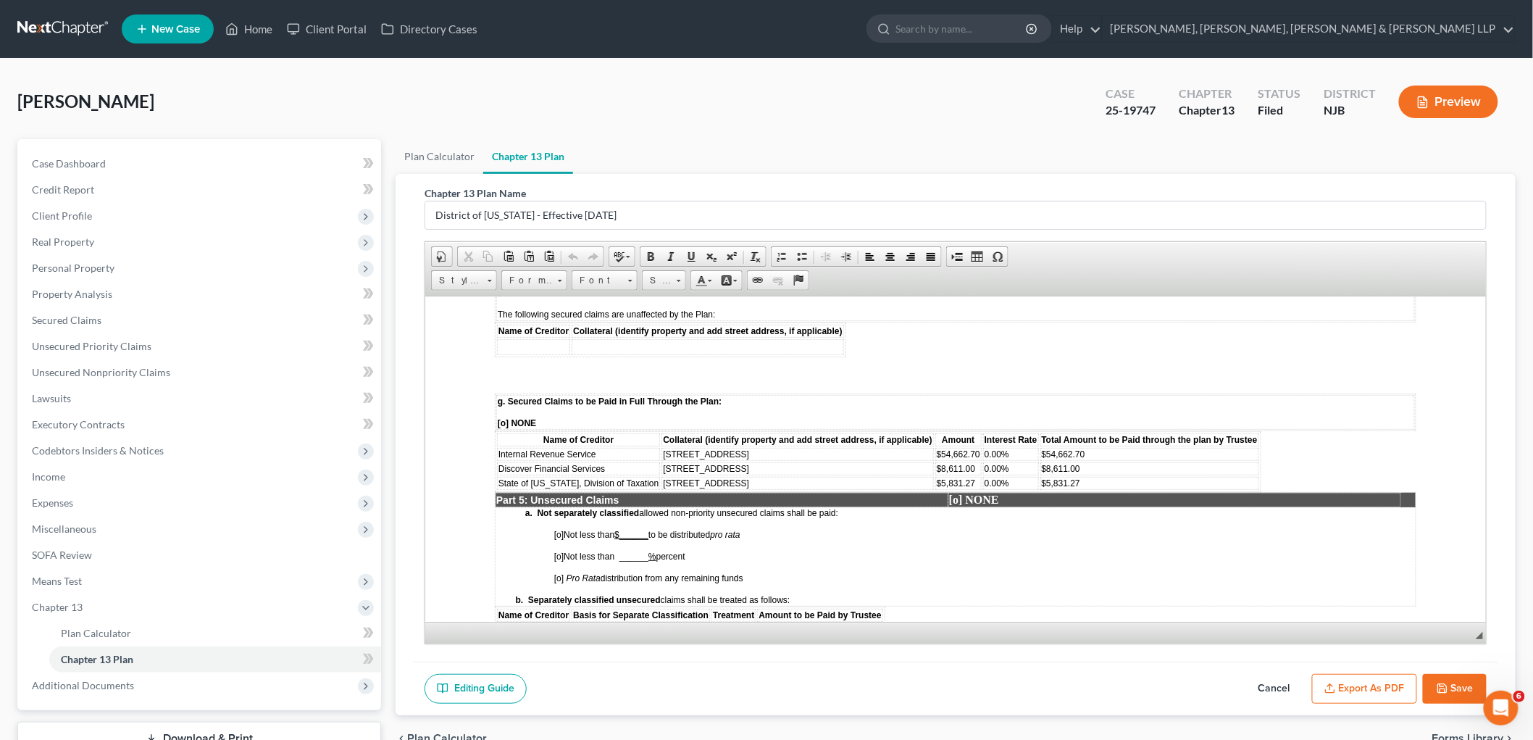
scroll to position [2174, 0]
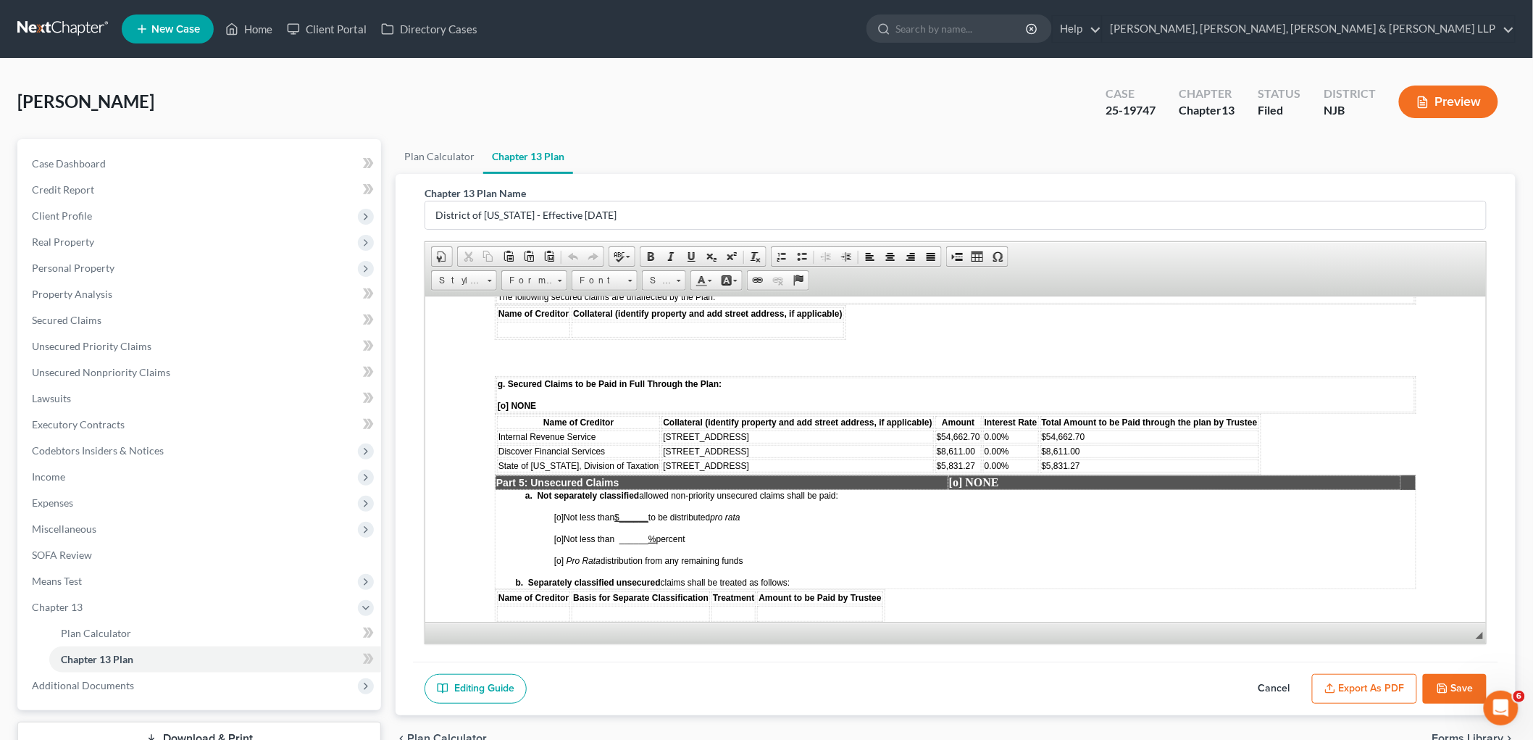
click at [617, 444] on td "Discover Financial Services" at bounding box center [577, 450] width 163 height 13
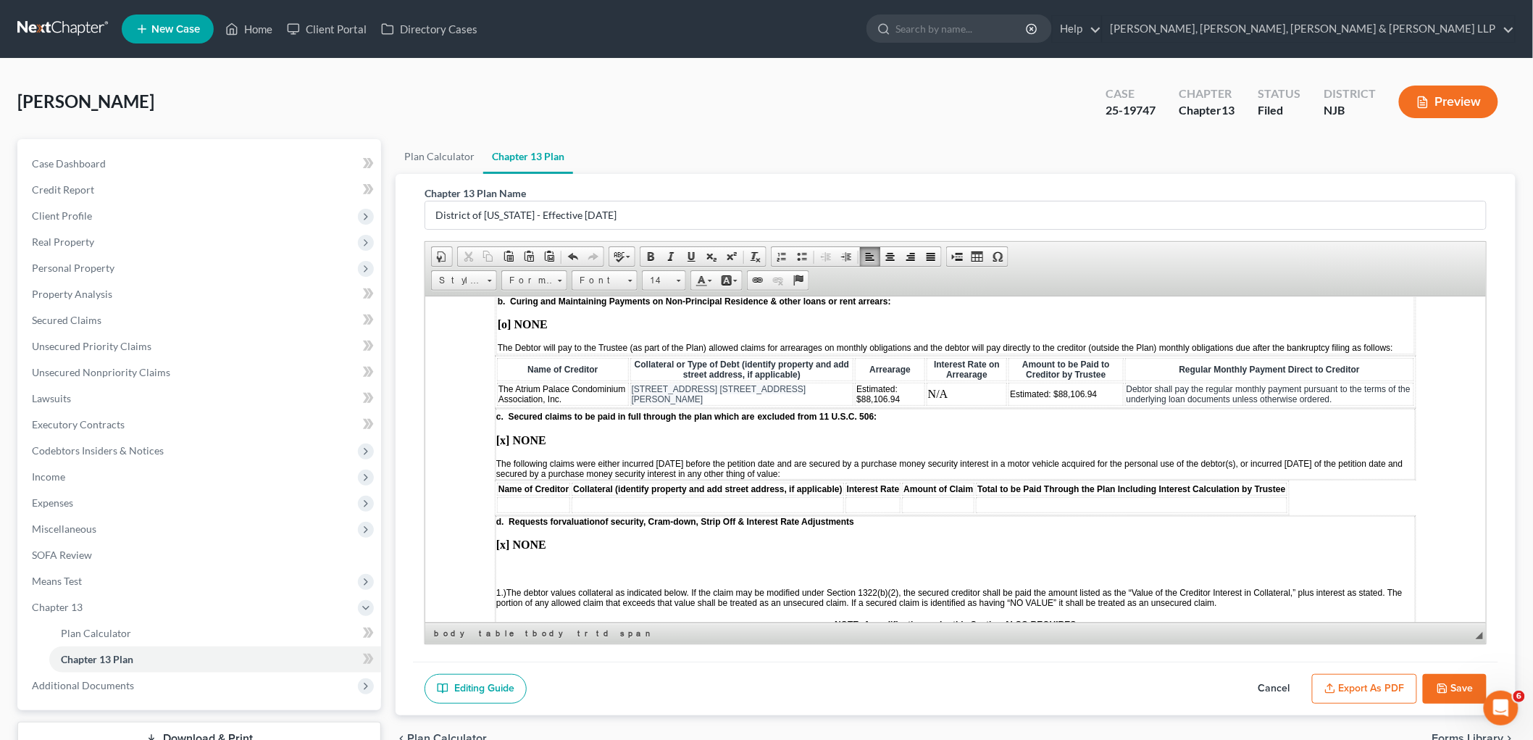
scroll to position [1530, 0]
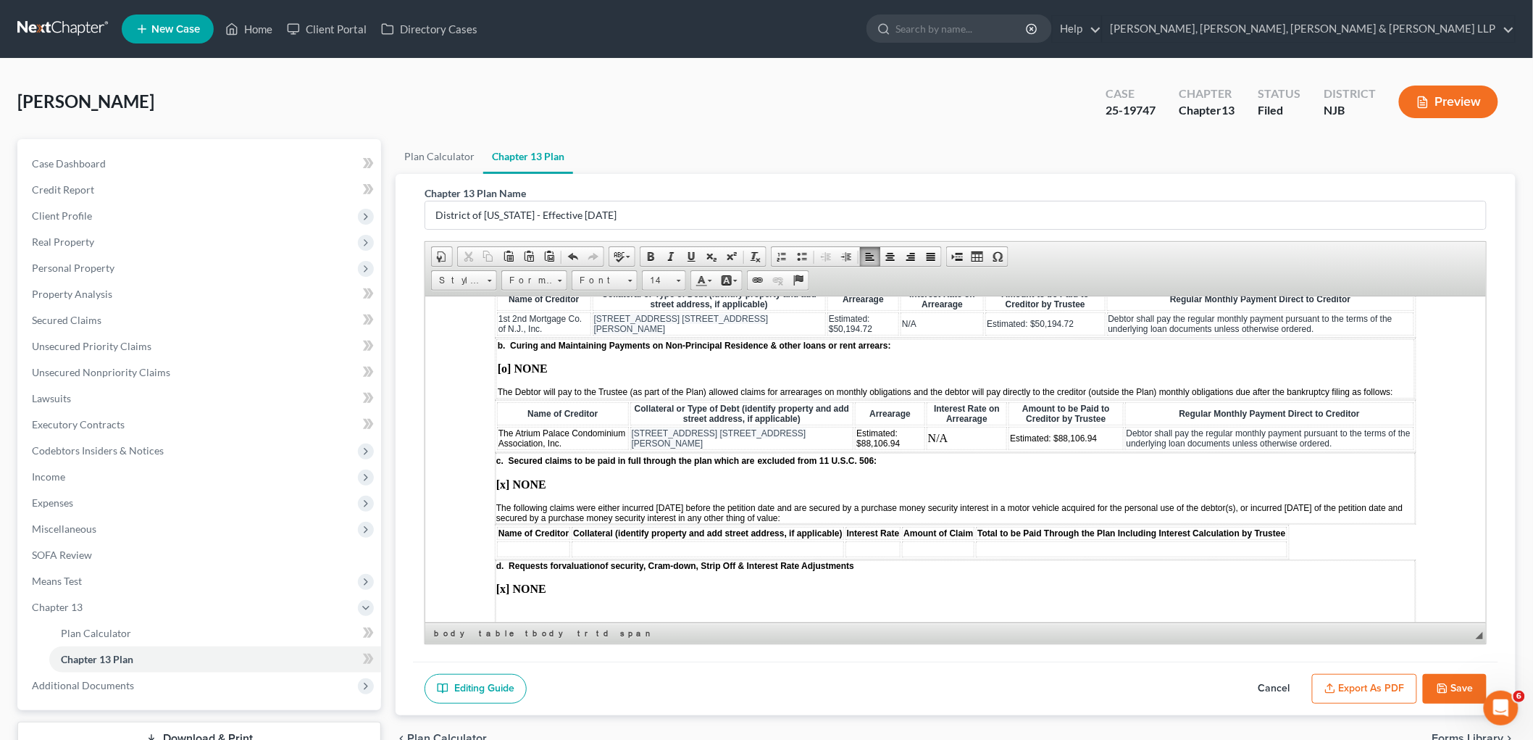
drag, startPoint x: 633, startPoint y: 388, endPoint x: 835, endPoint y: 386, distance: 202.2
click at [806, 428] on span "[STREET_ADDRESS] [STREET_ADDRESS][PERSON_NAME]" at bounding box center [718, 438] width 175 height 20
copy span "[STREET_ADDRESS] [STREET_ADDRESS][PERSON_NAME]"
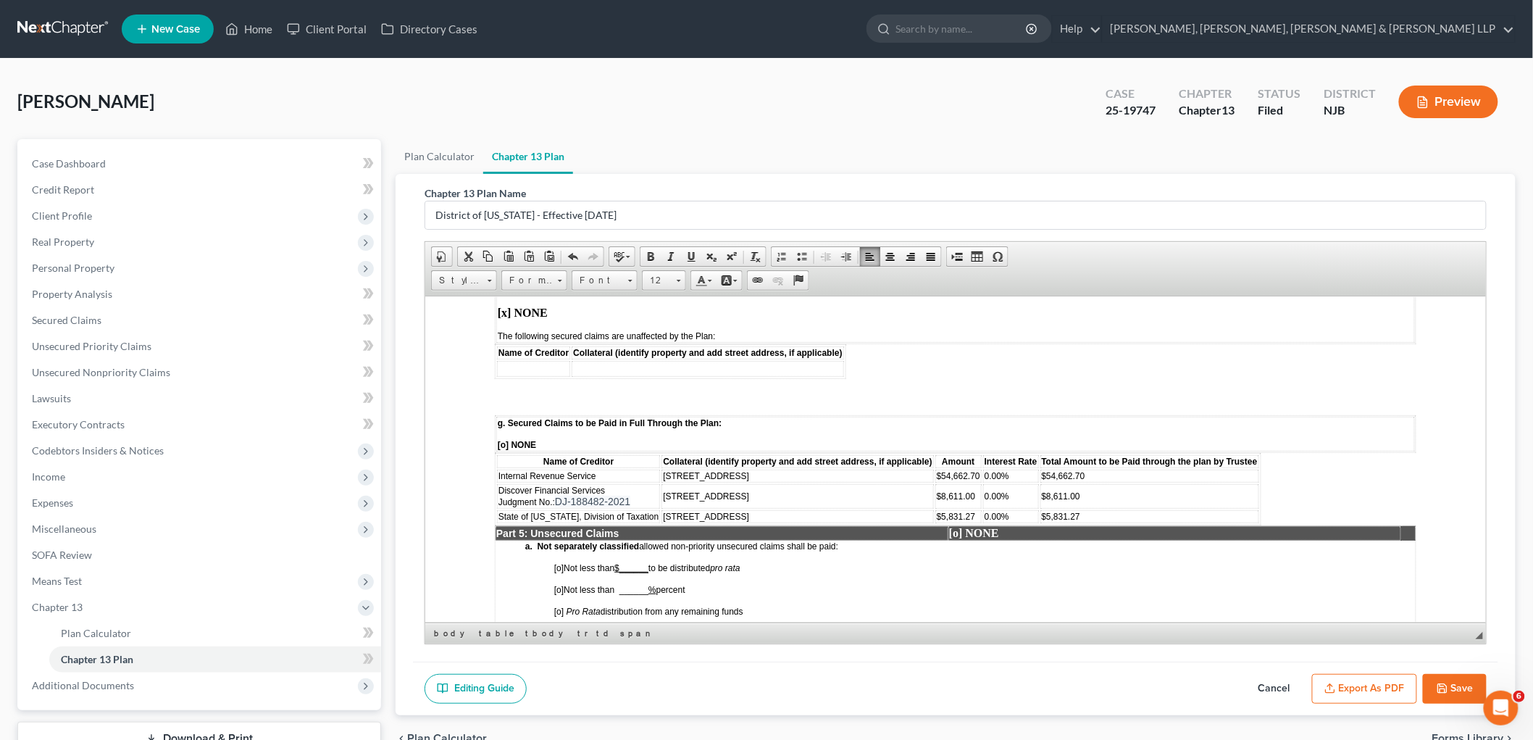
scroll to position [2174, 0]
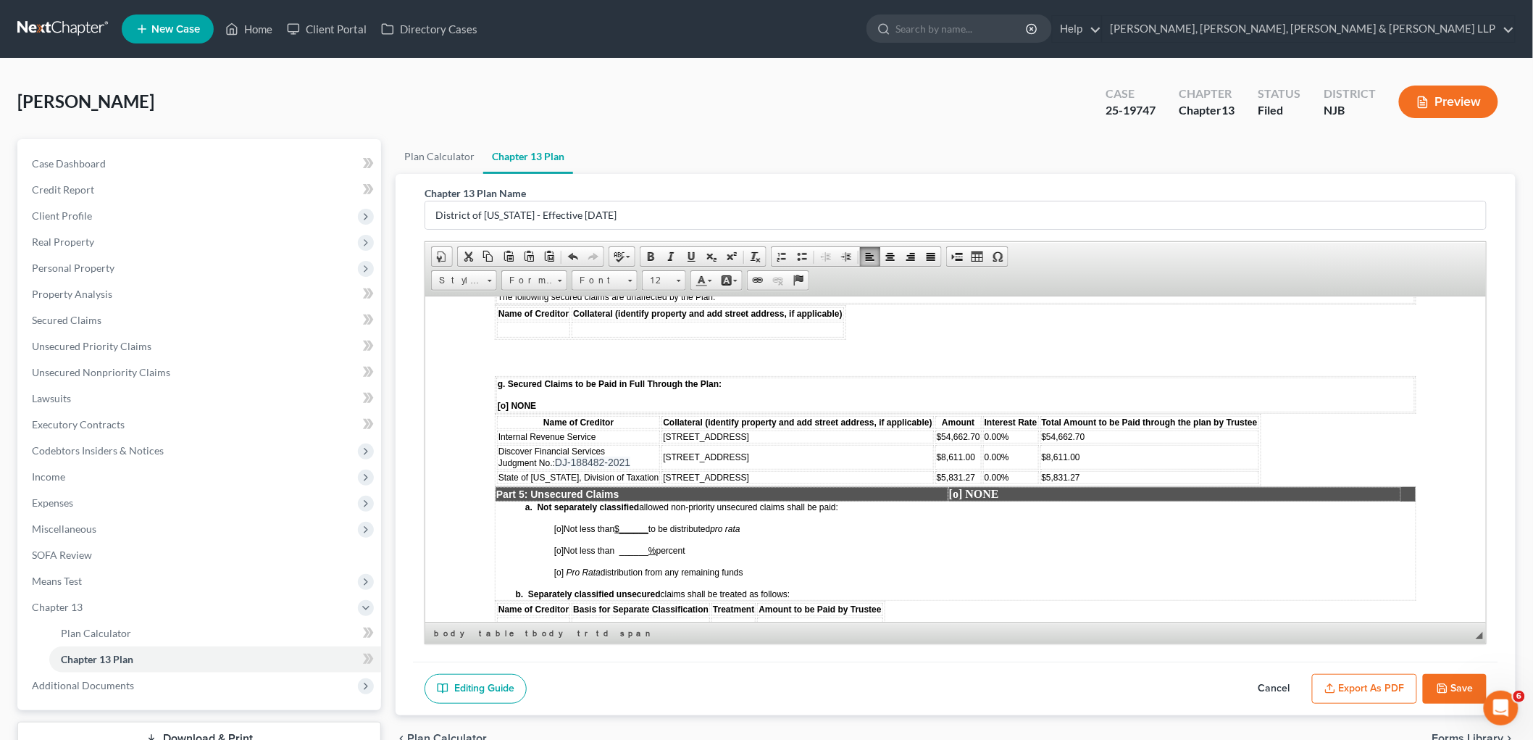
drag, startPoint x: 752, startPoint y: 370, endPoint x: 657, endPoint y: 372, distance: 95.7
click at [661, 430] on td "[STREET_ADDRESS]" at bounding box center [797, 436] width 272 height 13
drag, startPoint x: 752, startPoint y: 391, endPoint x: 657, endPoint y: 390, distance: 94.2
click at [661, 444] on td "[STREET_ADDRESS]" at bounding box center [797, 456] width 272 height 25
drag, startPoint x: 749, startPoint y: 408, endPoint x: 659, endPoint y: 408, distance: 89.9
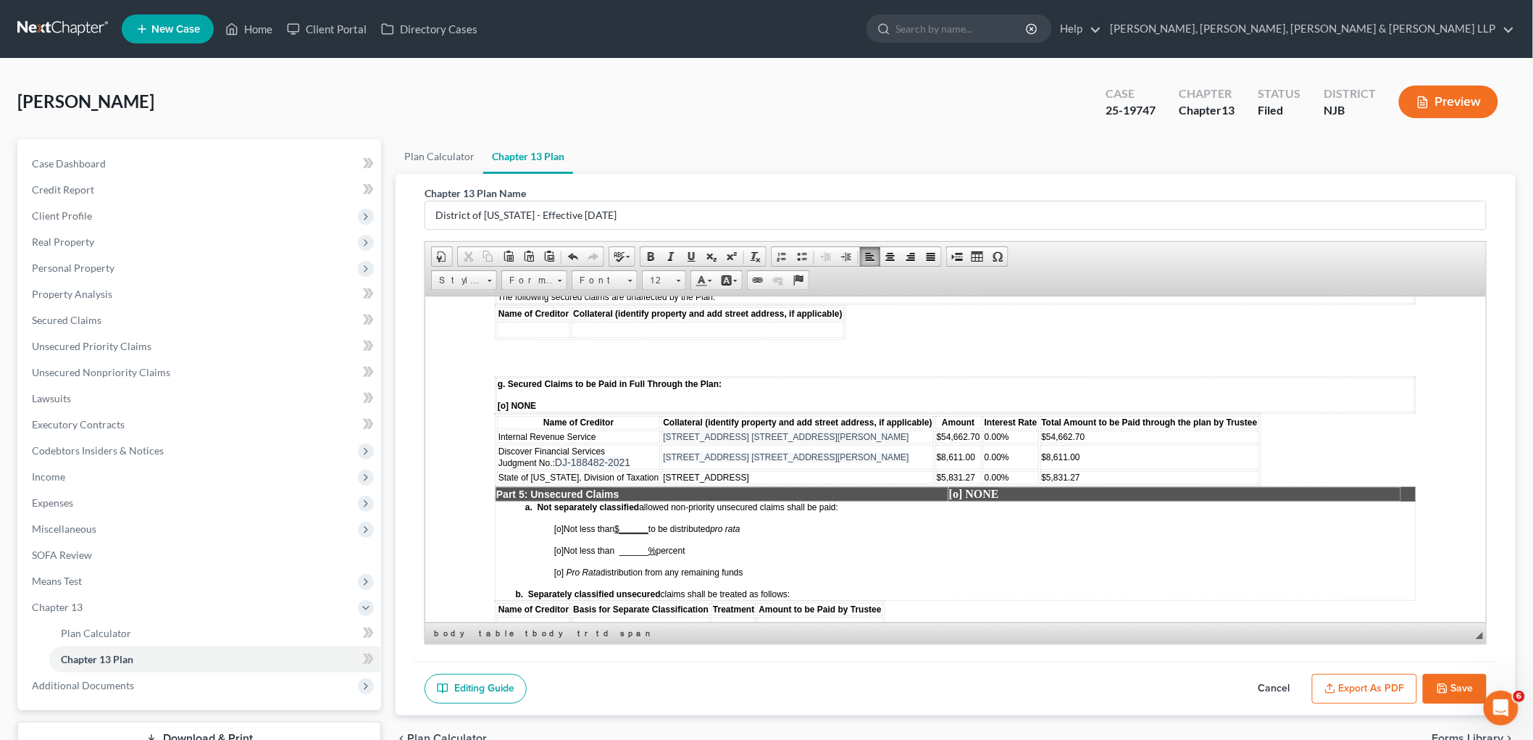
click at [661, 470] on td "[STREET_ADDRESS]" at bounding box center [797, 476] width 272 height 13
click at [1454, 688] on button "Save" at bounding box center [1455, 689] width 64 height 30
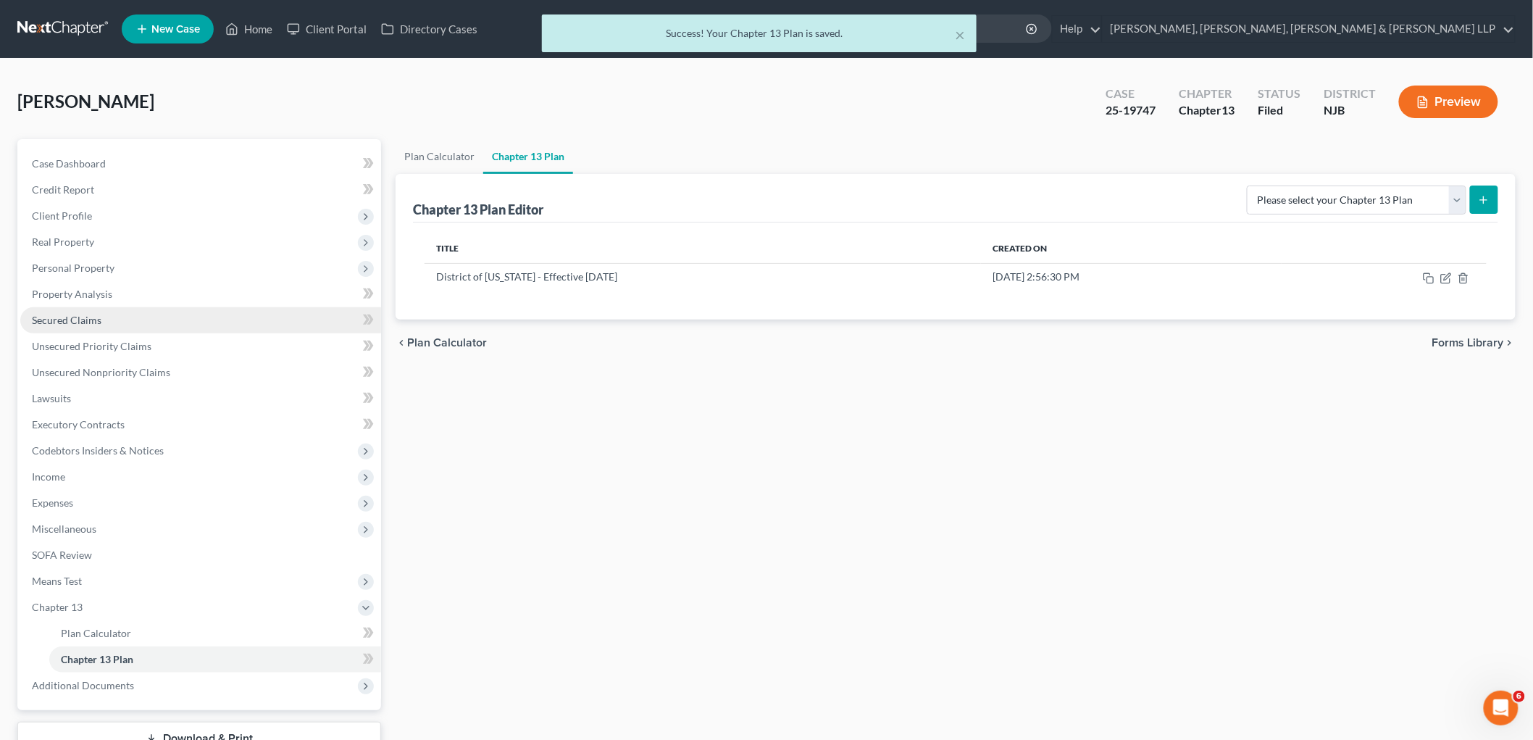
click at [72, 314] on span "Secured Claims" at bounding box center [67, 320] width 70 height 12
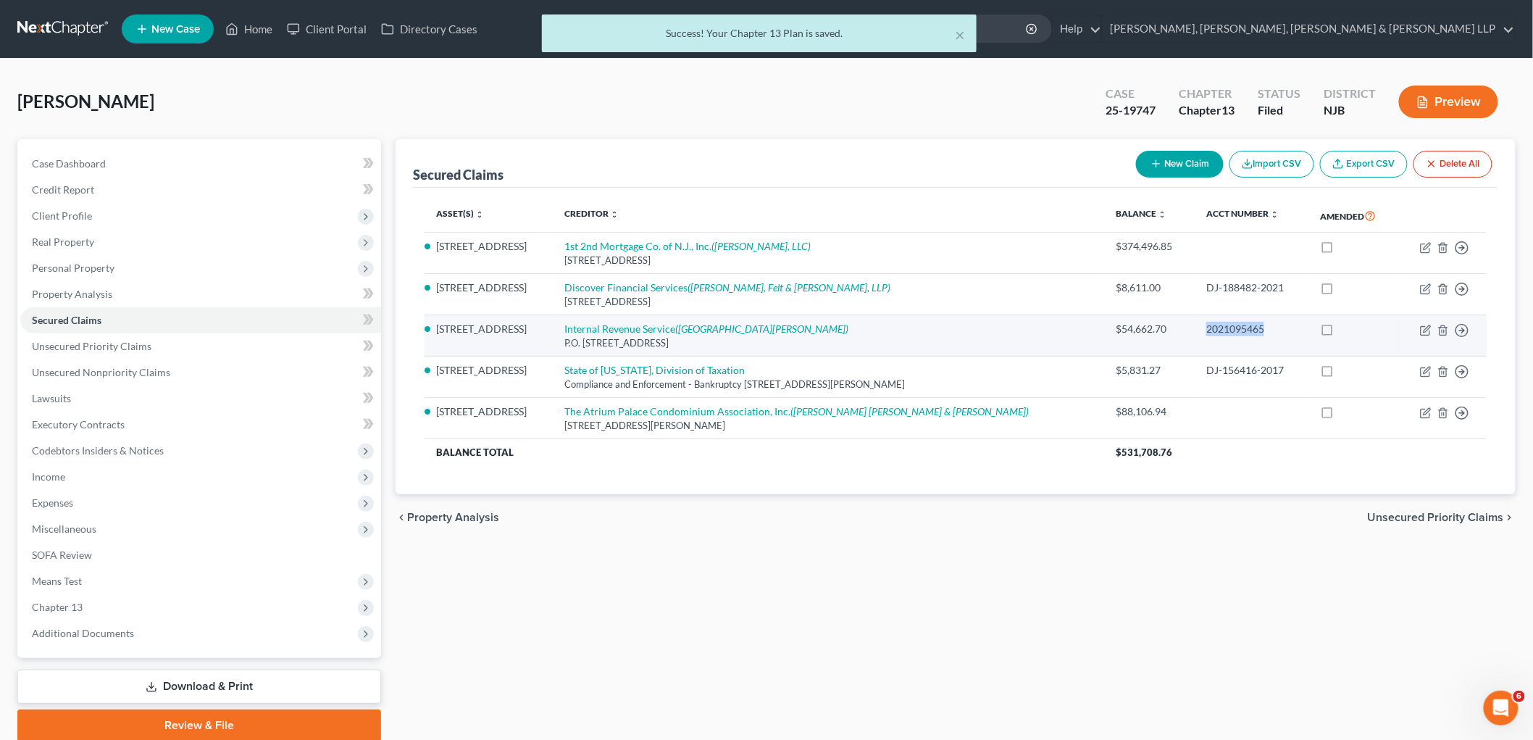
drag, startPoint x: 1194, startPoint y: 328, endPoint x: 1257, endPoint y: 331, distance: 63.8
click at [1257, 331] on td "2021095465" at bounding box center [1252, 335] width 114 height 41
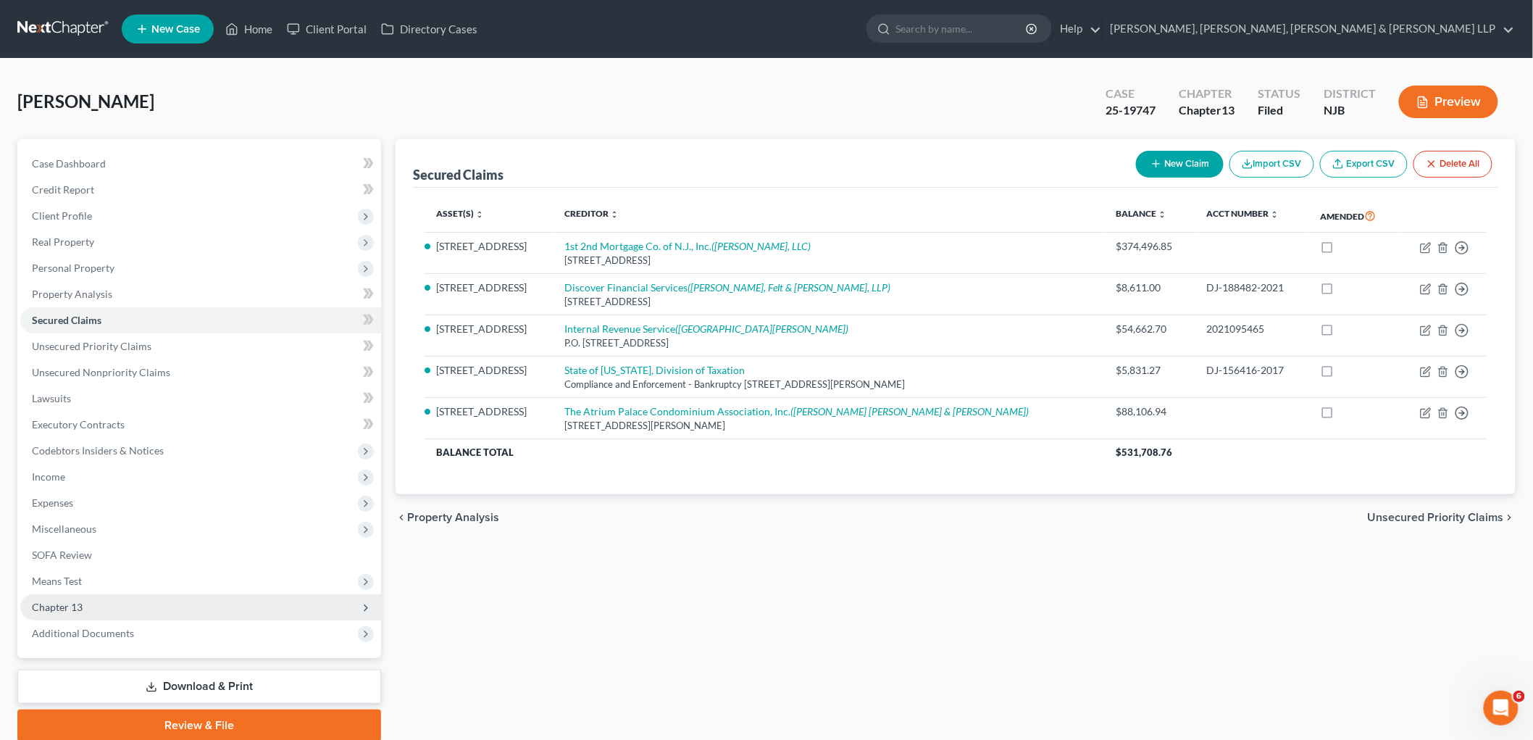
click at [70, 605] on span "Chapter 13" at bounding box center [57, 607] width 51 height 12
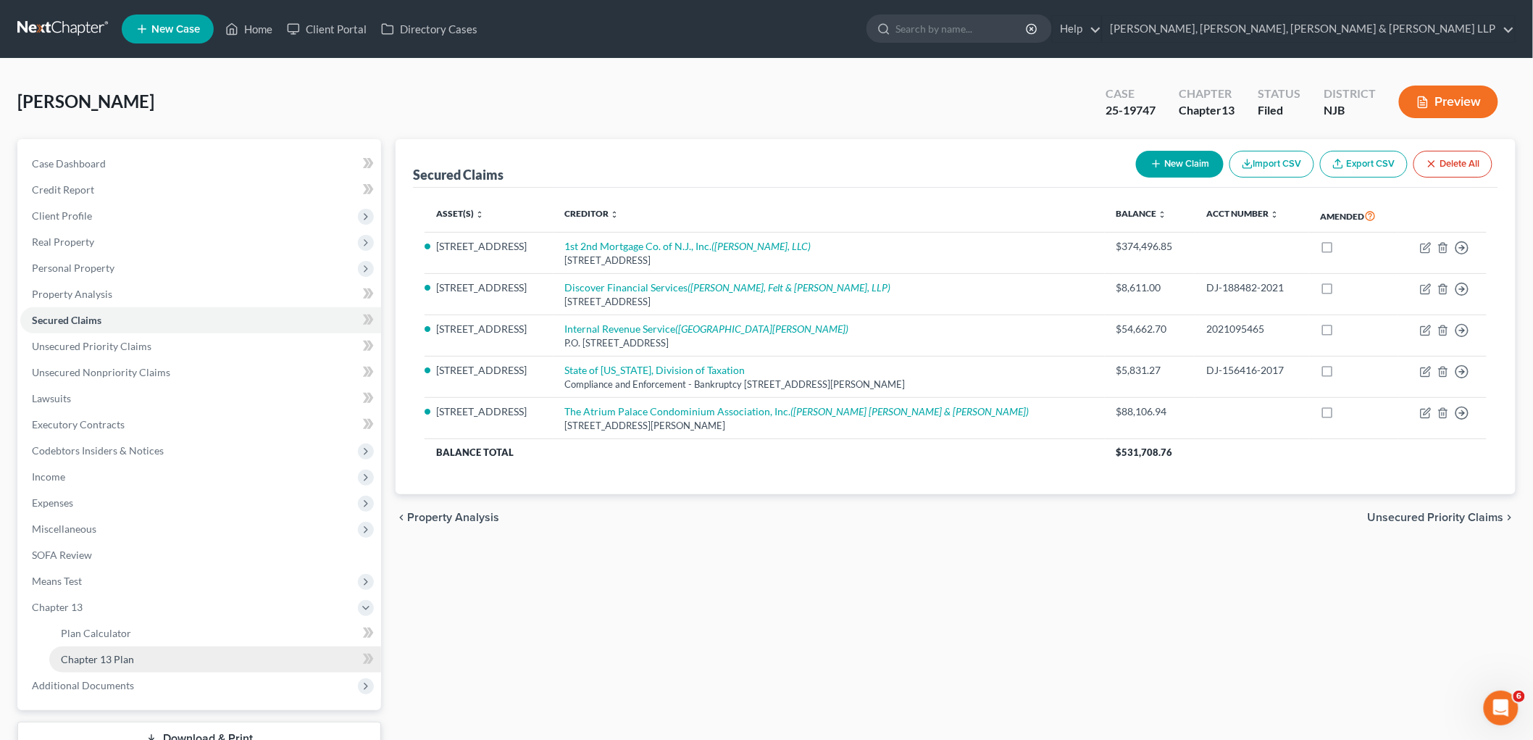
click at [94, 665] on link "Chapter 13 Plan" at bounding box center [215, 659] width 332 height 26
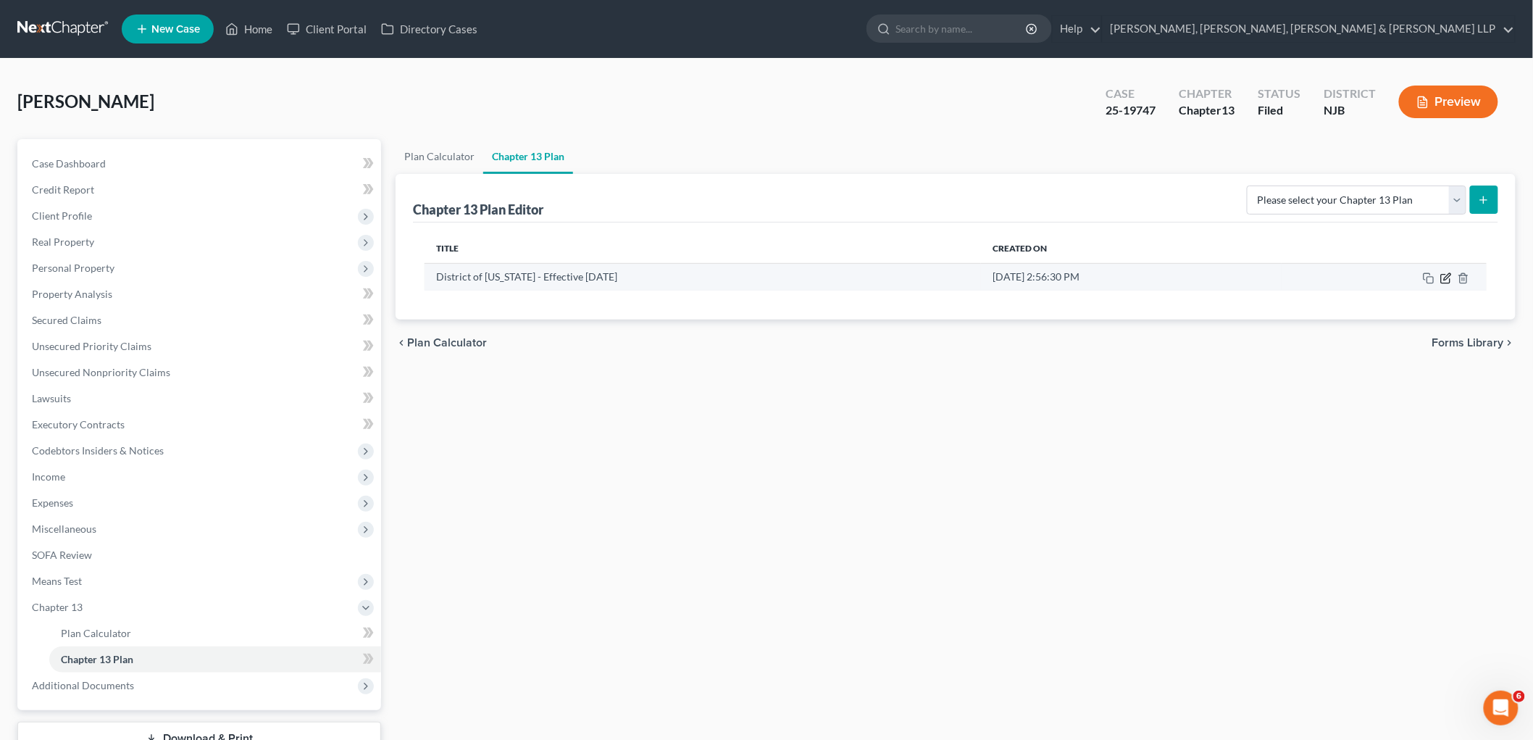
click at [1446, 277] on icon "button" at bounding box center [1447, 276] width 7 height 7
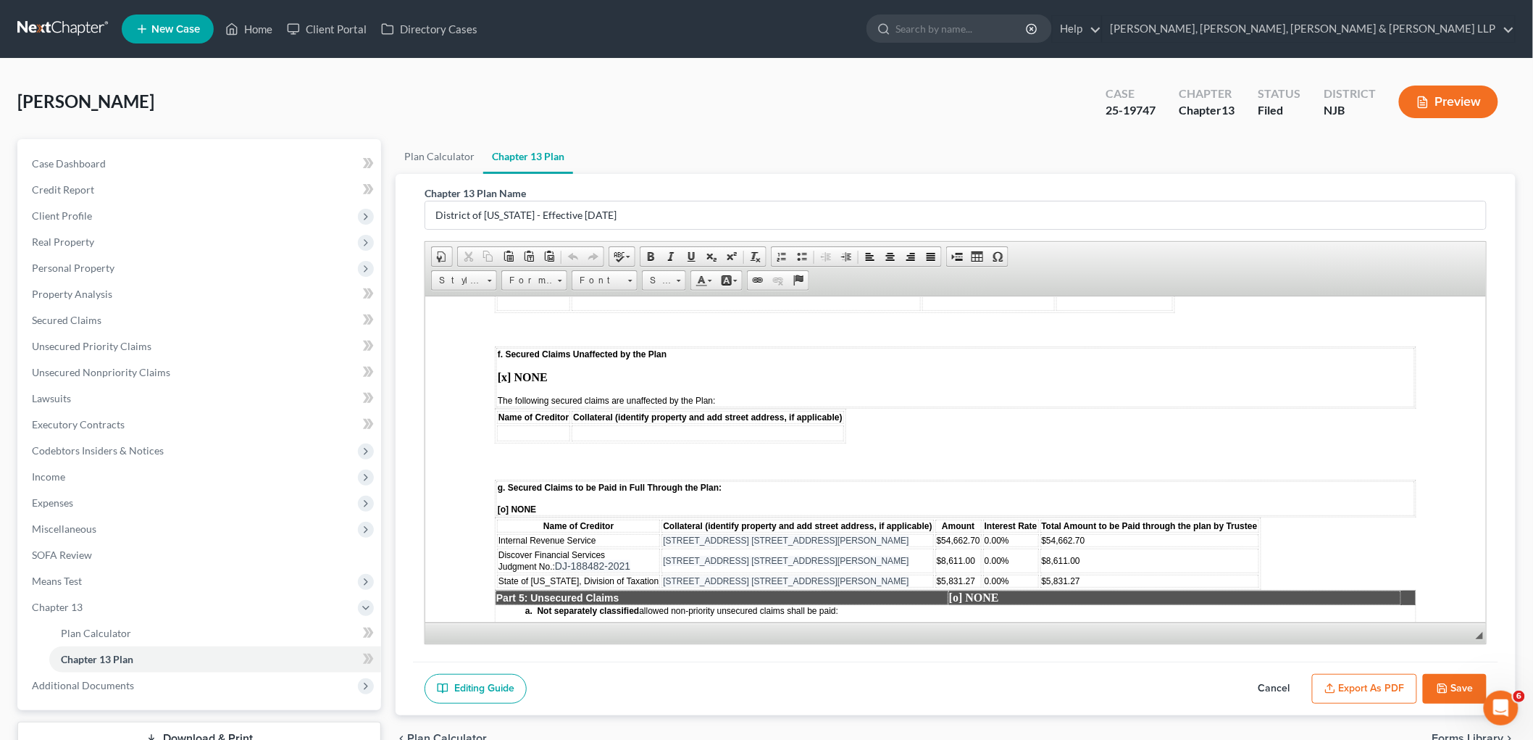
scroll to position [2093, 0]
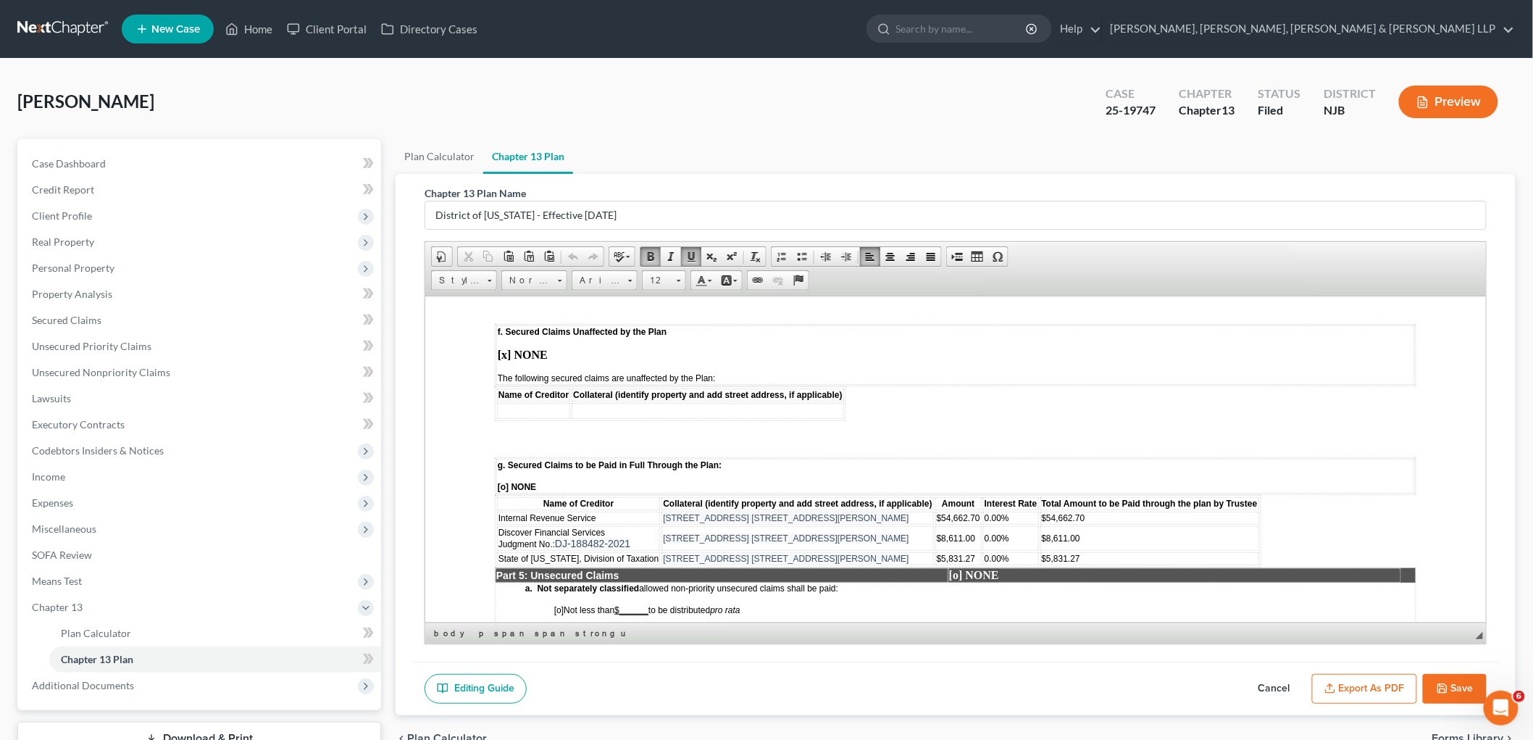
click at [623, 511] on td "Internal Revenue Service" at bounding box center [577, 517] width 163 height 13
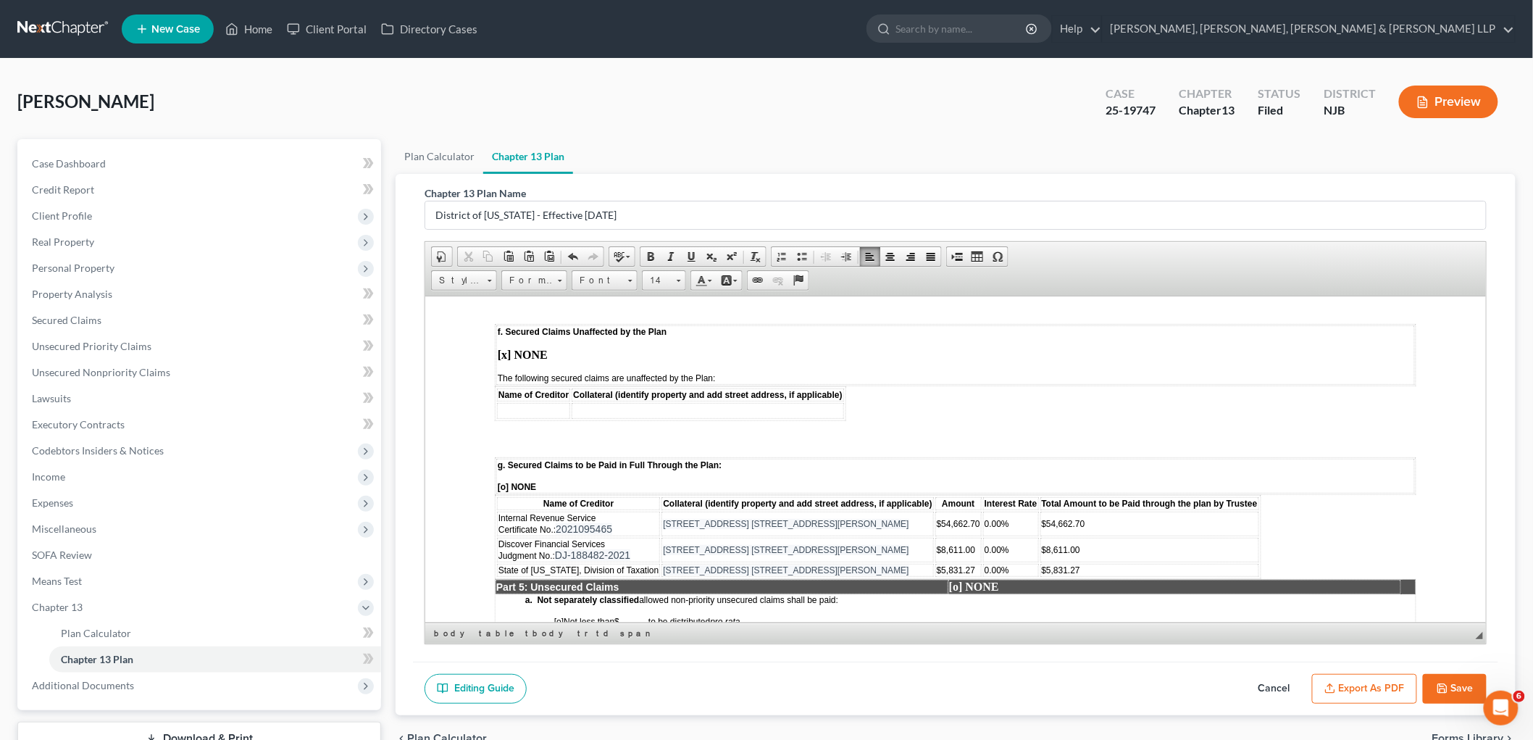
click at [1452, 689] on button "Save" at bounding box center [1455, 689] width 64 height 30
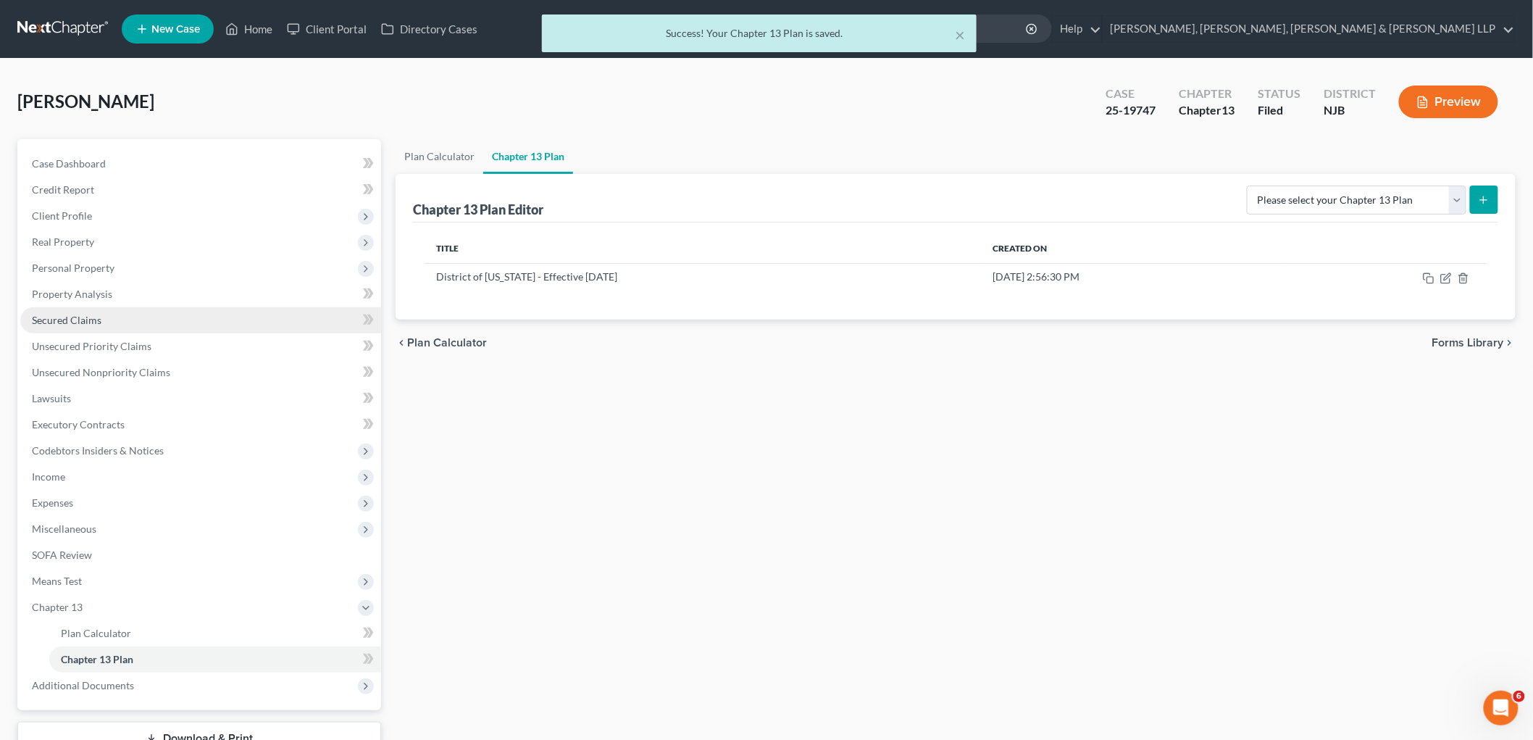
click at [76, 317] on span "Secured Claims" at bounding box center [67, 320] width 70 height 12
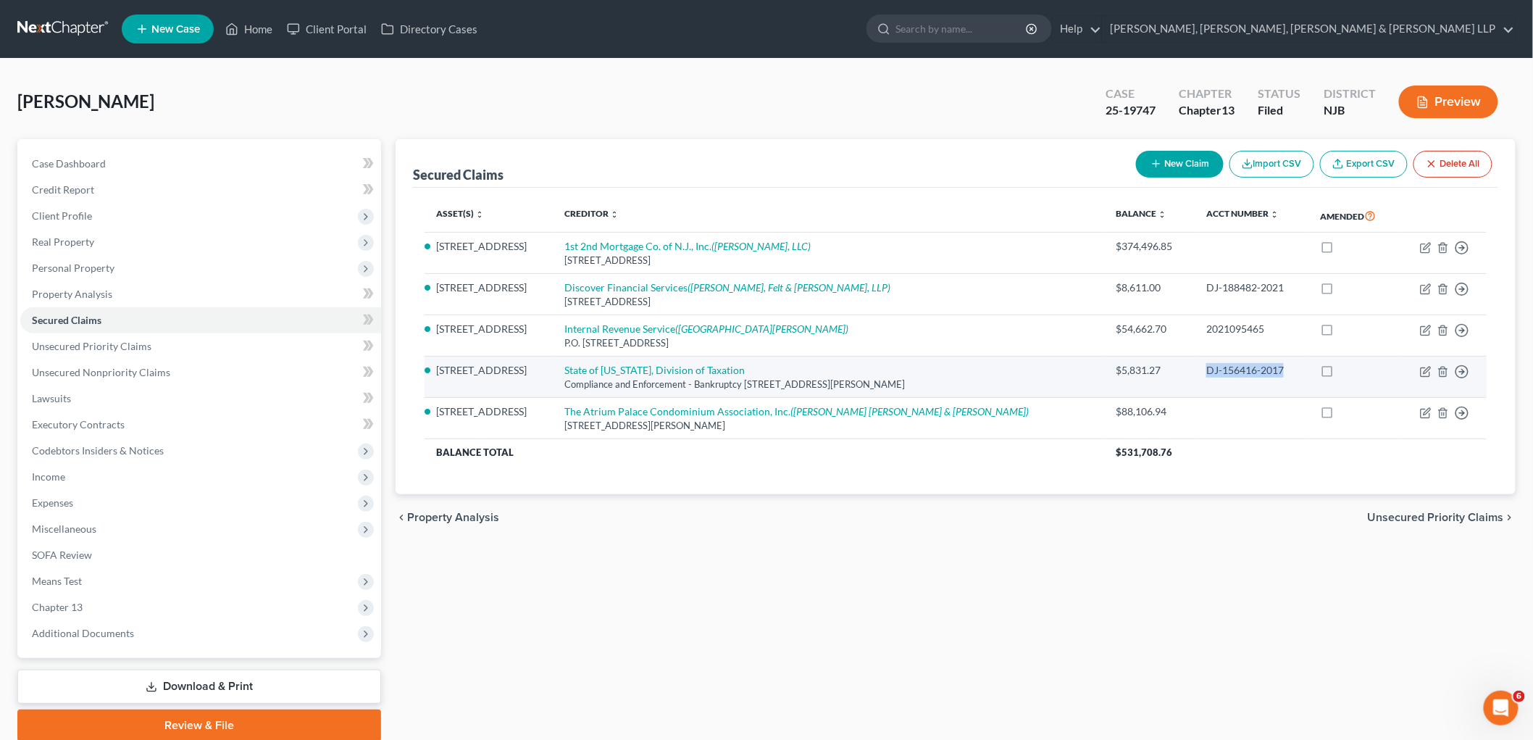
drag, startPoint x: 1197, startPoint y: 372, endPoint x: 1278, endPoint y: 372, distance: 80.4
click at [1278, 372] on td "DJ-156416-2017" at bounding box center [1252, 377] width 114 height 41
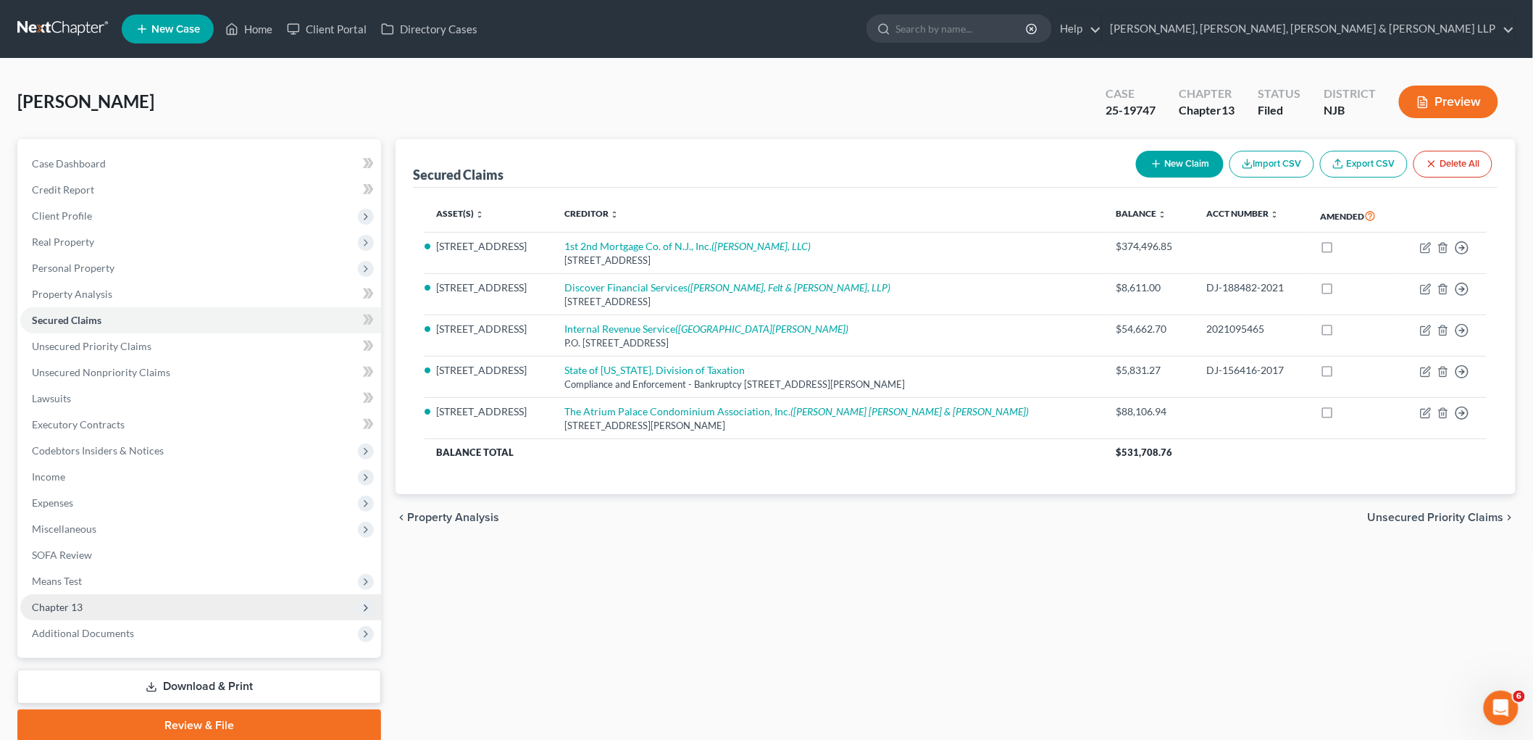
click at [86, 600] on span "Chapter 13" at bounding box center [200, 607] width 361 height 26
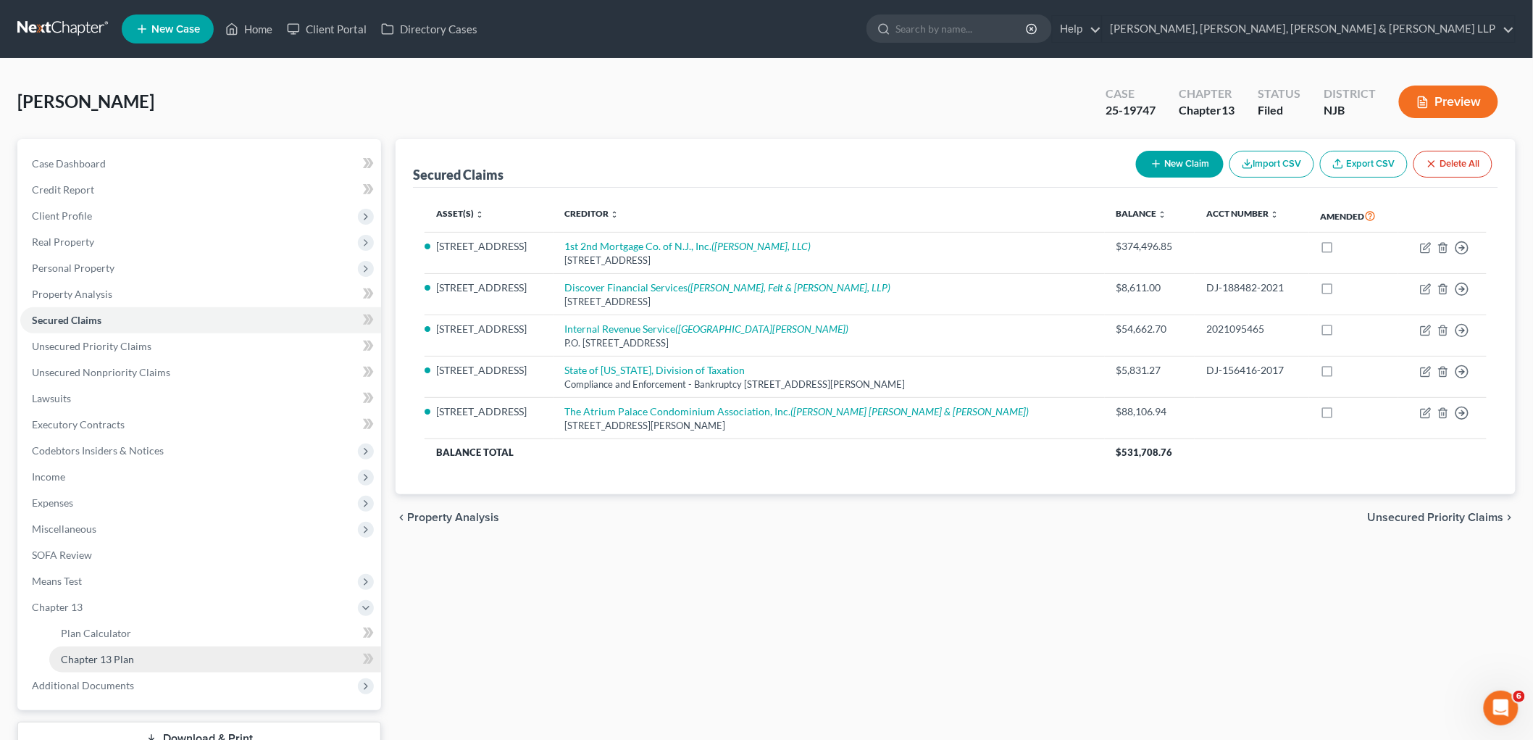
click at [100, 649] on link "Chapter 13 Plan" at bounding box center [215, 659] width 332 height 26
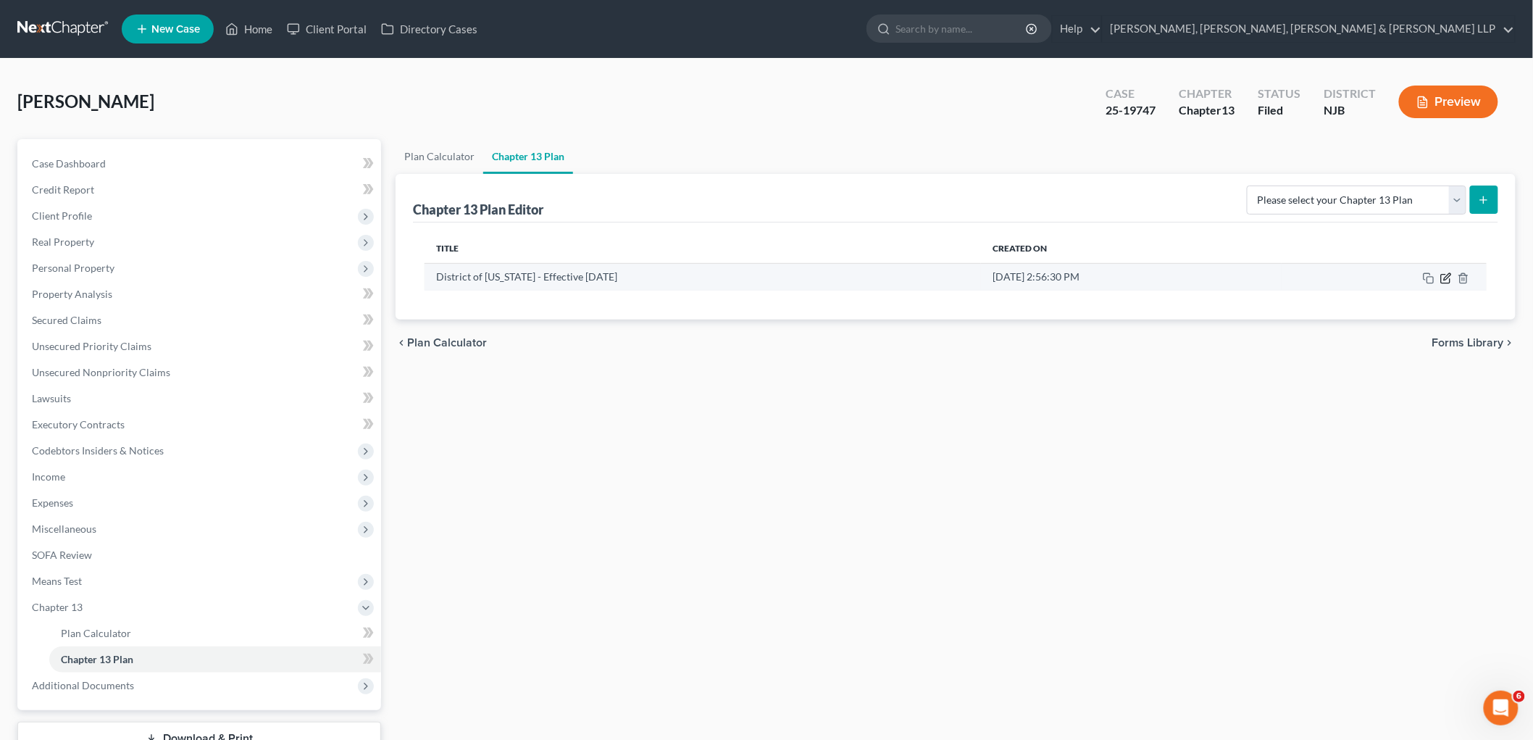
click at [1446, 275] on icon "button" at bounding box center [1447, 278] width 12 height 12
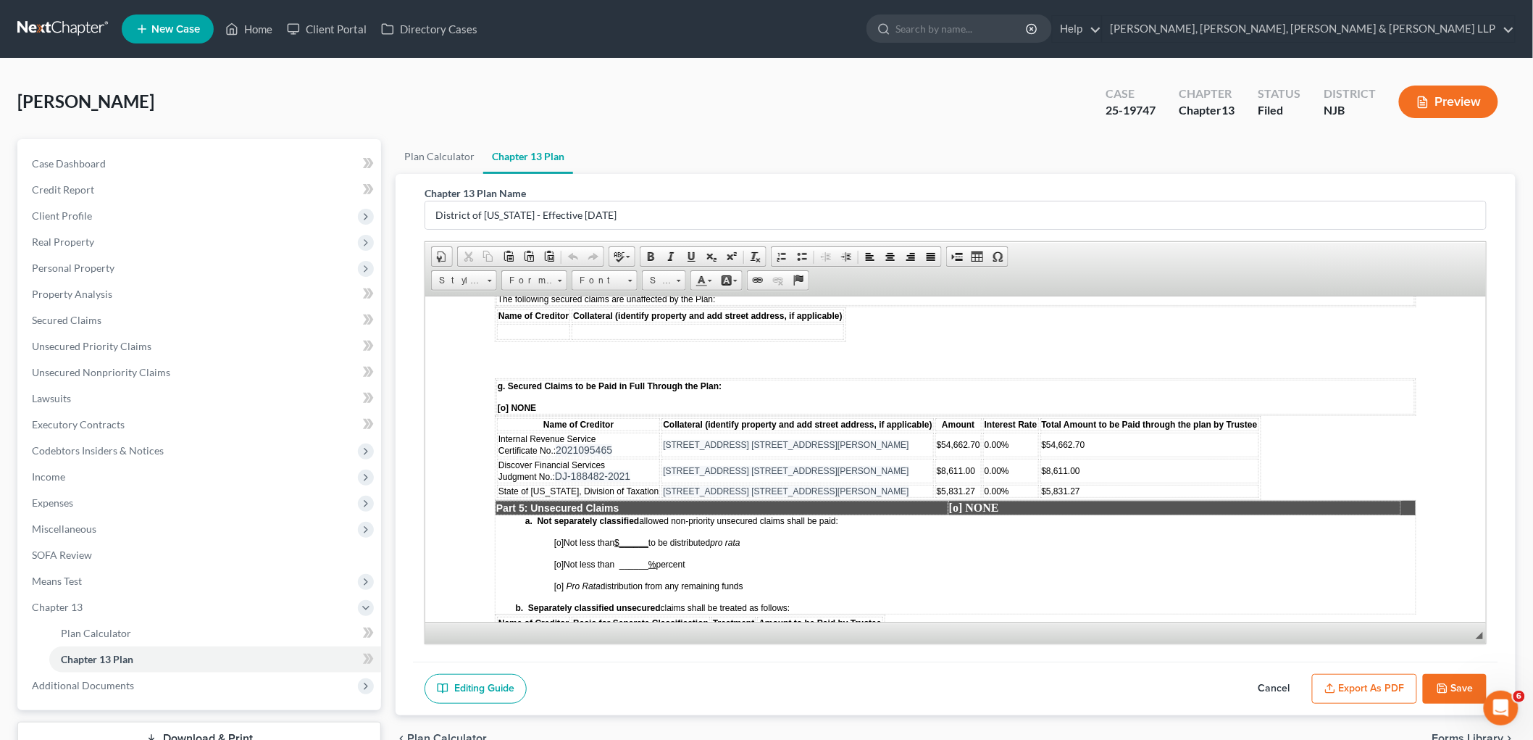
scroll to position [2174, 0]
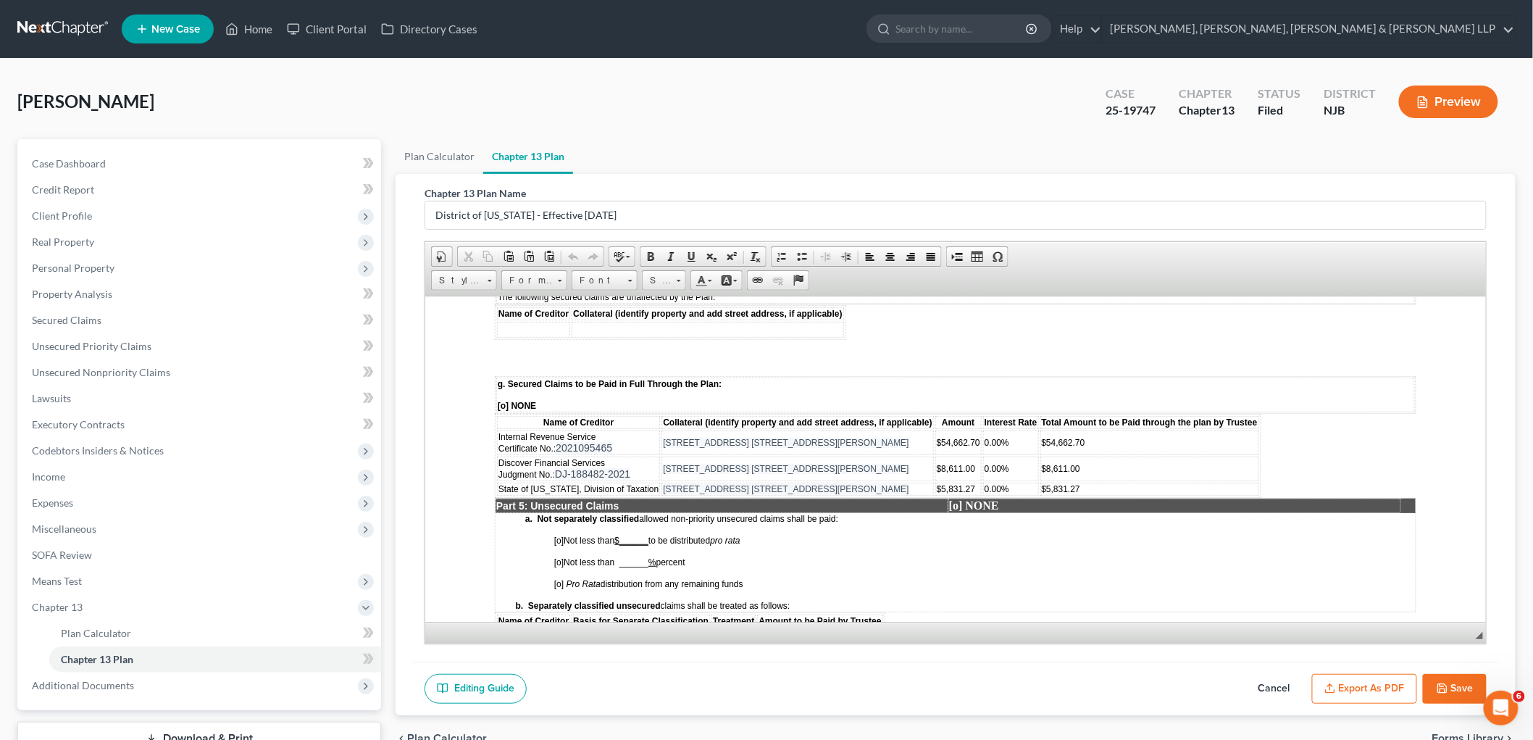
click at [652, 483] on span "State of [US_STATE], Division of Taxation" at bounding box center [578, 488] width 160 height 10
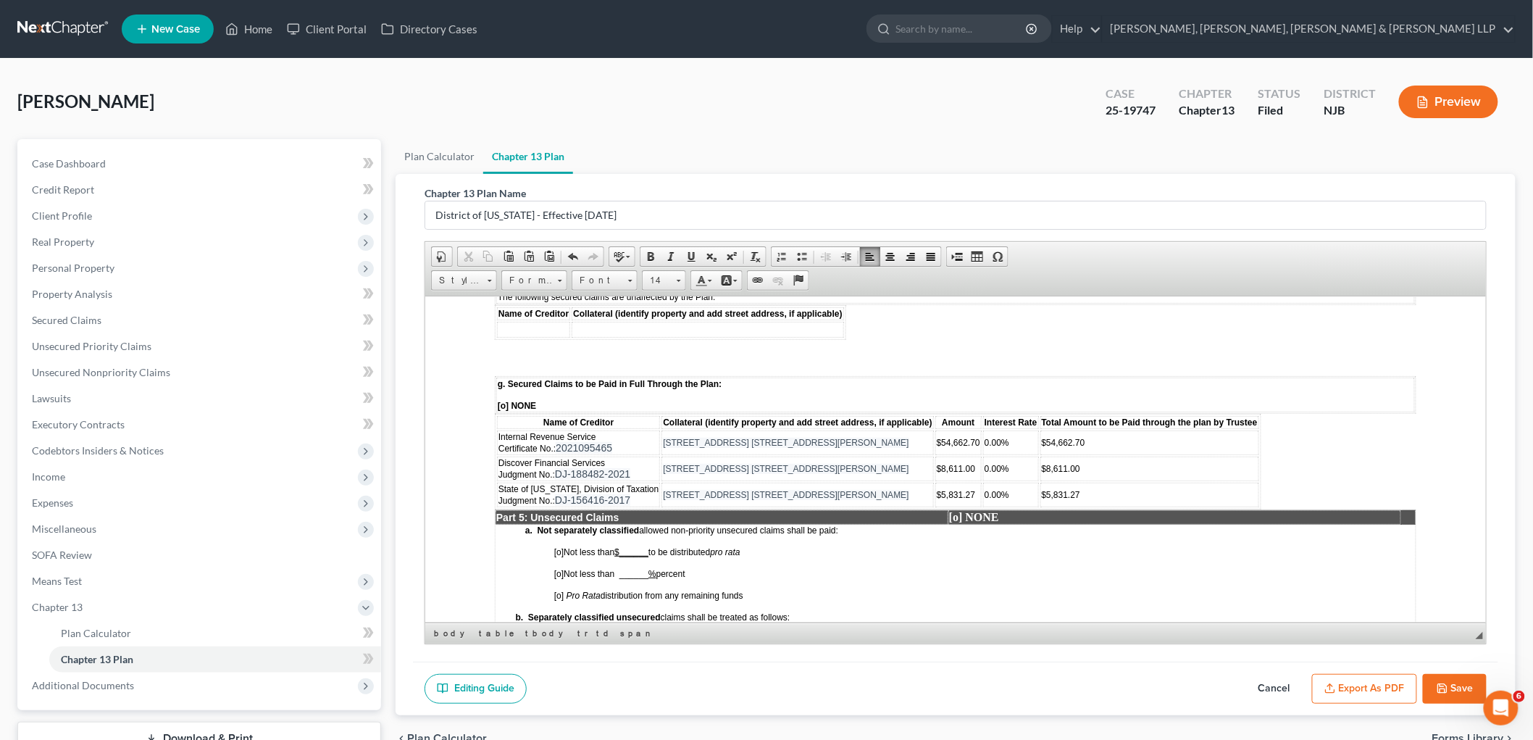
click at [984, 437] on span "0.00%" at bounding box center [996, 442] width 25 height 10
click at [986, 437] on span "7.00%" at bounding box center [996, 442] width 25 height 10
drag, startPoint x: 1010, startPoint y: 375, endPoint x: 981, endPoint y: 374, distance: 29.0
click at [983, 430] on td "7.00%" at bounding box center [1011, 442] width 56 height 25
click at [952, 437] on span "$54,662.70" at bounding box center [957, 442] width 43 height 10
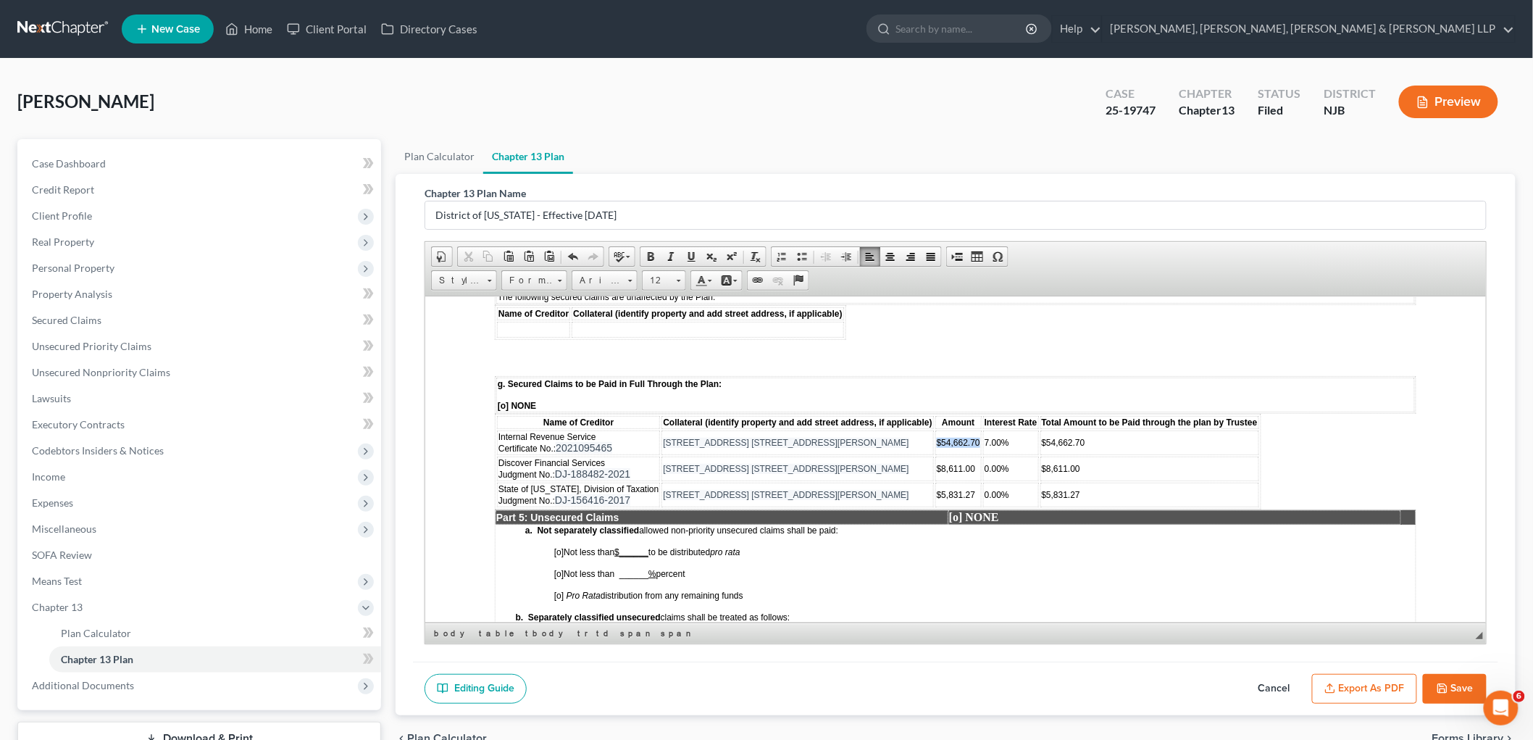
drag, startPoint x: 973, startPoint y: 377, endPoint x: 932, endPoint y: 376, distance: 40.6
click at [936, 437] on span "$54,662.70" at bounding box center [957, 442] width 43 height 10
click at [1072, 430] on td "$54,662.70" at bounding box center [1149, 442] width 219 height 25
drag, startPoint x: 1081, startPoint y: 380, endPoint x: 1036, endPoint y: 377, distance: 45.7
click at [1040, 430] on td "$54,662.70" at bounding box center [1149, 442] width 219 height 25
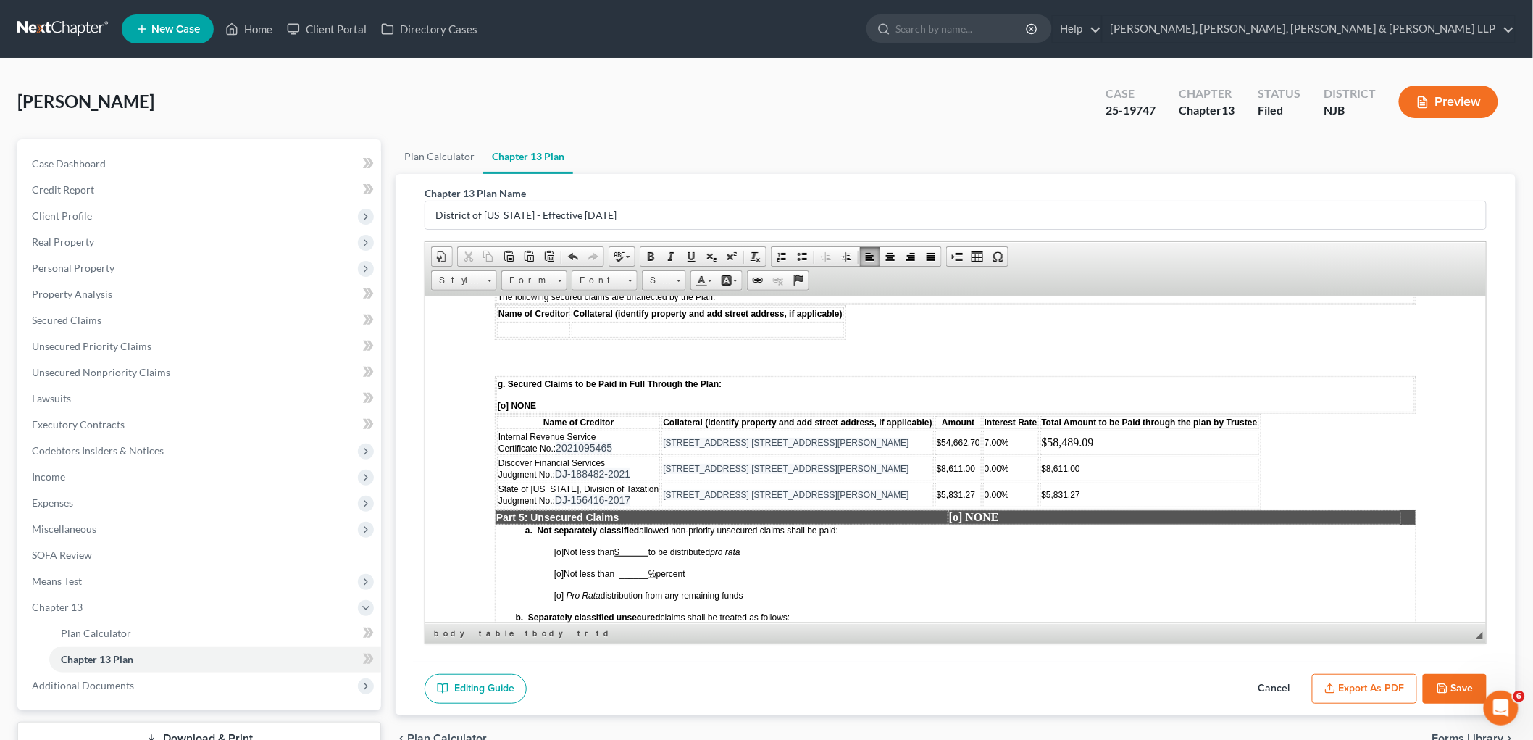
click at [973, 437] on span "$54,662.70" at bounding box center [957, 442] width 43 height 10
click at [984, 489] on span "0.00%" at bounding box center [996, 494] width 25 height 10
drag, startPoint x: 967, startPoint y: 424, endPoint x: 931, endPoint y: 425, distance: 36.2
click at [936, 489] on span "$5,831.27" at bounding box center [955, 494] width 38 height 10
click at [1073, 489] on span "$5,831.27" at bounding box center [1060, 494] width 38 height 10
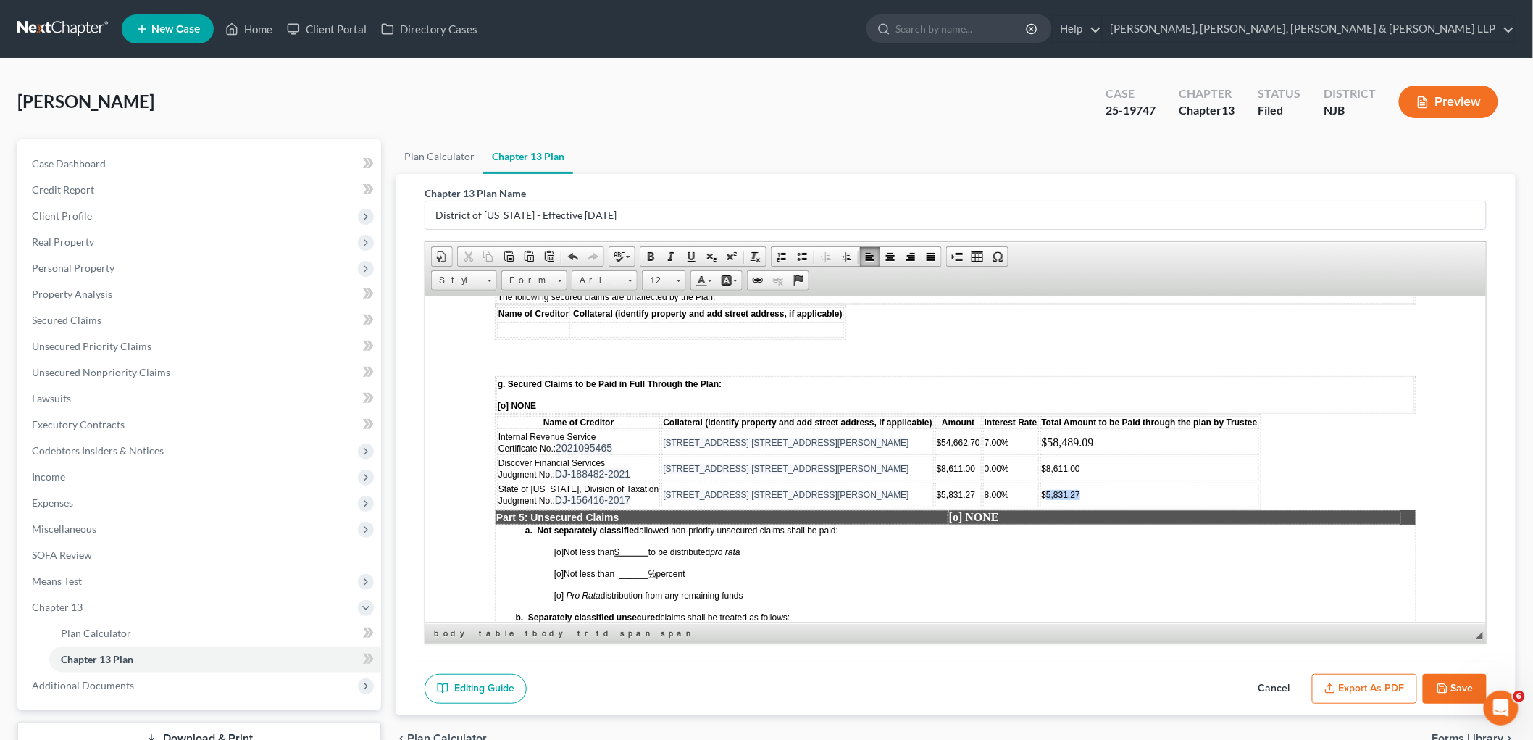
drag, startPoint x: 1084, startPoint y: 428, endPoint x: 1041, endPoint y: 427, distance: 42.8
click at [1041, 482] on td "$5,831.27" at bounding box center [1149, 494] width 219 height 25
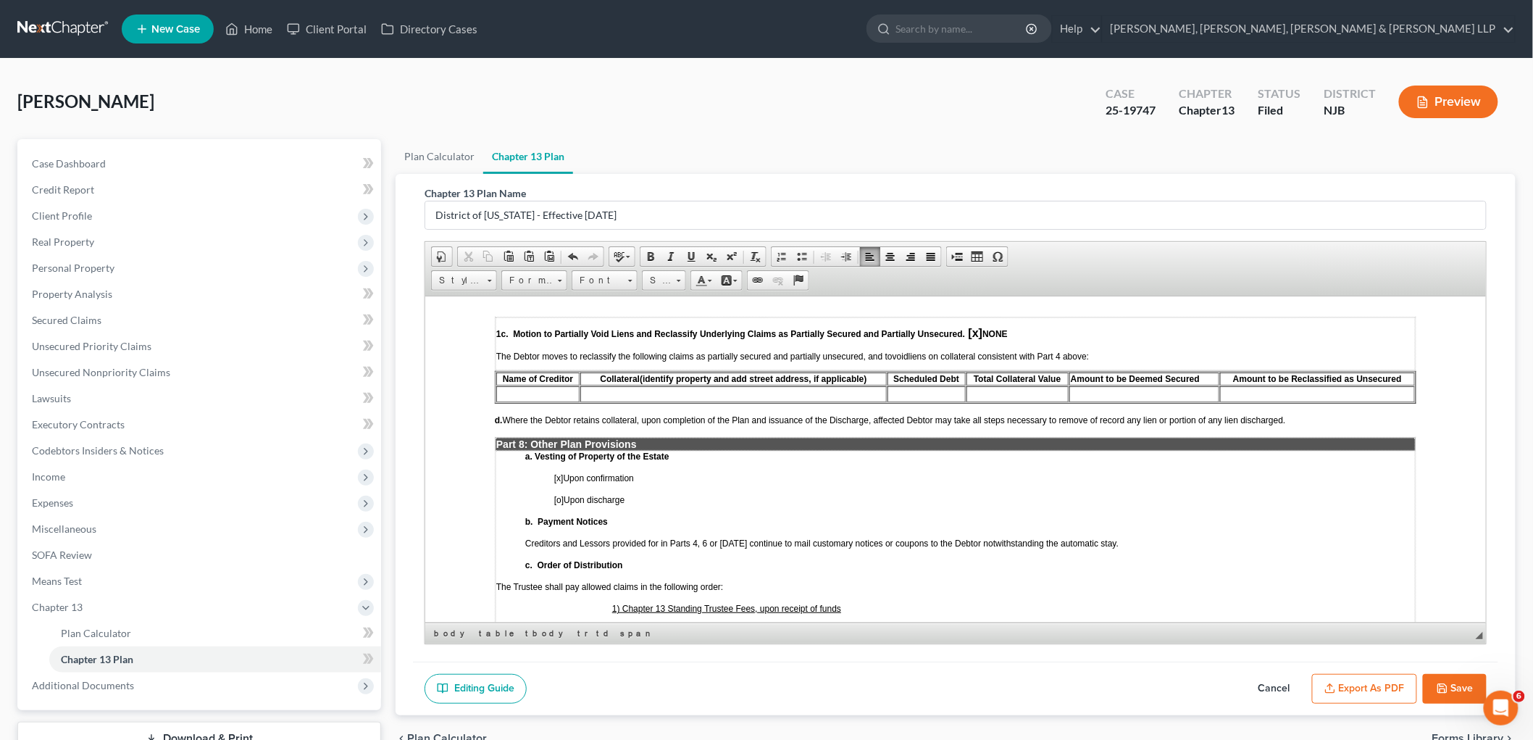
scroll to position [2979, 0]
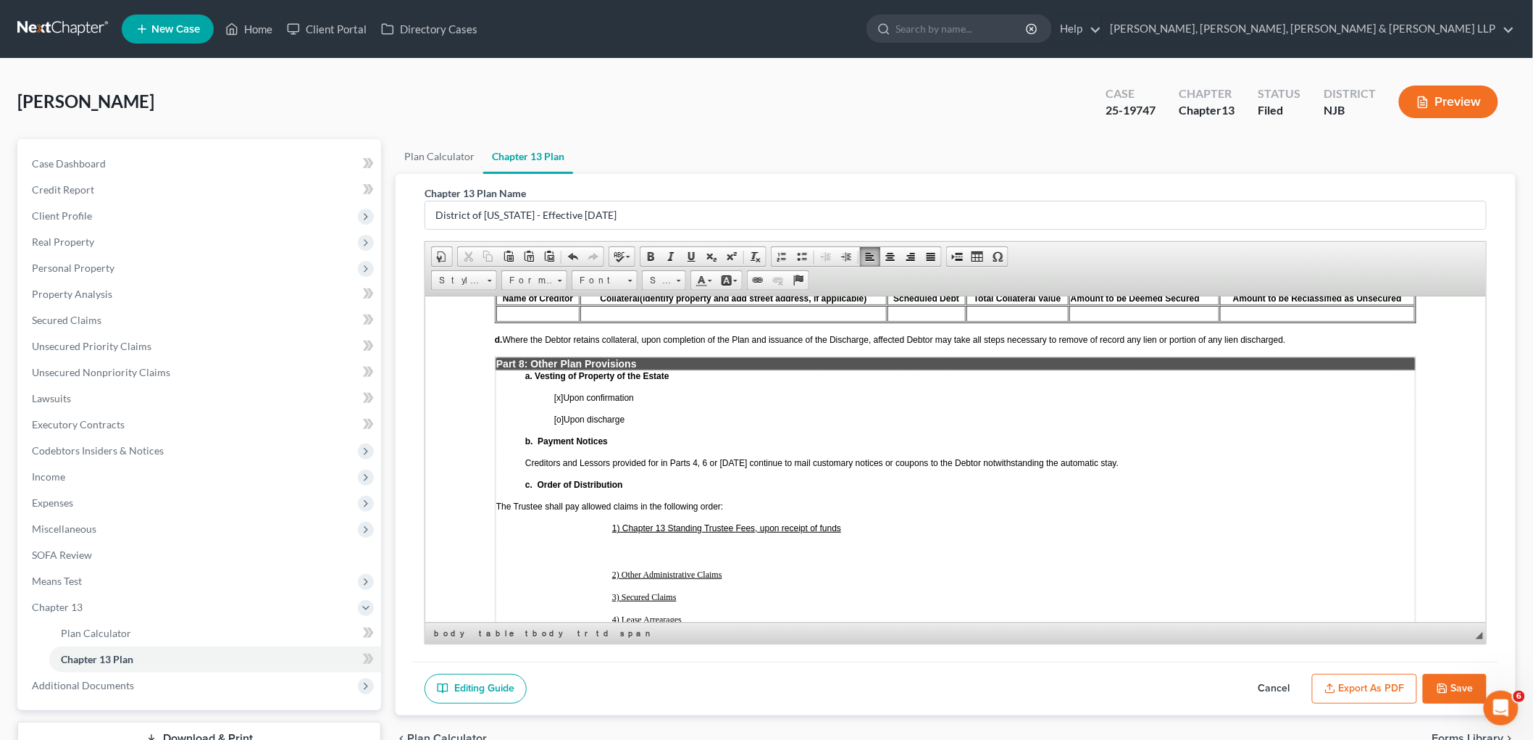
click at [657, 544] on p at bounding box center [984, 550] width 861 height 13
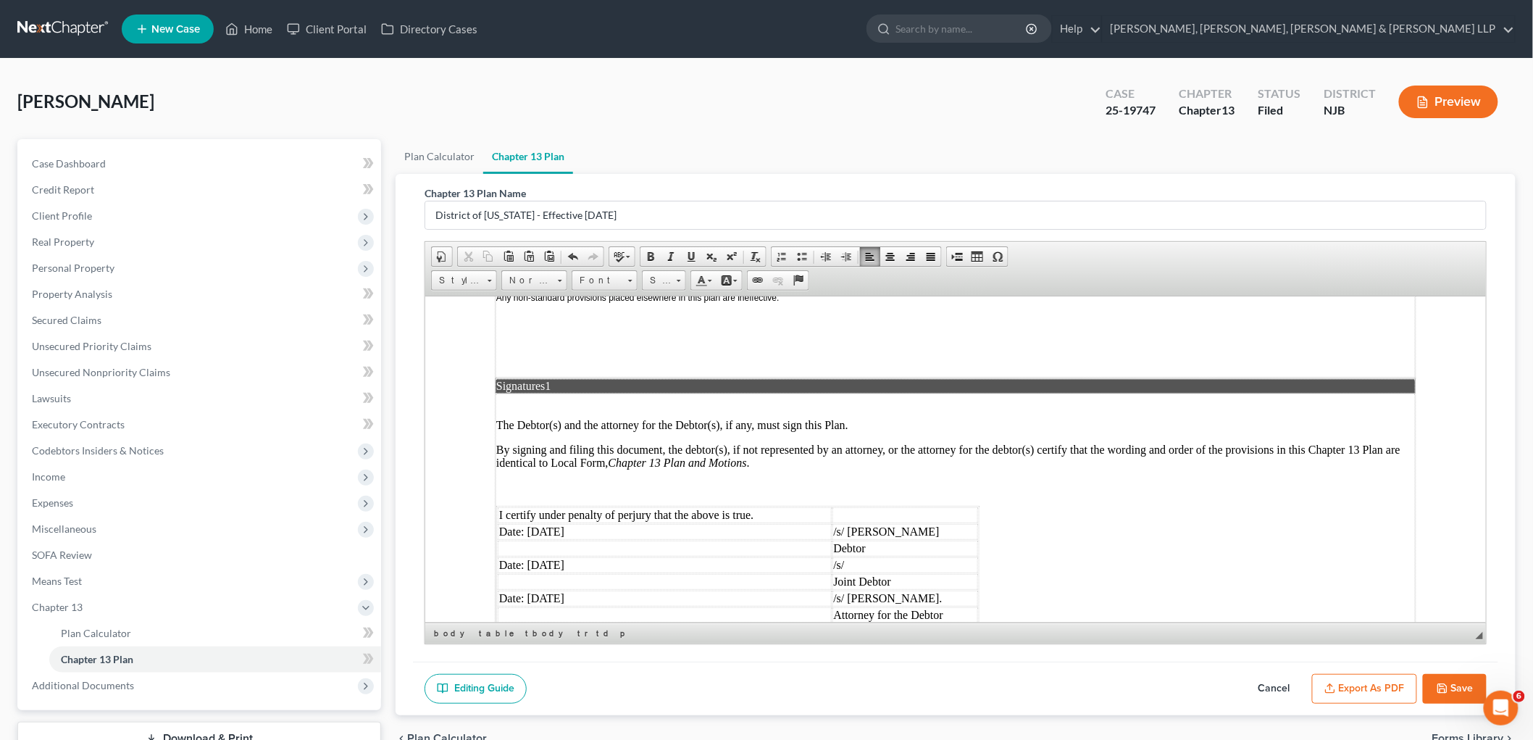
scroll to position [3655, 0]
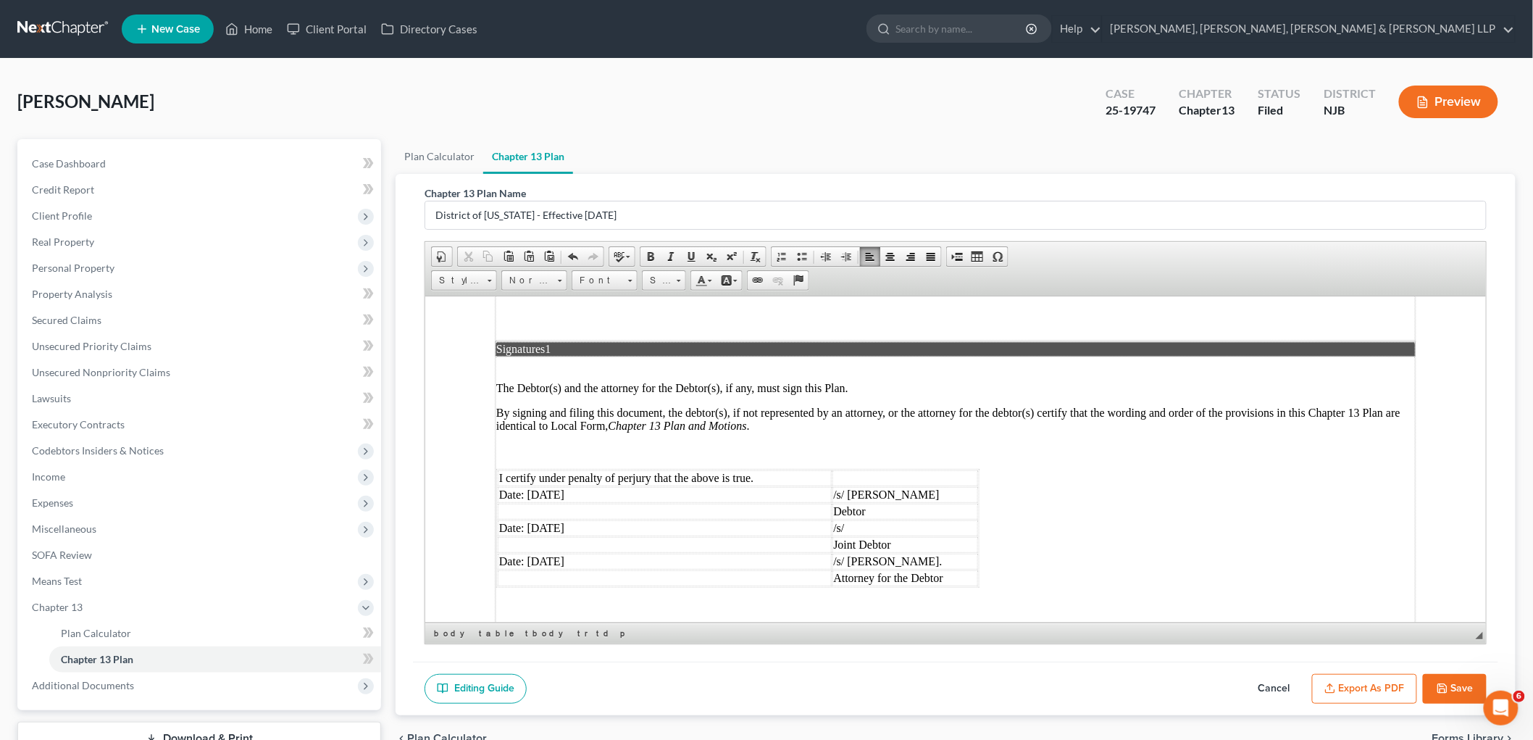
click at [1365, 686] on button "Export as PDF" at bounding box center [1364, 689] width 105 height 30
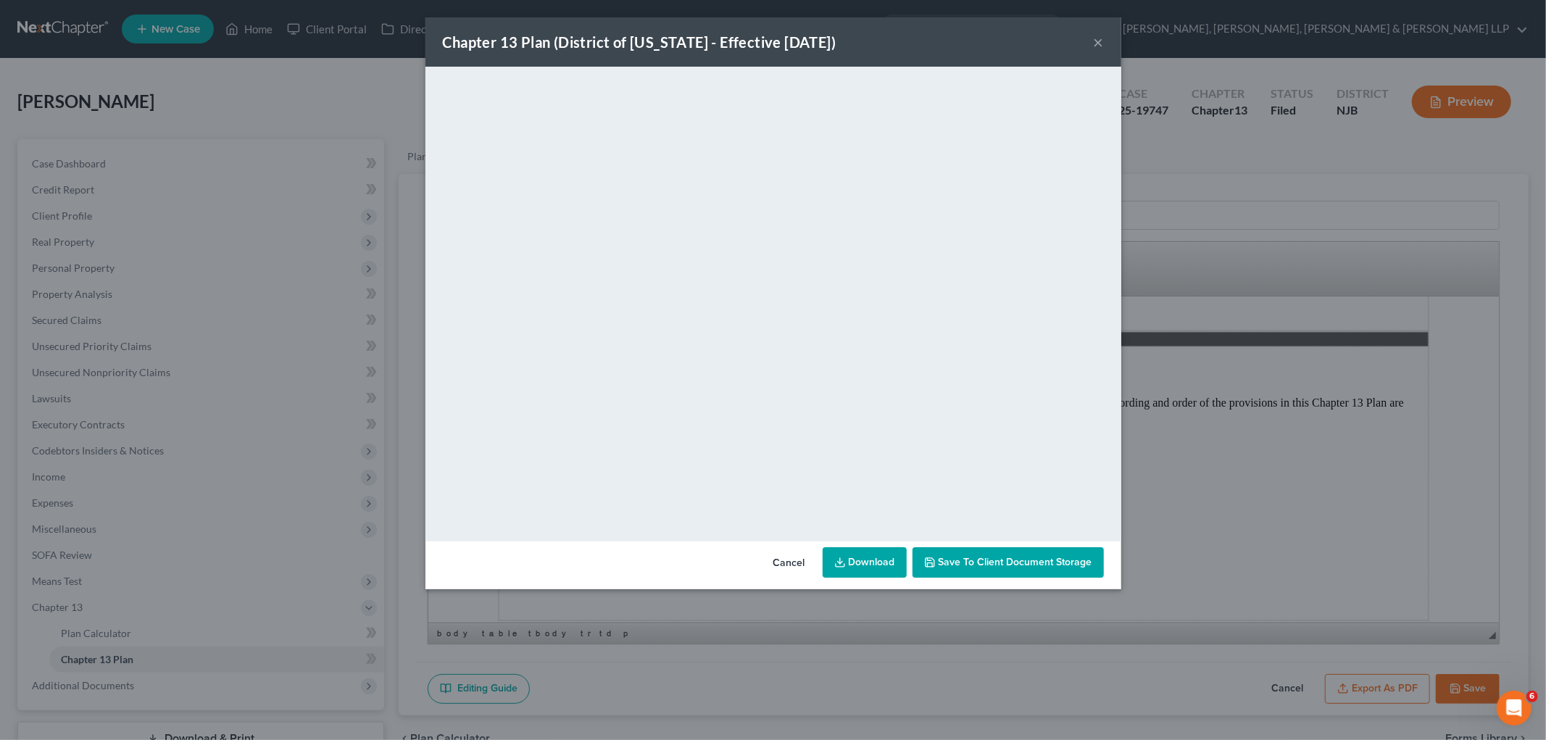
click at [781, 563] on button "Cancel" at bounding box center [789, 563] width 55 height 29
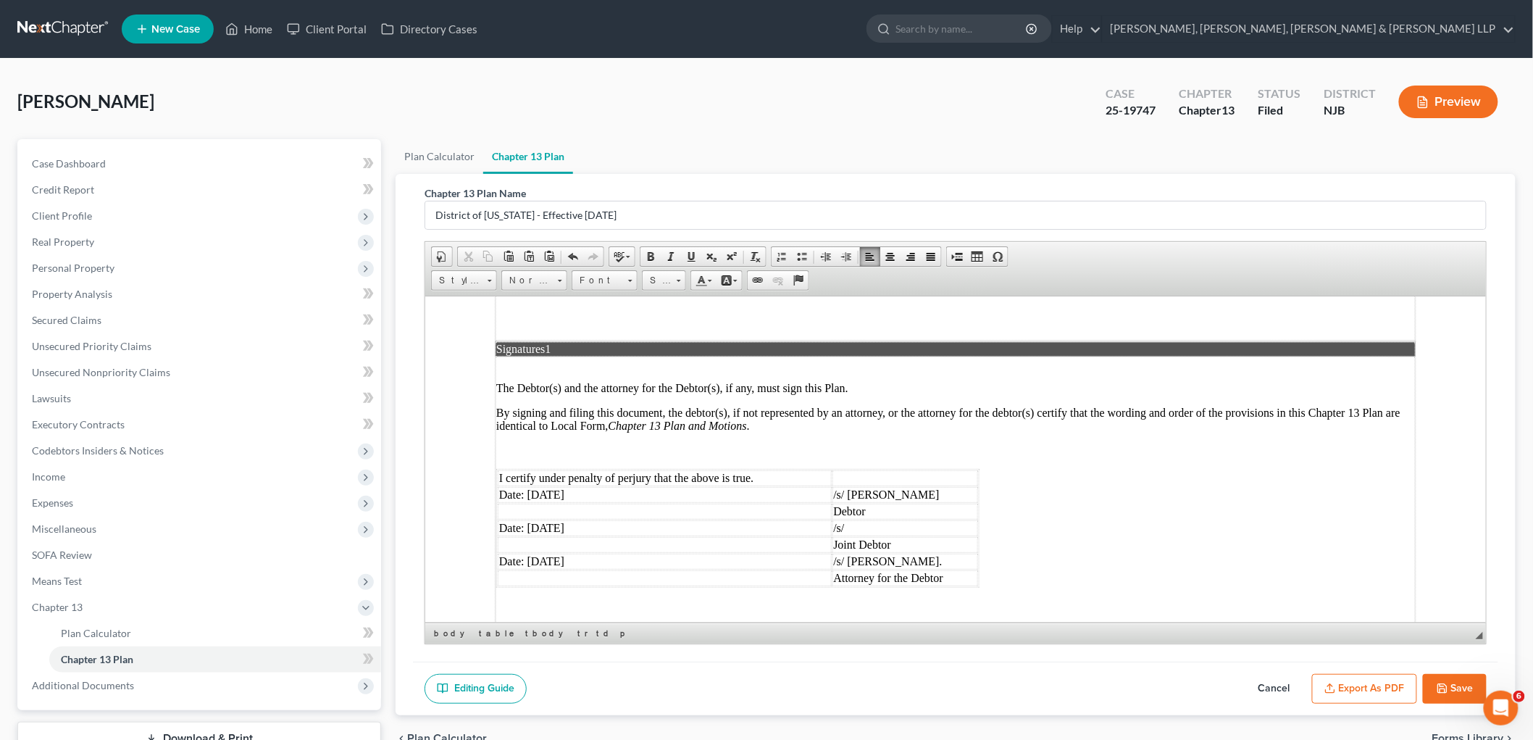
click at [1458, 687] on button "Save" at bounding box center [1455, 689] width 64 height 30
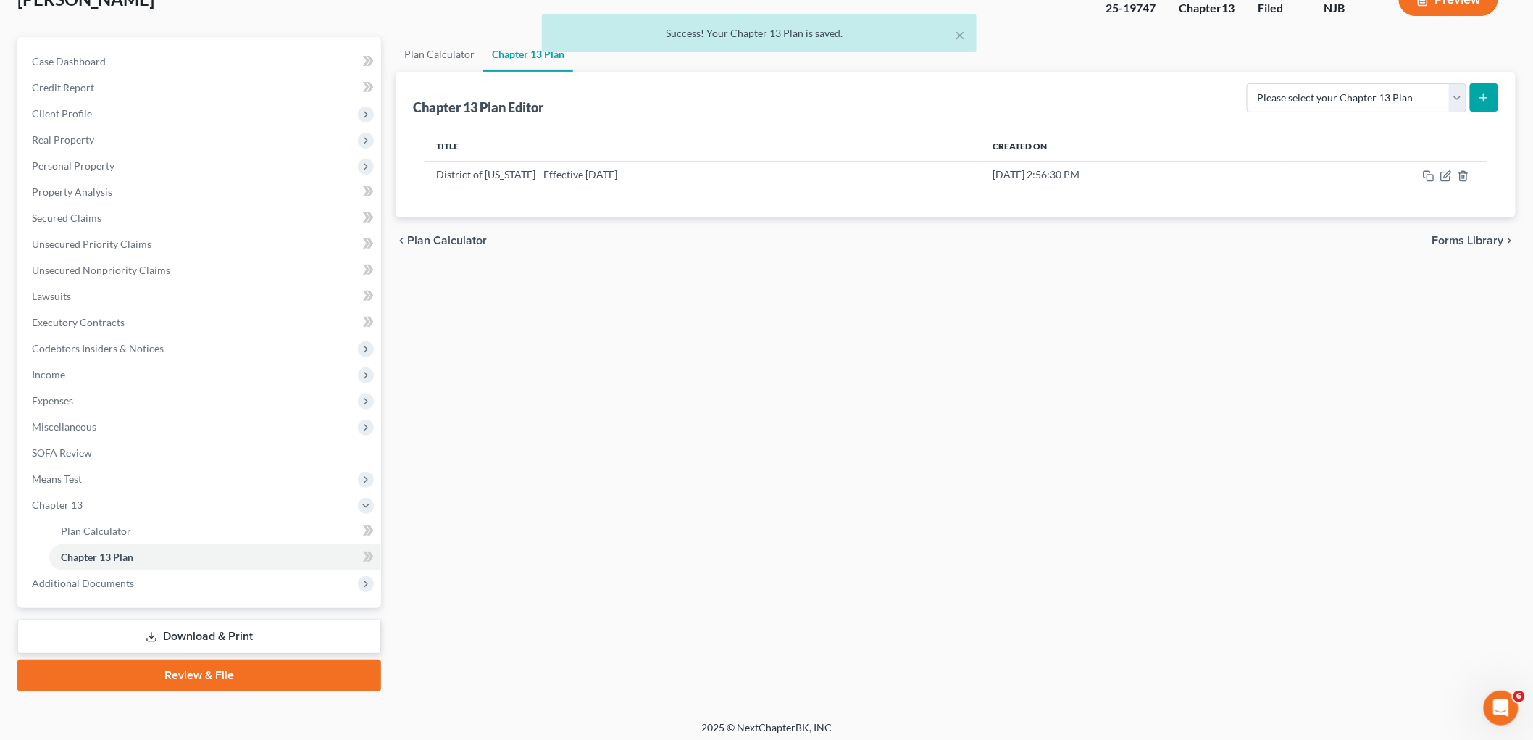
scroll to position [107, 0]
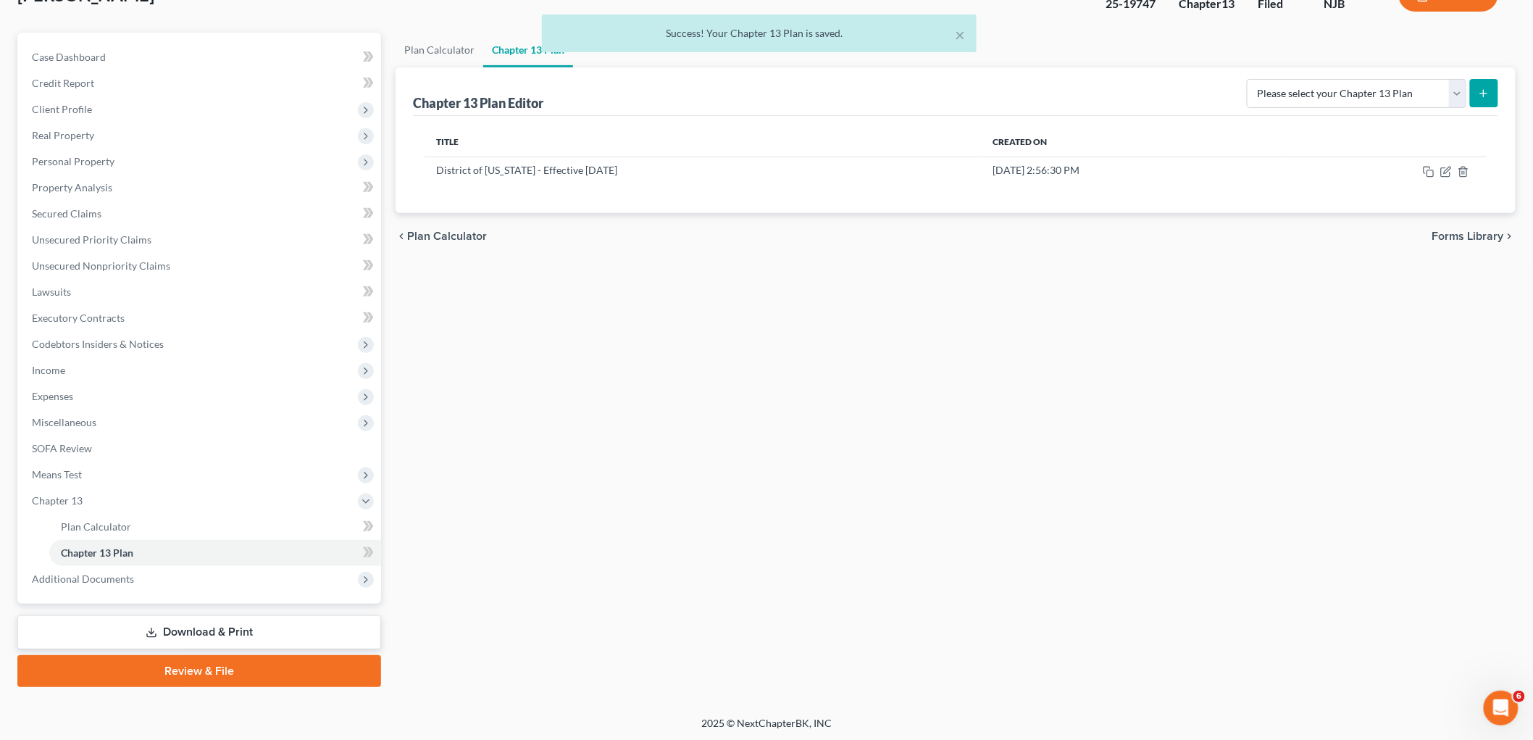
click at [208, 628] on link "Download & Print" at bounding box center [199, 632] width 364 height 34
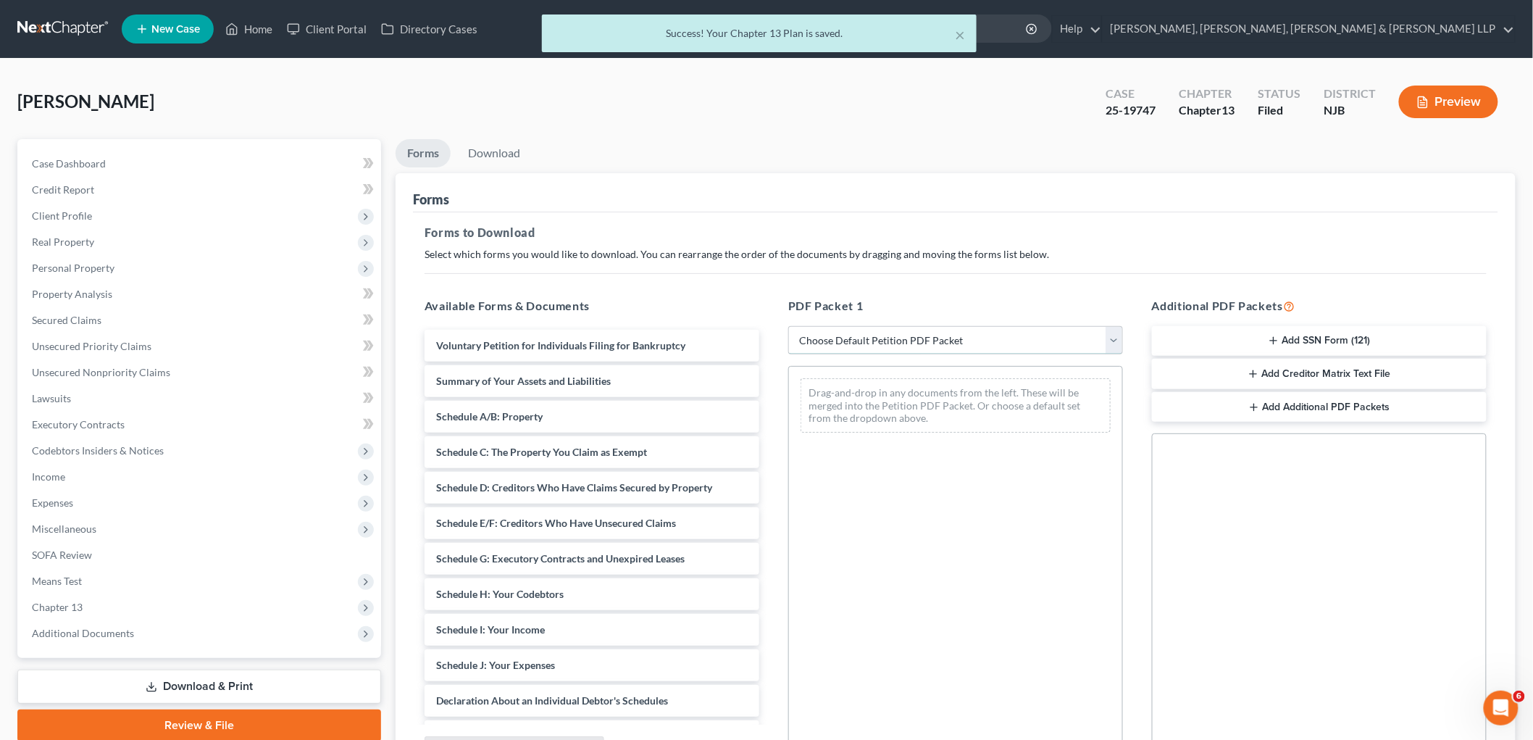
click at [903, 332] on select "Choose Default Petition PDF Packet Complete Bankruptcy Petition (all forms and …" at bounding box center [955, 340] width 335 height 29
select select "0"
click at [788, 326] on select "Choose Default Petition PDF Packet Complete Bankruptcy Petition (all forms and …" at bounding box center [955, 340] width 335 height 29
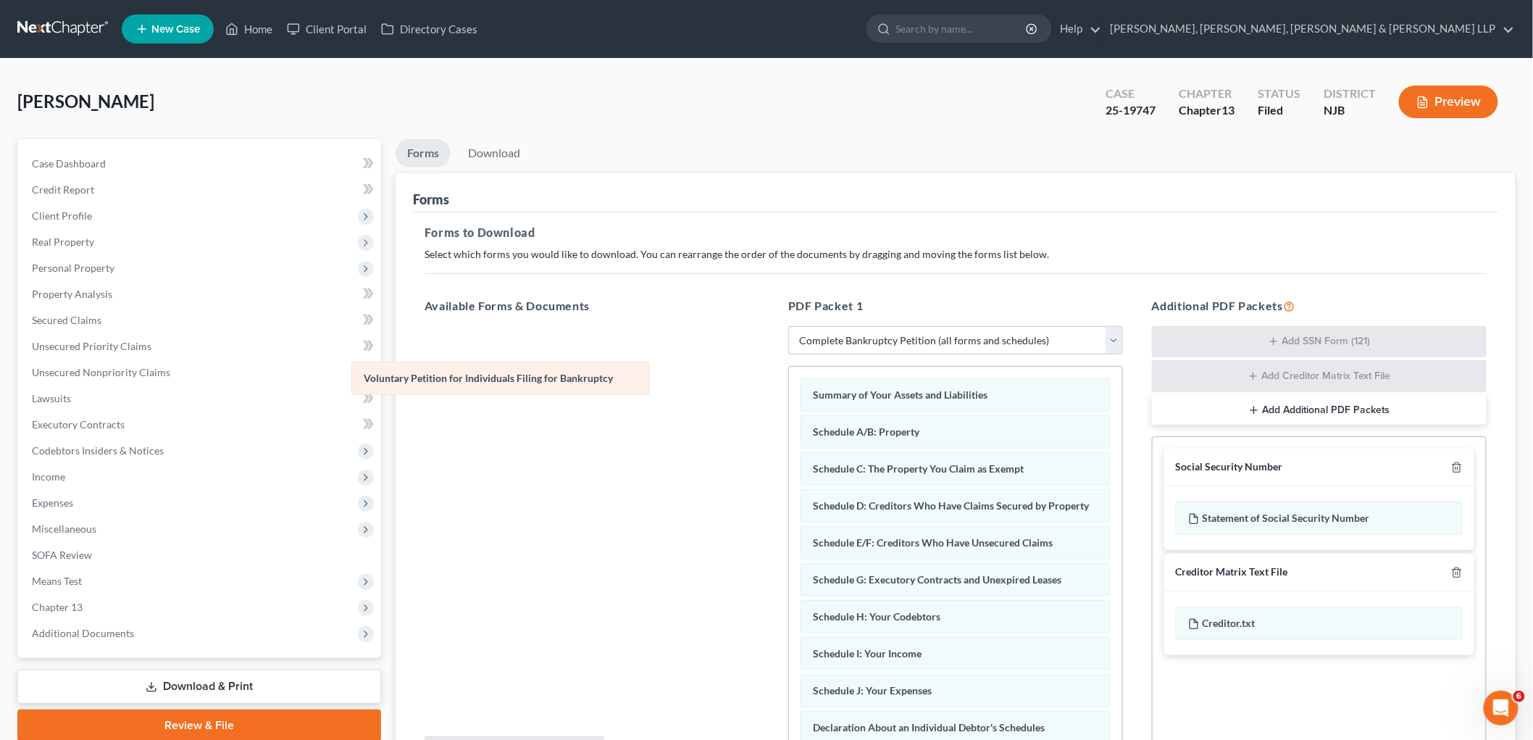
drag, startPoint x: 926, startPoint y: 395, endPoint x: 477, endPoint y: 378, distance: 449.6
click at [789, 378] on div "Voluntary Petition for Individuals Filing for Bankruptcy Voluntary Petition for…" at bounding box center [955, 716] width 333 height 698
click at [489, 157] on link "Download" at bounding box center [494, 153] width 75 height 28
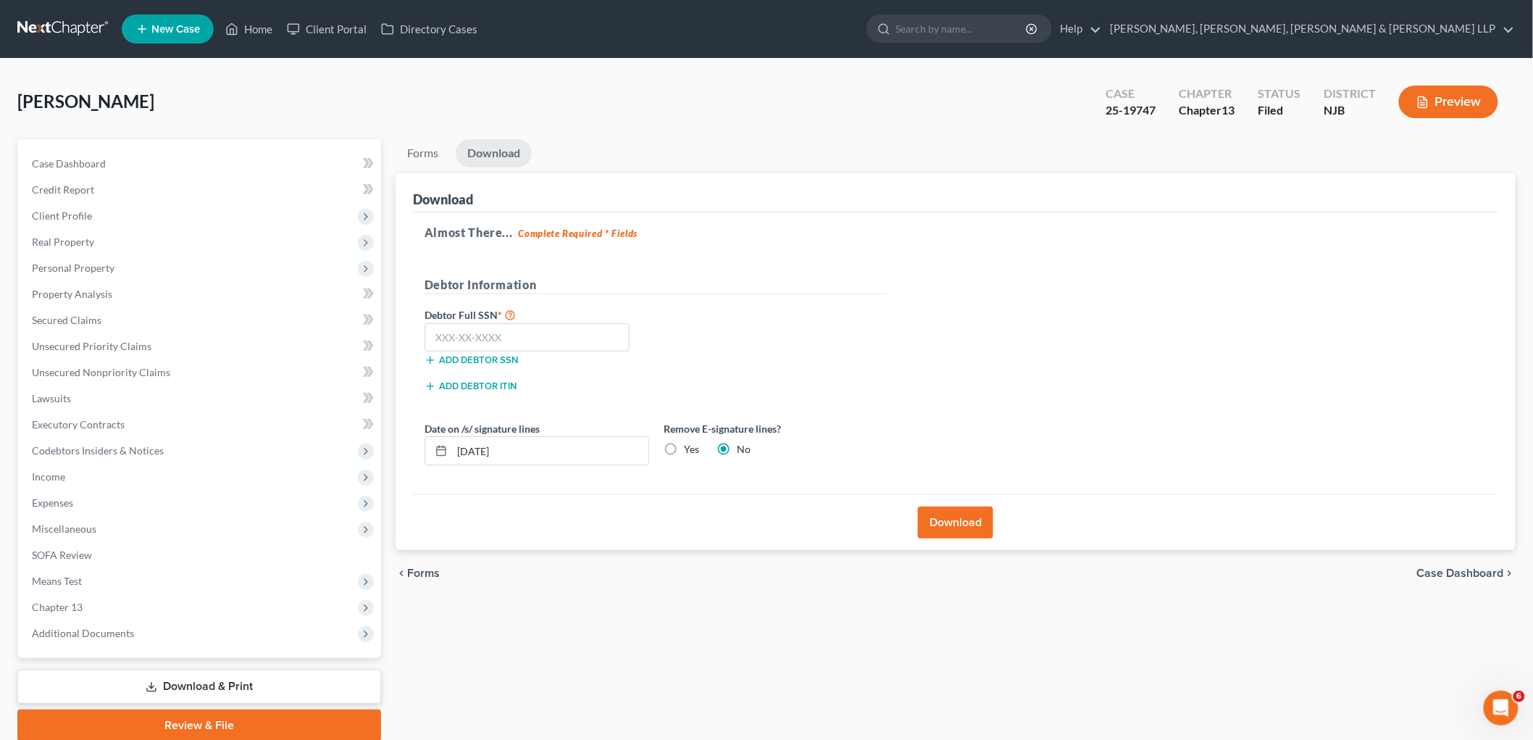
click at [971, 517] on button "Download" at bounding box center [955, 523] width 75 height 32
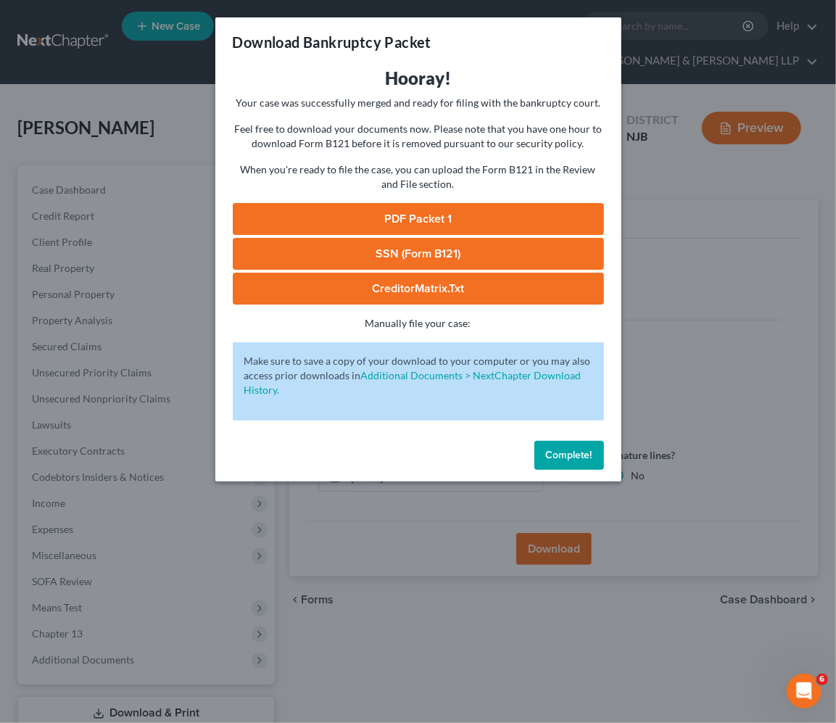
click at [491, 220] on link "PDF Packet 1" at bounding box center [418, 219] width 371 height 32
click at [559, 457] on span "Complete!" at bounding box center [569, 455] width 46 height 12
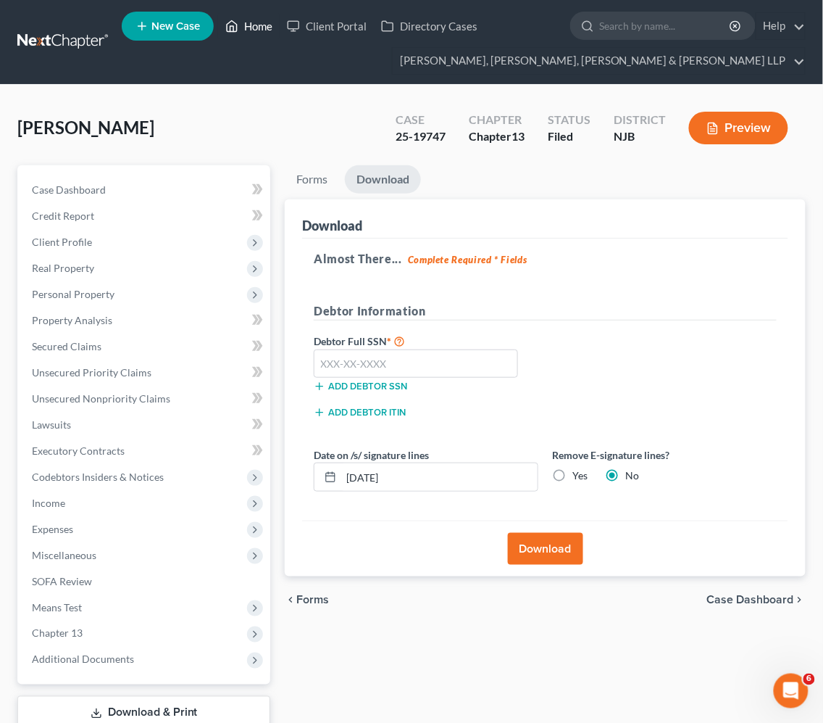
click at [241, 24] on link "Home" at bounding box center [249, 26] width 62 height 26
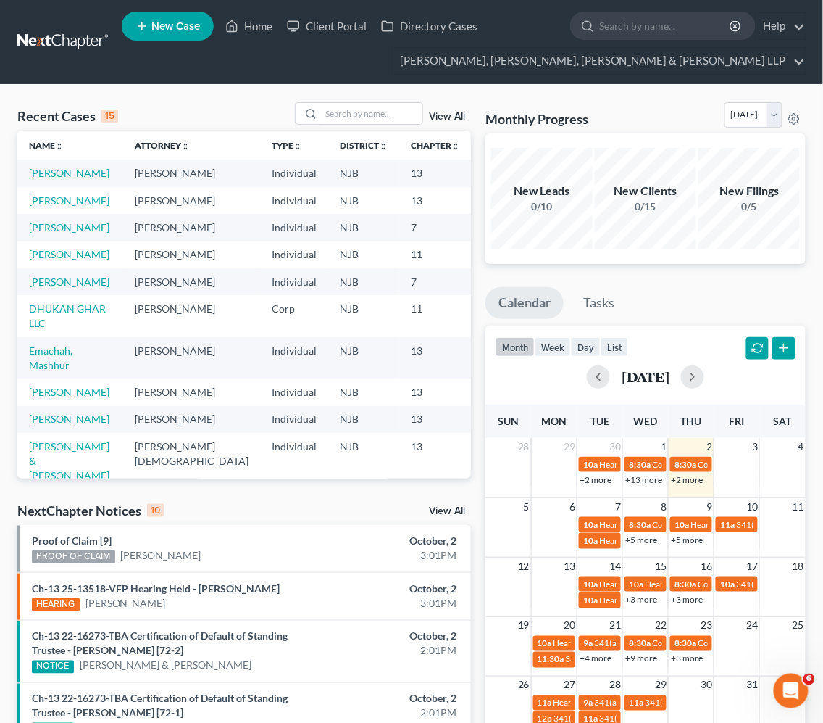
click at [41, 172] on link "[PERSON_NAME]" at bounding box center [69, 173] width 80 height 12
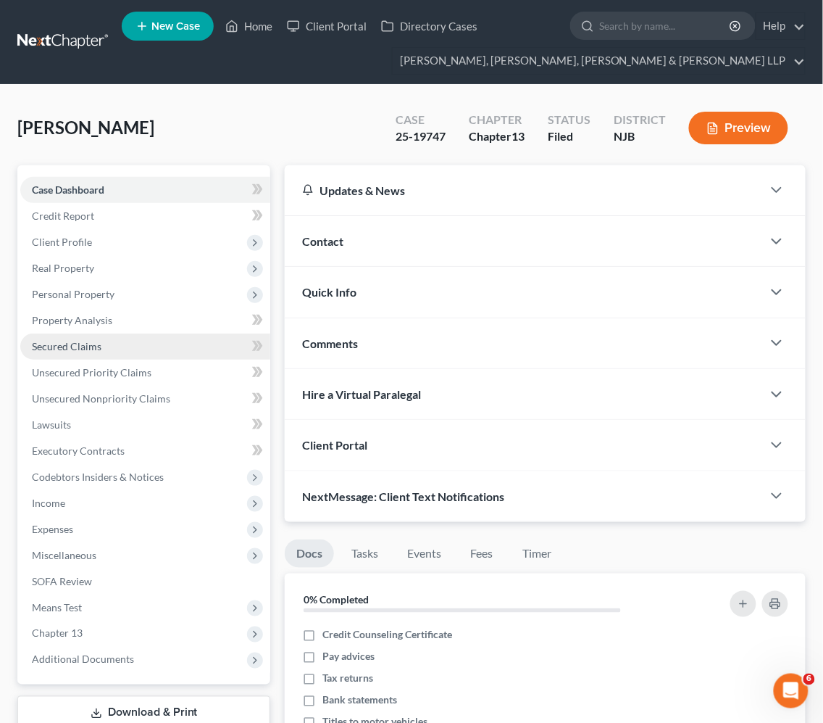
click at [61, 342] on span "Secured Claims" at bounding box center [67, 346] width 70 height 12
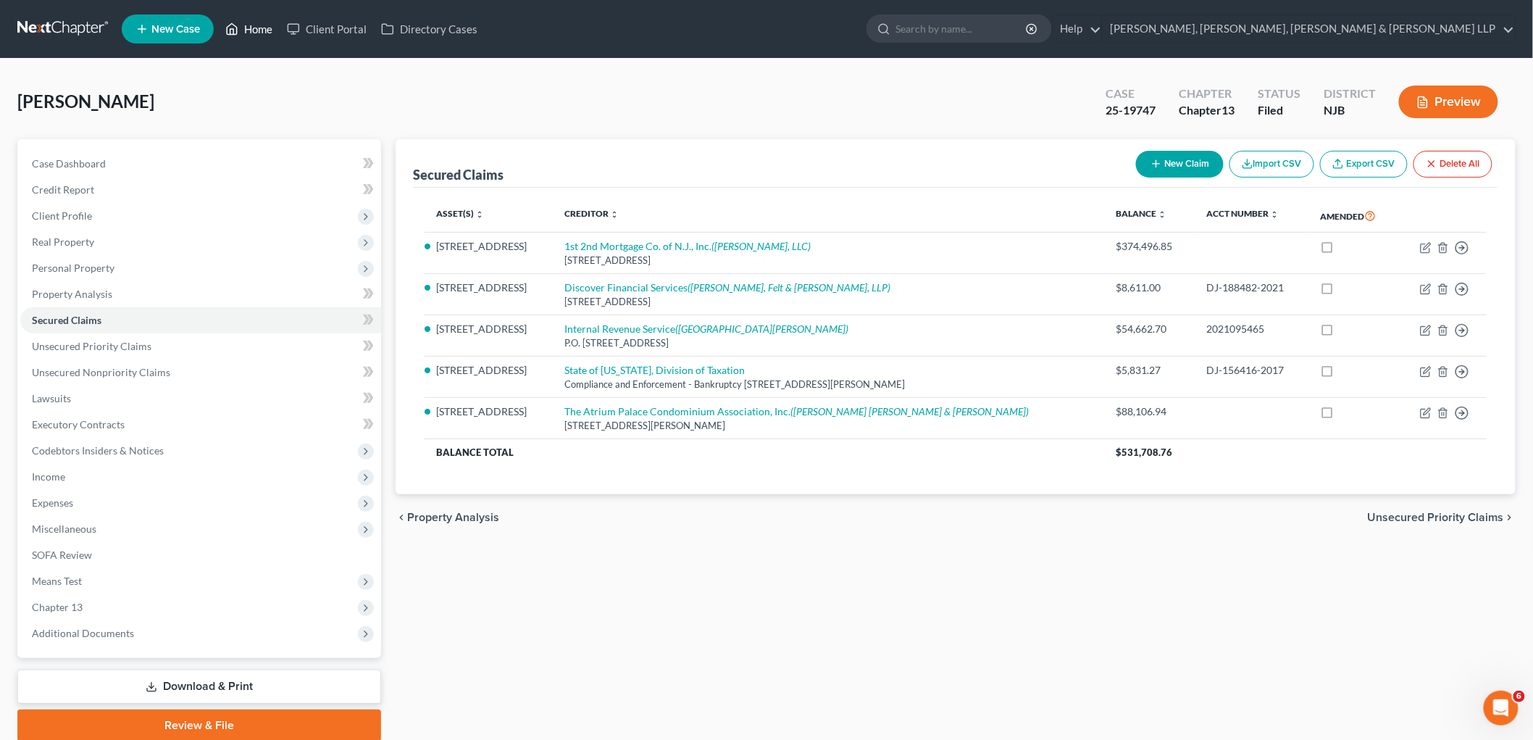
click at [254, 23] on link "Home" at bounding box center [249, 29] width 62 height 26
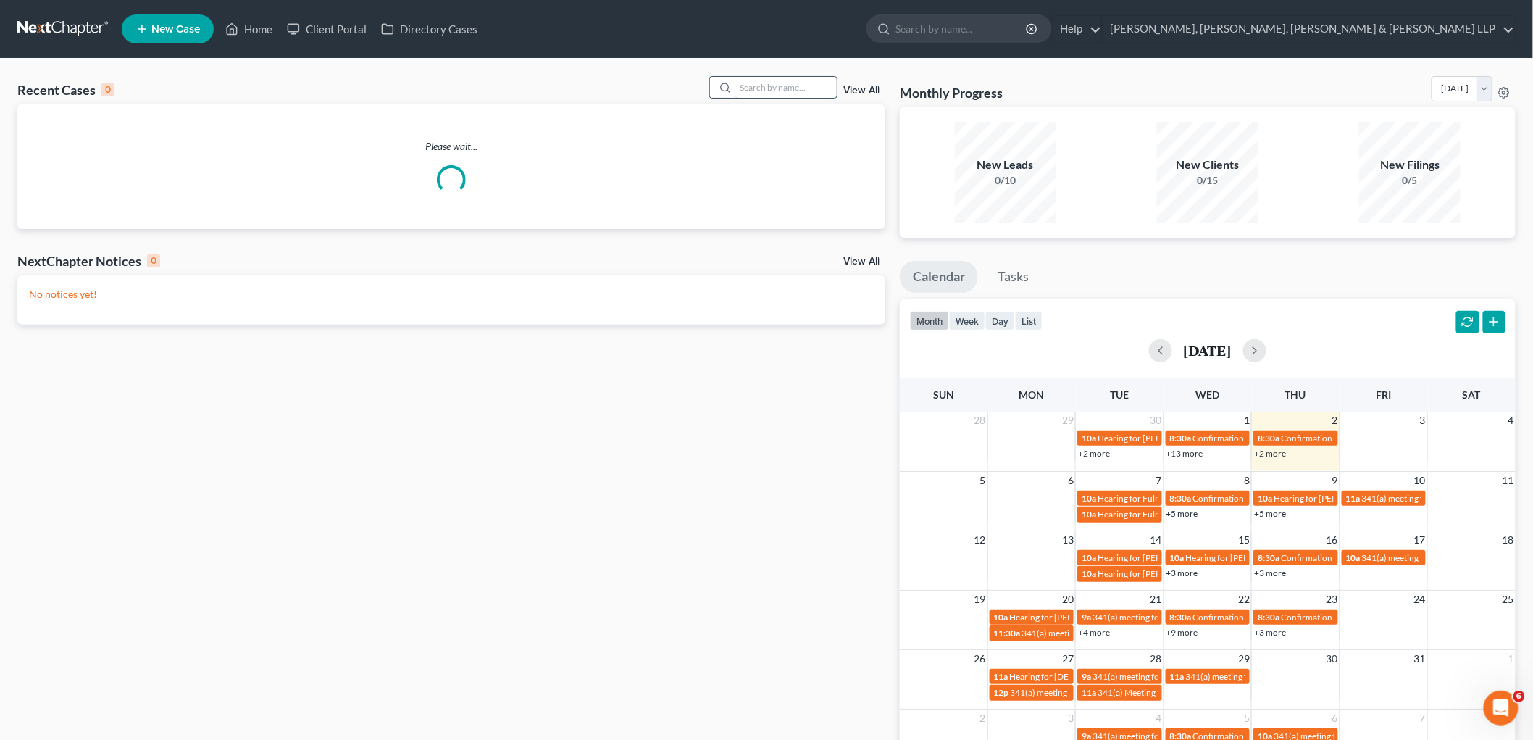
click at [778, 85] on input "search" at bounding box center [786, 87] width 101 height 21
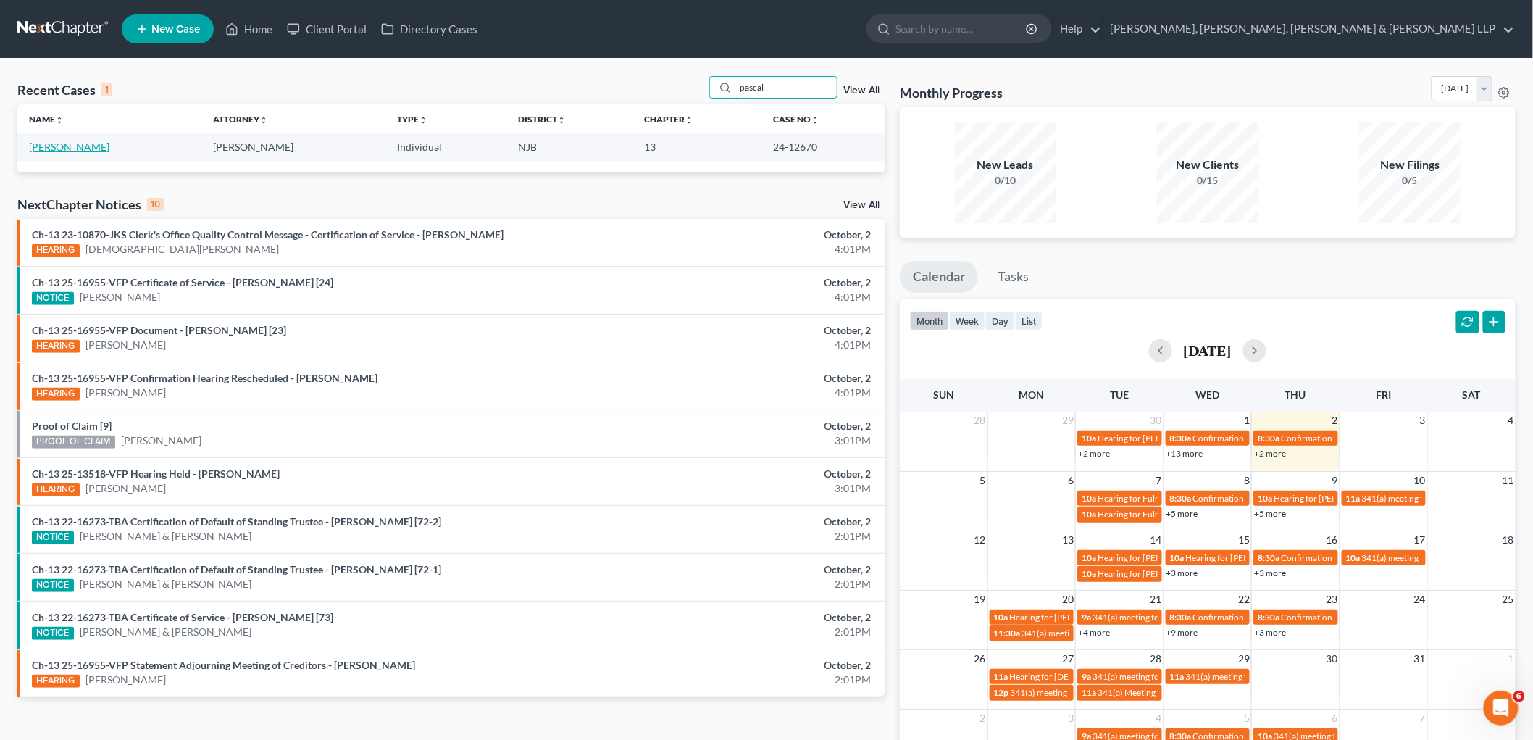
type input "pascal"
click at [93, 147] on link "[PERSON_NAME]" at bounding box center [69, 147] width 80 height 12
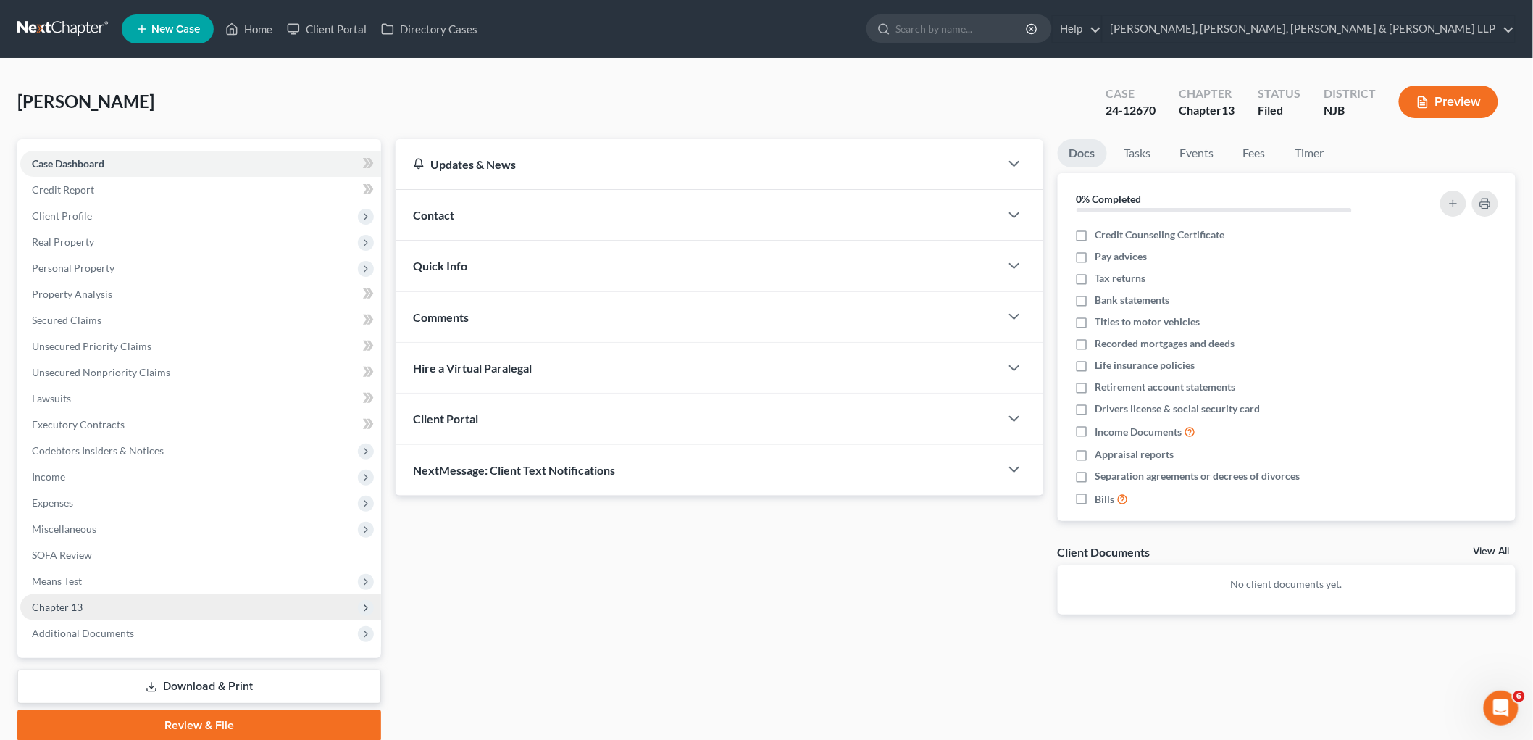
click at [65, 614] on span "Chapter 13" at bounding box center [200, 607] width 361 height 26
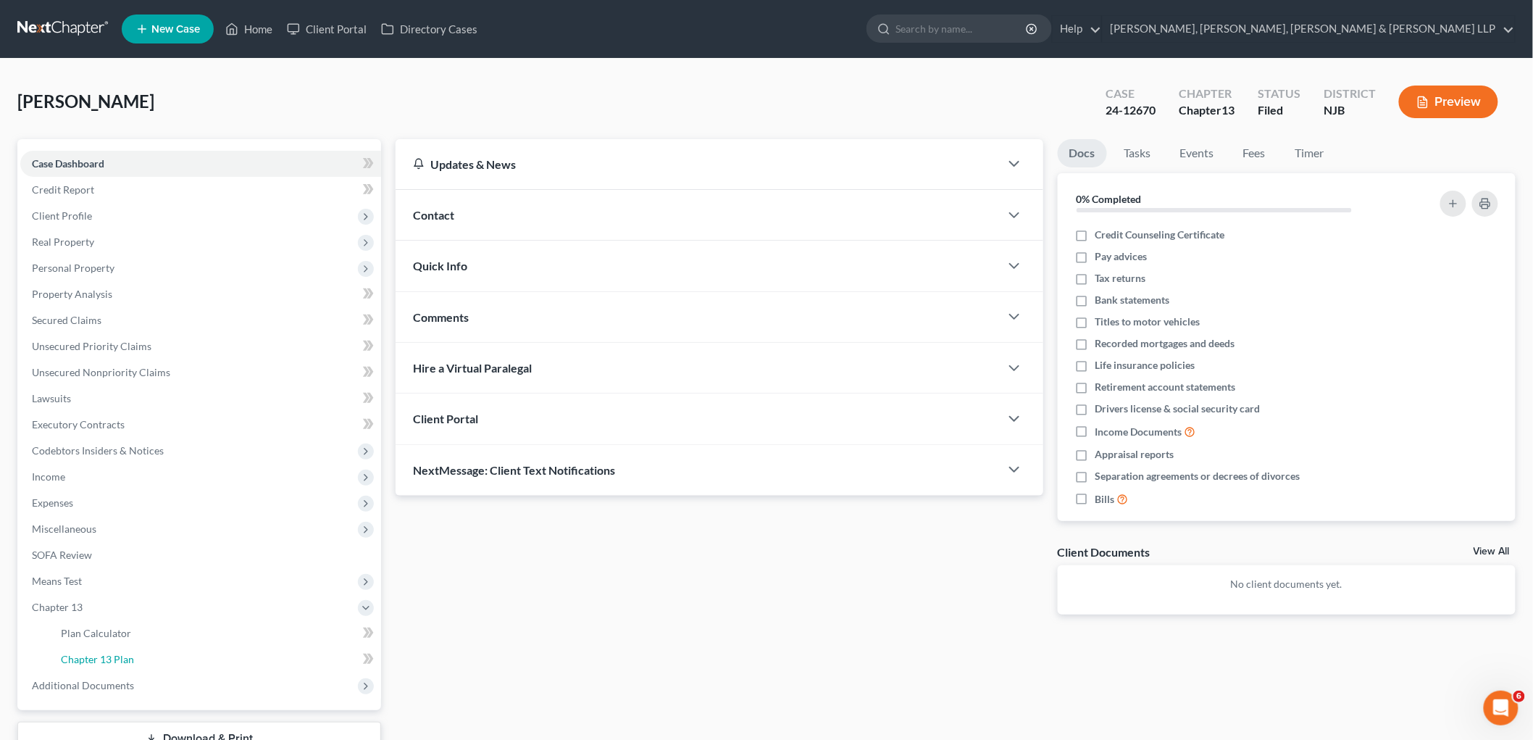
drag, startPoint x: 99, startPoint y: 649, endPoint x: 1136, endPoint y: 654, distance: 1037.8
click at [99, 649] on link "Chapter 13 Plan" at bounding box center [215, 659] width 332 height 26
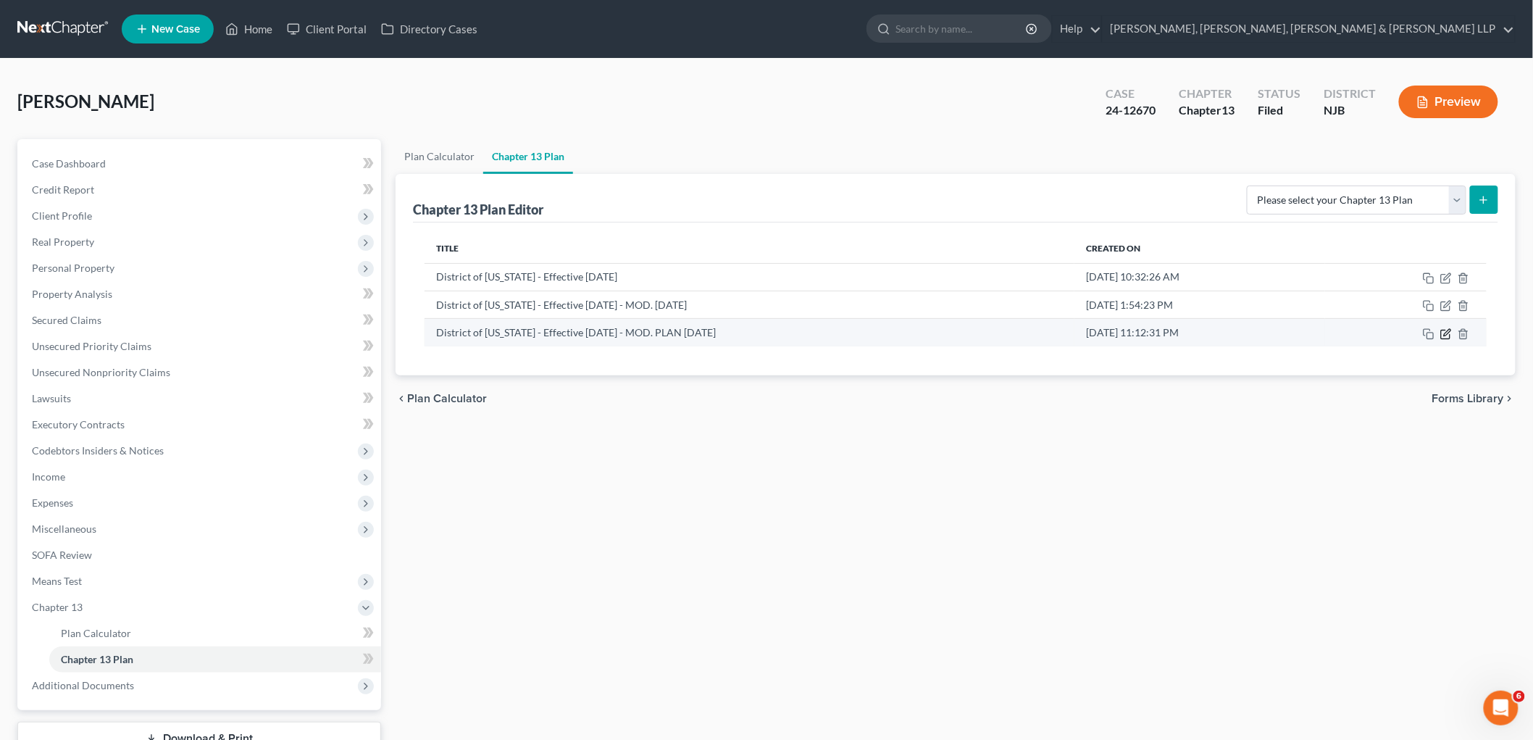
click at [1448, 330] on icon "button" at bounding box center [1447, 332] width 7 height 7
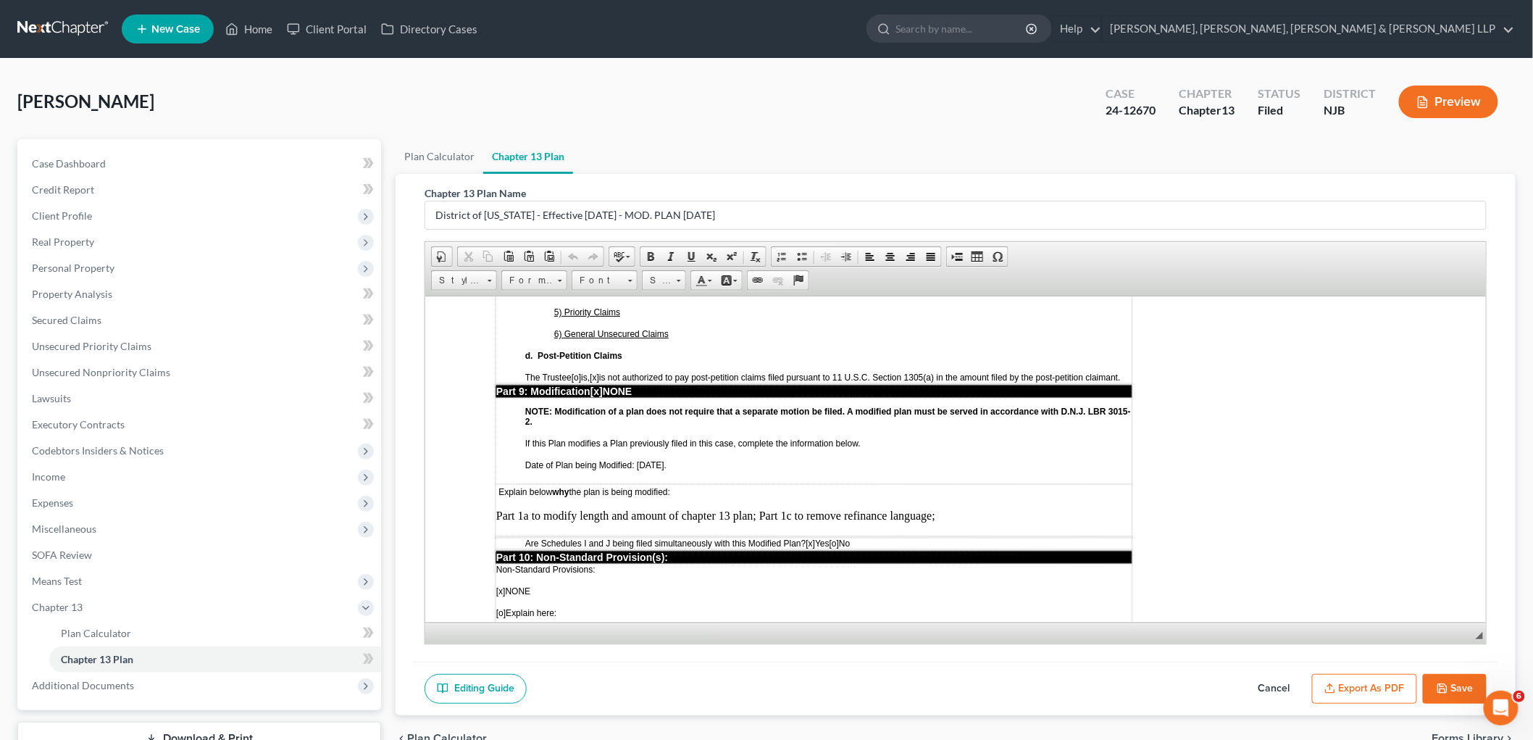
scroll to position [3374, 0]
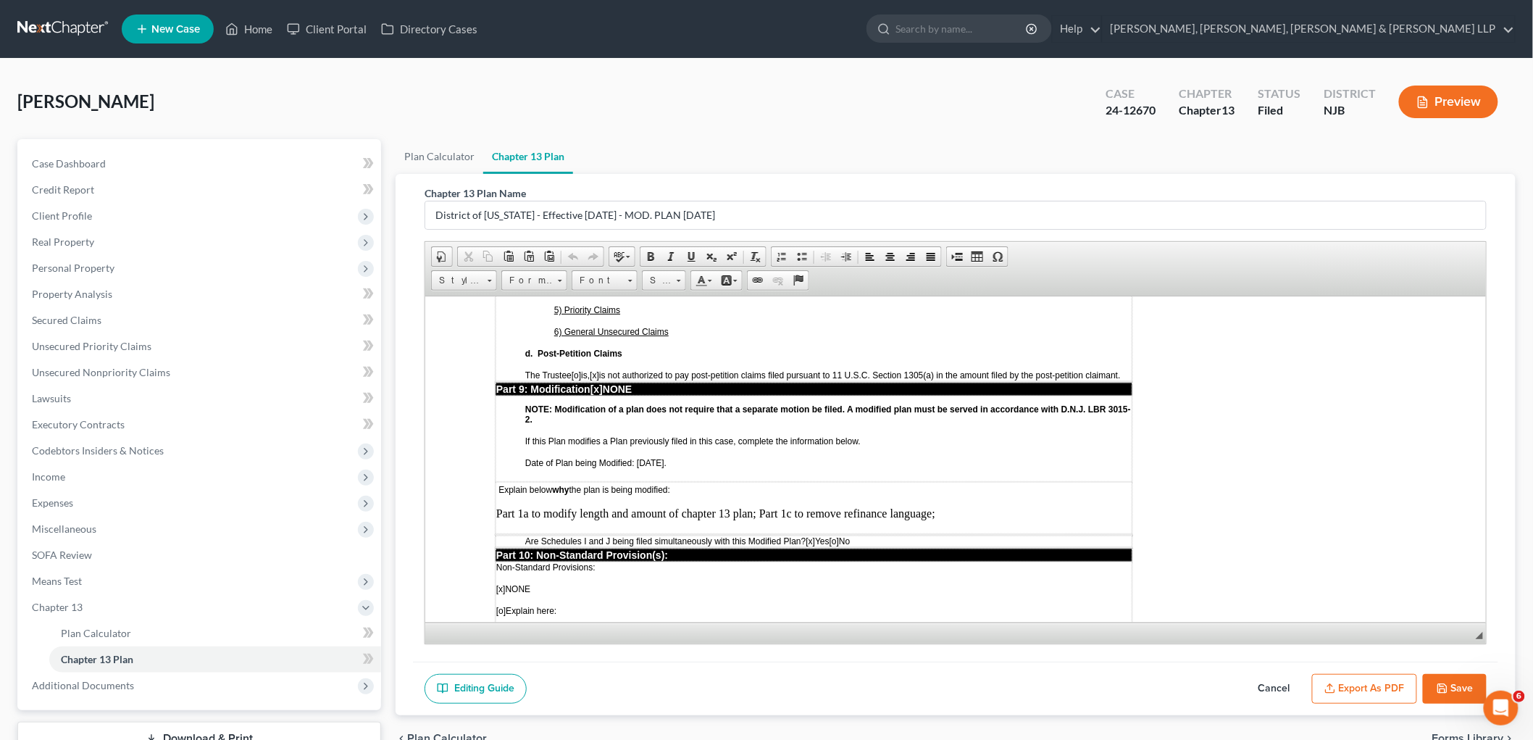
click at [1268, 686] on button "Cancel" at bounding box center [1275, 689] width 64 height 30
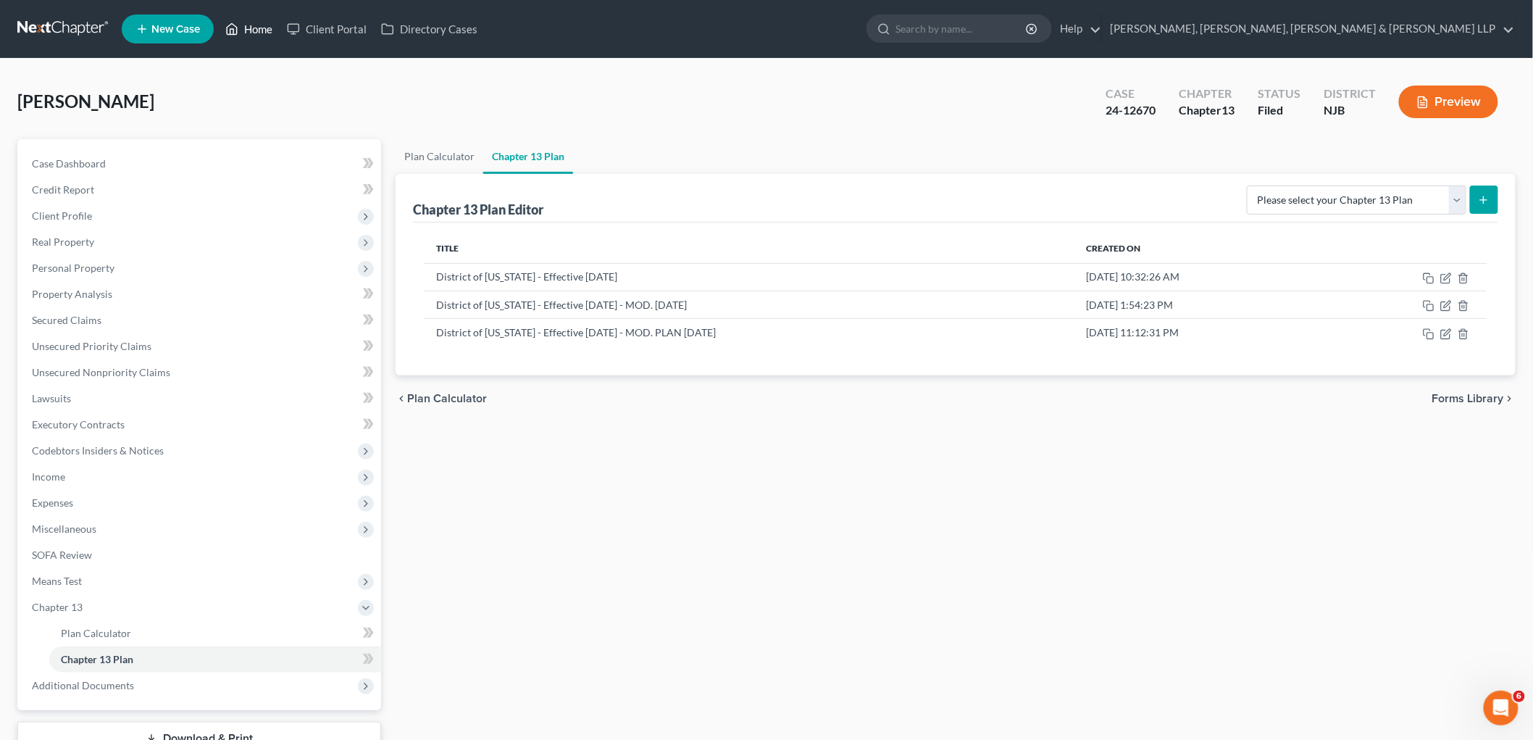
click at [262, 18] on link "Home" at bounding box center [249, 29] width 62 height 26
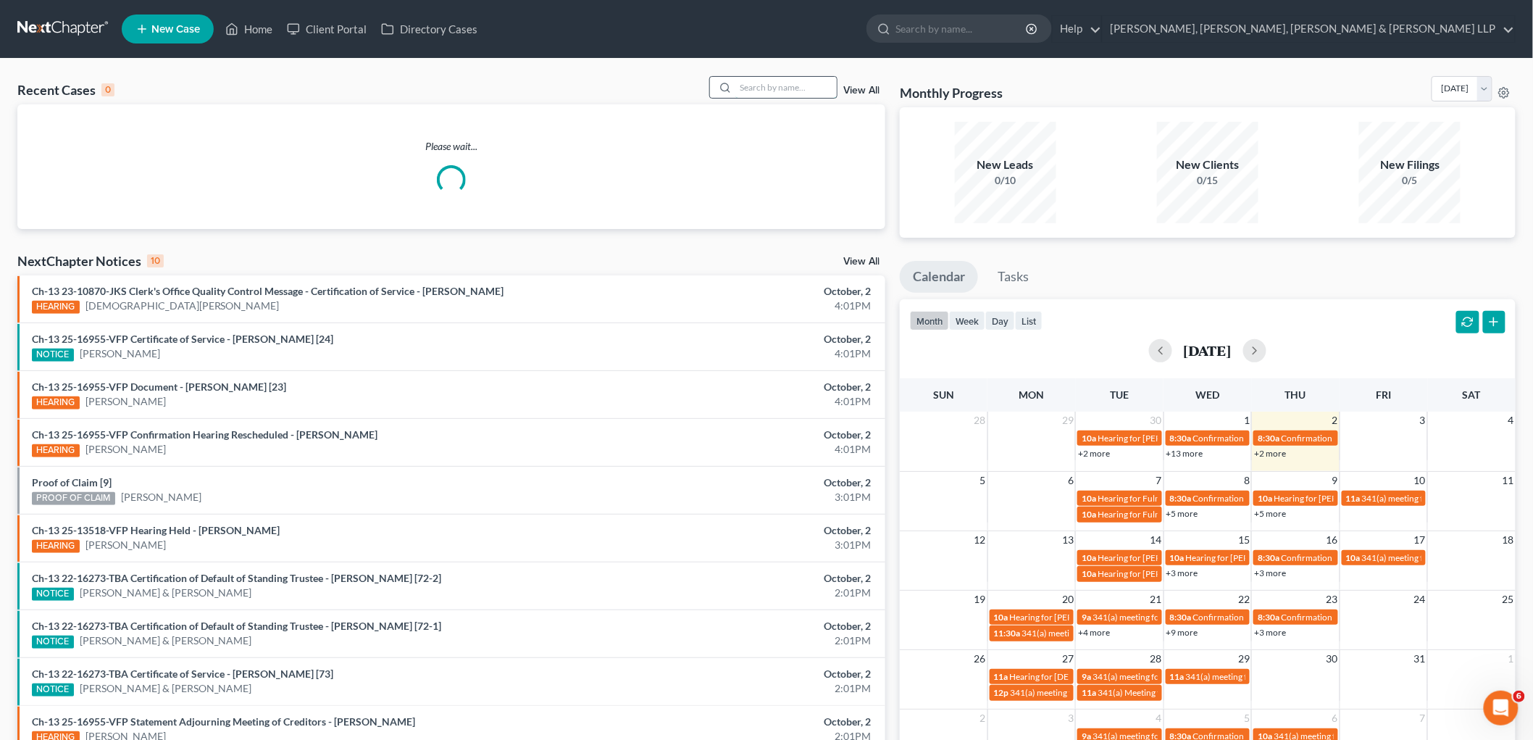
click at [800, 84] on input "search" at bounding box center [786, 87] width 101 height 21
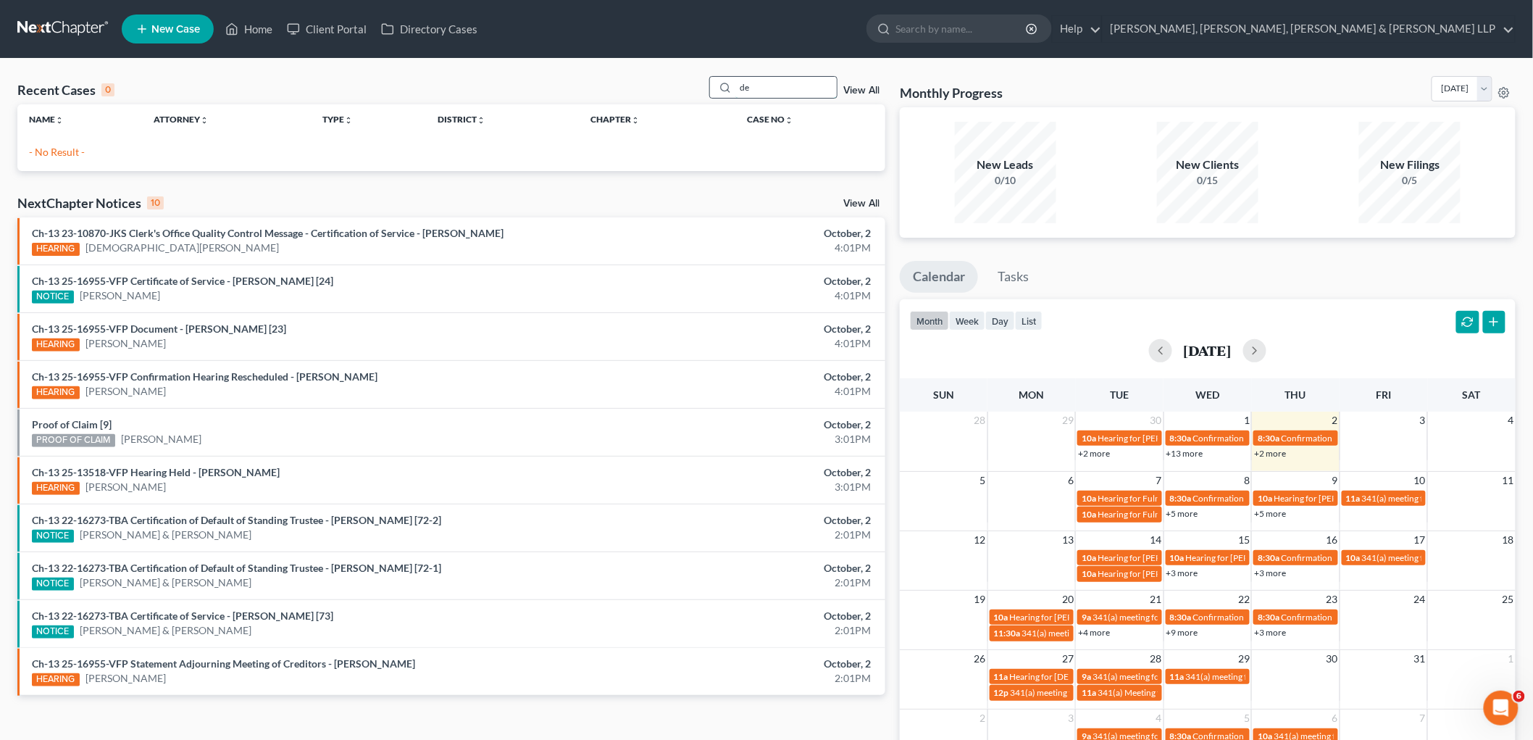
type input "d"
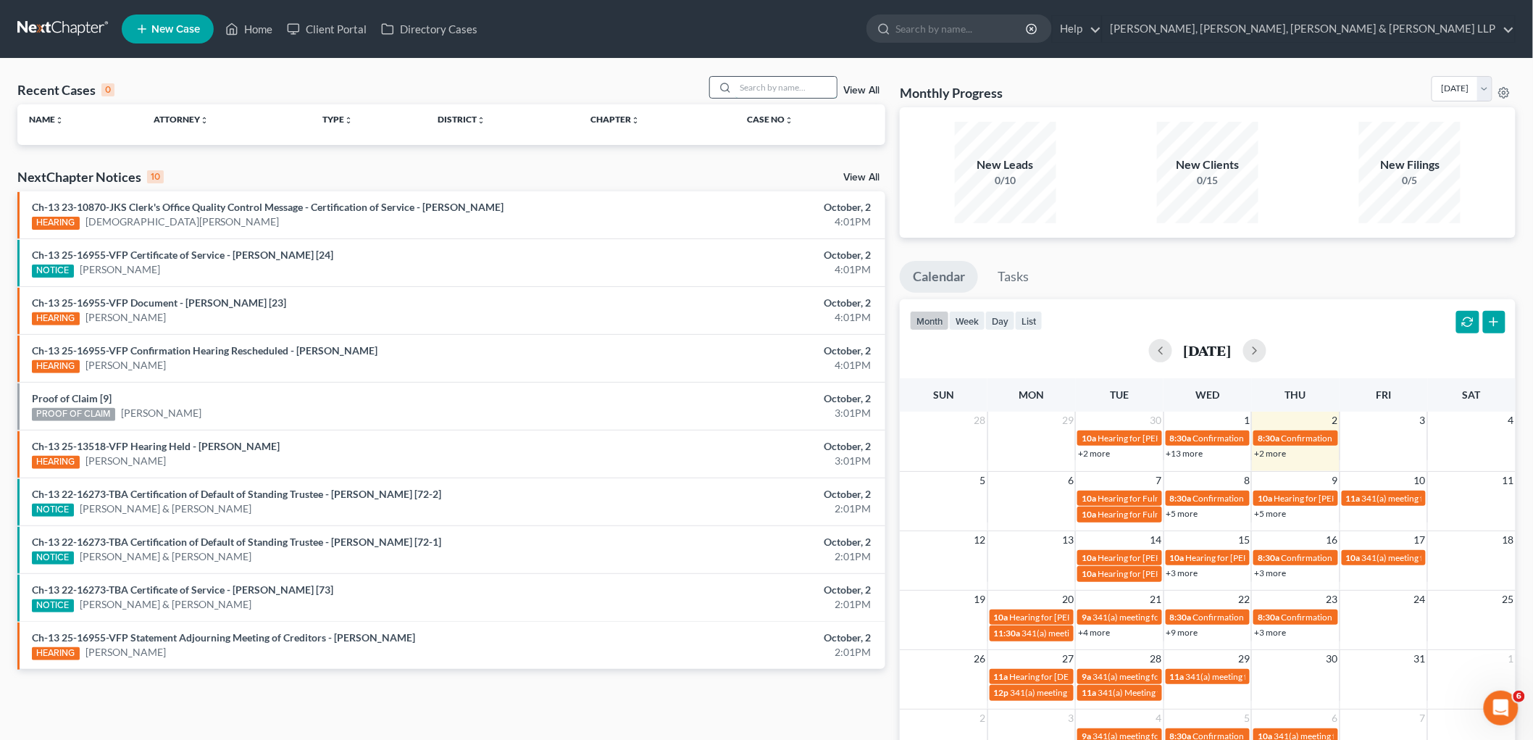
type input "a"
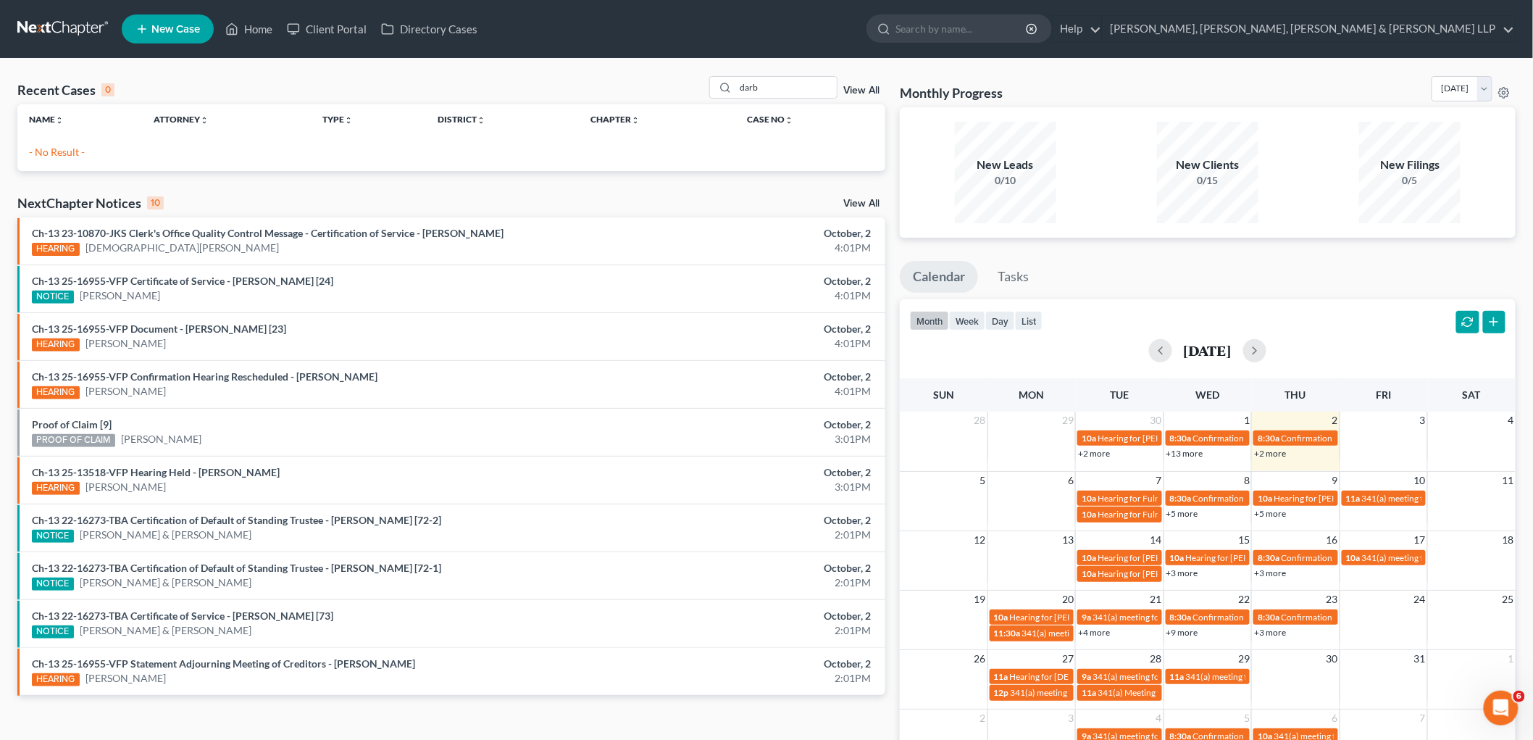
drag, startPoint x: 792, startPoint y: 100, endPoint x: 704, endPoint y: 92, distance: 88.8
click at [704, 92] on div "Recent Cases 0 darb View All" at bounding box center [451, 90] width 868 height 28
drag, startPoint x: 734, startPoint y: 88, endPoint x: 711, endPoint y: 80, distance: 24.5
click at [707, 86] on div "Recent Cases 0 darb View All" at bounding box center [451, 90] width 868 height 28
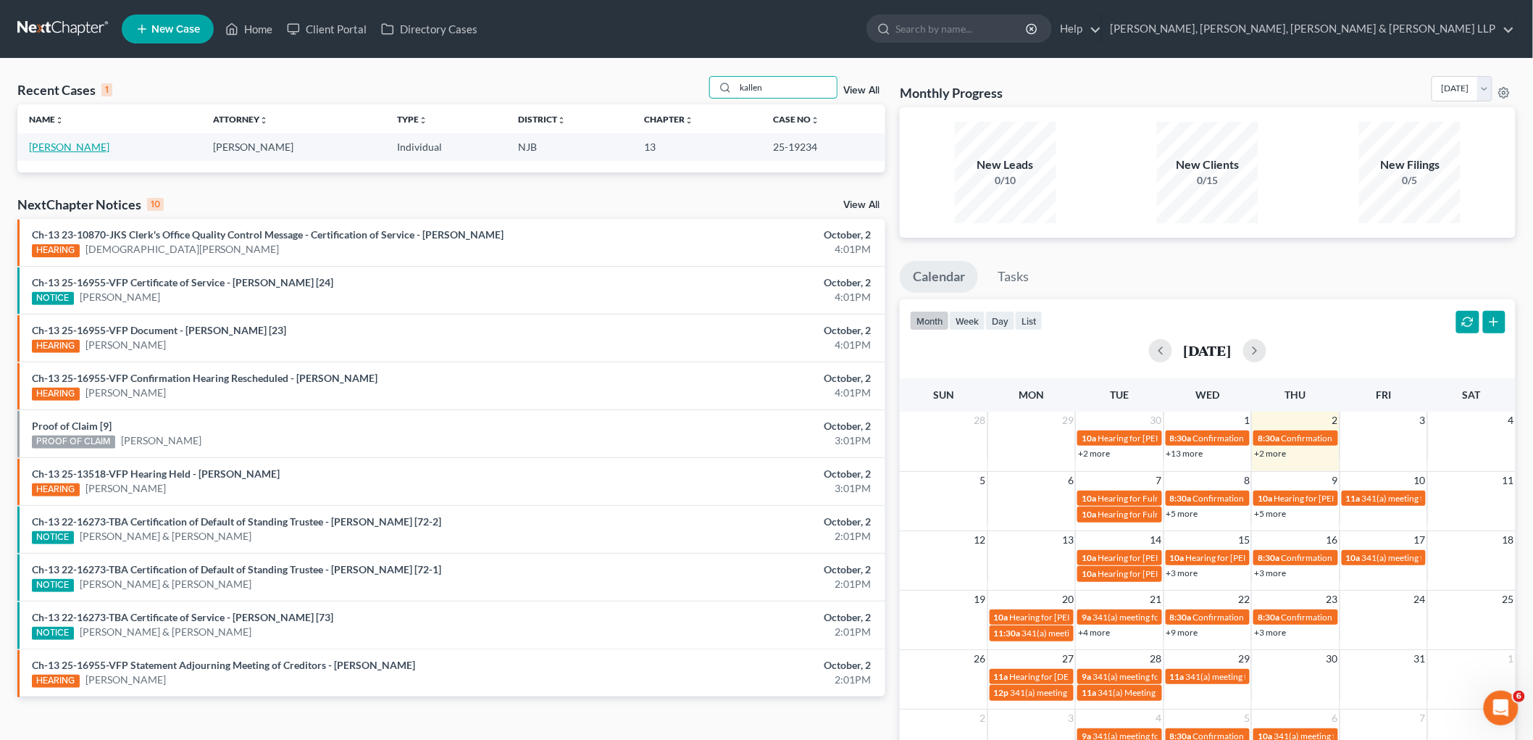
type input "kallen"
click at [80, 141] on link "[PERSON_NAME]" at bounding box center [69, 147] width 80 height 12
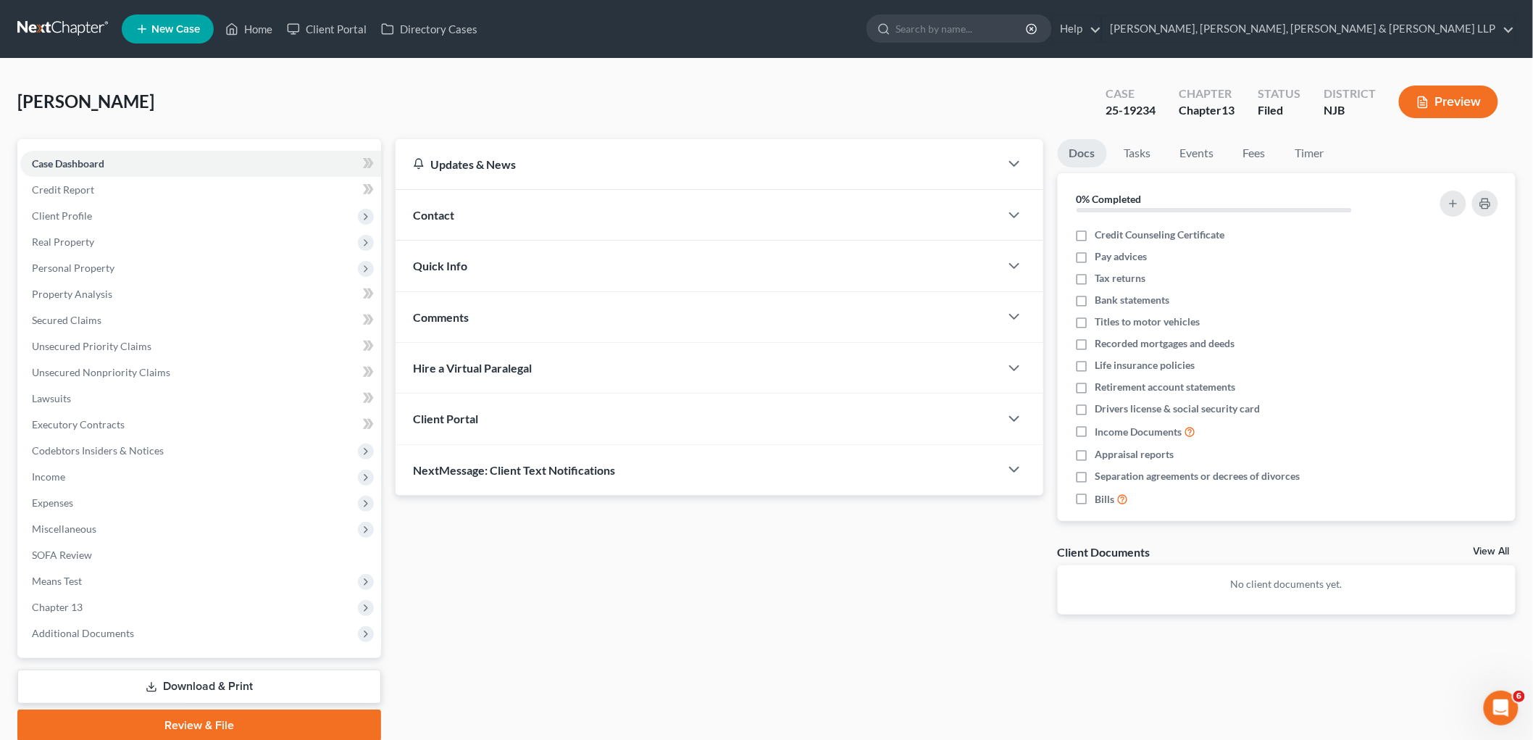
click at [915, 593] on div "Updates & News × [US_STATE][GEOGRAPHIC_DATA] Notes Take a look at NextChapter's…" at bounding box center [719, 388] width 662 height 499
click at [96, 599] on span "Chapter 13" at bounding box center [200, 607] width 361 height 26
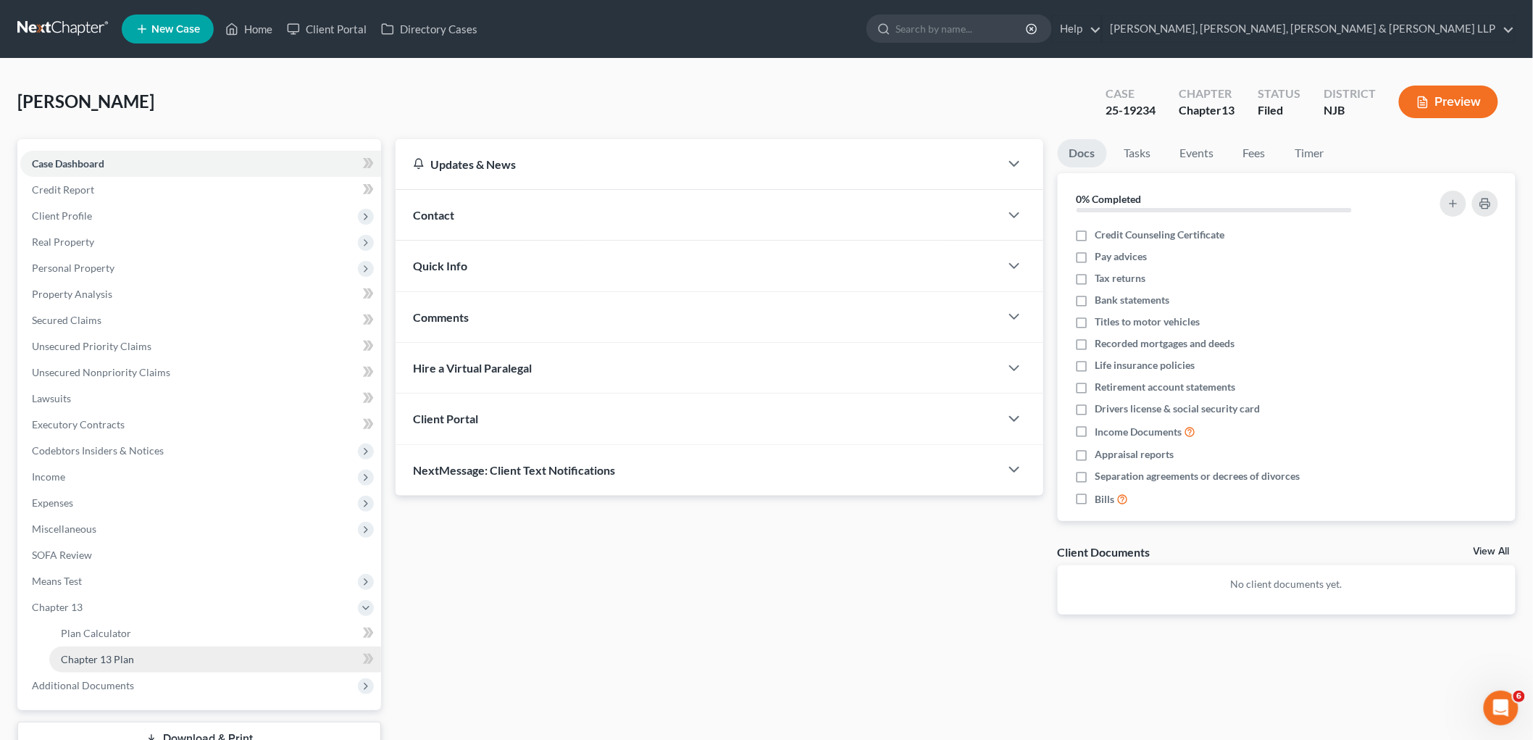
click at [117, 653] on span "Chapter 13 Plan" at bounding box center [97, 659] width 73 height 12
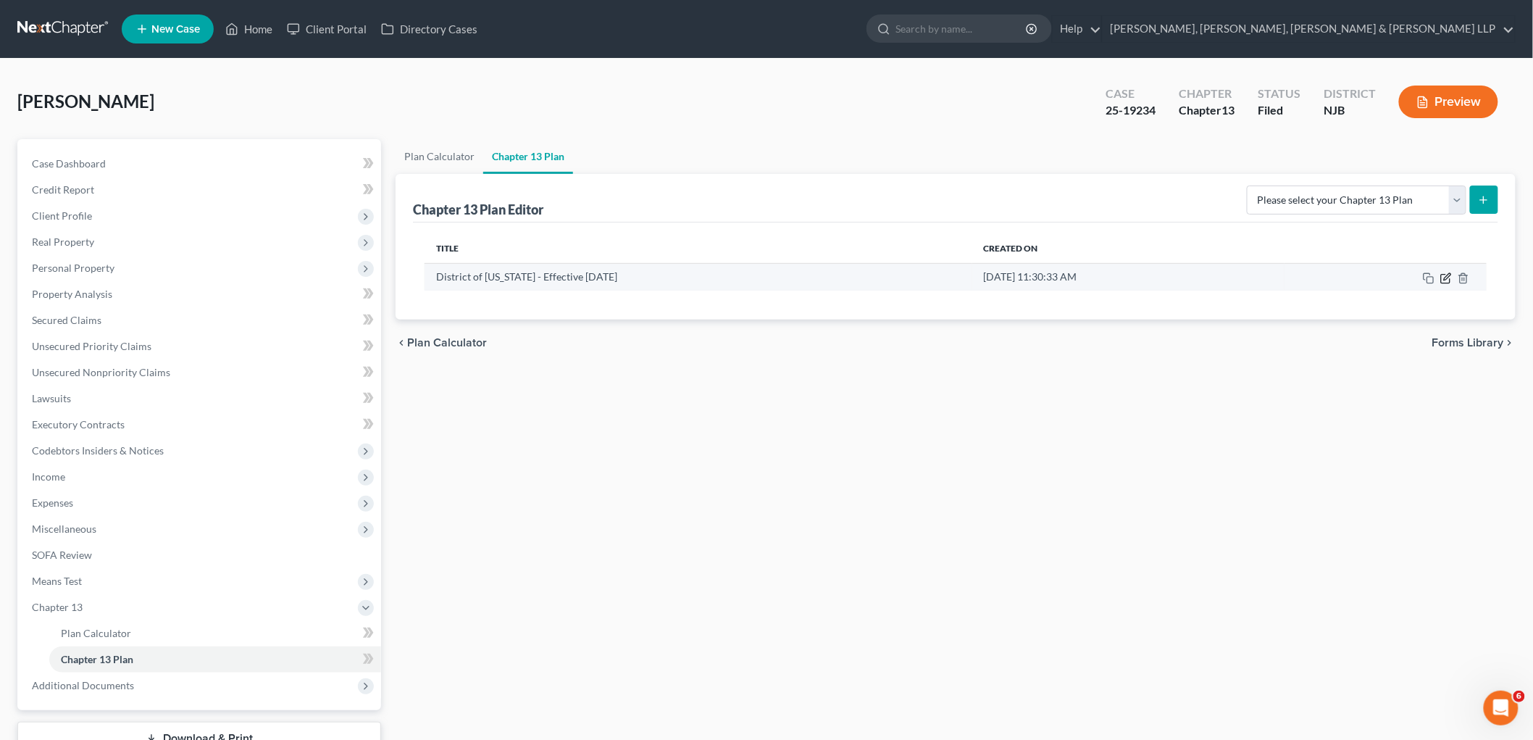
click at [1446, 281] on icon "button" at bounding box center [1447, 278] width 12 height 12
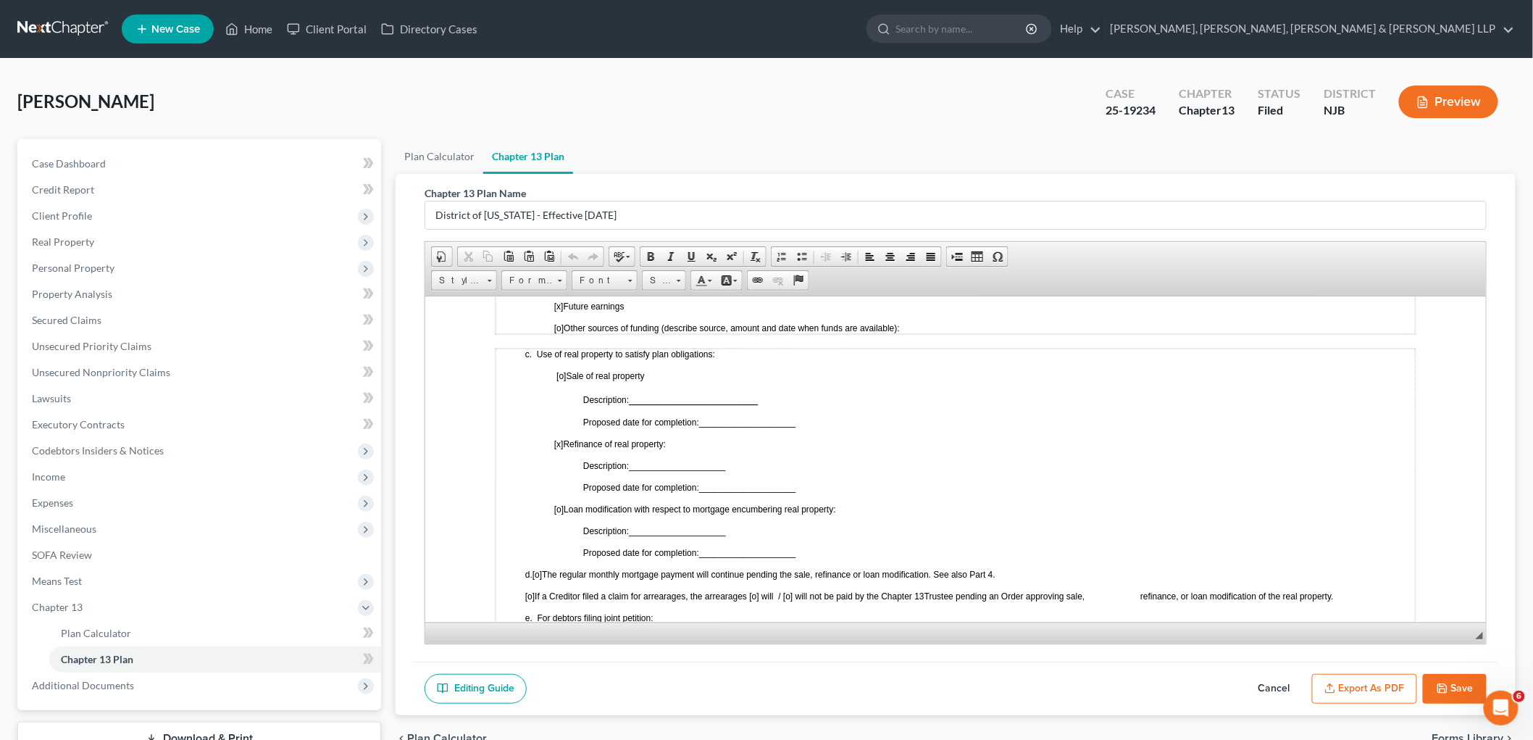
scroll to position [805, 0]
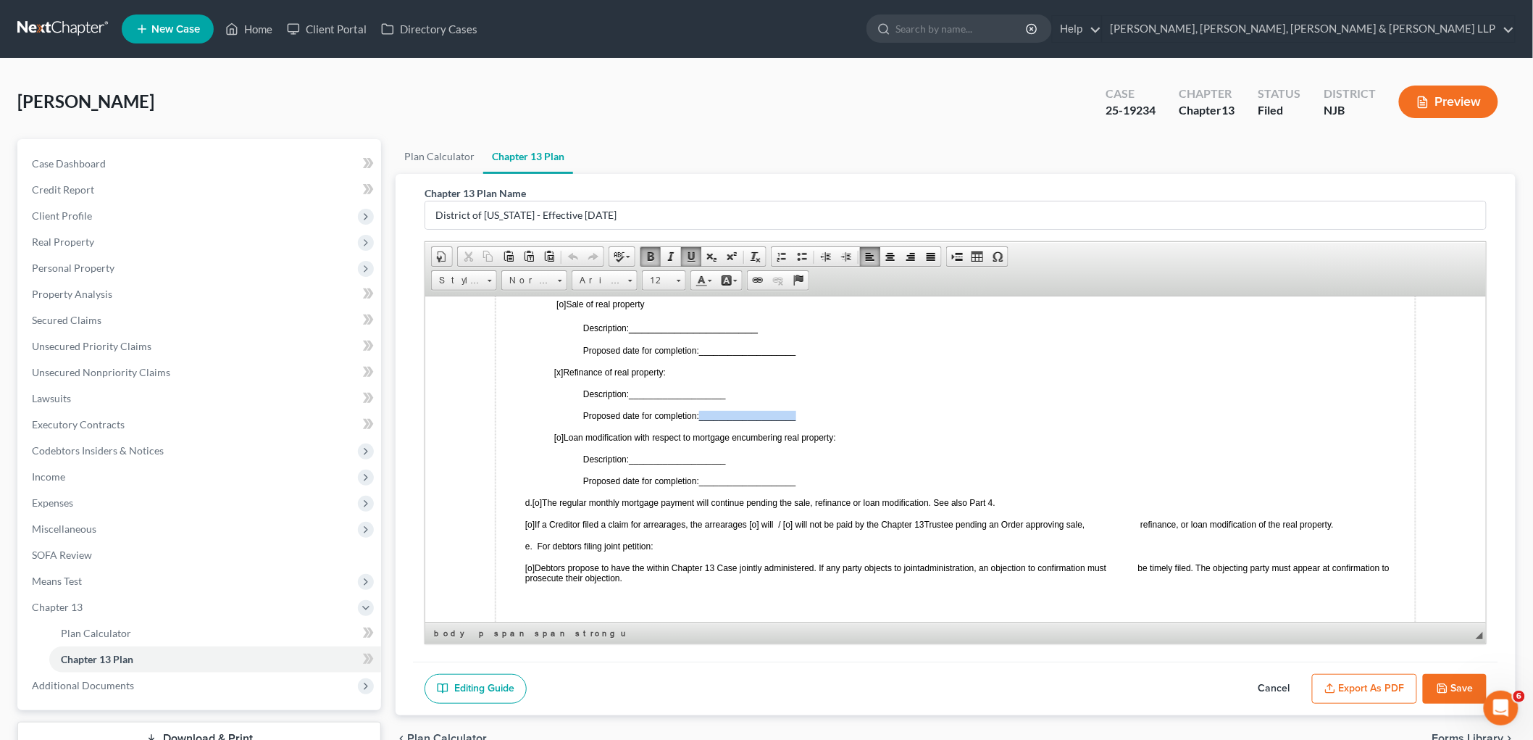
drag, startPoint x: 803, startPoint y: 386, endPoint x: 702, endPoint y: 390, distance: 101.5
click at [702, 410] on p "Proposed date for completion: ____________________" at bounding box center [999, 415] width 832 height 10
drag, startPoint x: 816, startPoint y: 380, endPoint x: 702, endPoint y: 381, distance: 114.5
click at [702, 381] on td "c. Use of real property to satisfy plan obligations: [o] Sale of real property …" at bounding box center [955, 465] width 920 height 378
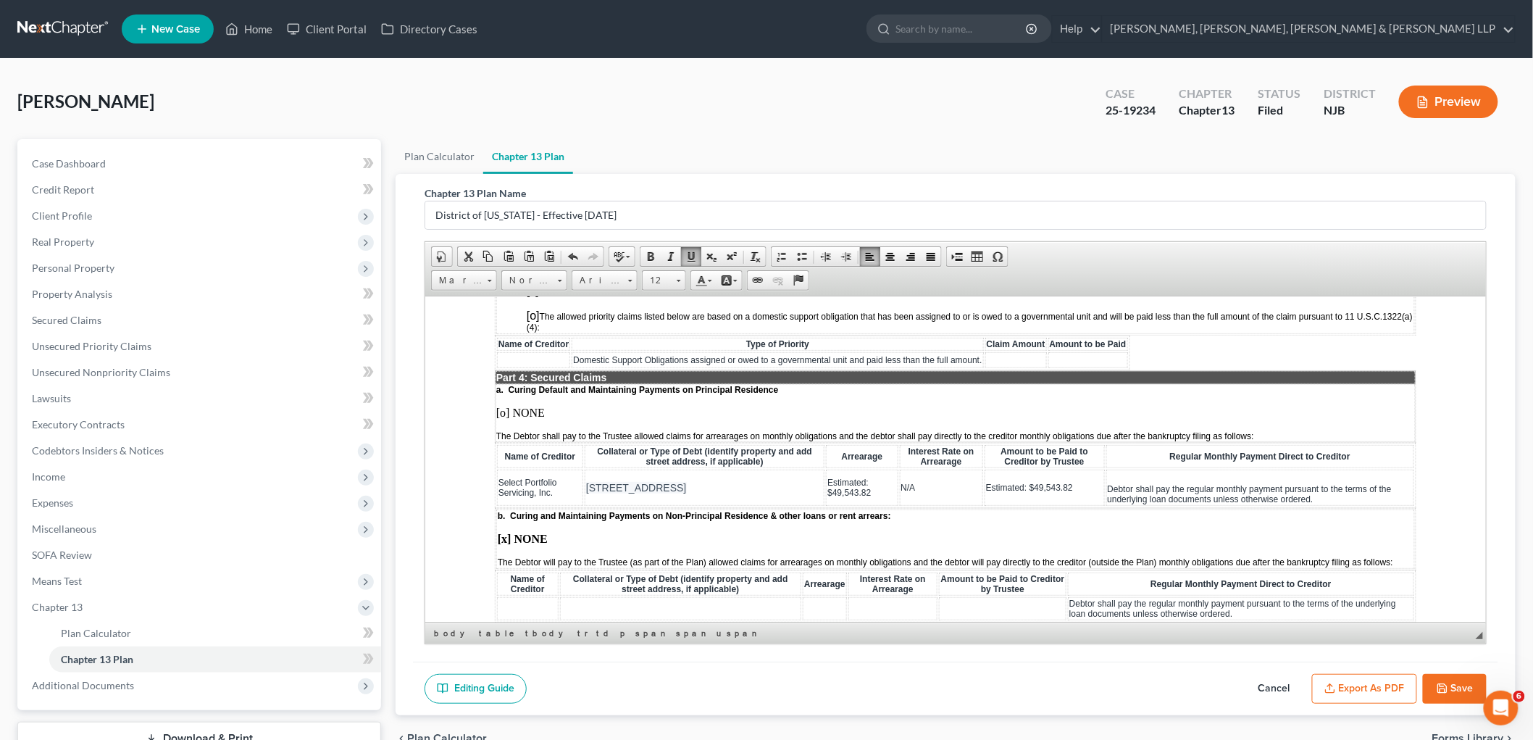
scroll to position [1368, 0]
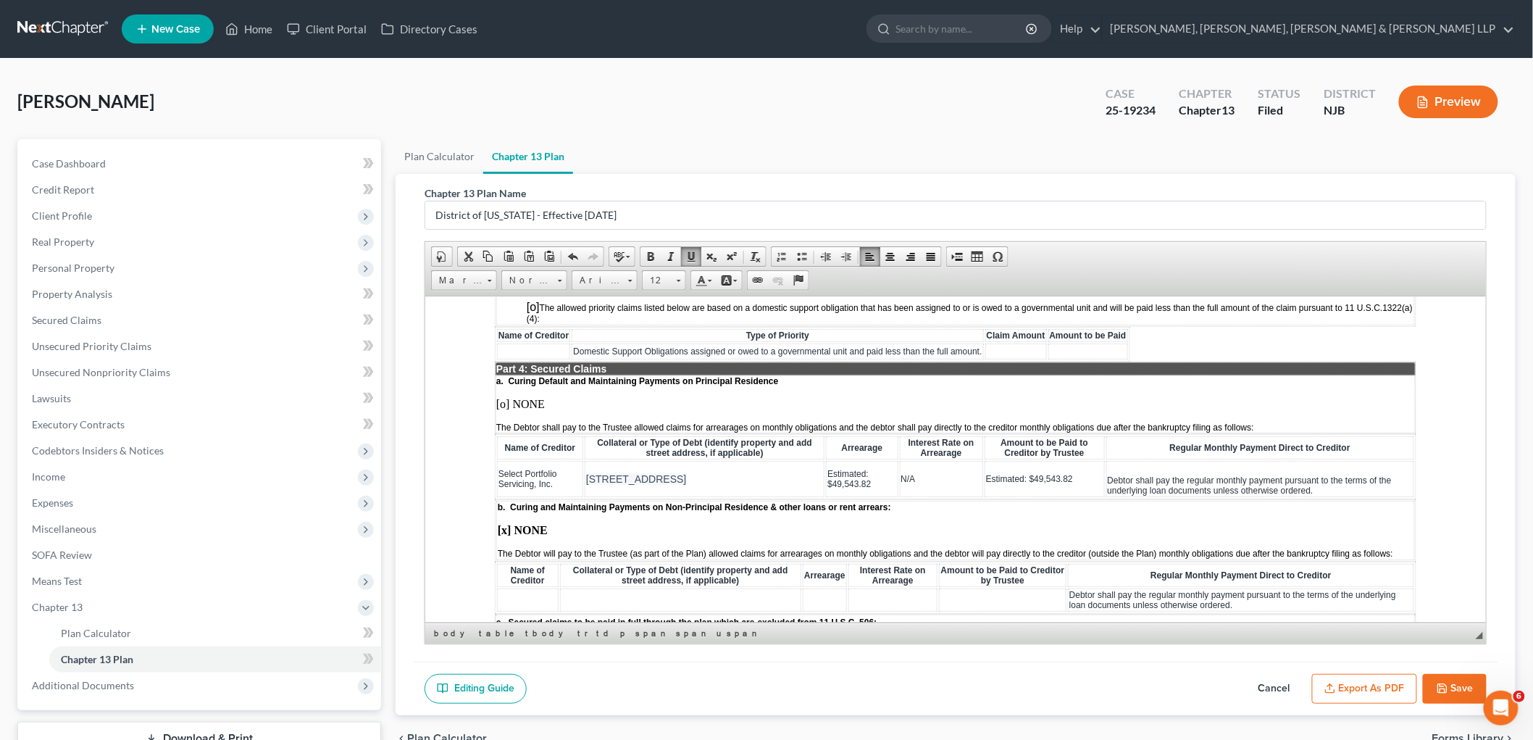
drag, startPoint x: 775, startPoint y: 432, endPoint x: 586, endPoint y: 435, distance: 188.4
click at [586, 460] on td "[STREET_ADDRESS]" at bounding box center [704, 478] width 240 height 36
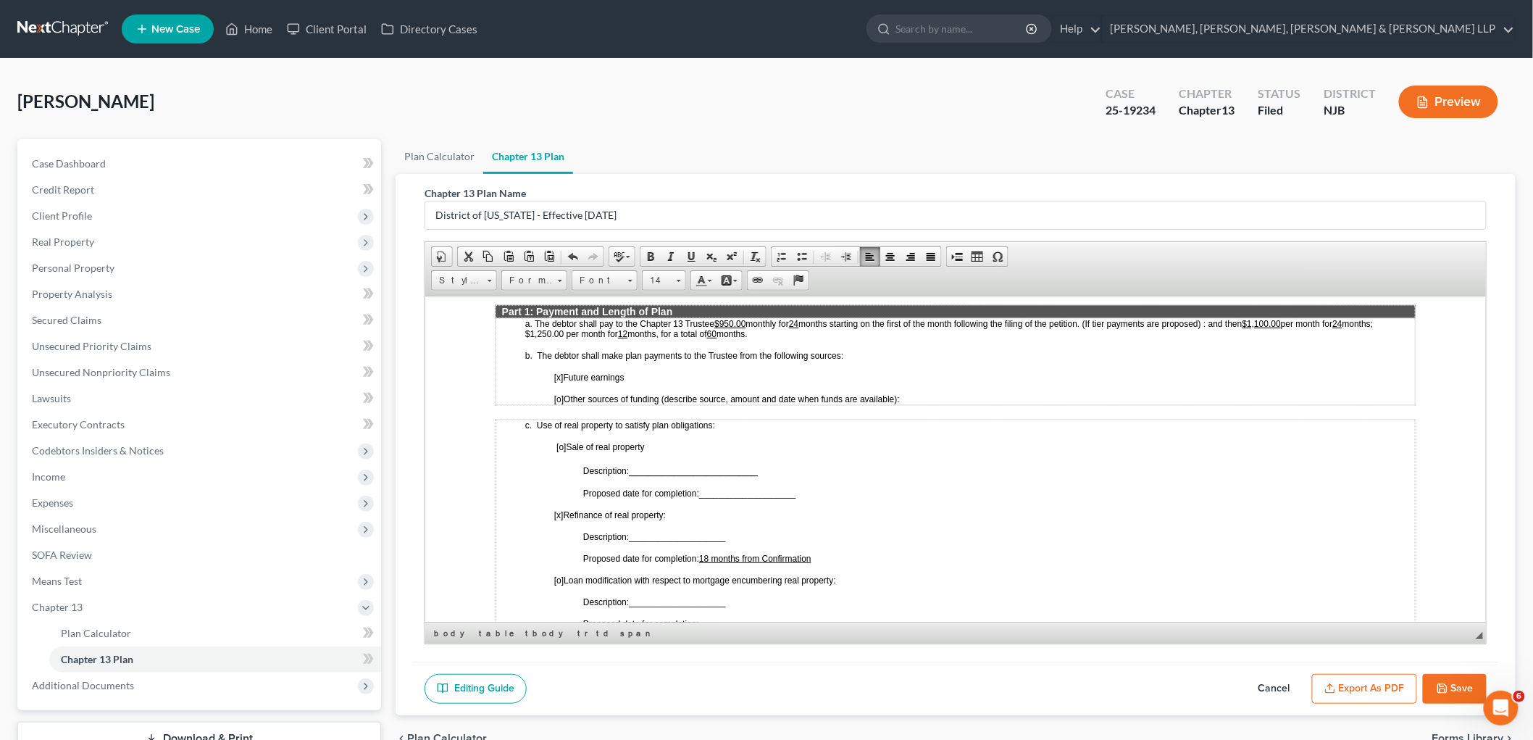
scroll to position [644, 0]
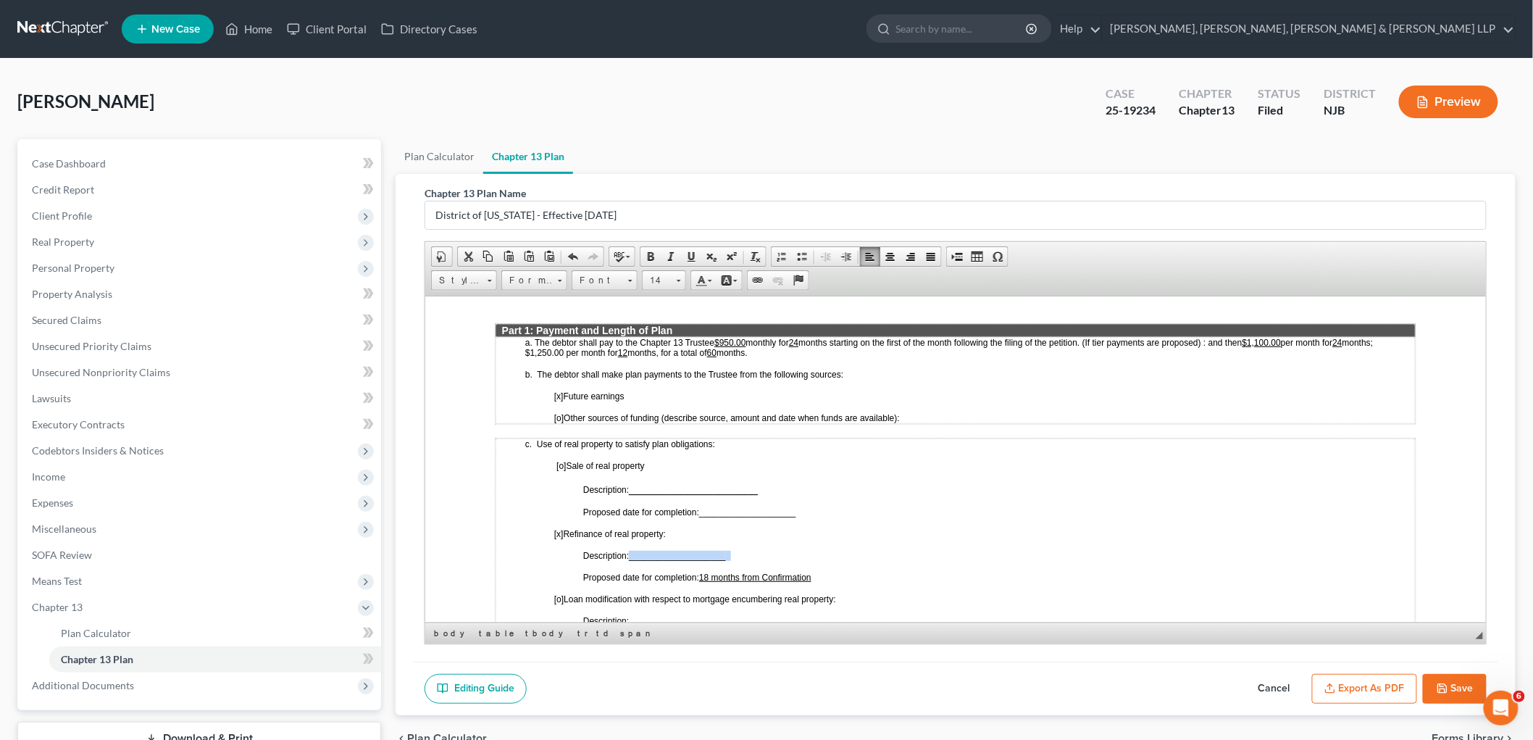
drag, startPoint x: 732, startPoint y: 528, endPoint x: 630, endPoint y: 528, distance: 101.5
click at [630, 550] on span "Description: ____________________" at bounding box center [662, 555] width 159 height 10
drag, startPoint x: 823, startPoint y: 525, endPoint x: 633, endPoint y: 524, distance: 189.1
click at [633, 550] on p "Description: [STREET_ADDRESS]" at bounding box center [999, 556] width 832 height 12
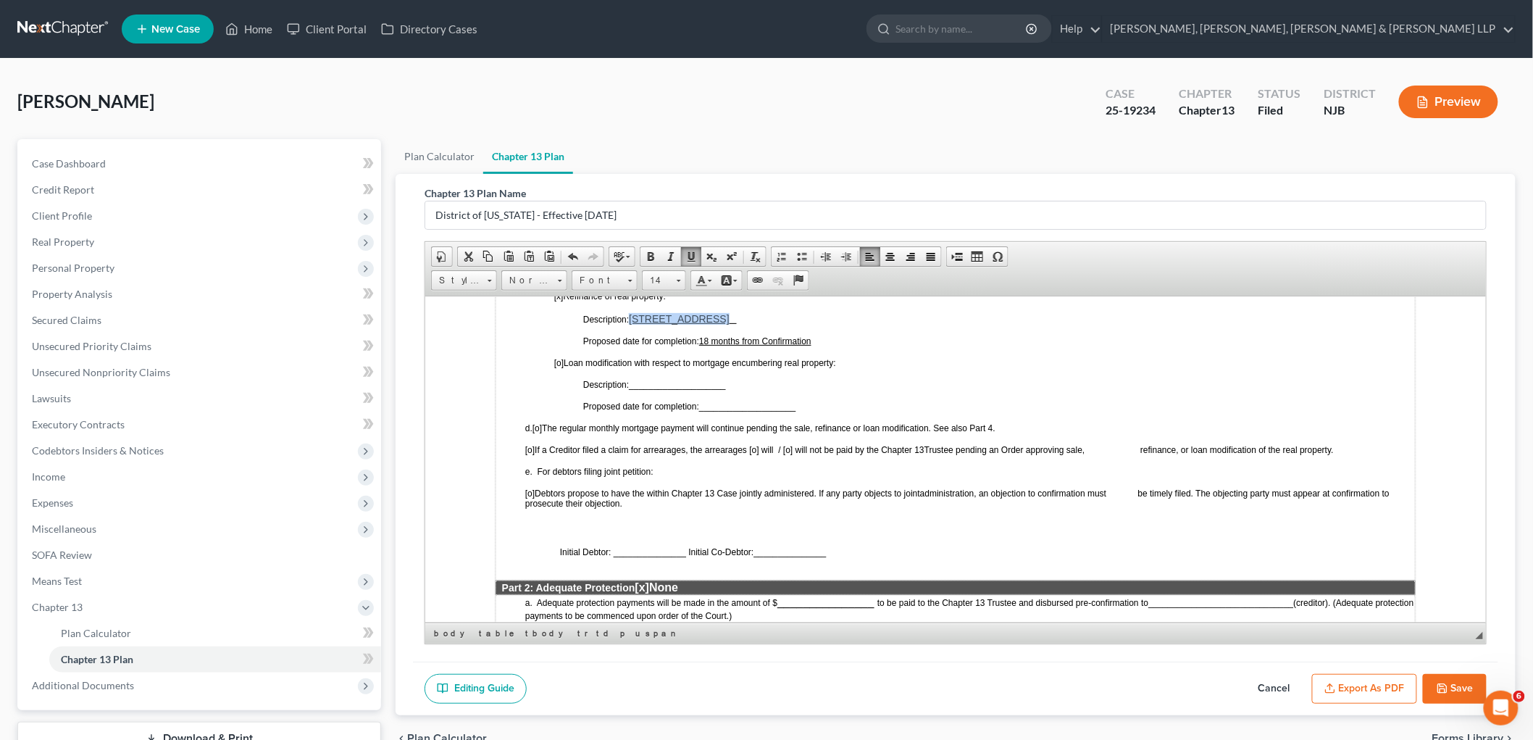
scroll to position [805, 0]
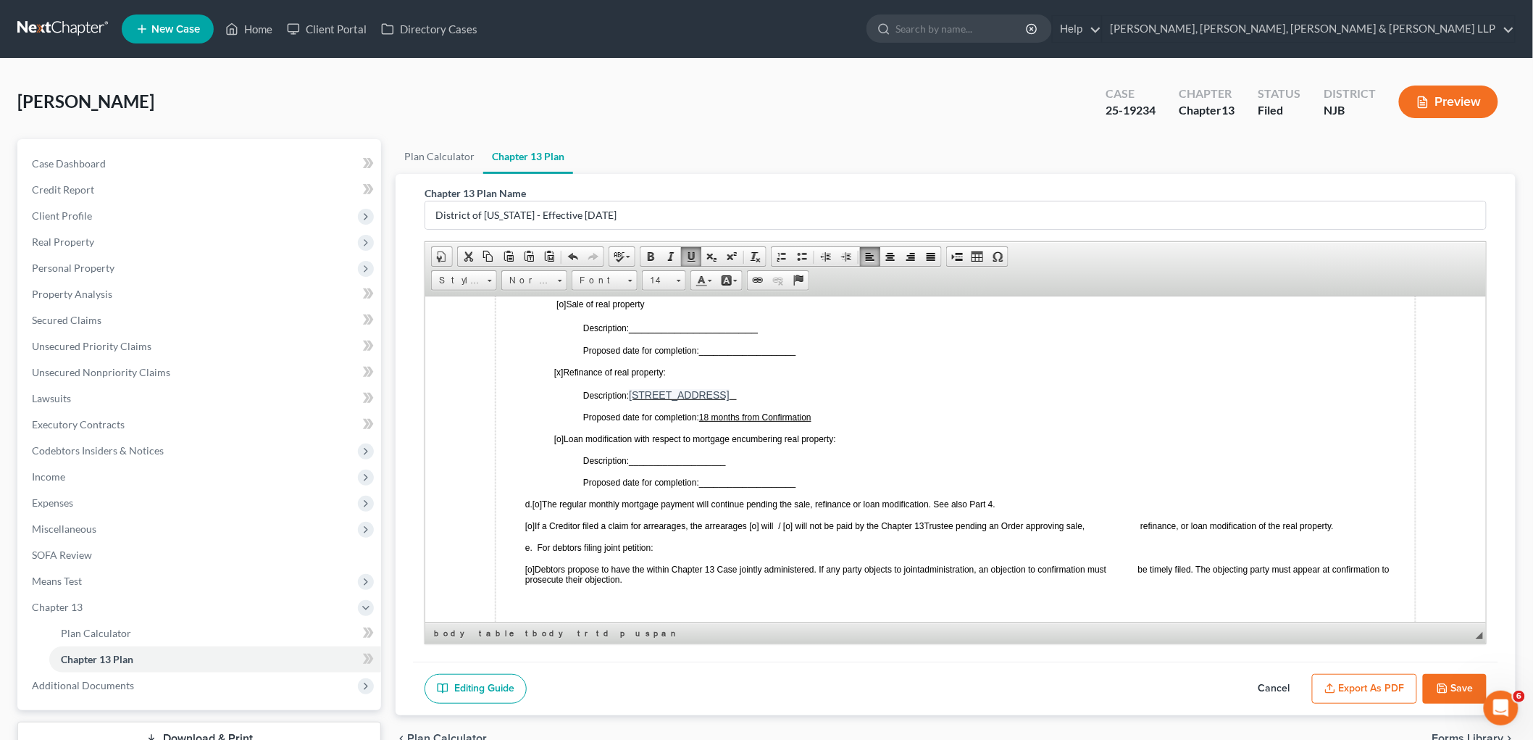
click at [869, 378] on td "c. Use of real property to satisfy plan obligations: [o] Sale of real property …" at bounding box center [955, 466] width 920 height 380
drag, startPoint x: 544, startPoint y: 343, endPoint x: 832, endPoint y: 359, distance: 288.9
click at [832, 359] on td "c. Use of real property to satisfy plan obligations: [o] Sale of real property …" at bounding box center [955, 466] width 920 height 380
click at [623, 412] on span "Proposed date for completion: 18 months from Confirmation" at bounding box center [697, 417] width 228 height 10
drag, startPoint x: 546, startPoint y: 341, endPoint x: 825, endPoint y: 380, distance: 281.7
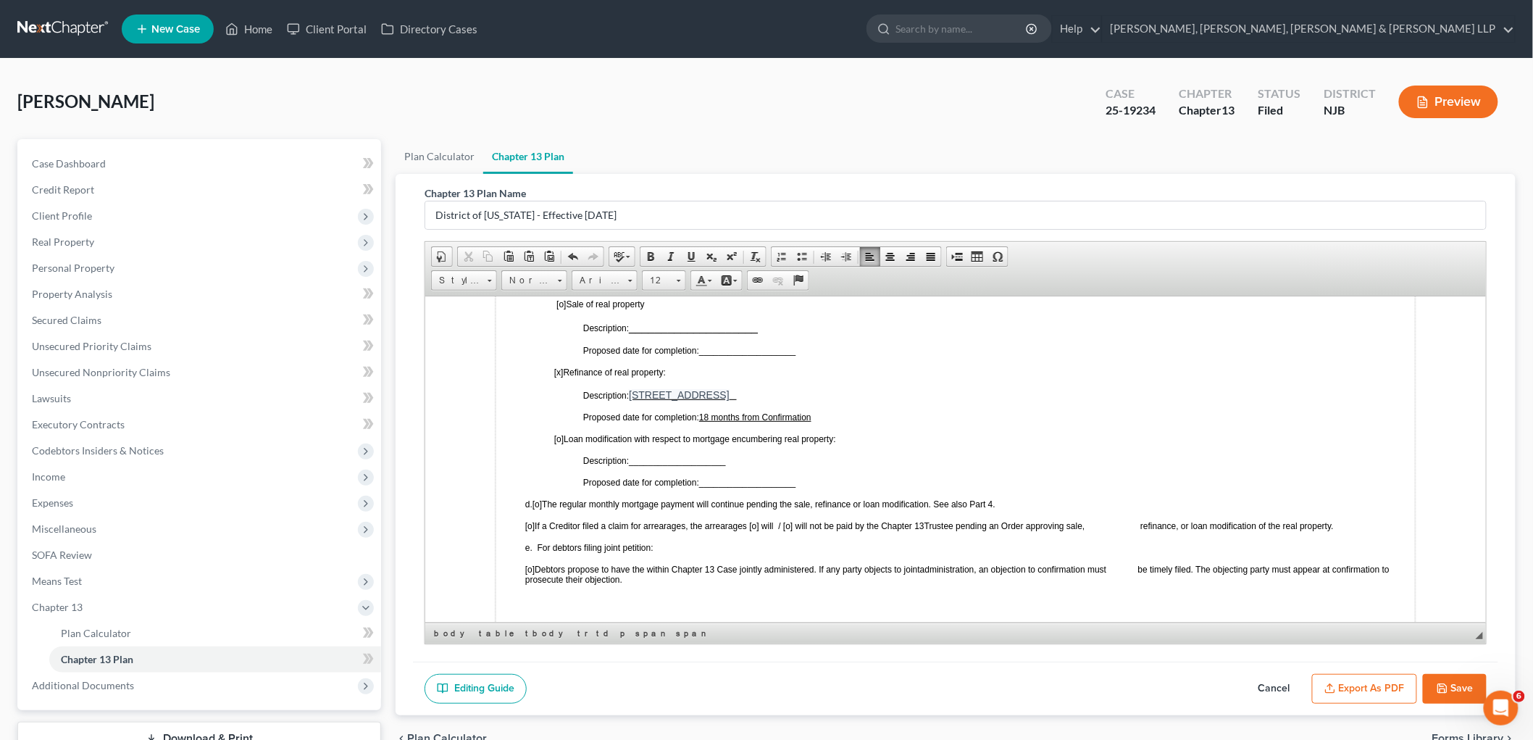
click at [825, 380] on td "c. Use of real property to satisfy plan obligations: [o] Sale of real property …" at bounding box center [955, 466] width 920 height 380
click at [833, 412] on p "Proposed date for completion: 18 months from Confirmation" at bounding box center [999, 417] width 832 height 10
click at [939, 424] on td "c. Use of real property to satisfy plan obligations: [o] Sale of real property …" at bounding box center [955, 467] width 920 height 383
drag, startPoint x: 930, startPoint y: 426, endPoint x: 806, endPoint y: 452, distance: 126.6
click at [930, 426] on td "c. Use of real property to satisfy plan obligations: [o] Sale of real property …" at bounding box center [955, 467] width 920 height 383
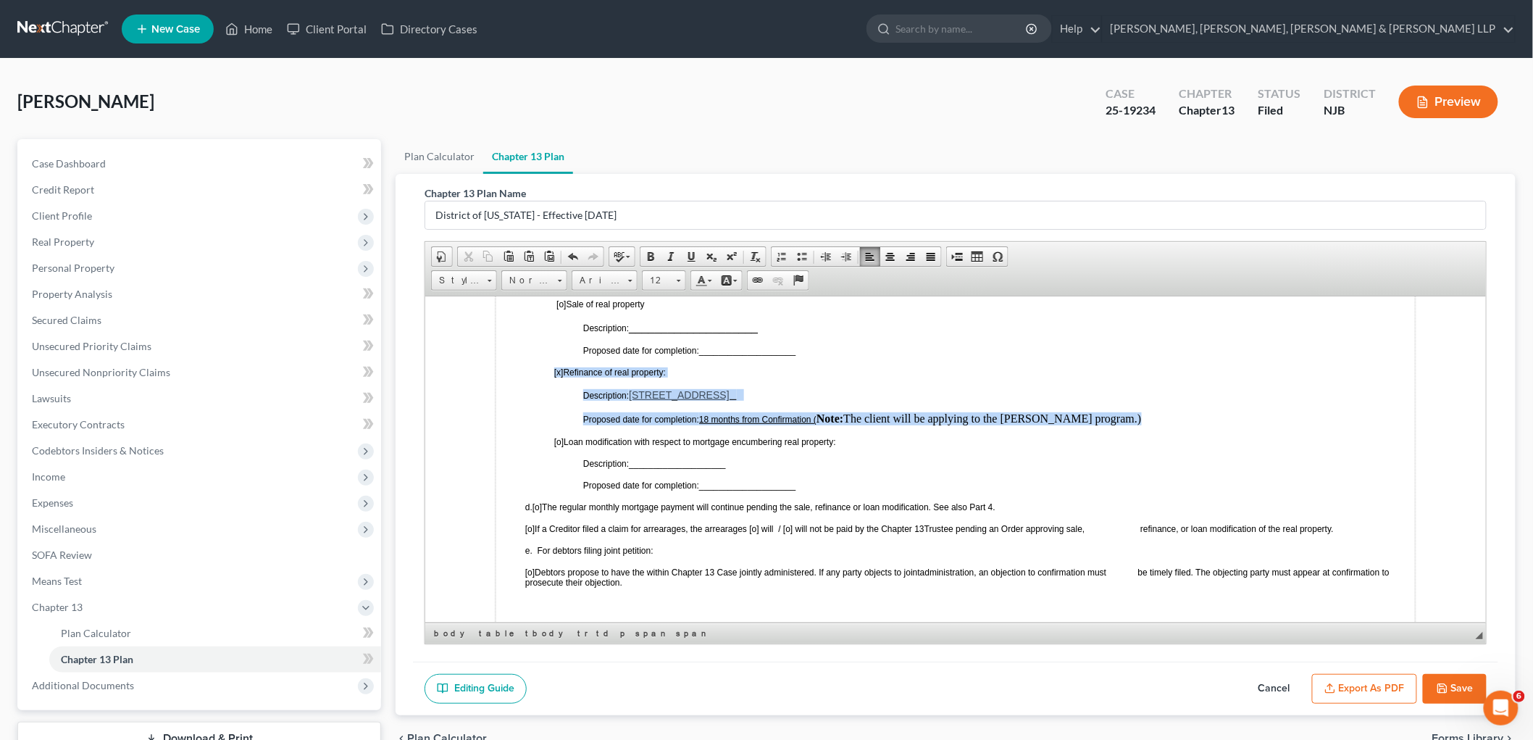
drag, startPoint x: 550, startPoint y: 343, endPoint x: 1108, endPoint y: 383, distance: 559.5
click at [1108, 383] on td "c. Use of real property to satisfy plan obligations: [o] Sale of real property …" at bounding box center [955, 467] width 920 height 383
click at [631, 276] on span at bounding box center [630, 279] width 4 height 14
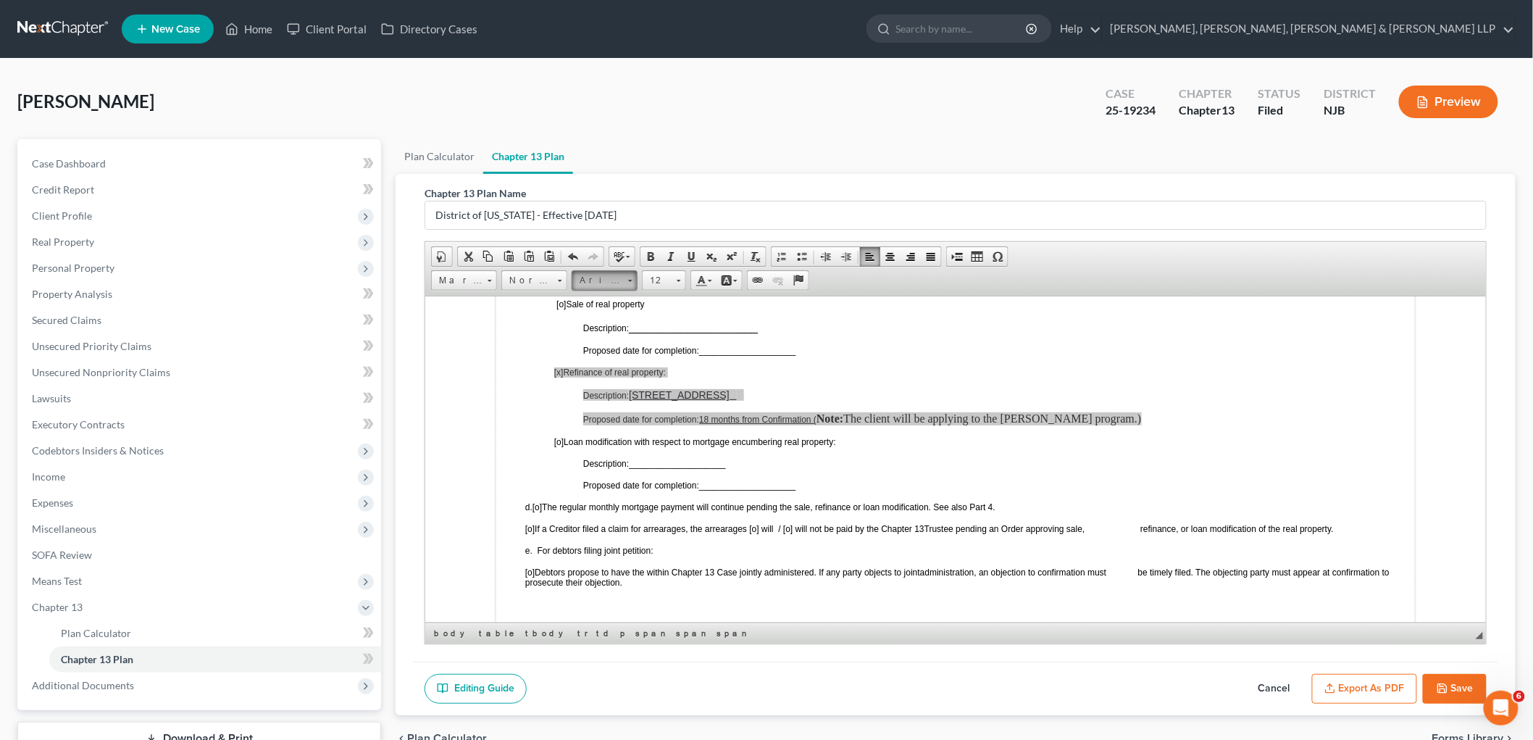
scroll to position [0, 0]
click at [612, 321] on link "Arial" at bounding box center [627, 316] width 104 height 19
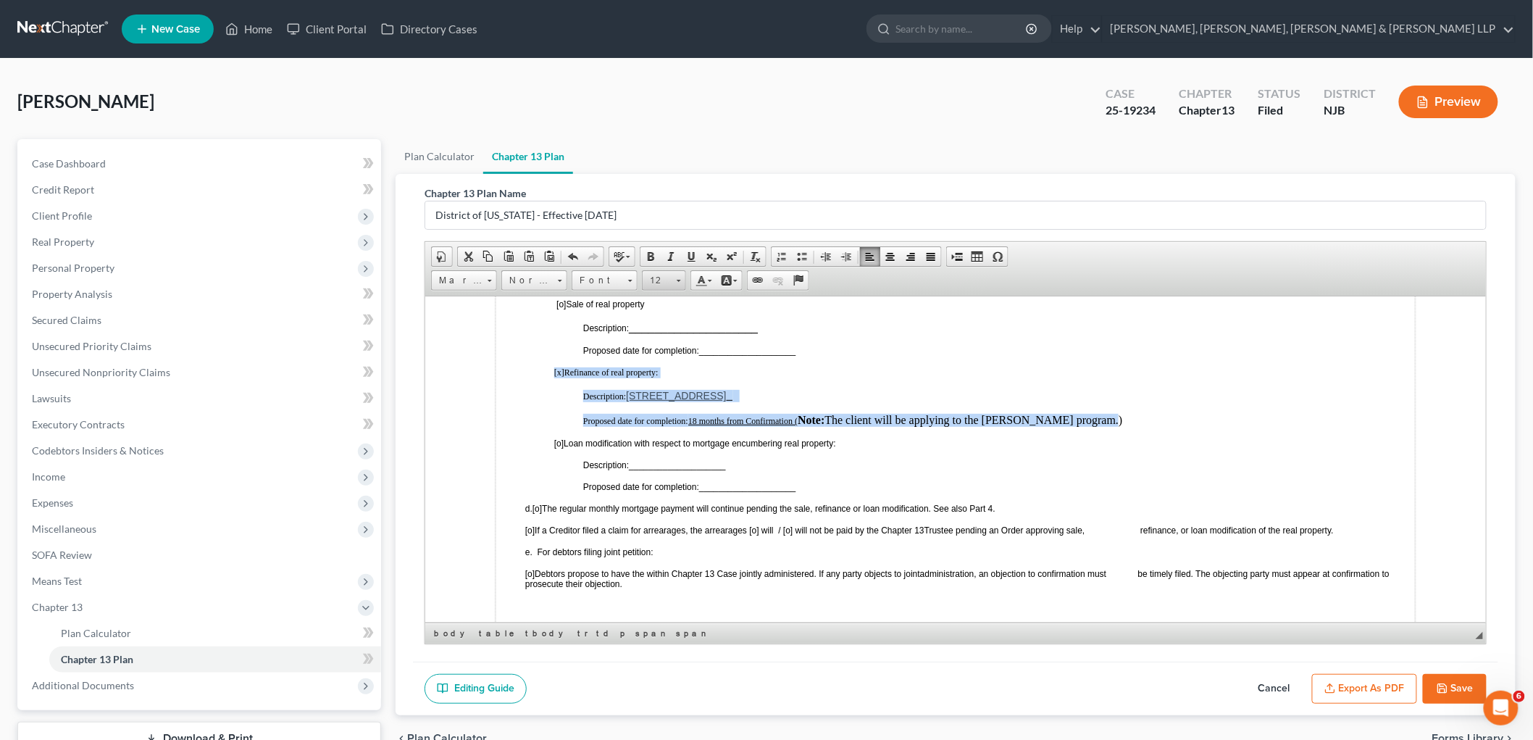
click at [674, 278] on link "12" at bounding box center [664, 280] width 44 height 20
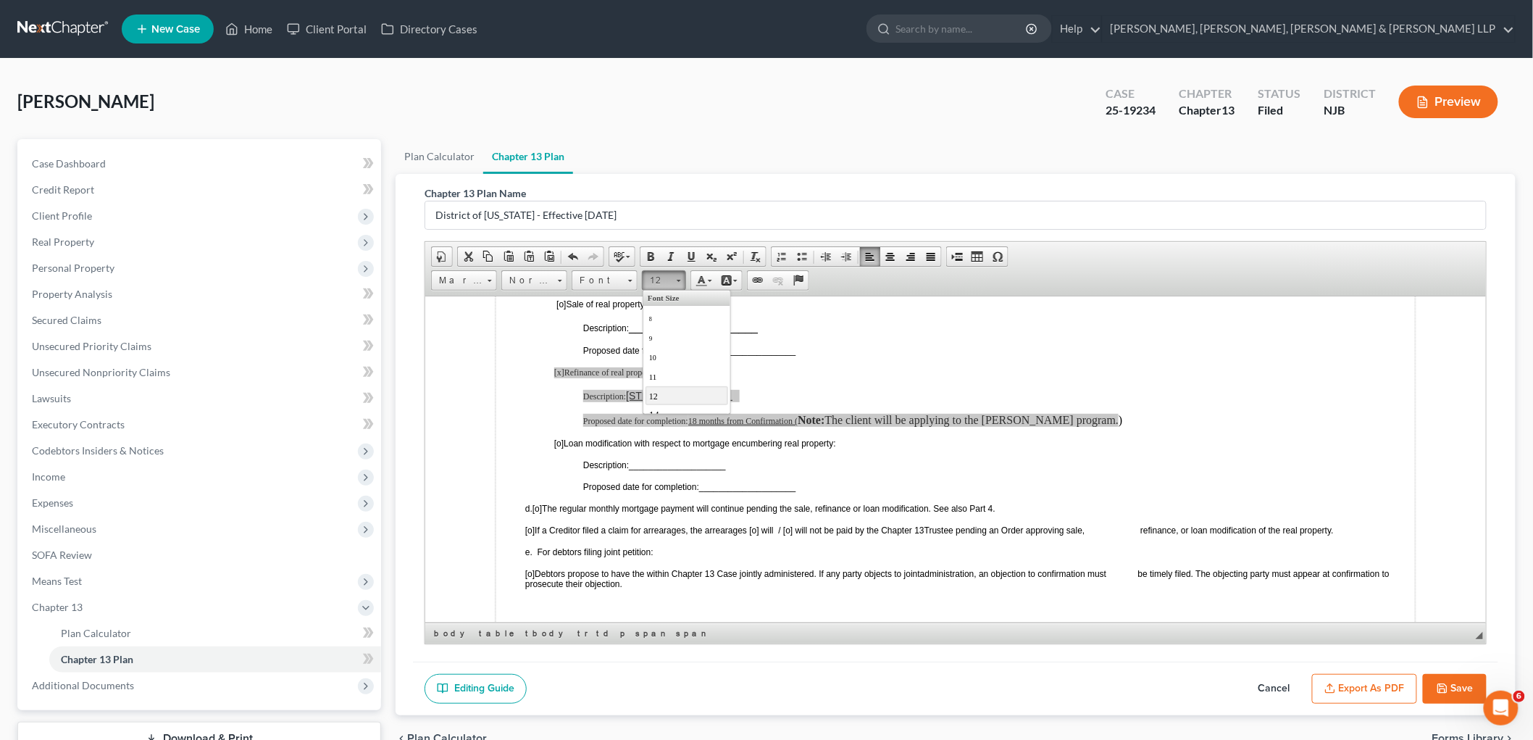
click at [669, 393] on link "12" at bounding box center [686, 395] width 83 height 19
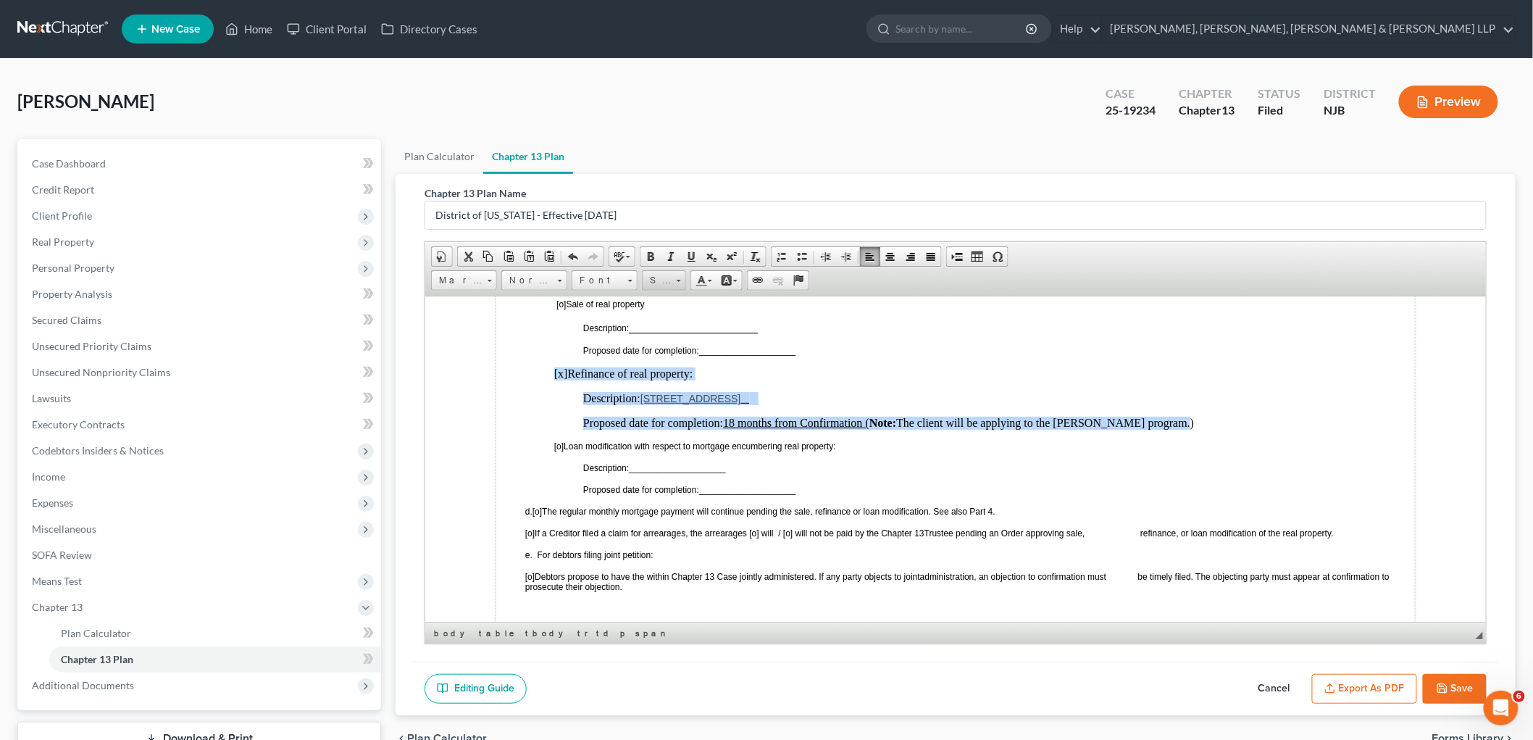
click at [663, 279] on span "Size" at bounding box center [657, 280] width 29 height 19
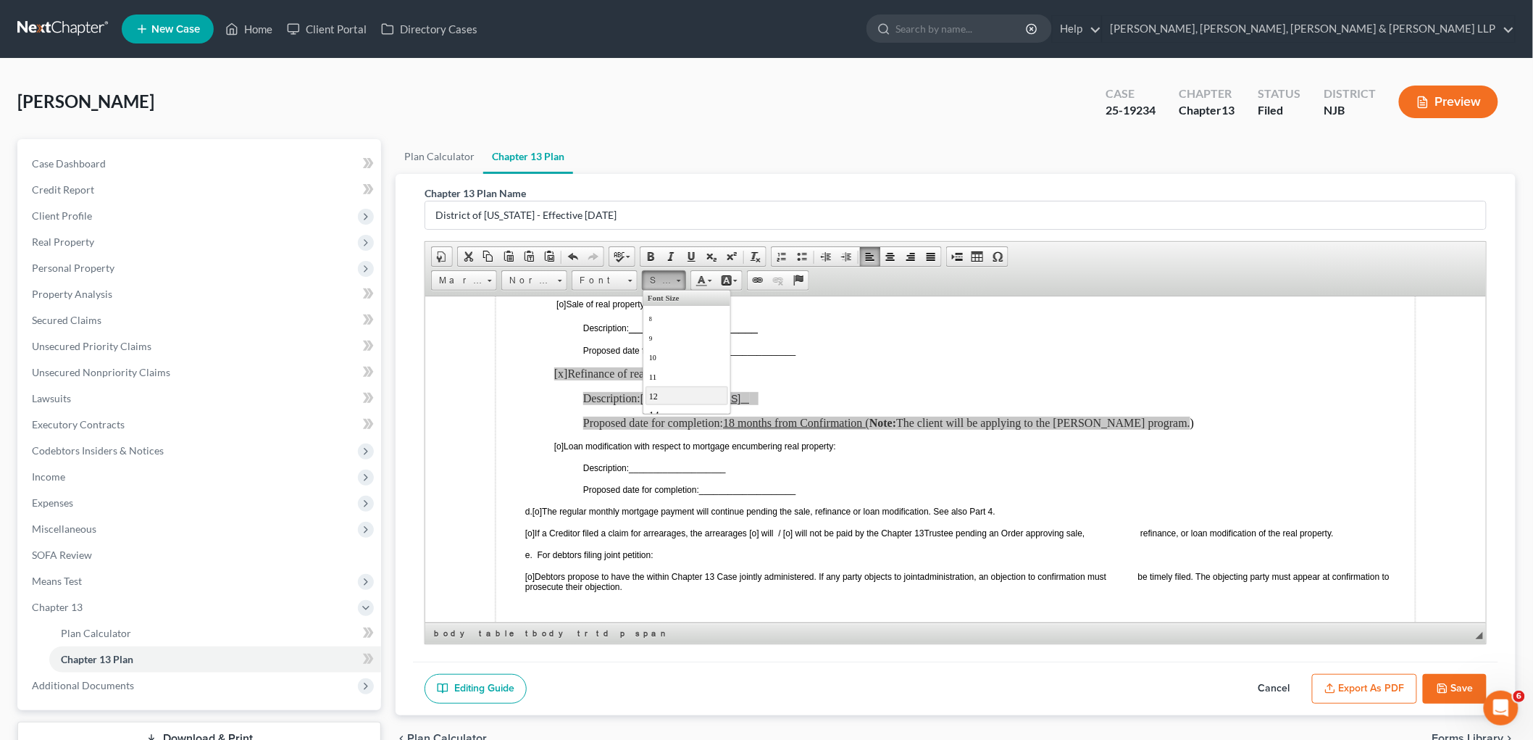
click at [667, 398] on link "12" at bounding box center [686, 395] width 83 height 19
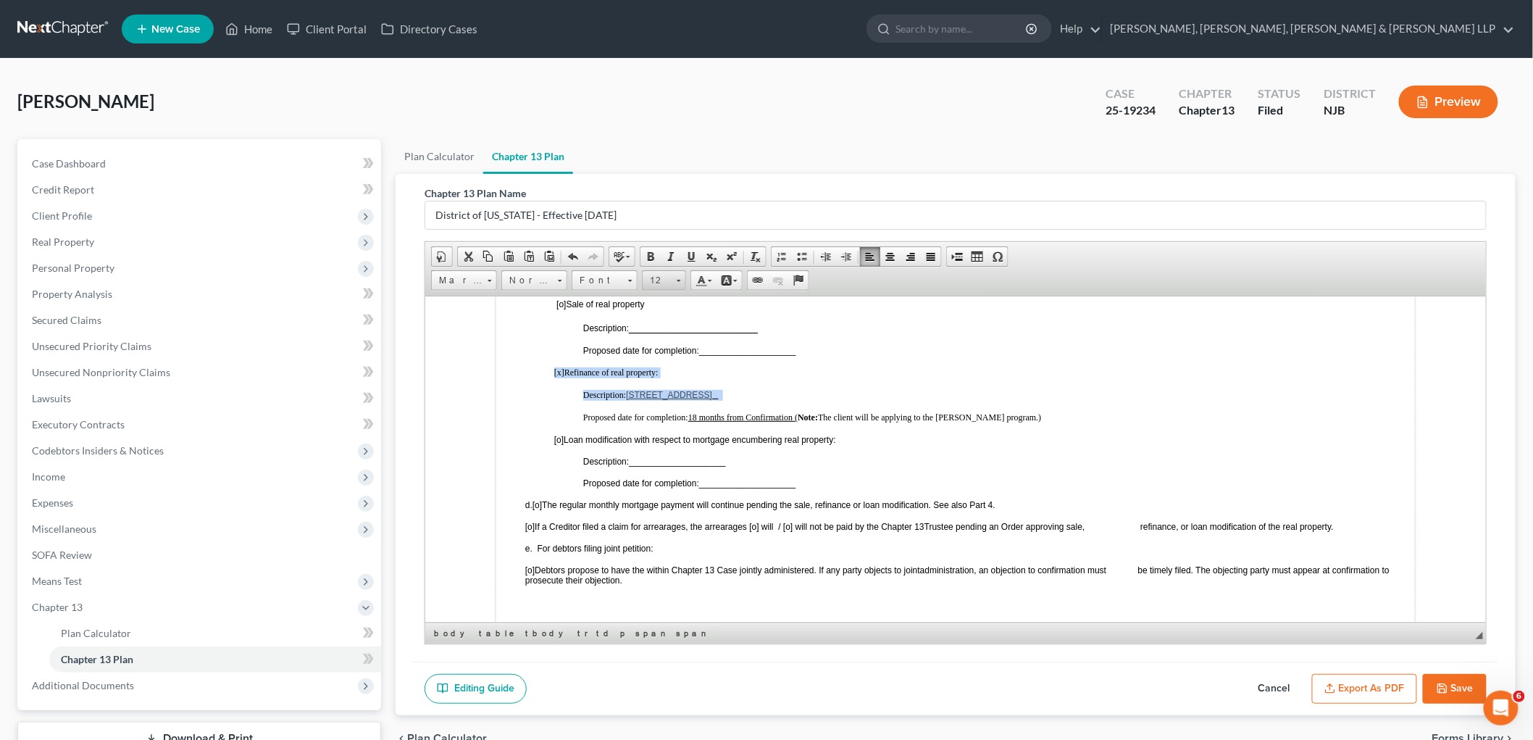
click at [661, 276] on span "12" at bounding box center [657, 280] width 29 height 19
click at [662, 392] on link "12" at bounding box center [686, 395] width 83 height 19
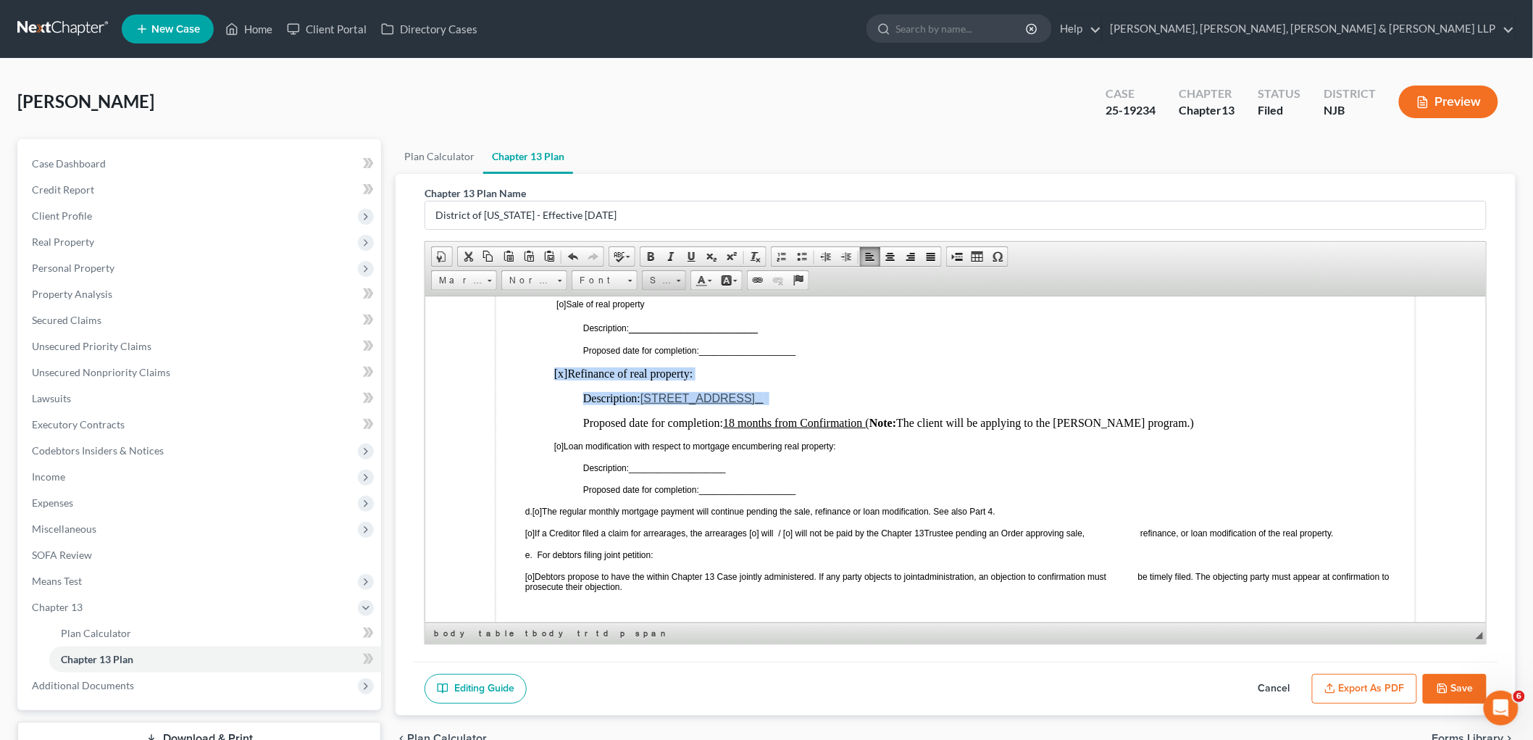
click at [661, 273] on span "Size" at bounding box center [657, 280] width 29 height 19
click at [664, 378] on link "11" at bounding box center [686, 375] width 83 height 19
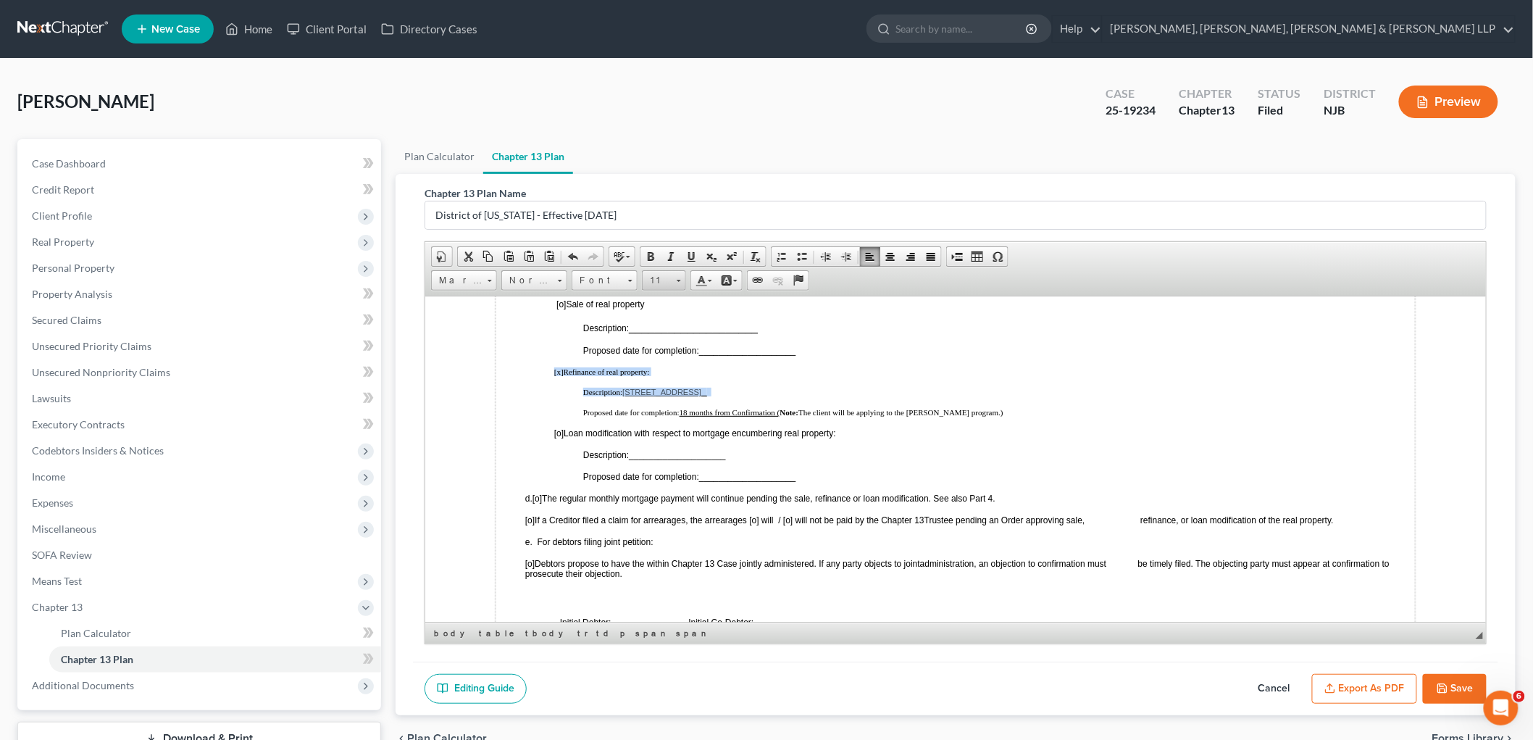
click at [665, 278] on span "11" at bounding box center [657, 280] width 29 height 19
click at [668, 391] on link "12" at bounding box center [686, 395] width 83 height 19
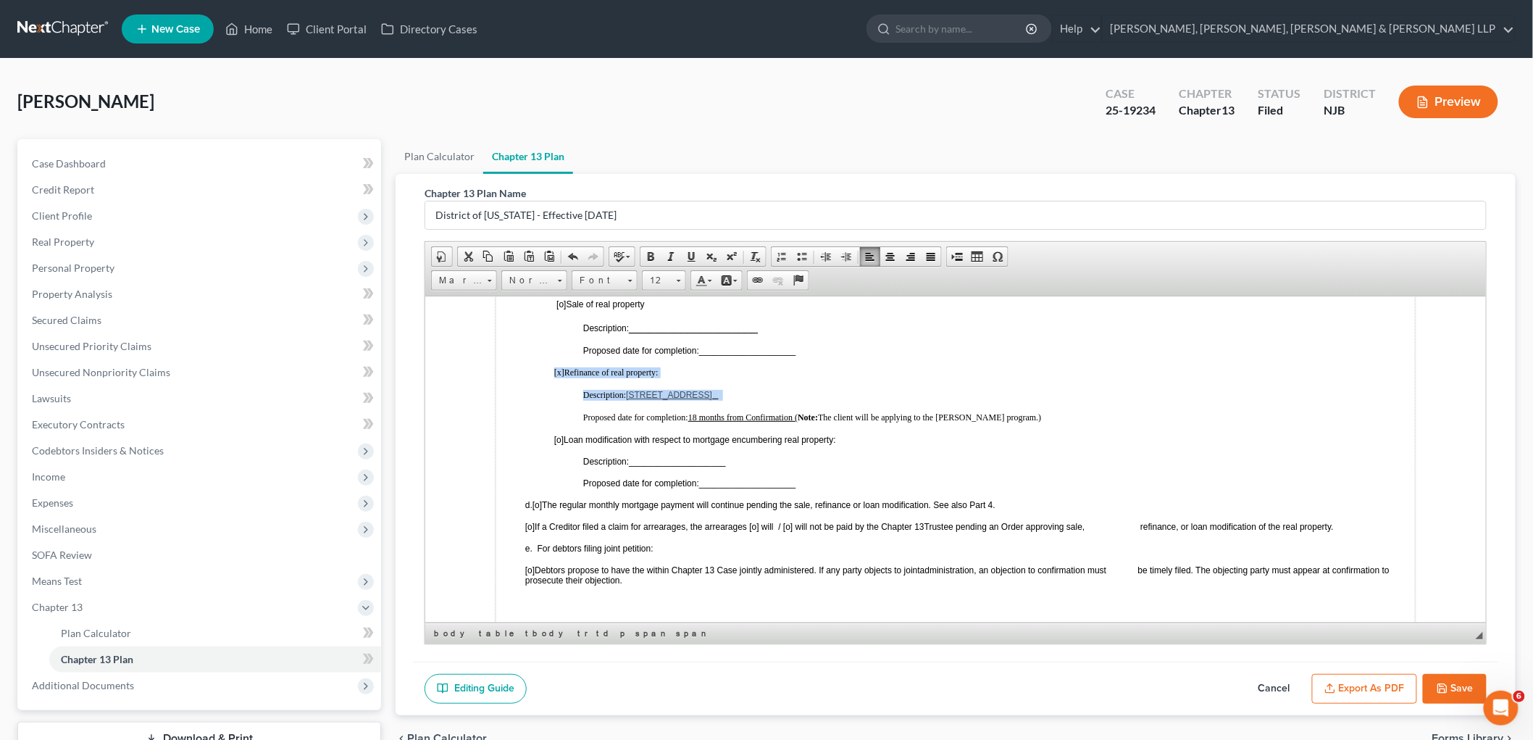
click at [901, 349] on td "c. Use of real property to satisfy plan obligations: [o] Sale of real property …" at bounding box center [955, 466] width 920 height 380
drag, startPoint x: 543, startPoint y: 345, endPoint x: 1014, endPoint y: 377, distance: 472.1
click at [1014, 377] on td "c. Use of real property to satisfy plan obligations: [o] Sale of real property …" at bounding box center [955, 466] width 920 height 380
click at [612, 280] on span "Font" at bounding box center [598, 280] width 51 height 19
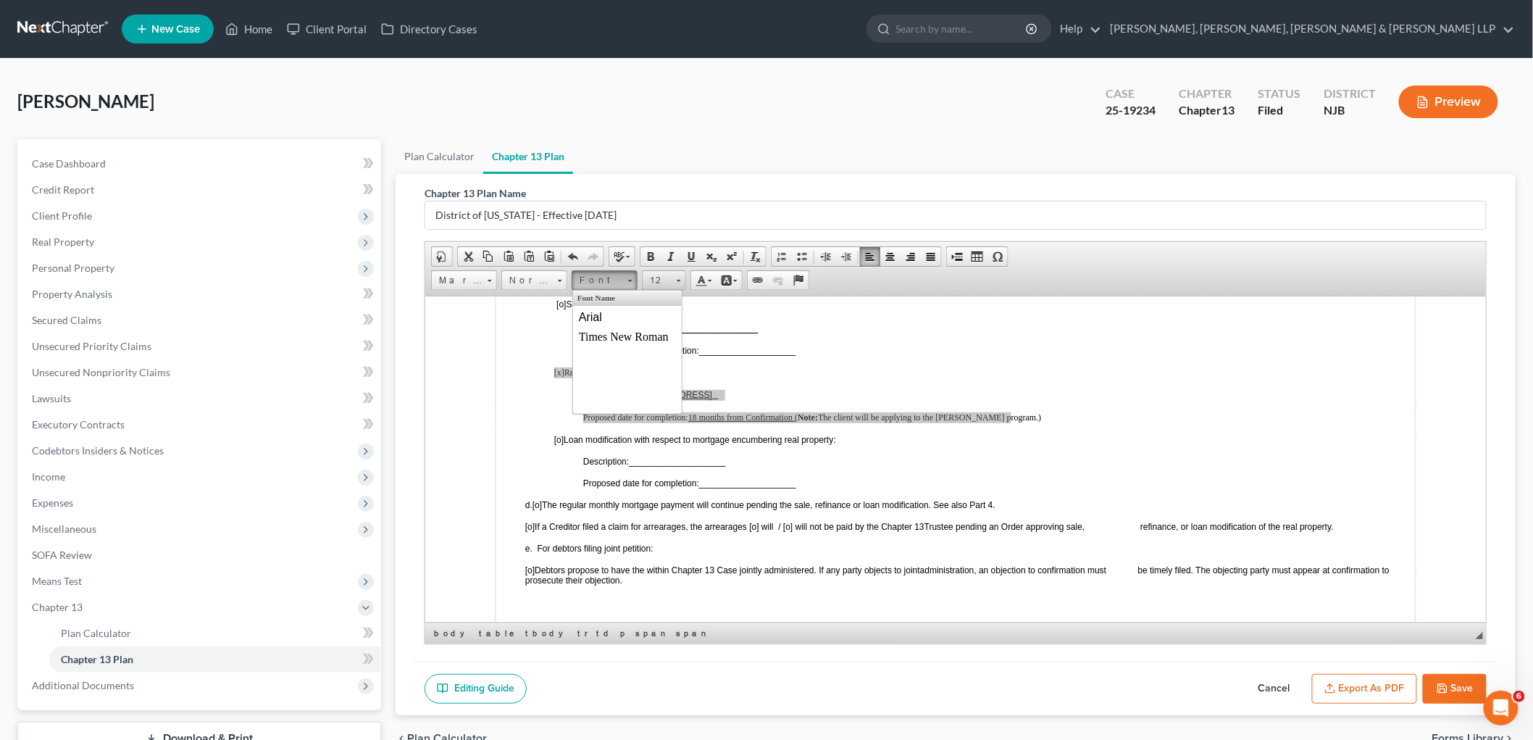
click at [674, 283] on link "12" at bounding box center [664, 280] width 44 height 20
click at [664, 391] on link "12" at bounding box center [686, 395] width 83 height 19
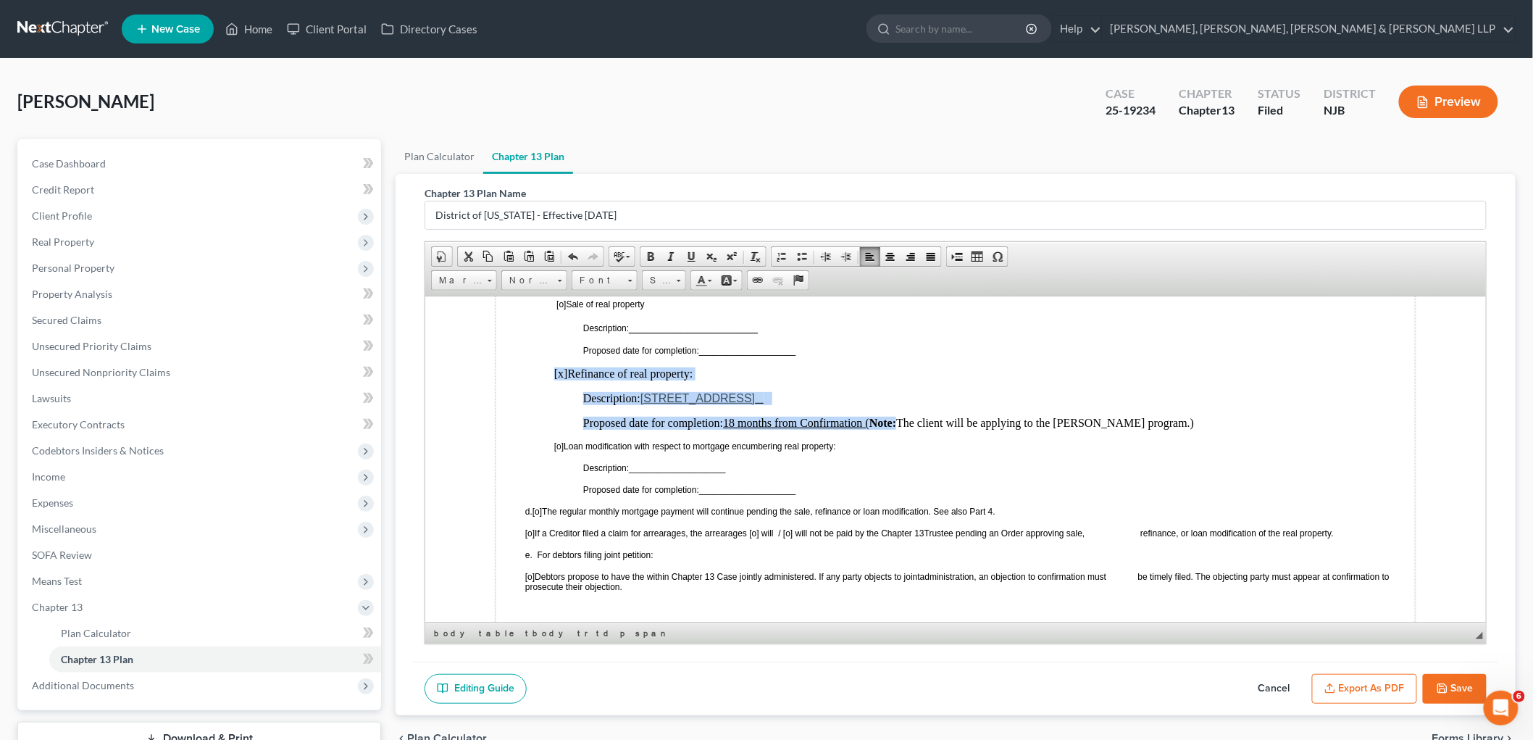
click at [935, 336] on td "c. Use of real property to satisfy plan obligations: [o] Sale of real property …" at bounding box center [955, 469] width 920 height 387
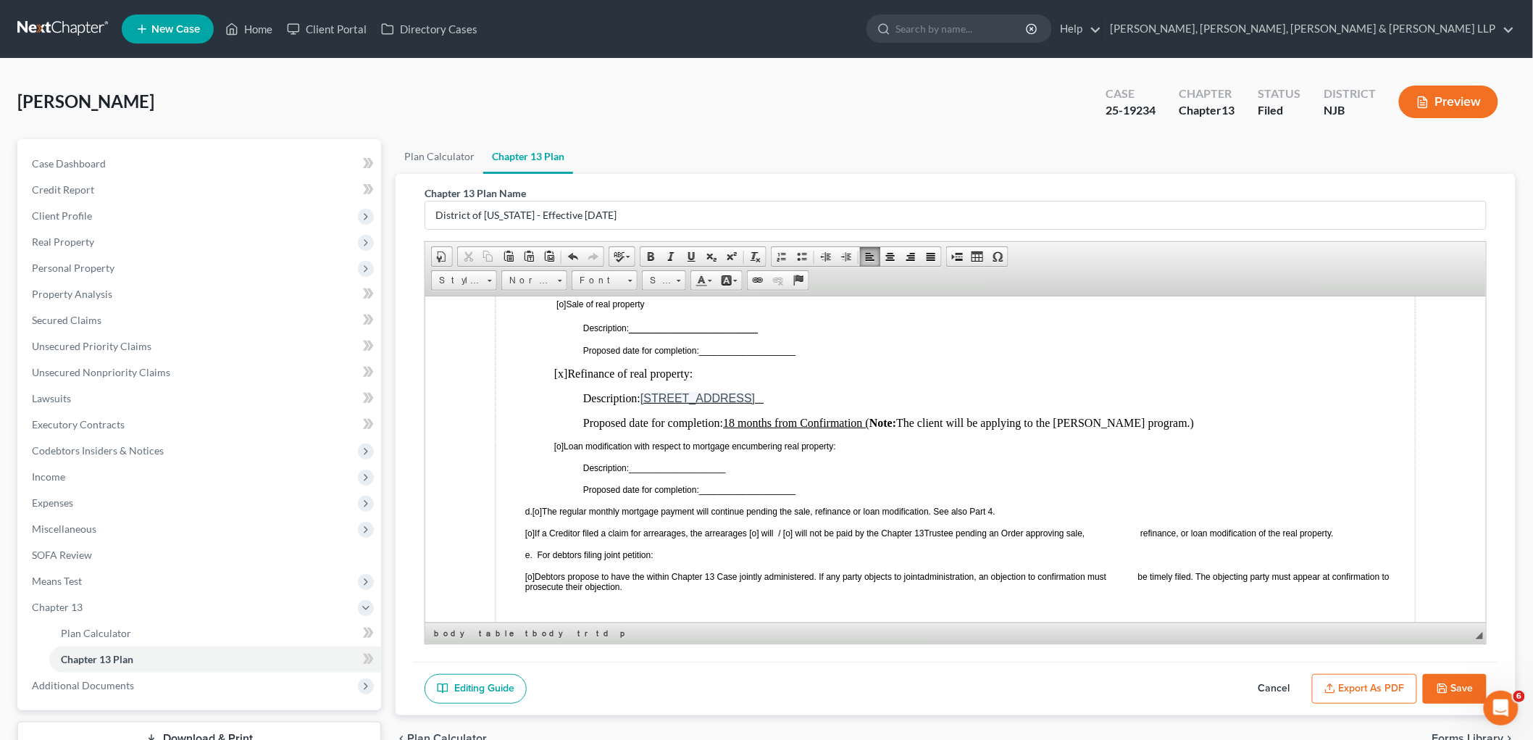
click at [1111, 528] on span "Trustee pending an Order approving sale, refinance, or loan modification of the…" at bounding box center [1128, 533] width 409 height 10
click at [1154, 571] on span "administration, an objection to confirmation must be timely filed. The objectin…" at bounding box center [957, 581] width 865 height 20
click at [541, 506] on span "[o]" at bounding box center [536, 511] width 9 height 10
click at [534, 528] on span "[o]" at bounding box center [529, 533] width 9 height 10
click at [771, 528] on span "[x ] If a Creditor filed a claim for arrearages, the arrearages [o] will / [o] …" at bounding box center [724, 533] width 399 height 10
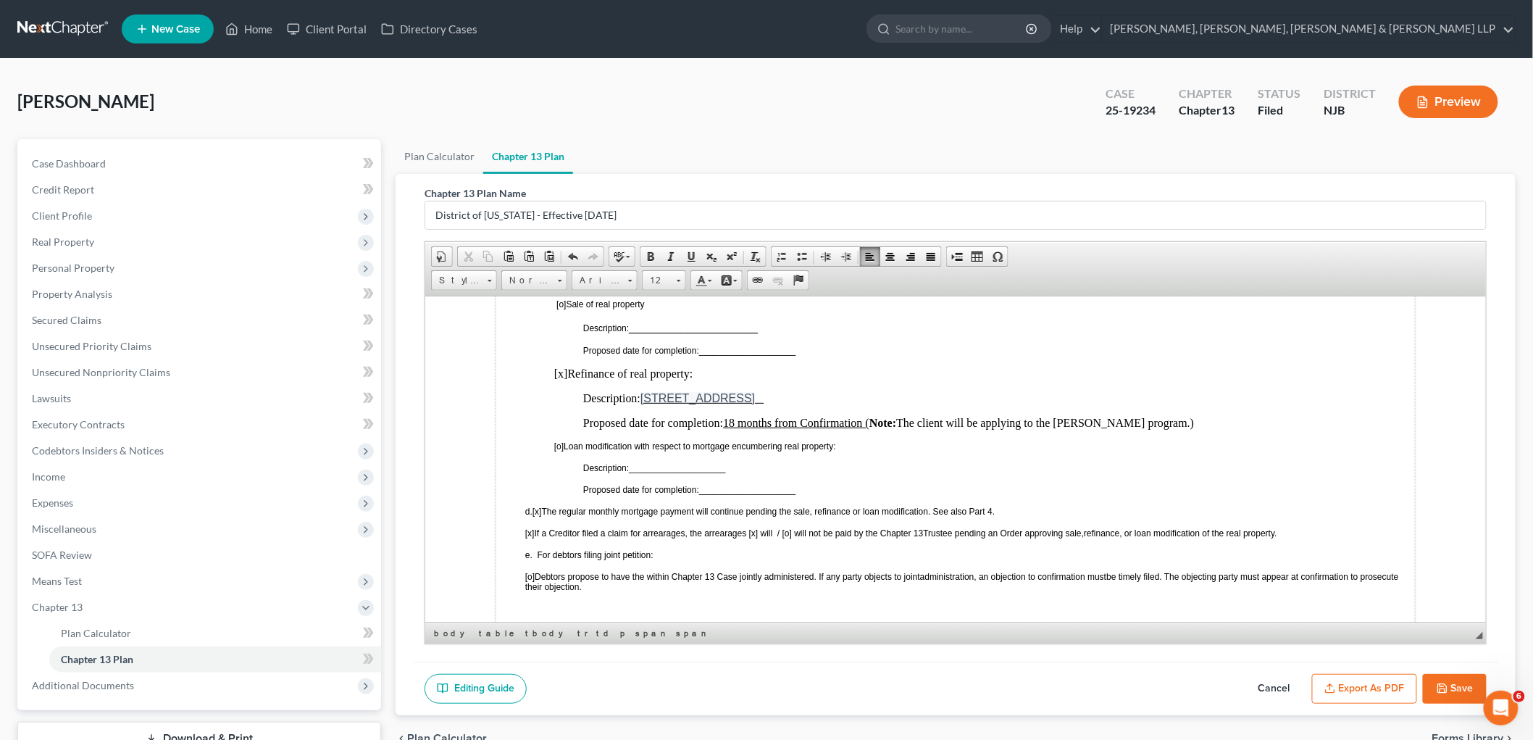
click at [1452, 689] on button "Save" at bounding box center [1455, 689] width 64 height 30
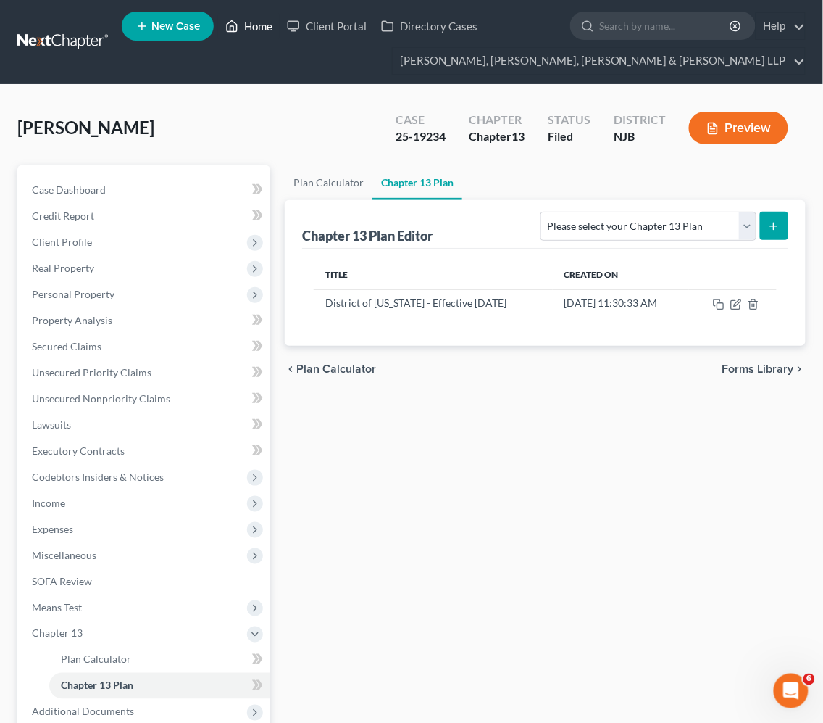
click at [259, 22] on link "Home" at bounding box center [249, 26] width 62 height 26
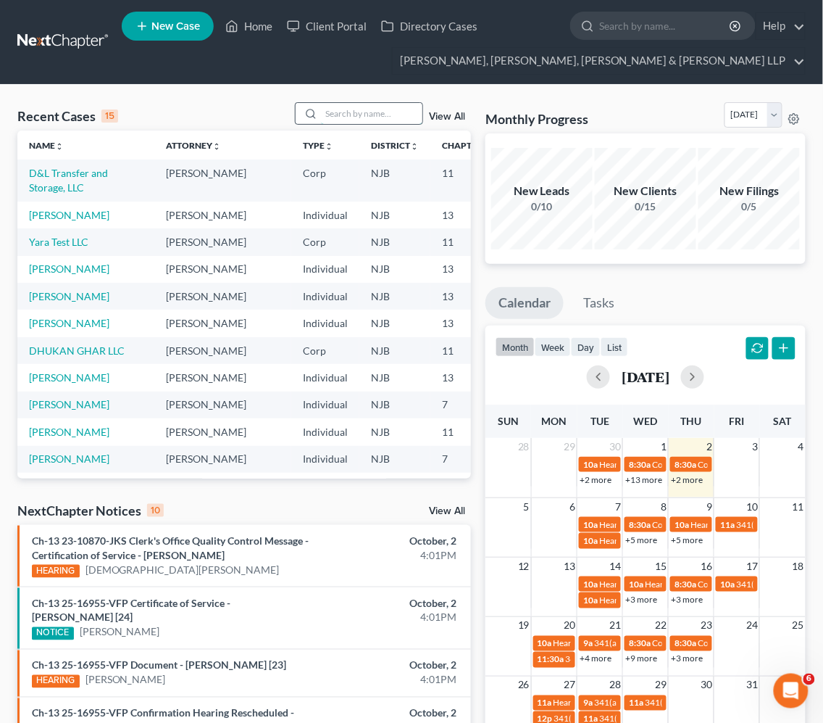
click at [399, 109] on input "search" at bounding box center [371, 113] width 101 height 21
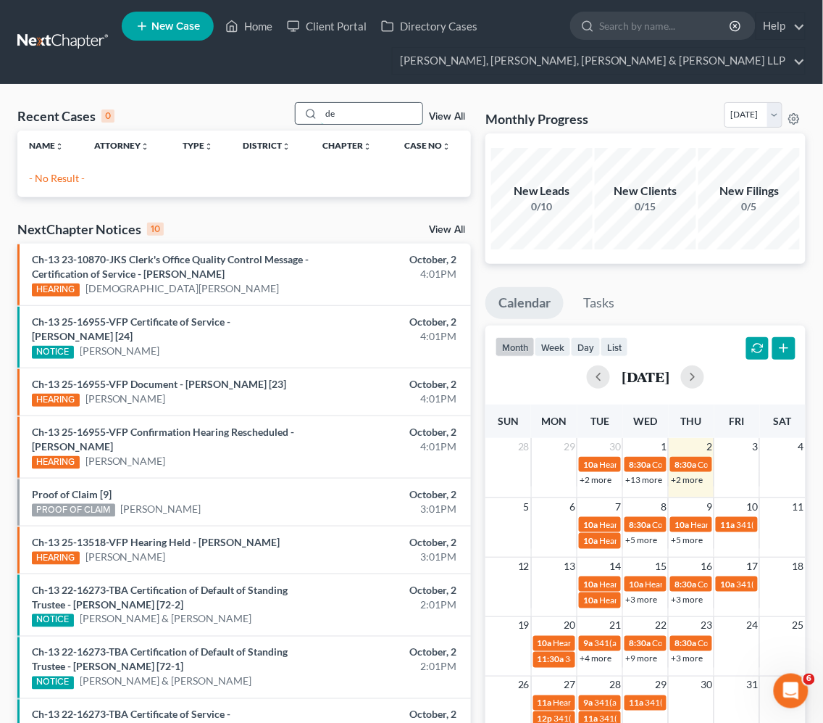
type input "d"
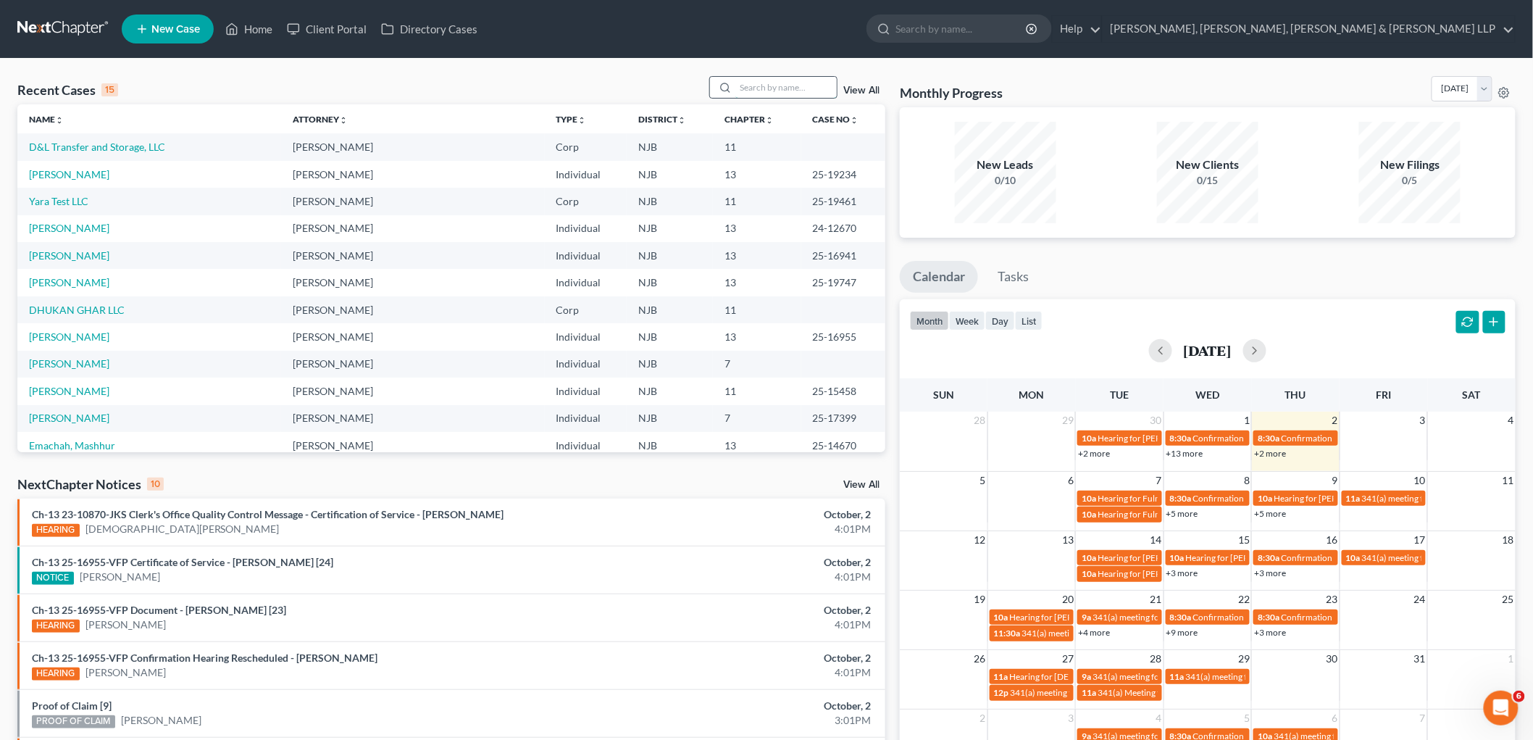
click at [804, 94] on input "search" at bounding box center [786, 87] width 101 height 21
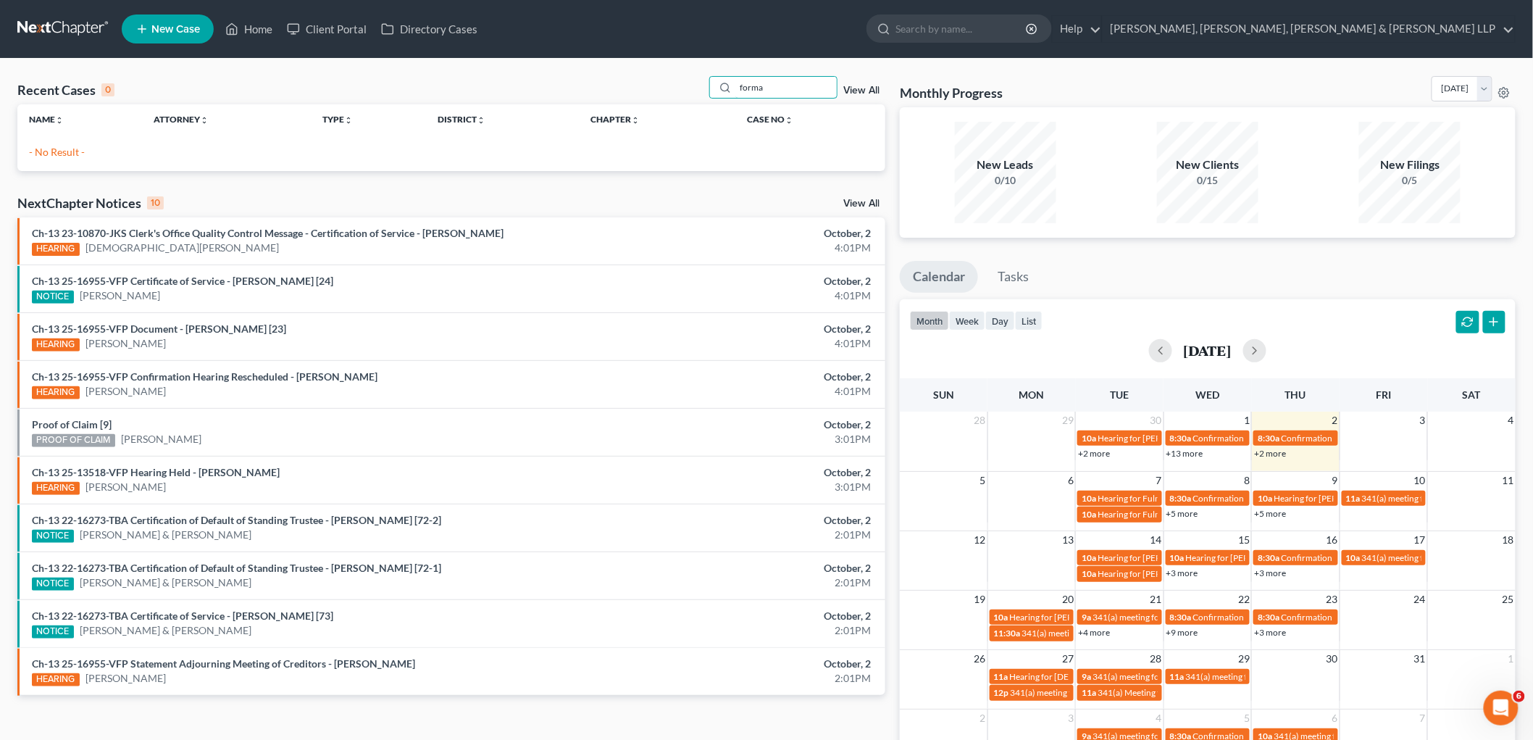
drag, startPoint x: 780, startPoint y: 80, endPoint x: 683, endPoint y: 87, distance: 96.7
click at [683, 87] on div "Recent Cases 0 forma View All" at bounding box center [451, 90] width 868 height 28
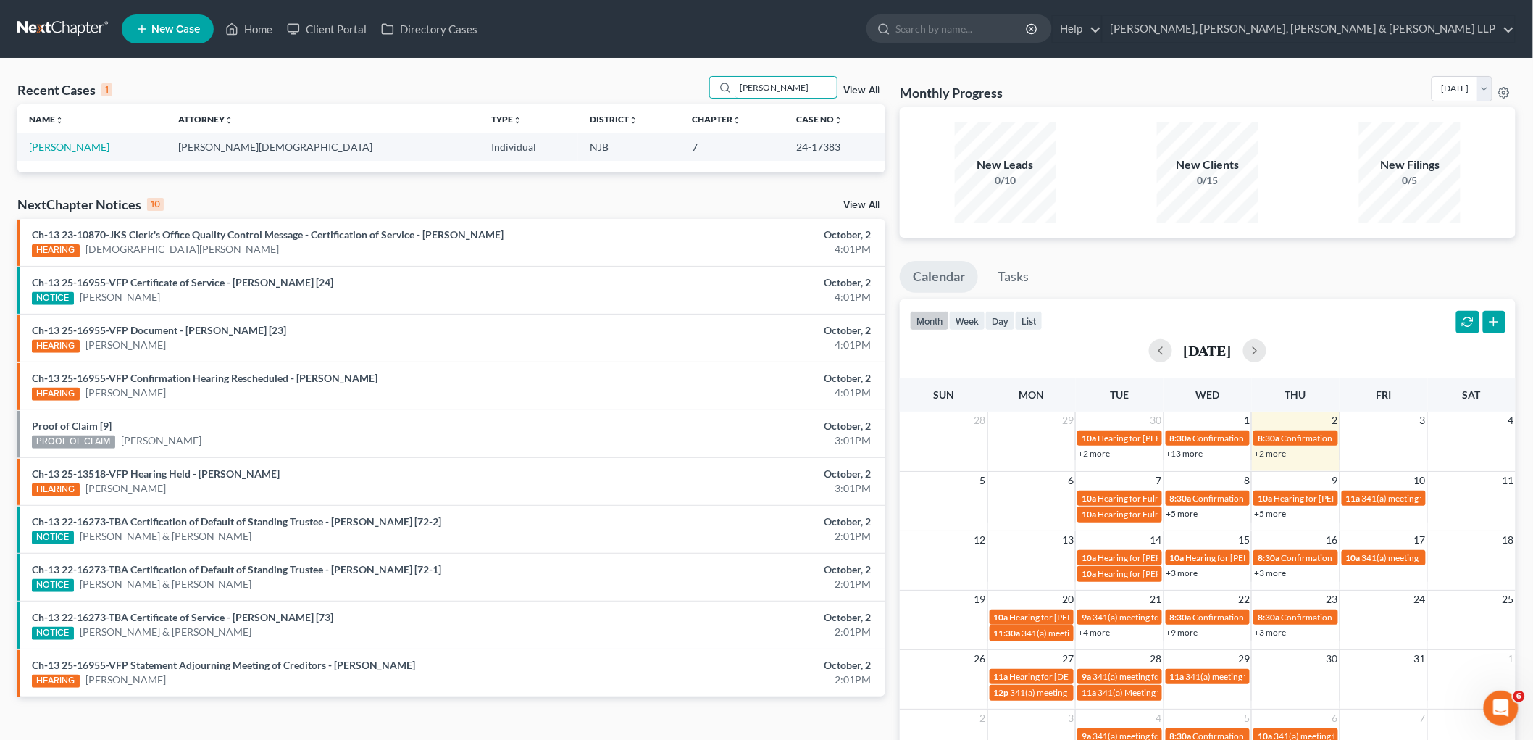
type input "[PERSON_NAME]"
click at [158, 25] on span "New Case" at bounding box center [175, 29] width 49 height 11
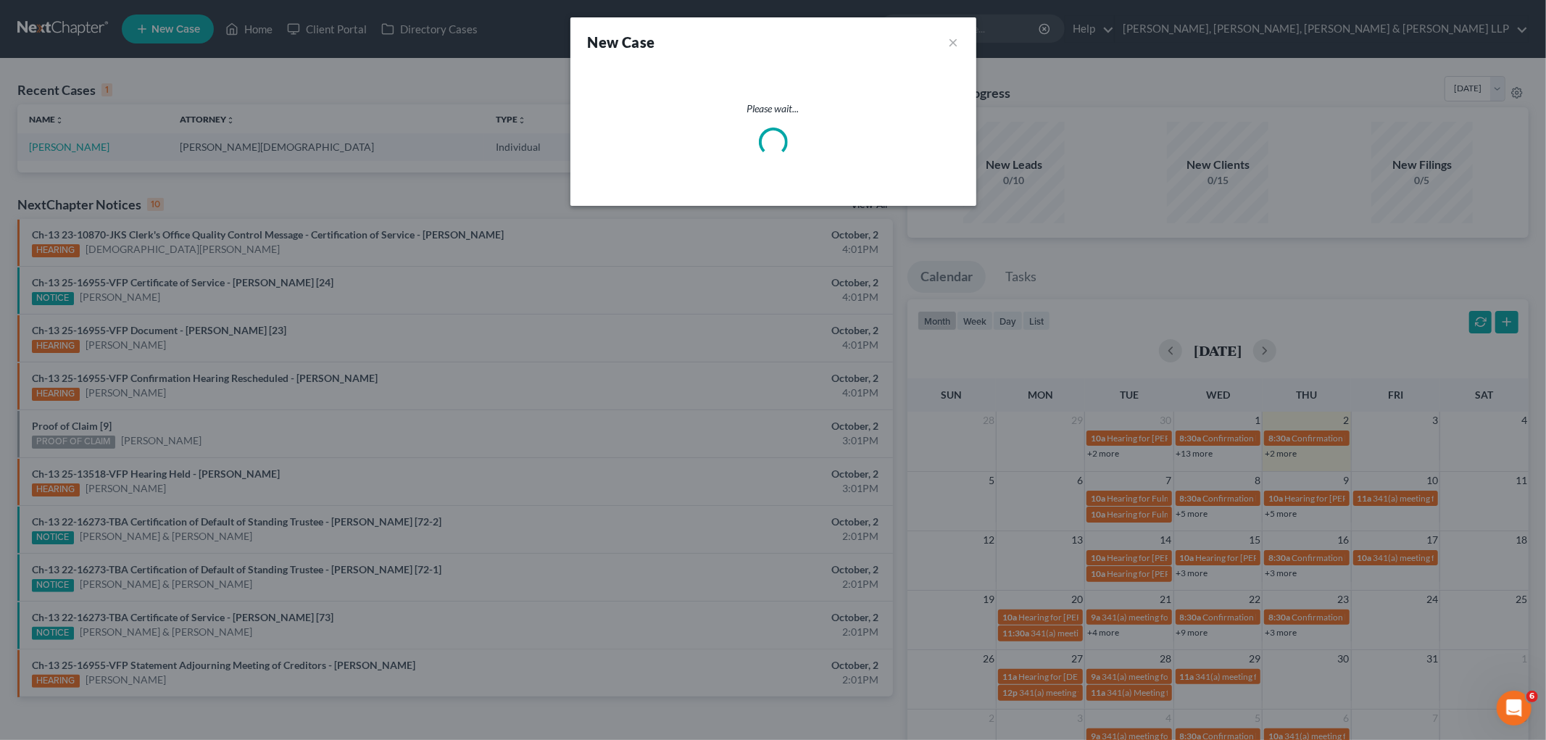
select select "51"
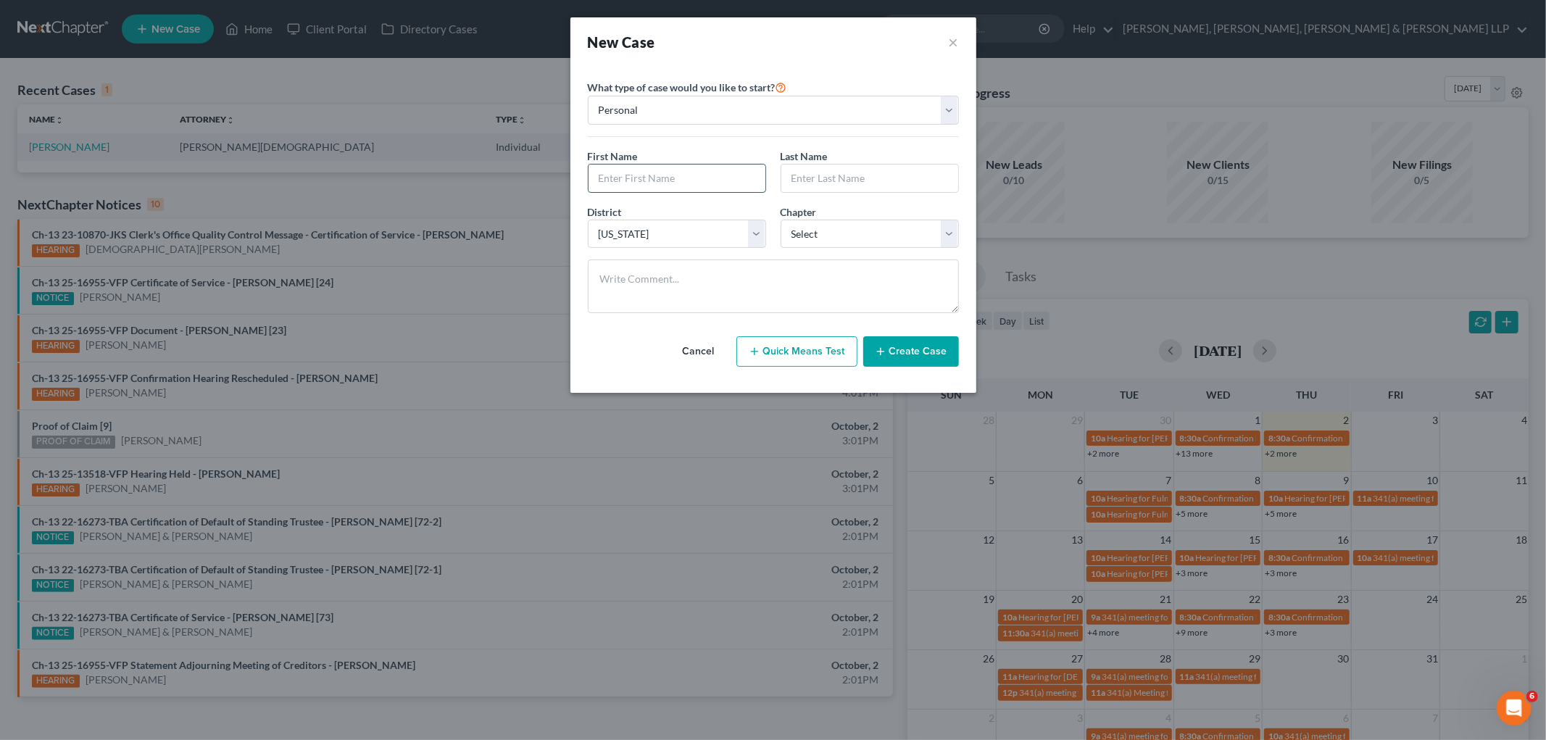
click at [633, 180] on input "text" at bounding box center [676, 179] width 177 height 28
paste input "[PERSON_NAME]"
type input "[PERSON_NAME]"
click at [855, 178] on input "text" at bounding box center [869, 179] width 177 height 28
paste input "[PERSON_NAME]"
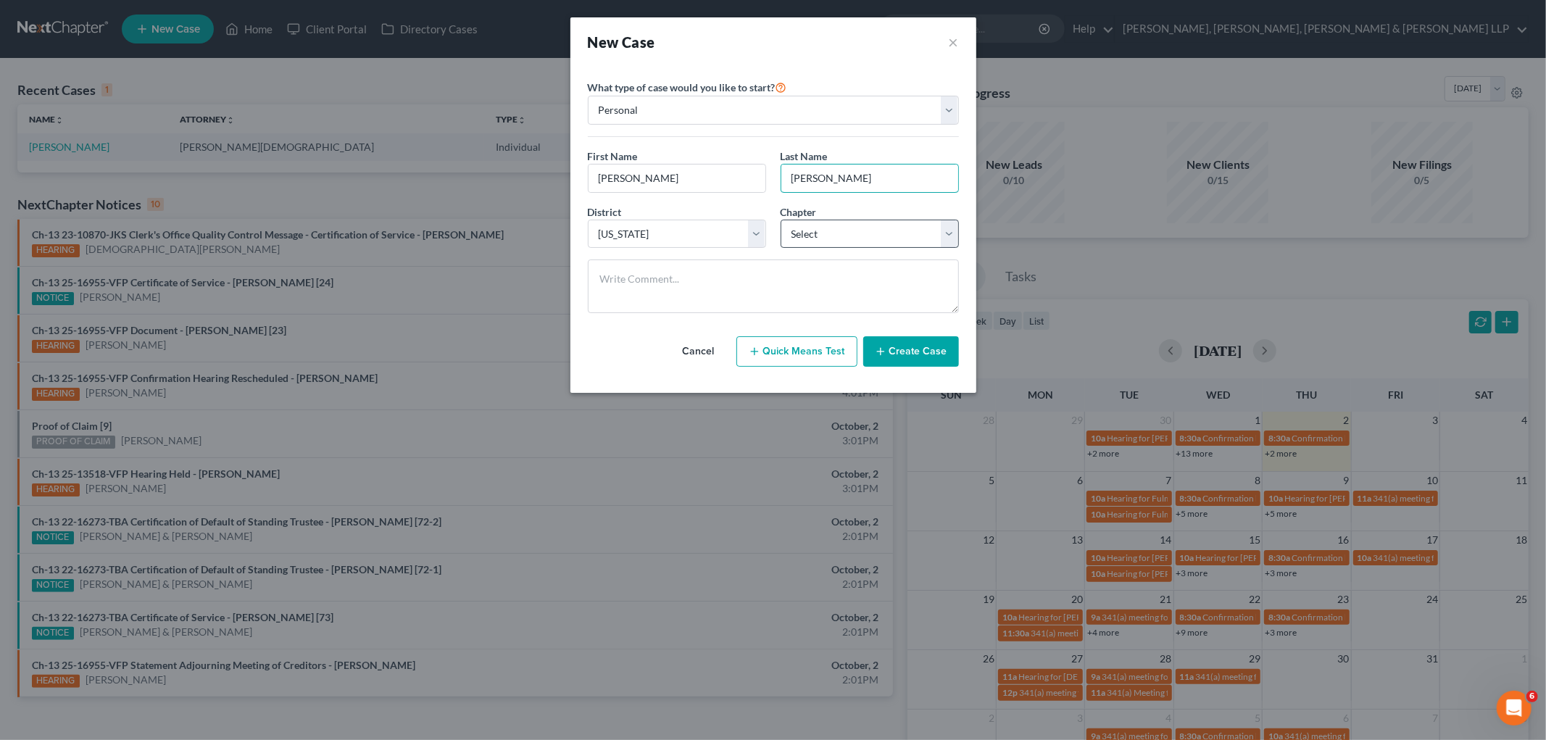
type input "[PERSON_NAME]"
click at [839, 233] on select "Select 7 11 12 13" at bounding box center [870, 234] width 178 height 29
select select "3"
click at [781, 220] on select "Select 7 11 12 13" at bounding box center [870, 234] width 178 height 29
click at [904, 365] on button "Create Case" at bounding box center [911, 351] width 96 height 30
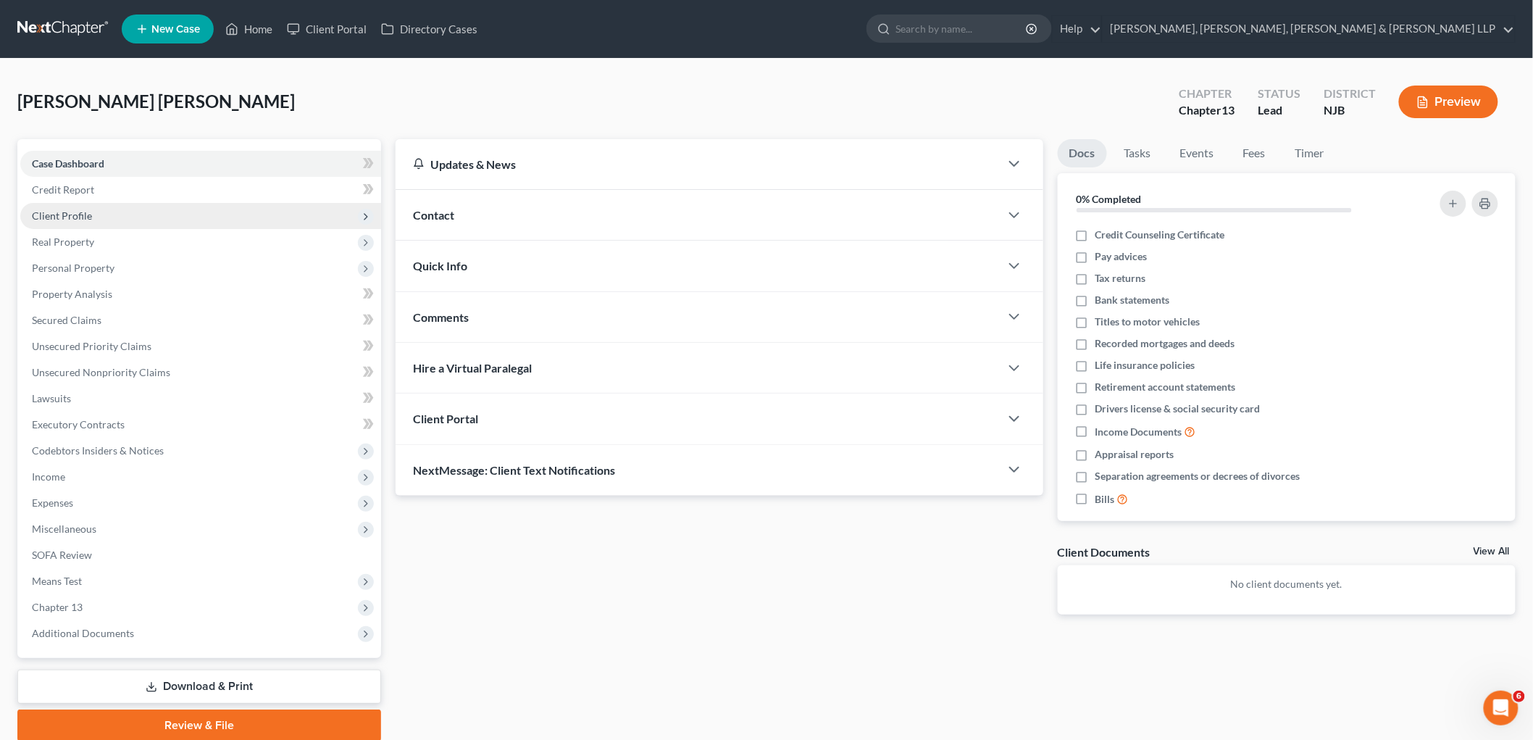
click at [78, 214] on span "Client Profile" at bounding box center [62, 215] width 60 height 12
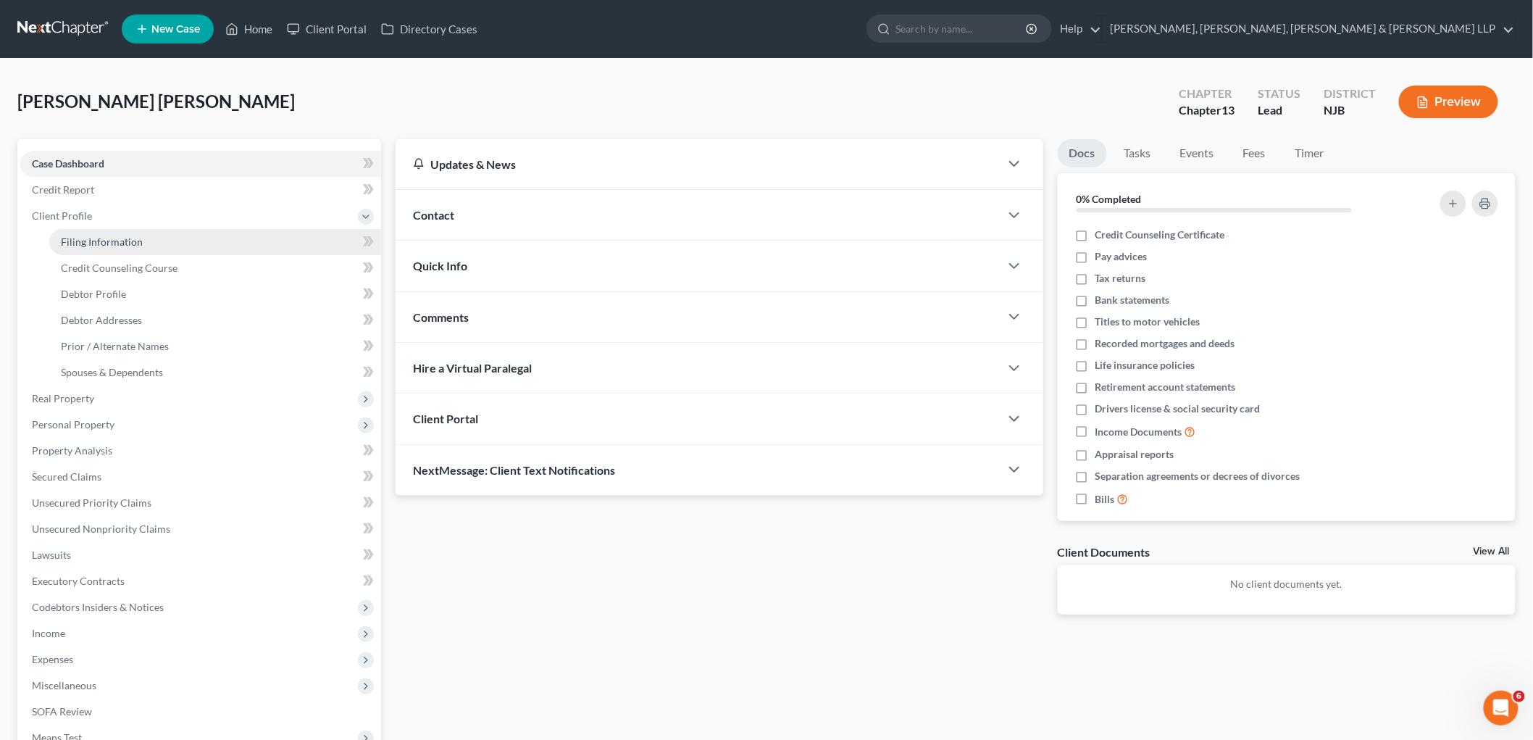
click at [85, 247] on link "Filing Information" at bounding box center [215, 242] width 332 height 26
select select "1"
select select "0"
select select "3"
select select "51"
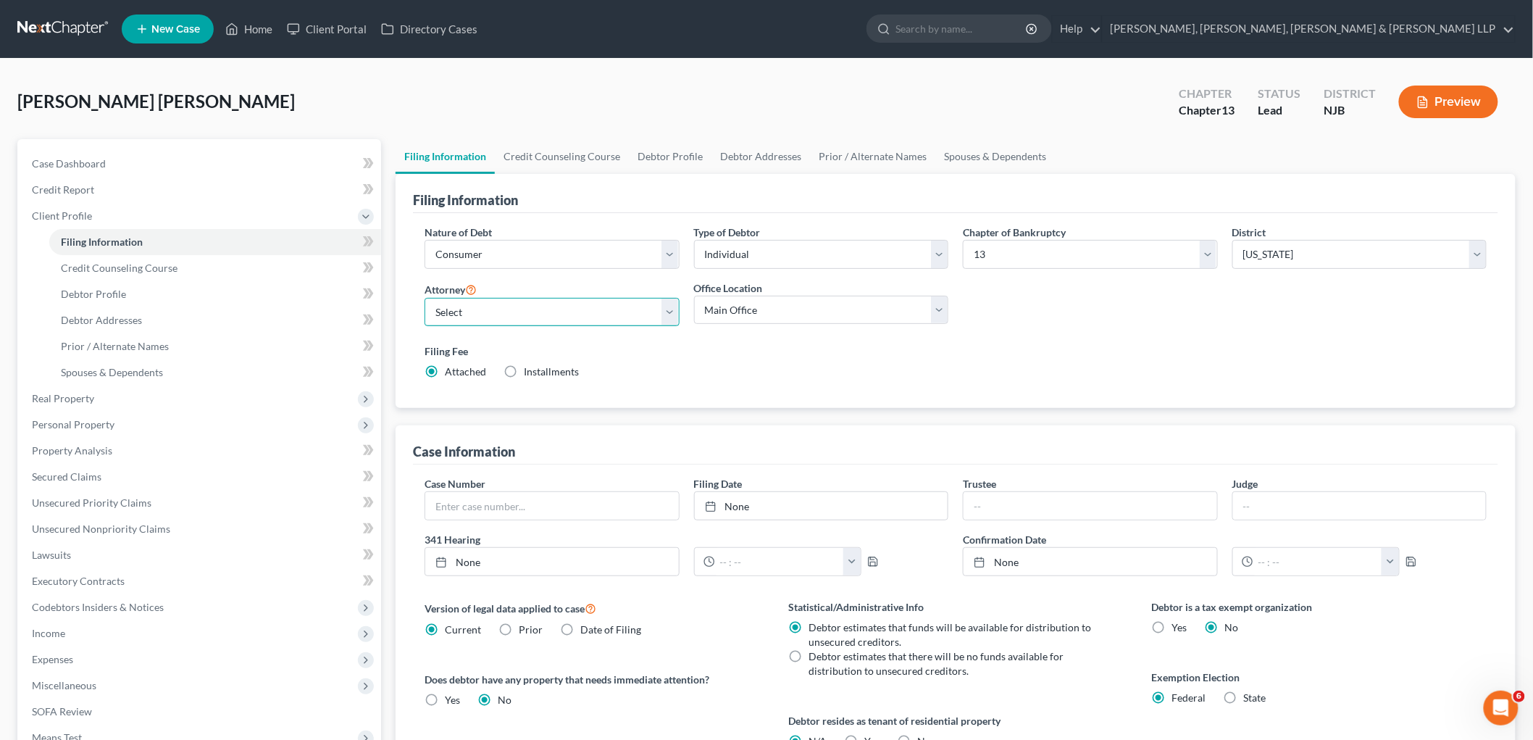
click at [592, 313] on select "Select [PERSON_NAME] - NJB [PERSON_NAME] - NYNB [PERSON_NAME] - NYEB [PERSON_NA…" at bounding box center [552, 312] width 255 height 29
select select "0"
click at [425, 298] on select "Select [PERSON_NAME] - NJB [PERSON_NAME] - NYNB [PERSON_NAME] - NYEB [PERSON_NA…" at bounding box center [552, 312] width 255 height 29
click at [756, 309] on select "Main Office Scura, [GEOGRAPHIC_DATA], [PERSON_NAME], [PERSON_NAME] & [PERSON_NA…" at bounding box center [821, 310] width 255 height 29
select select "0"
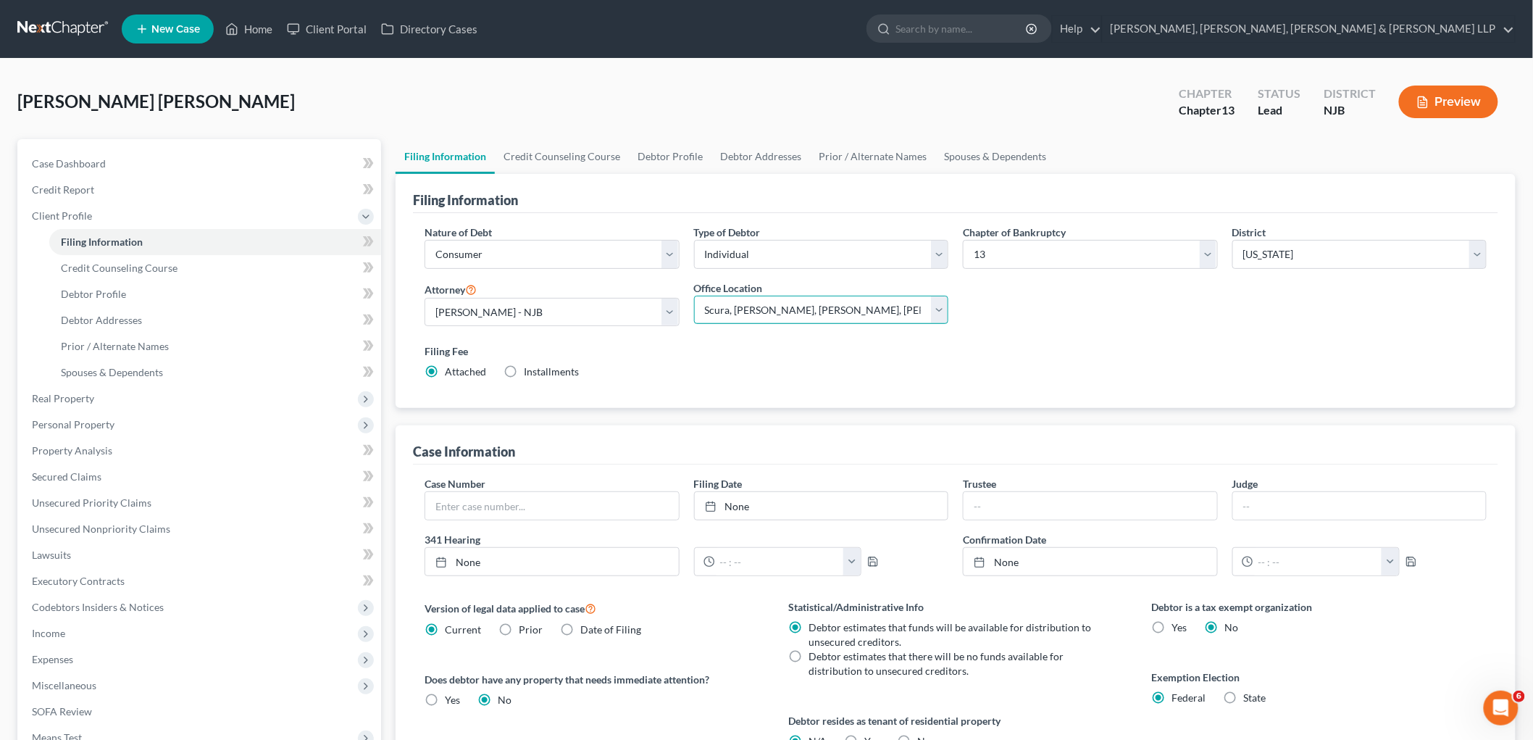
click at [694, 296] on select "Main Office Scura, [GEOGRAPHIC_DATA], [PERSON_NAME], [PERSON_NAME] & [PERSON_NA…" at bounding box center [821, 310] width 255 height 29
click at [571, 157] on link "Credit Counseling Course" at bounding box center [562, 156] width 134 height 35
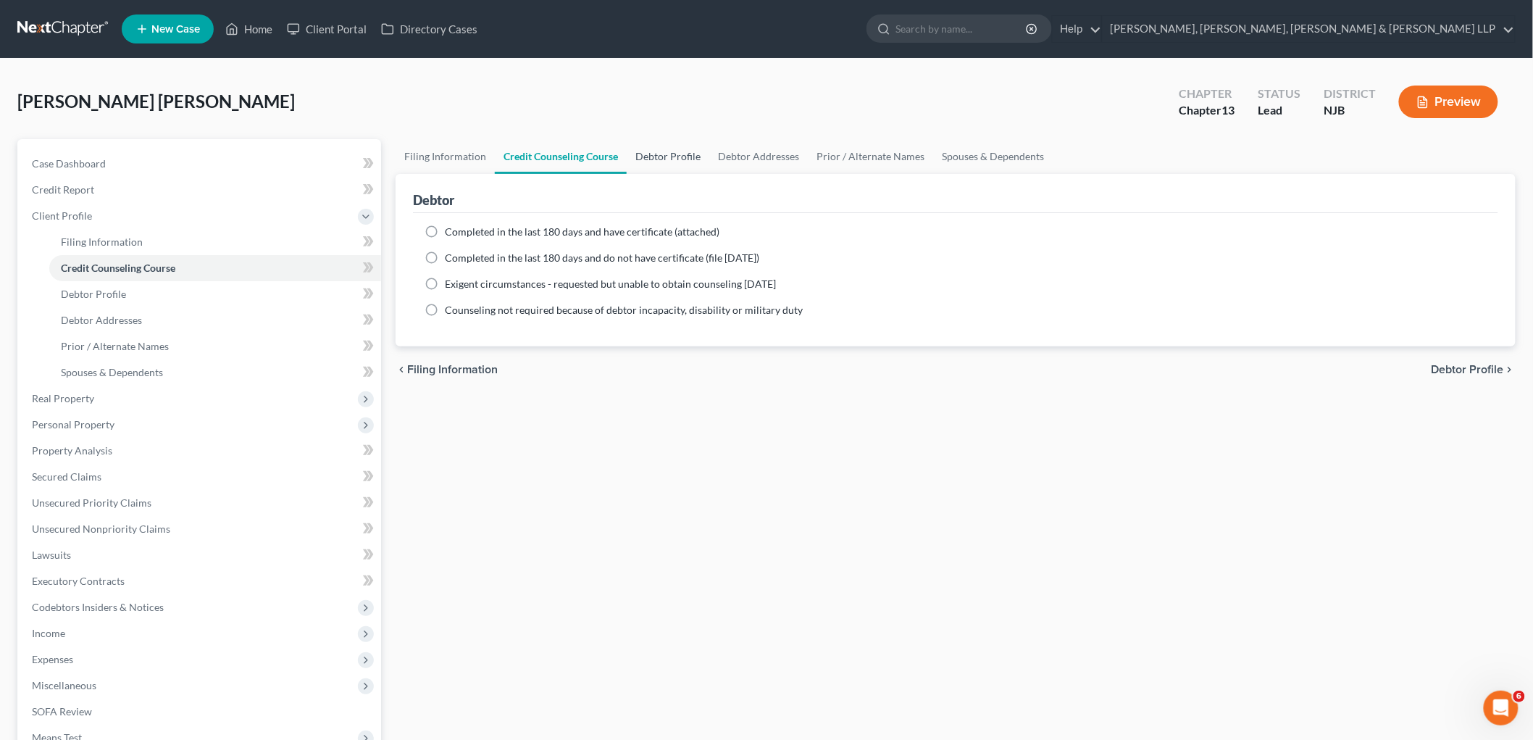
drag, startPoint x: 600, startPoint y: 228, endPoint x: 644, endPoint y: 162, distance: 79.6
click at [600, 228] on span "Completed in the last 180 days and have certificate (attached)" at bounding box center [582, 231] width 275 height 12
click at [460, 228] on input "Completed in the last 180 days and have certificate (attached)" at bounding box center [455, 229] width 9 height 9
radio input "true"
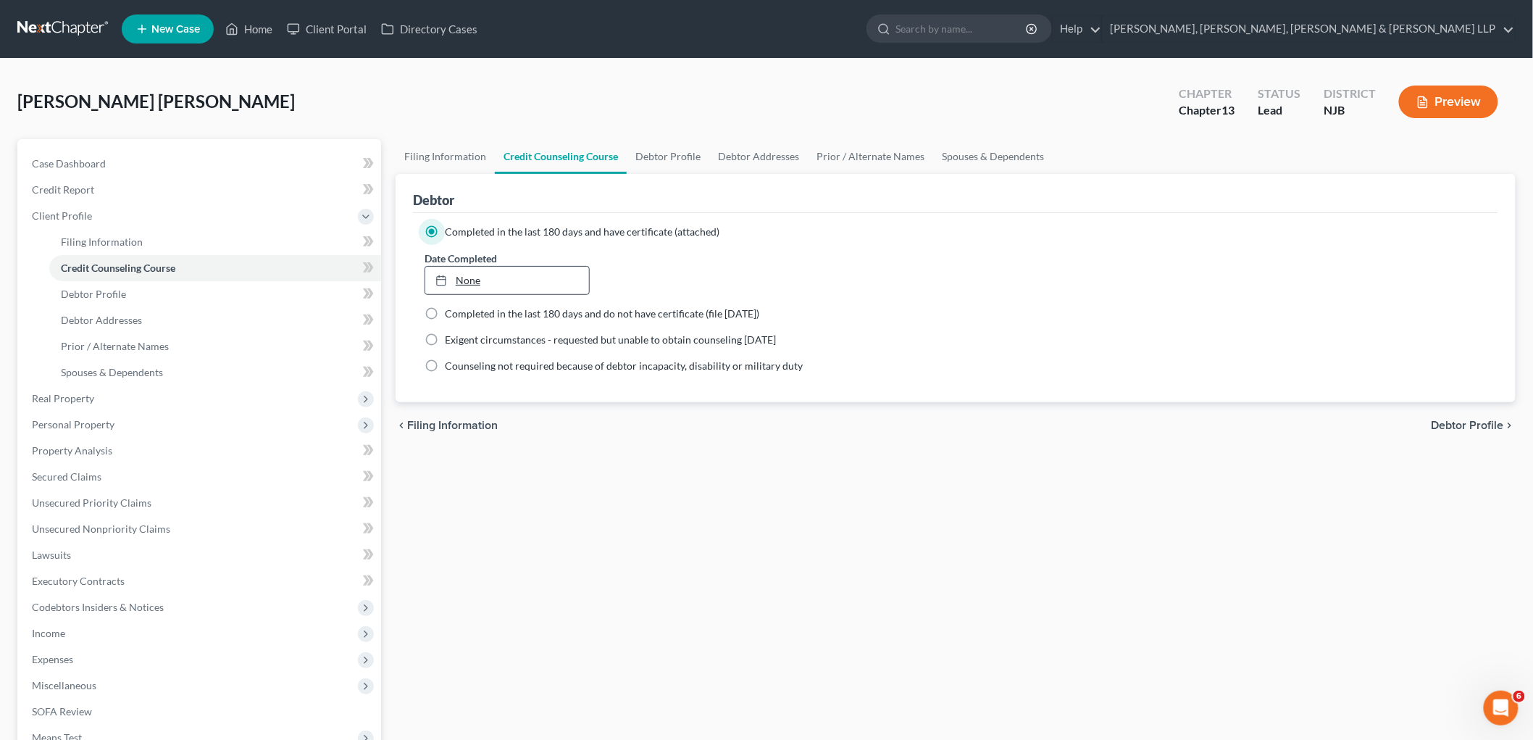
click at [520, 281] on link "None" at bounding box center [507, 281] width 164 height 28
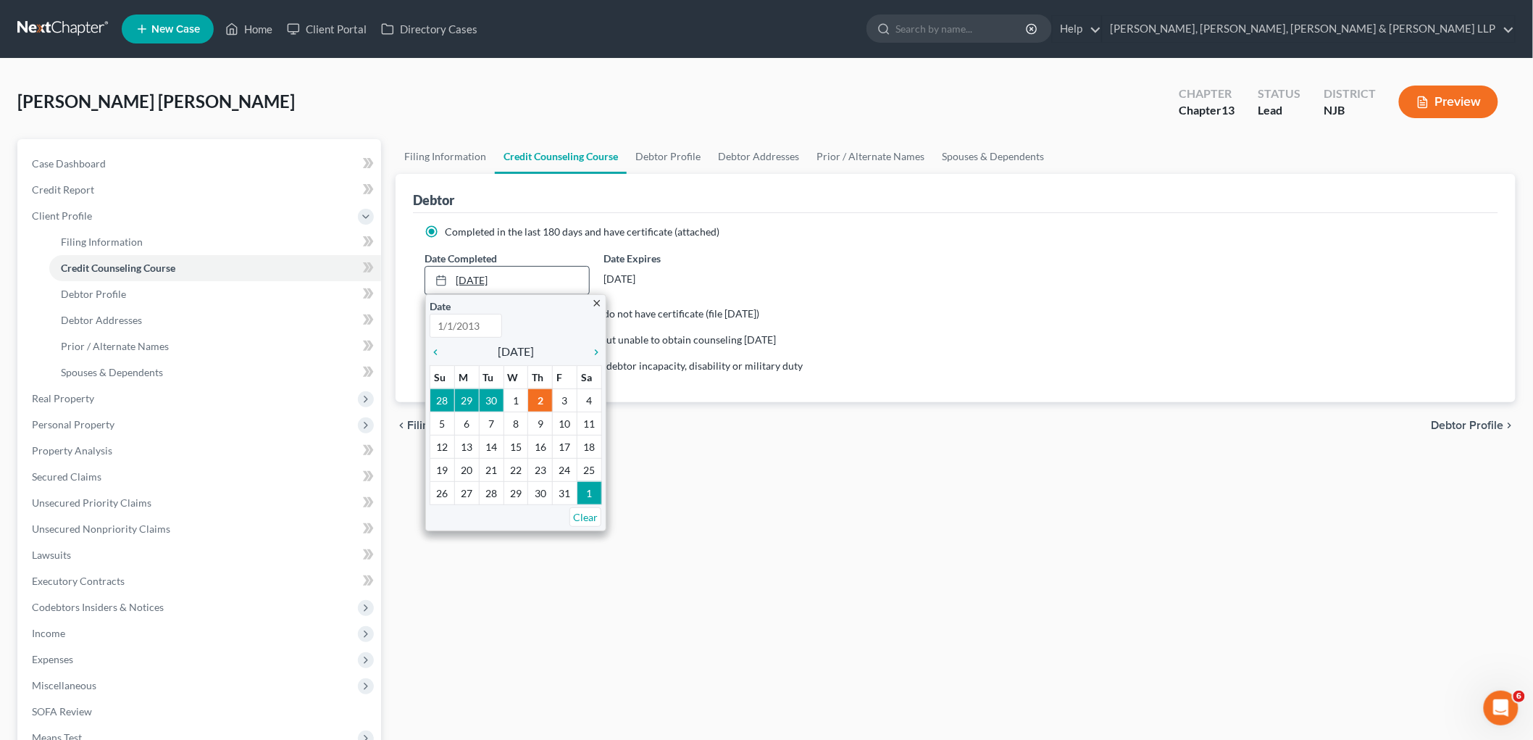
type input "[DATE]"
click at [435, 348] on icon "chevron_left" at bounding box center [439, 352] width 19 height 12
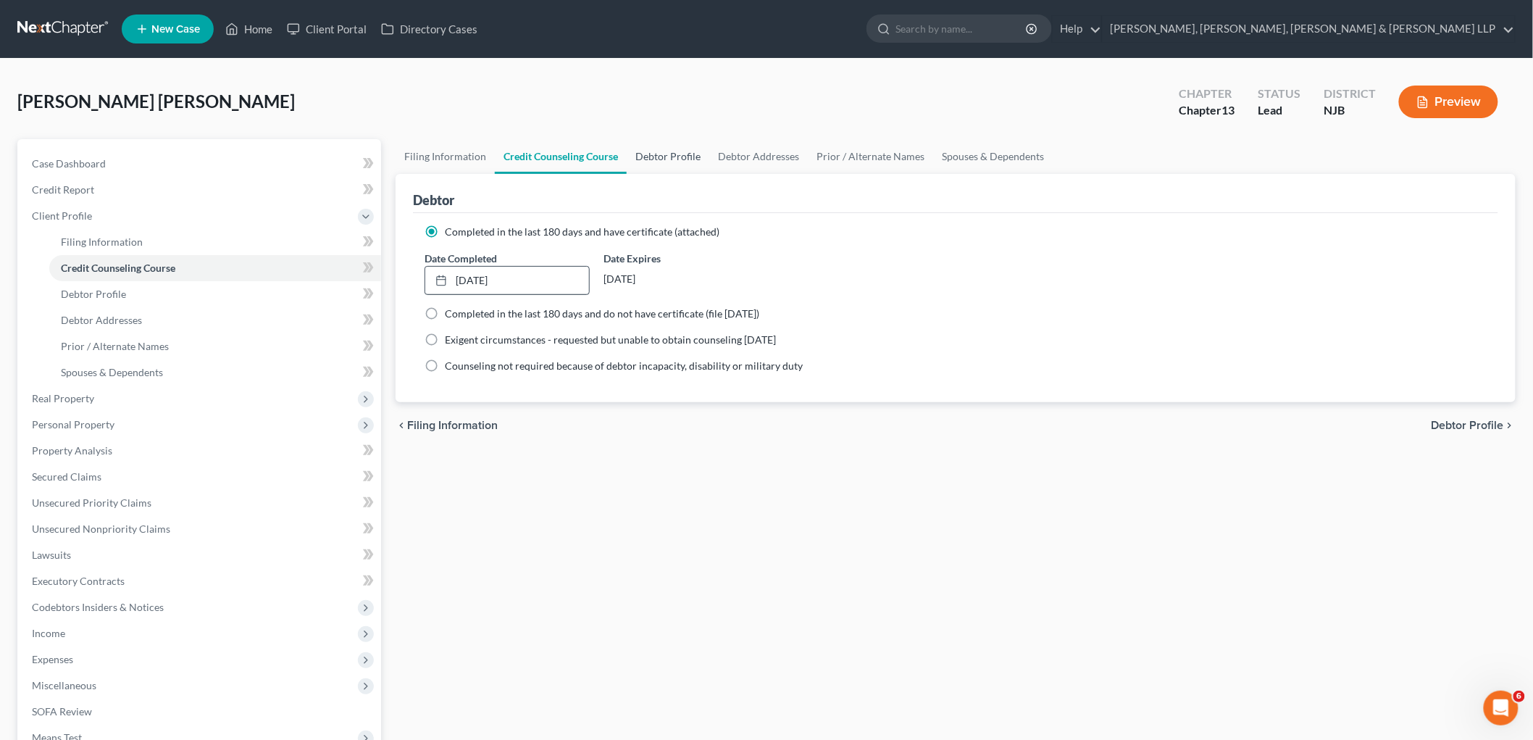
click at [662, 158] on link "Debtor Profile" at bounding box center [668, 156] width 83 height 35
select select "0"
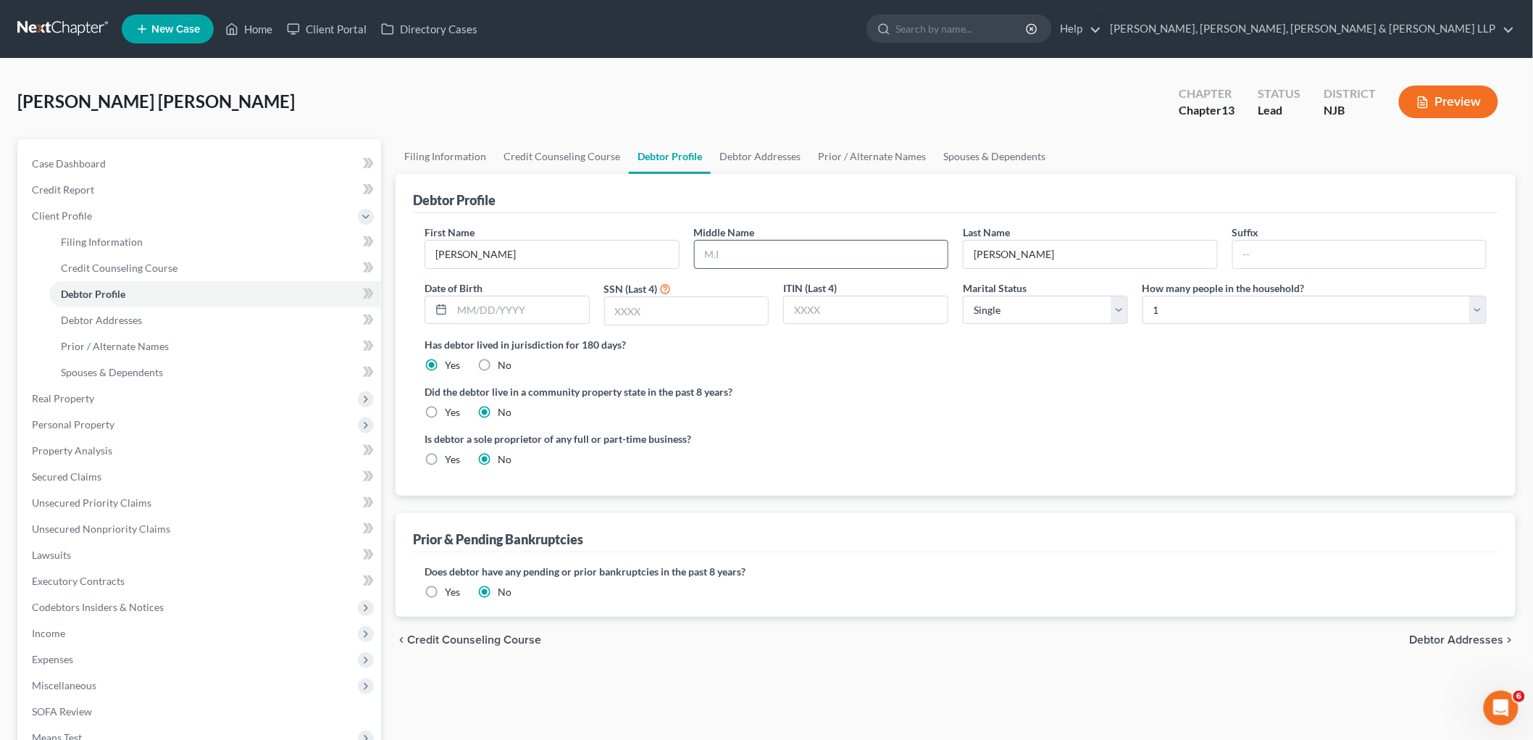
click at [764, 248] on input "text" at bounding box center [822, 255] width 254 height 28
type input "D."
click at [887, 397] on label "Did the debtor live in a community property state in the past 8 years?" at bounding box center [956, 391] width 1062 height 15
drag, startPoint x: 1004, startPoint y: 249, endPoint x: 938, endPoint y: 249, distance: 66.7
click at [938, 249] on div "First Name [PERSON_NAME] Middle Name D. Last Name [PERSON_NAME] Suffix Date of …" at bounding box center [955, 281] width 1077 height 112
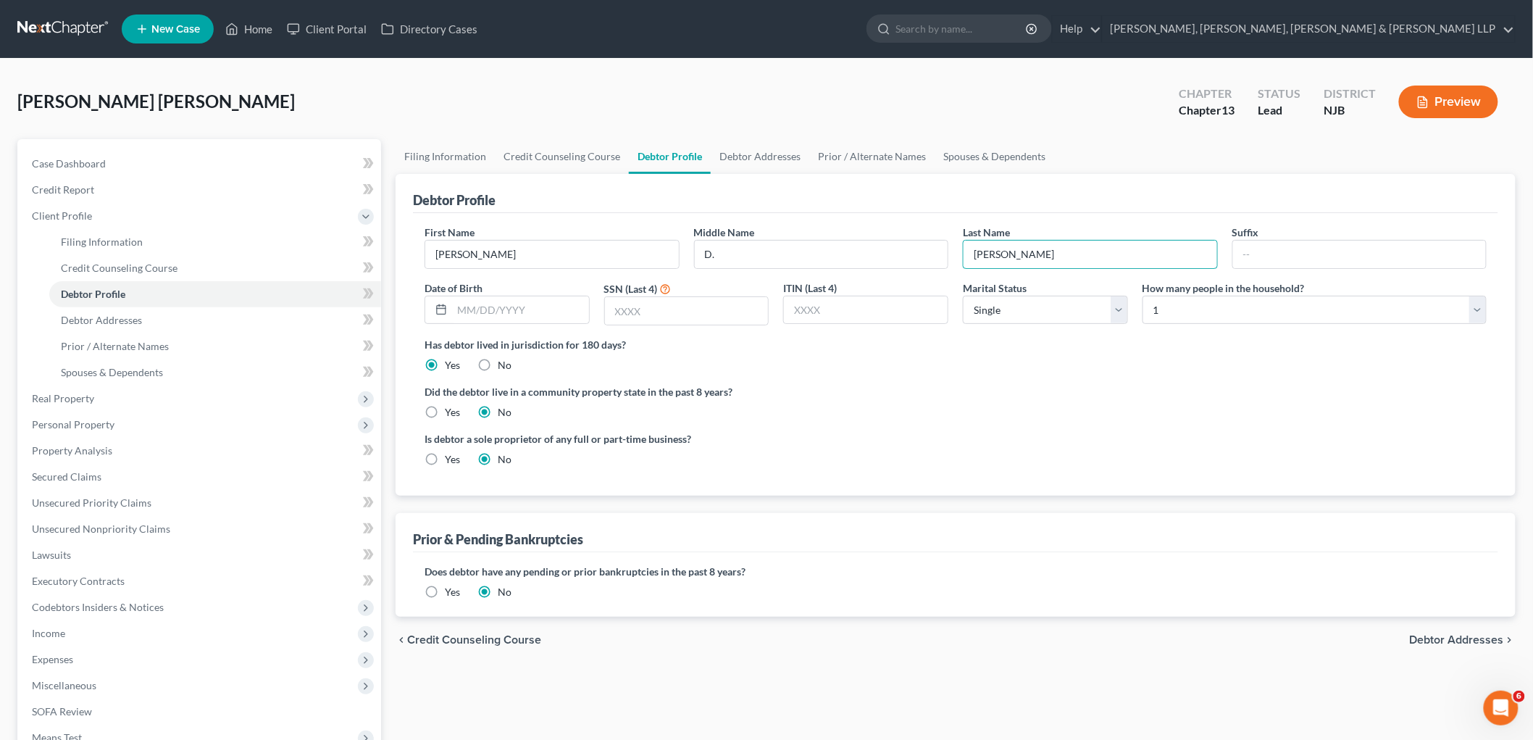
type input "[PERSON_NAME]"
click at [961, 375] on ng-include "First Name [PERSON_NAME] Middle Name D. Last Name [PERSON_NAME] Suffix Date of …" at bounding box center [956, 352] width 1062 height 254
click at [512, 315] on input "text" at bounding box center [520, 310] width 137 height 28
type input "[DATE]"
click at [762, 157] on link "Debtor Addresses" at bounding box center [760, 156] width 99 height 35
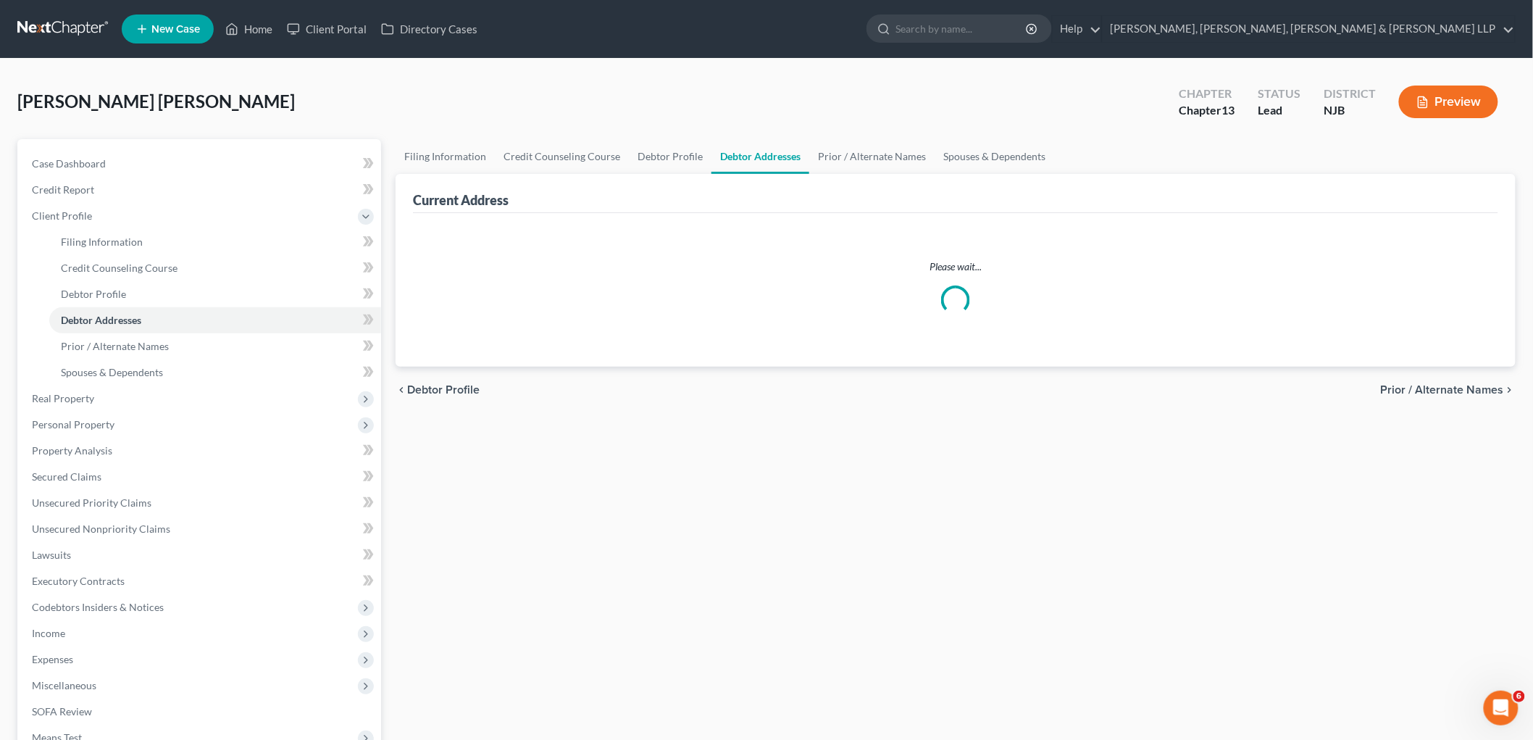
select select "0"
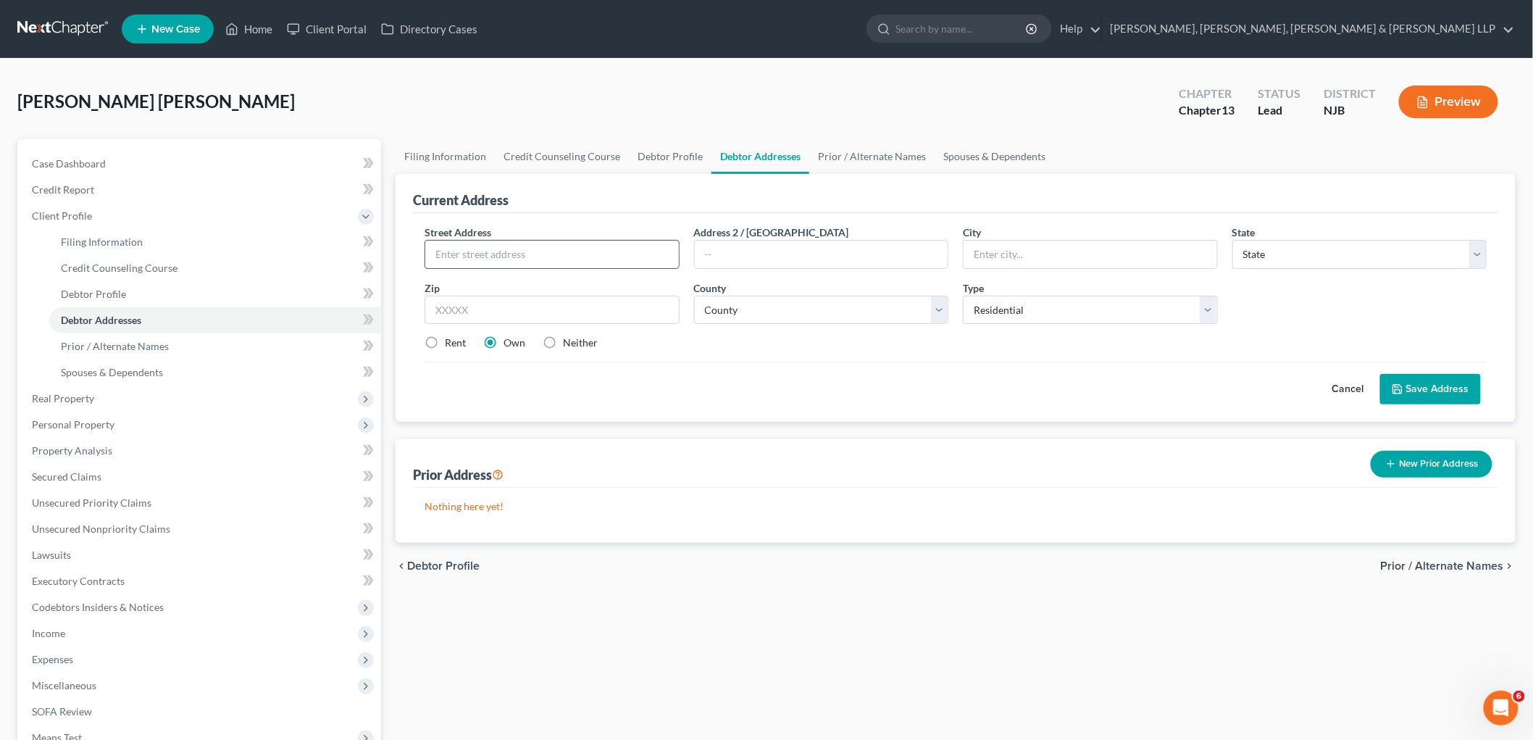
click at [567, 245] on input "text" at bounding box center [552, 255] width 254 height 28
click at [580, 254] on input "413 18th" at bounding box center [552, 255] width 254 height 28
type input "[STREET_ADDRESS]"
type input "Apt. 4"
click at [580, 310] on input "text" at bounding box center [552, 310] width 255 height 29
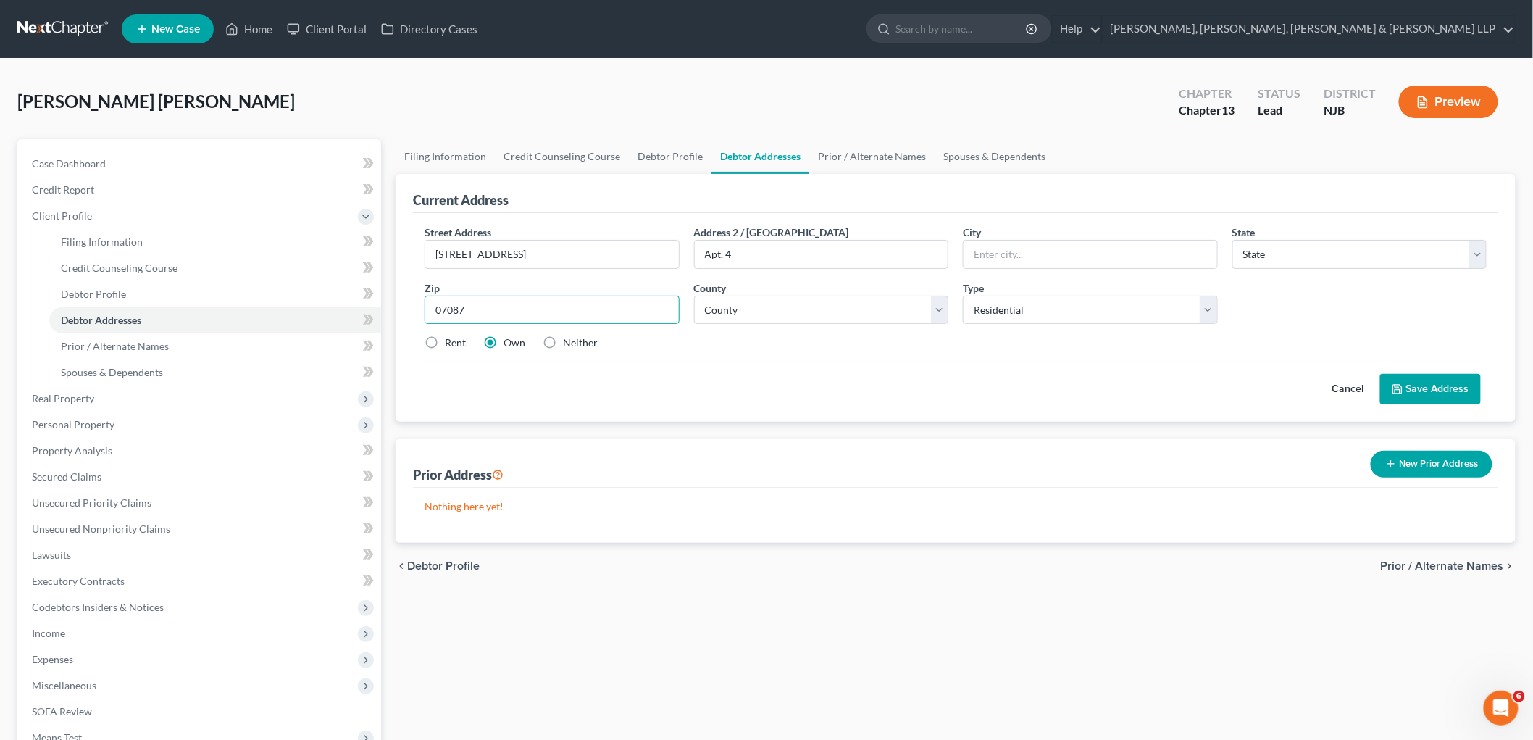
type input "07087"
click at [714, 372] on div "Cancel Save Address" at bounding box center [956, 383] width 1062 height 43
type input "[GEOGRAPHIC_DATA]"
select select "33"
click at [738, 301] on select "County [GEOGRAPHIC_DATA] [GEOGRAPHIC_DATA] [GEOGRAPHIC_DATA] [GEOGRAPHIC_DATA] …" at bounding box center [821, 310] width 255 height 29
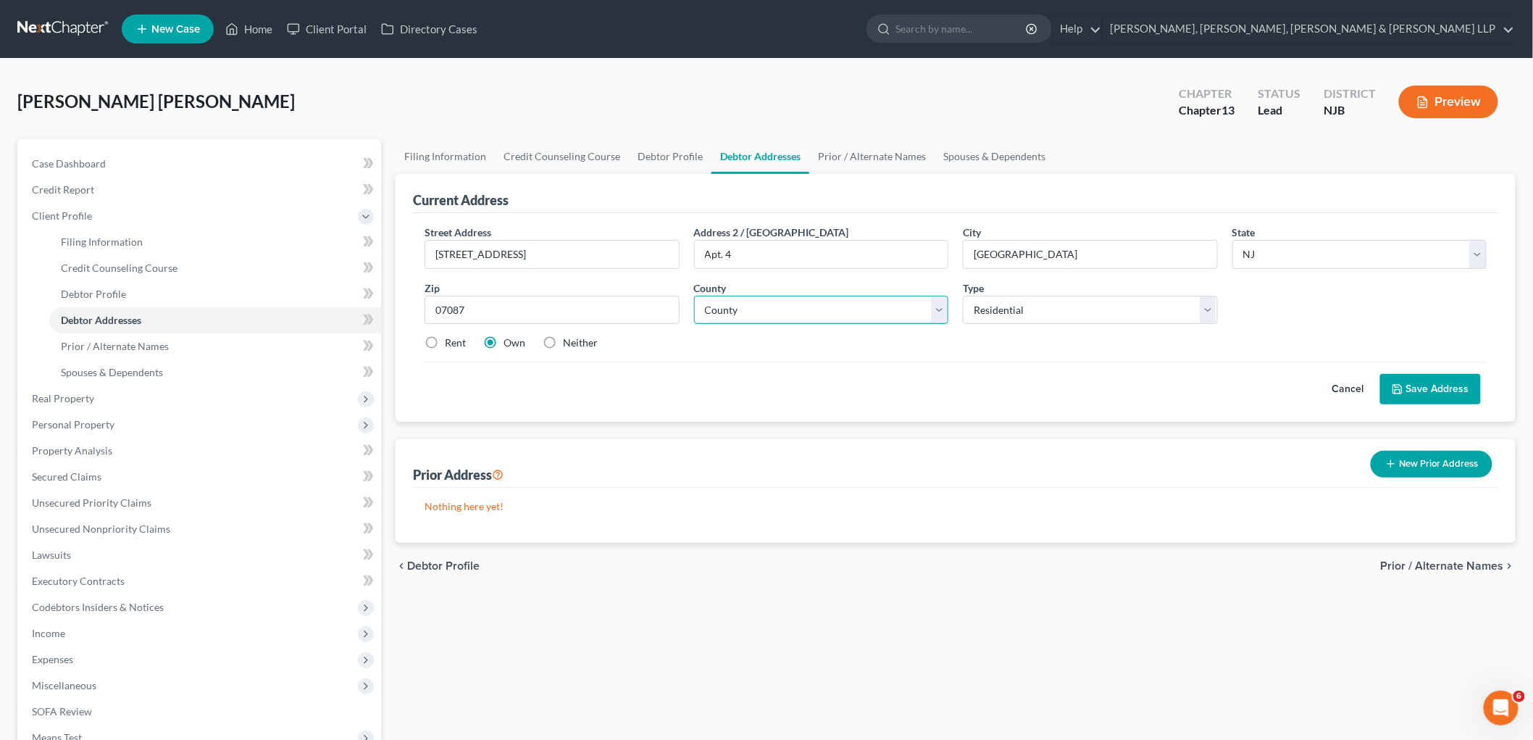
select select "8"
click at [694, 296] on select "County [GEOGRAPHIC_DATA] [GEOGRAPHIC_DATA] [GEOGRAPHIC_DATA] [GEOGRAPHIC_DATA] …" at bounding box center [821, 310] width 255 height 29
click at [779, 408] on div "Street Address * [STREET_ADDRESS] * [GEOGRAPHIC_DATA] * State [US_STATE] AK AR …" at bounding box center [956, 317] width 1086 height 209
click at [1460, 392] on button "Save Address" at bounding box center [1431, 389] width 101 height 30
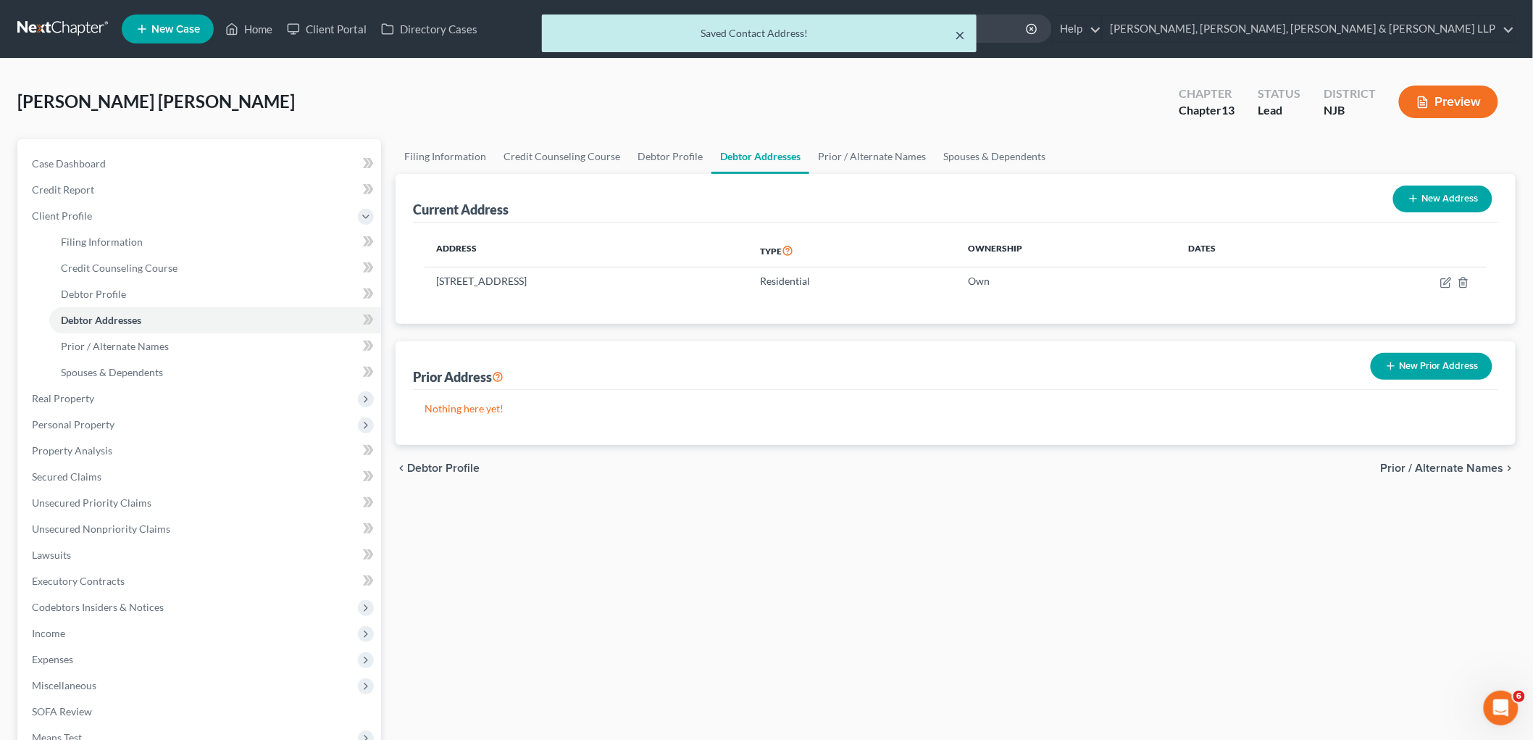
click at [960, 26] on button "×" at bounding box center [960, 34] width 10 height 17
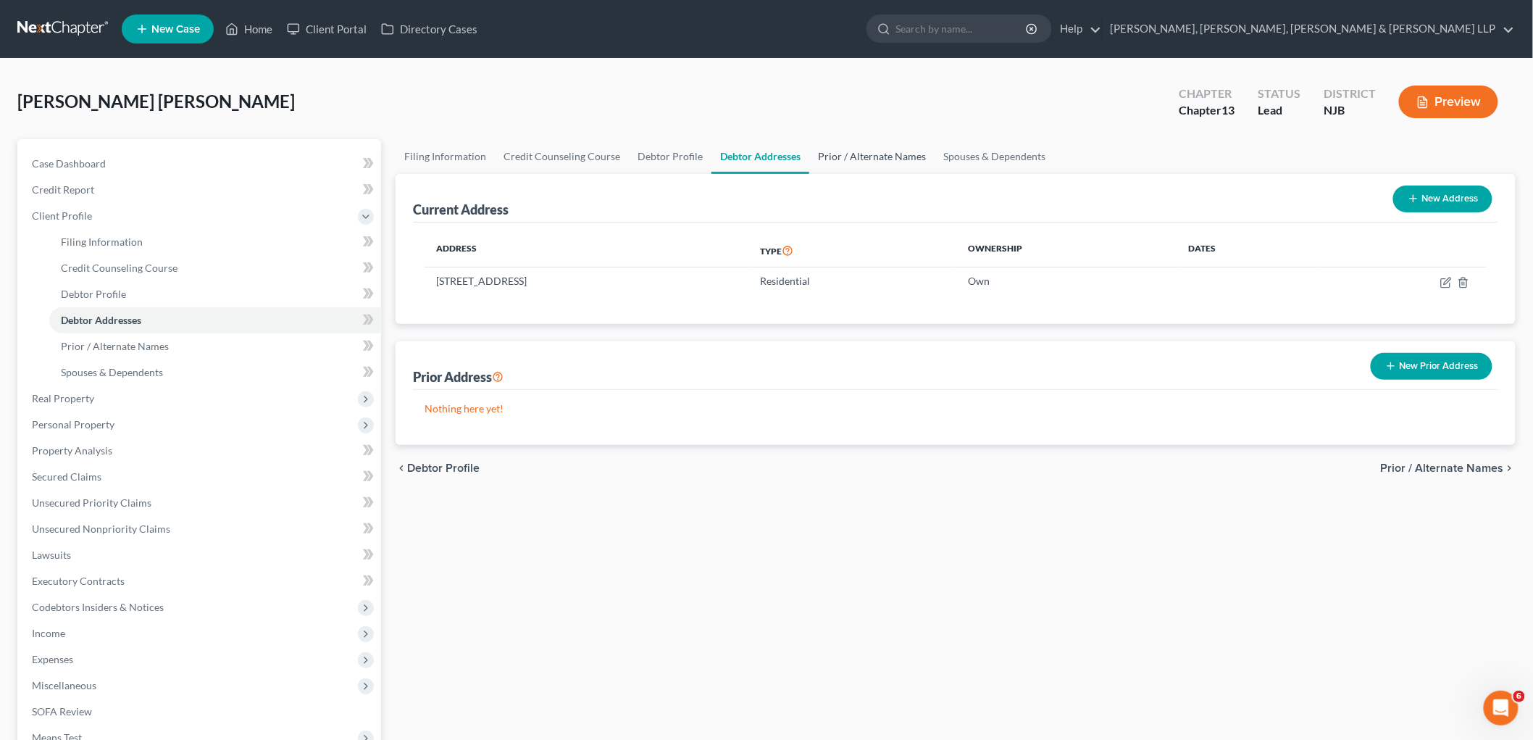
click at [842, 153] on link "Prior / Alternate Names" at bounding box center [871, 156] width 125 height 35
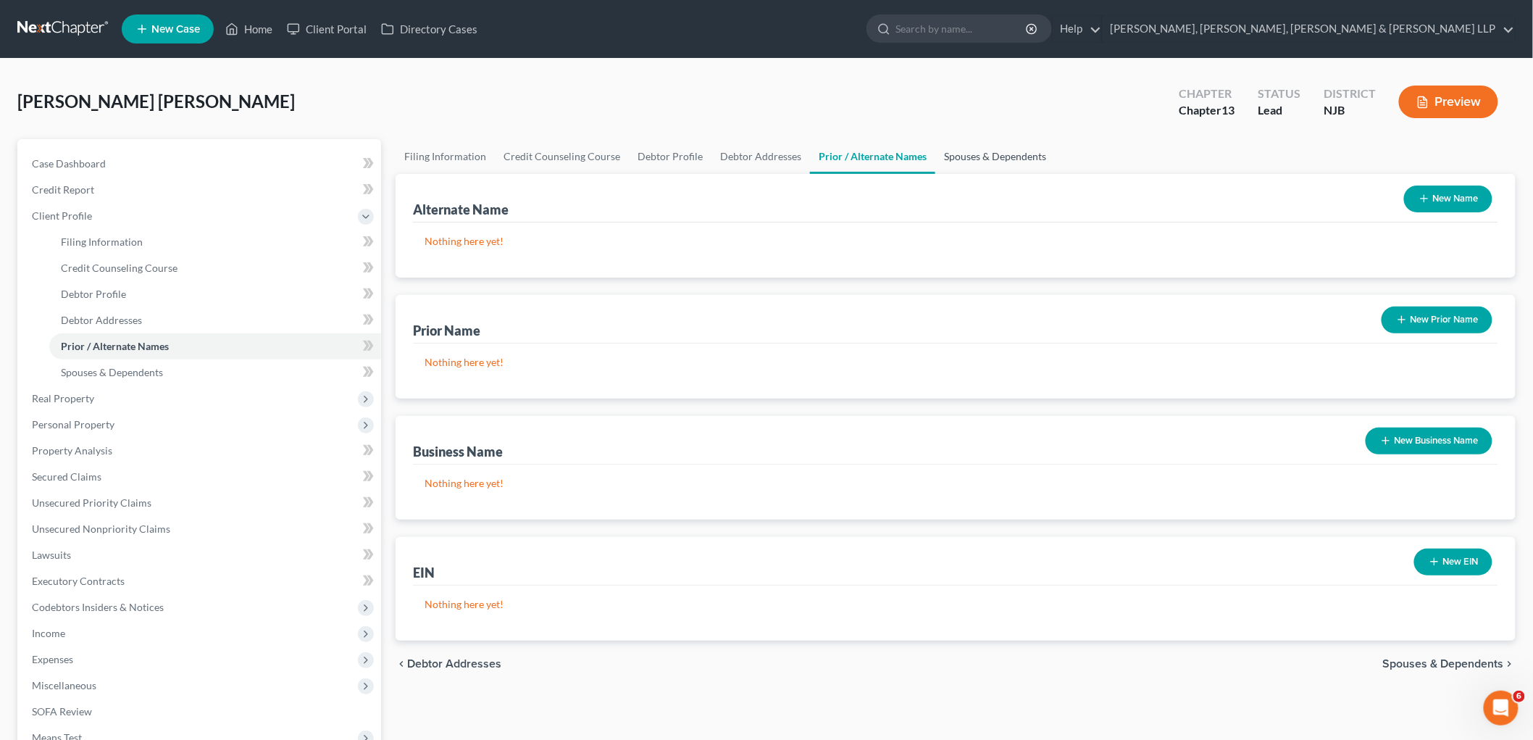
click at [981, 154] on link "Spouses & Dependents" at bounding box center [996, 156] width 120 height 35
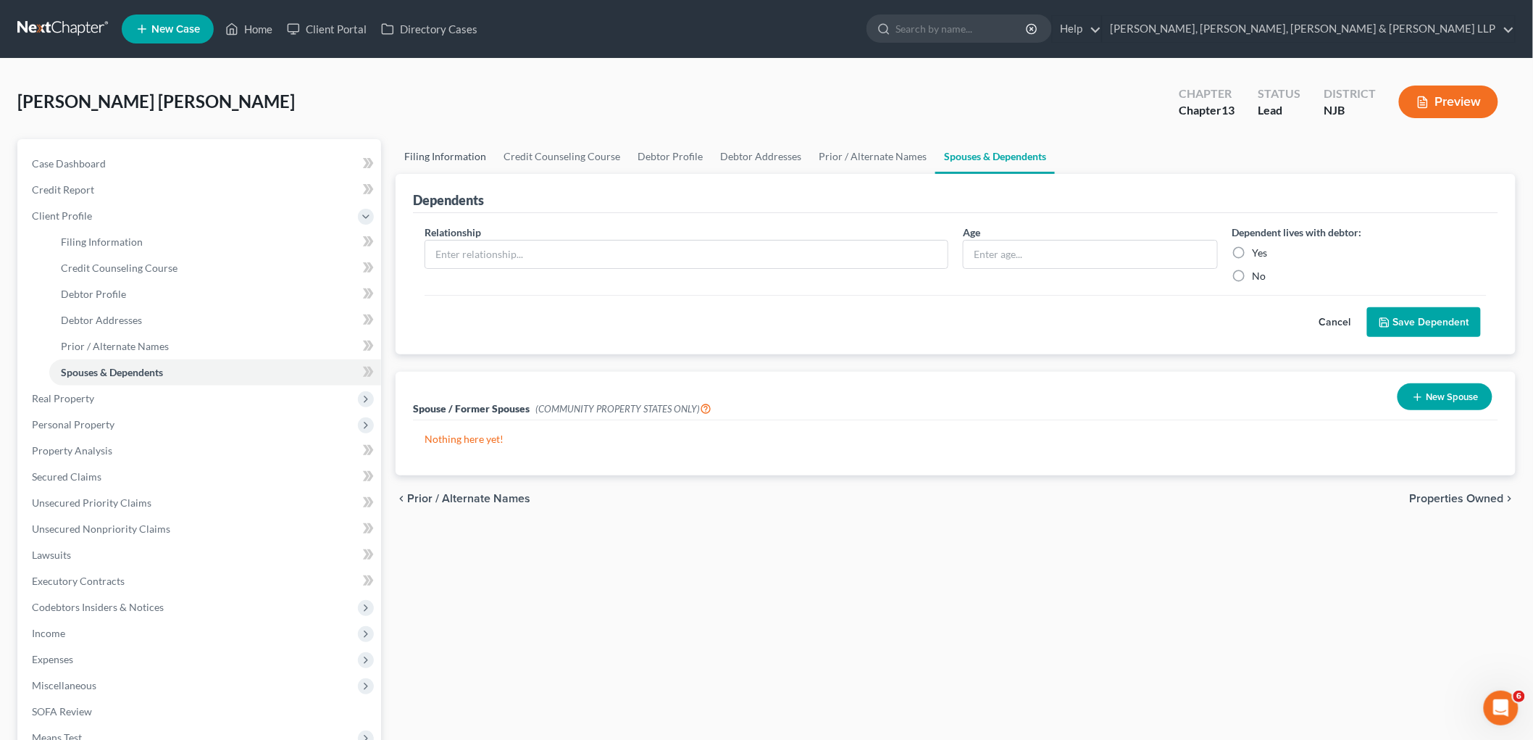
click at [457, 152] on link "Filing Information" at bounding box center [445, 156] width 99 height 35
select select "1"
select select "0"
select select "3"
select select "51"
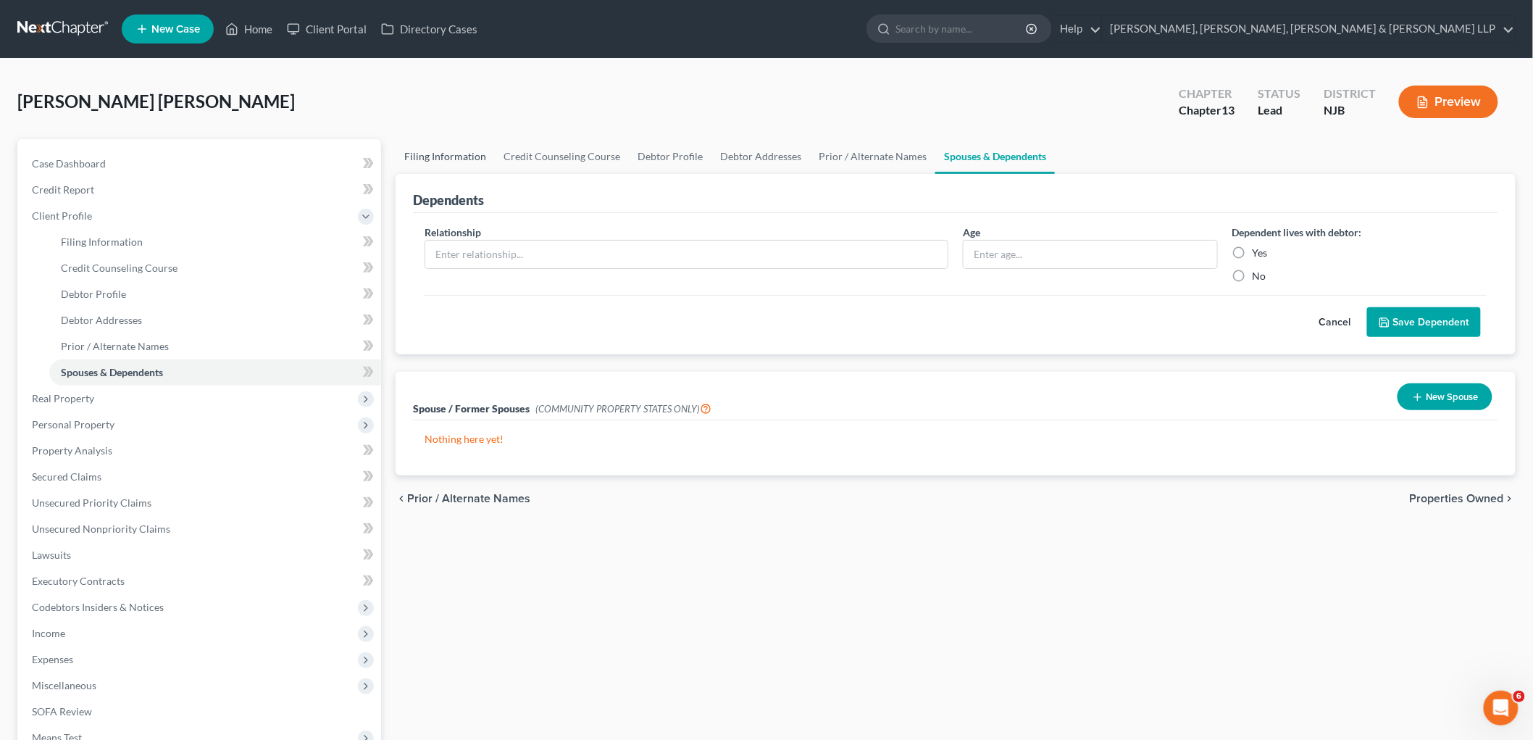
select select "0"
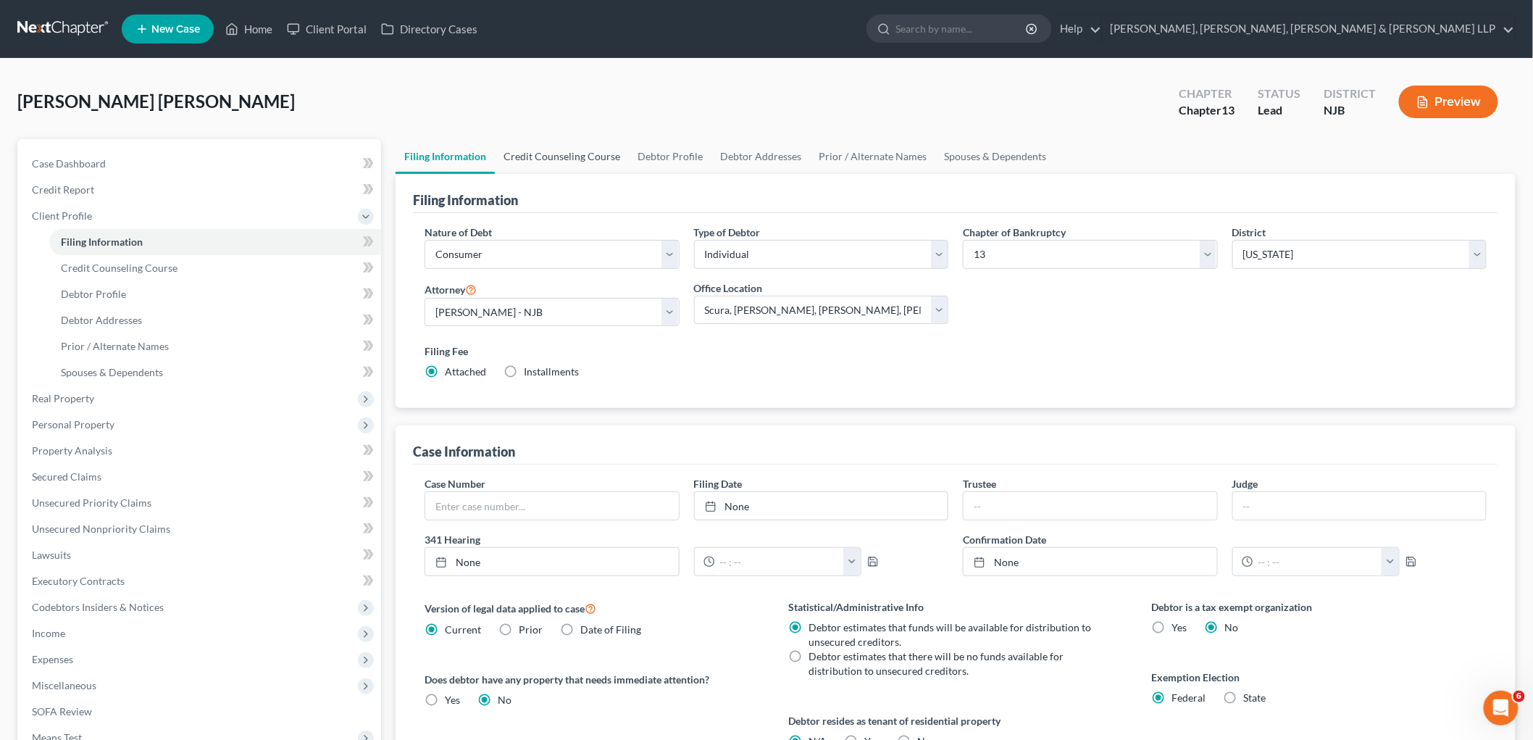
click at [565, 143] on link "Credit Counseling Course" at bounding box center [562, 156] width 134 height 35
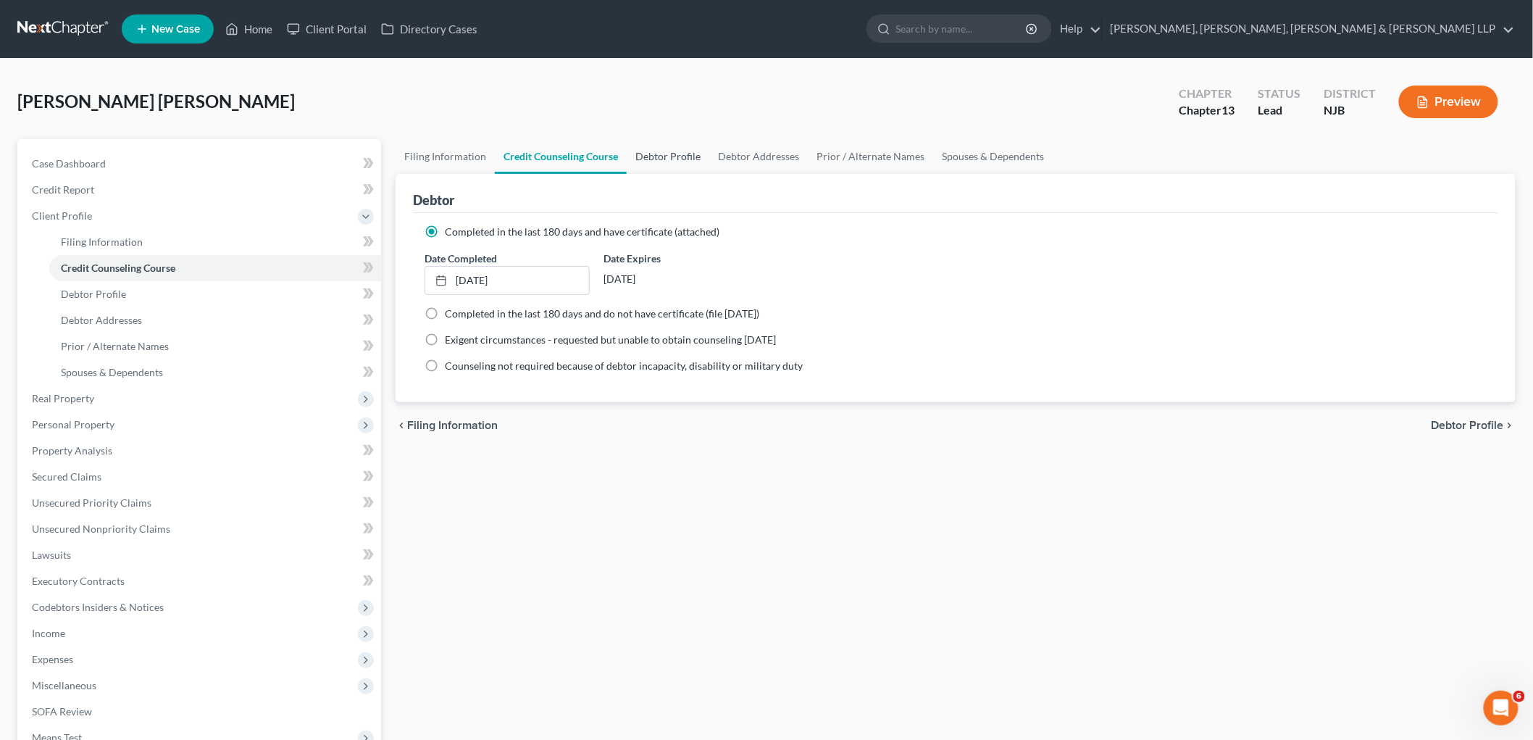
click at [645, 148] on link "Debtor Profile" at bounding box center [668, 156] width 83 height 35
select select "0"
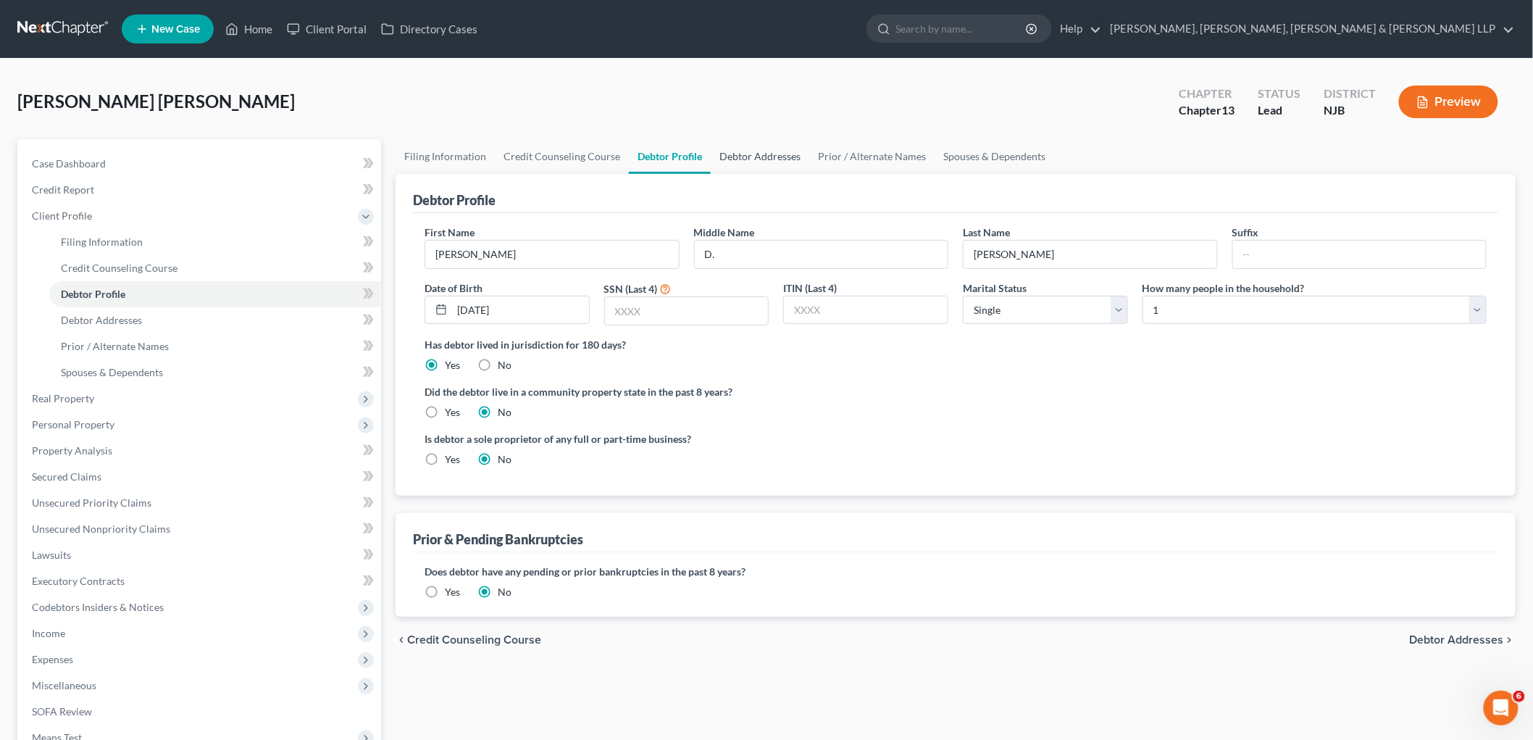
click at [733, 154] on link "Debtor Addresses" at bounding box center [760, 156] width 99 height 35
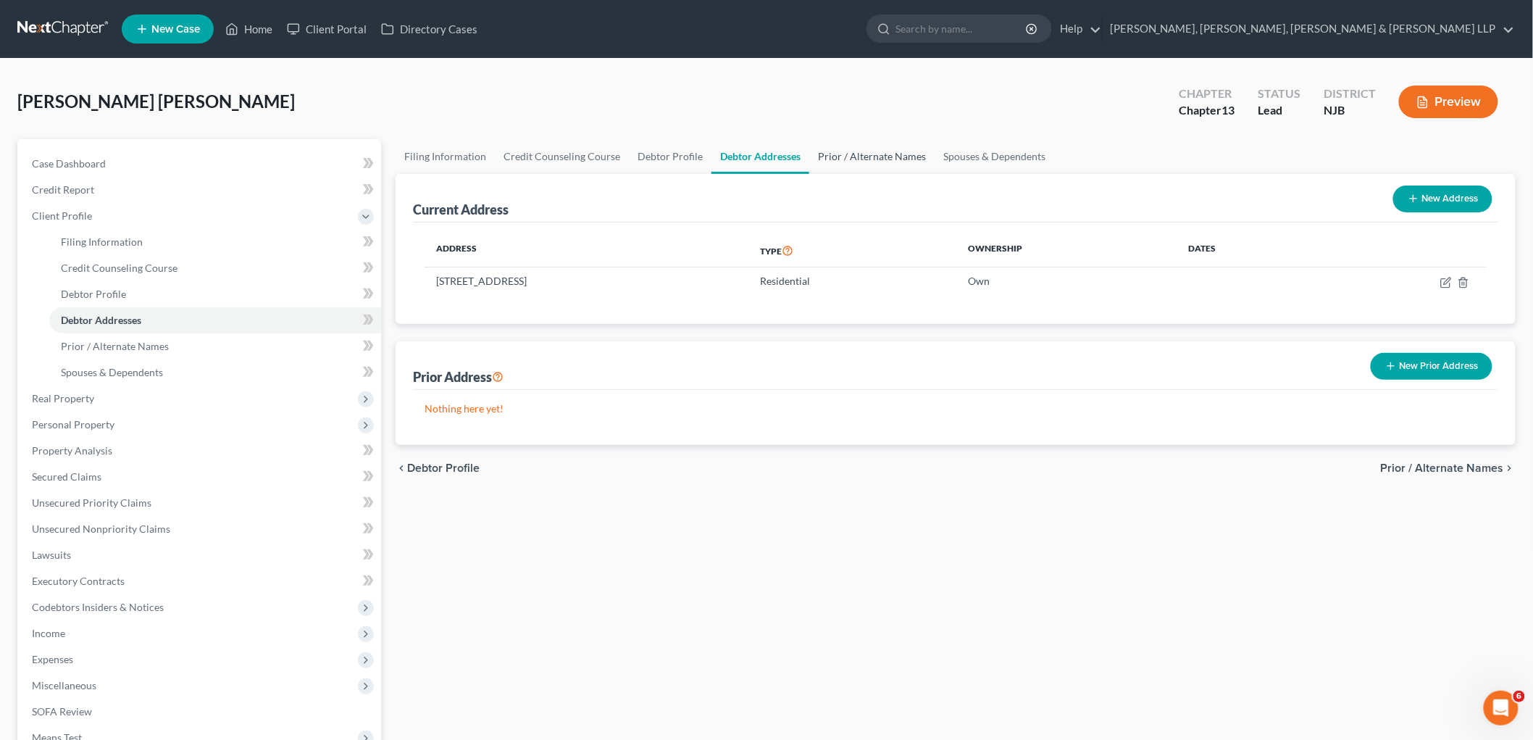
click at [848, 152] on link "Prior / Alternate Names" at bounding box center [871, 156] width 125 height 35
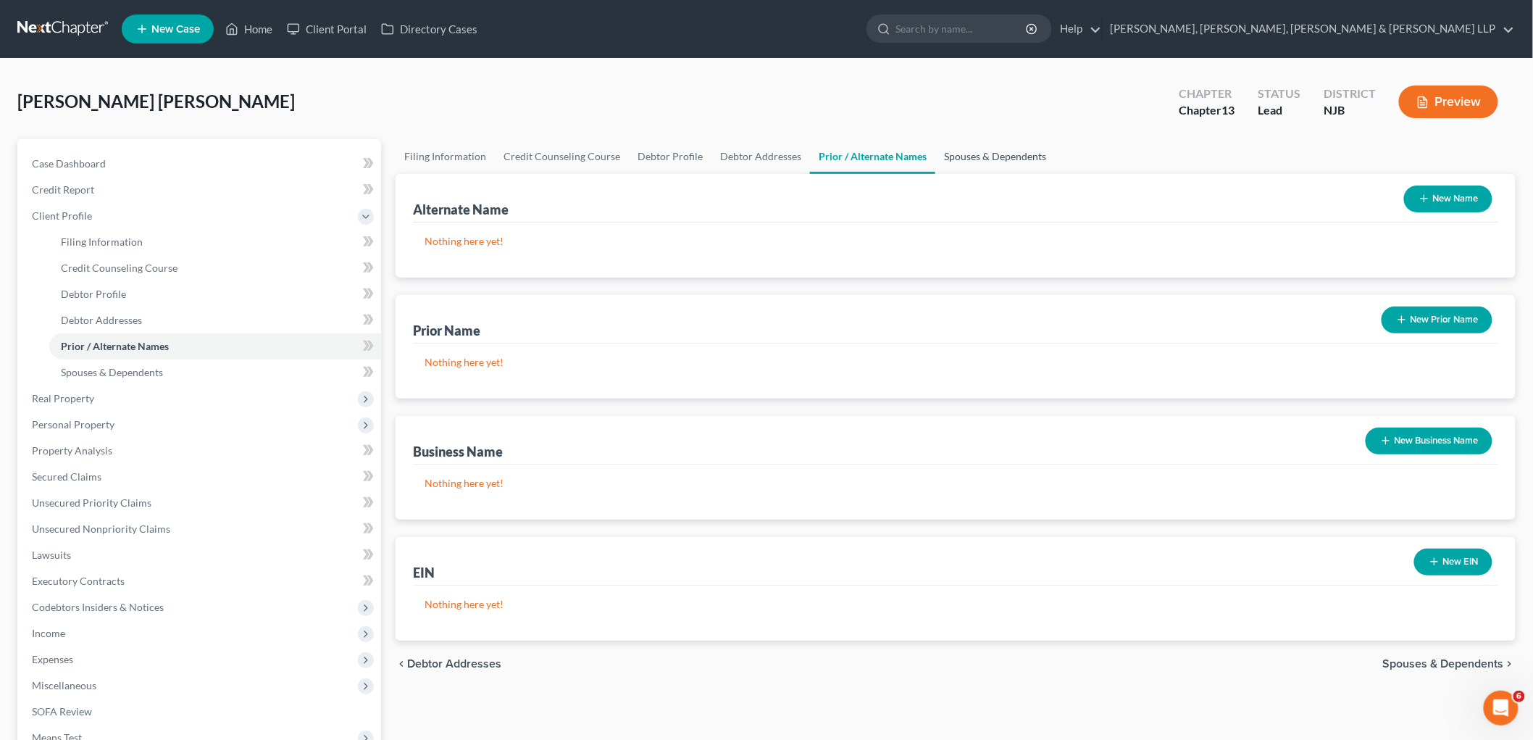
click at [954, 157] on link "Spouses & Dependents" at bounding box center [996, 156] width 120 height 35
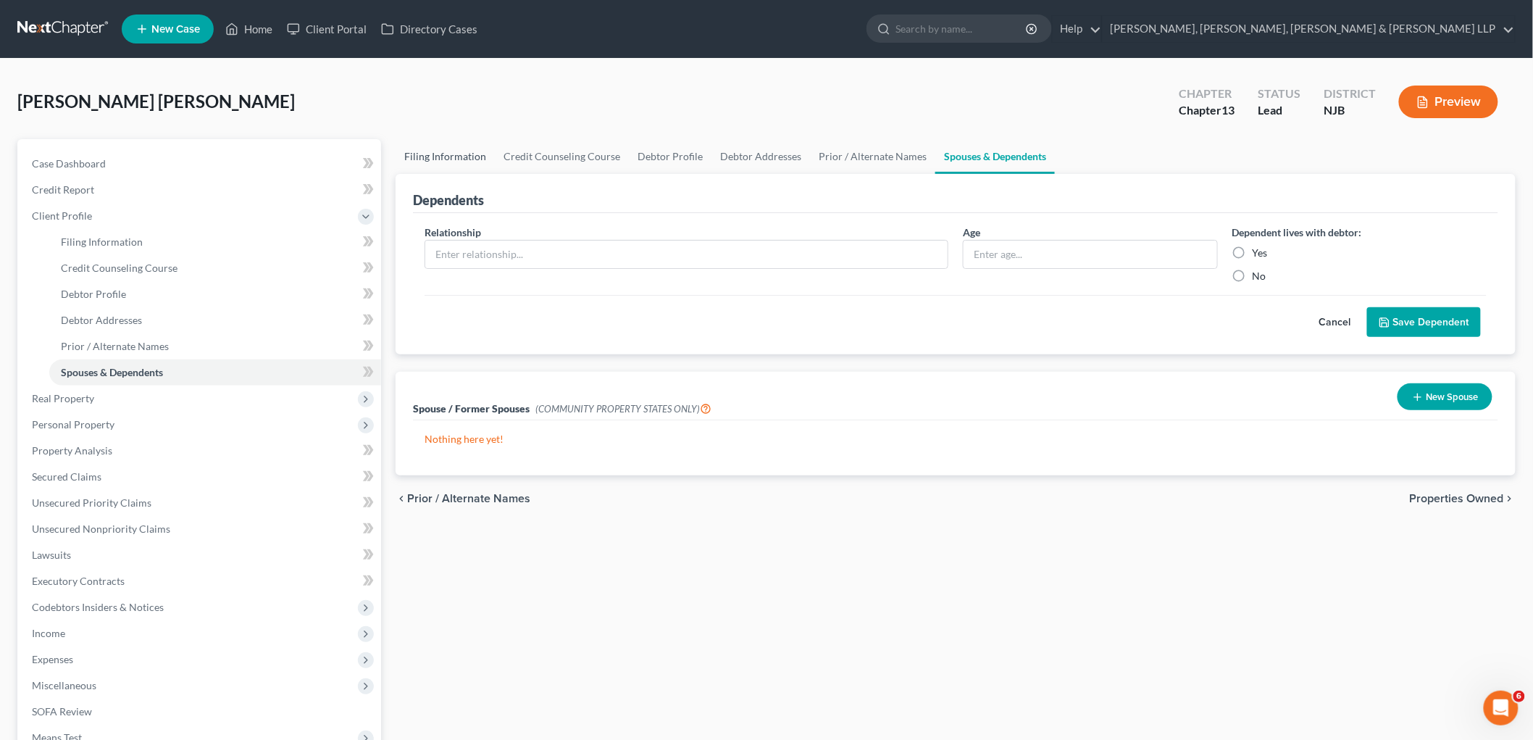
click at [430, 147] on link "Filing Information" at bounding box center [445, 156] width 99 height 35
select select "1"
select select "0"
select select "3"
select select "51"
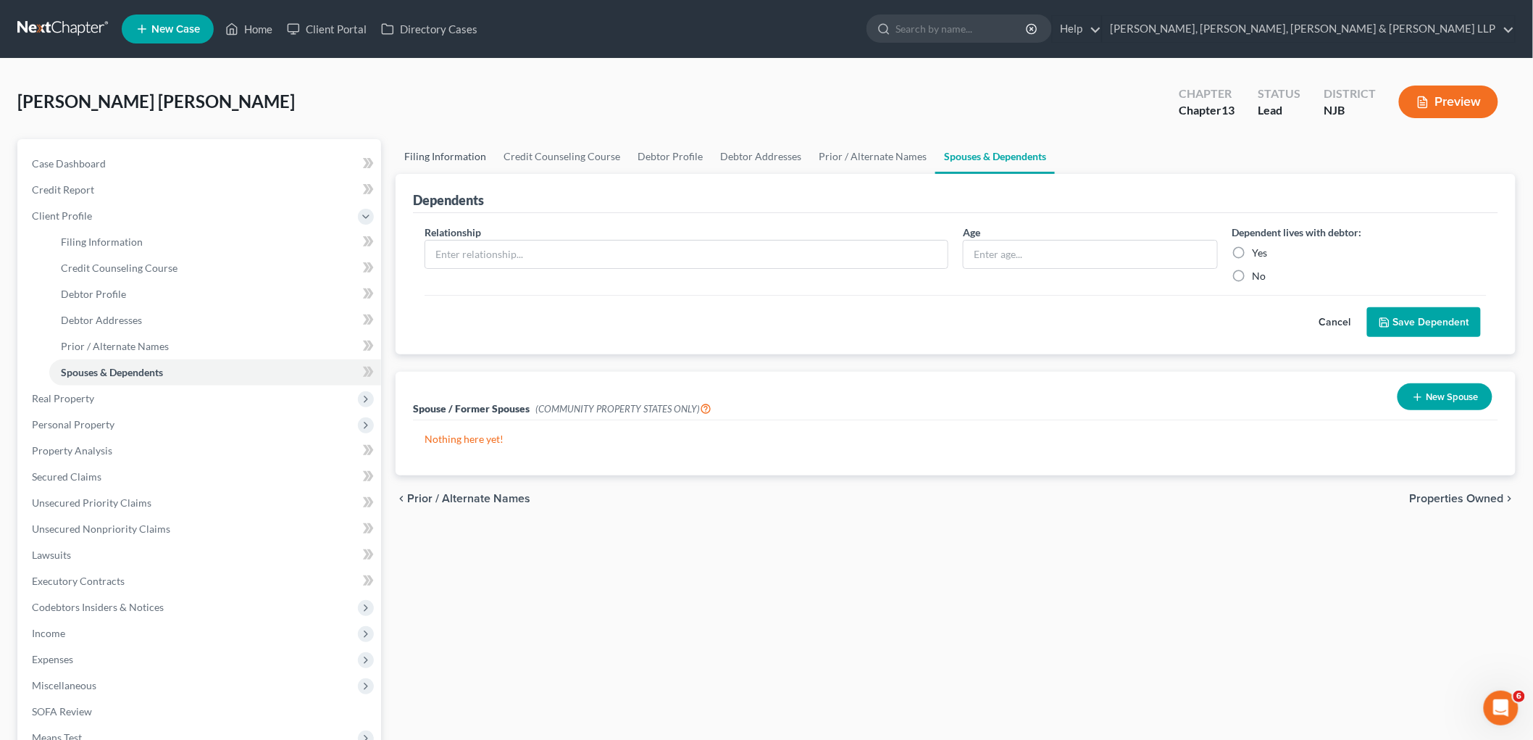
select select "0"
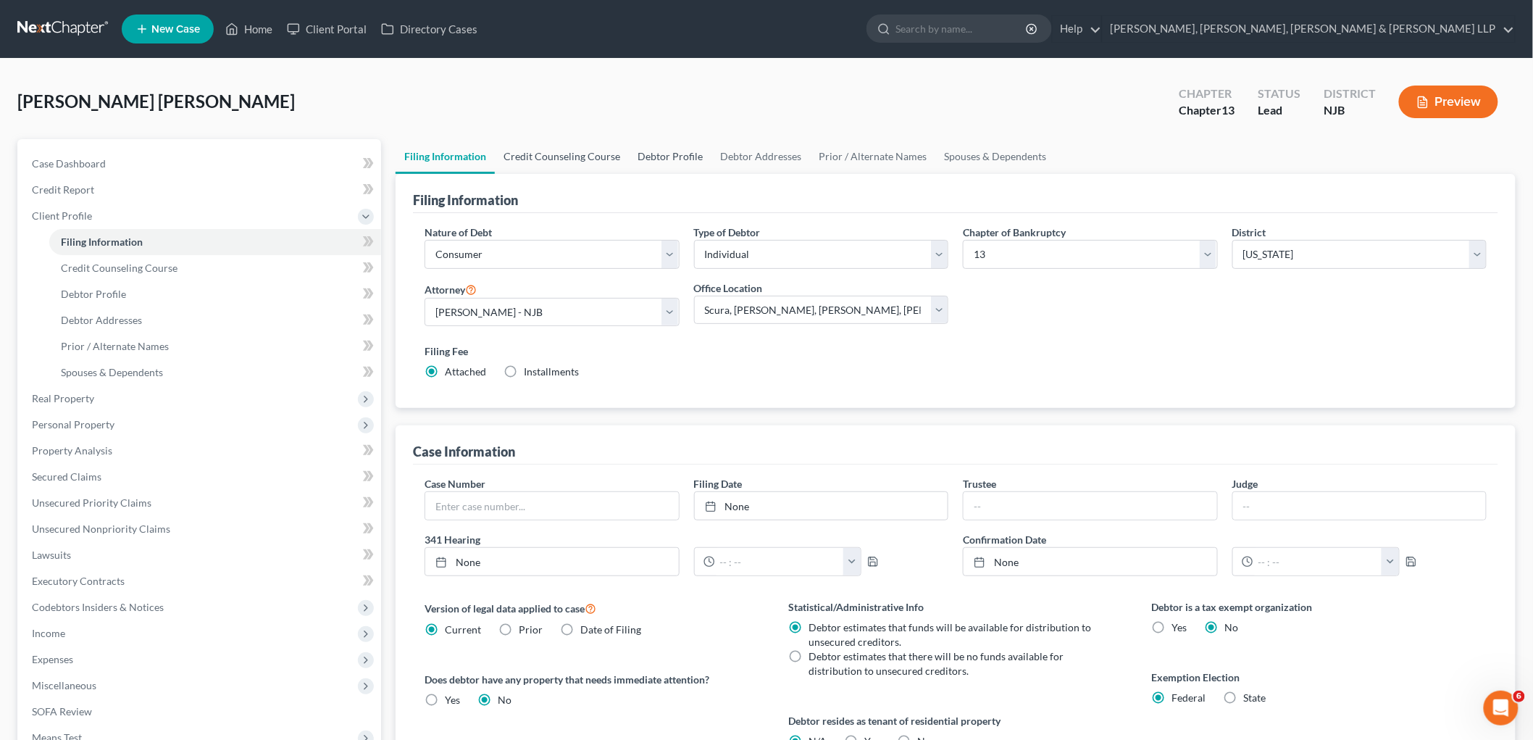
drag, startPoint x: 525, startPoint y: 153, endPoint x: 635, endPoint y: 162, distance: 109.8
click at [525, 152] on link "Credit Counseling Course" at bounding box center [562, 156] width 134 height 35
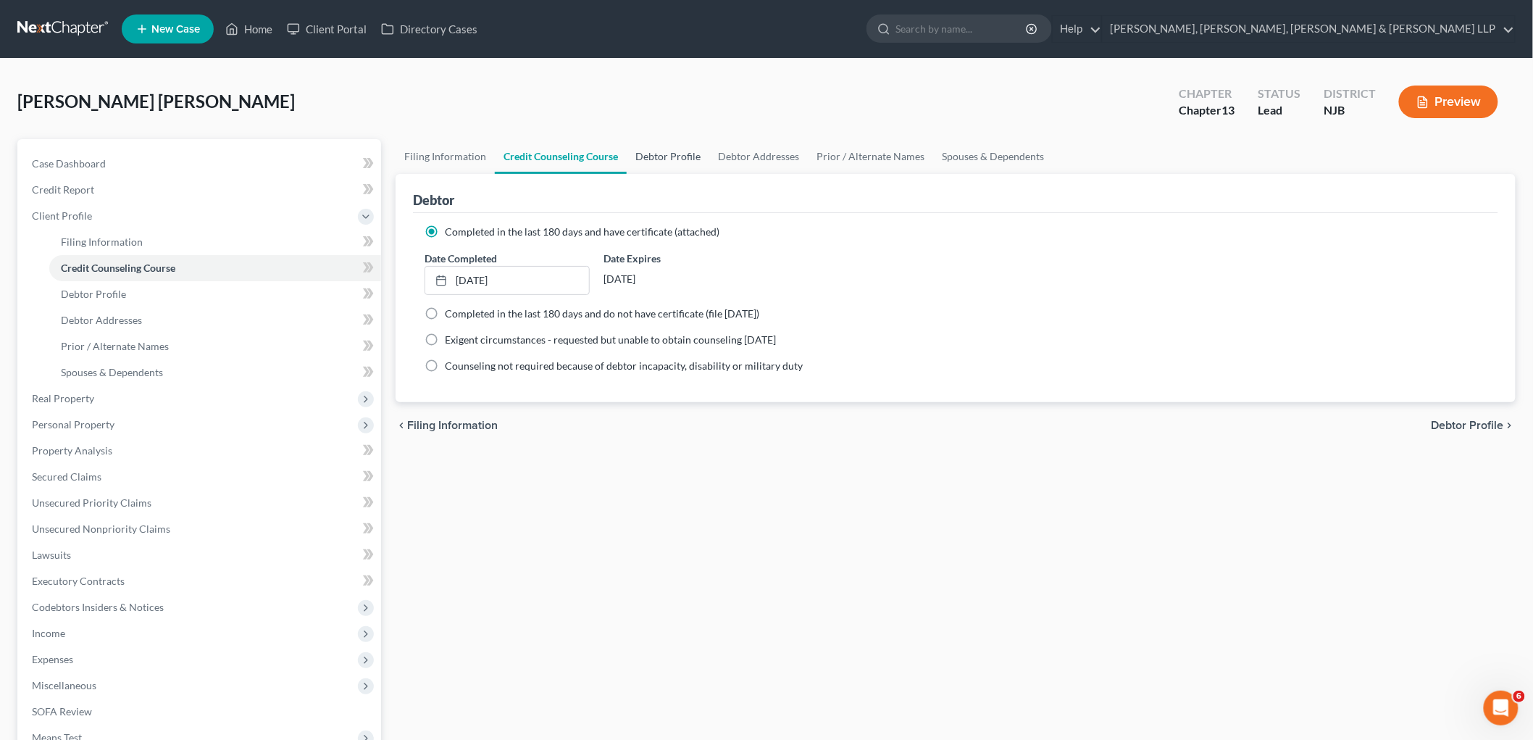
click at [657, 156] on link "Debtor Profile" at bounding box center [668, 156] width 83 height 35
select select "0"
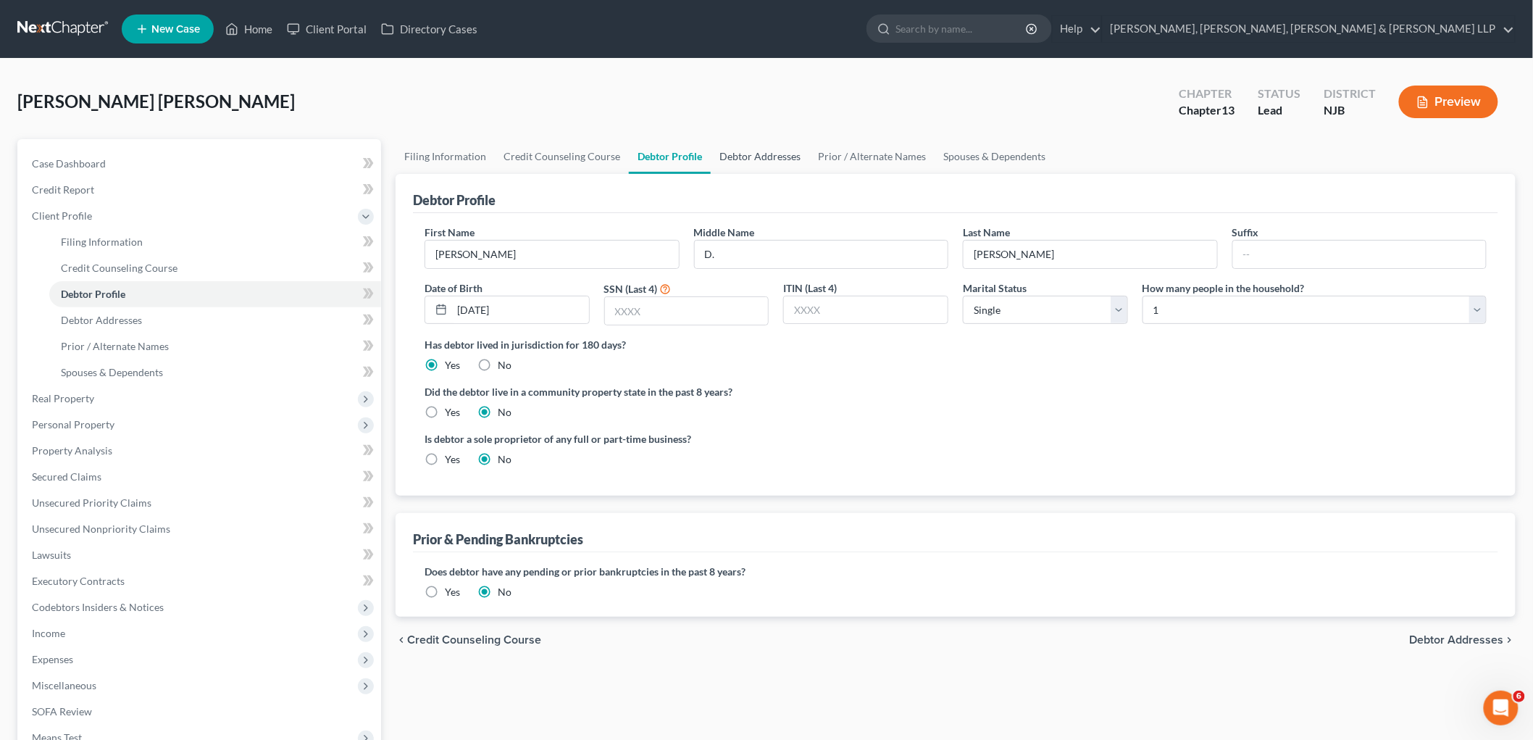
click at [749, 158] on link "Debtor Addresses" at bounding box center [760, 156] width 99 height 35
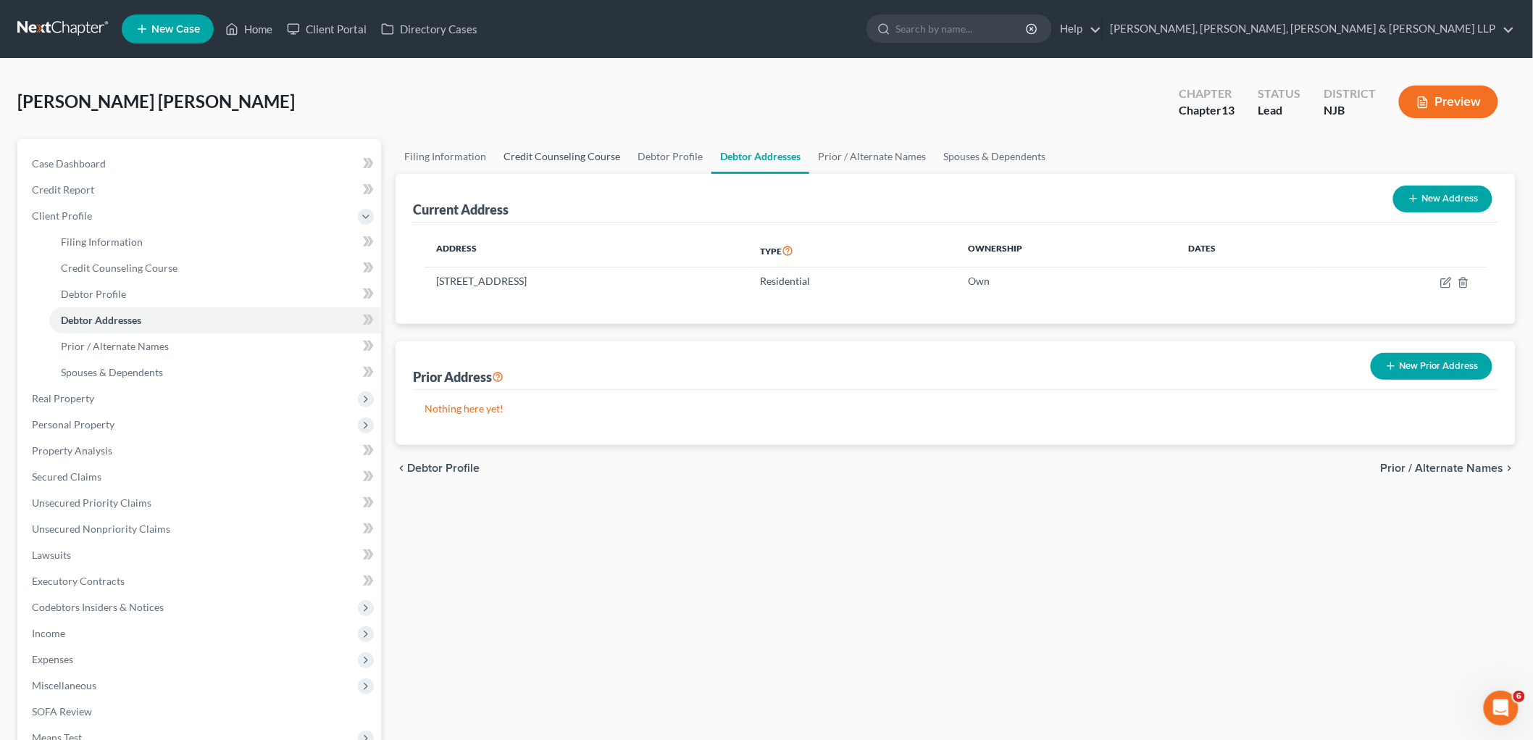
click at [556, 154] on link "Credit Counseling Course" at bounding box center [562, 156] width 134 height 35
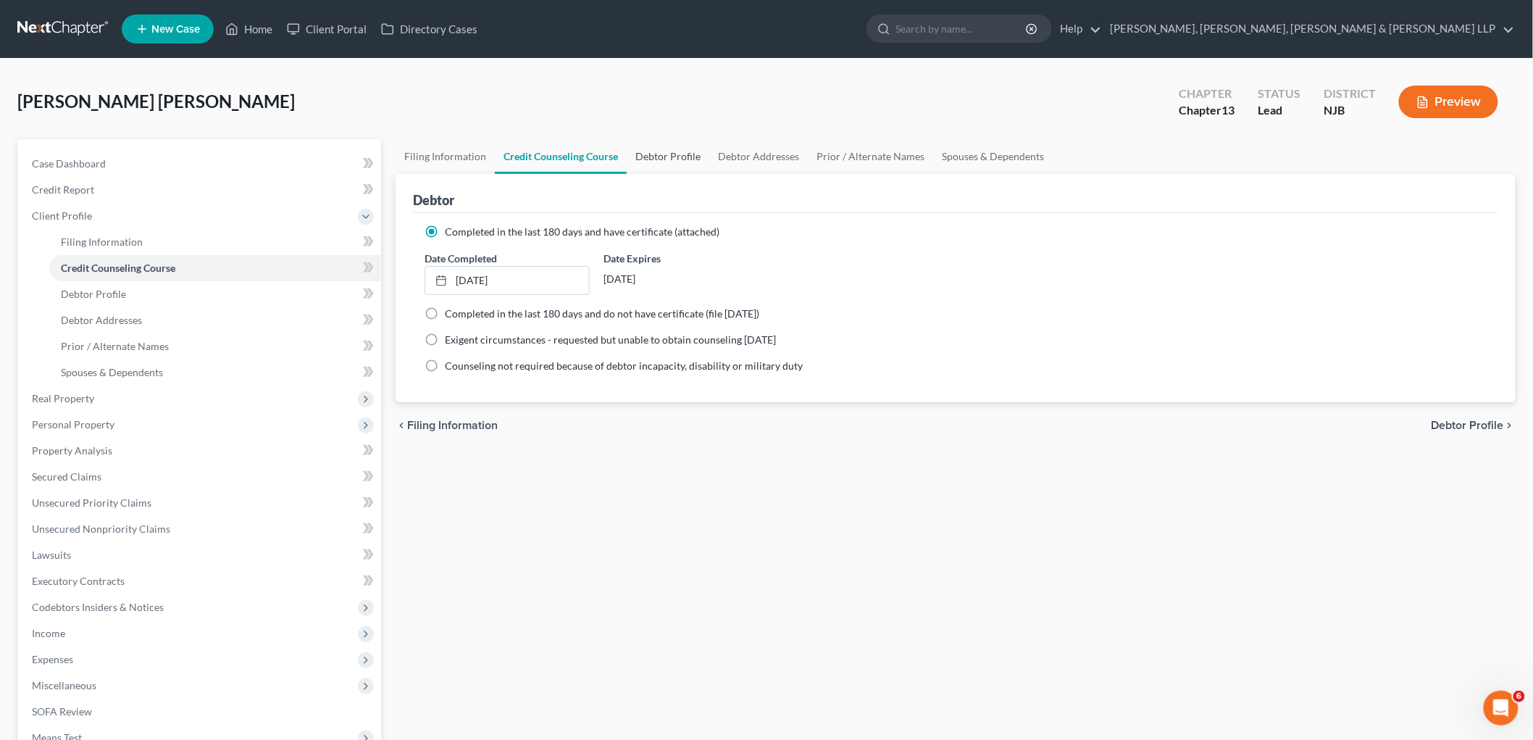
click at [663, 154] on link "Debtor Profile" at bounding box center [668, 156] width 83 height 35
select select "0"
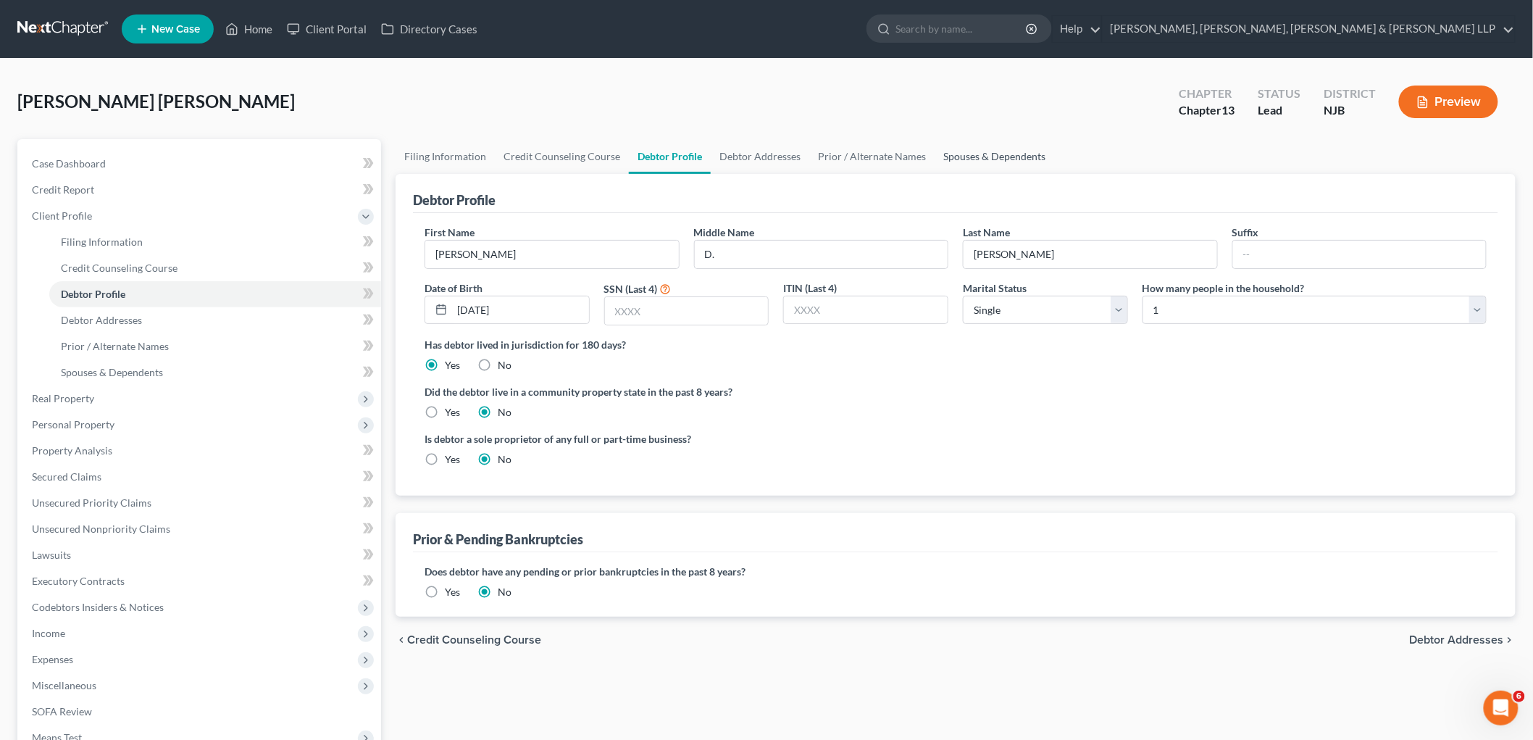
click at [991, 145] on link "Spouses & Dependents" at bounding box center [995, 156] width 120 height 35
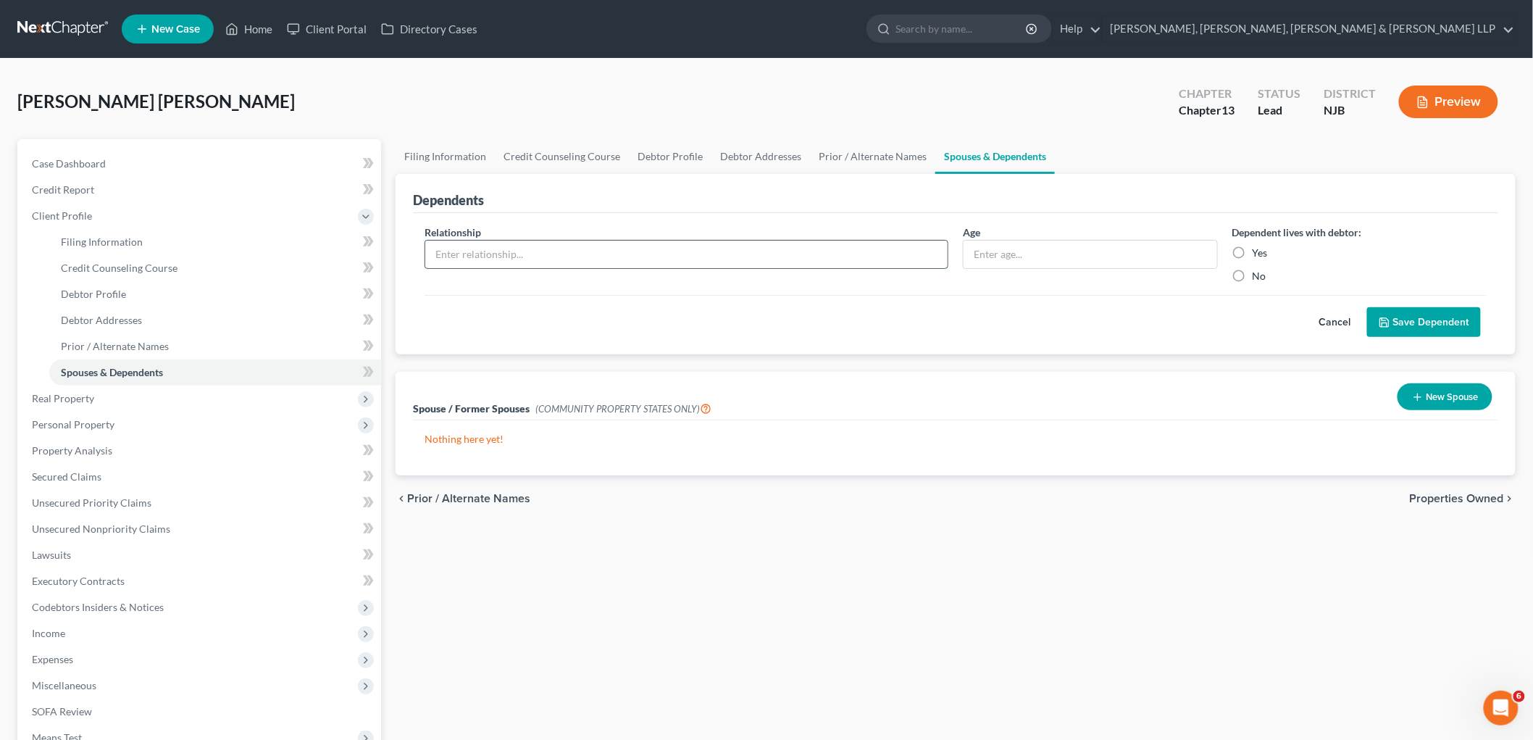
click at [857, 254] on input "text" at bounding box center [686, 255] width 523 height 28
click at [645, 249] on input "text" at bounding box center [686, 255] width 523 height 28
paste input "[PERSON_NAME]"
type input "[PERSON_NAME]"
drag, startPoint x: 453, startPoint y: 240, endPoint x: 367, endPoint y: 240, distance: 85.5
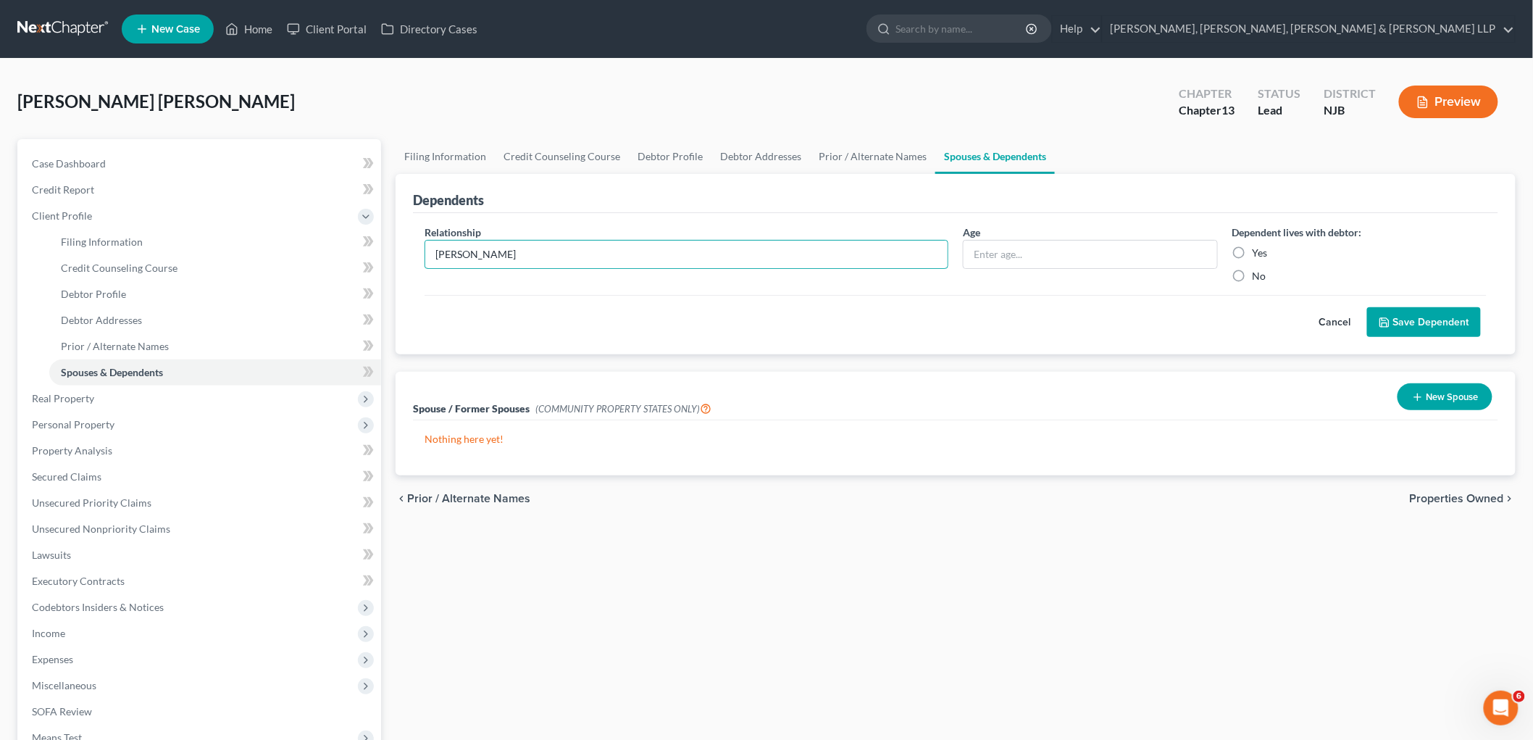
click at [367, 240] on div "Petition Navigation Case Dashboard Payments Invoices Payments Payments Credit R…" at bounding box center [766, 518] width 1513 height 759
click at [883, 149] on link "Prior / Alternate Names" at bounding box center [872, 156] width 125 height 35
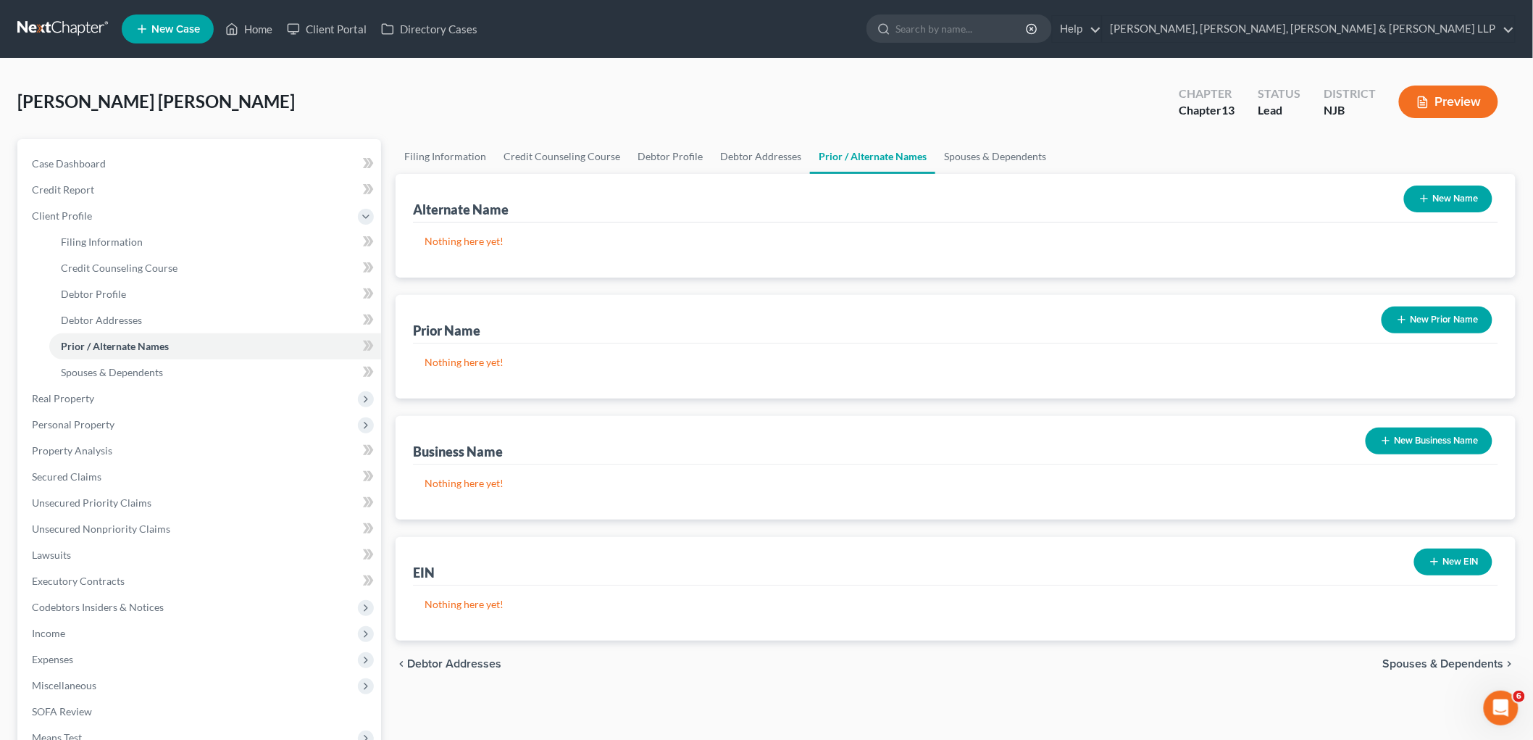
click at [1429, 196] on icon "button" at bounding box center [1425, 199] width 12 height 12
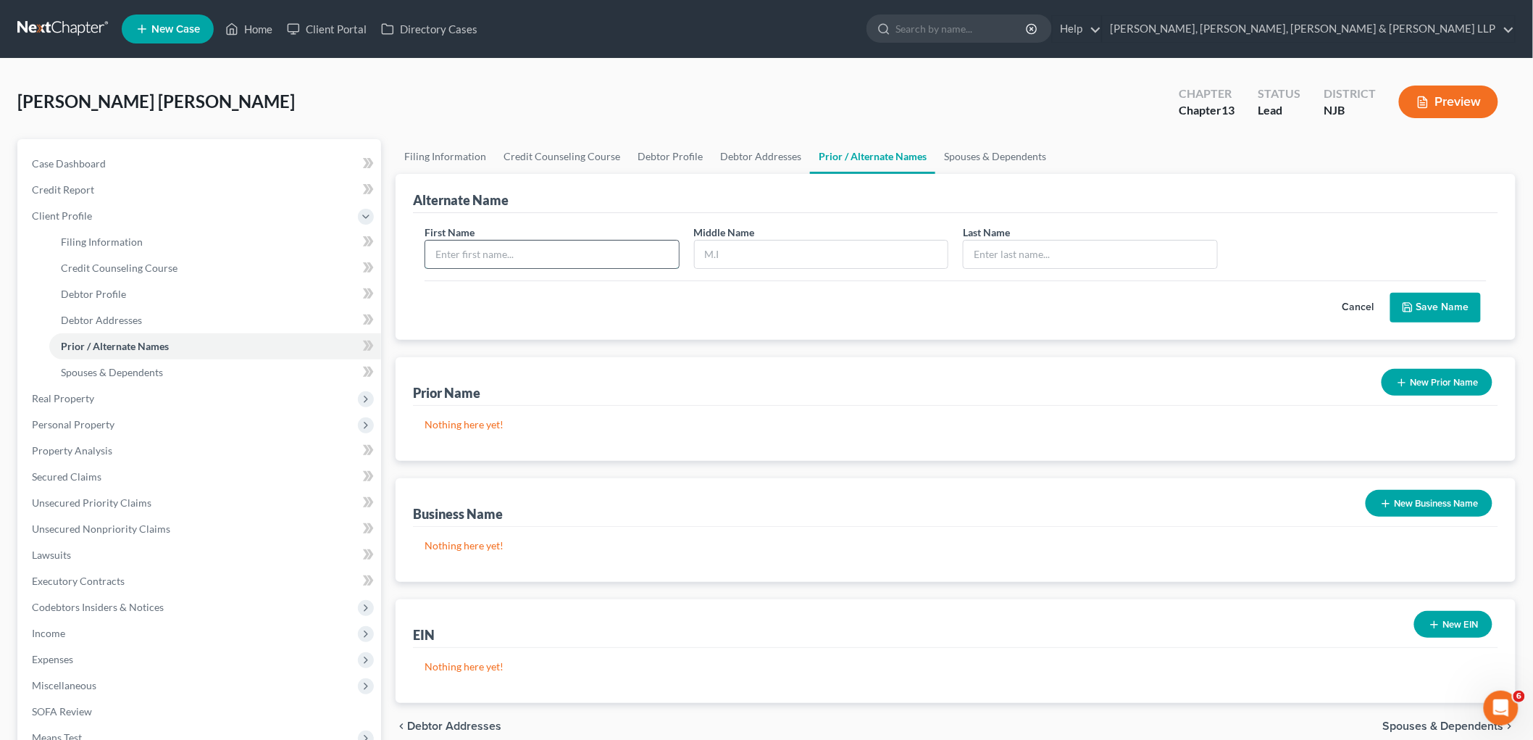
click at [496, 259] on input "text" at bounding box center [552, 255] width 254 height 28
paste input "[PERSON_NAME]"
drag, startPoint x: 494, startPoint y: 251, endPoint x: 483, endPoint y: 251, distance: 10.9
click at [483, 251] on input "[PERSON_NAME]" at bounding box center [552, 255] width 254 height 28
type input "[PERSON_NAME]"
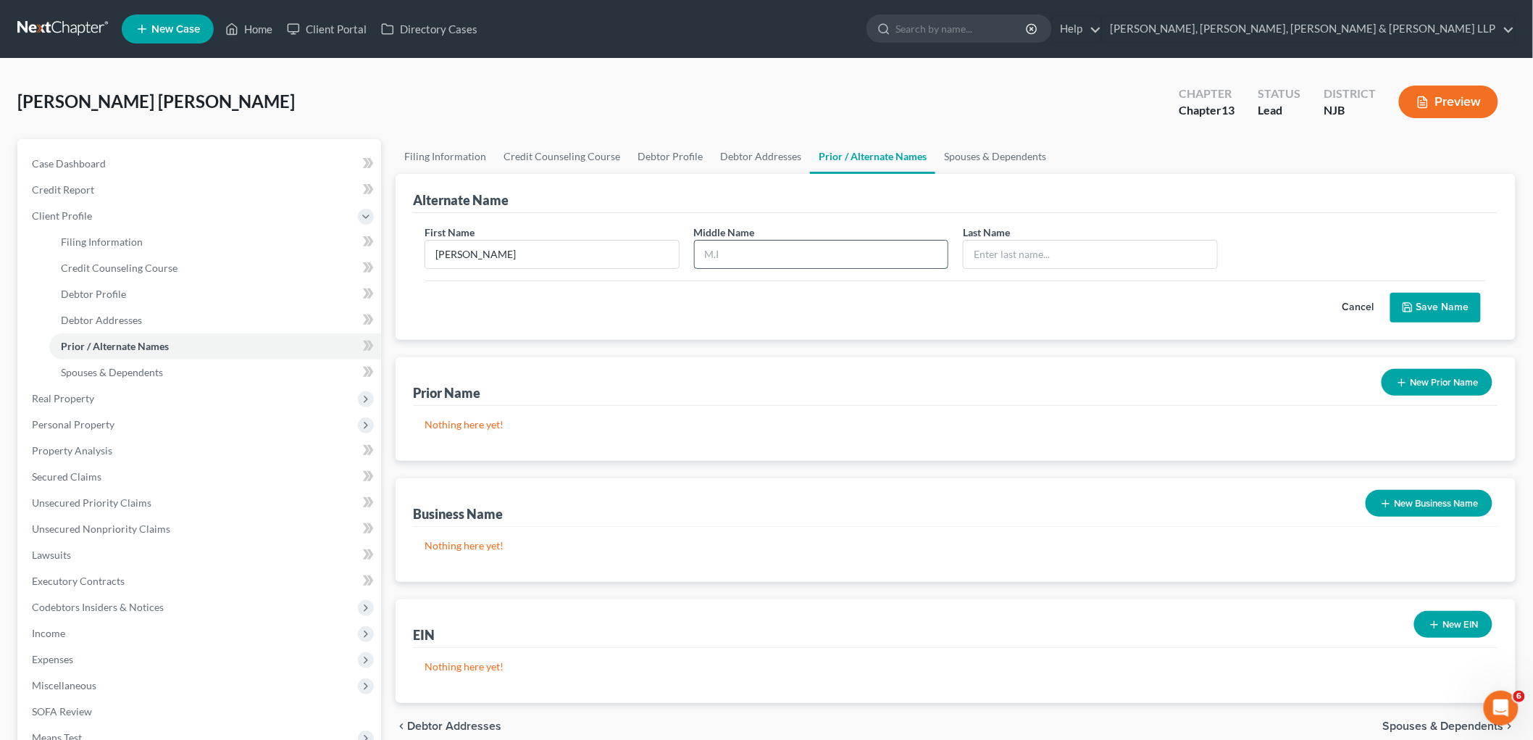
click at [780, 254] on input "text" at bounding box center [822, 255] width 254 height 28
paste input "[PERSON_NAME]"
type input "[PERSON_NAME]"
click at [1020, 254] on input "text" at bounding box center [1091, 255] width 254 height 28
type input "[PERSON_NAME]"
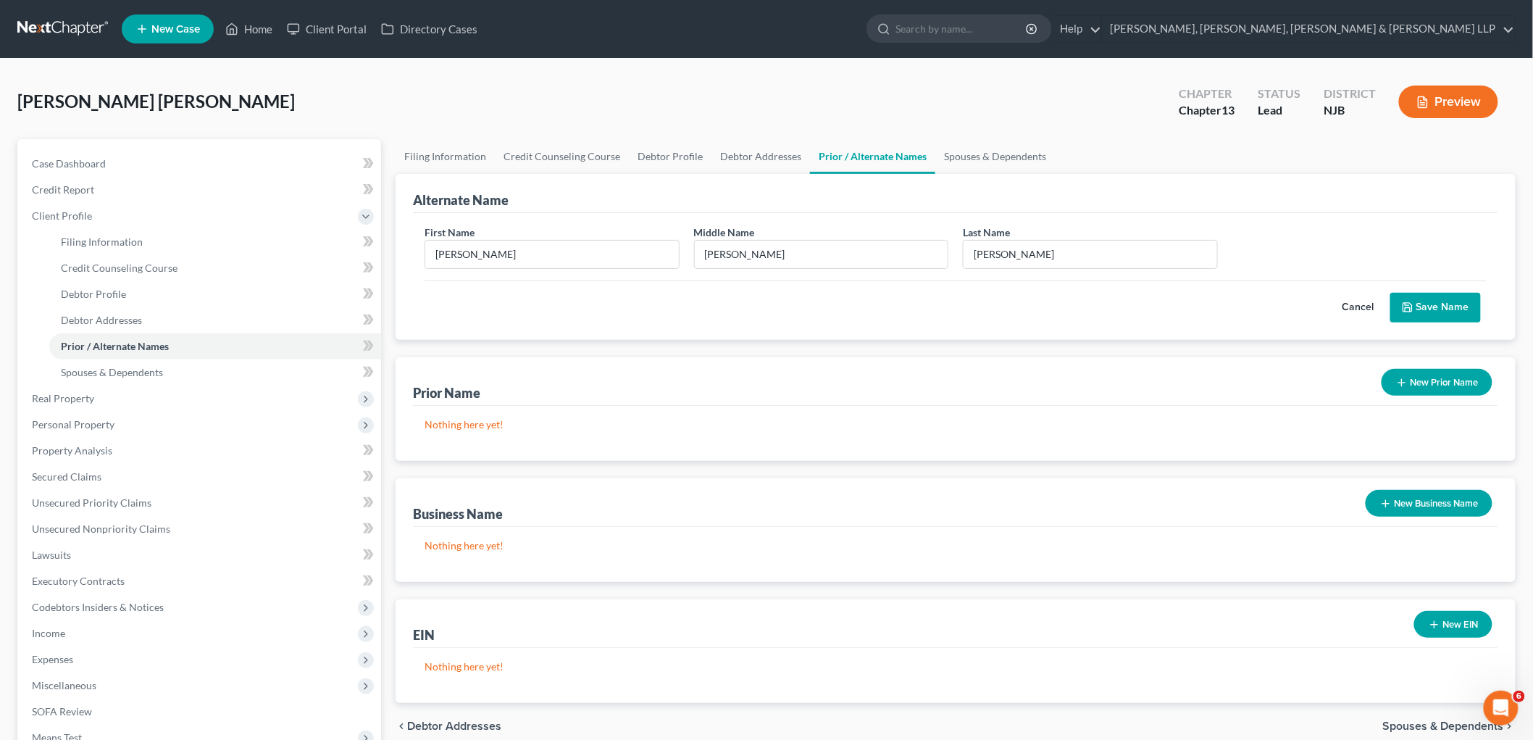
click at [1445, 300] on button "Save Name" at bounding box center [1436, 308] width 91 height 30
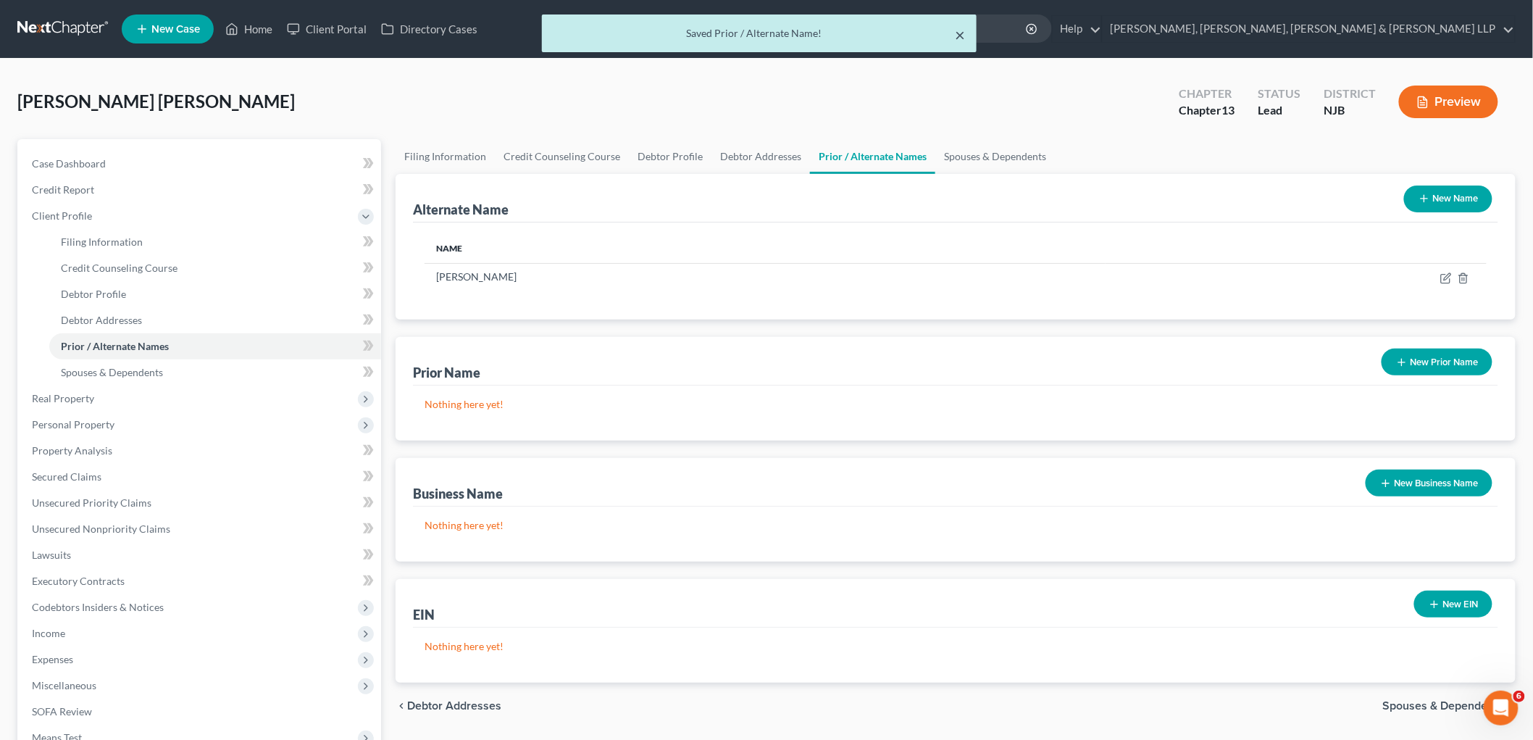
click at [959, 34] on button "×" at bounding box center [960, 34] width 10 height 17
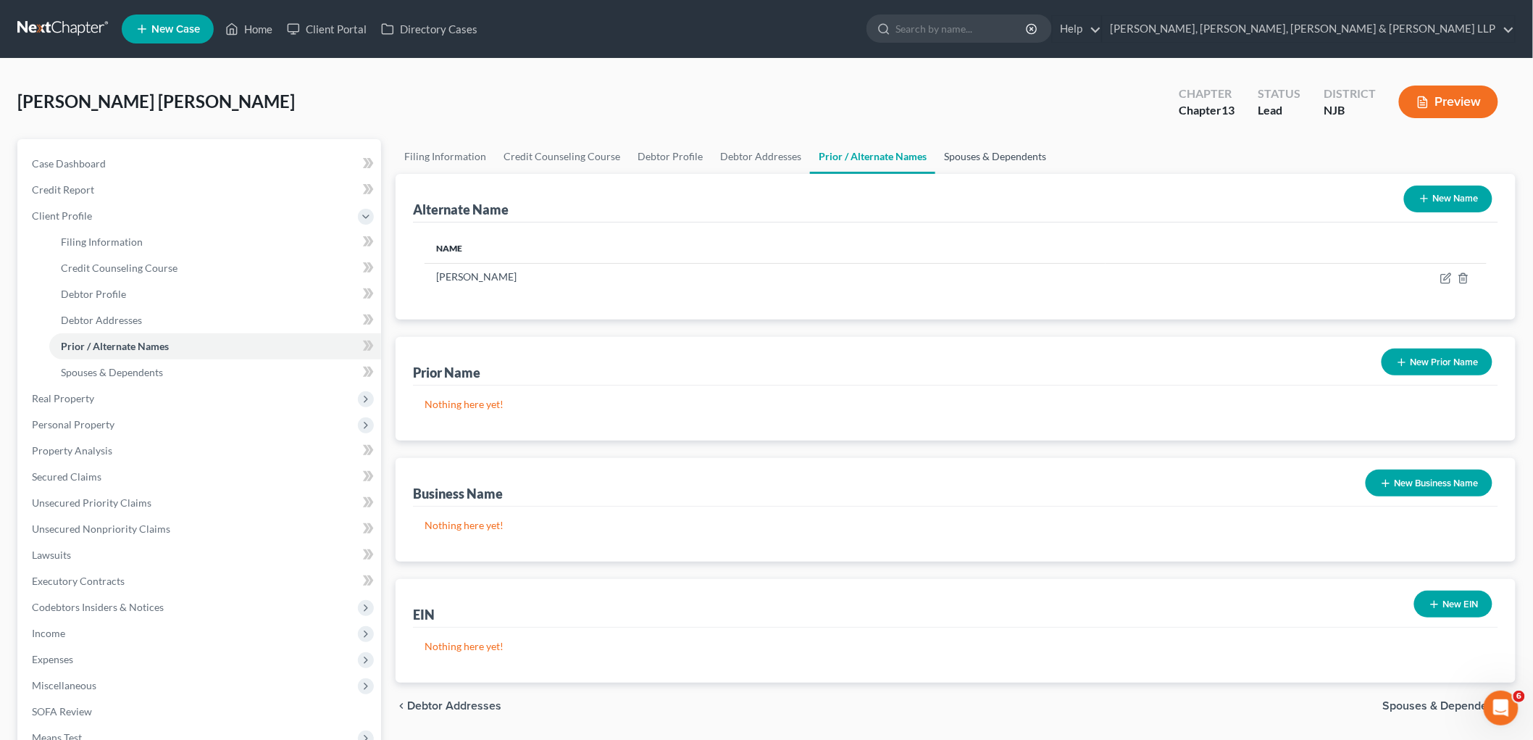
click at [986, 149] on link "Spouses & Dependents" at bounding box center [996, 156] width 120 height 35
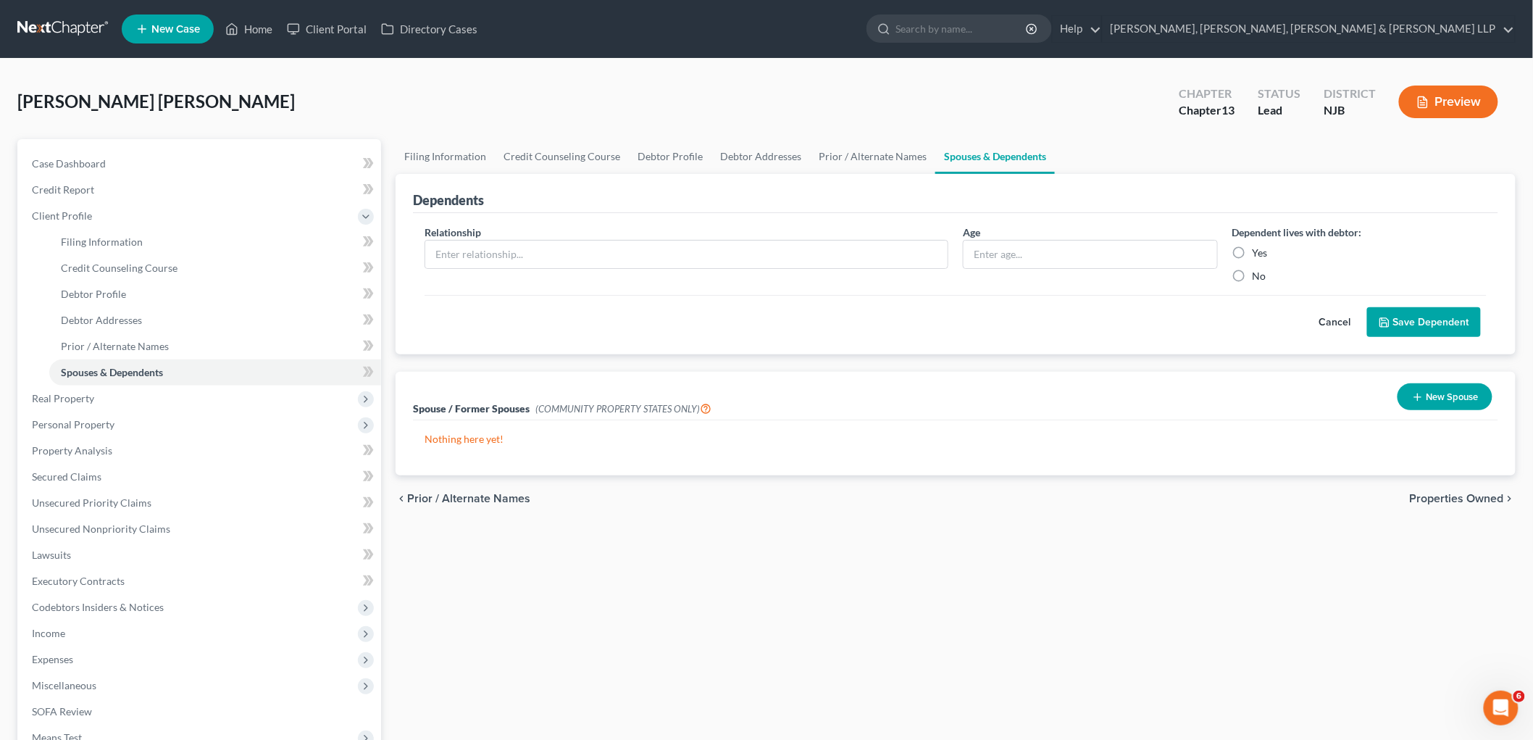
click at [1445, 495] on span "Properties Owned" at bounding box center [1457, 499] width 94 height 12
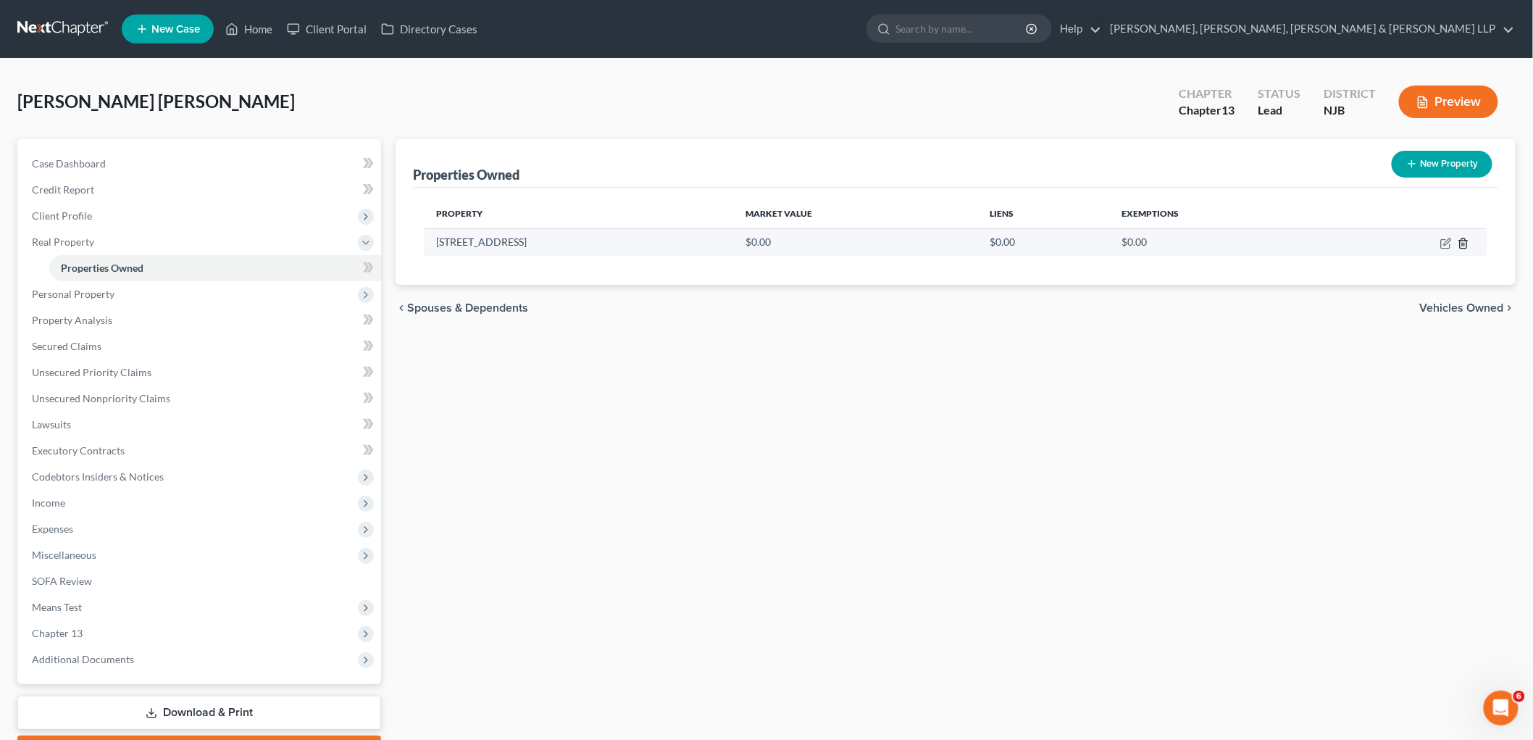
click at [1467, 238] on icon "button" at bounding box center [1464, 244] width 12 height 12
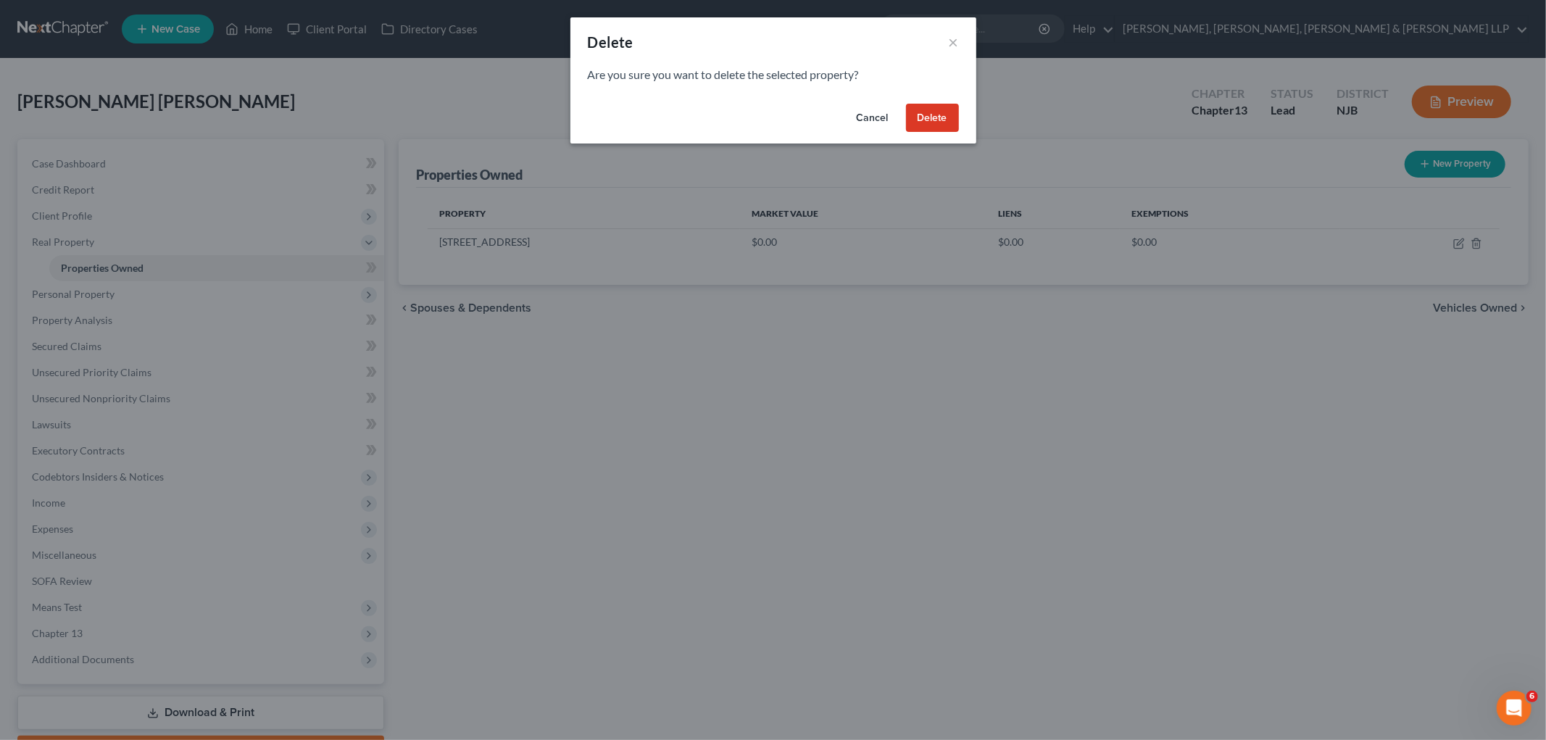
click at [917, 111] on button "Delete" at bounding box center [932, 118] width 53 height 29
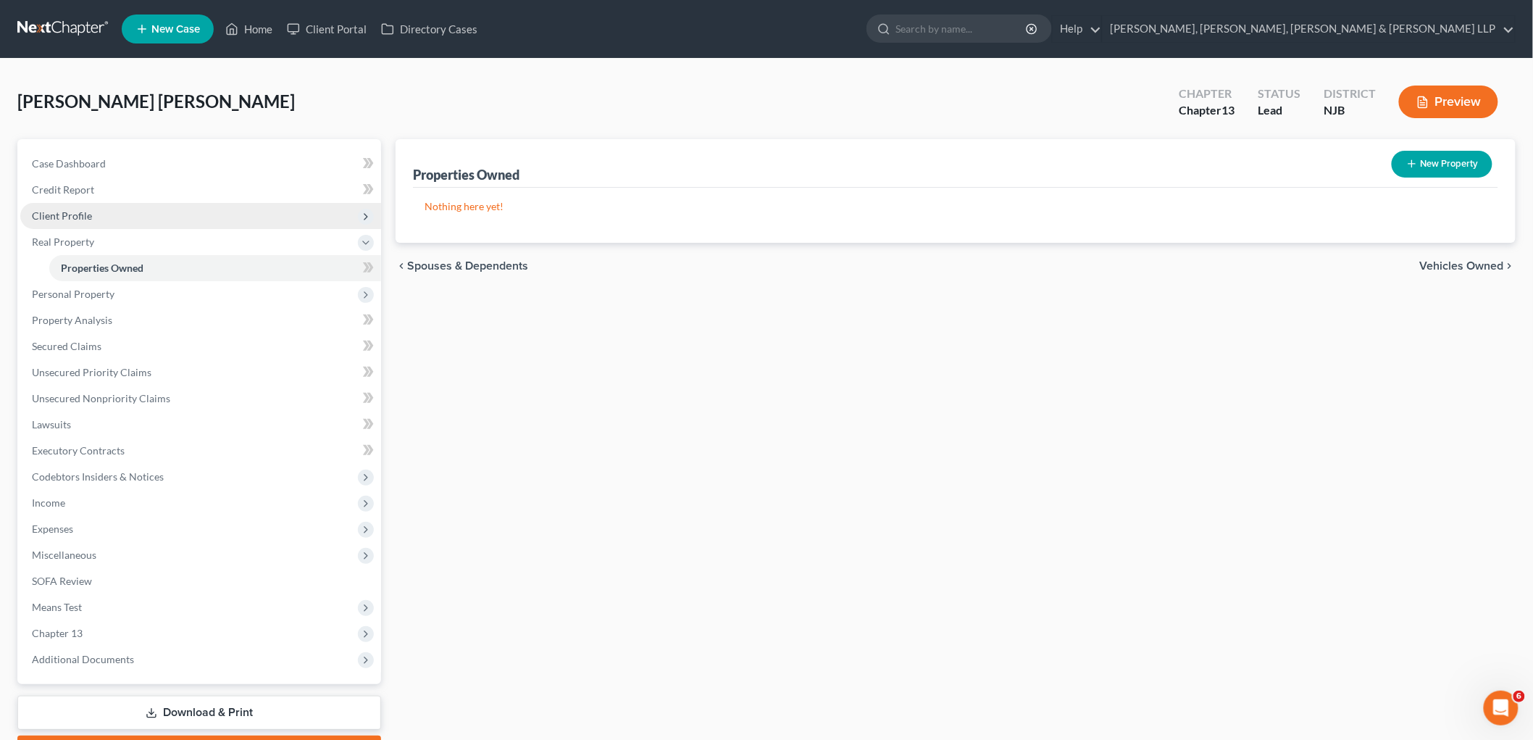
click at [70, 205] on span "Client Profile" at bounding box center [200, 216] width 361 height 26
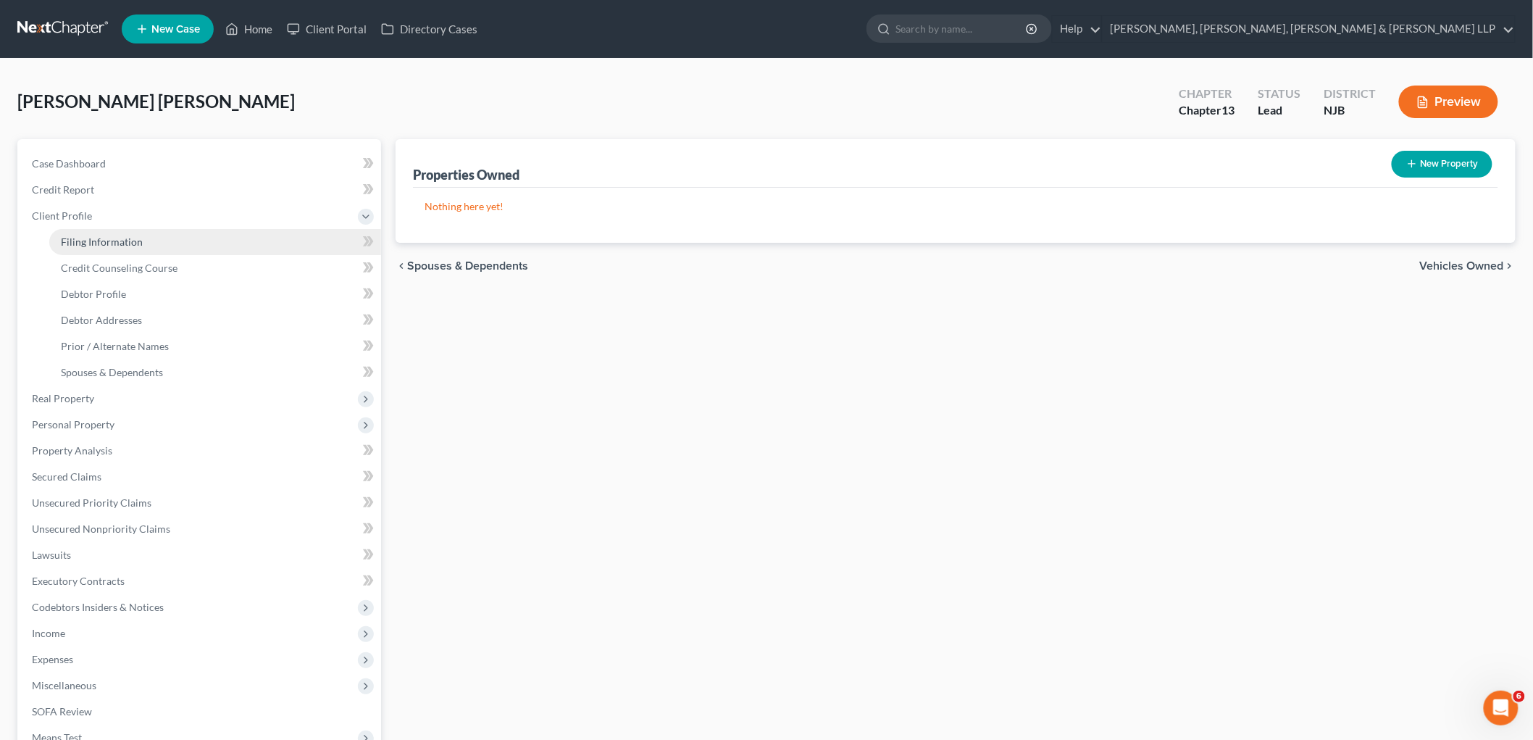
click at [121, 240] on span "Filing Information" at bounding box center [102, 242] width 82 height 12
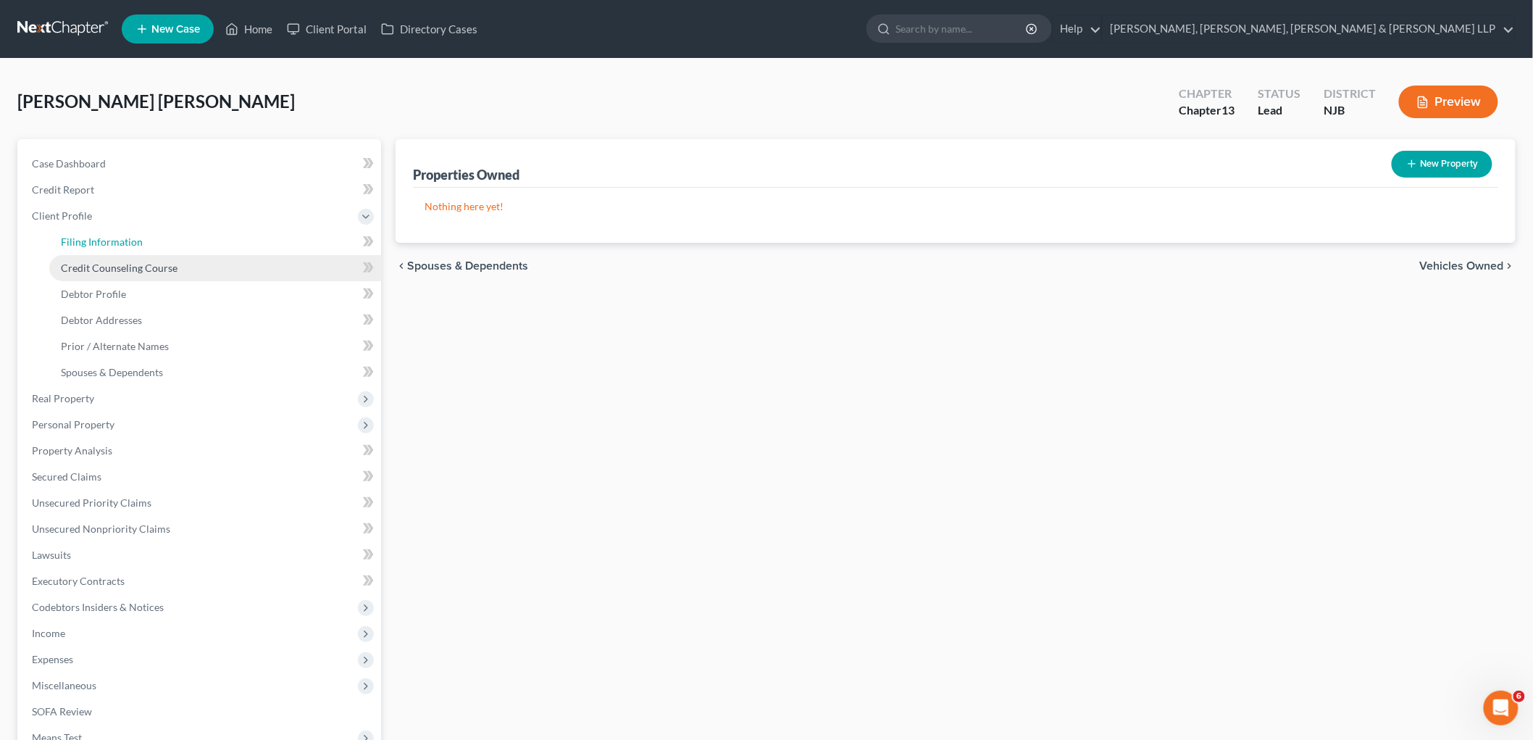
select select "1"
select select "0"
select select "3"
select select "51"
select select "0"
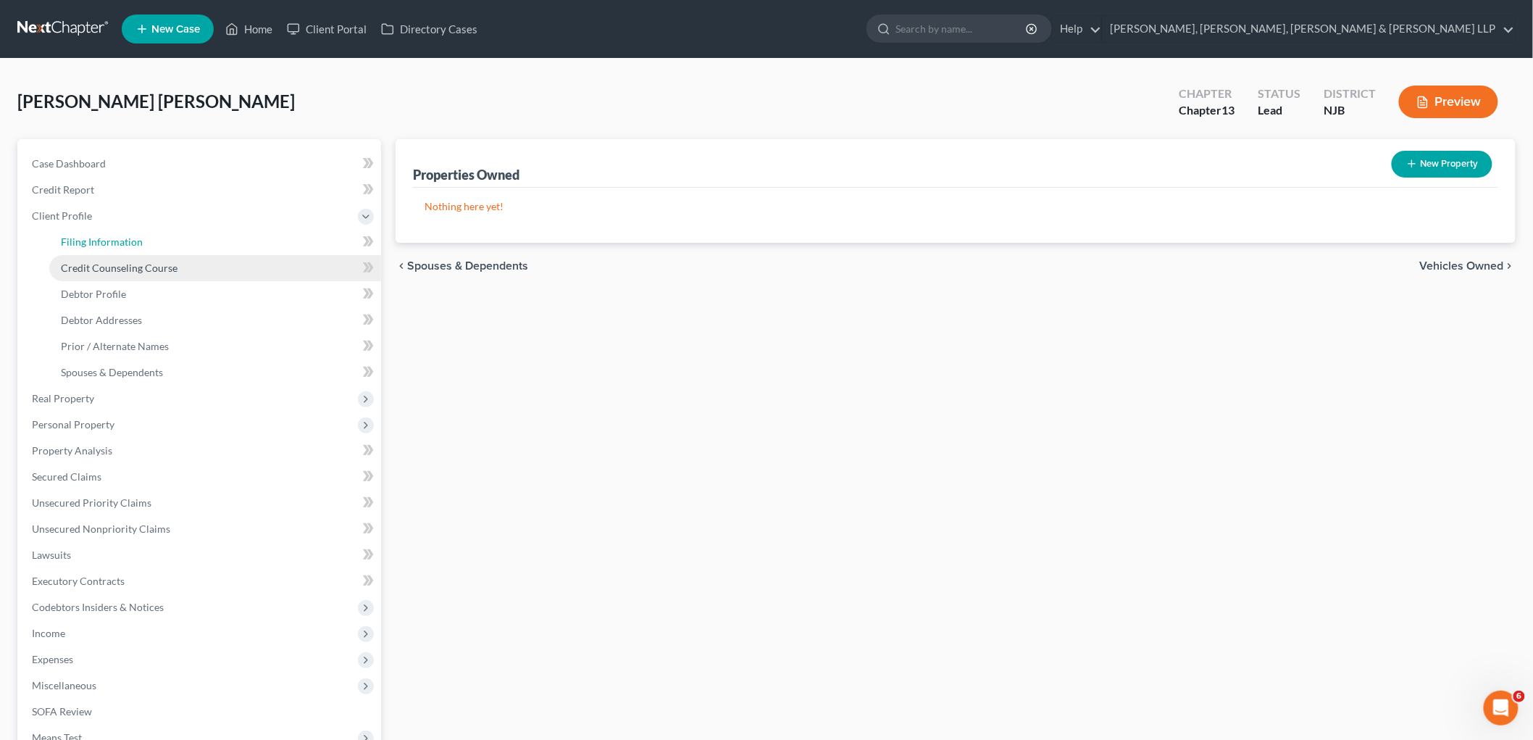
select select "0"
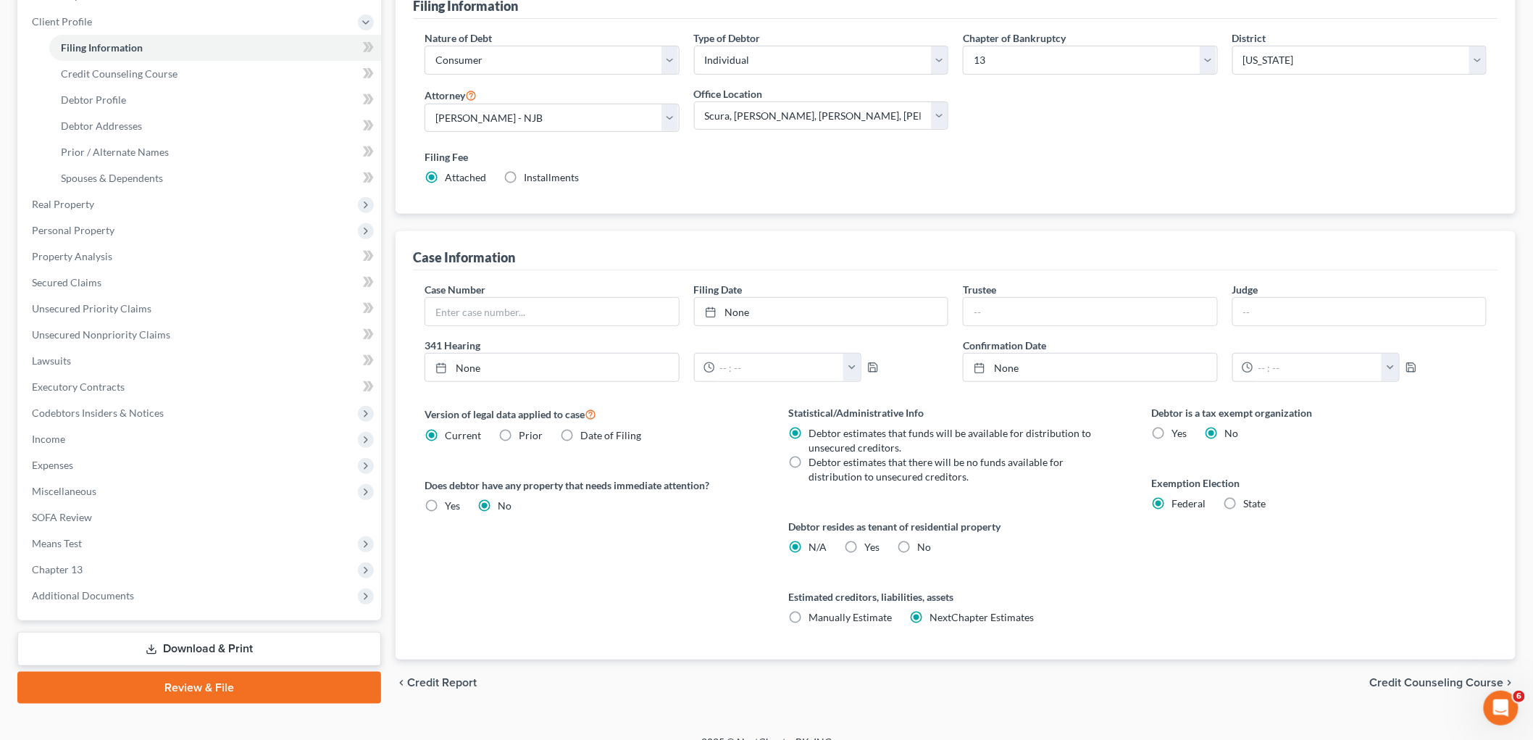
scroll to position [215, 0]
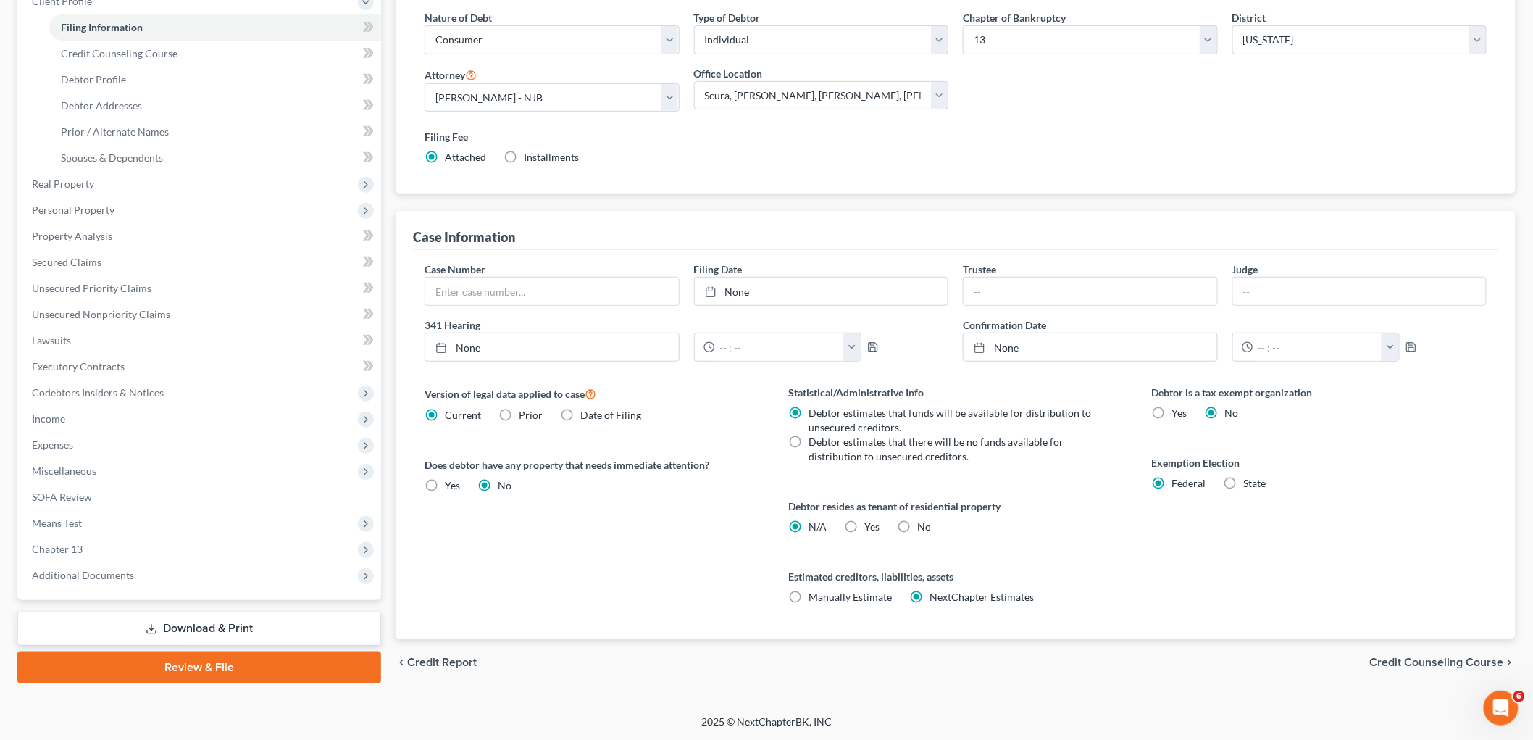
click at [865, 524] on label "Yes Yes" at bounding box center [872, 527] width 15 height 14
click at [870, 524] on input "Yes Yes" at bounding box center [874, 524] width 9 height 9
radio input "true"
radio input "false"
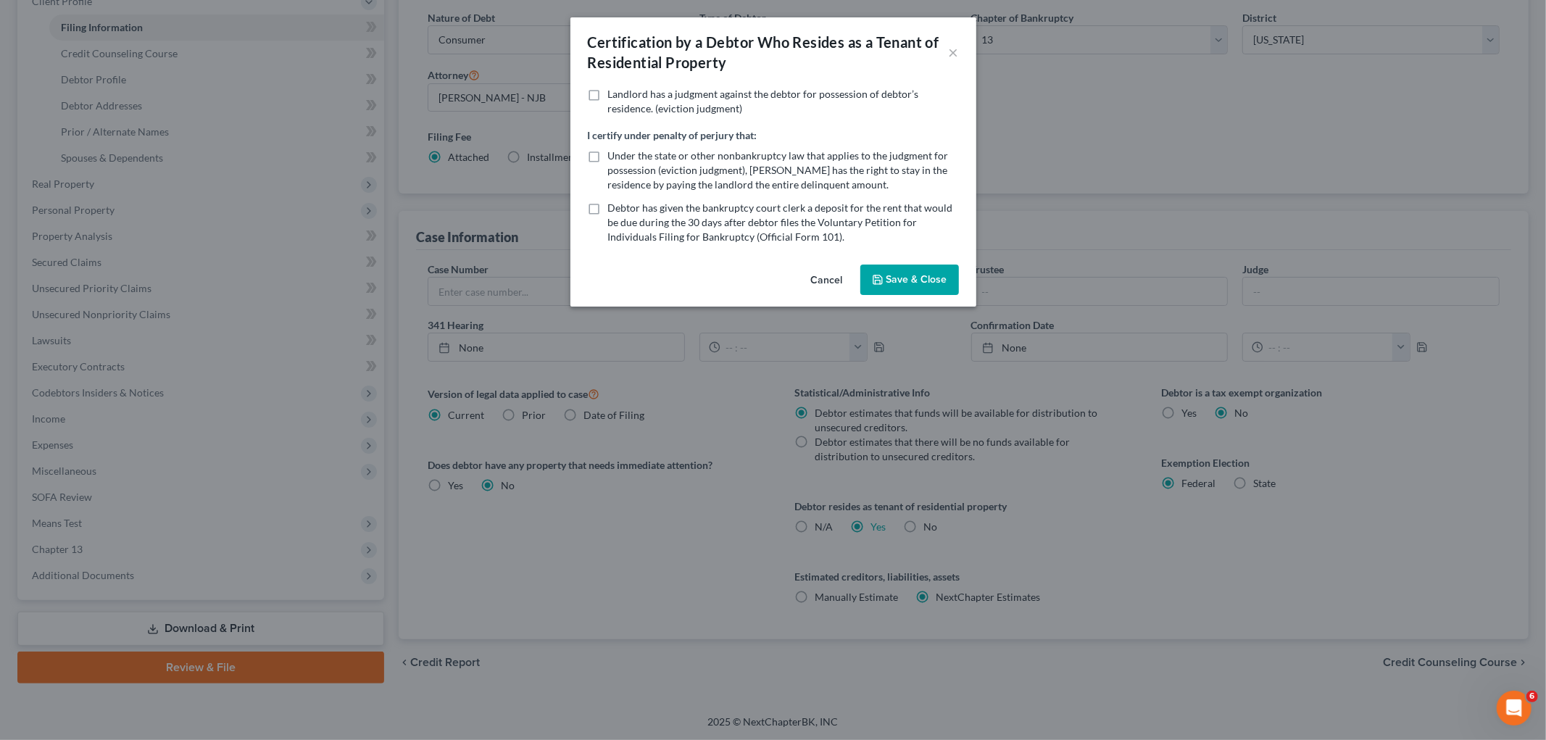
click at [826, 272] on button "Cancel" at bounding box center [826, 280] width 55 height 29
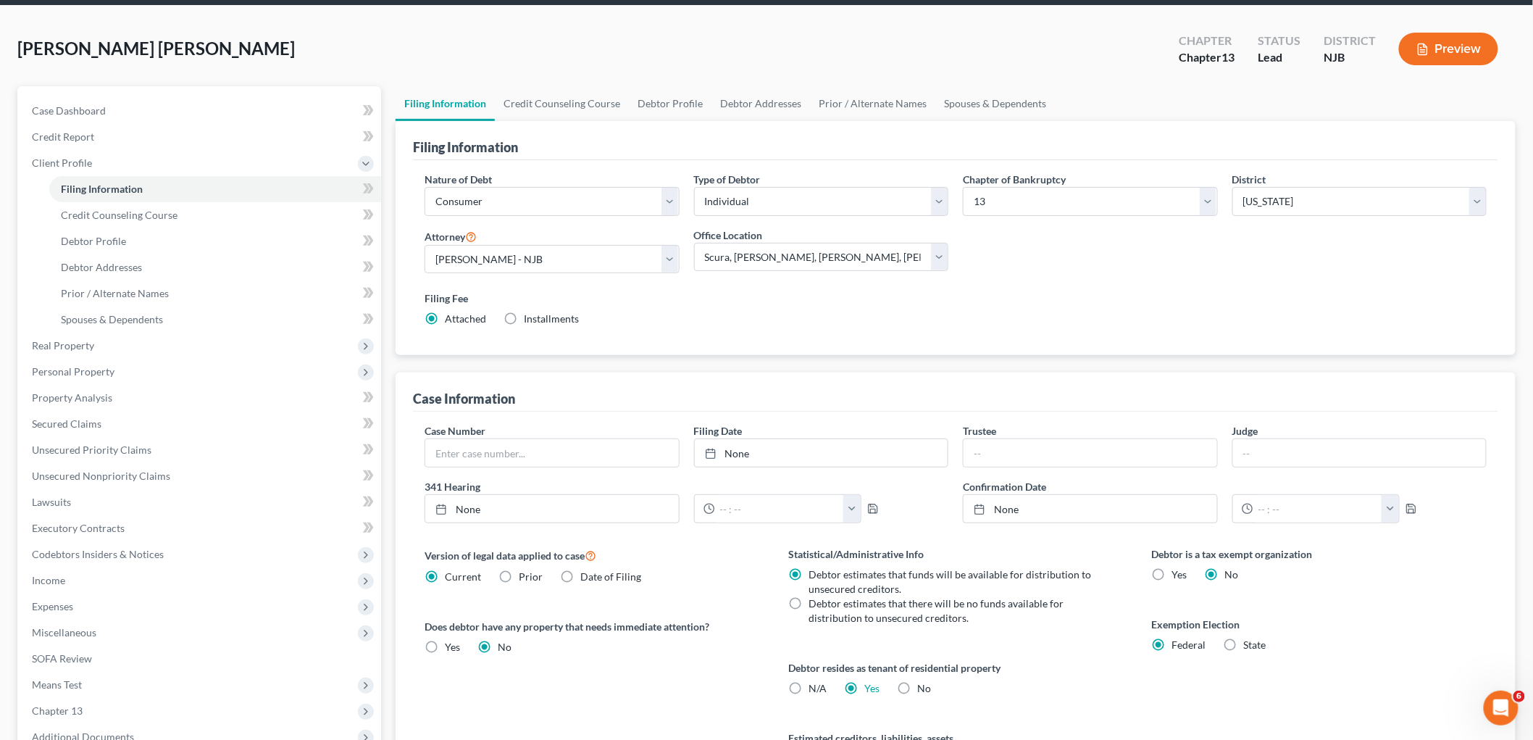
scroll to position [0, 0]
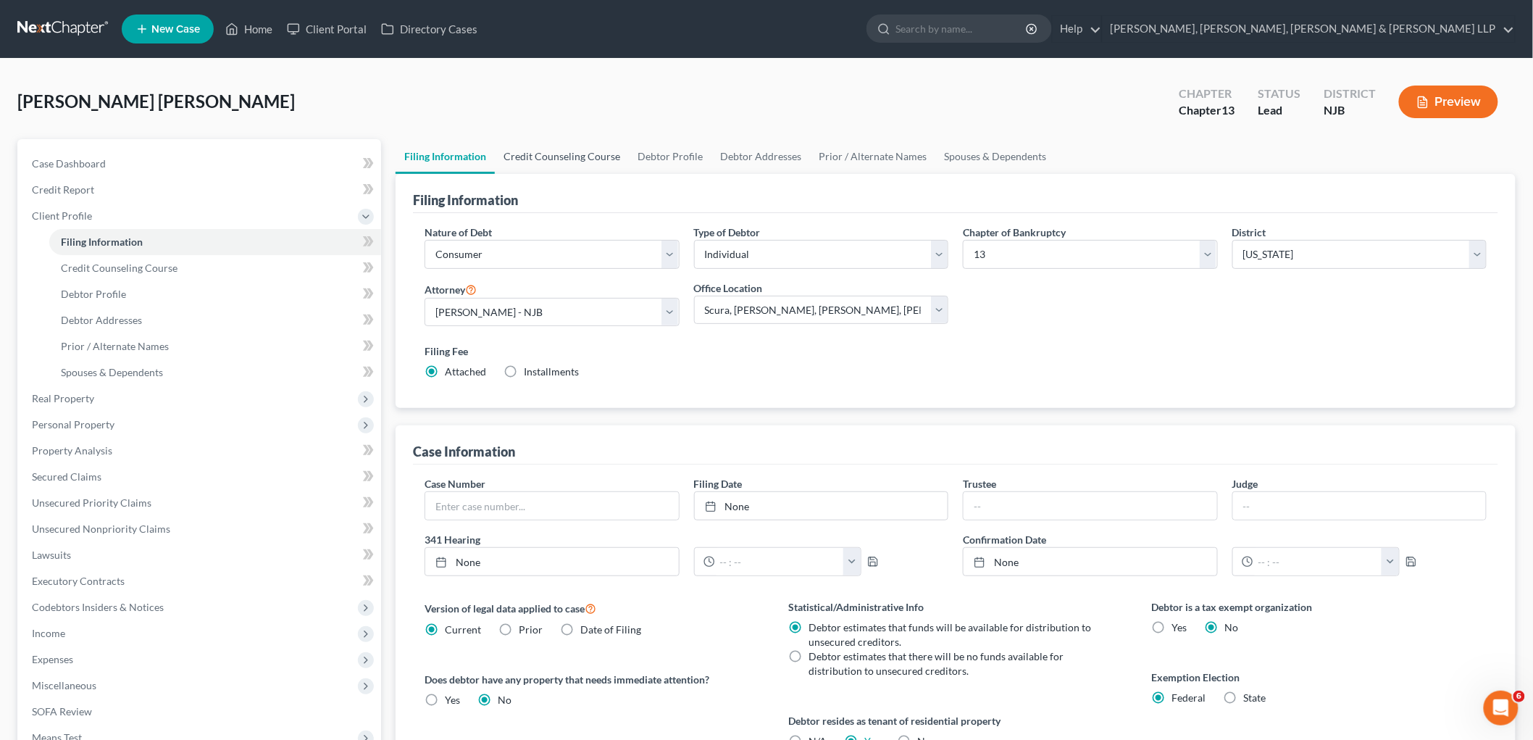
click at [570, 146] on link "Credit Counseling Course" at bounding box center [562, 156] width 134 height 35
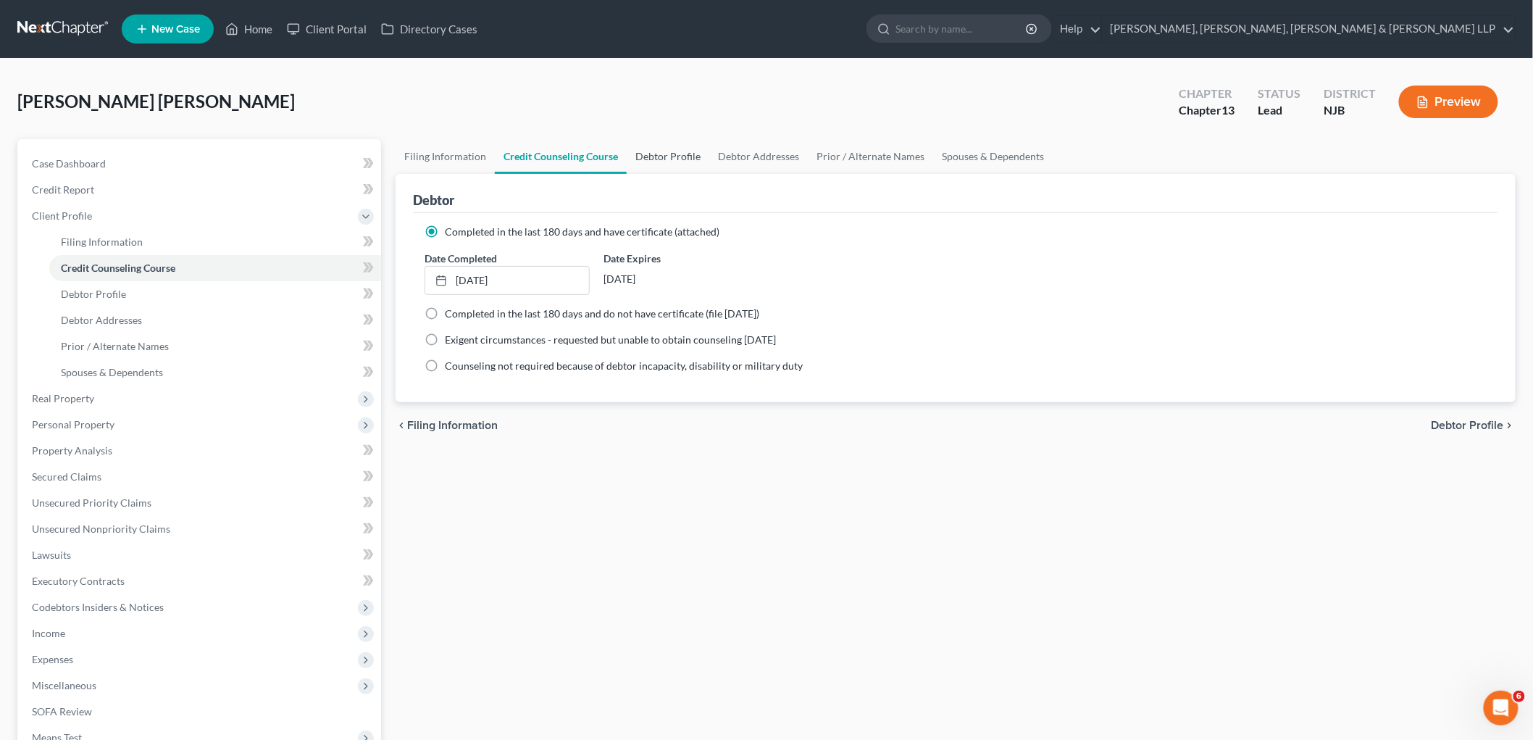
drag, startPoint x: 661, startPoint y: 151, endPoint x: 705, endPoint y: 150, distance: 44.2
click at [662, 150] on link "Debtor Profile" at bounding box center [668, 156] width 83 height 35
select select "0"
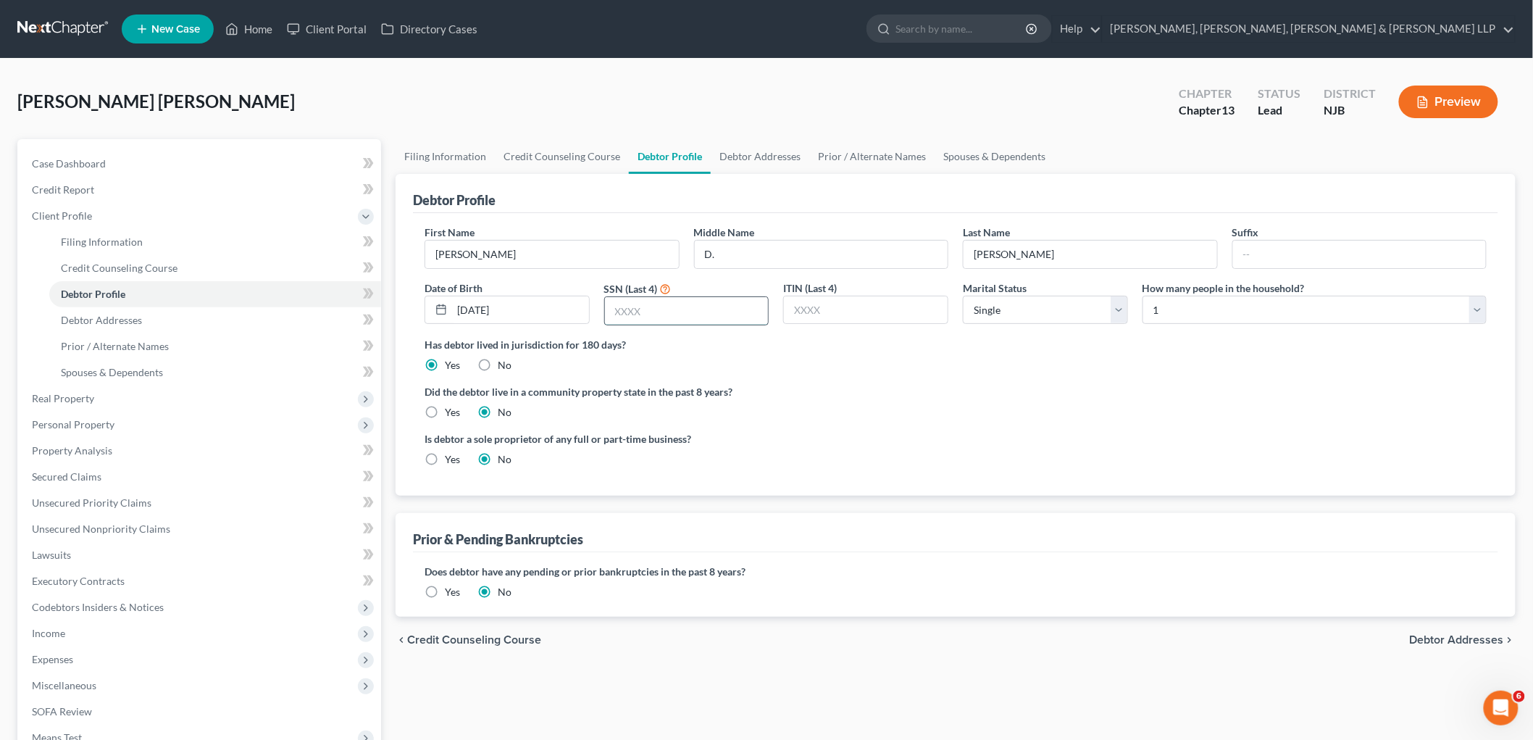
click at [648, 309] on input "text" at bounding box center [687, 311] width 164 height 28
type input "8375"
click at [87, 187] on span "Credit Report" at bounding box center [63, 189] width 62 height 12
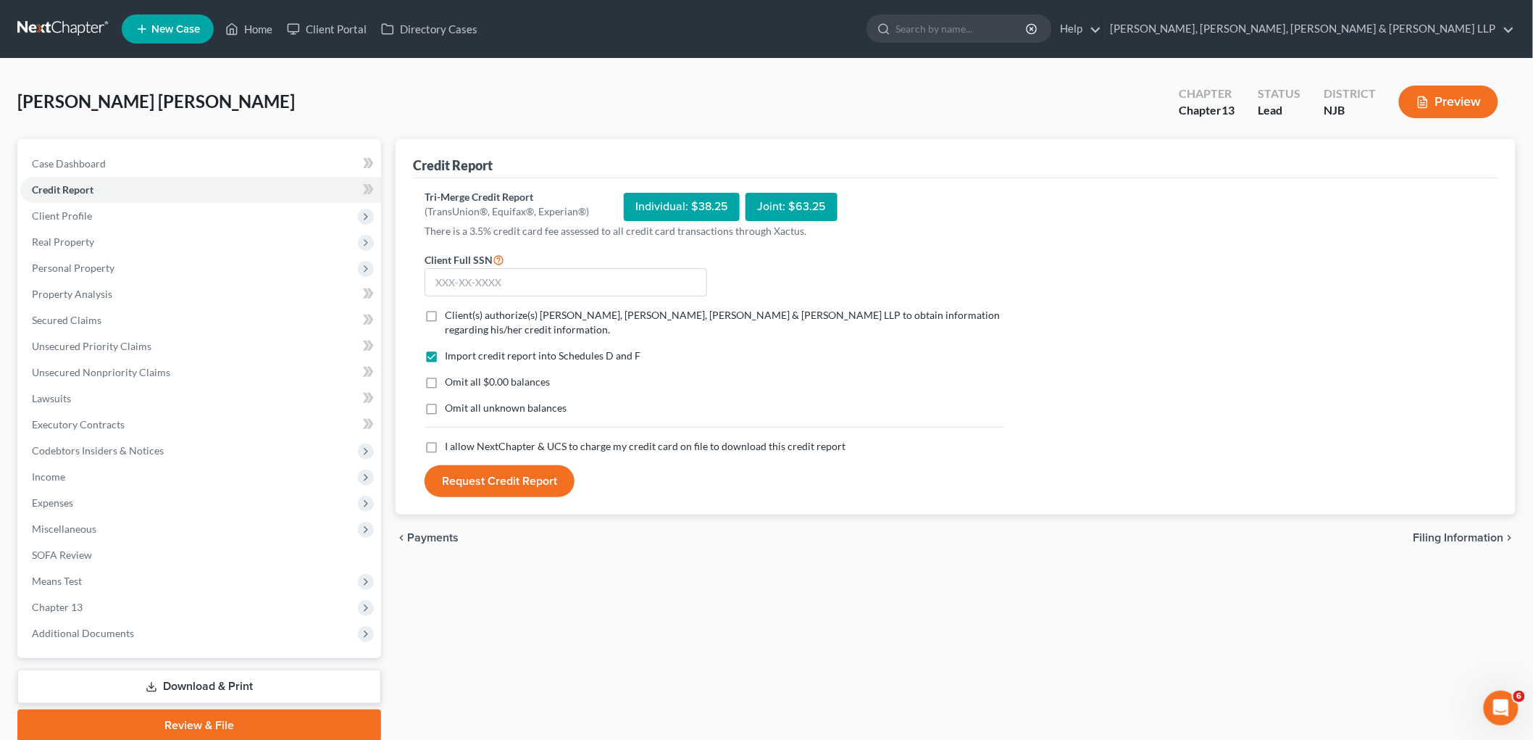
click at [445, 314] on label "Client(s) authorize(s) [PERSON_NAME], [PERSON_NAME], [PERSON_NAME] & [PERSON_NA…" at bounding box center [724, 322] width 559 height 29
click at [451, 314] on input "Client(s) authorize(s) [PERSON_NAME], [PERSON_NAME], [PERSON_NAME] & [PERSON_NA…" at bounding box center [455, 312] width 9 height 9
checkbox input "true"
click at [445, 448] on label "I allow NextChapter & UCS to charge my credit card on file to download this cre…" at bounding box center [645, 446] width 401 height 14
click at [451, 448] on input "I allow NextChapter & UCS to charge my credit card on file to download this cre…" at bounding box center [455, 443] width 9 height 9
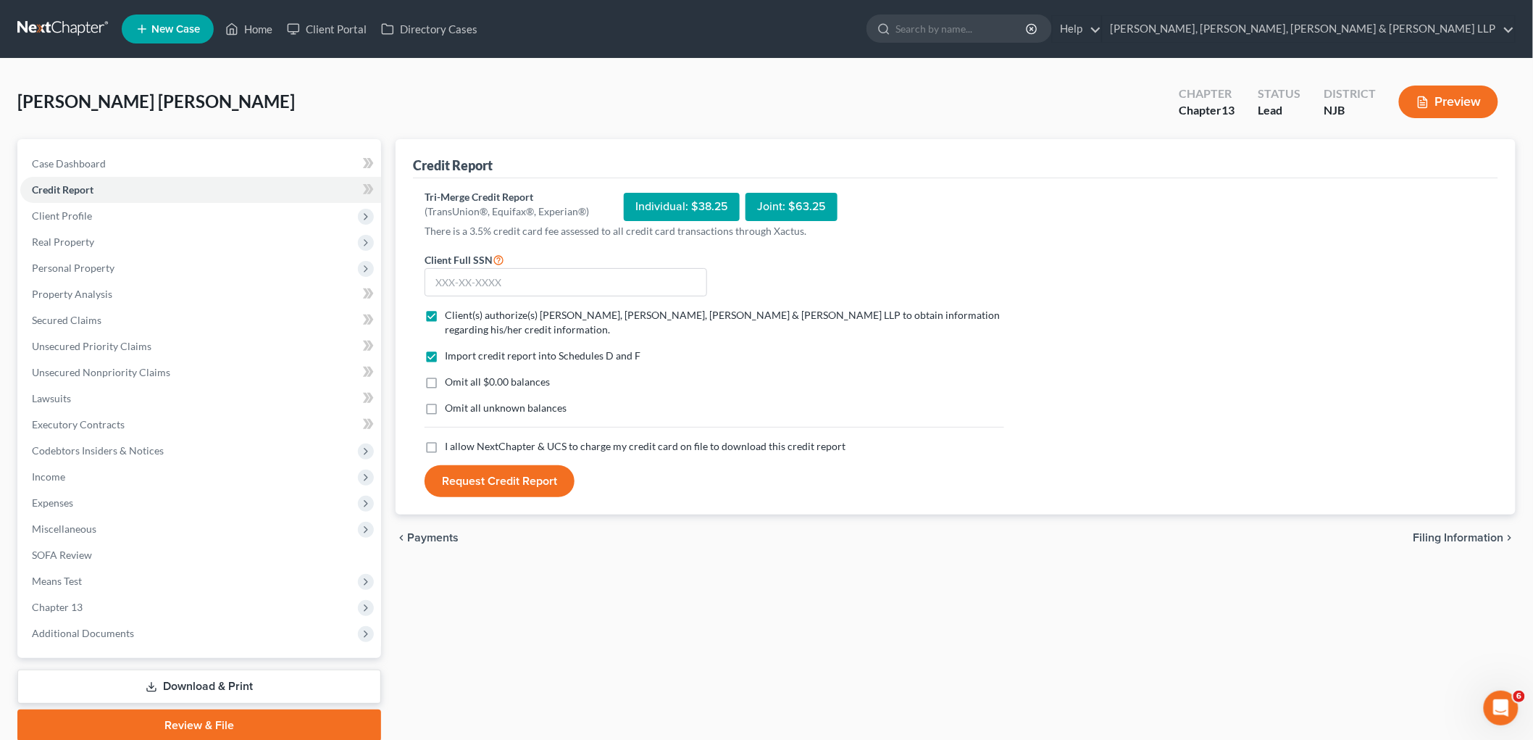
checkbox input "true"
click at [445, 378] on label "Omit all $0.00 balances" at bounding box center [497, 382] width 105 height 14
click at [451, 378] on input "Omit all $0.00 balances" at bounding box center [455, 379] width 9 height 9
checkbox input "true"
click at [504, 280] on input "text" at bounding box center [566, 282] width 283 height 29
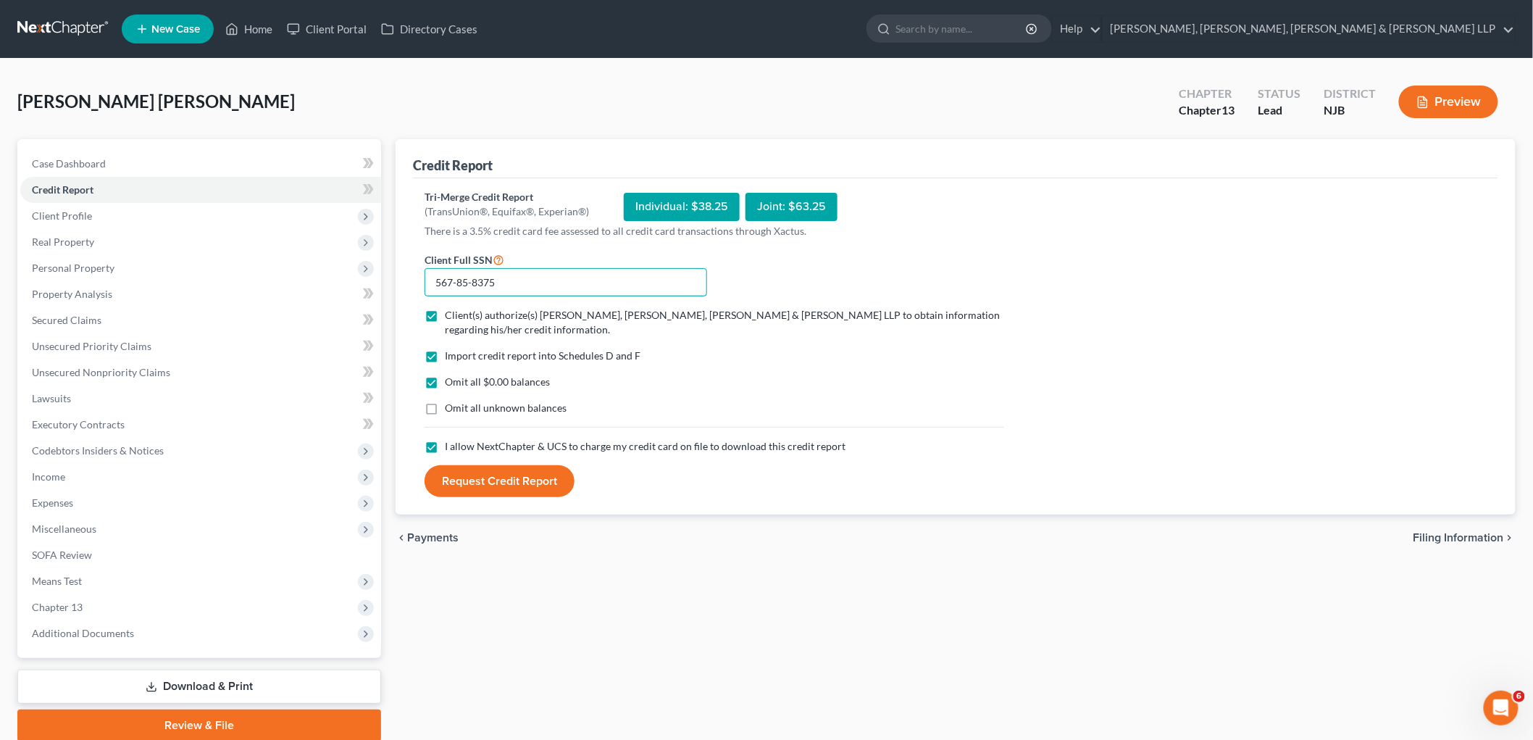
type input "567-85-8375"
click at [713, 383] on div "Omit all $0.00 balances" at bounding box center [715, 382] width 580 height 14
click at [530, 474] on button "Request Credit Report" at bounding box center [500, 481] width 150 height 32
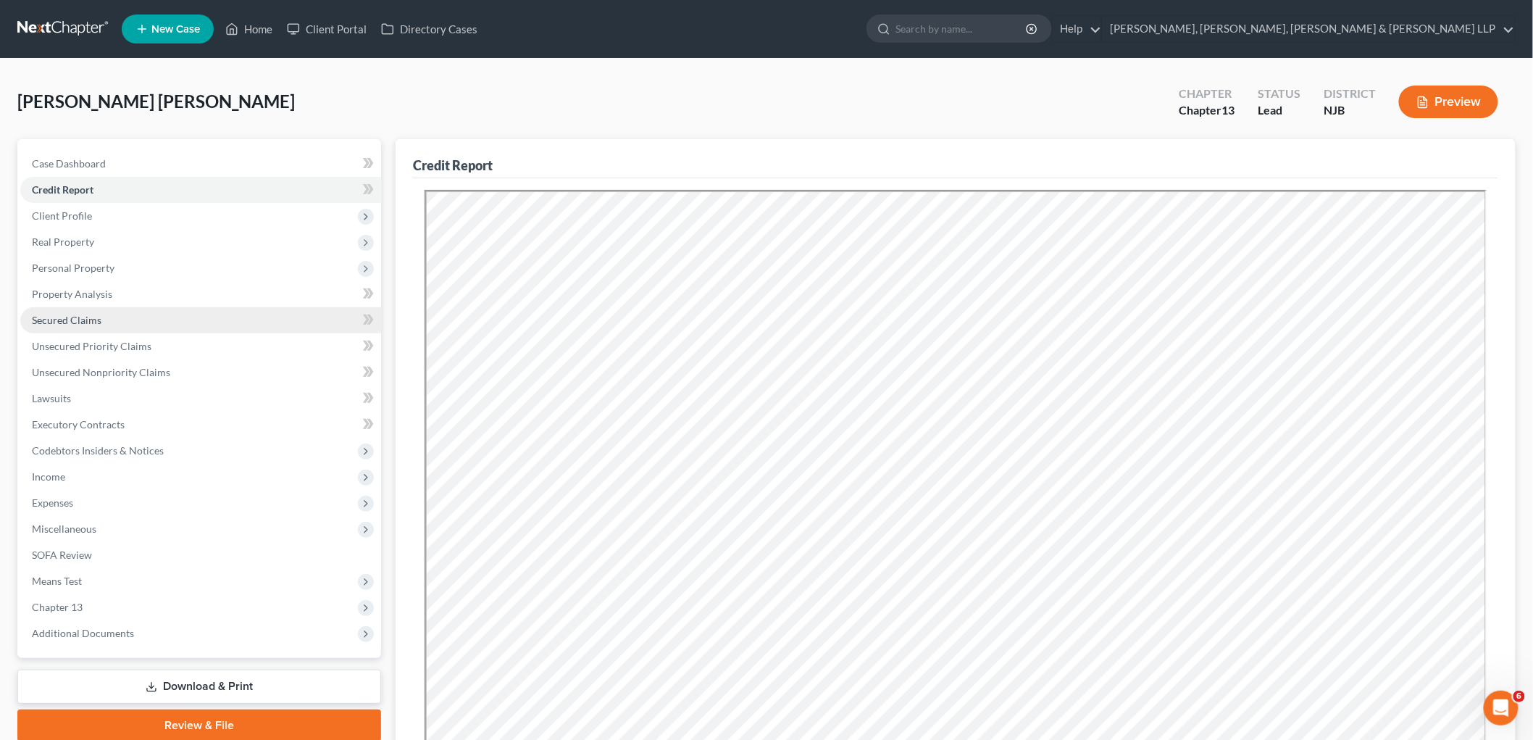
click at [62, 321] on span "Secured Claims" at bounding box center [67, 320] width 70 height 12
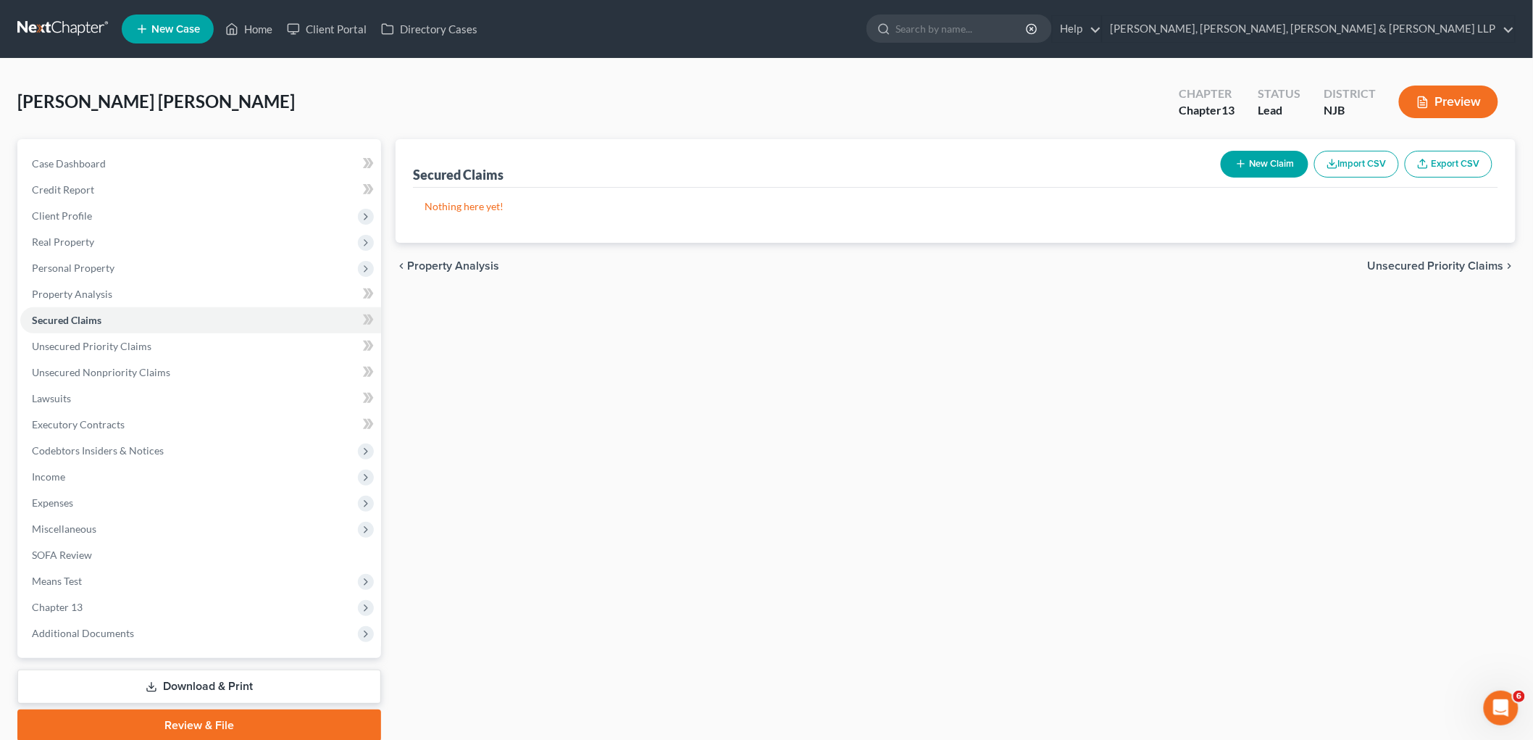
click at [1404, 266] on span "Unsecured Priority Claims" at bounding box center [1436, 266] width 136 height 12
click at [1404, 266] on span "Unsecured Nonpriority Claims" at bounding box center [1425, 266] width 157 height 12
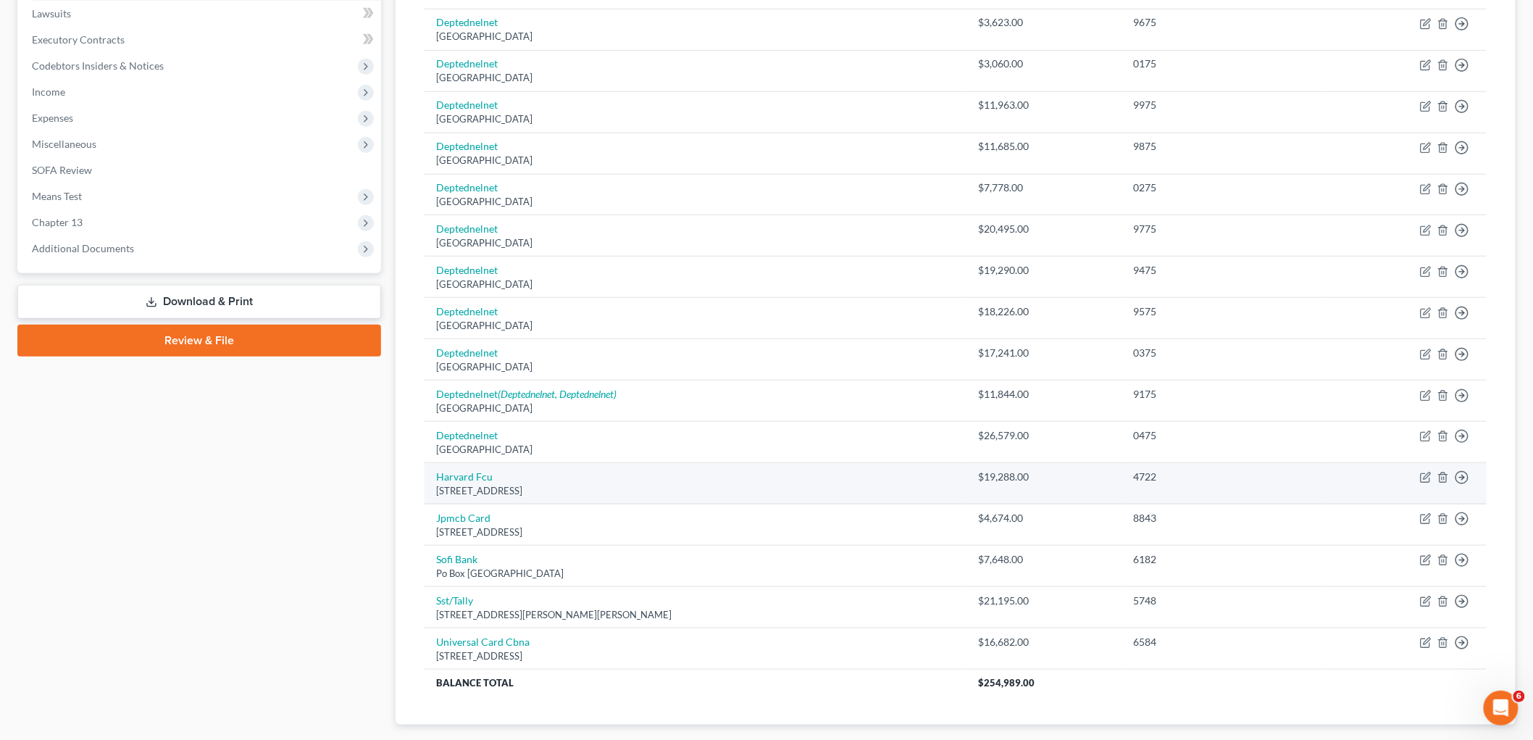
scroll to position [392, 0]
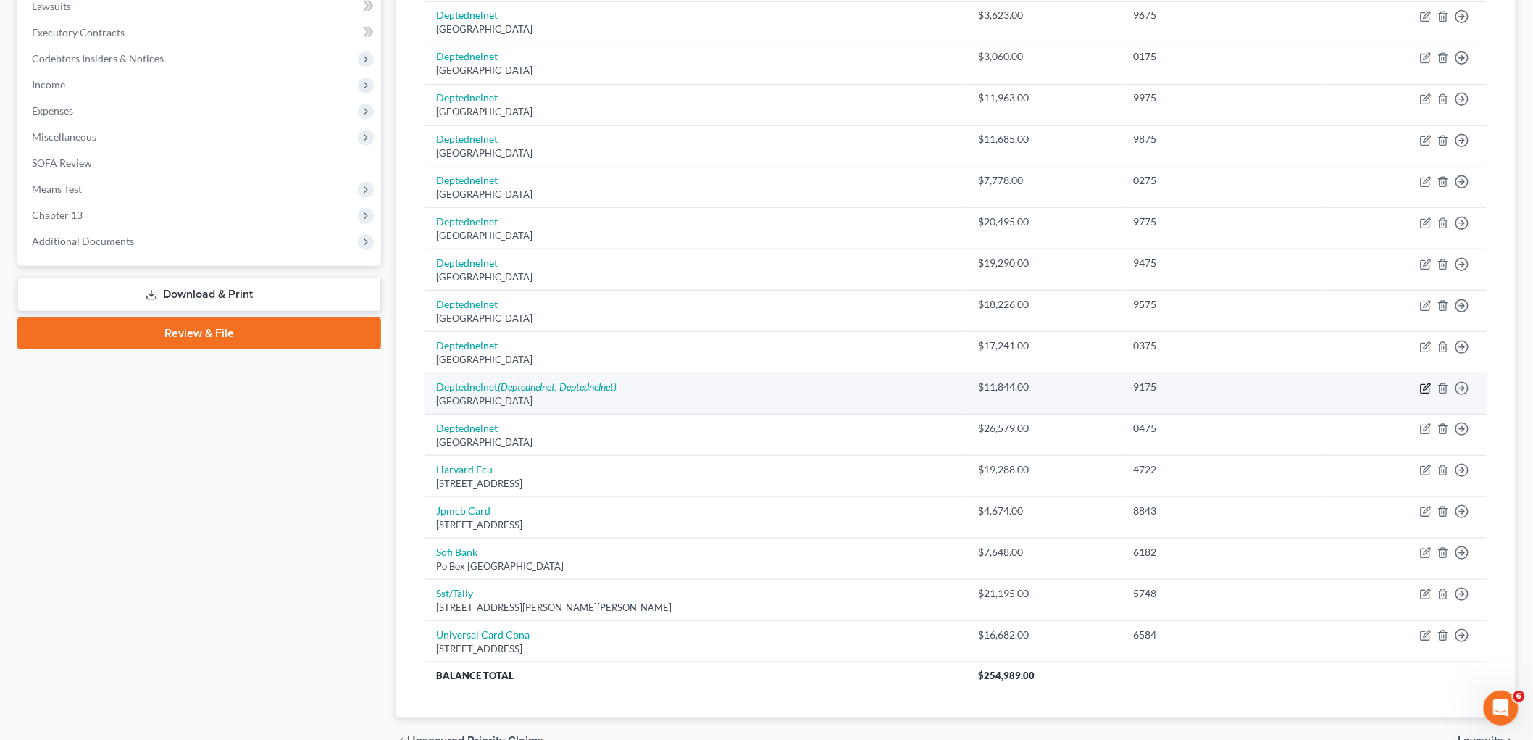
click at [1421, 384] on icon "button" at bounding box center [1426, 389] width 12 height 12
select select "30"
select select "17"
select select "0"
select select "30"
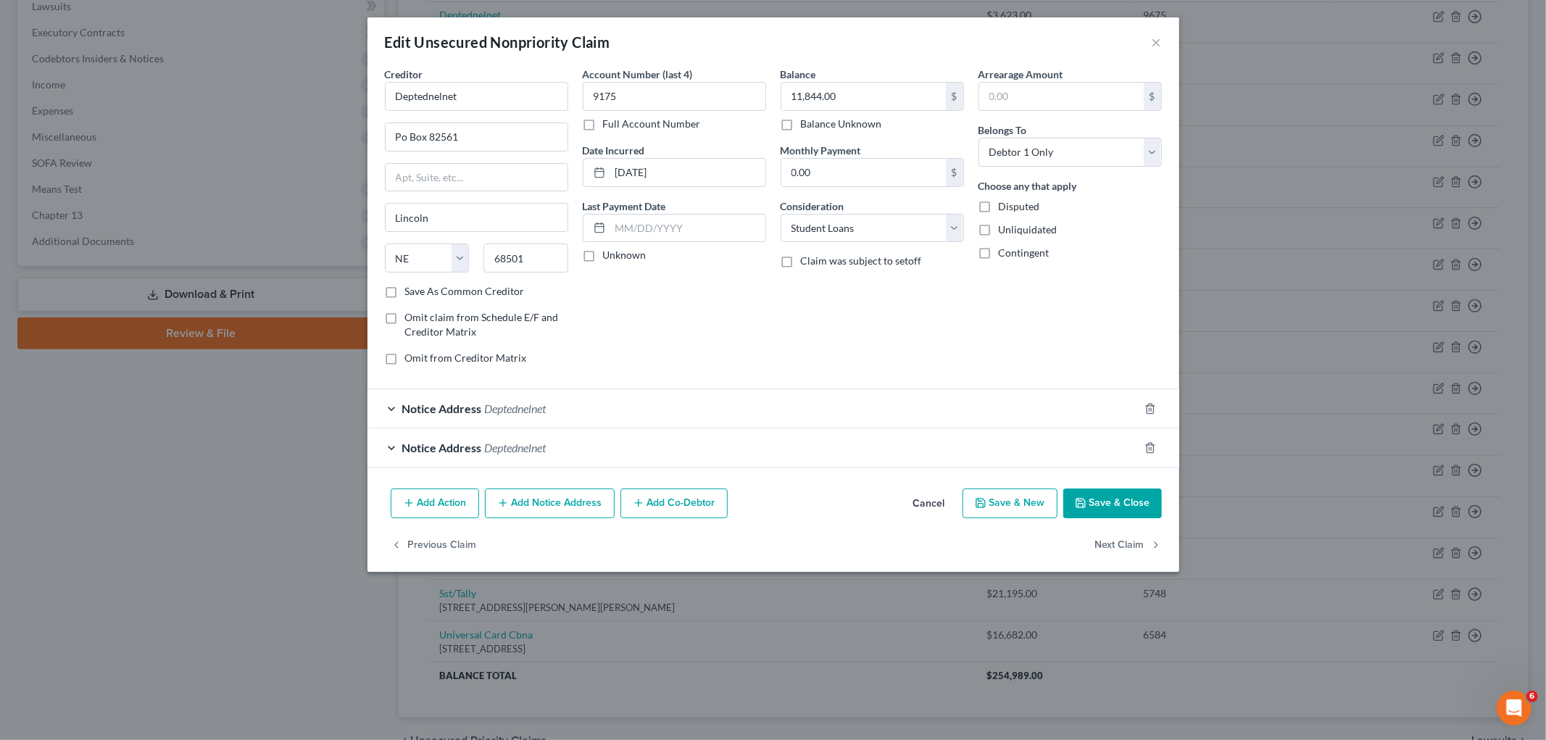
click at [665, 414] on div "Notice Address Deptednelnet" at bounding box center [752, 408] width 771 height 38
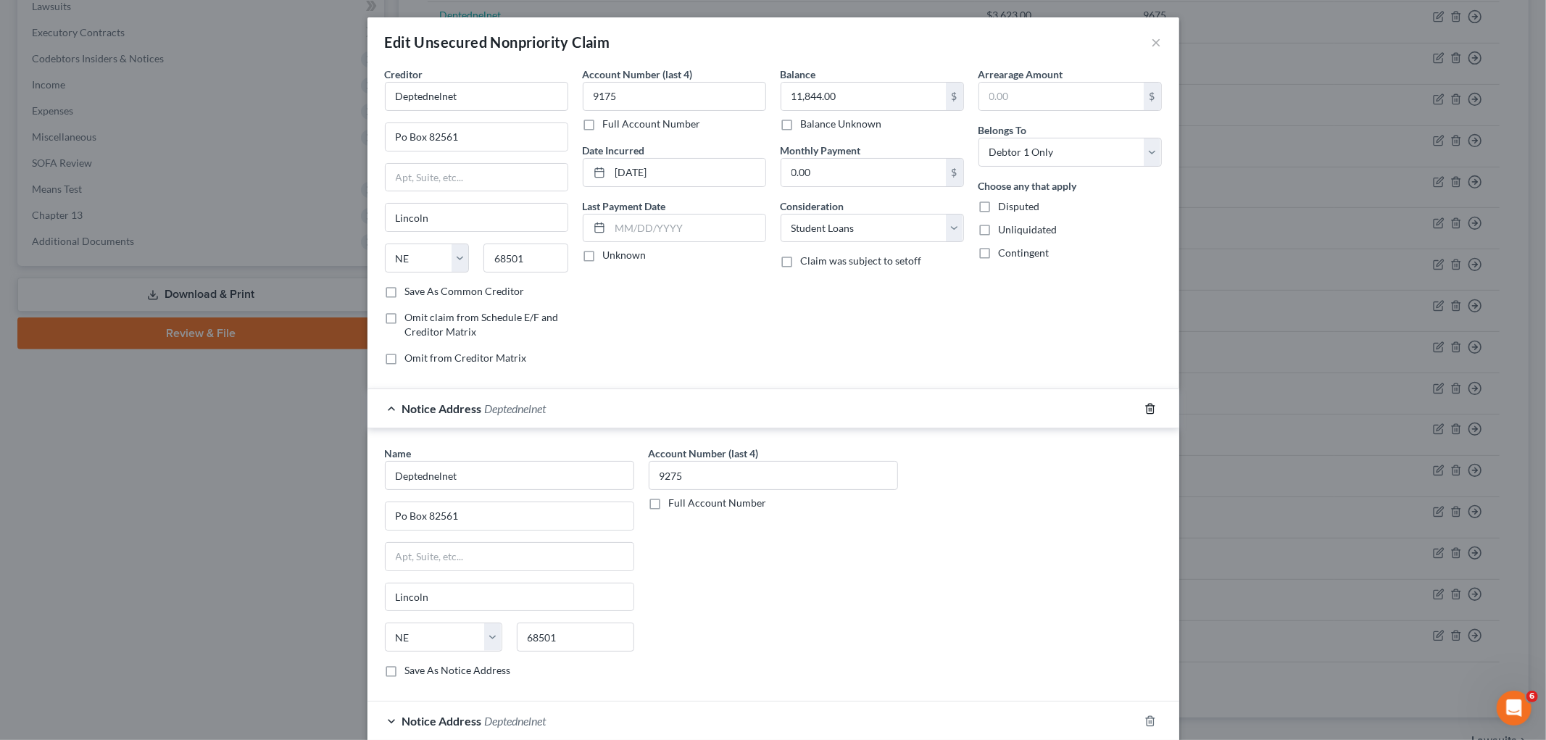
click at [1144, 407] on icon "button" at bounding box center [1150, 409] width 12 height 12
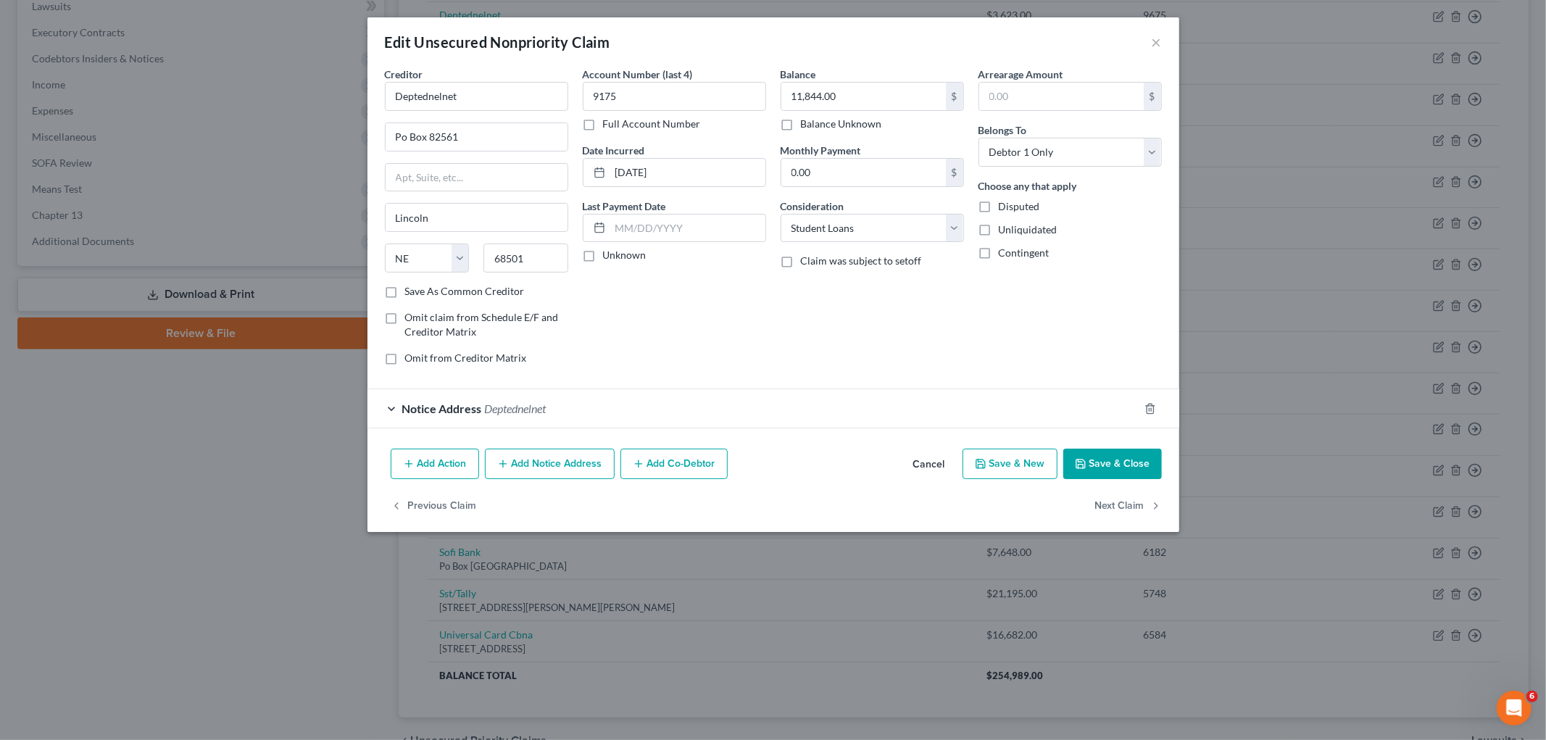
click at [881, 404] on div "Notice Address Deptednelnet" at bounding box center [752, 408] width 771 height 38
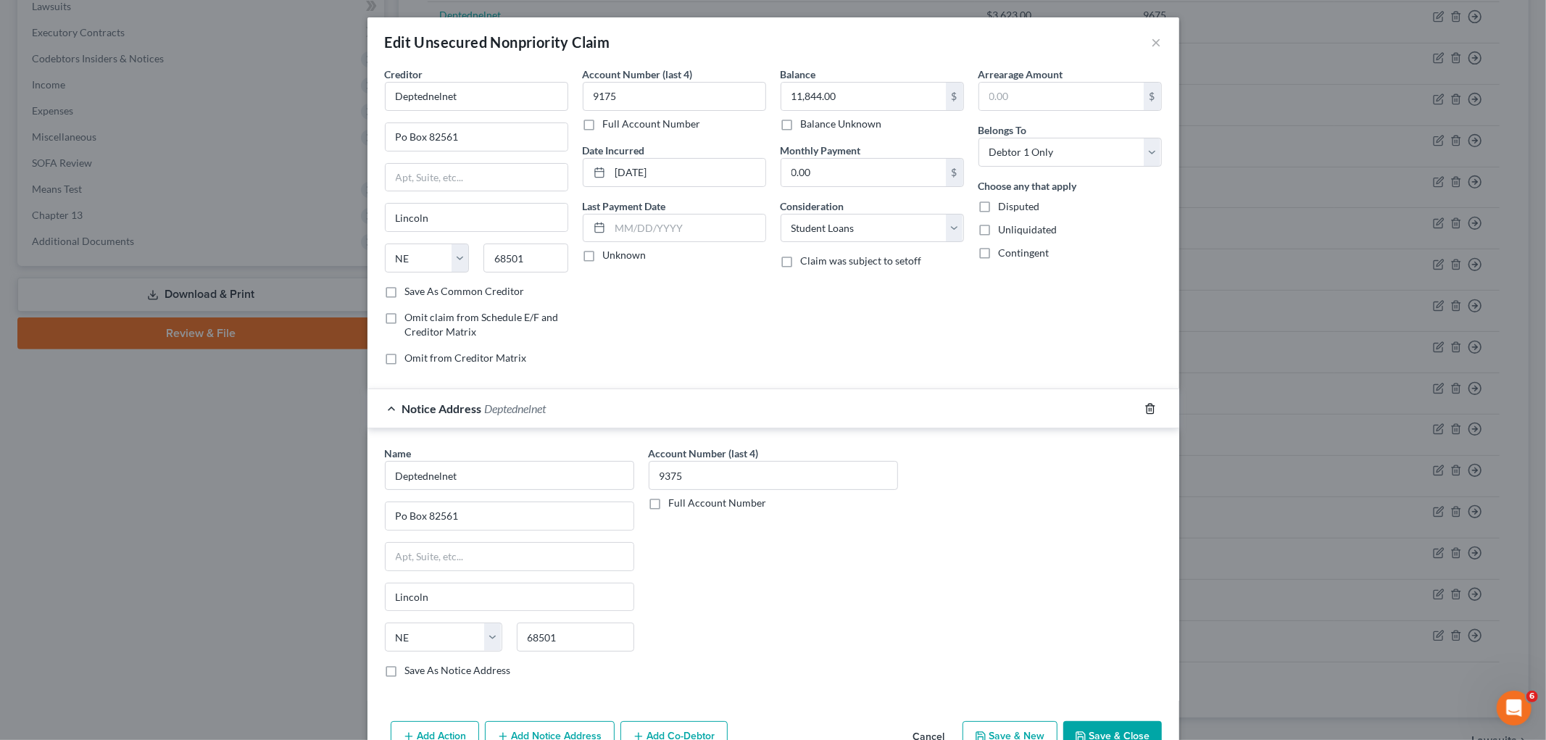
click at [1144, 409] on icon "button" at bounding box center [1150, 409] width 12 height 12
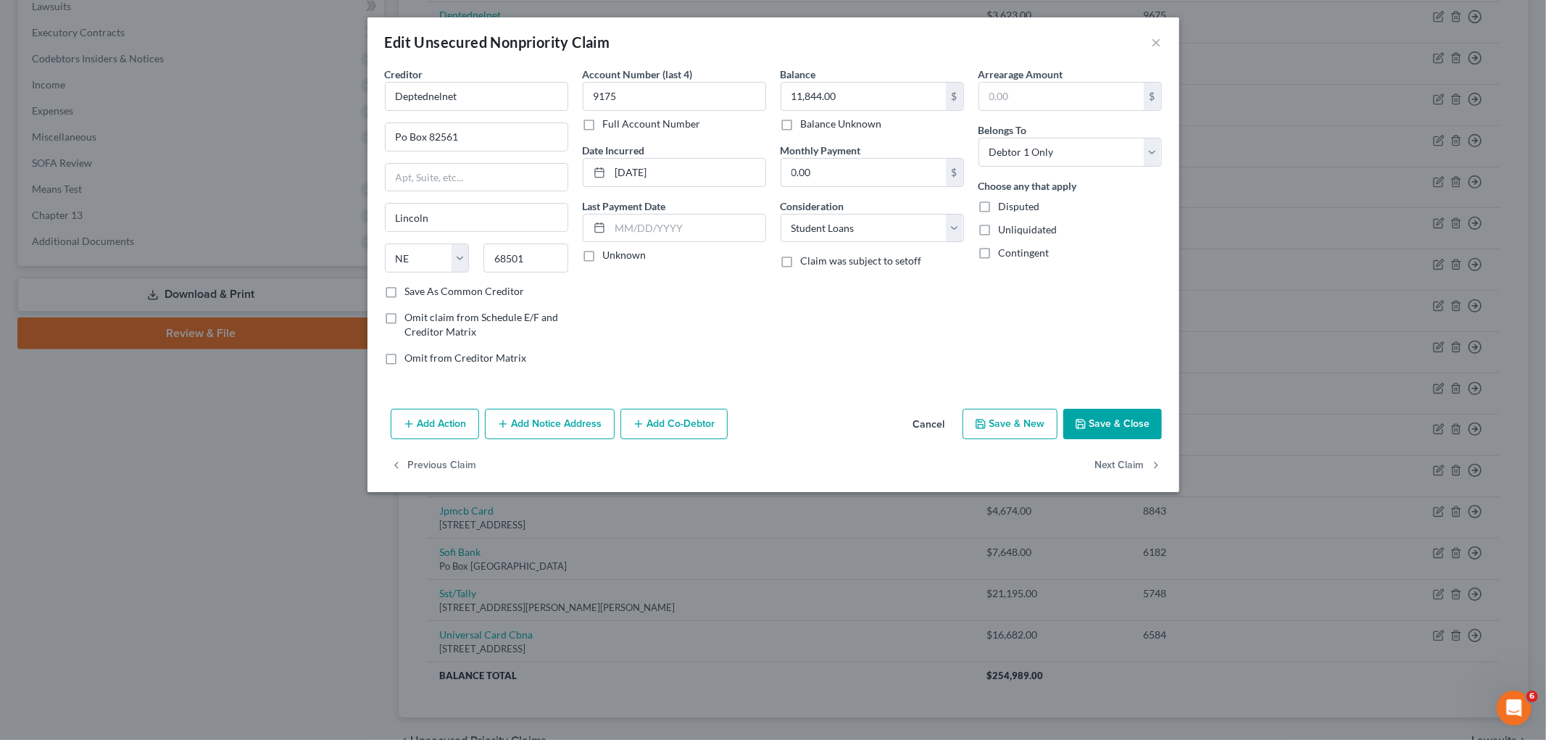
click at [1094, 425] on button "Save & Close" at bounding box center [1112, 424] width 99 height 30
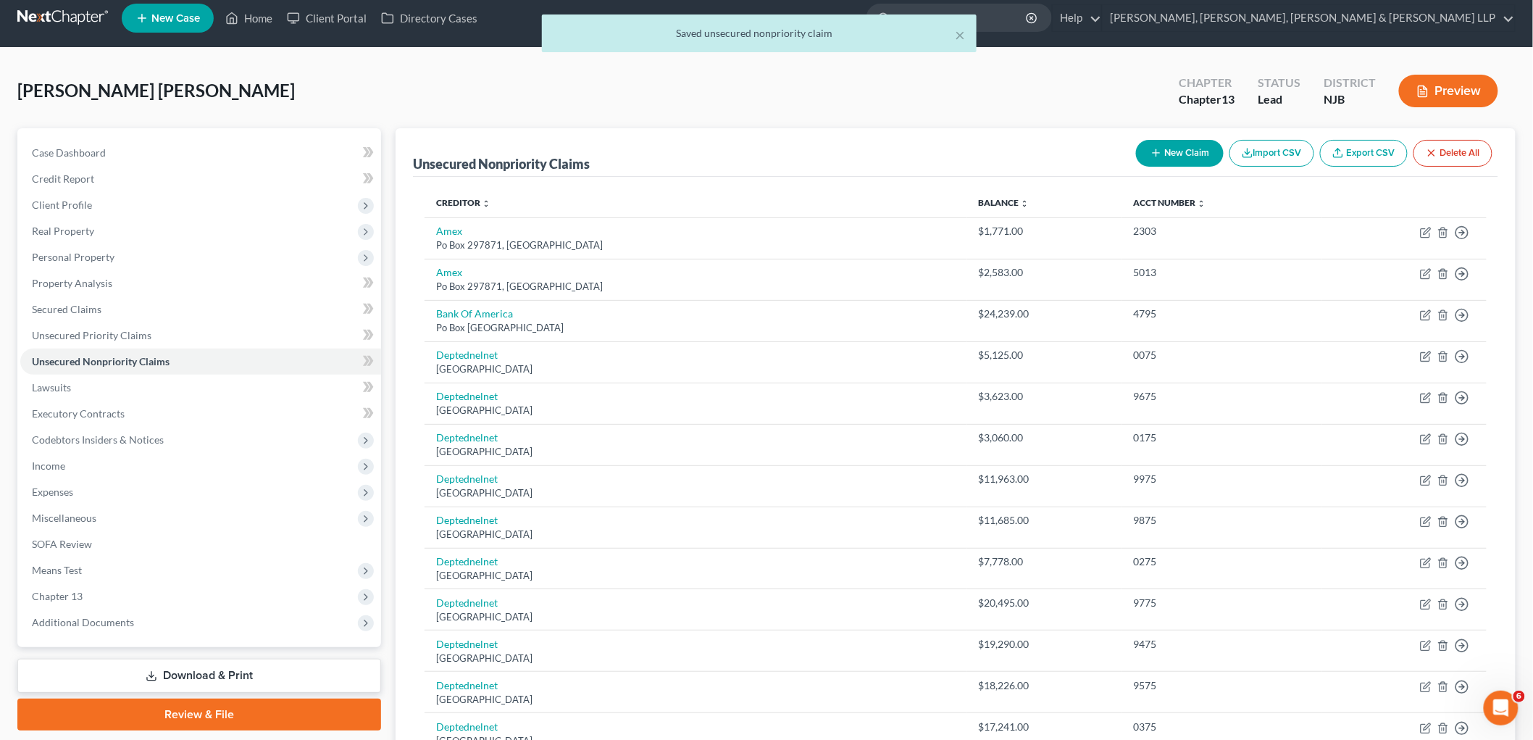
scroll to position [0, 0]
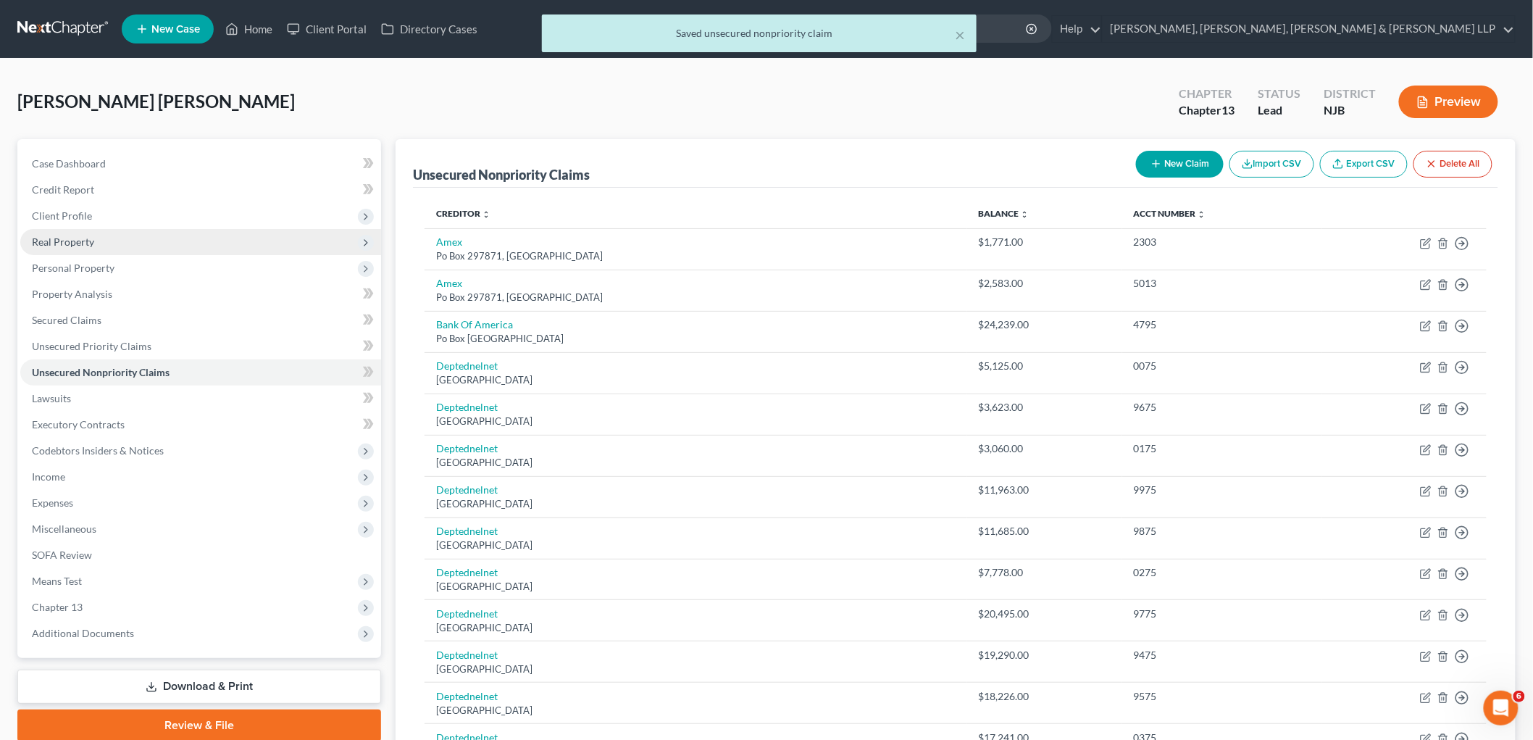
click at [89, 237] on span "Real Property" at bounding box center [63, 242] width 62 height 12
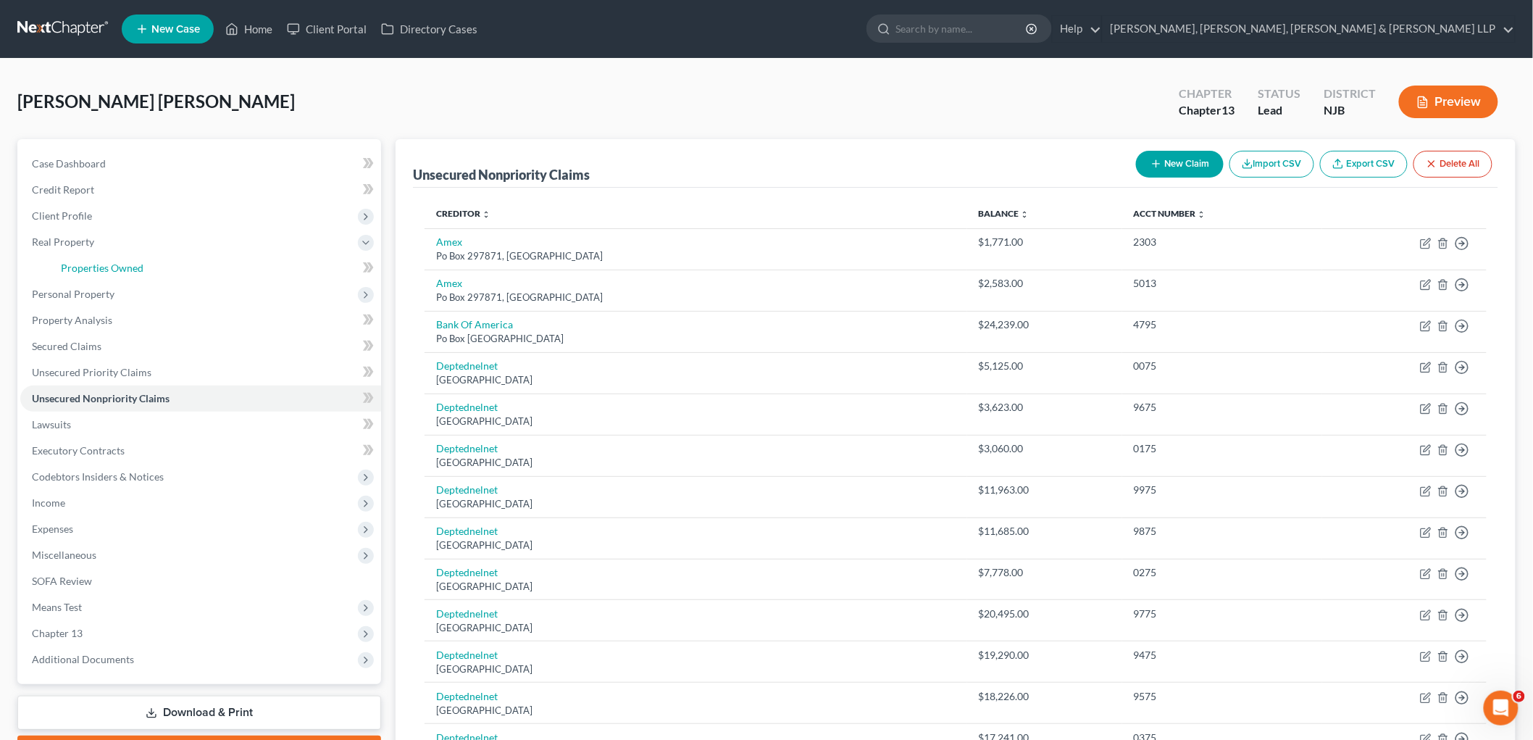
drag, startPoint x: 91, startPoint y: 265, endPoint x: 475, endPoint y: 115, distance: 411.9
click at [91, 265] on span "Properties Owned" at bounding box center [102, 268] width 83 height 12
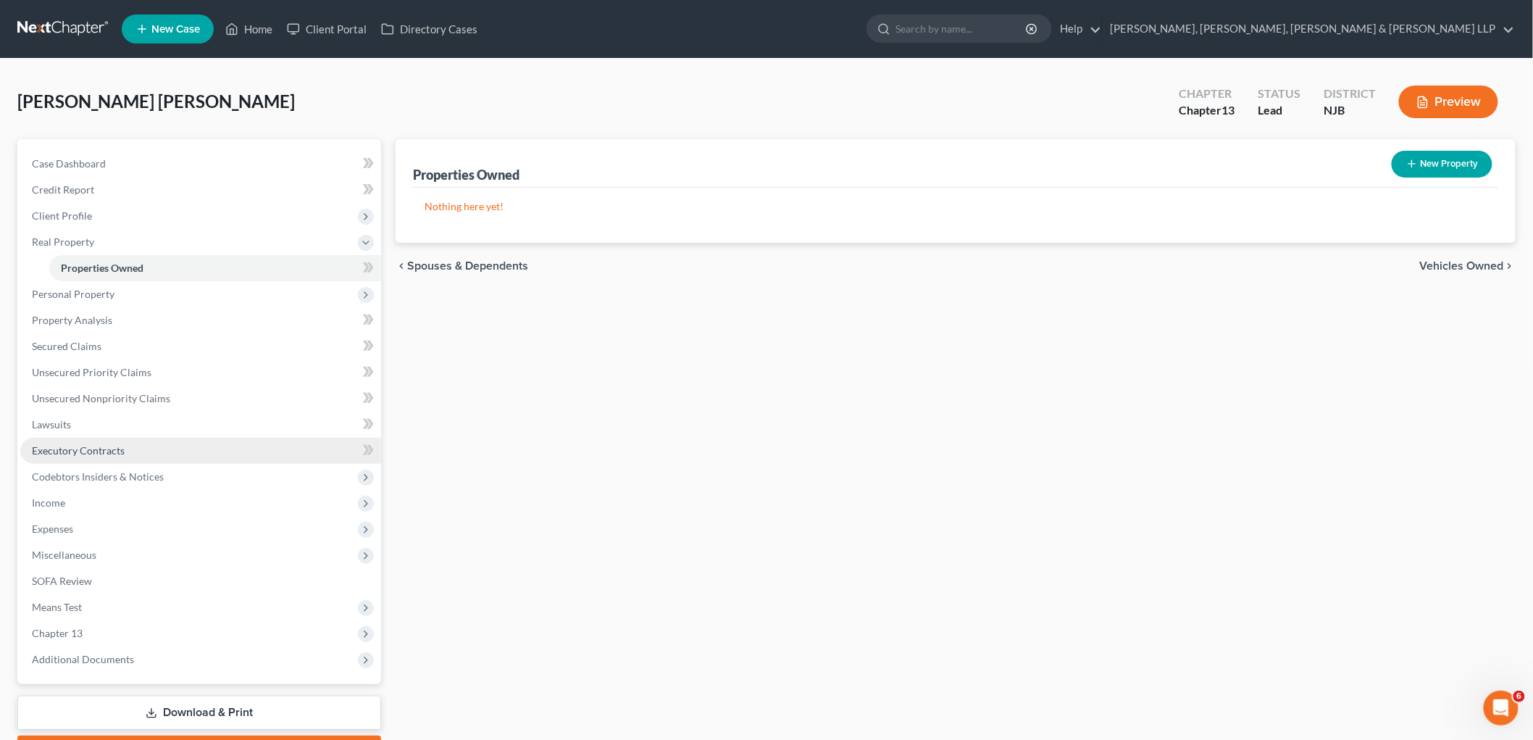
click at [80, 452] on span "Executory Contracts" at bounding box center [78, 450] width 93 height 12
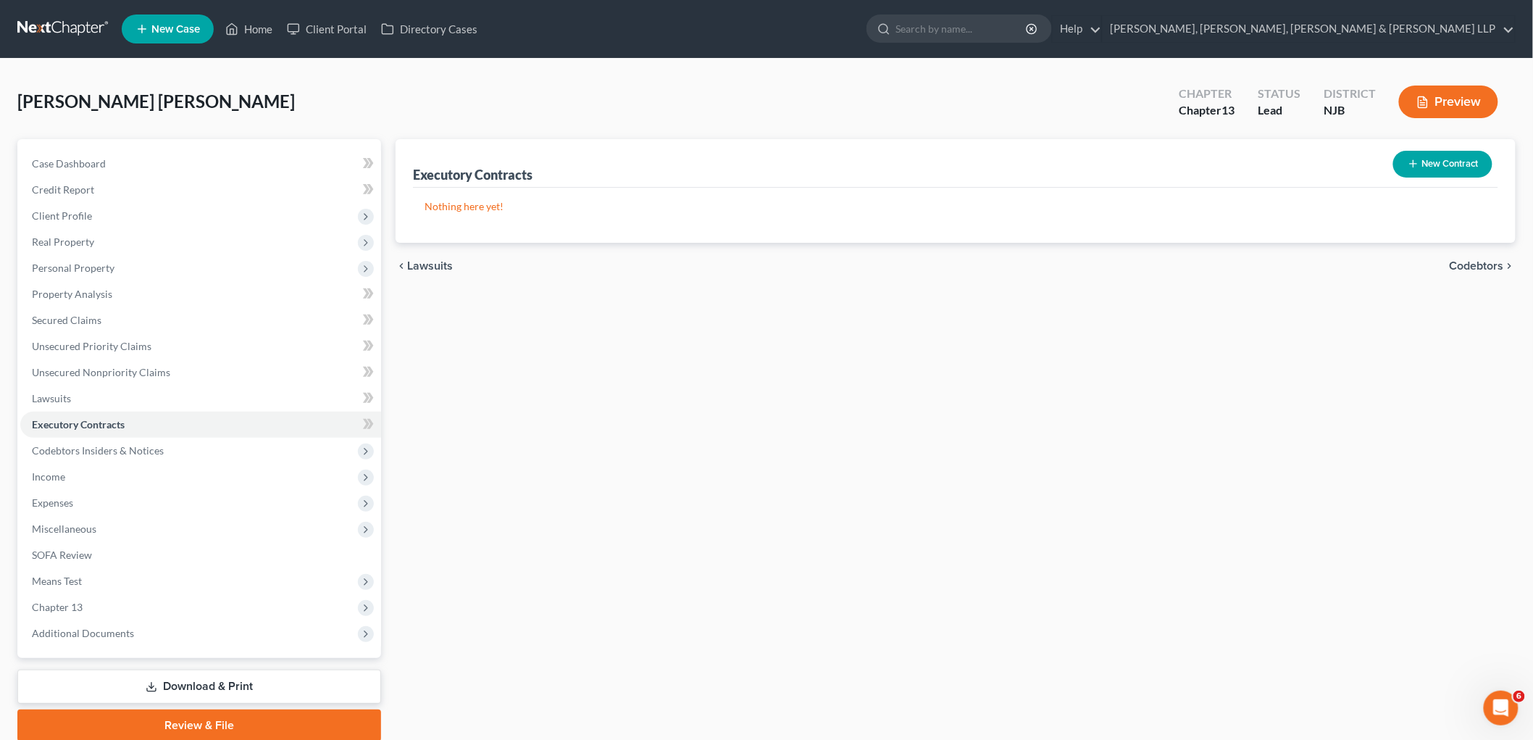
click at [1419, 163] on button "New Contract" at bounding box center [1443, 164] width 99 height 27
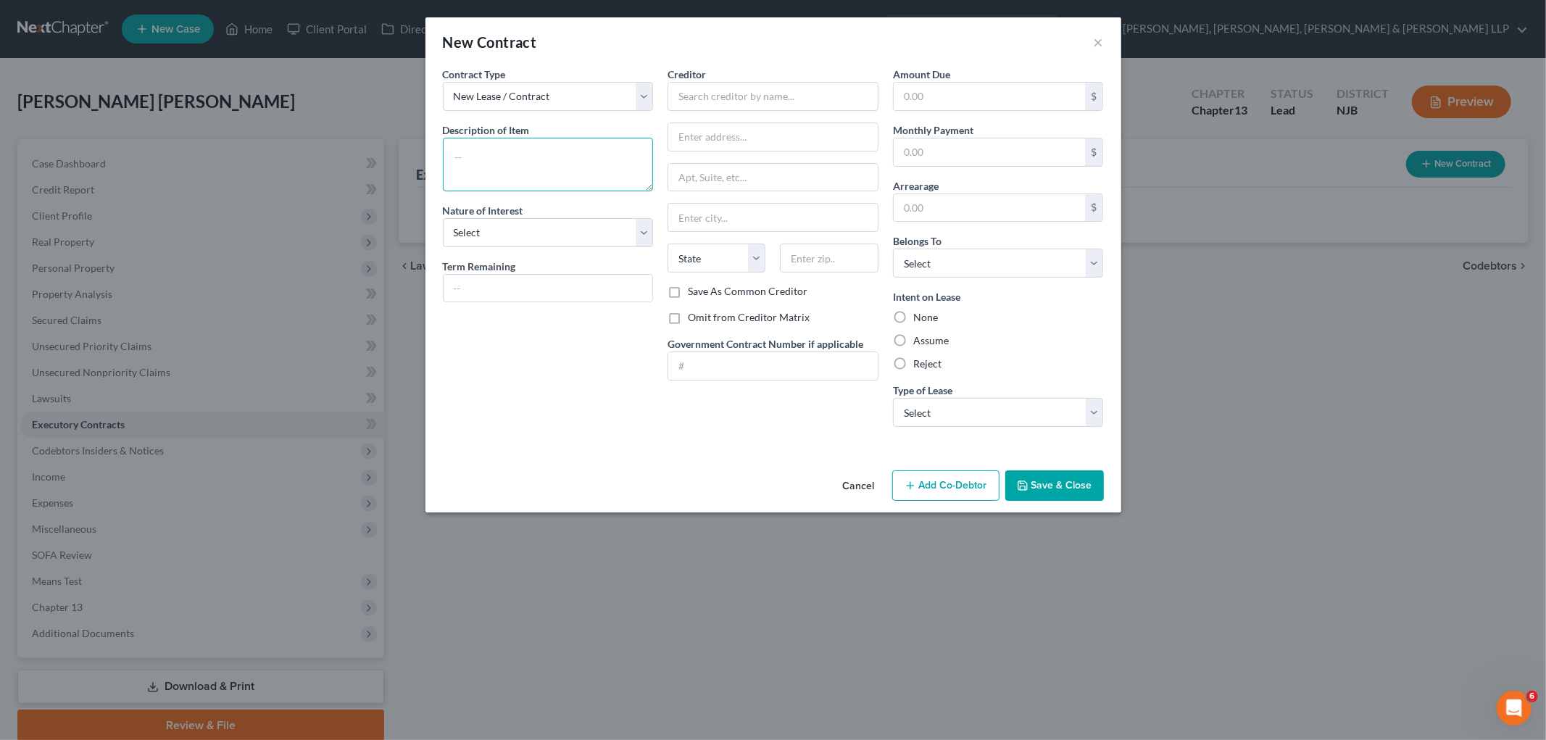
click at [530, 154] on textarea at bounding box center [548, 165] width 211 height 54
type textarea "T"
type textarea "Rental Lease Agreement / Debtor is the tenant"
click at [744, 89] on input "text" at bounding box center [772, 96] width 211 height 29
type input "[PERSON_NAME] Holding, LLC"
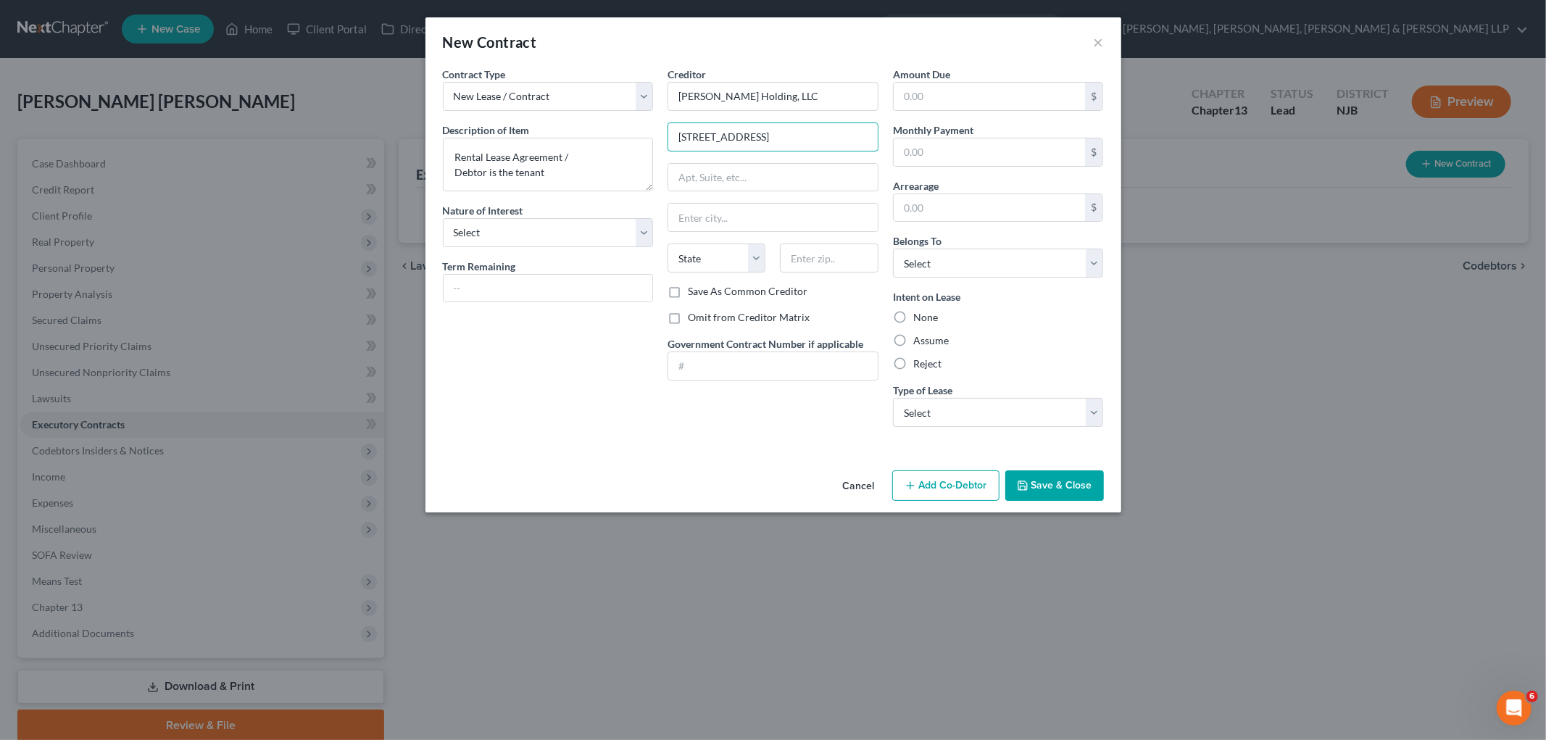
drag, startPoint x: 783, startPoint y: 133, endPoint x: 651, endPoint y: 135, distance: 131.9
click at [651, 135] on div "Contract Type New Lease / Contract New Timeshare Description of non-residential…" at bounding box center [773, 253] width 675 height 372
type input "[STREET_ADDRESS]"
click at [728, 178] on input "text" at bounding box center [772, 178] width 209 height 28
paste input "[STREET_ADDRESS]"
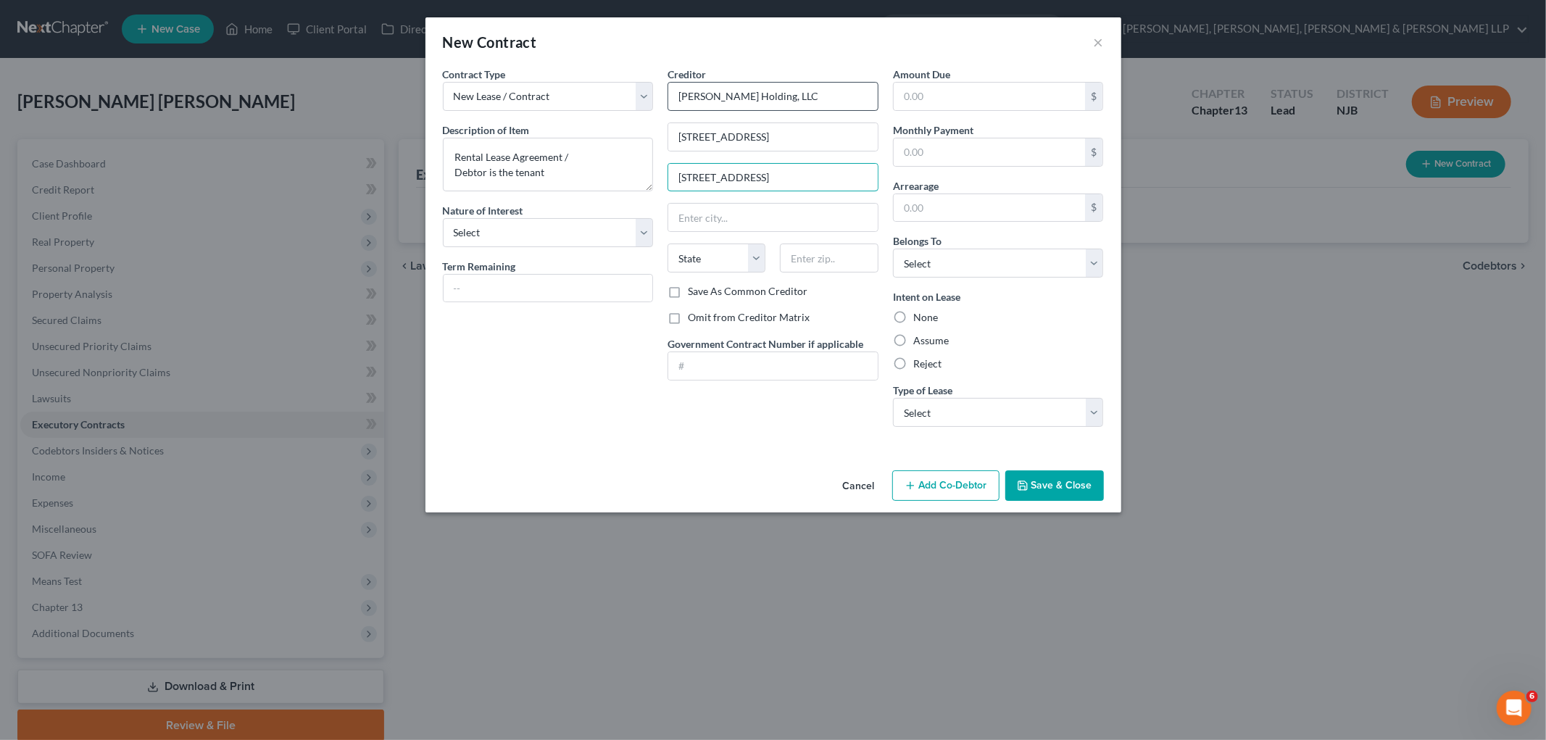
type input "[STREET_ADDRESS]"
drag, startPoint x: 779, startPoint y: 100, endPoint x: 667, endPoint y: 99, distance: 112.3
click at [667, 99] on div "Creditor * [PERSON_NAME] Holding, LLC [STREET_ADDRESS] [STREET_ADDRESS][GEOGRAP…" at bounding box center [772, 253] width 225 height 372
type input "Amboy Bank"
drag, startPoint x: 799, startPoint y: 134, endPoint x: 638, endPoint y: 136, distance: 160.9
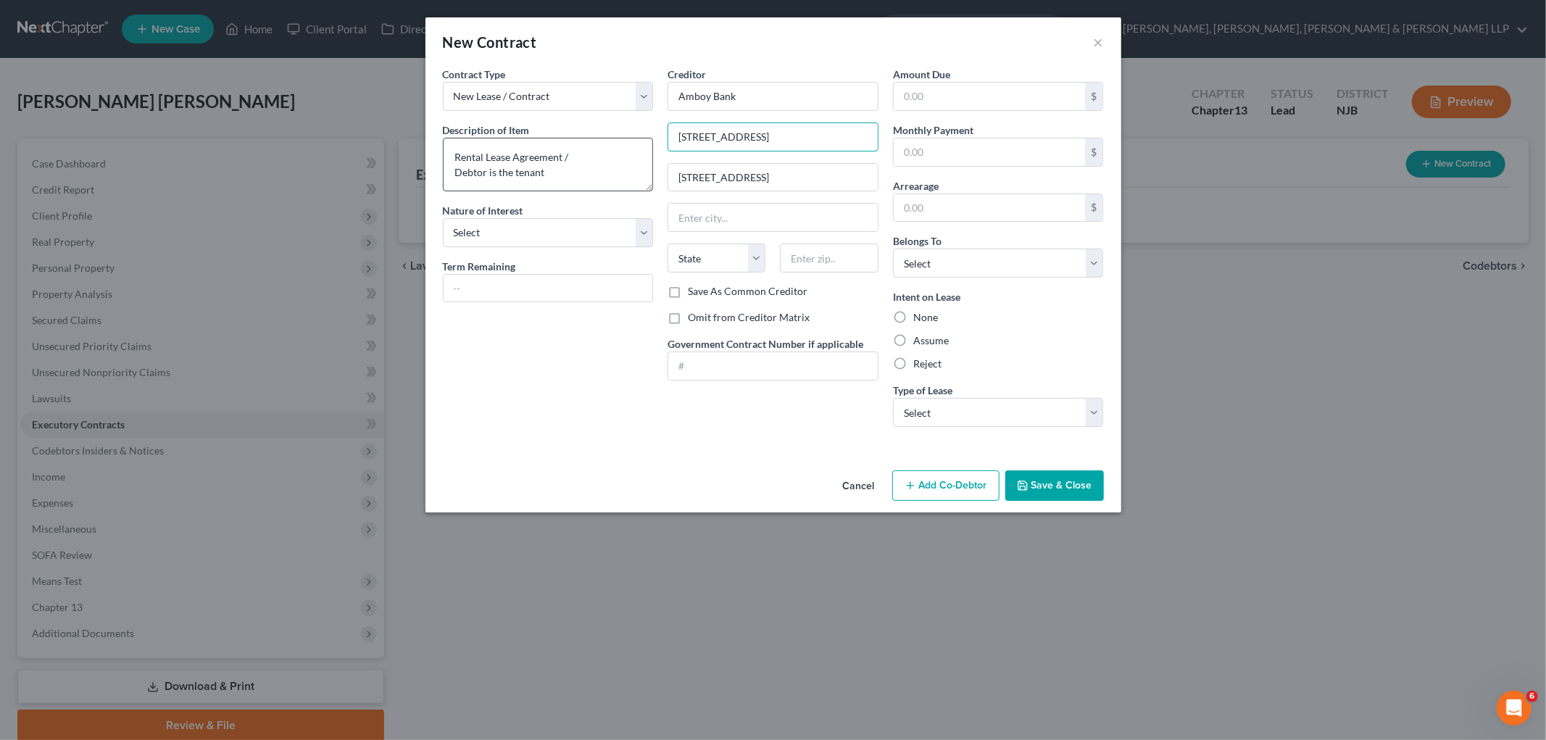
click at [638, 136] on div "Contract Type New Lease / Contract New Timeshare Description of non-residential…" at bounding box center [773, 253] width 675 height 372
type input "c/[PERSON_NAME] Holdings, LLC"
click at [821, 265] on input "text" at bounding box center [829, 258] width 98 height 29
type input "07728"
type input "Freehold"
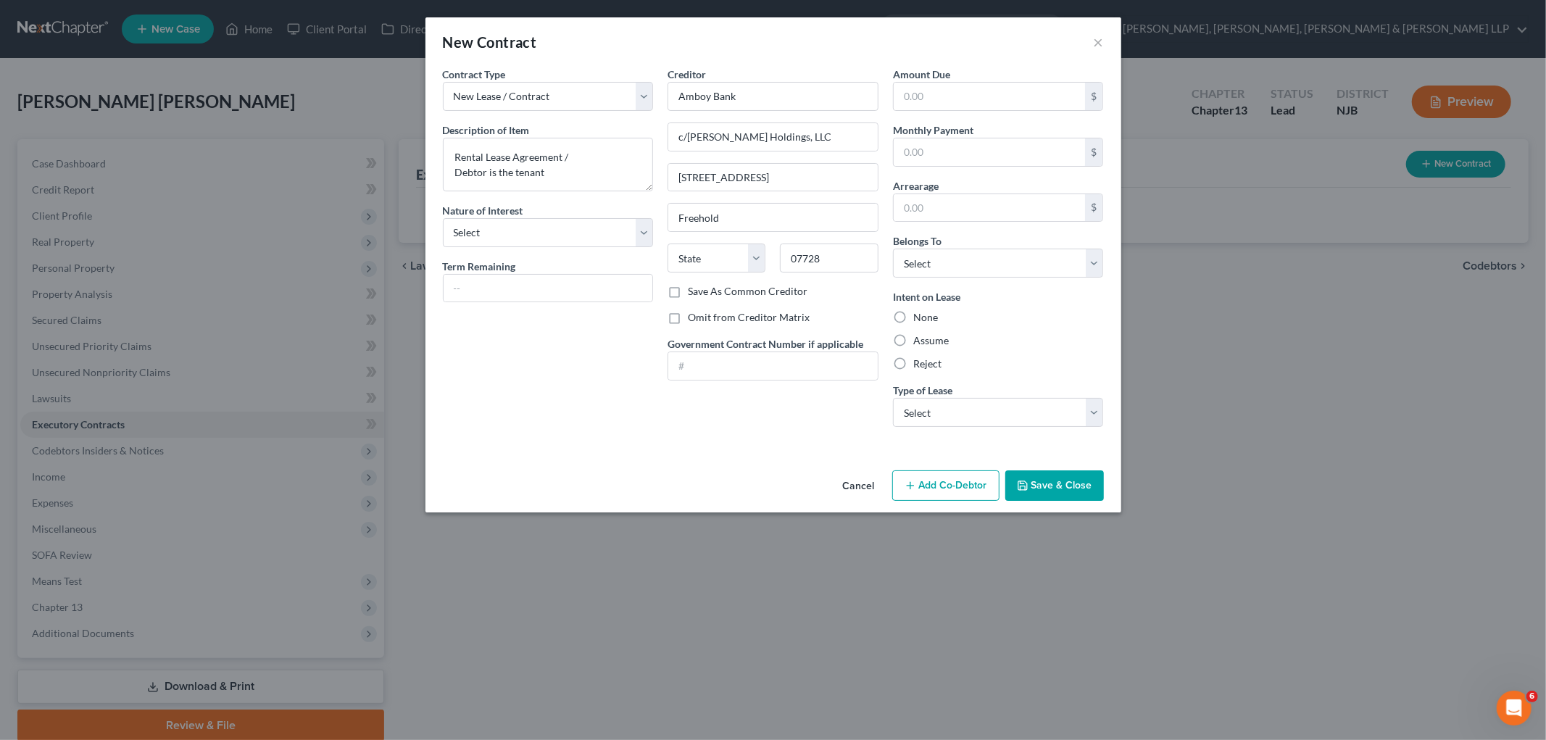
select select "33"
click at [1030, 343] on div "Assume" at bounding box center [998, 340] width 211 height 14
click at [933, 338] on label "Assume" at bounding box center [931, 340] width 36 height 14
click at [928, 338] on input "Assume" at bounding box center [923, 337] width 9 height 9
radio input "true"
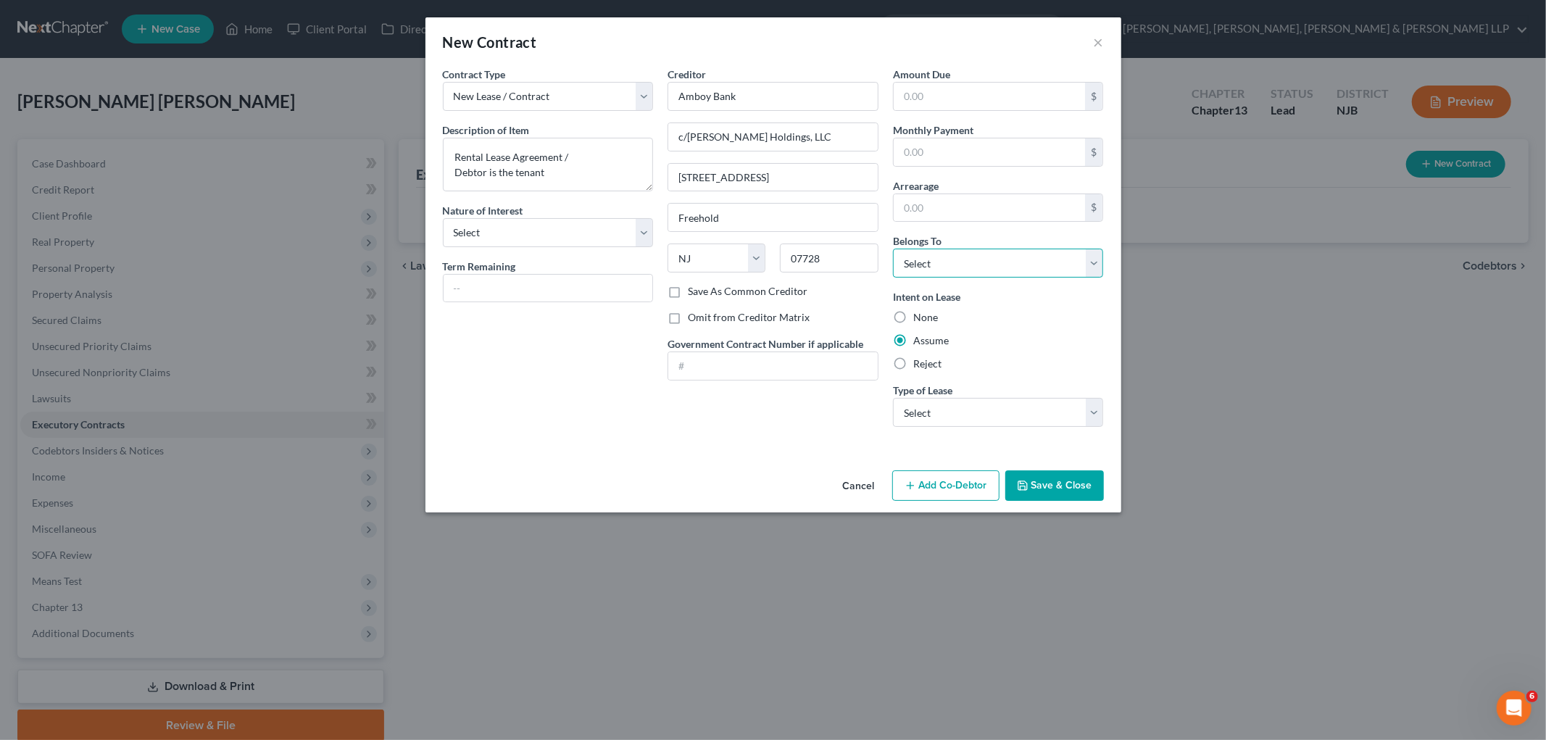
drag, startPoint x: 958, startPoint y: 263, endPoint x: 958, endPoint y: 272, distance: 9.4
click at [958, 263] on select "Select Debtor 1 Only Debtor 2 Only Debtor 1 And Debtor 2 Only At Least One Of T…" at bounding box center [998, 263] width 211 height 29
select select "0"
click at [893, 249] on select "Select Debtor 1 Only Debtor 2 Only Debtor 1 And Debtor 2 Only At Least One Of T…" at bounding box center [998, 263] width 211 height 29
click at [984, 413] on select "Select Real Estate Car Other" at bounding box center [998, 412] width 211 height 29
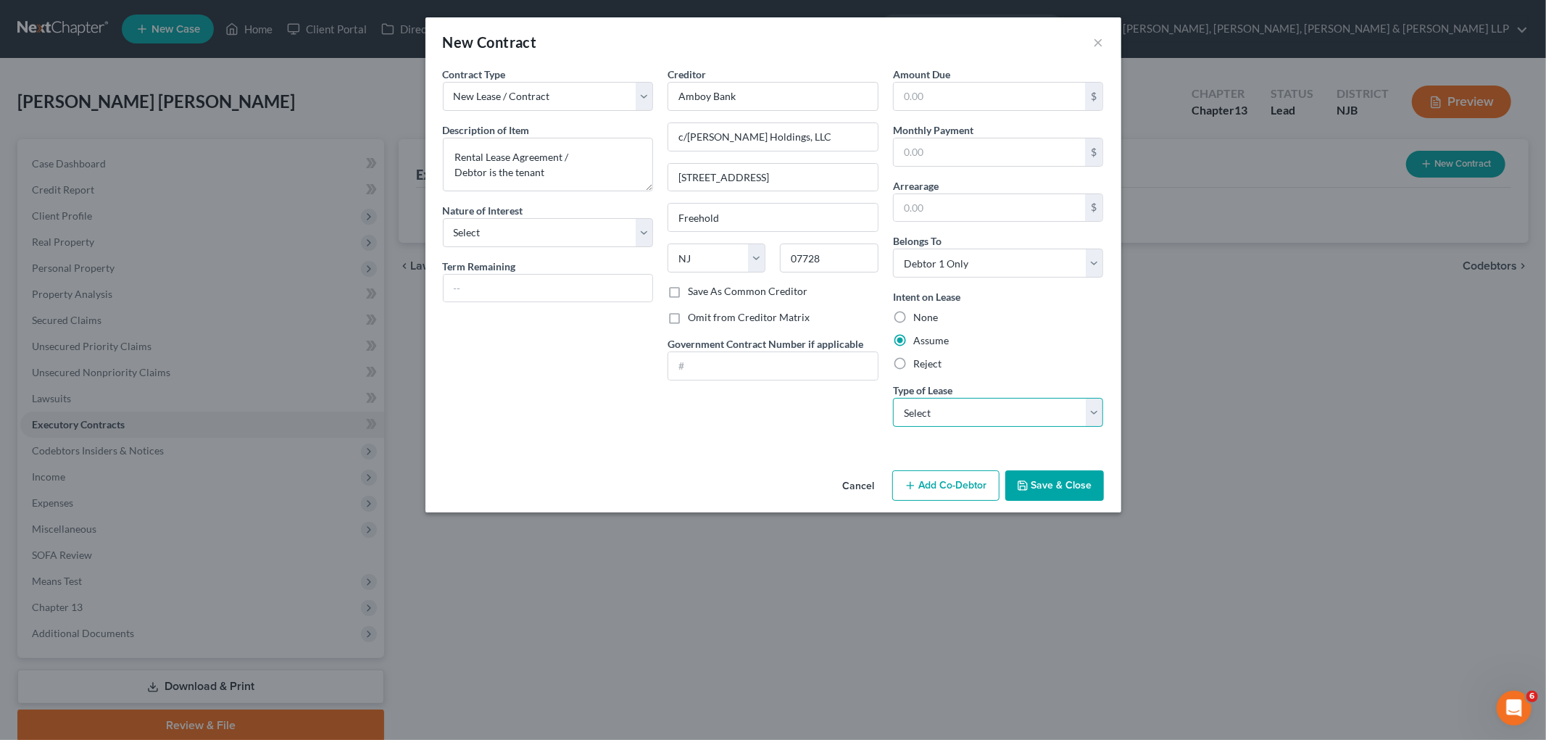
select select "0"
click at [893, 398] on select "Select Real Estate Car Other" at bounding box center [998, 412] width 211 height 29
click at [957, 152] on input "text" at bounding box center [990, 152] width 192 height 28
type input "2,137.50"
drag, startPoint x: 855, startPoint y: 474, endPoint x: 308, endPoint y: 4, distance: 721.5
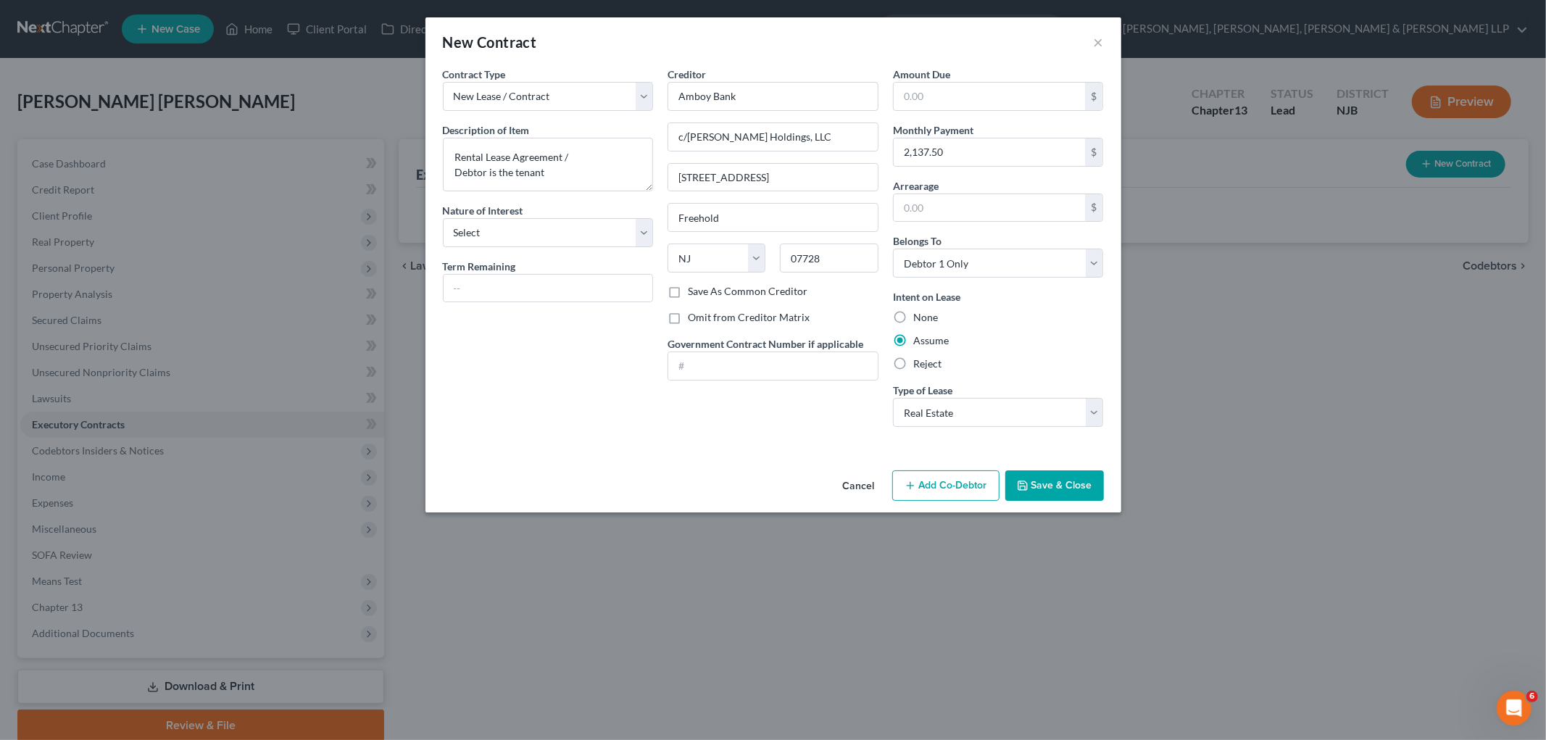
click at [855, 474] on button "Cancel" at bounding box center [858, 486] width 55 height 29
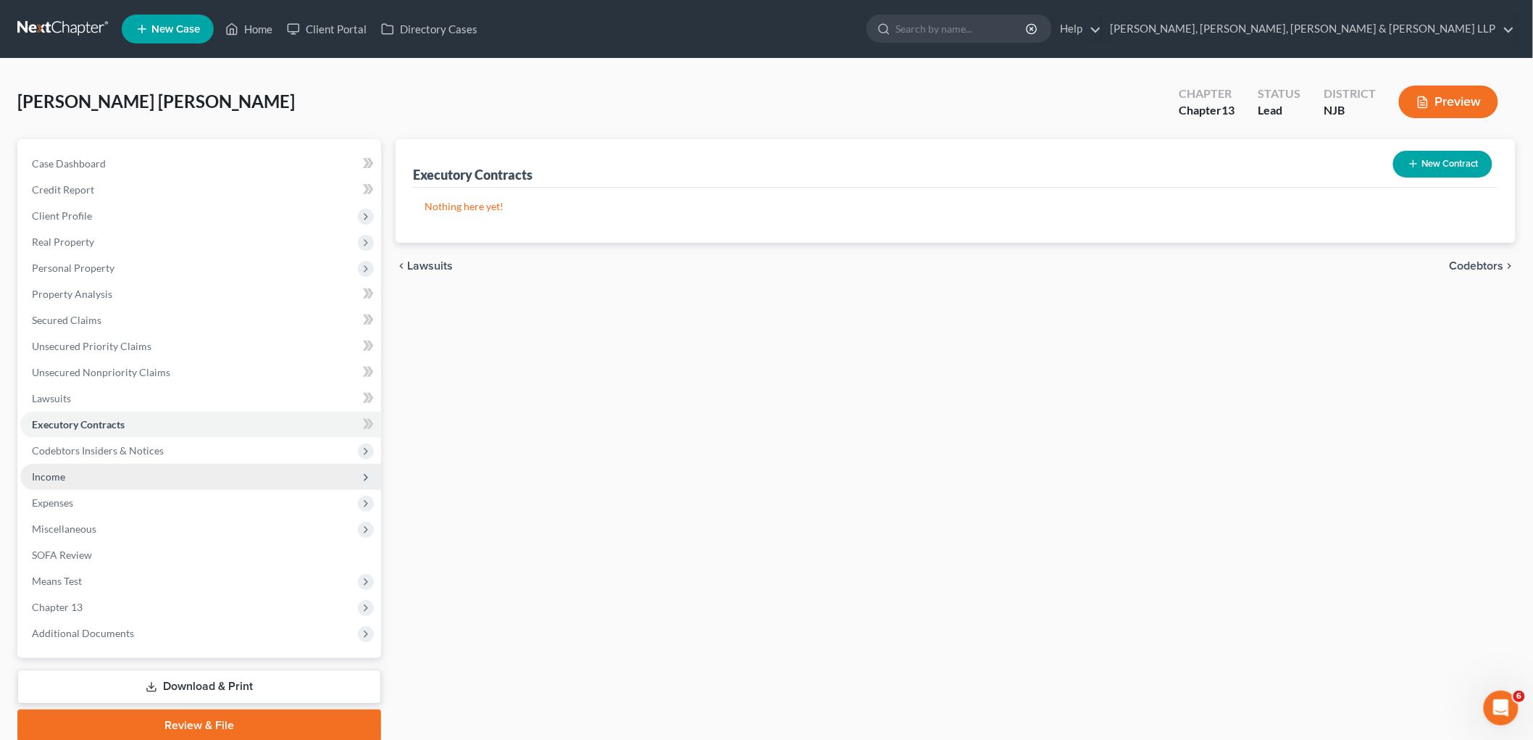
click at [58, 478] on span "Income" at bounding box center [48, 476] width 33 height 12
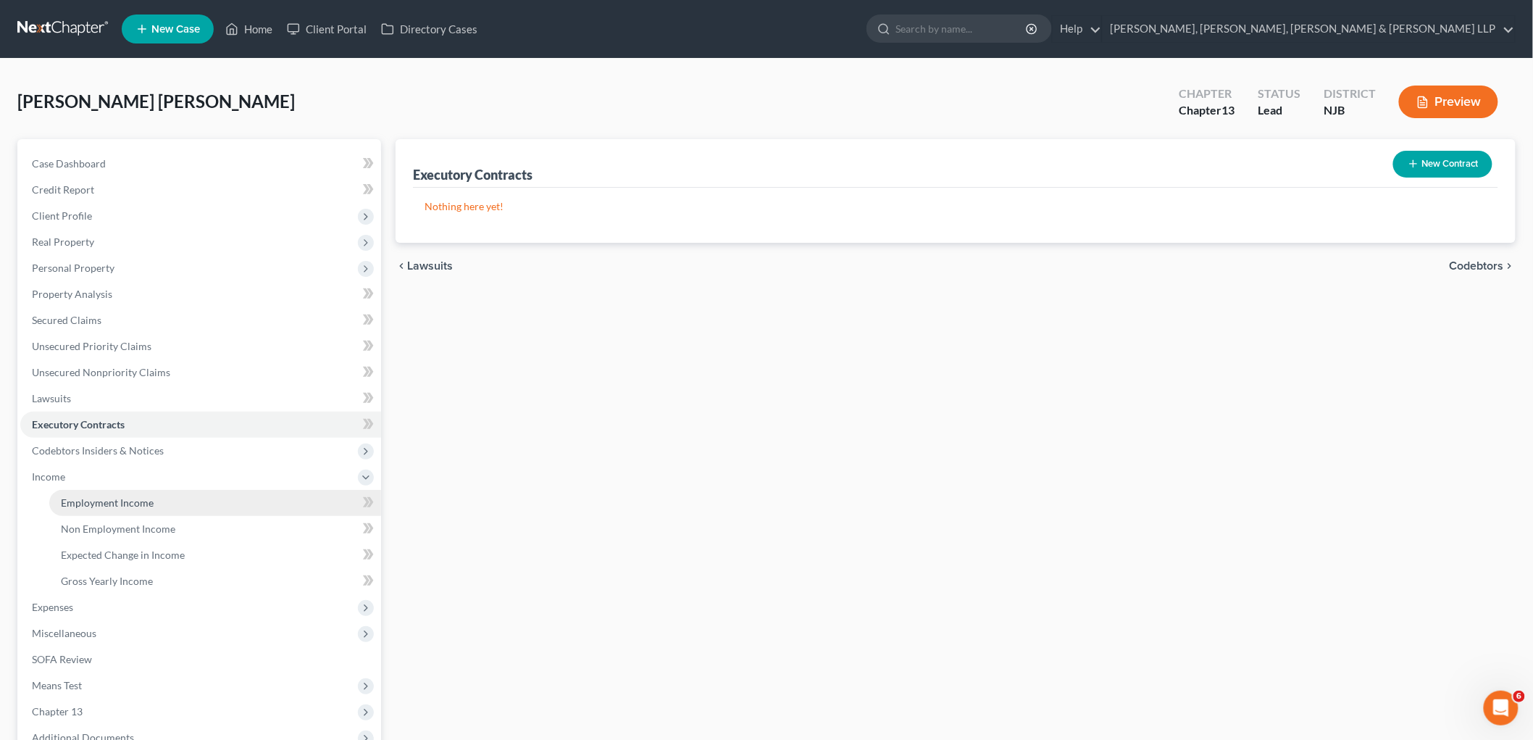
click at [70, 496] on span "Employment Income" at bounding box center [107, 502] width 93 height 12
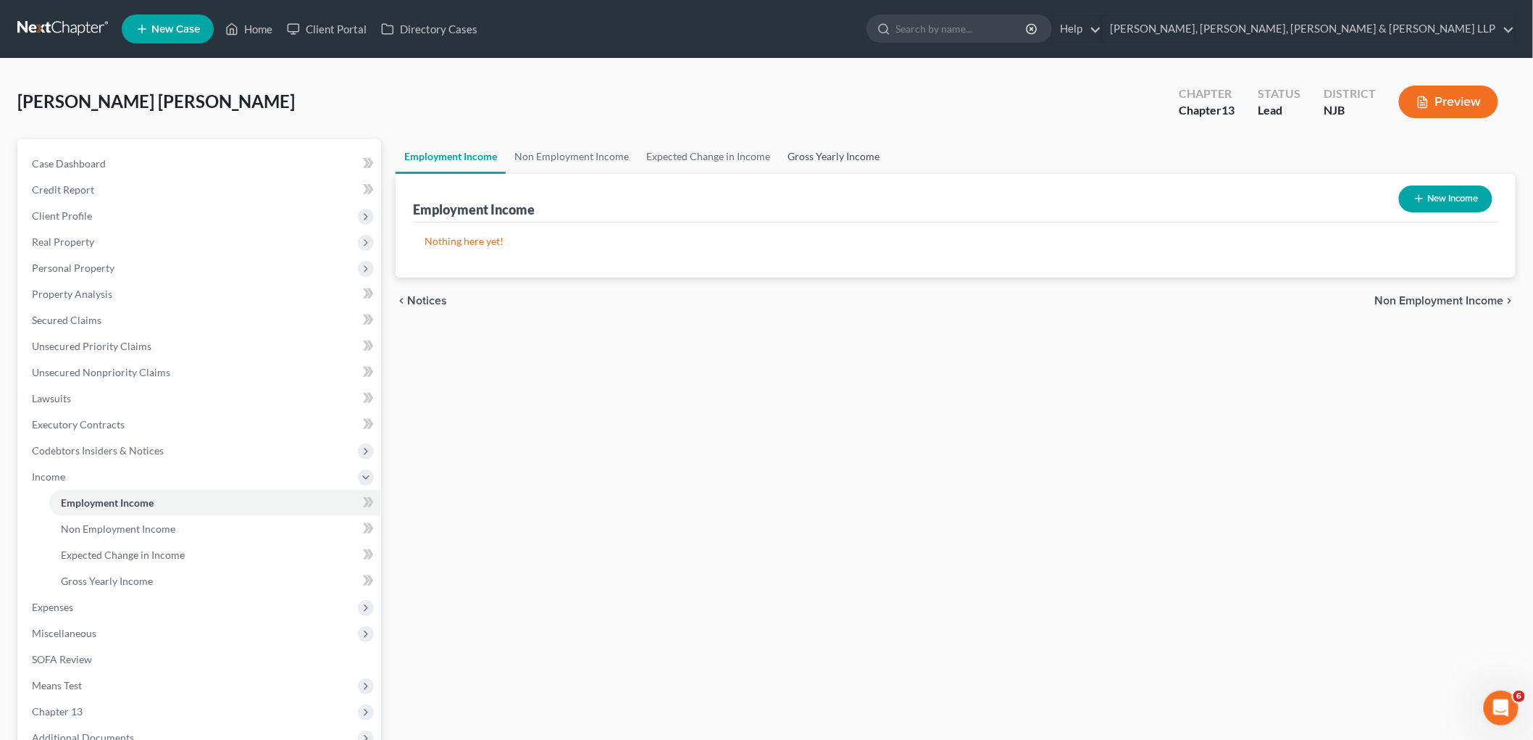
click at [829, 152] on link "Gross Yearly Income" at bounding box center [833, 156] width 109 height 35
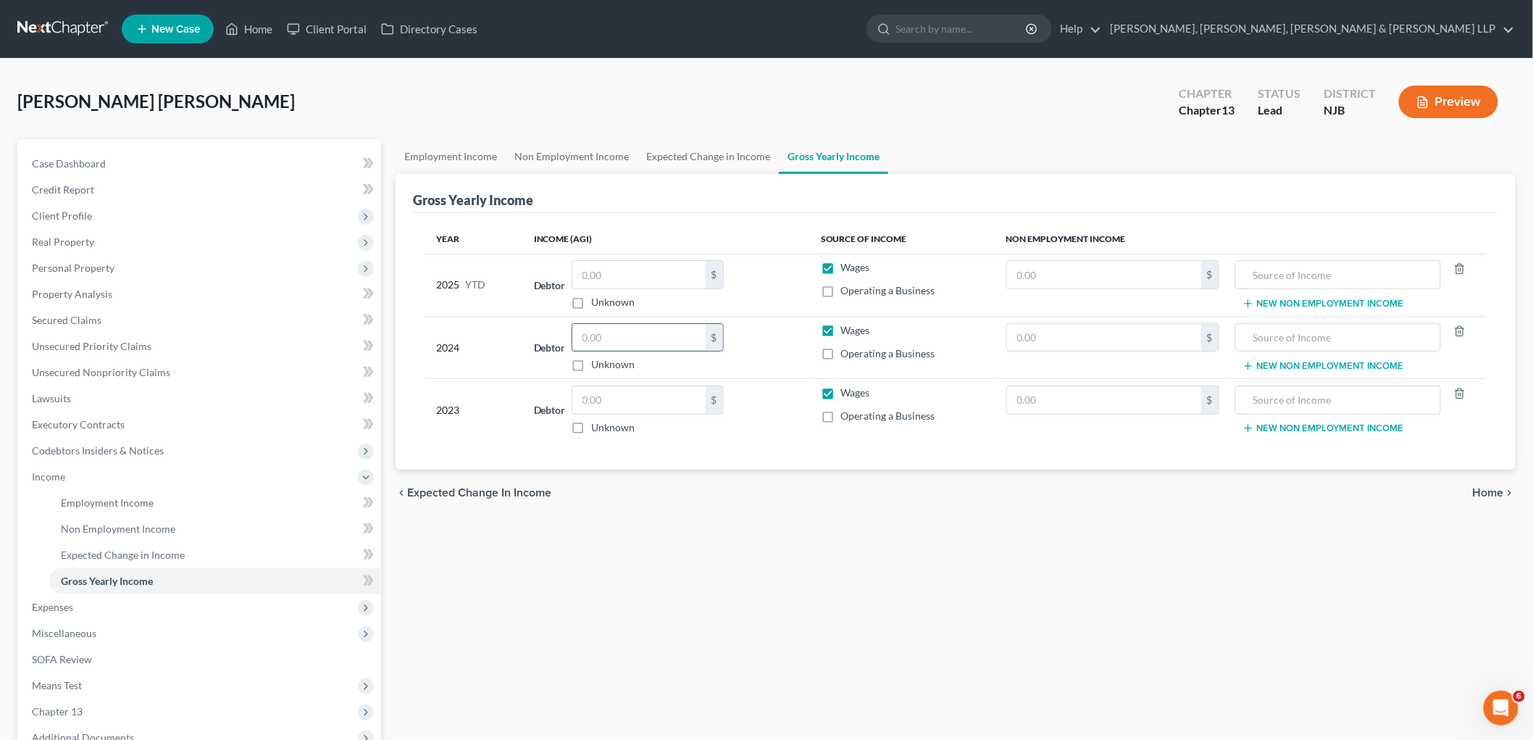
click at [613, 336] on input "text" at bounding box center [639, 338] width 133 height 28
type input "136,882"
click at [628, 396] on input "text" at bounding box center [639, 400] width 133 height 28
type input "99,188"
